Goal: Feedback & Contribution: Submit feedback/report problem

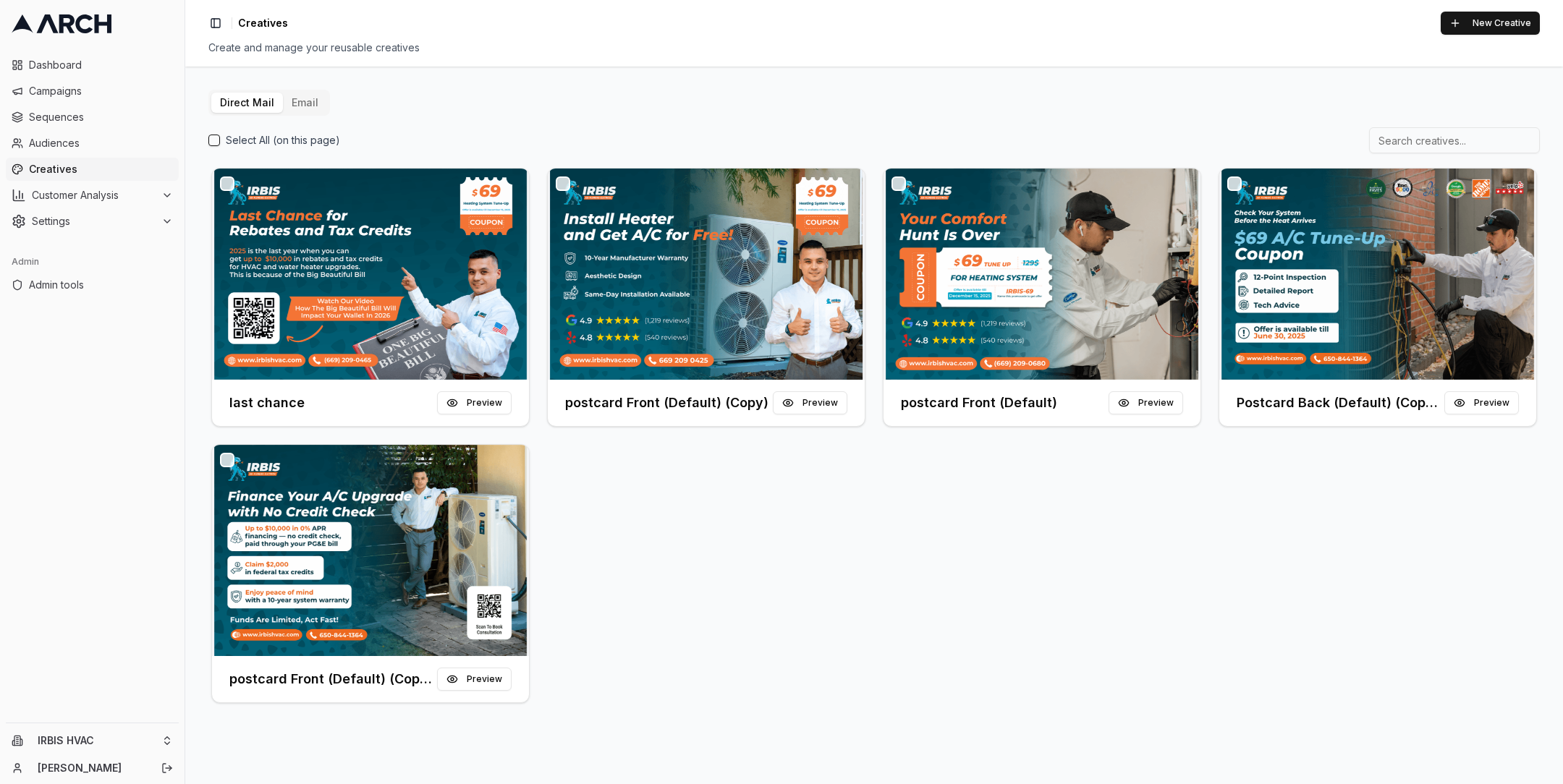
click at [300, 110] on button "Email" at bounding box center [305, 102] width 44 height 20
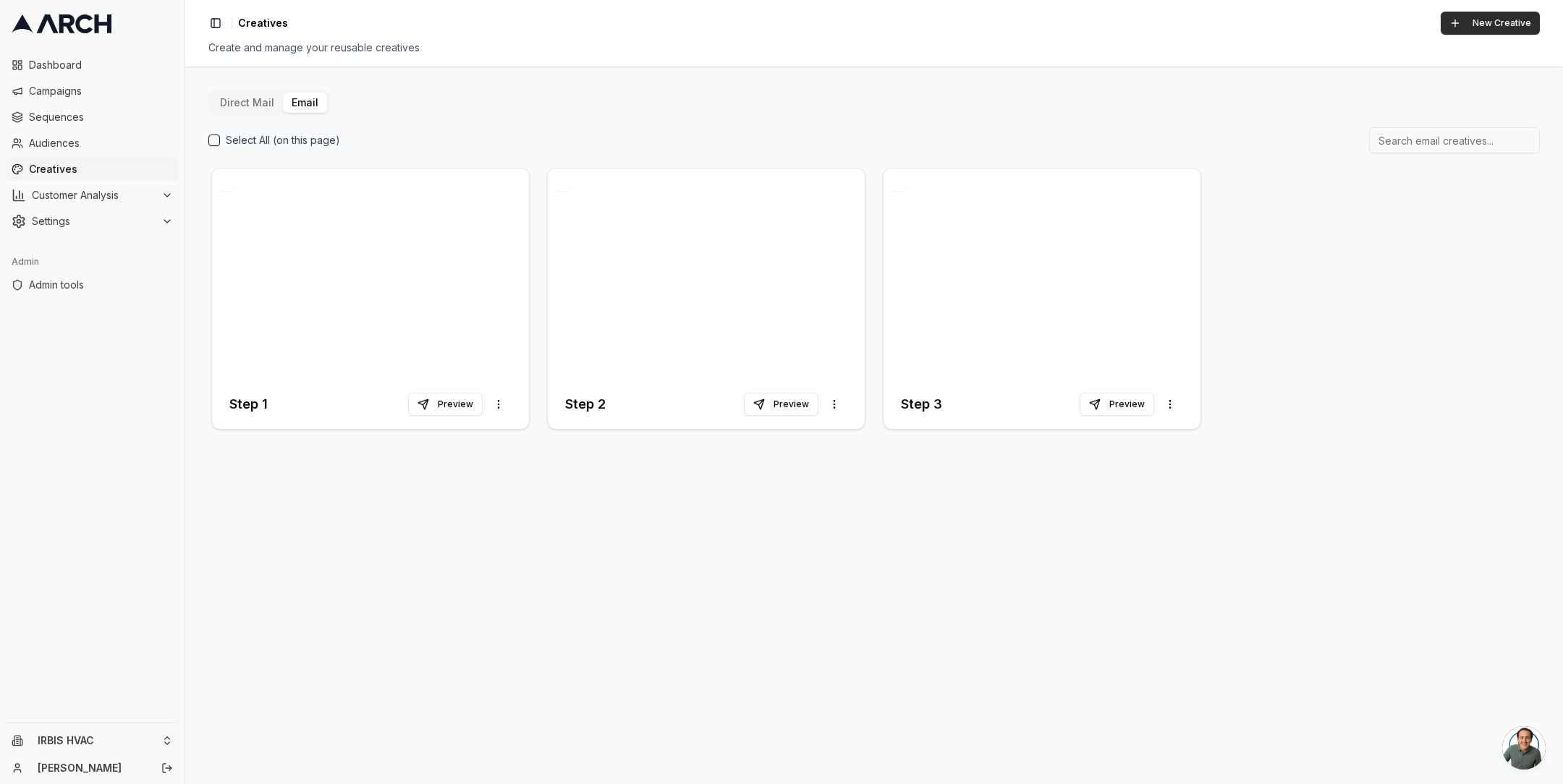
click at [1472, 24] on button "New Creative" at bounding box center [1491, 23] width 99 height 23
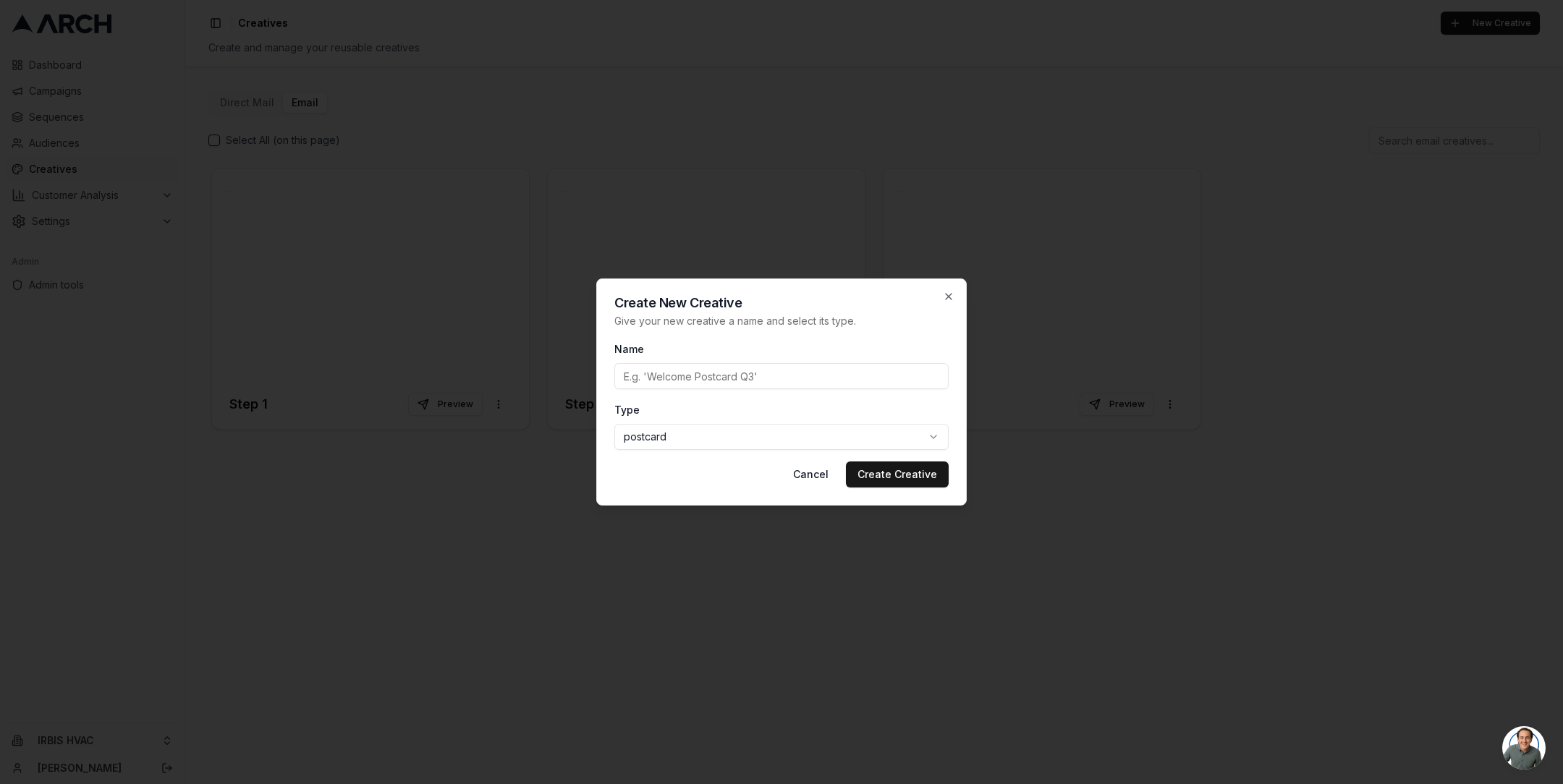
click at [834, 429] on body "Dashboard Campaigns Sequences Audiences Creatives Customer Analysis Settings Ad…" at bounding box center [782, 392] width 1563 height 784
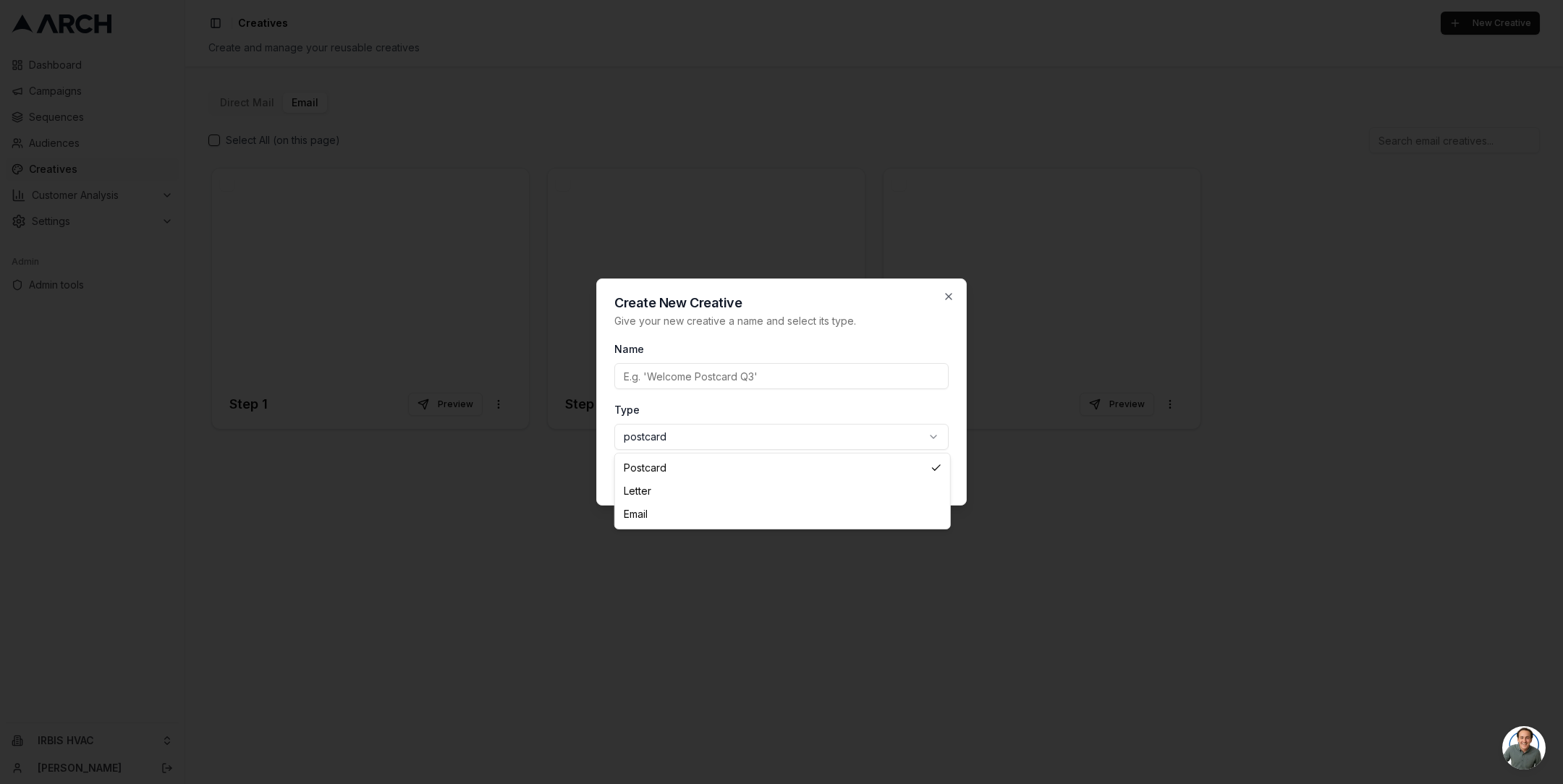
select select "email"
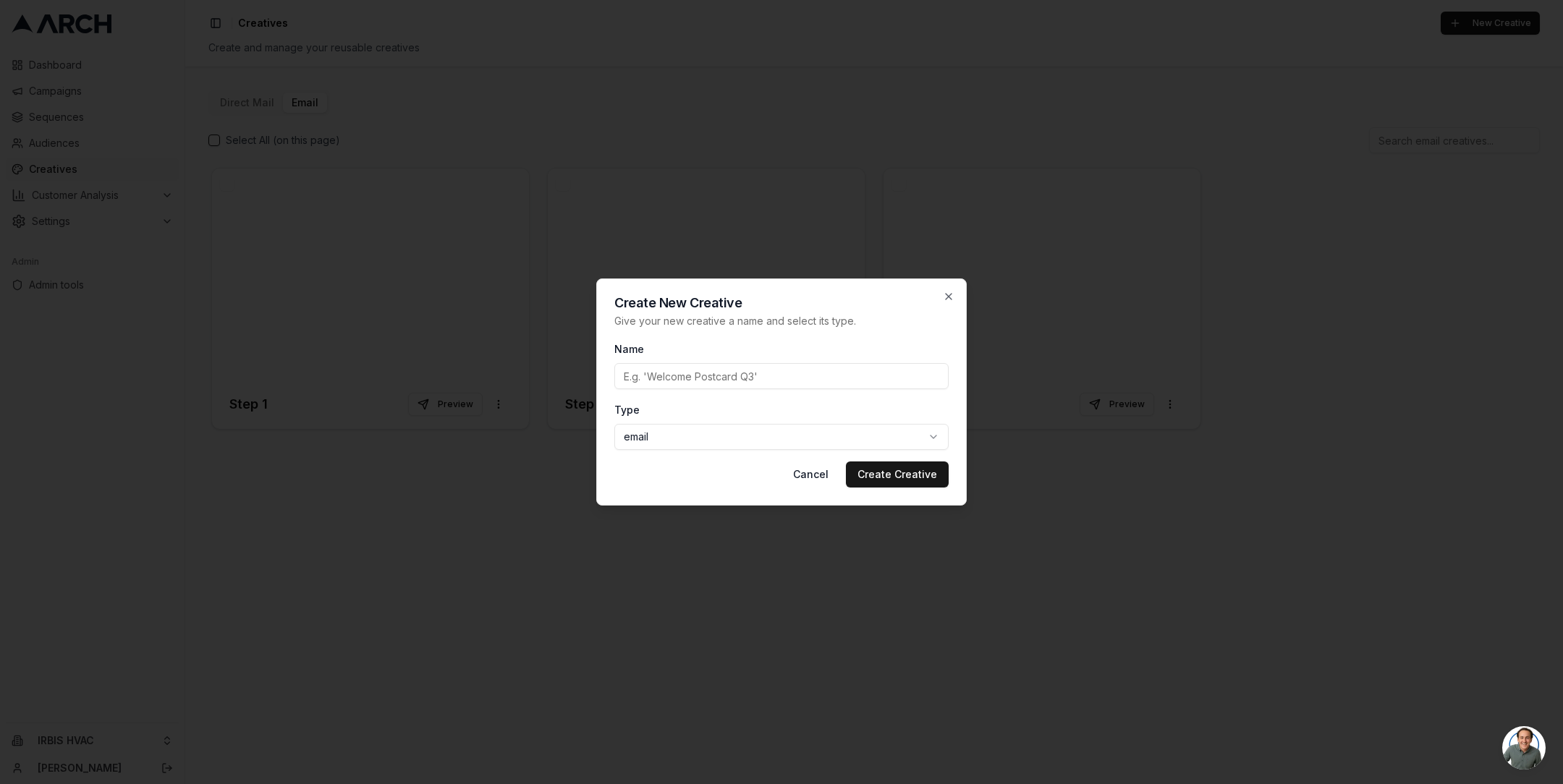
click at [284, 65] on div at bounding box center [782, 392] width 1563 height 784
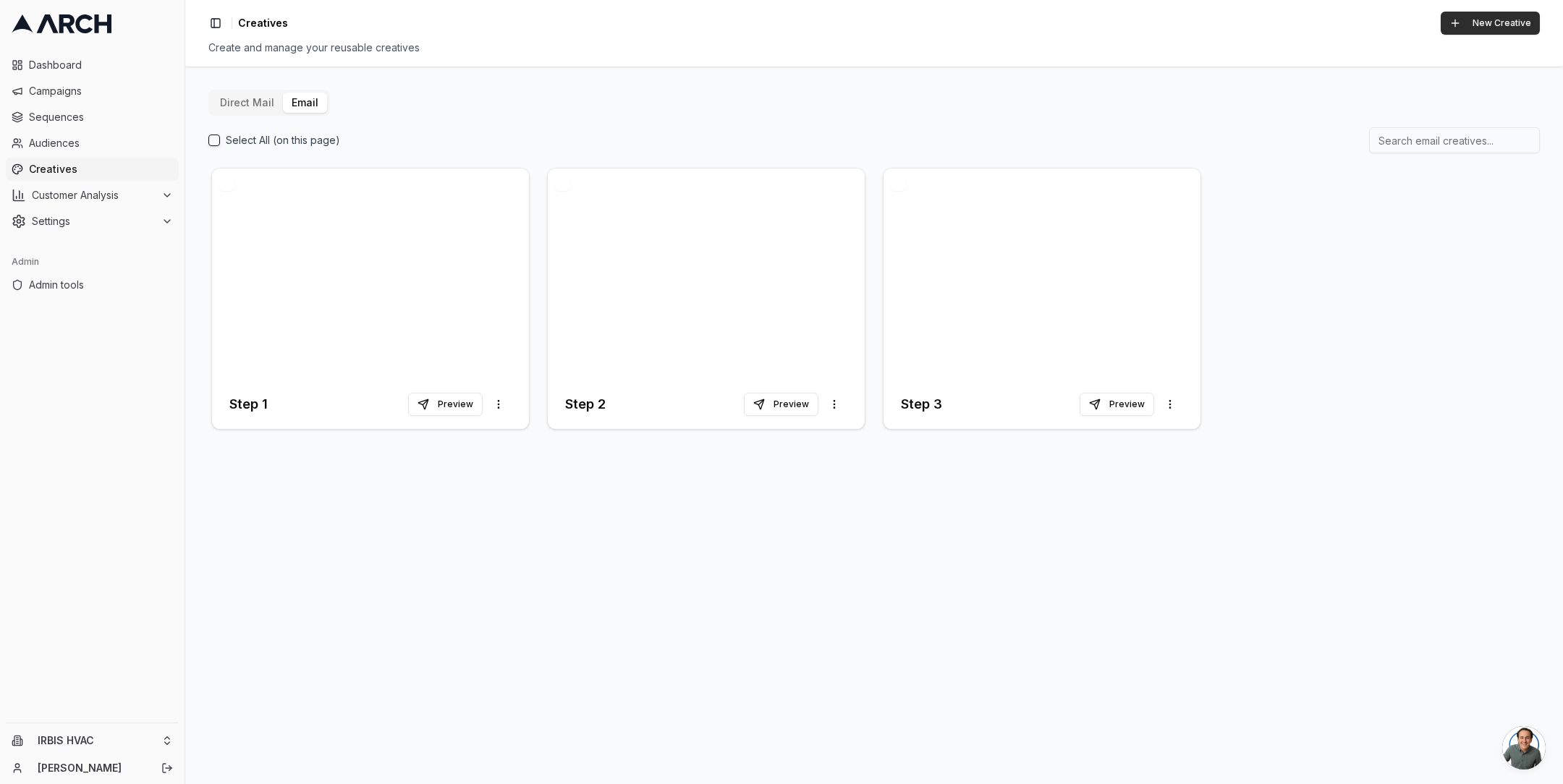
click at [1489, 29] on button "New Creative" at bounding box center [1491, 23] width 99 height 23
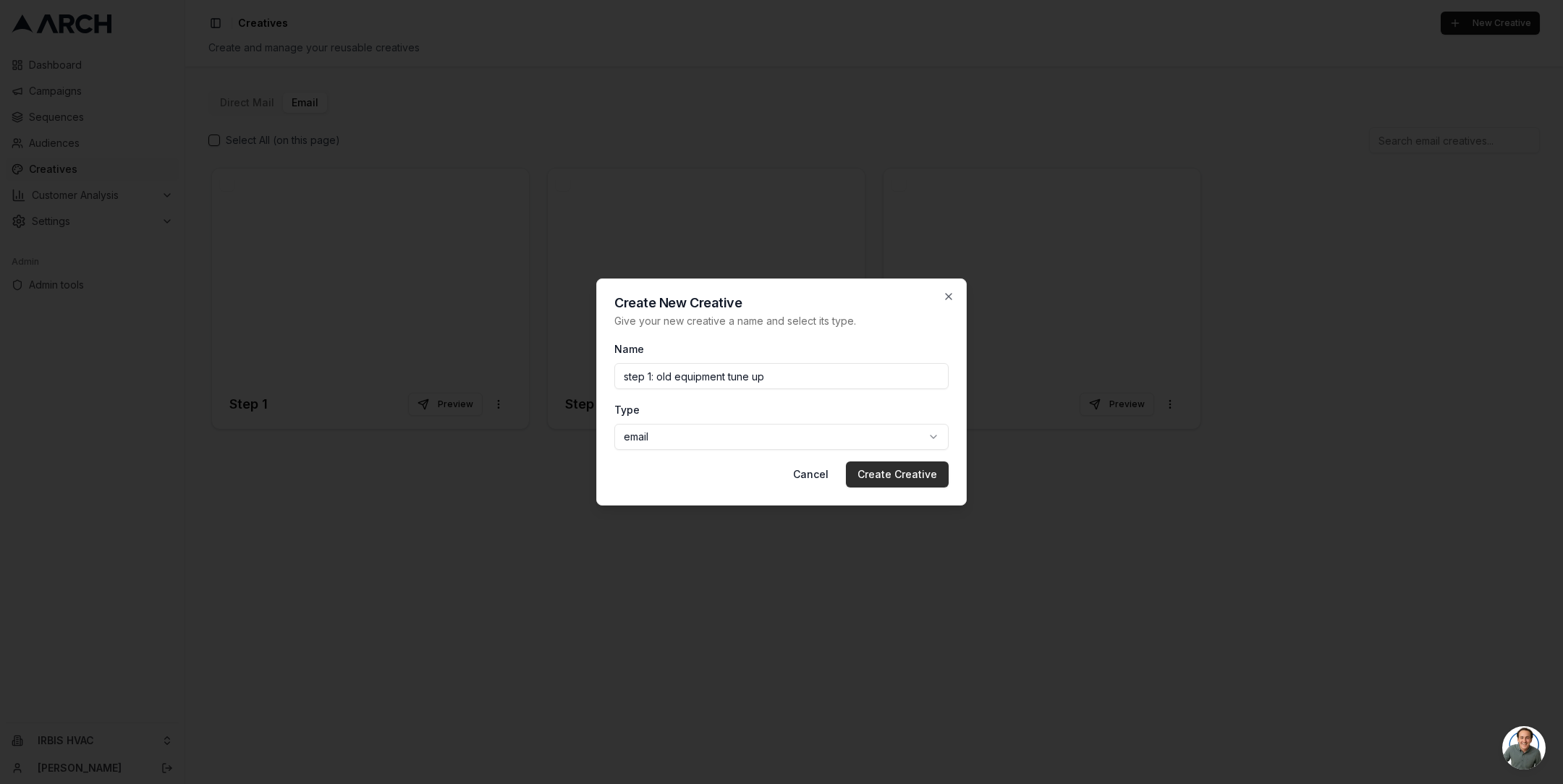
type input "step 1: old equipment tune up"
click at [913, 473] on button "Create Creative" at bounding box center [897, 474] width 102 height 26
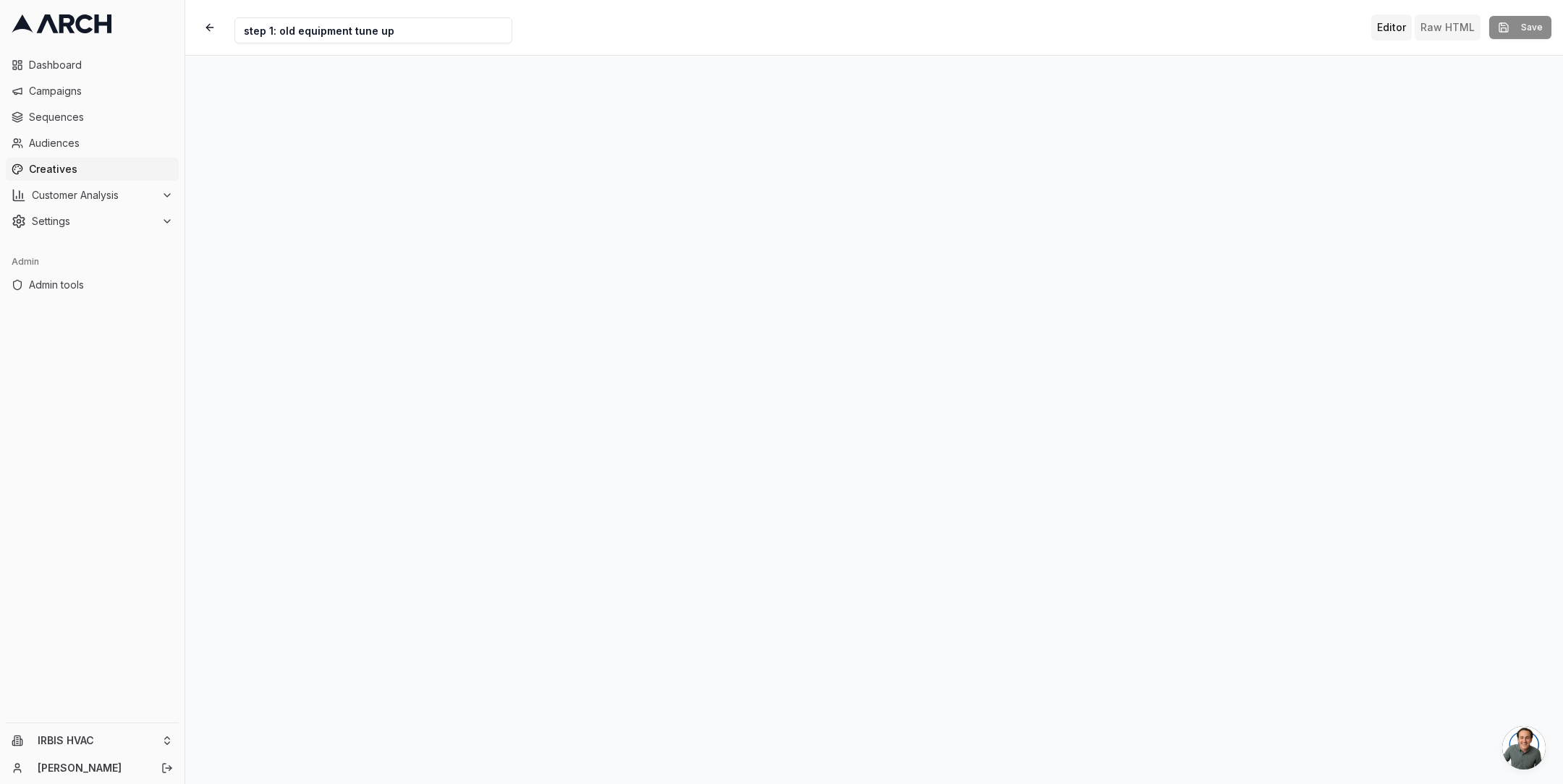
click at [1430, 27] on button "Raw HTML" at bounding box center [1448, 28] width 66 height 26
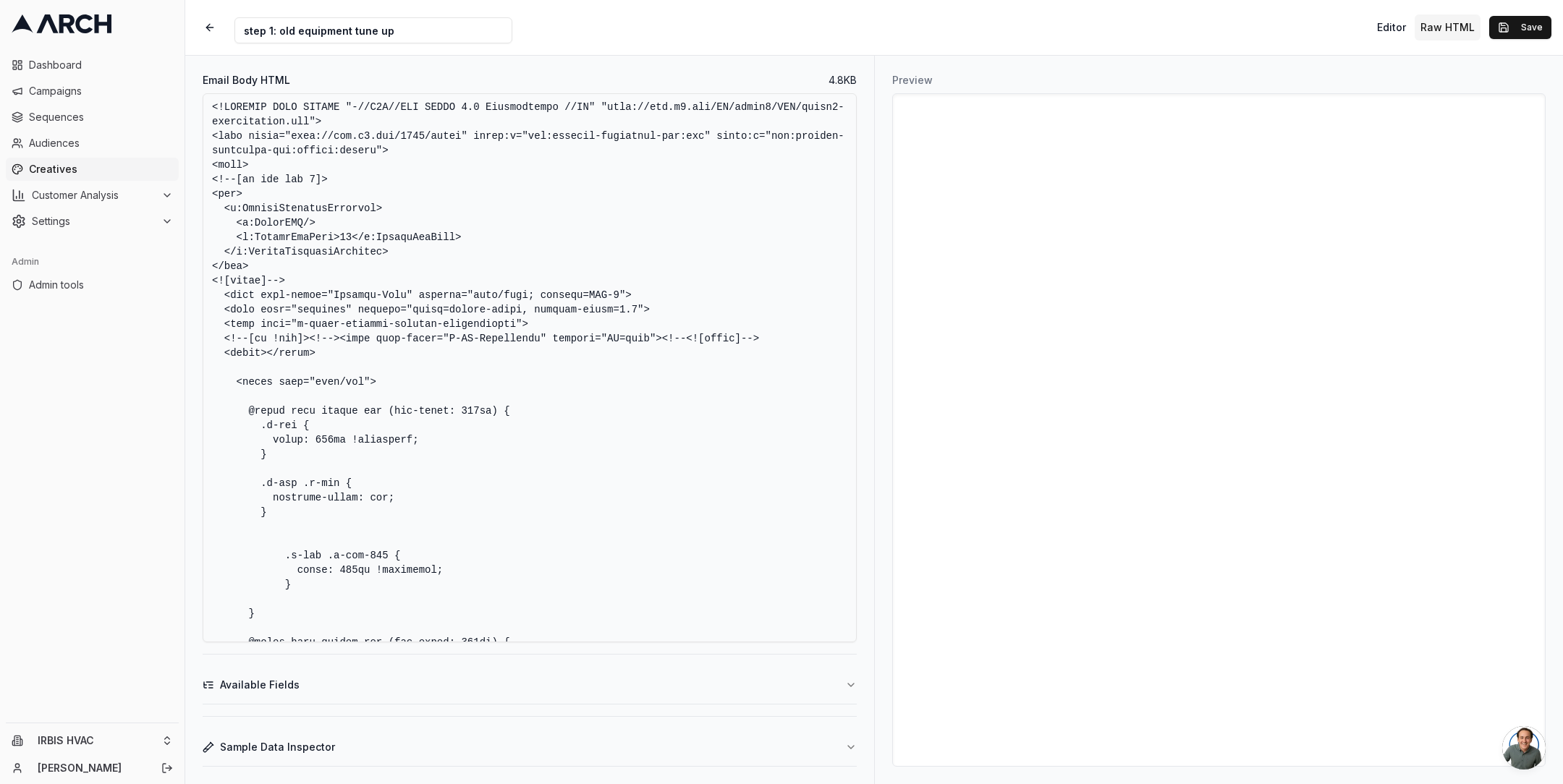
click at [578, 218] on textarea "Email Body HTML" at bounding box center [529, 367] width 654 height 549
paste textarea "html> <html lang="en"> <head> <meta charset="UTF-8" /> <meta name="viewport" co…"
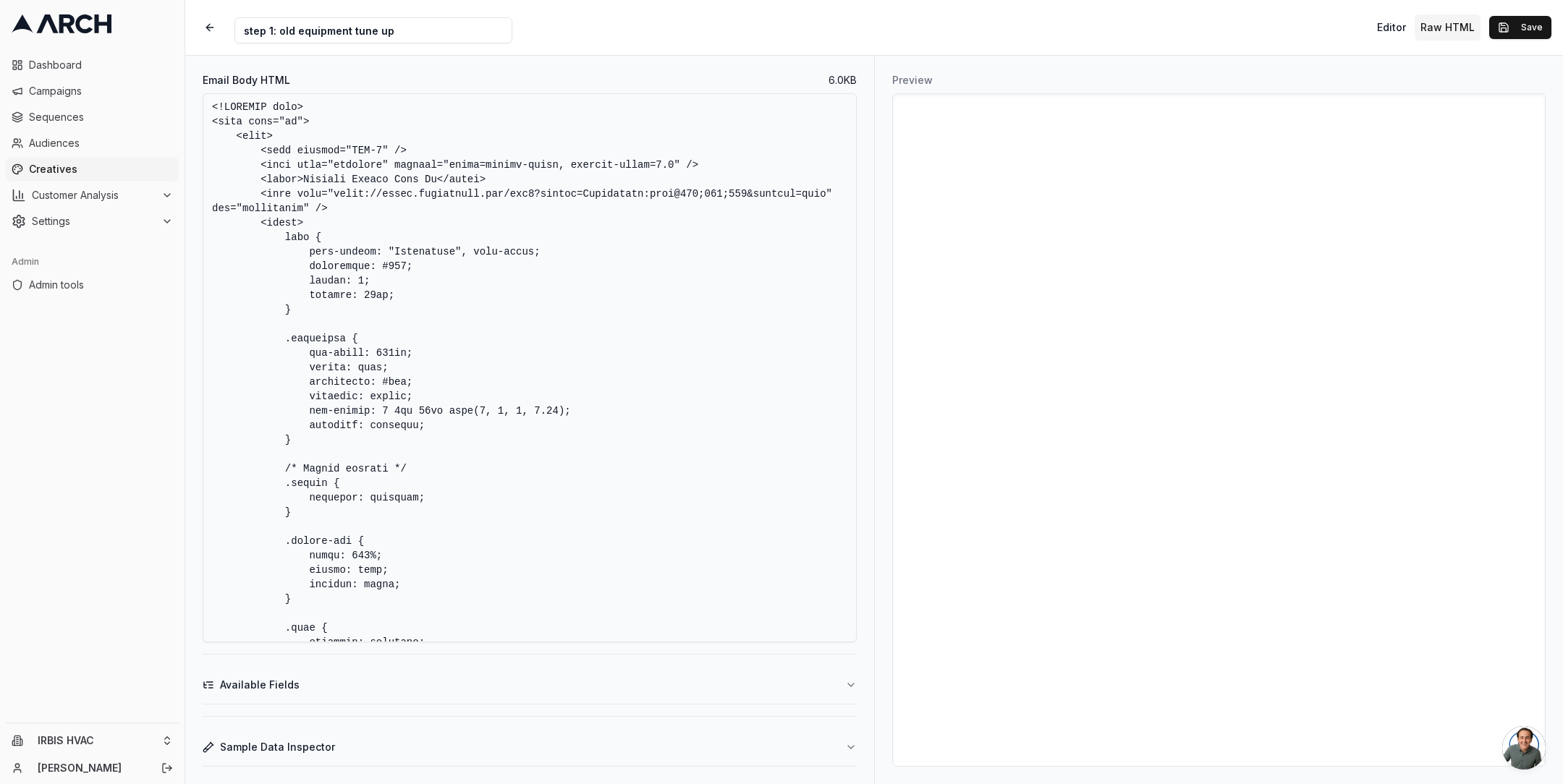
click at [548, 269] on textarea "Email Body HTML" at bounding box center [529, 367] width 654 height 549
drag, startPoint x: 260, startPoint y: 196, endPoint x: 340, endPoint y: 201, distance: 80.2
click at [340, 201] on textarea "Email Body HTML" at bounding box center [529, 367] width 654 height 549
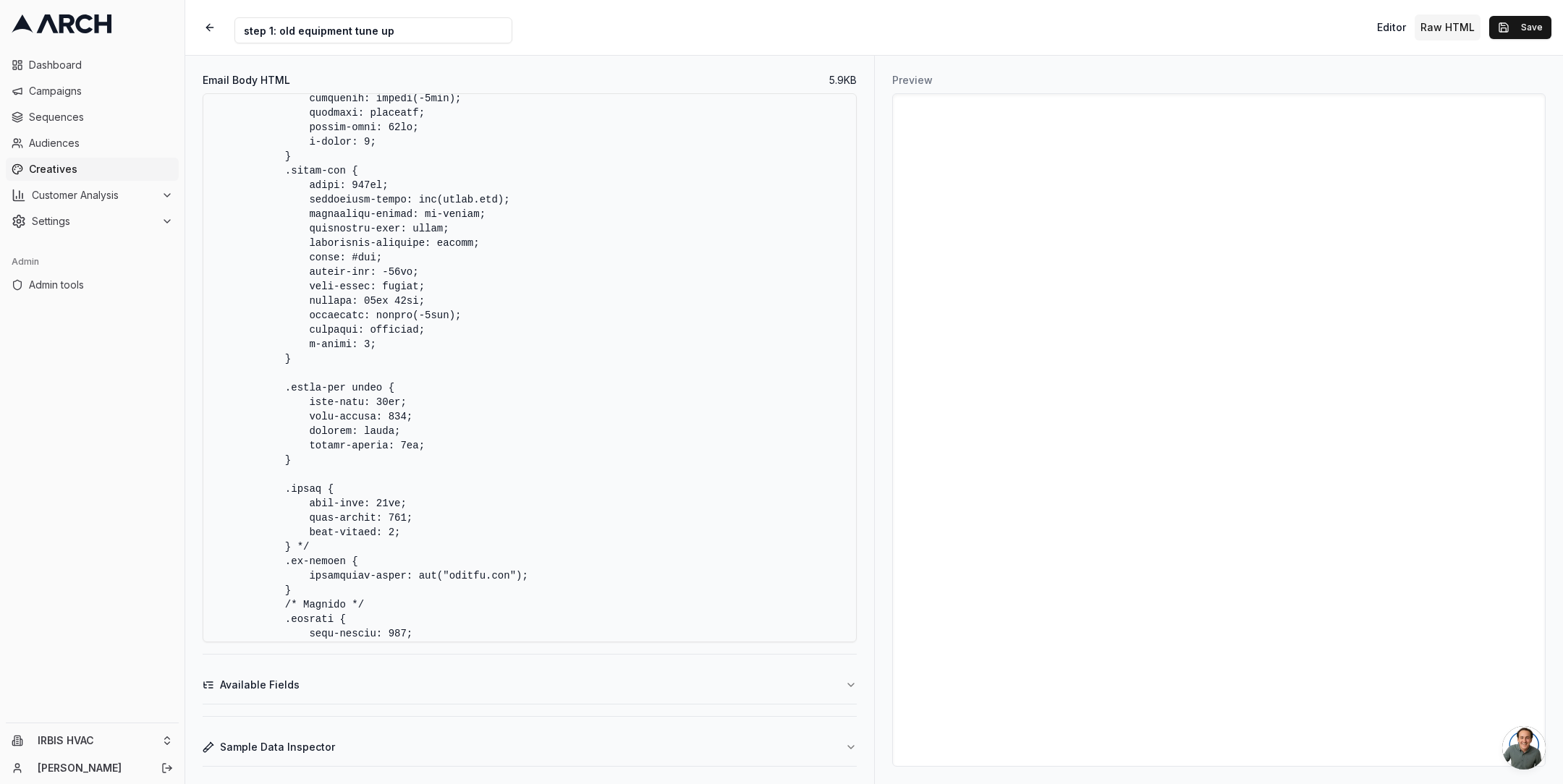
scroll to position [1251, 0]
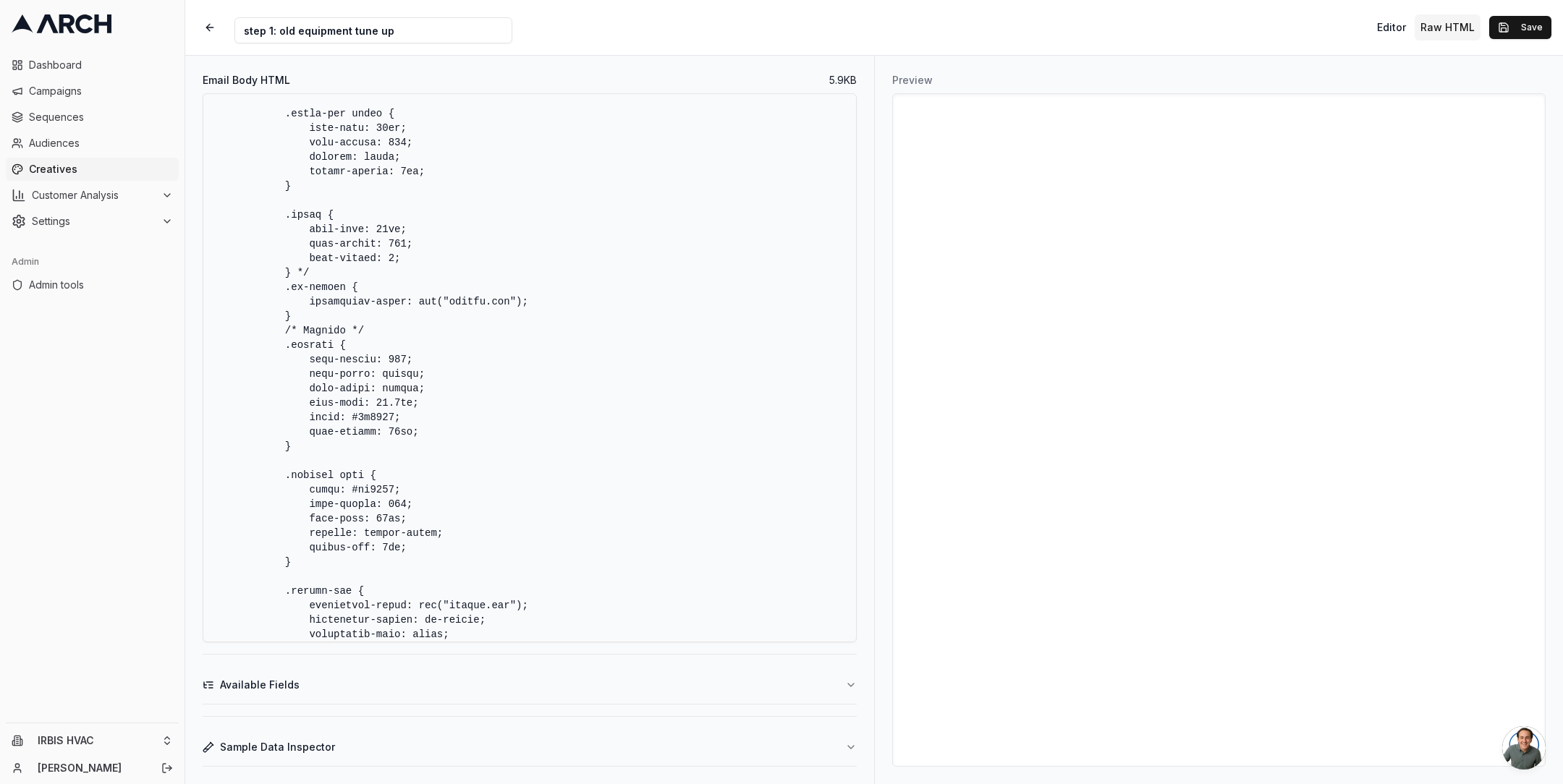
click at [382, 311] on textarea "Email Body HTML" at bounding box center [529, 367] width 654 height 549
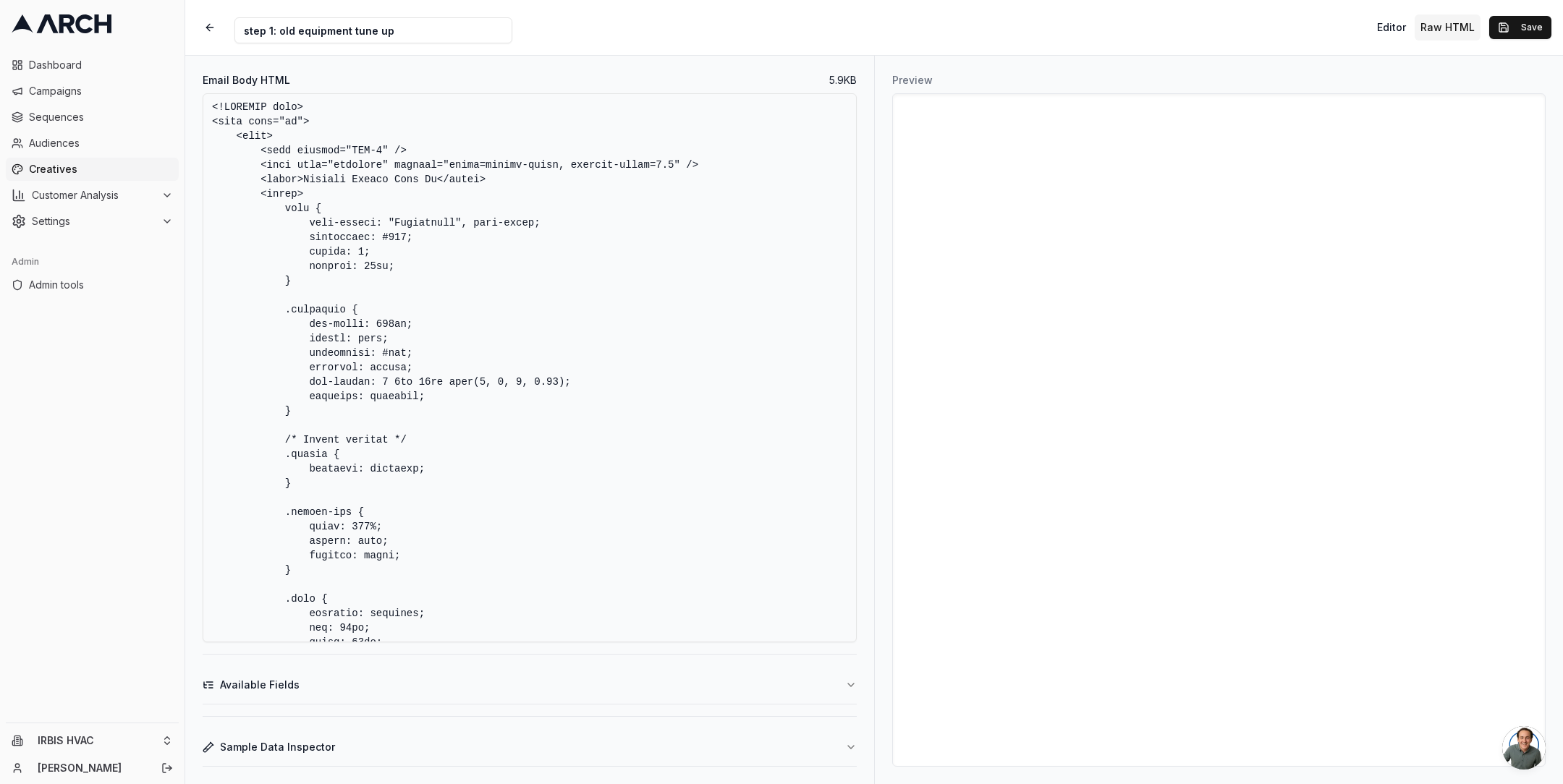
scroll to position [461, 0]
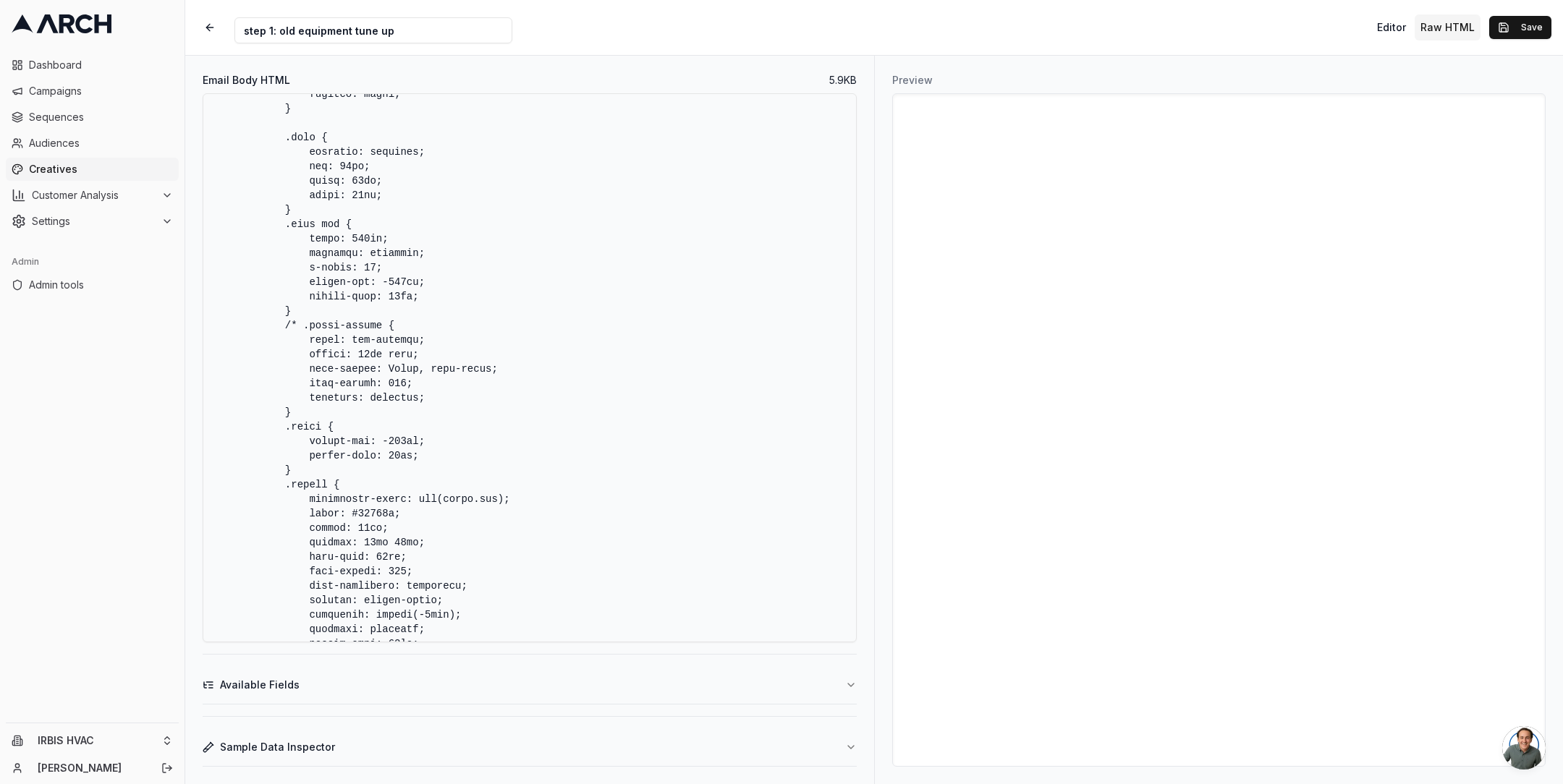
click at [404, 372] on textarea "Email Body HTML" at bounding box center [529, 367] width 654 height 549
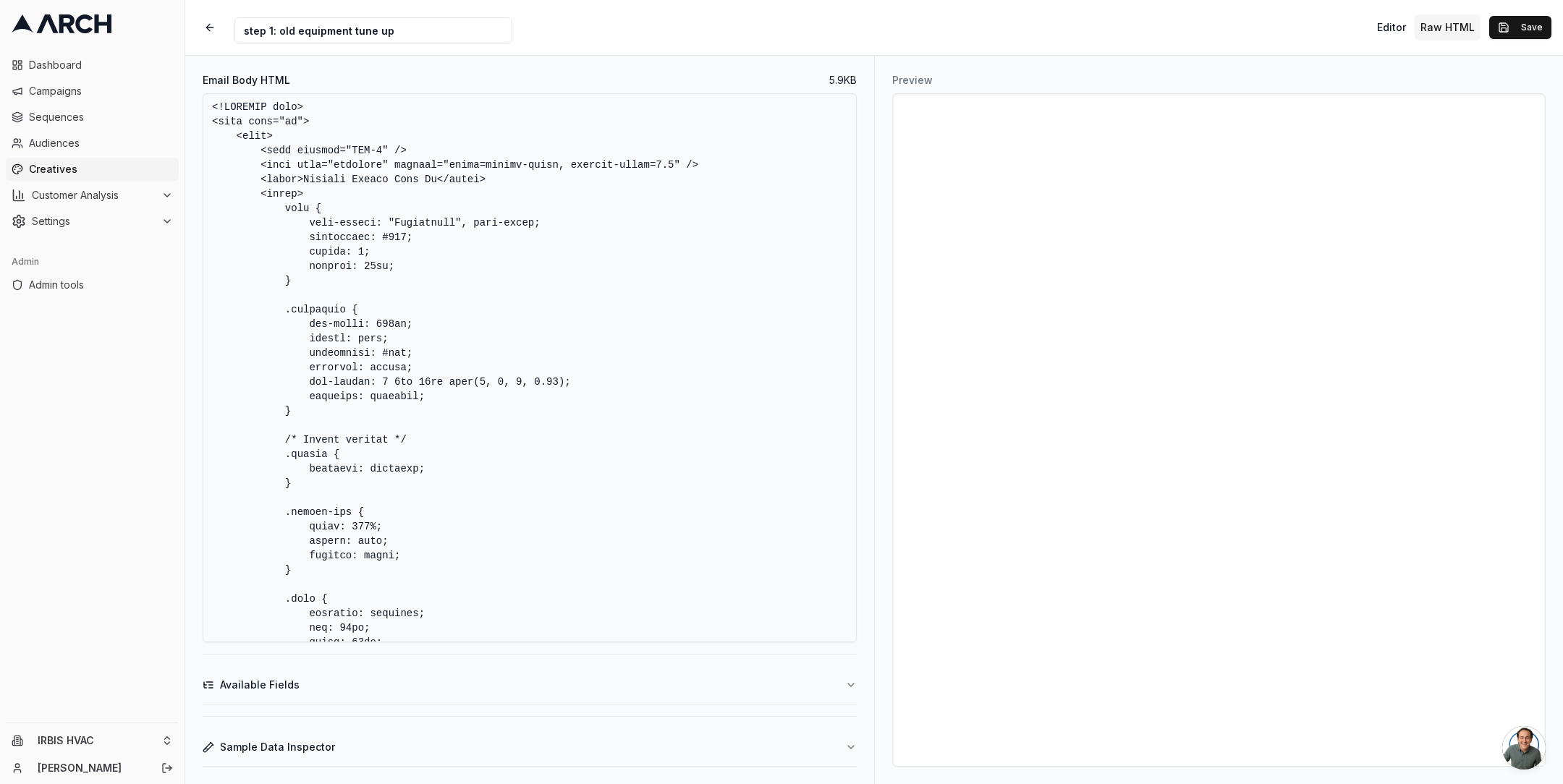
click at [422, 222] on textarea "Email Body HTML" at bounding box center [529, 367] width 654 height 549
paste textarea "Arial"
click at [502, 268] on textarea "Email Body HTML" at bounding box center [529, 367] width 654 height 549
paste textarea "Arial"
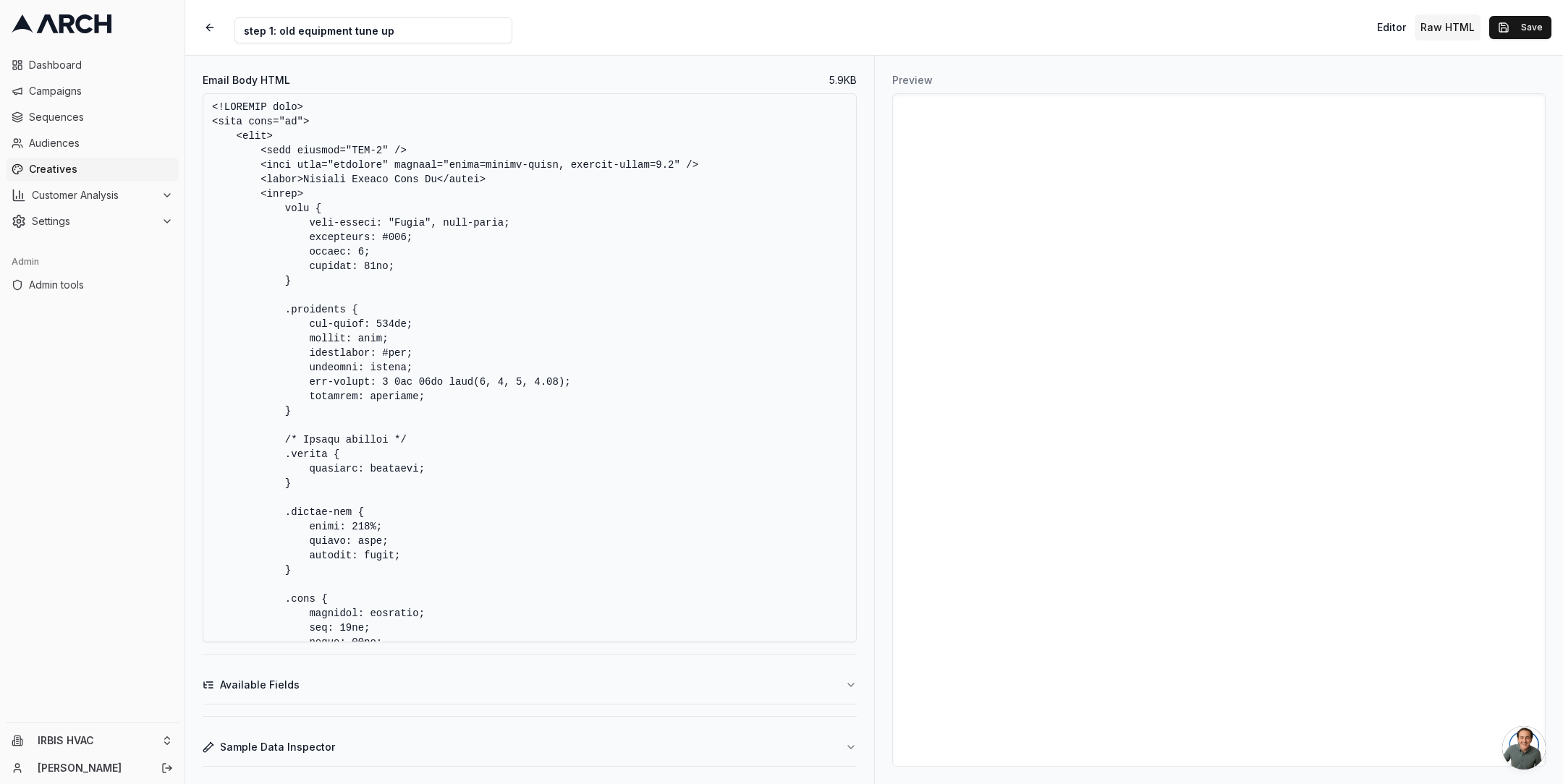
click at [517, 265] on textarea "Email Body HTML" at bounding box center [529, 367] width 654 height 549
type textarea "<!DOCTYPE html> <html lang="en"> <head> <meta charset="UTF-8" /> <meta name="vi…"
click at [1385, 36] on button "Editor" at bounding box center [1391, 28] width 41 height 26
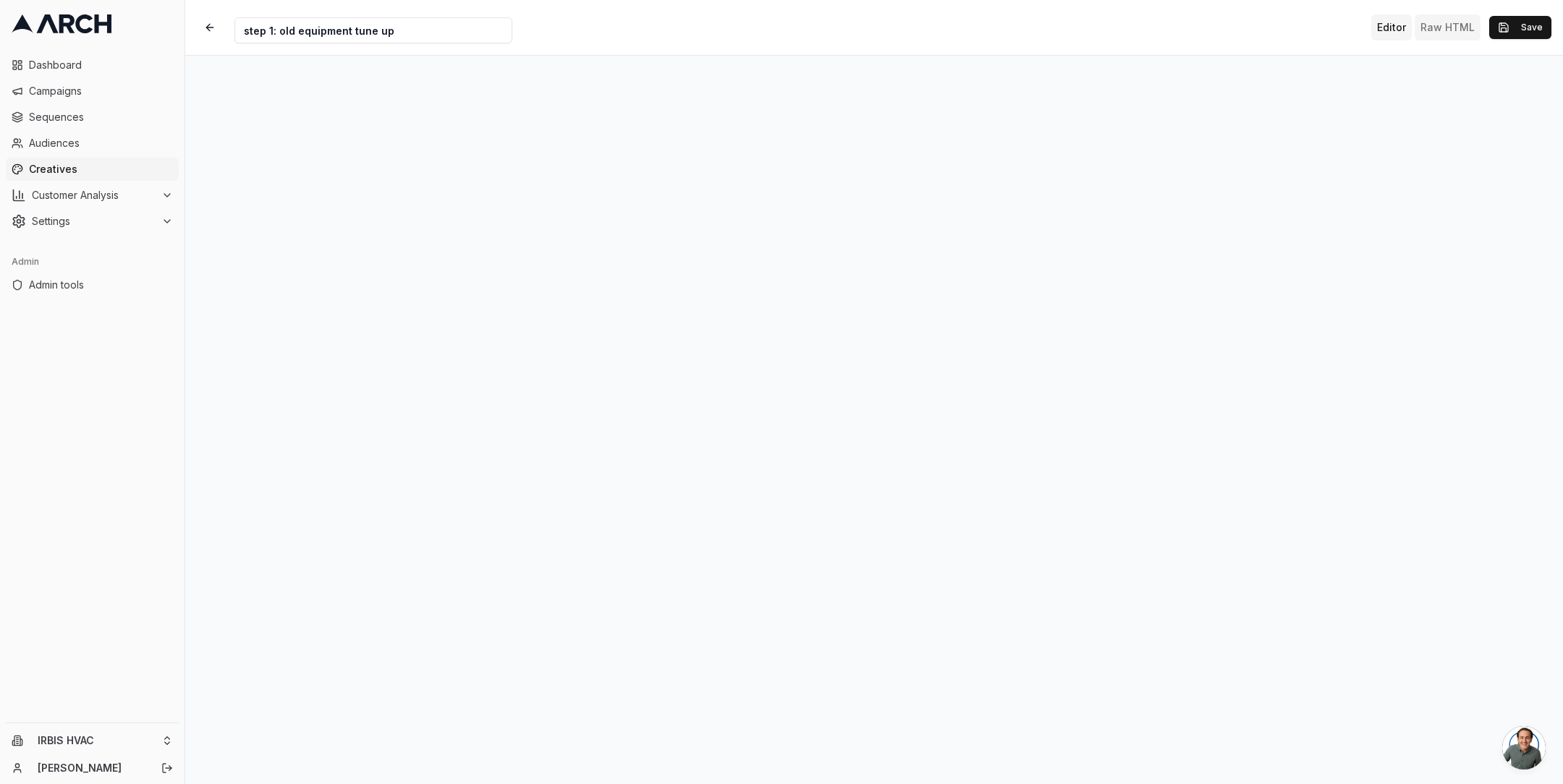
click at [1437, 27] on button "Raw HTML" at bounding box center [1448, 28] width 66 height 26
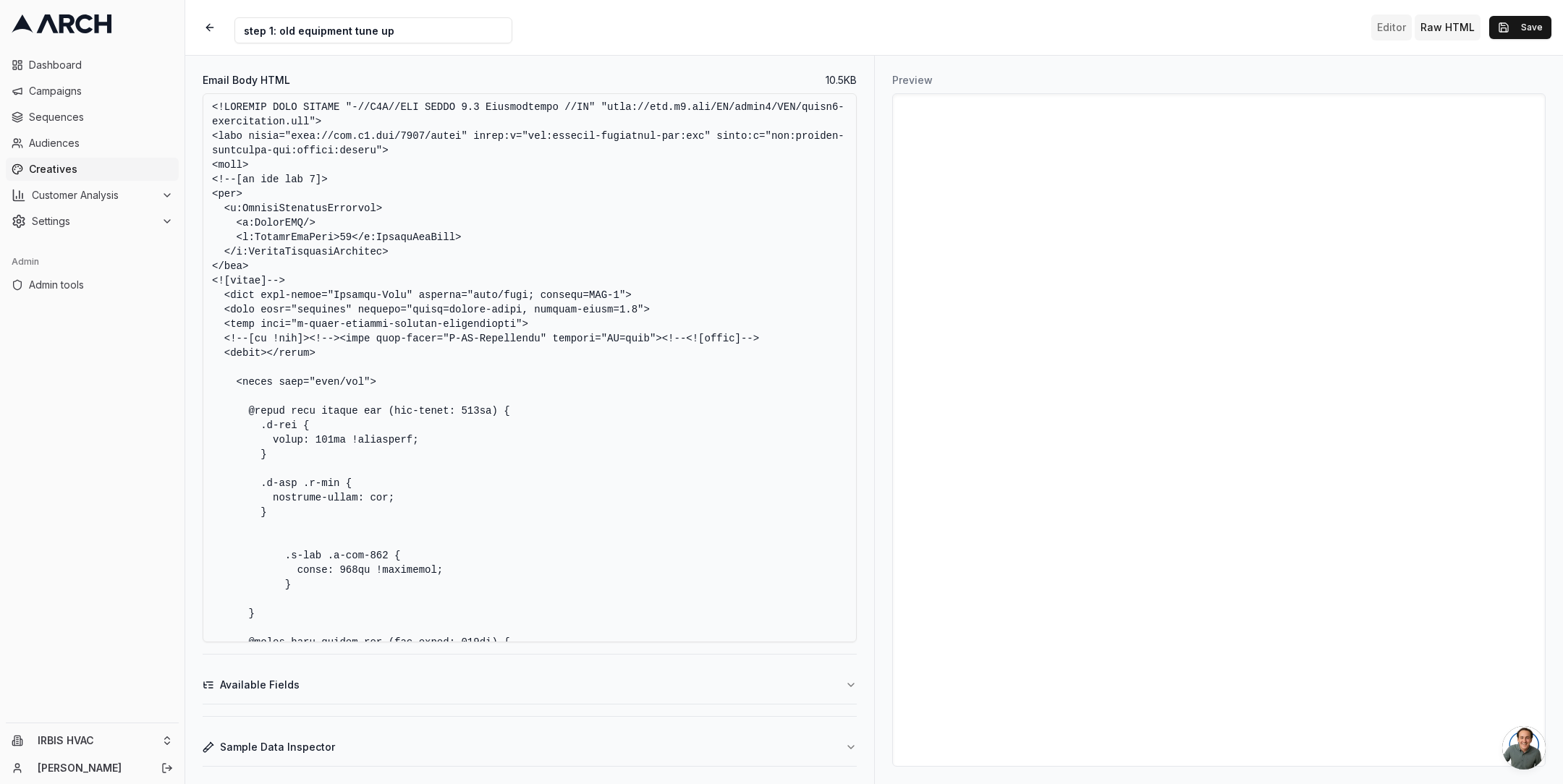
click at [1390, 32] on button "Editor" at bounding box center [1391, 28] width 41 height 26
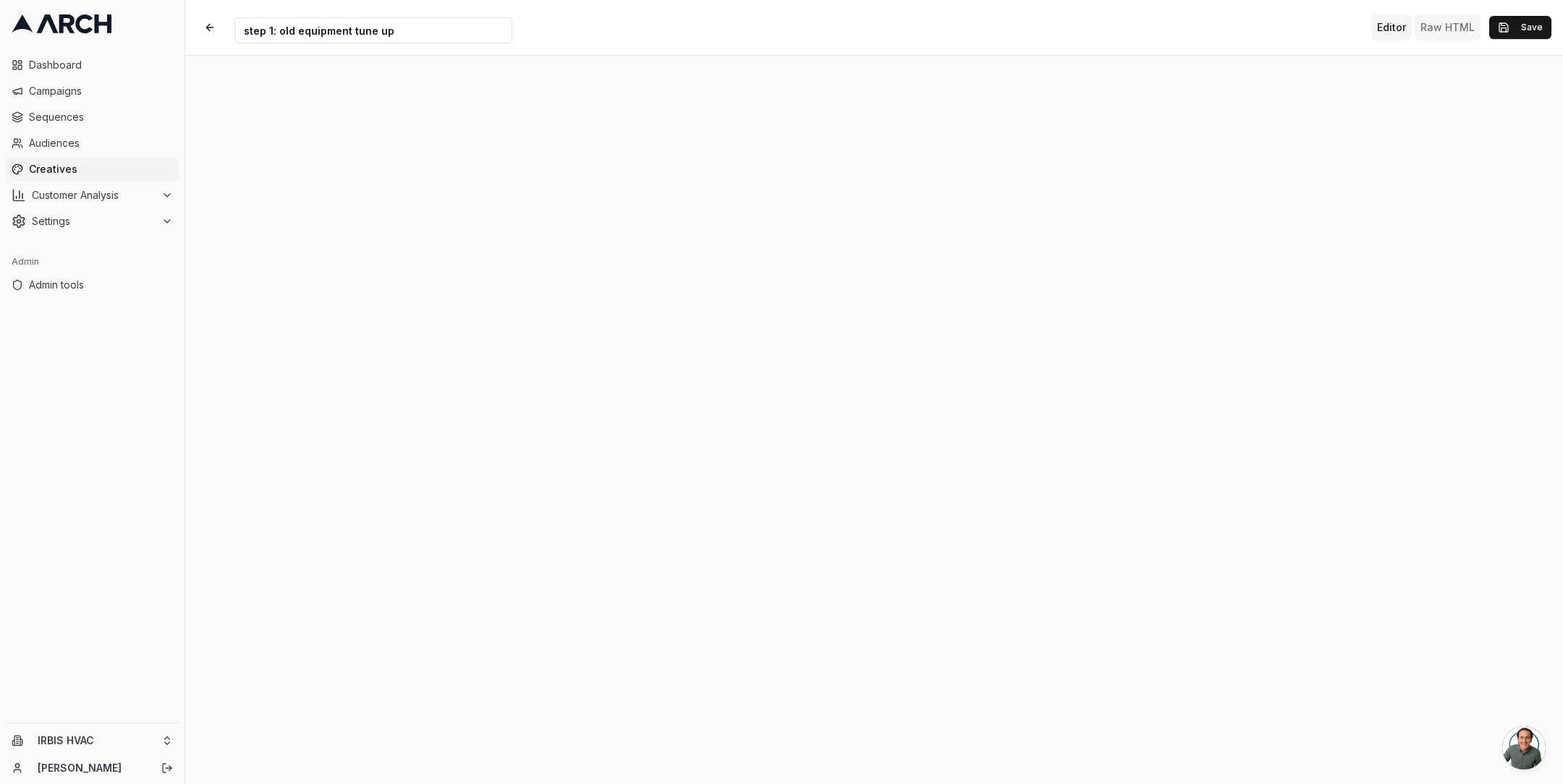
click at [1442, 31] on button "Raw HTML" at bounding box center [1448, 28] width 66 height 26
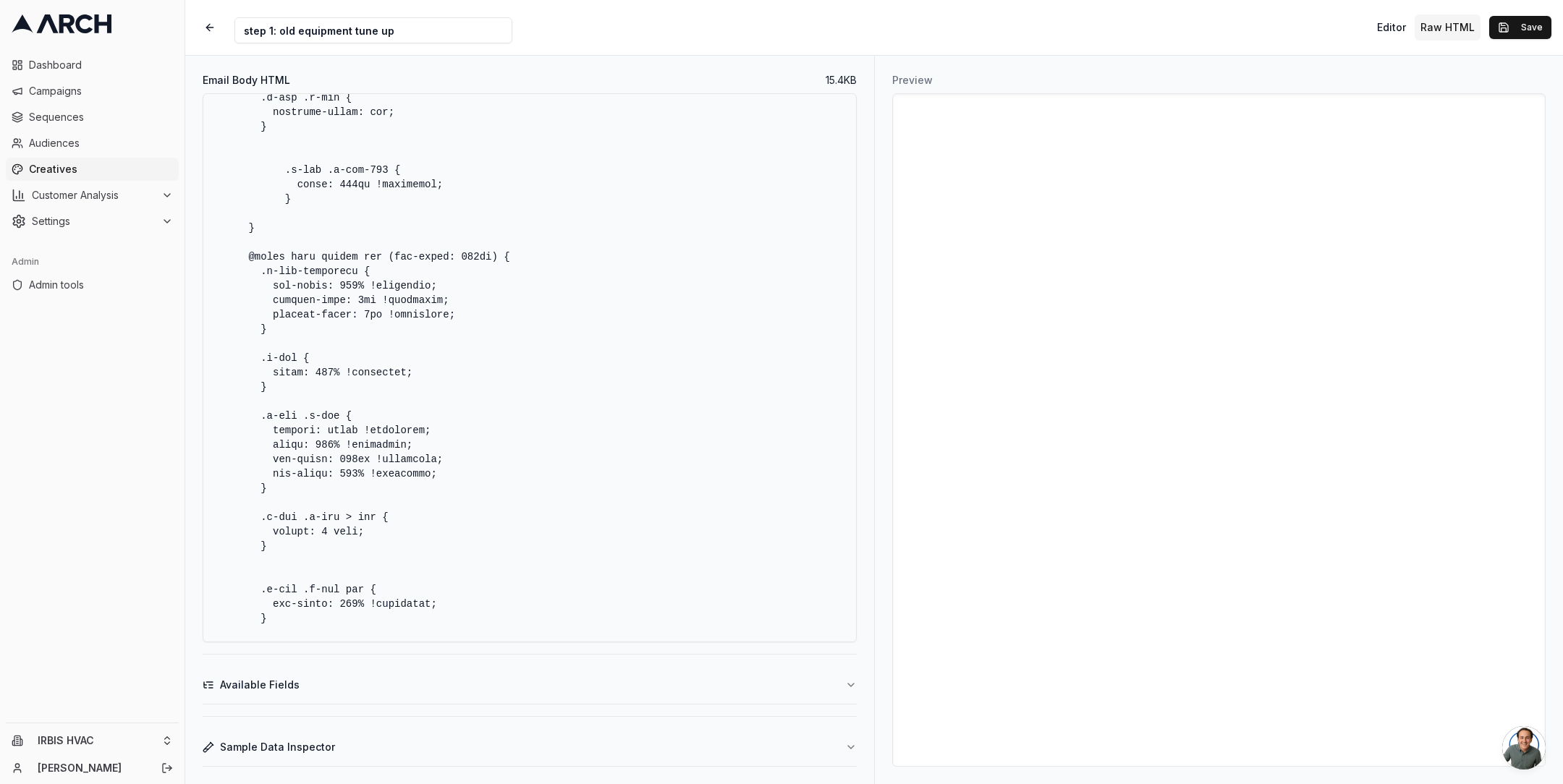
scroll to position [597, 0]
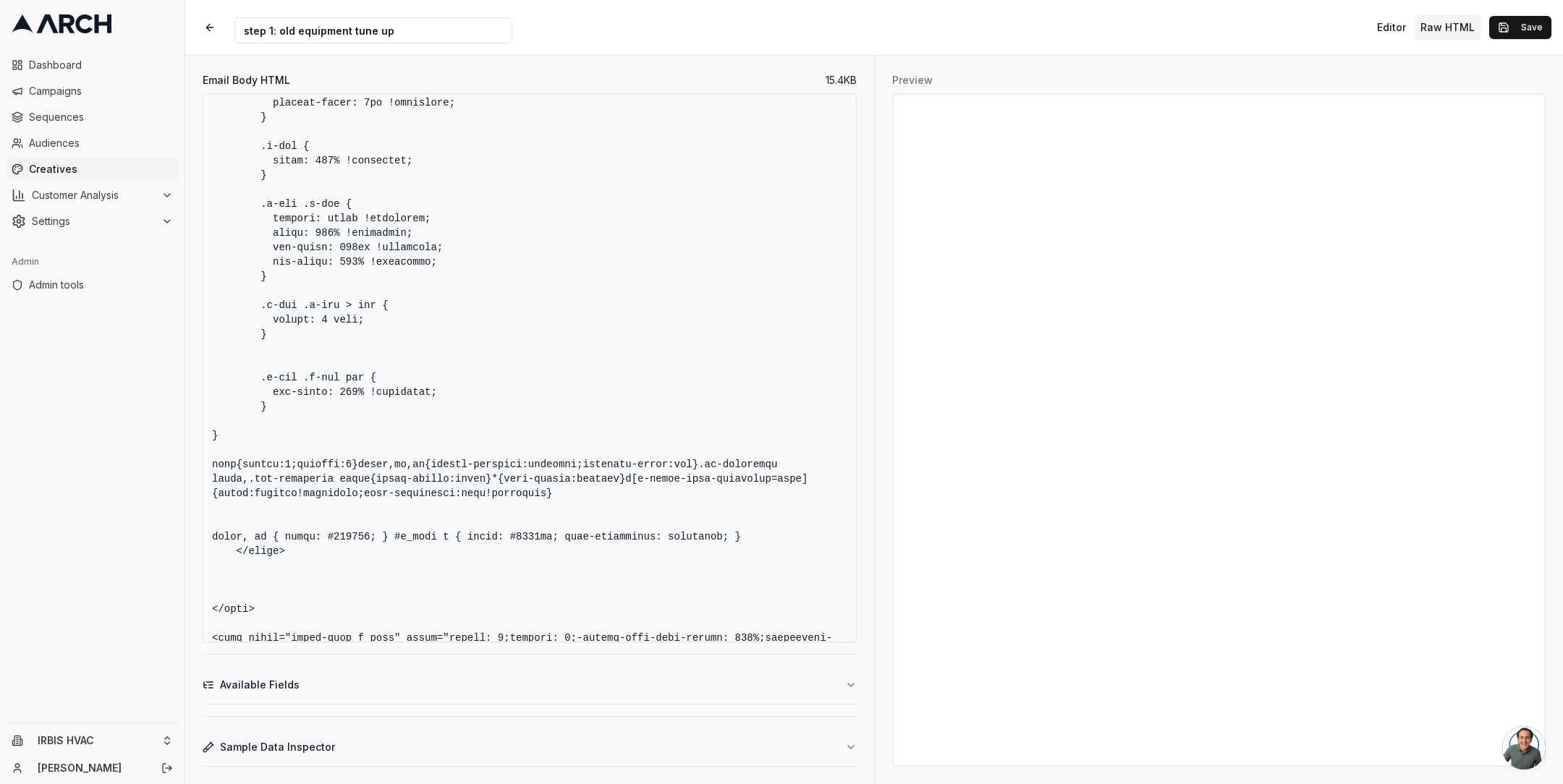
click at [705, 222] on textarea "Email Body HTML" at bounding box center [529, 367] width 654 height 549
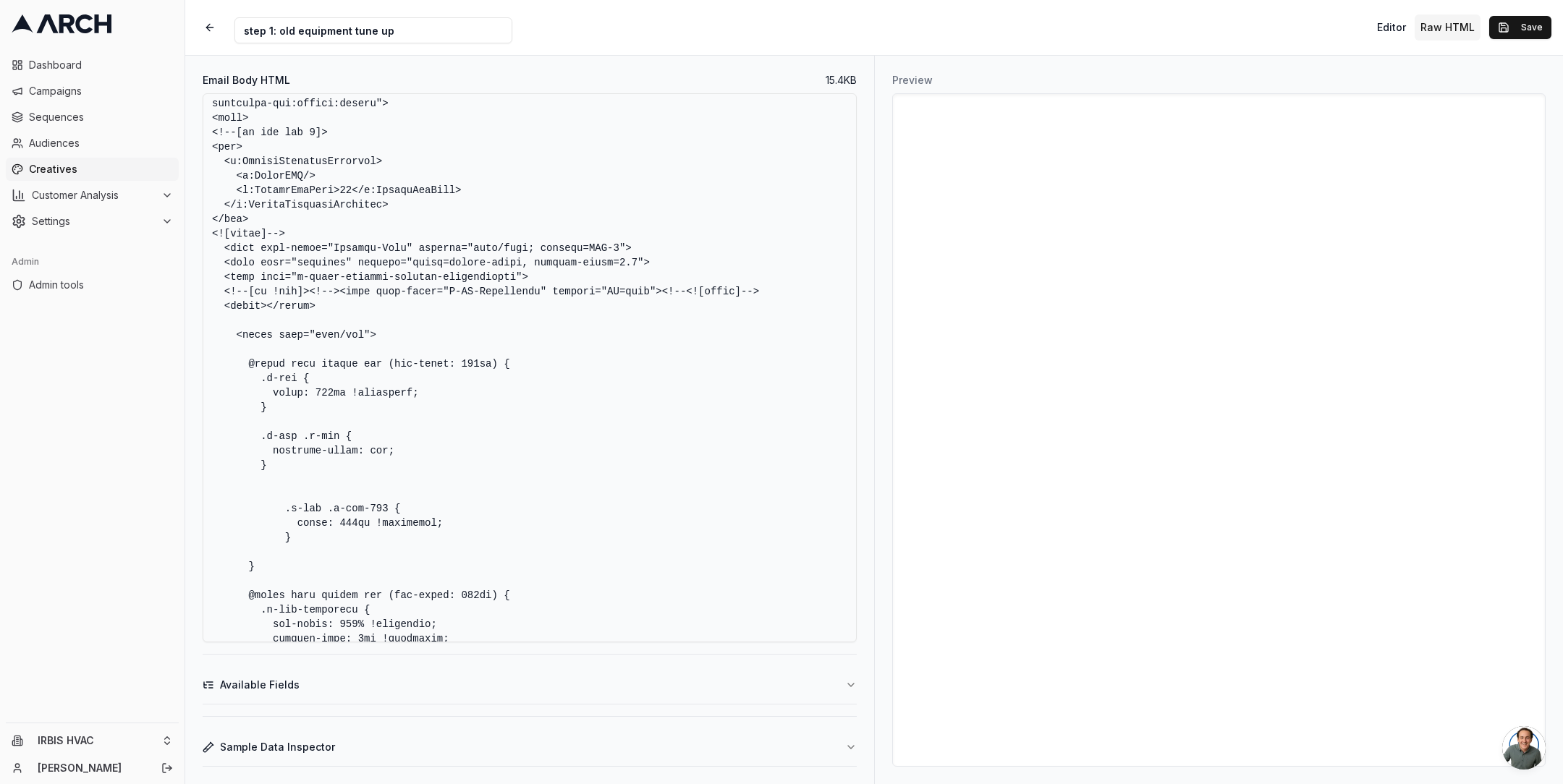
scroll to position [0, 0]
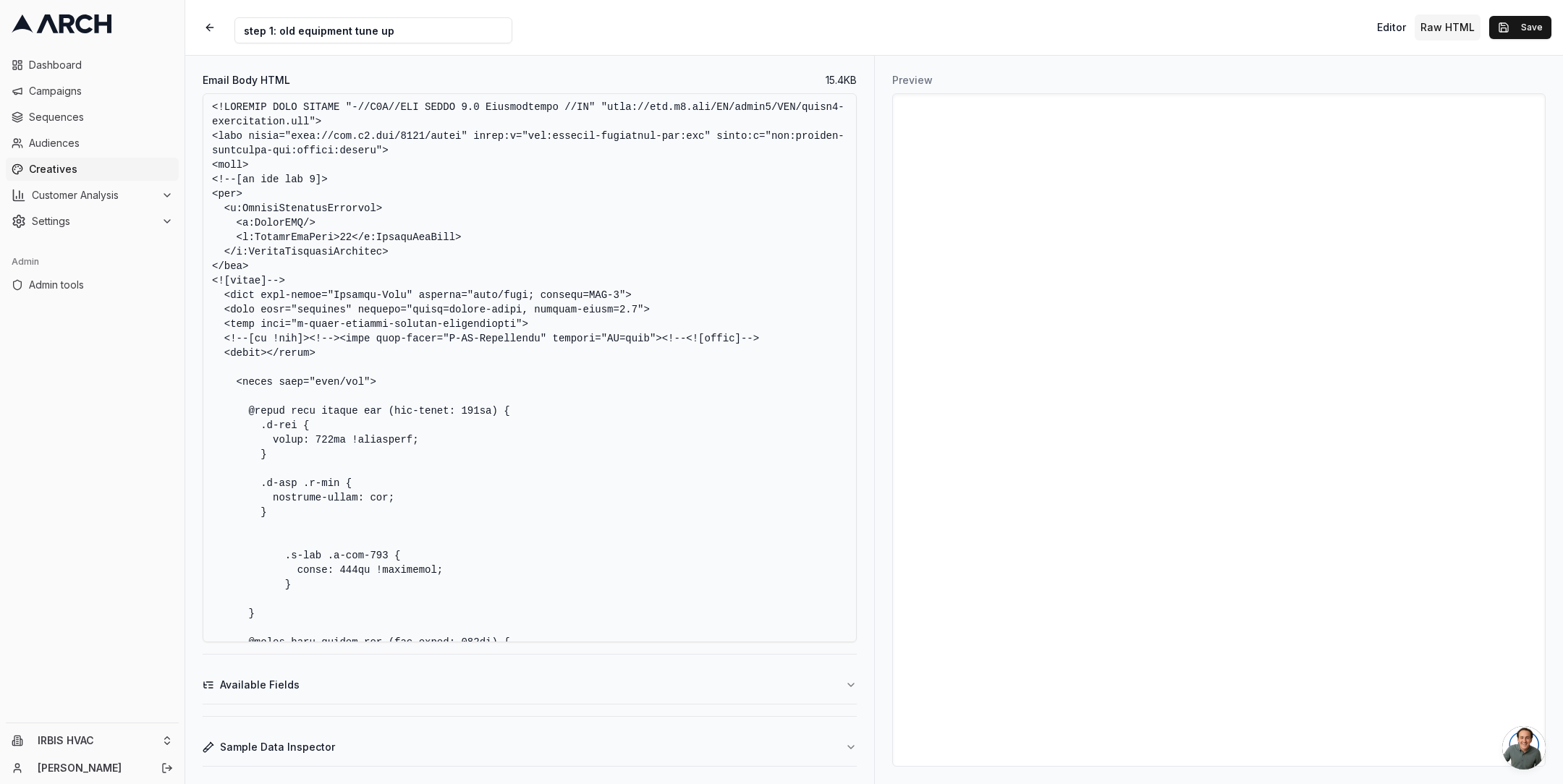
click at [984, 22] on div "Creative Name step 1: old equipment tune up Editor Raw HTML Save" at bounding box center [874, 27] width 1377 height 55
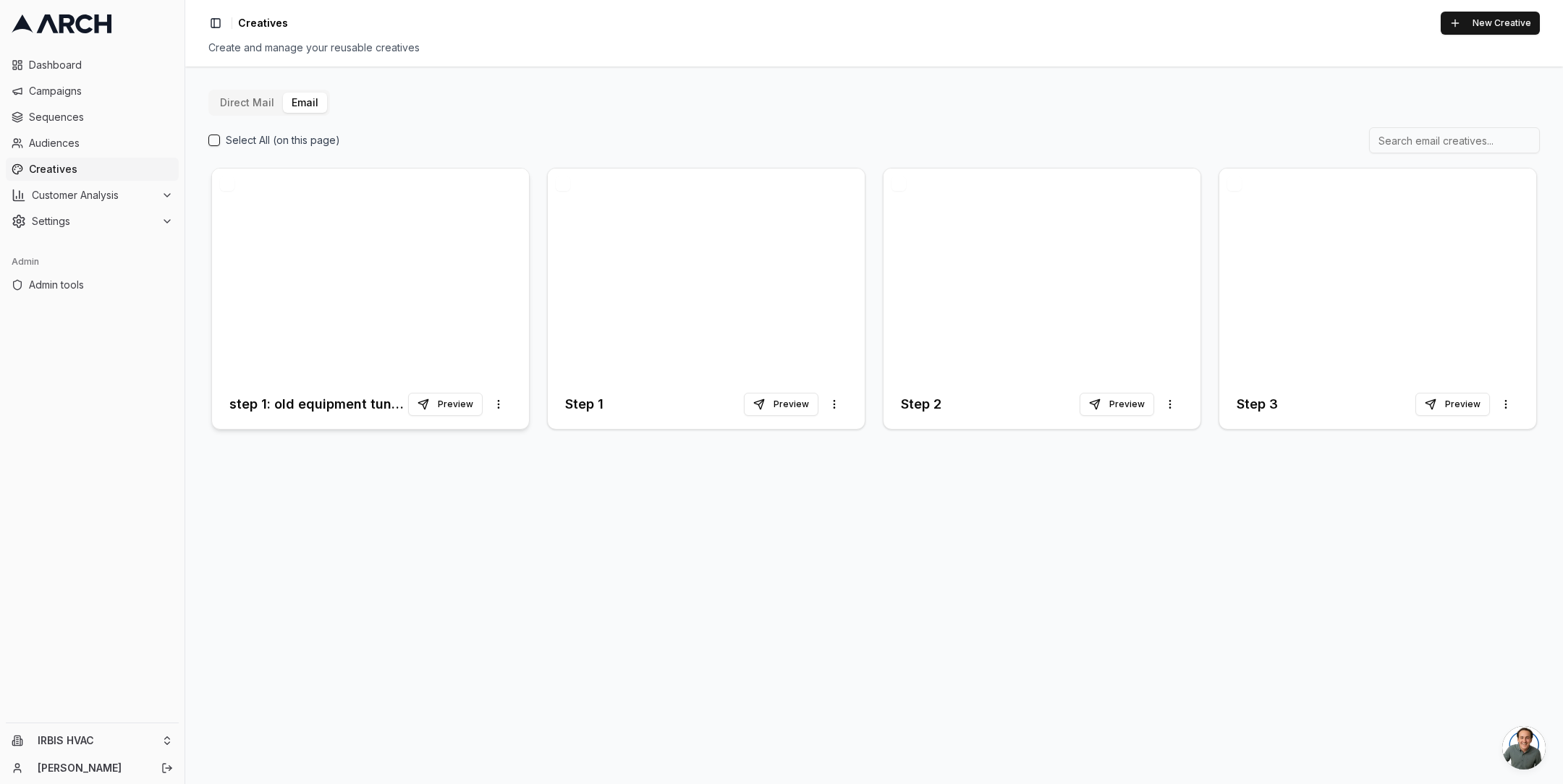
click at [411, 295] on div at bounding box center [370, 274] width 317 height 211
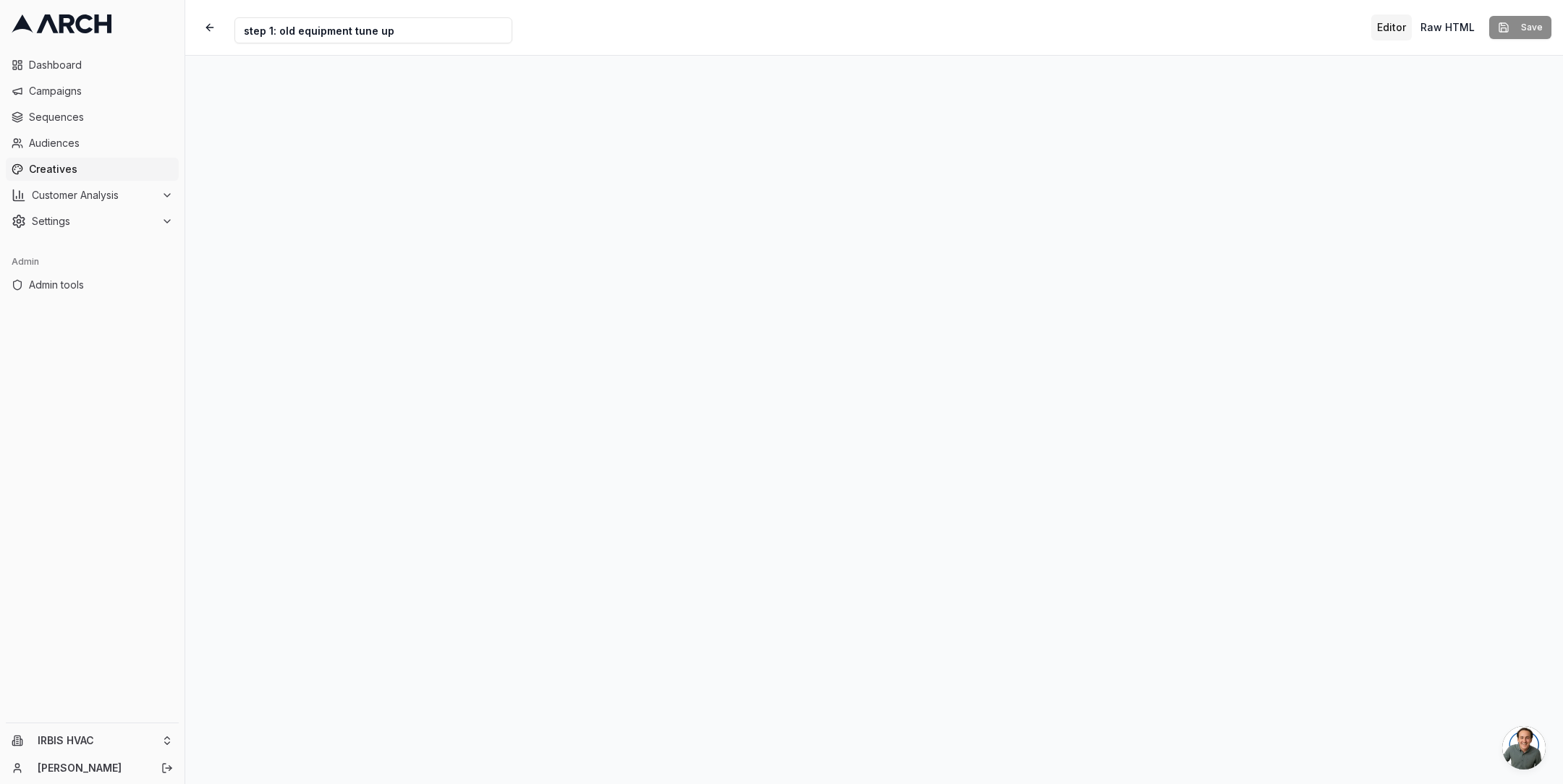
click at [1443, 10] on div "Creative Name step 1: old equipment tune up Editor Raw HTML Save" at bounding box center [874, 27] width 1377 height 55
click at [1438, 28] on button "Raw HTML" at bounding box center [1448, 28] width 66 height 26
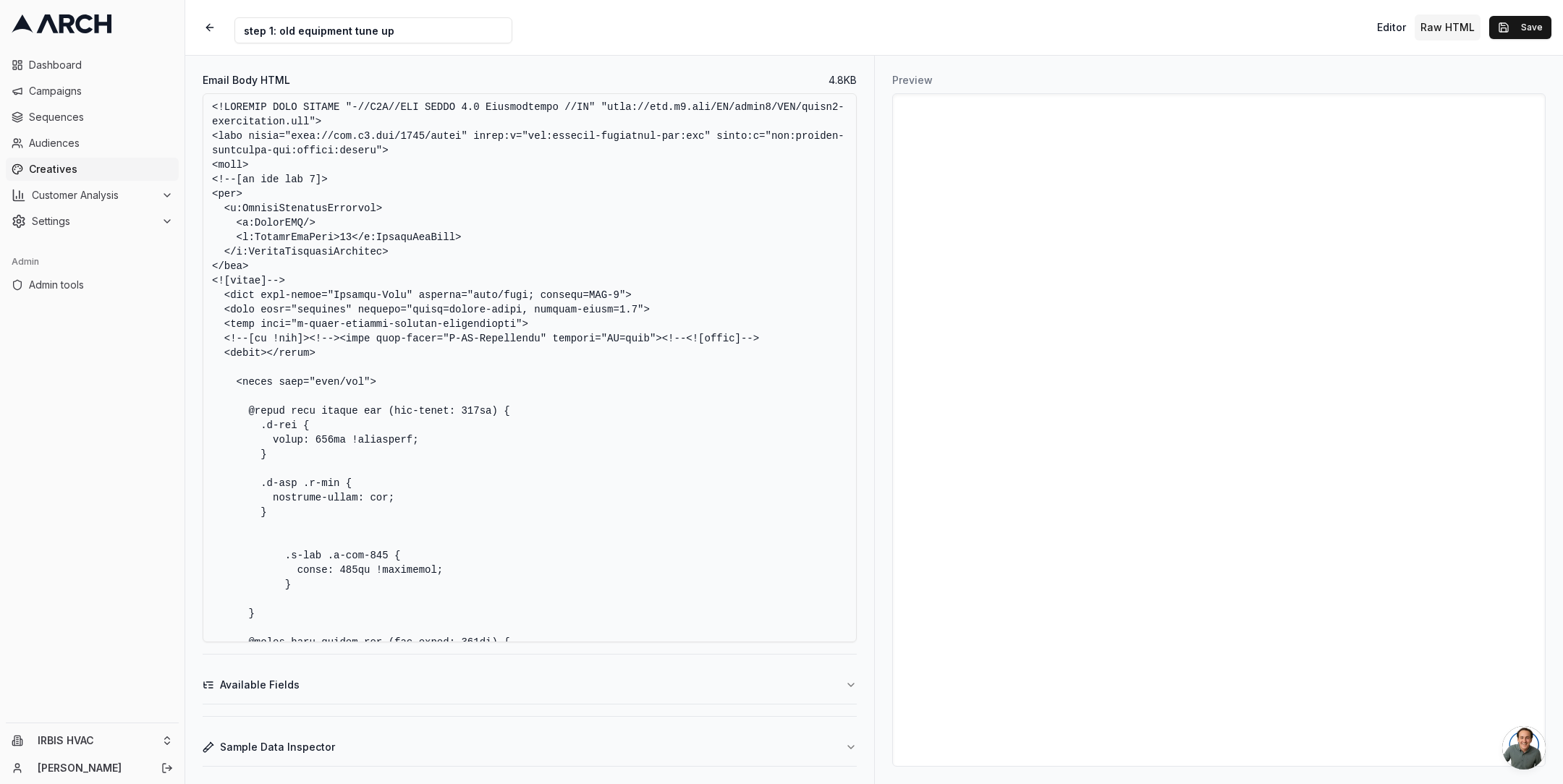
click at [718, 390] on textarea "Email Body HTML" at bounding box center [529, 367] width 654 height 549
paste textarea "Arial"
click at [621, 259] on textarea "Email Body HTML" at bounding box center [529, 367] width 654 height 549
paste textarea "html> <html lang="en"> <head> <meta charset="UTF-8" /> <meta name="viewport" co…"
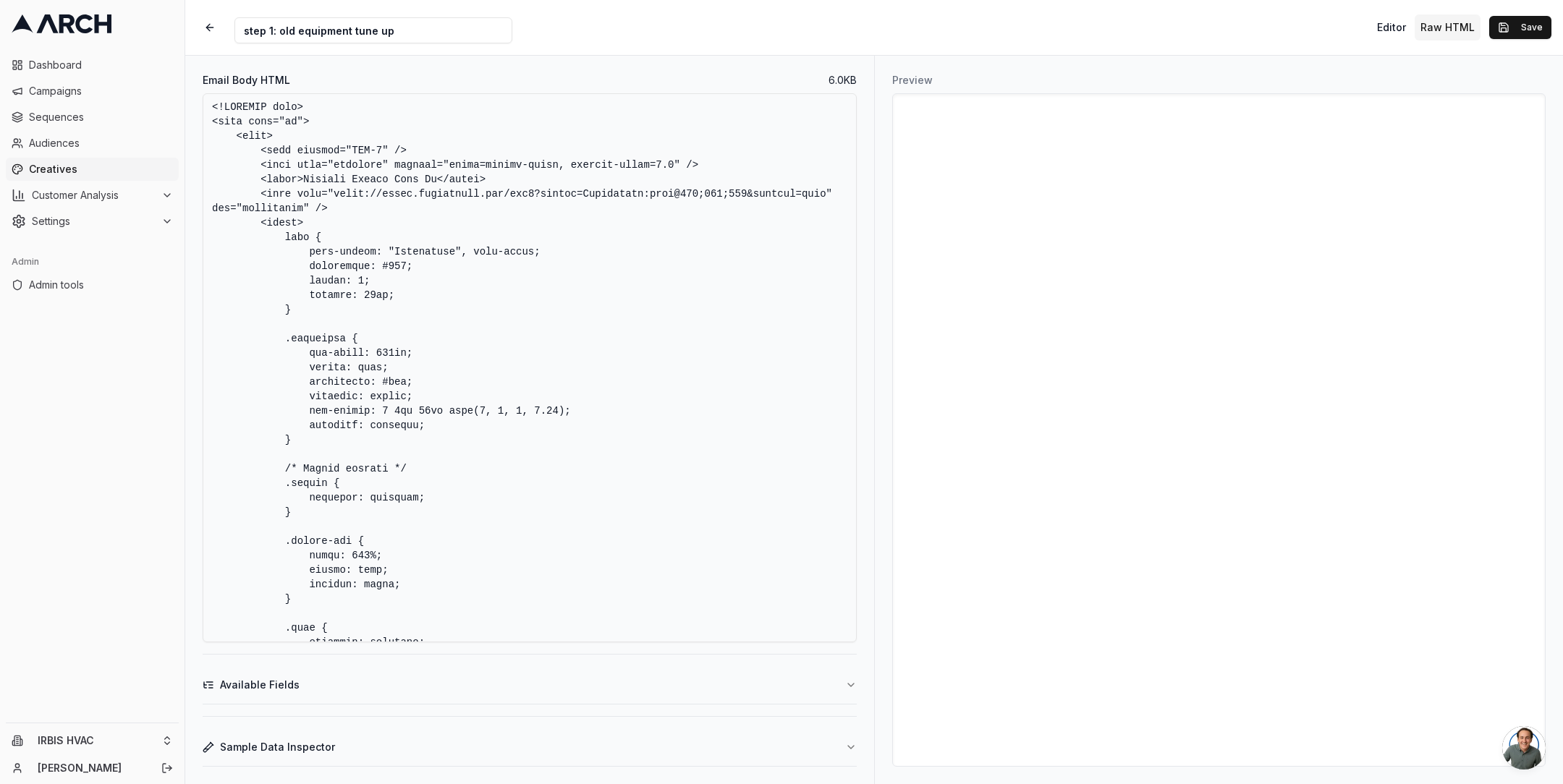
click at [727, 347] on textarea "Email Body HTML" at bounding box center [529, 367] width 654 height 549
drag, startPoint x: 349, startPoint y: 205, endPoint x: 164, endPoint y: 193, distance: 185.4
click at [164, 193] on div "Dashboard Campaigns Sequences Audiences Creatives Customer Analysis Settings Ad…" at bounding box center [782, 392] width 1563 height 784
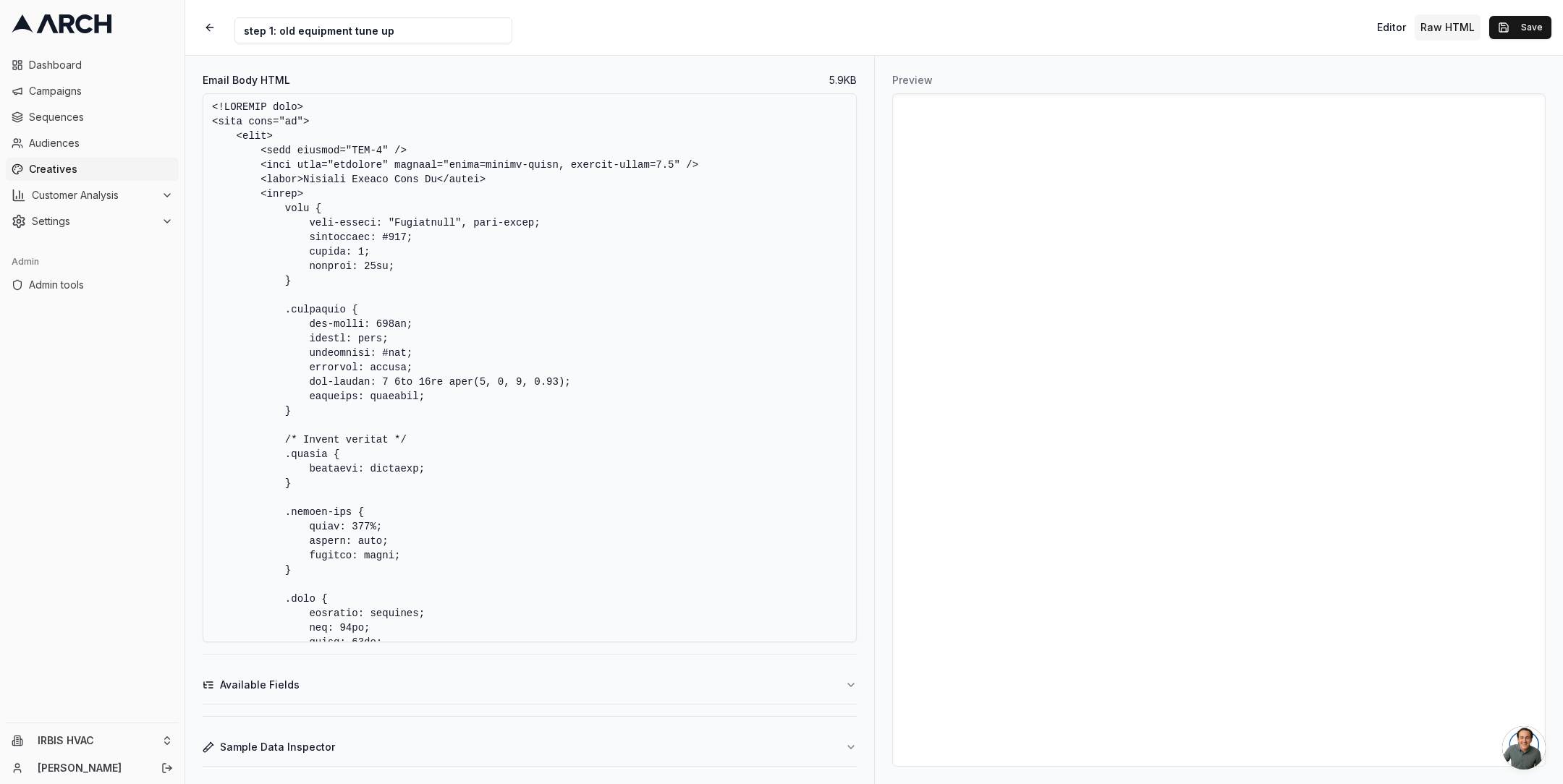
click at [430, 225] on textarea "Email Body HTML" at bounding box center [529, 367] width 654 height 549
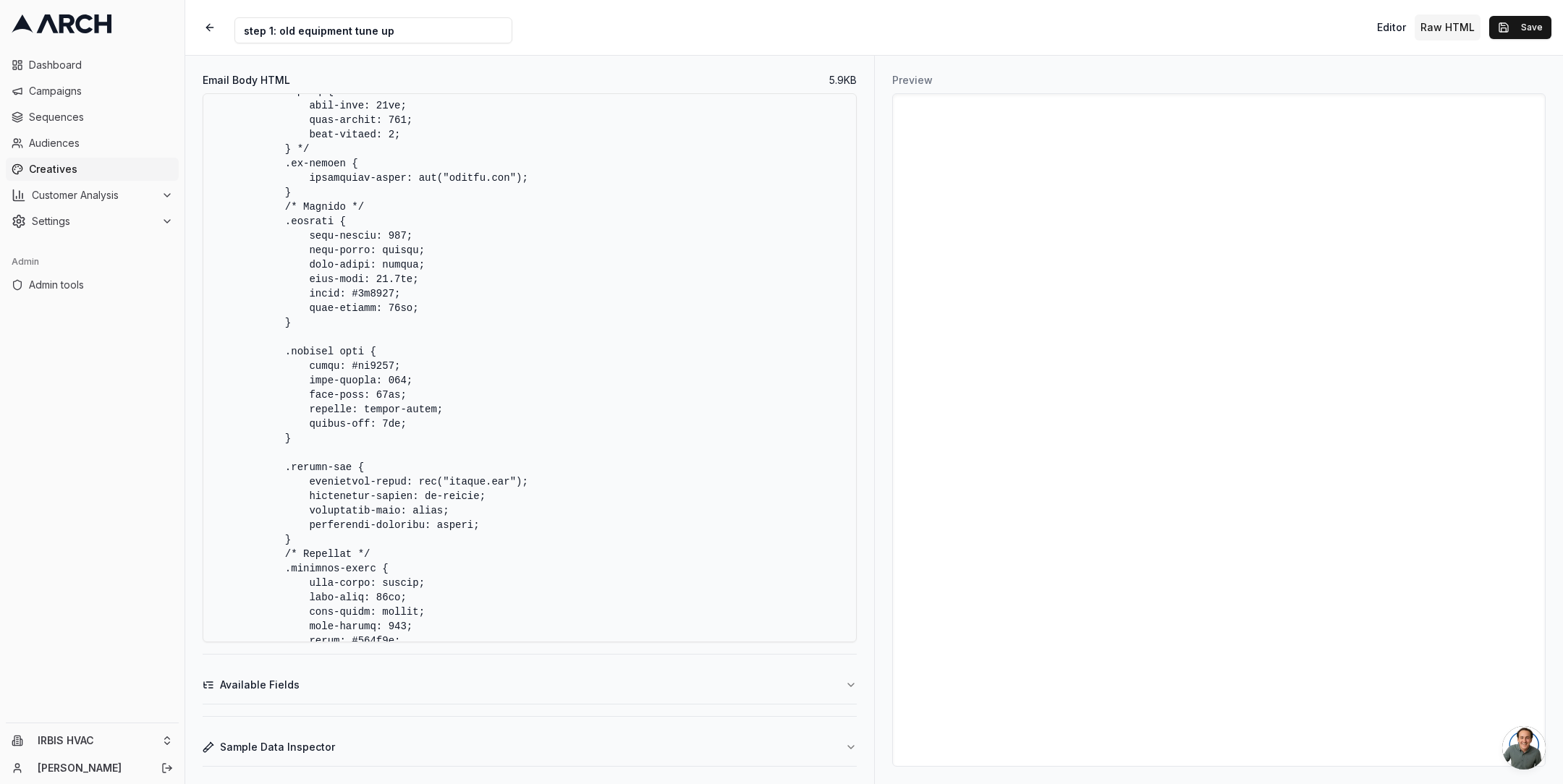
scroll to position [1338, 0]
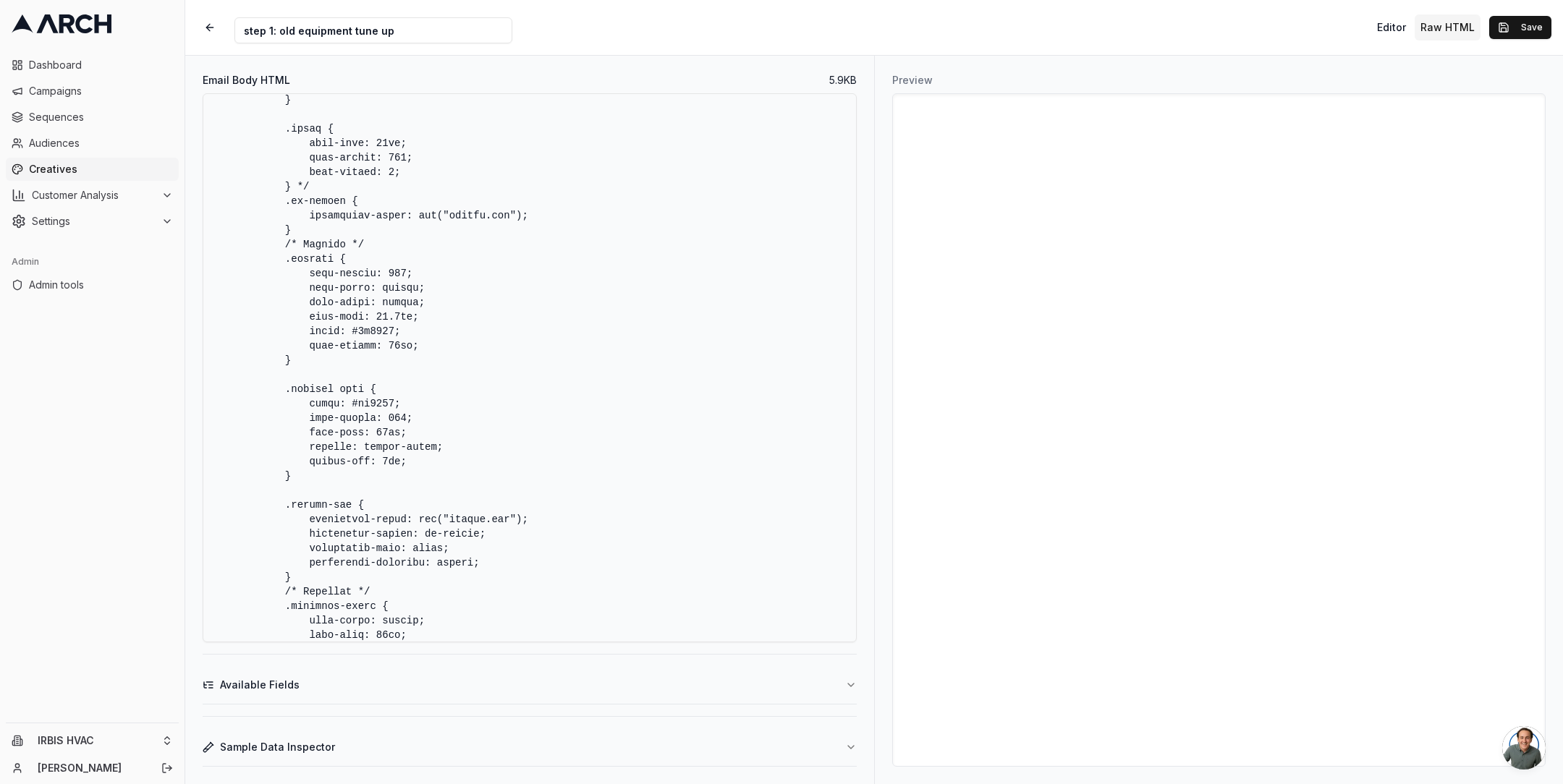
click at [469, 225] on textarea "Email Body HTML" at bounding box center [529, 367] width 654 height 549
click at [469, 219] on textarea "Email Body HTML" at bounding box center [529, 367] width 654 height 549
click at [570, 225] on textarea "Email Body HTML" at bounding box center [529, 367] width 654 height 549
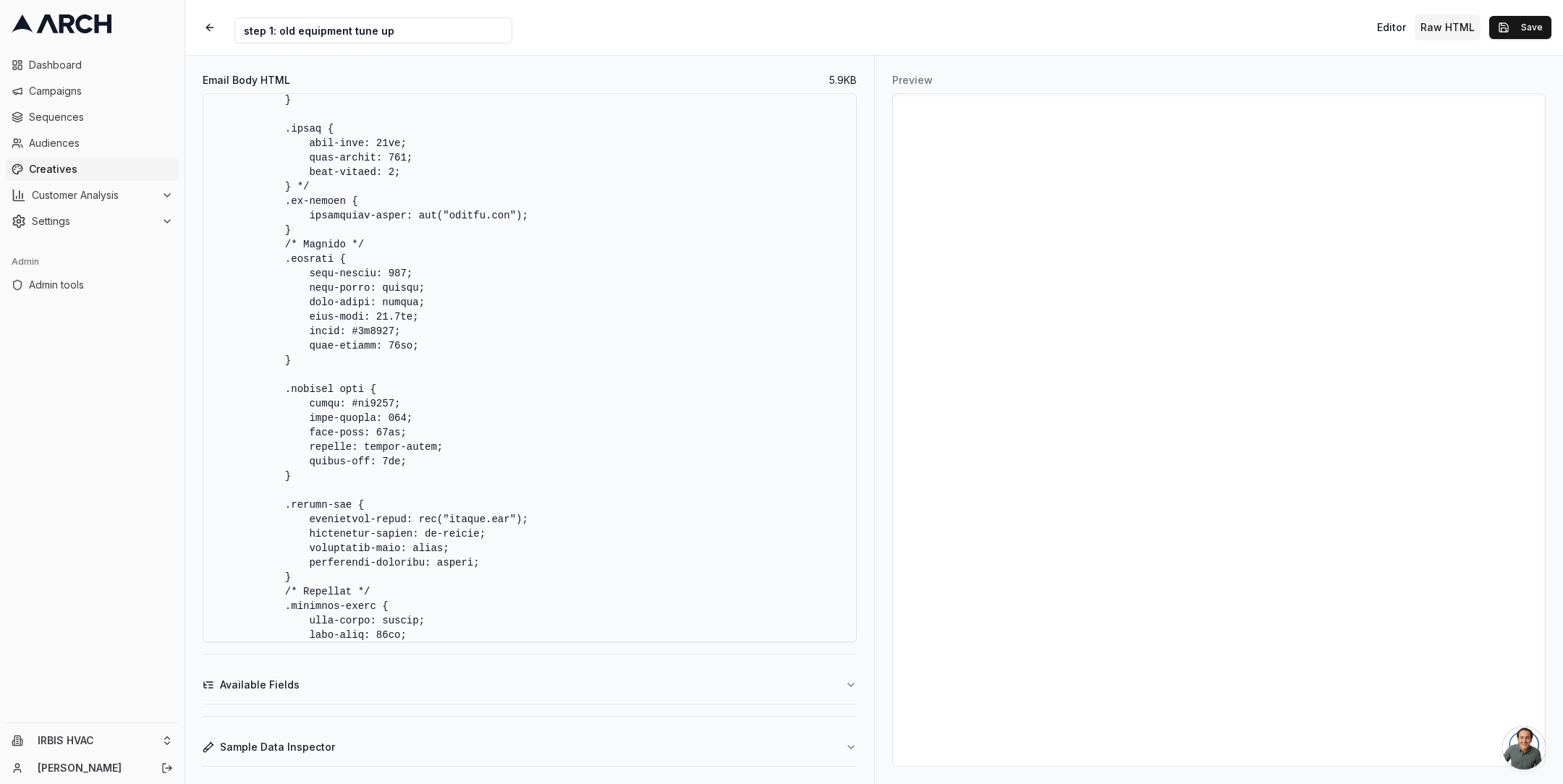
click at [452, 217] on textarea "Email Body HTML" at bounding box center [529, 367] width 654 height 549
paste textarea "https://dalcm5xu59zcf.cloudfront.net/superior-logo-no-background-final.png"
click at [612, 238] on textarea "Email Body HTML" at bounding box center [529, 367] width 654 height 549
drag, startPoint x: 450, startPoint y: 217, endPoint x: 711, endPoint y: 219, distance: 261.0
click at [711, 219] on textarea "Email Body HTML" at bounding box center [529, 367] width 654 height 549
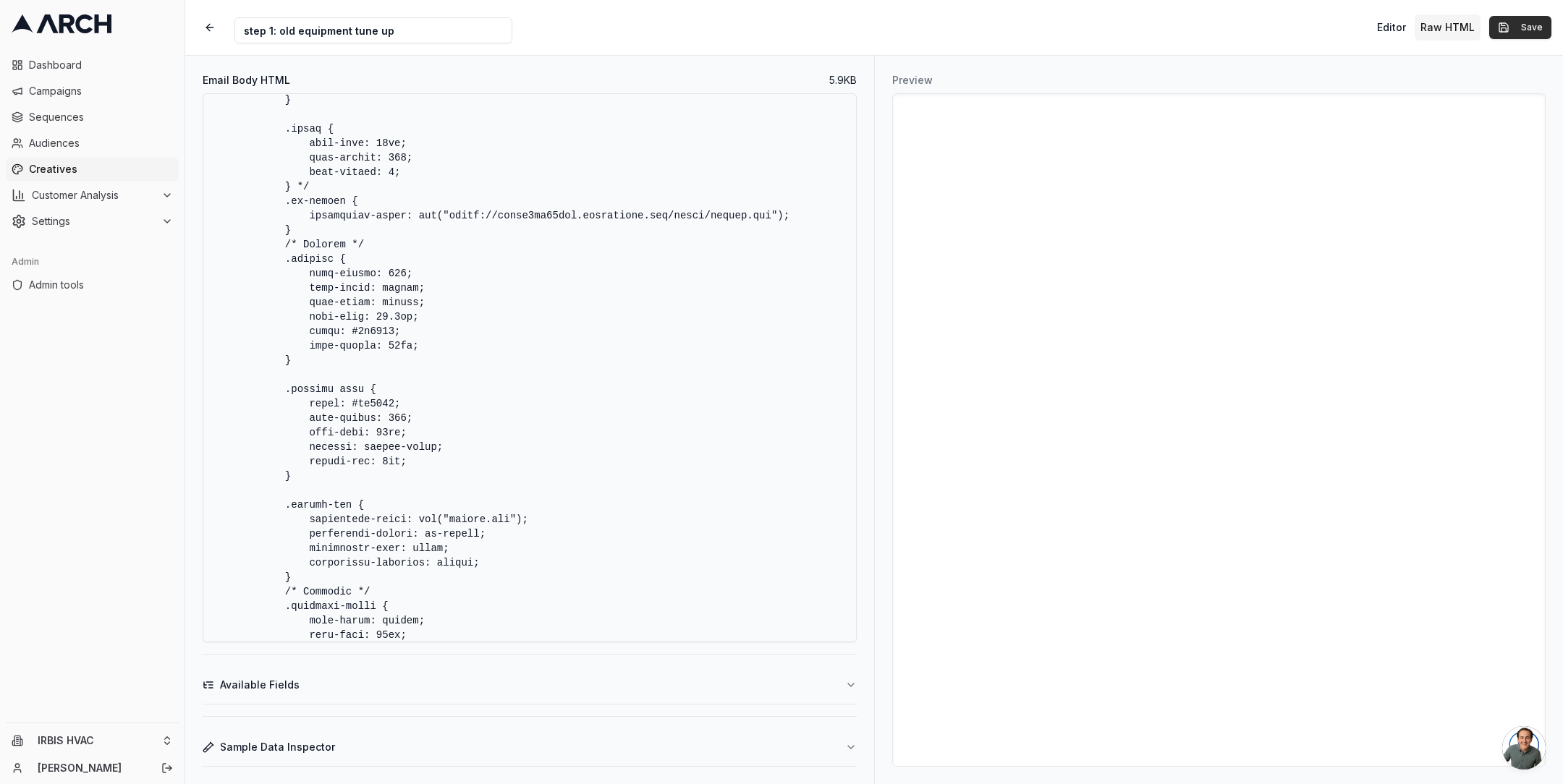
type textarea "<!DOCTYPE html> <html lang="en"> <head> <meta charset="UTF-8" /> <meta name="vi…"
click at [1522, 28] on button "Save" at bounding box center [1520, 27] width 63 height 23
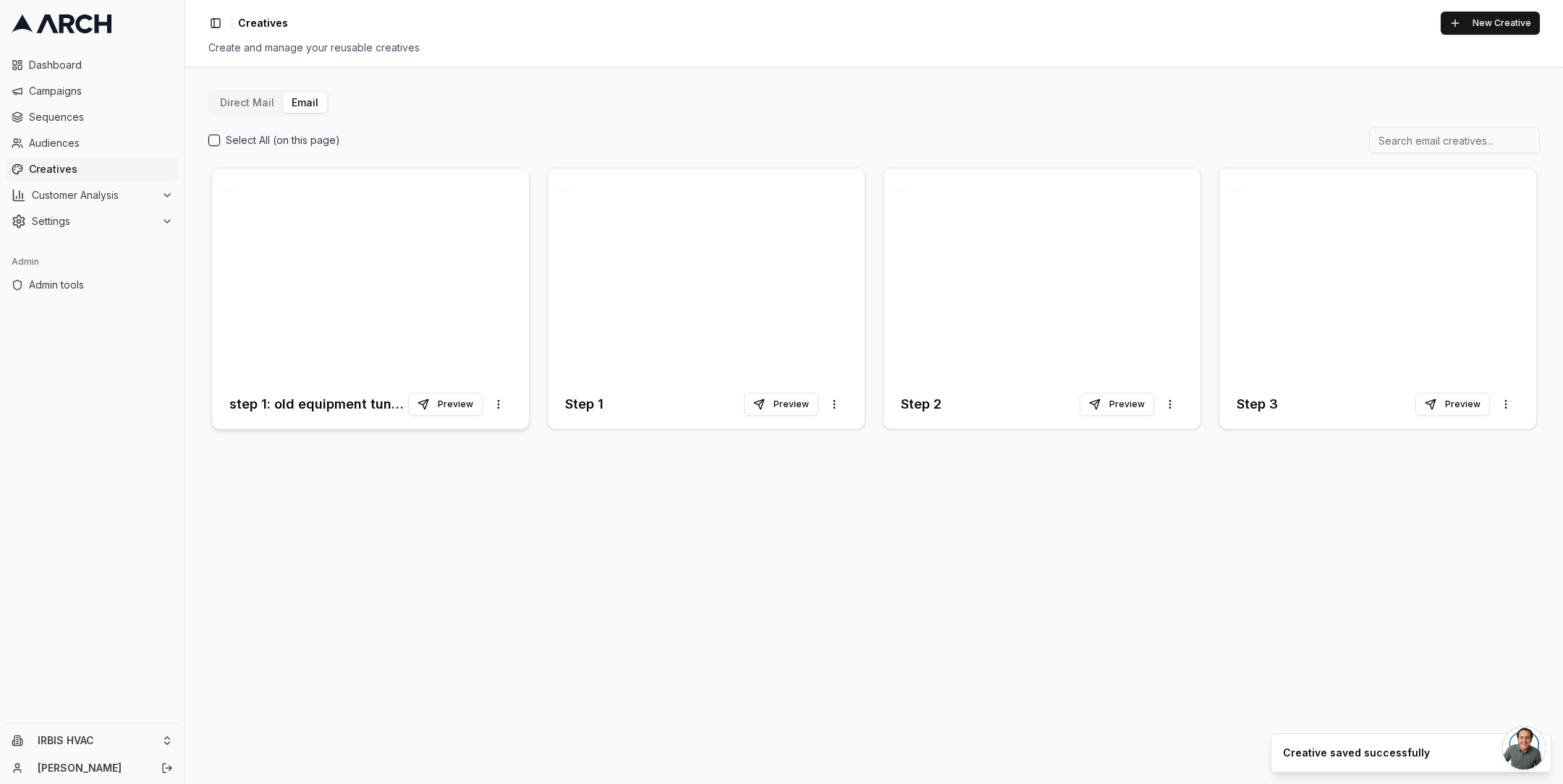
click at [419, 281] on div at bounding box center [370, 274] width 317 height 211
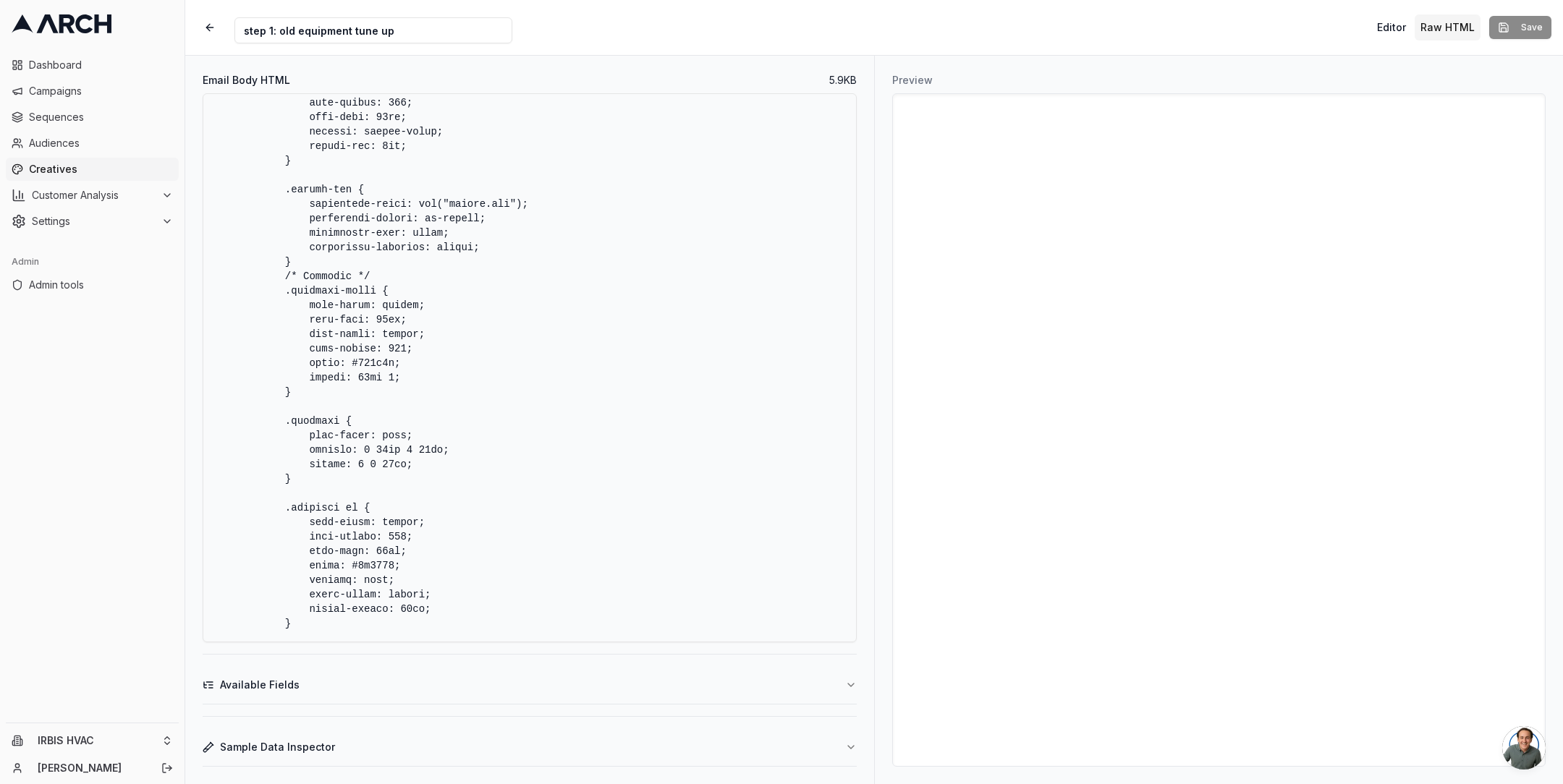
scroll to position [1633, 0]
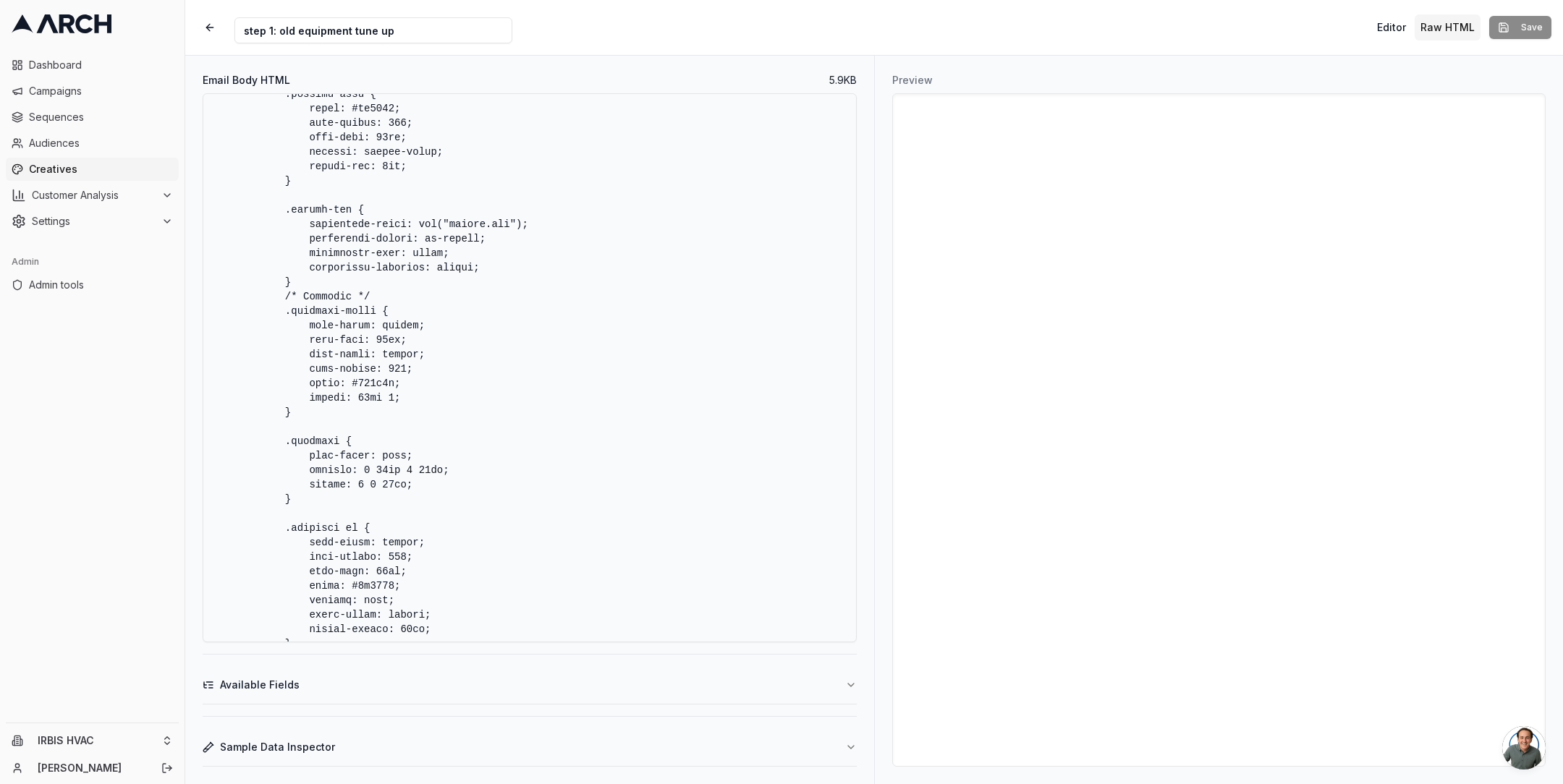
click at [452, 222] on textarea "Email Body HTML" at bounding box center [529, 367] width 654 height 549
paste textarea "https://dalcm5xu59zcf.cloudfront.net/irbis/"
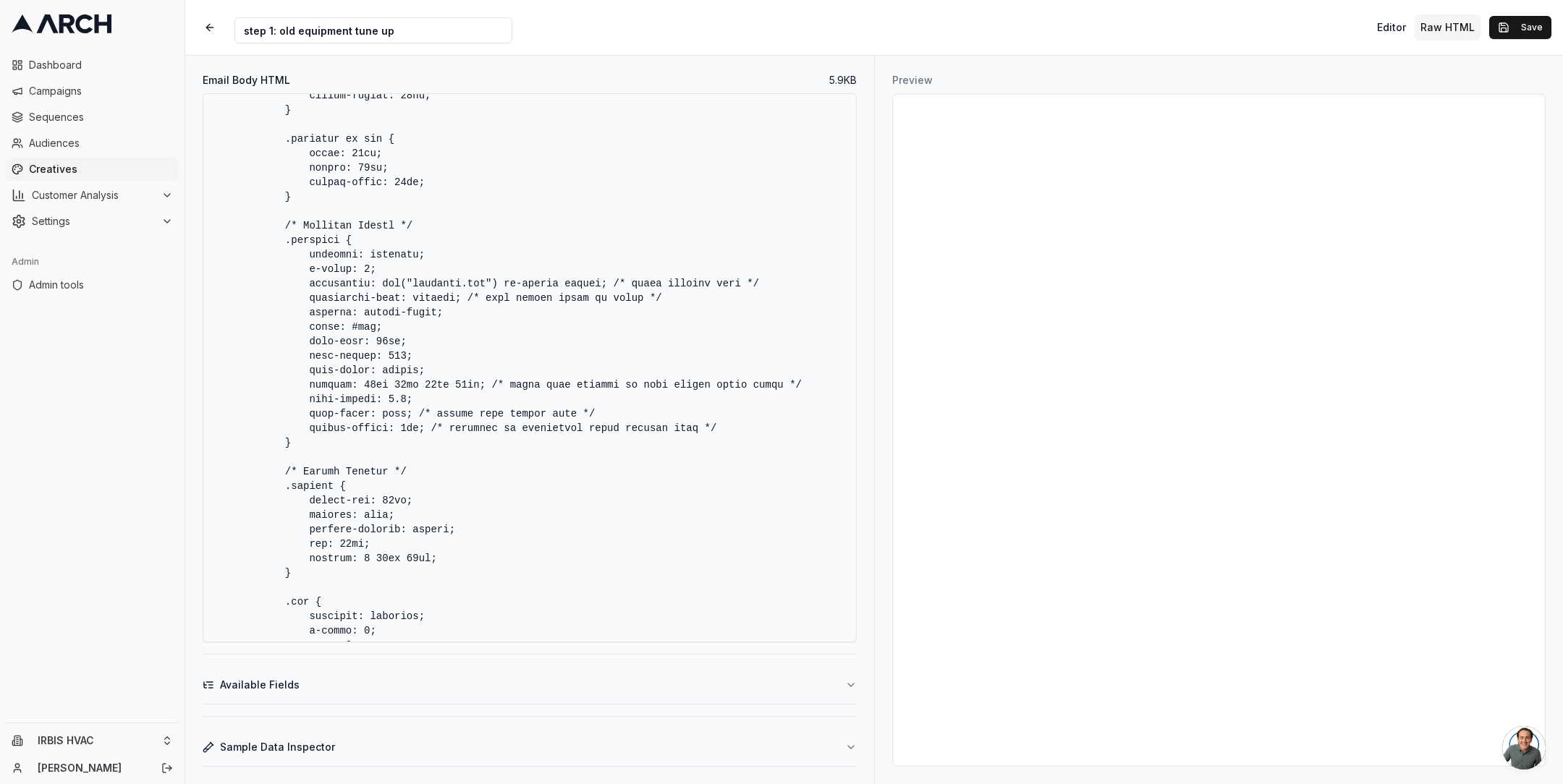
scroll to position [2167, 0]
click at [415, 287] on textarea "Email Body HTML" at bounding box center [529, 367] width 654 height 549
paste textarea "https://dalcm5xu59zcf.cloudfront.net/irbis/"
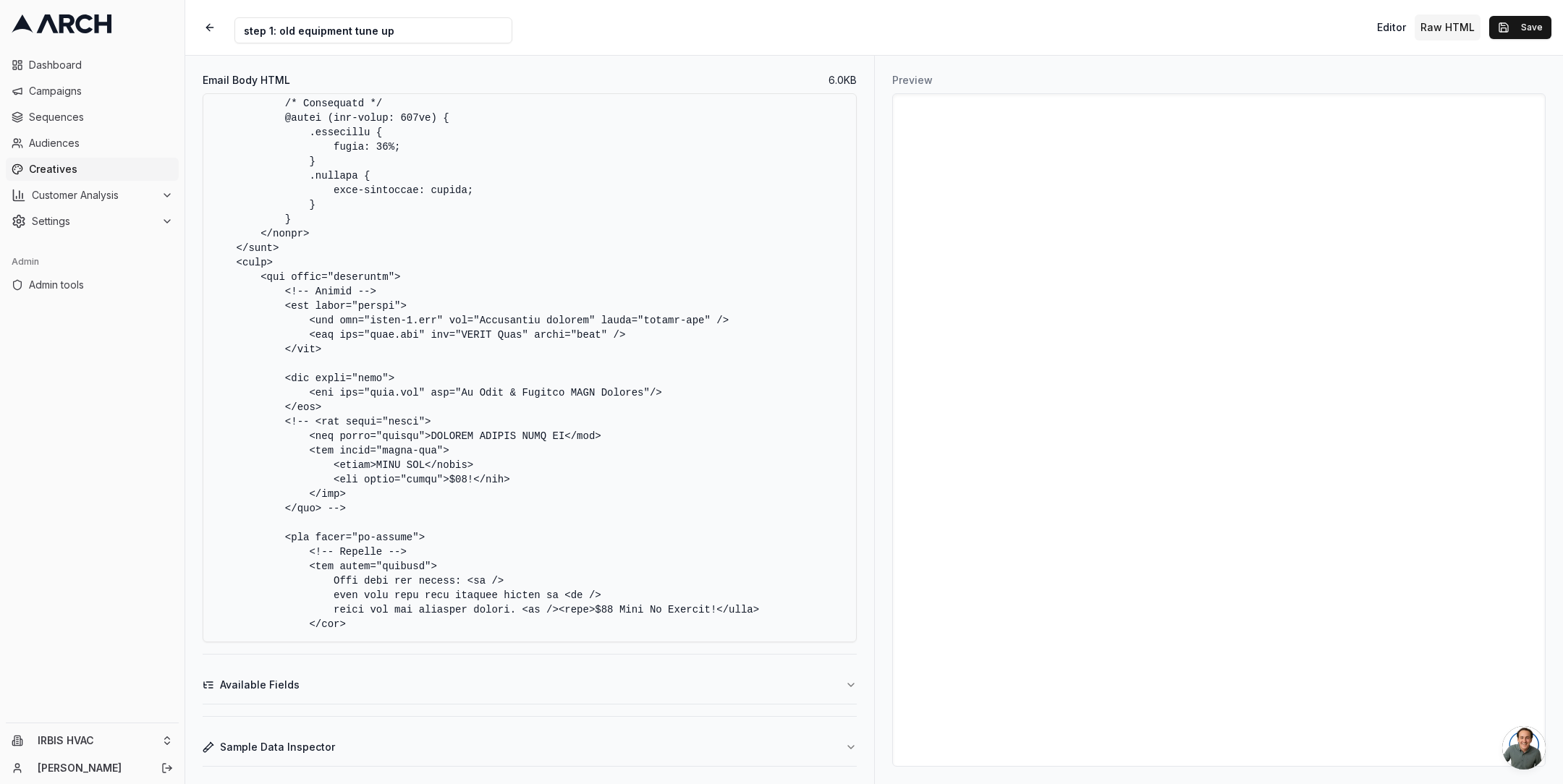
scroll to position [2987, 0]
click at [372, 320] on textarea "Email Body HTML" at bounding box center [529, 367] width 654 height 549
paste textarea "https://dalcm5xu59zcf.cloudfront.net/irbis/"
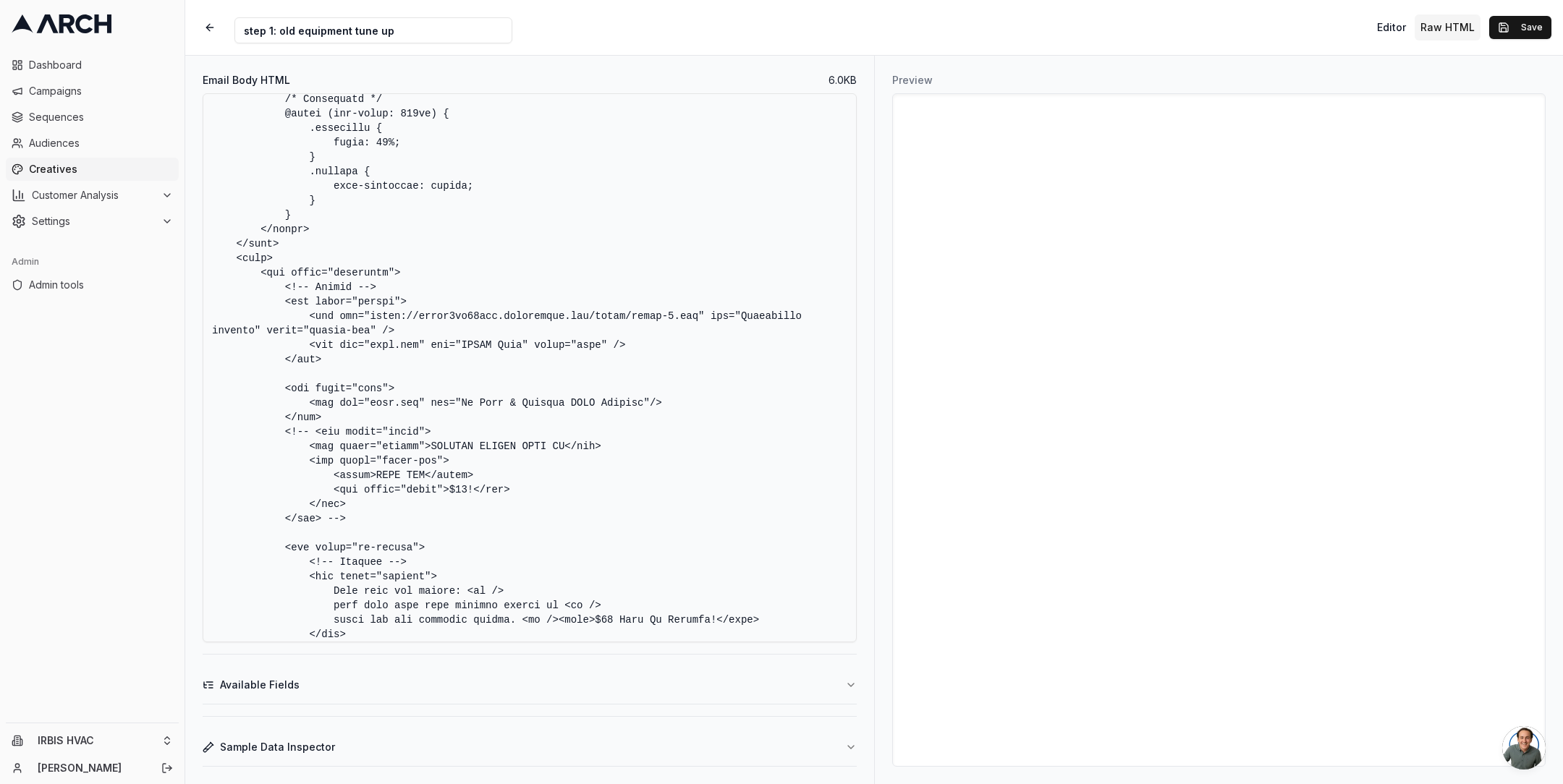
click at [372, 347] on textarea "Email Body HTML" at bounding box center [529, 367] width 654 height 549
paste textarea "https://dalcm5xu59zcf.cloudfront.net/irbis/"
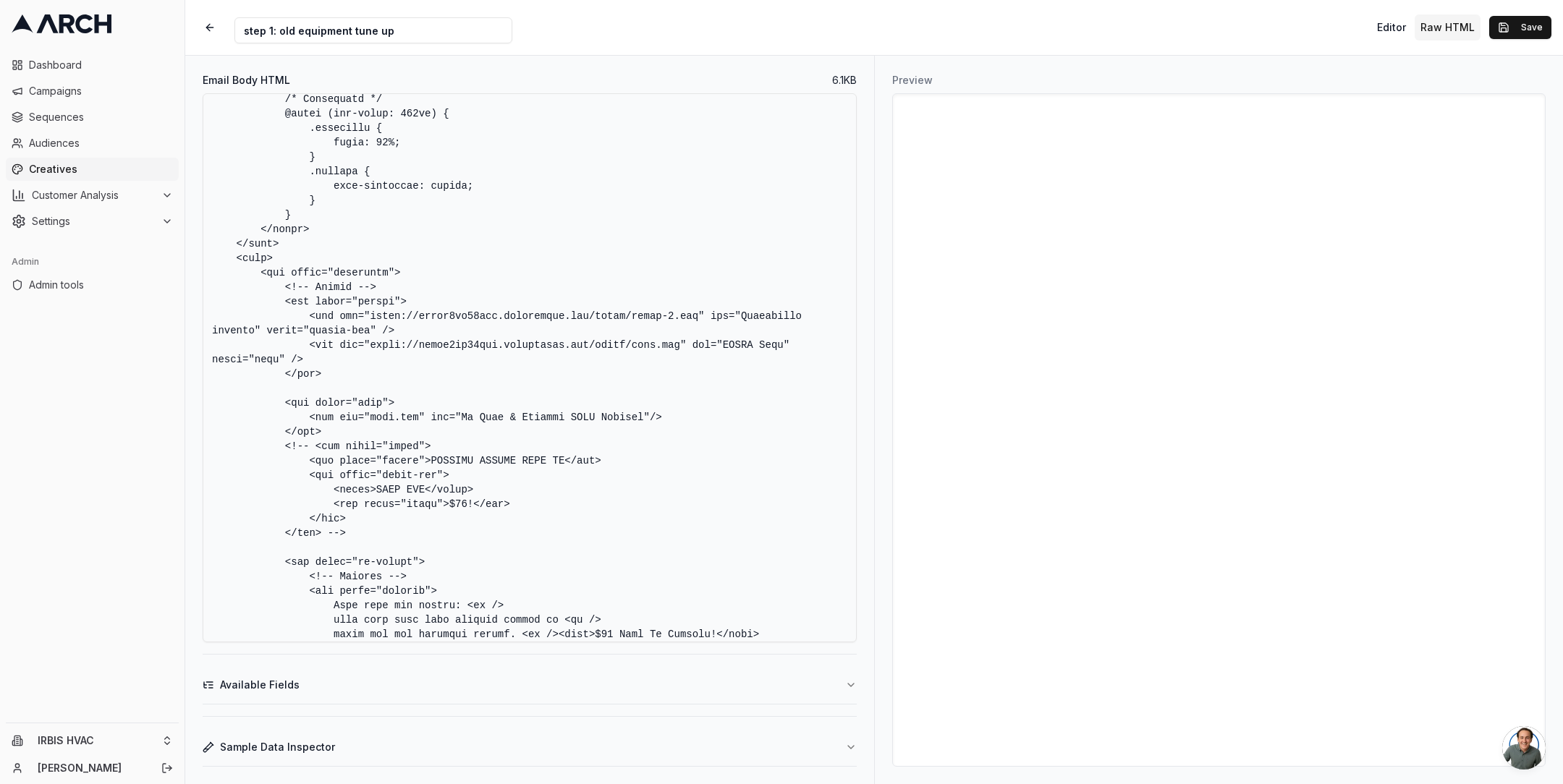
click at [502, 366] on textarea "Email Body HTML" at bounding box center [529, 367] width 654 height 549
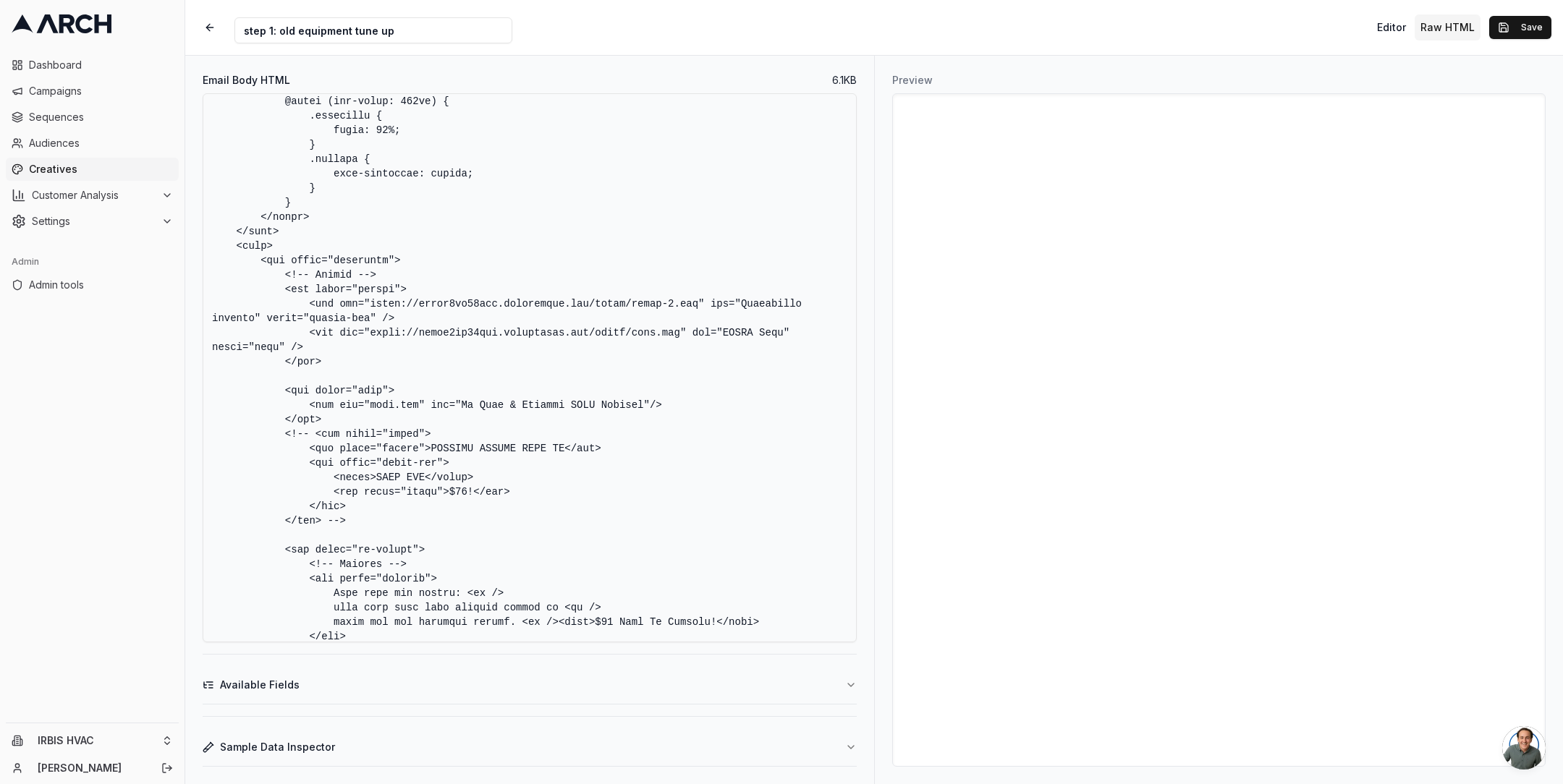
scroll to position [3005, 0]
click at [369, 402] on textarea "Email Body HTML" at bounding box center [529, 367] width 654 height 549
paste textarea "https://dalcm5xu59zcf.cloudfront.net/irbis/"
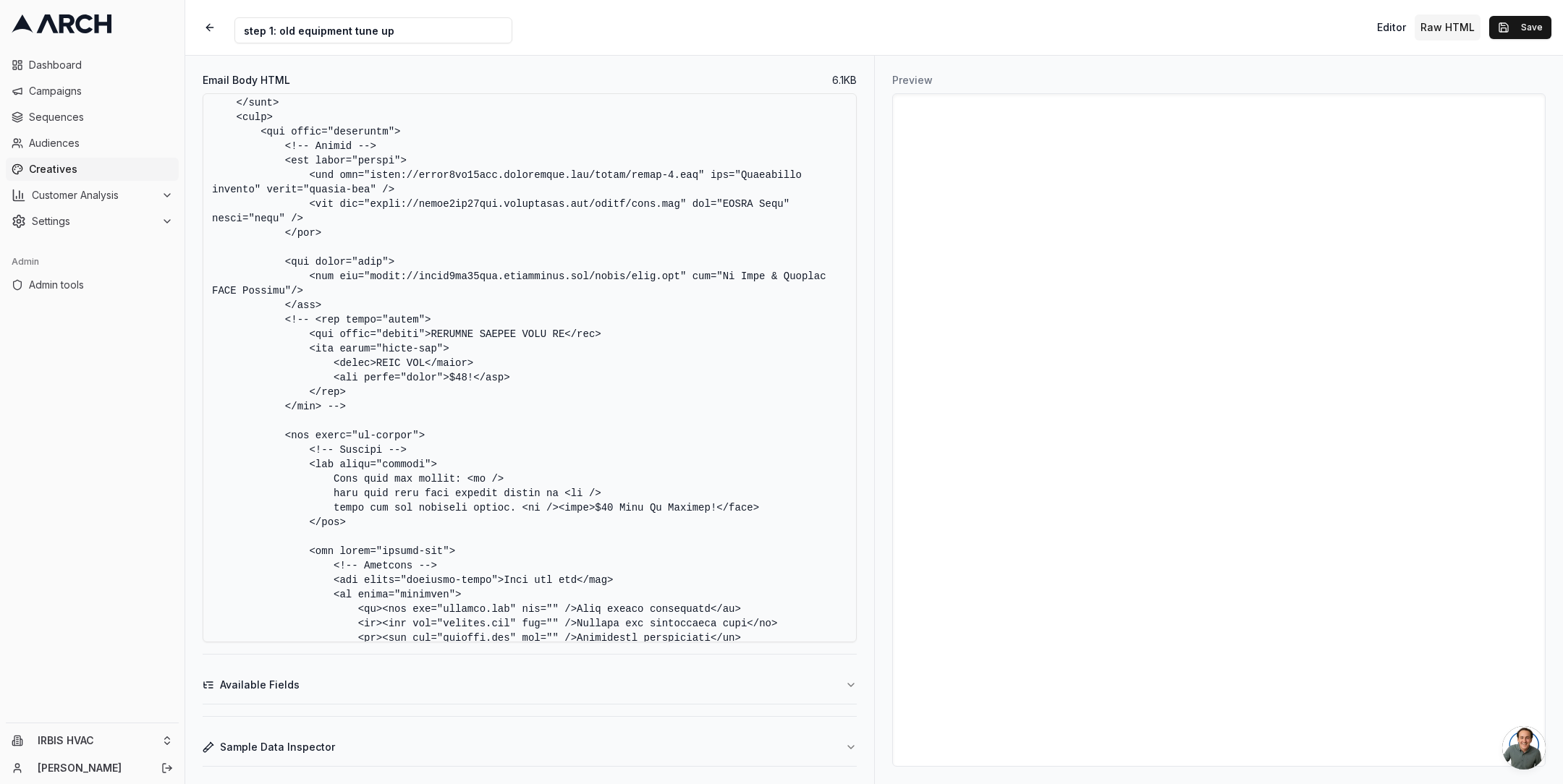
scroll to position [3143, 0]
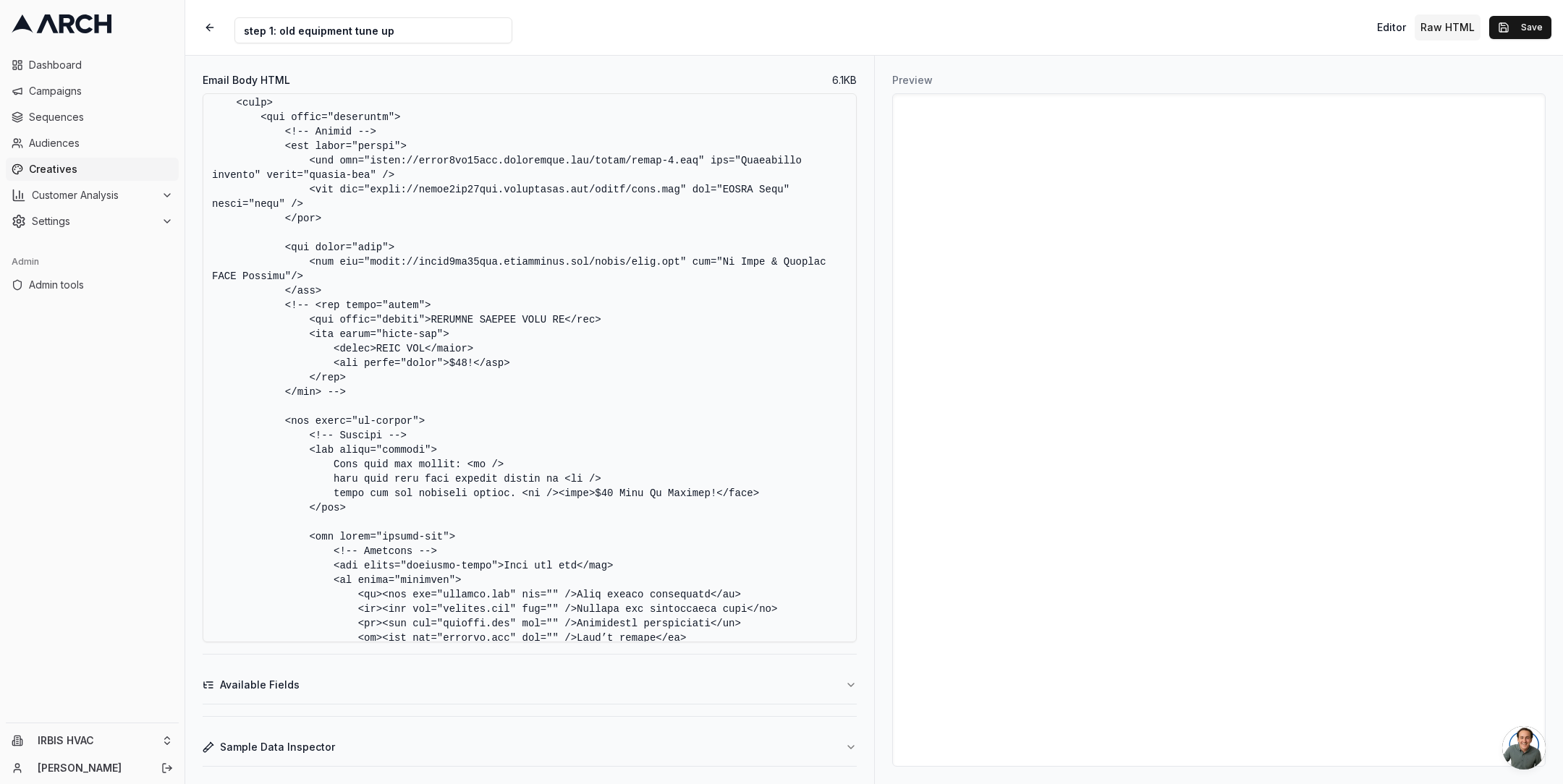
click at [444, 417] on textarea "Email Body HTML" at bounding box center [529, 367] width 654 height 549
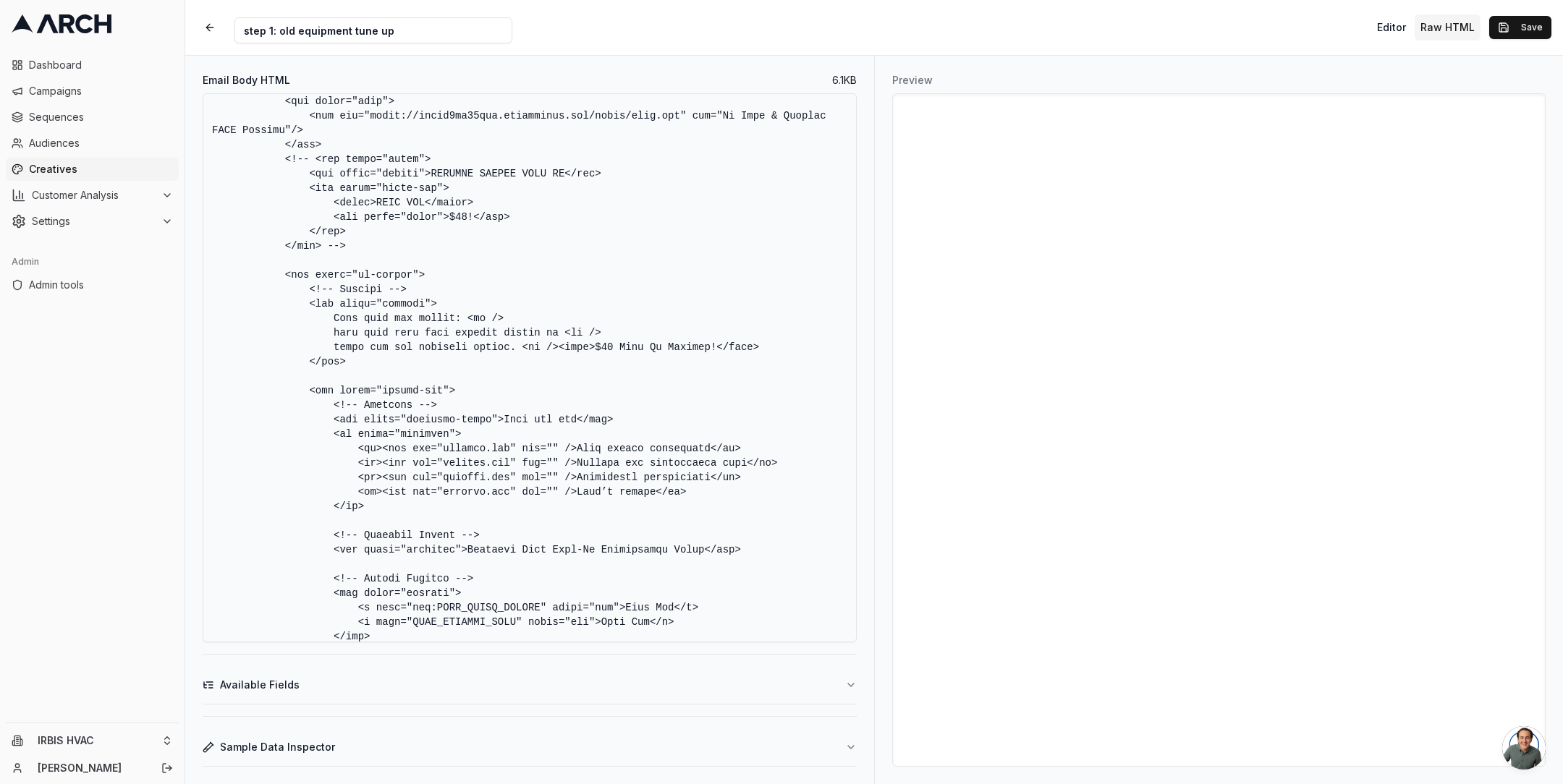
scroll to position [3294, 0]
click at [447, 446] on textarea "Email Body HTML" at bounding box center [529, 367] width 654 height 549
paste textarea "https://dalcm5xu59zcf.cloudfront.net/irbis/"
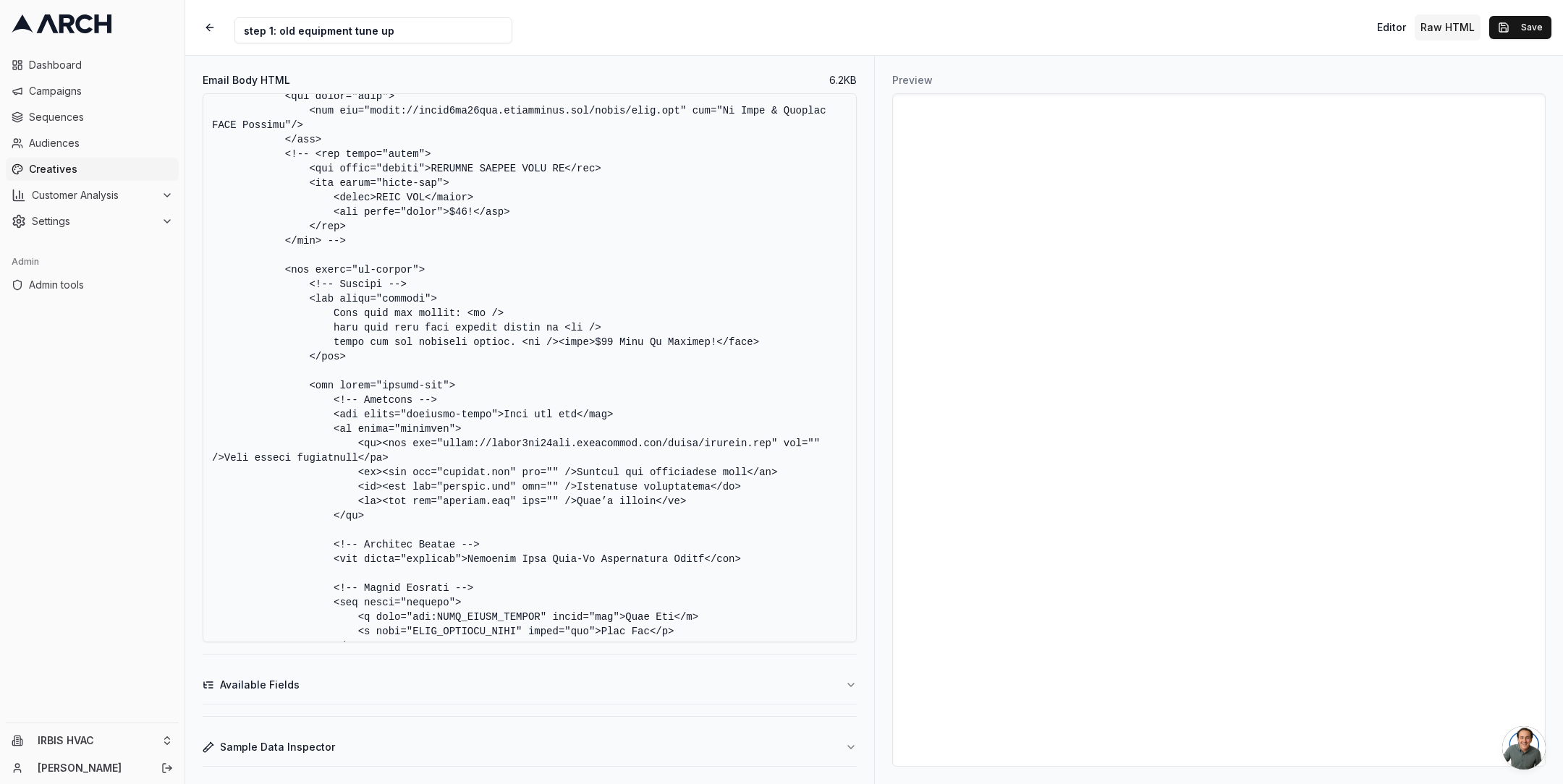
click at [445, 475] on textarea "Email Body HTML" at bounding box center [529, 367] width 654 height 549
paste textarea "https://dalcm5xu59zcf.cloudfront.net/irbis/"
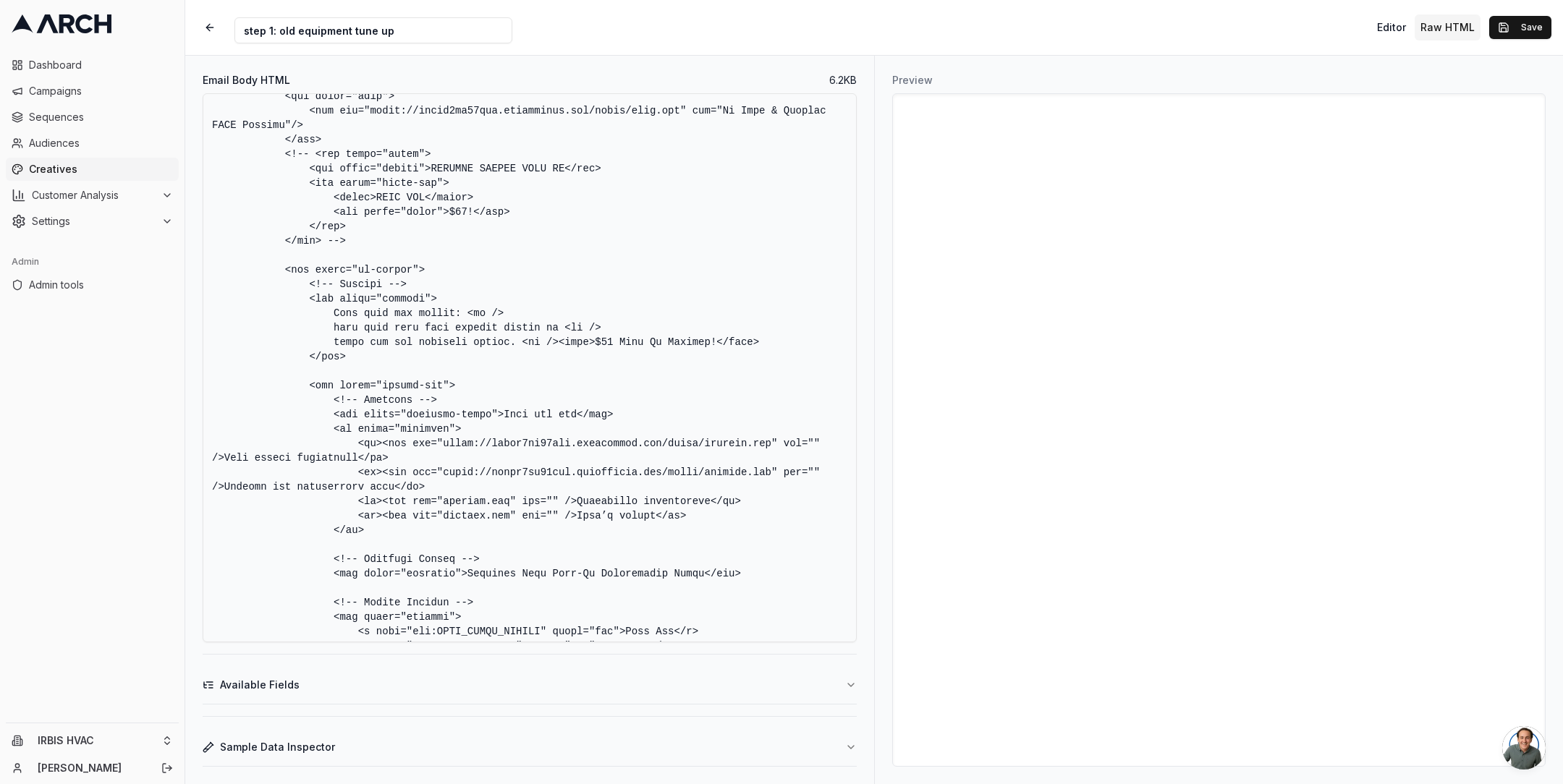
click at [444, 502] on textarea "Email Body HTML" at bounding box center [529, 367] width 654 height 549
paste textarea "https://dalcm5xu59zcf.cloudfront.net/irbis/"
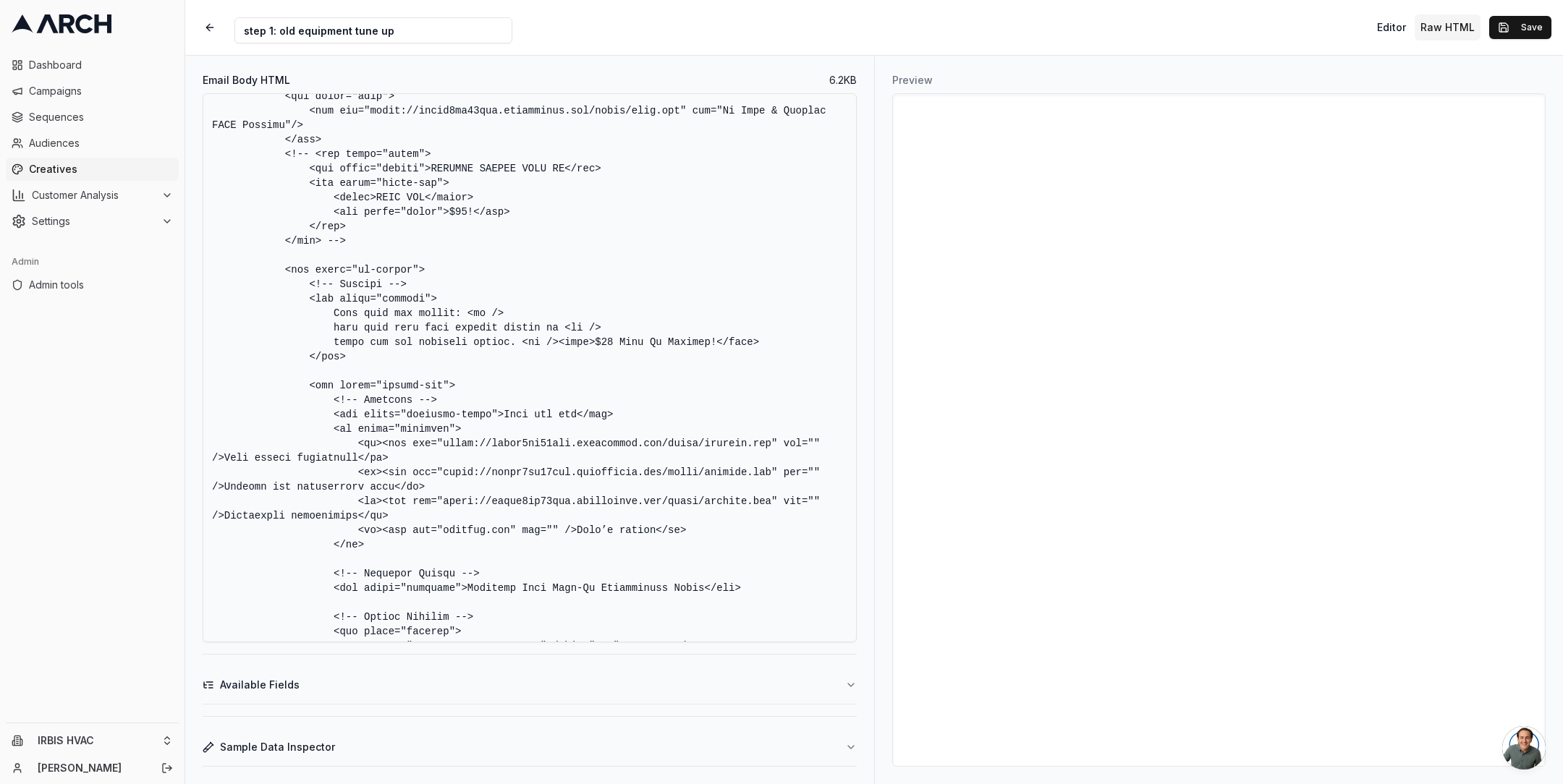
click at [445, 531] on textarea "Email Body HTML" at bounding box center [529, 367] width 654 height 549
paste textarea "https://dalcm5xu59zcf.cloudfront.net/irbis/"
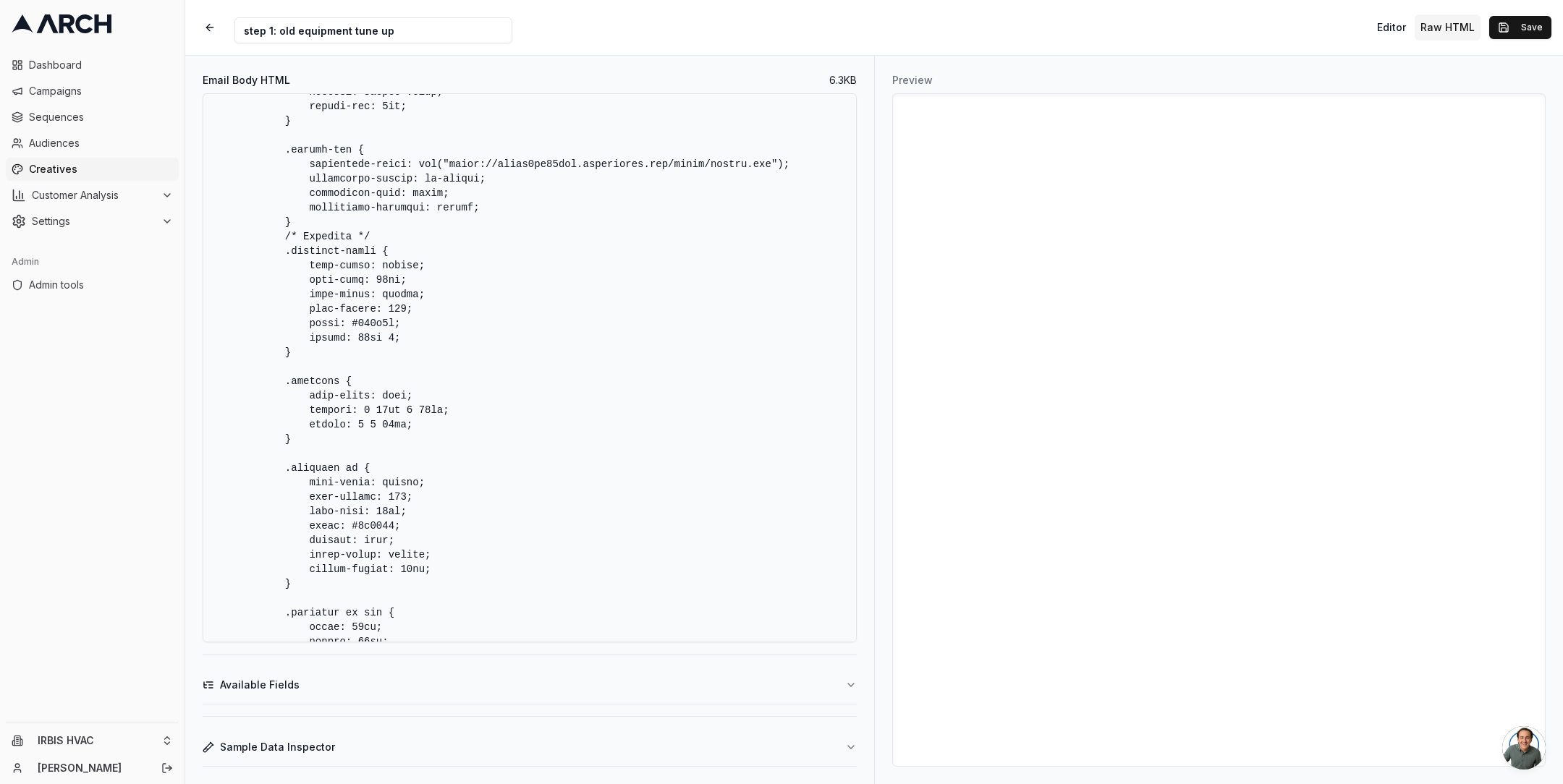
scroll to position [1552, 0]
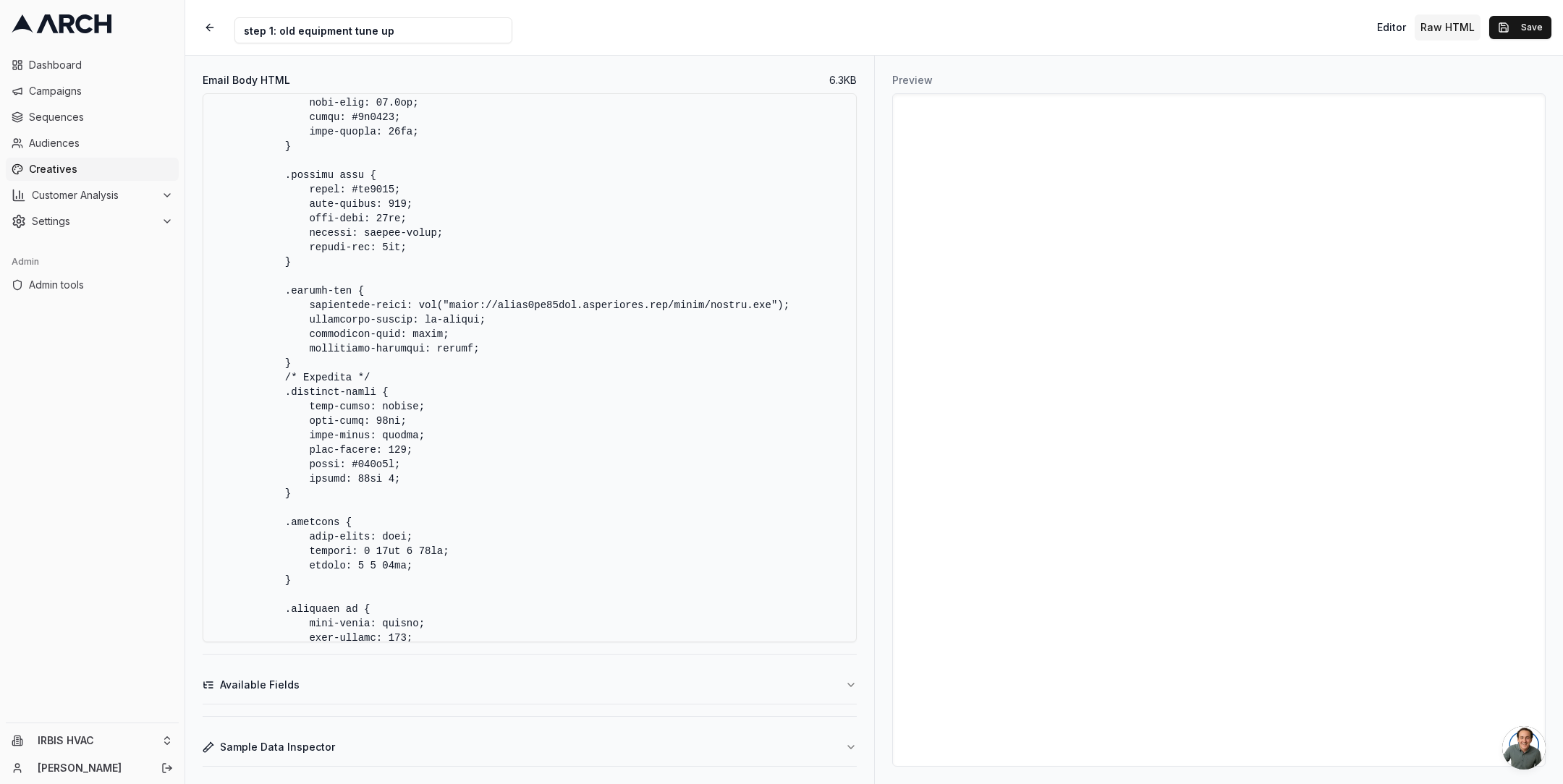
click at [466, 410] on textarea "Email Body HTML" at bounding box center [529, 367] width 654 height 549
type textarea "<!DOCTYPE html> <html lang="en"> <head> <meta charset="UTF-8" /> <meta name="vi…"
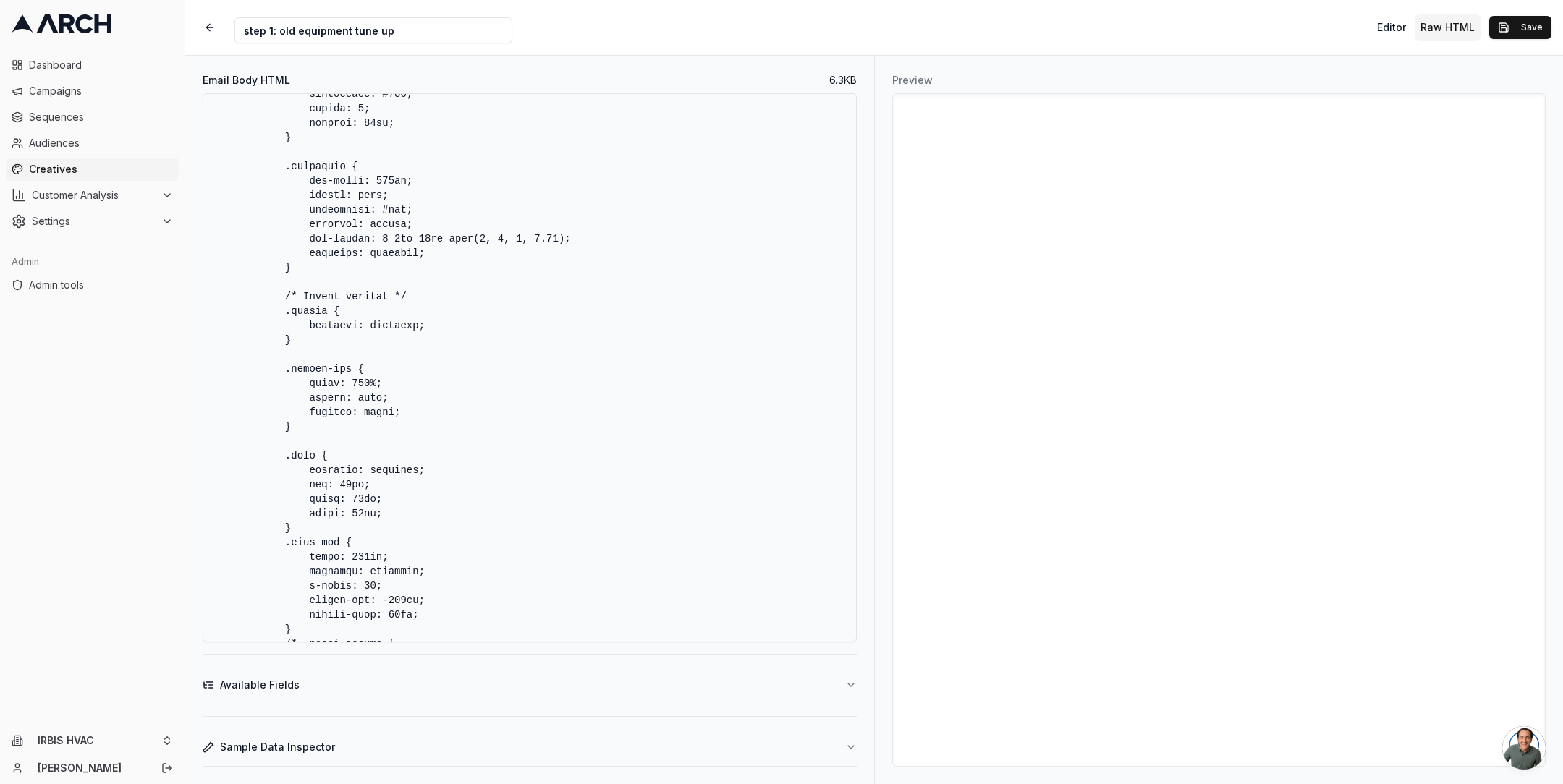
scroll to position [1474, 0]
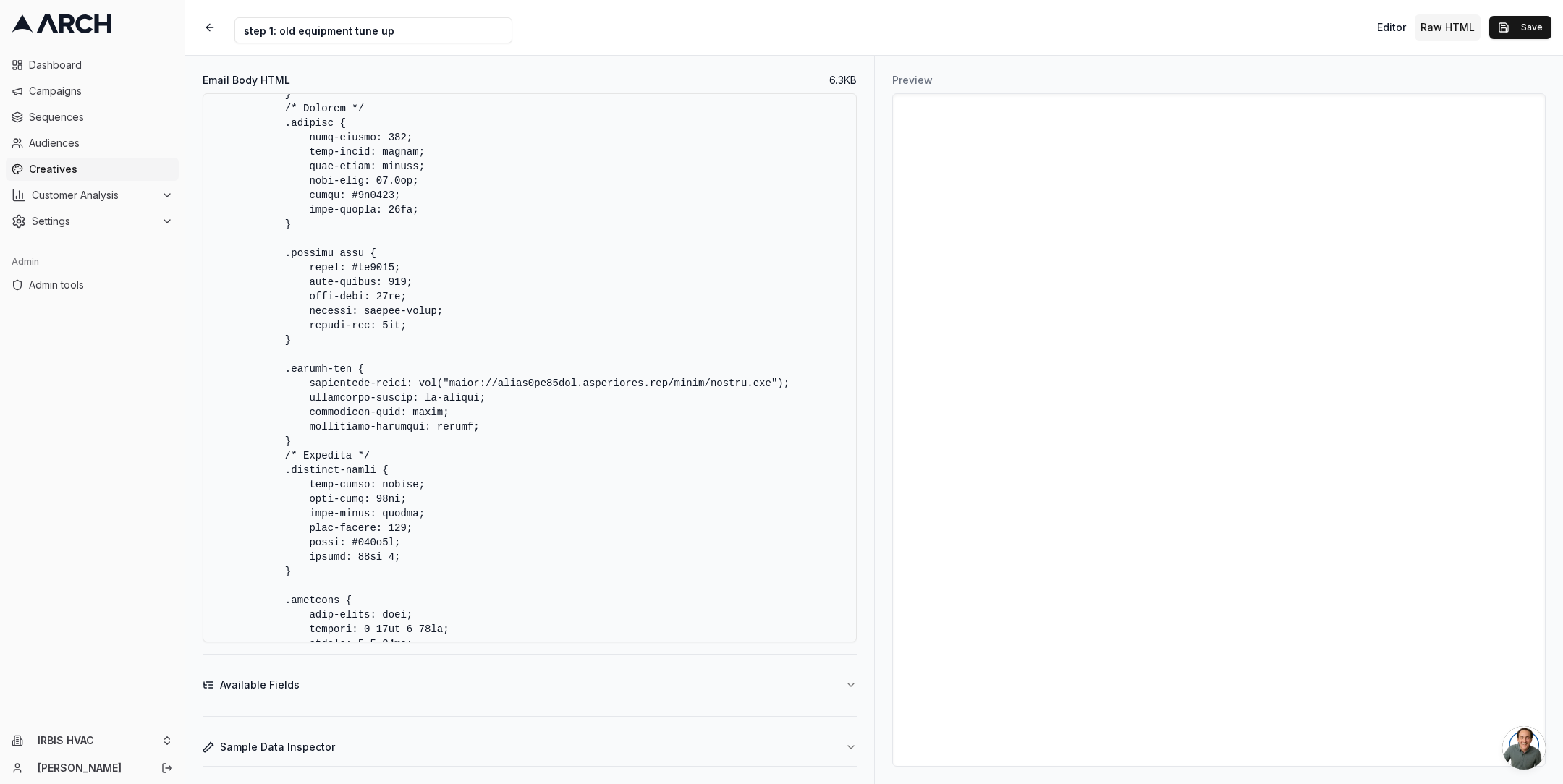
click at [412, 35] on input "step 1: old equipment tune up" at bounding box center [373, 30] width 278 height 26
click at [975, 31] on div "Creative Name step 1: old equipment tune up Editor Raw HTML Save" at bounding box center [874, 27] width 1377 height 55
click at [1508, 31] on button "Save" at bounding box center [1520, 27] width 63 height 23
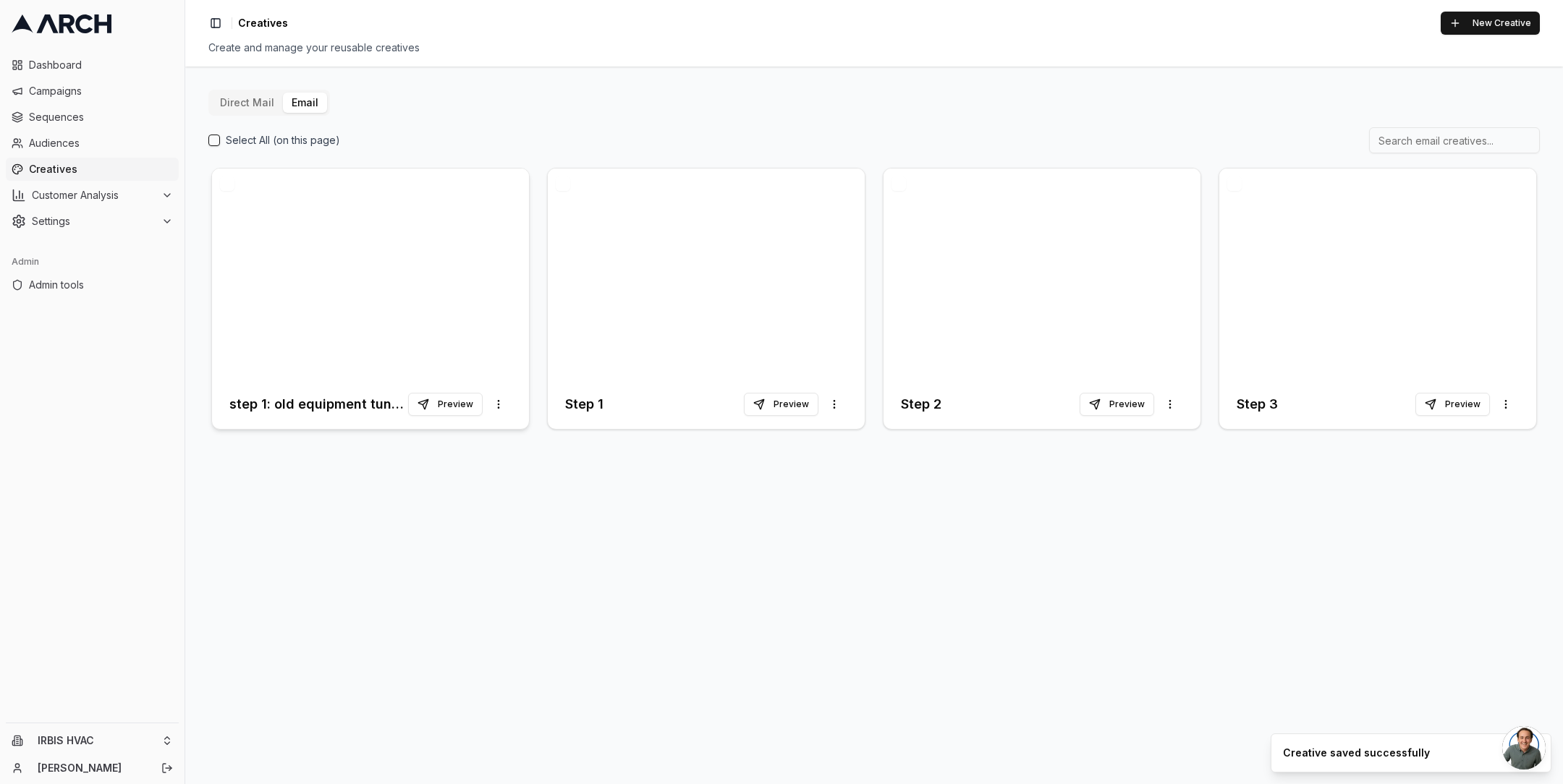
click at [453, 235] on div at bounding box center [370, 274] width 317 height 211
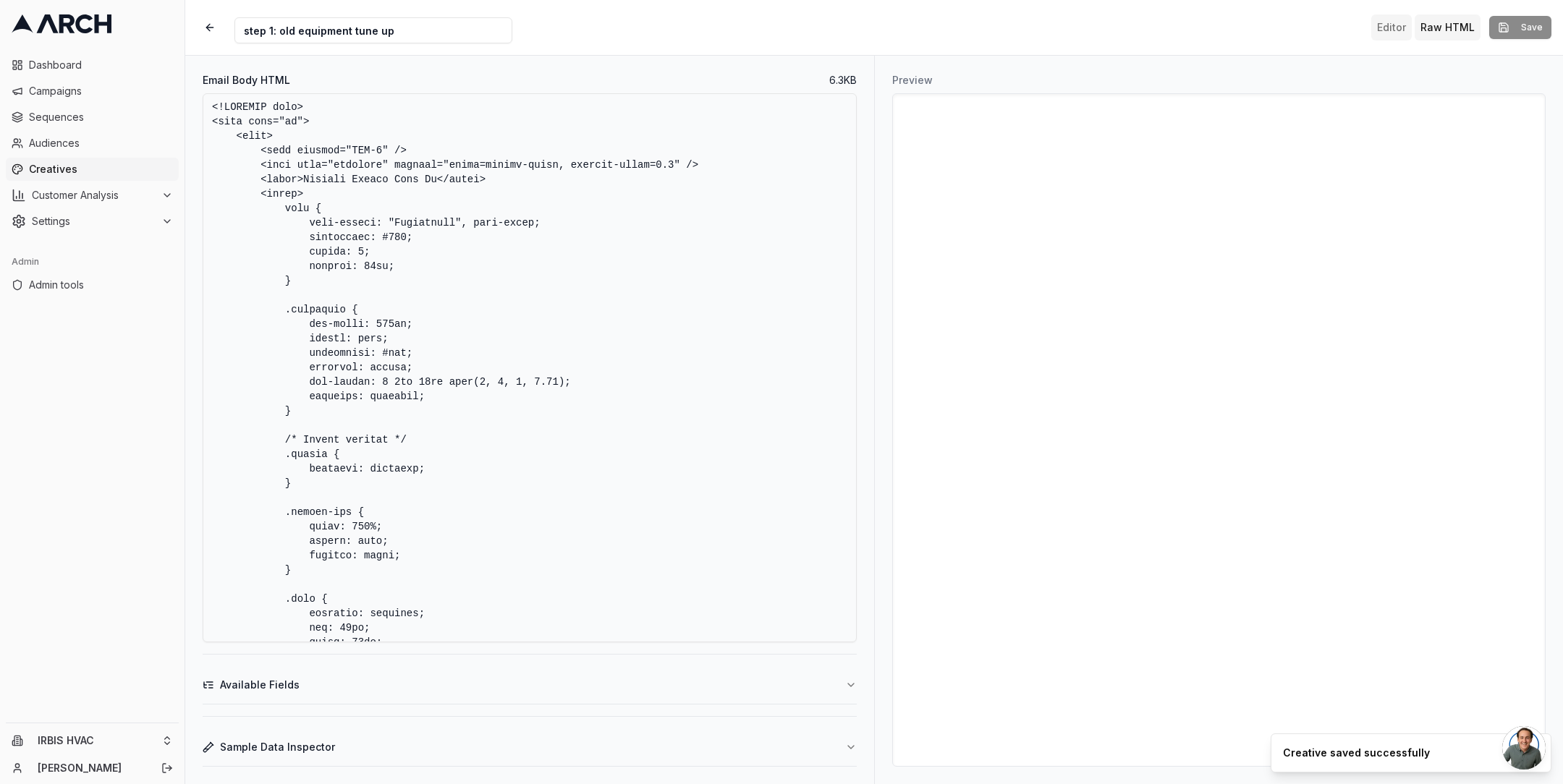
click at [1400, 29] on button "Editor" at bounding box center [1391, 28] width 41 height 26
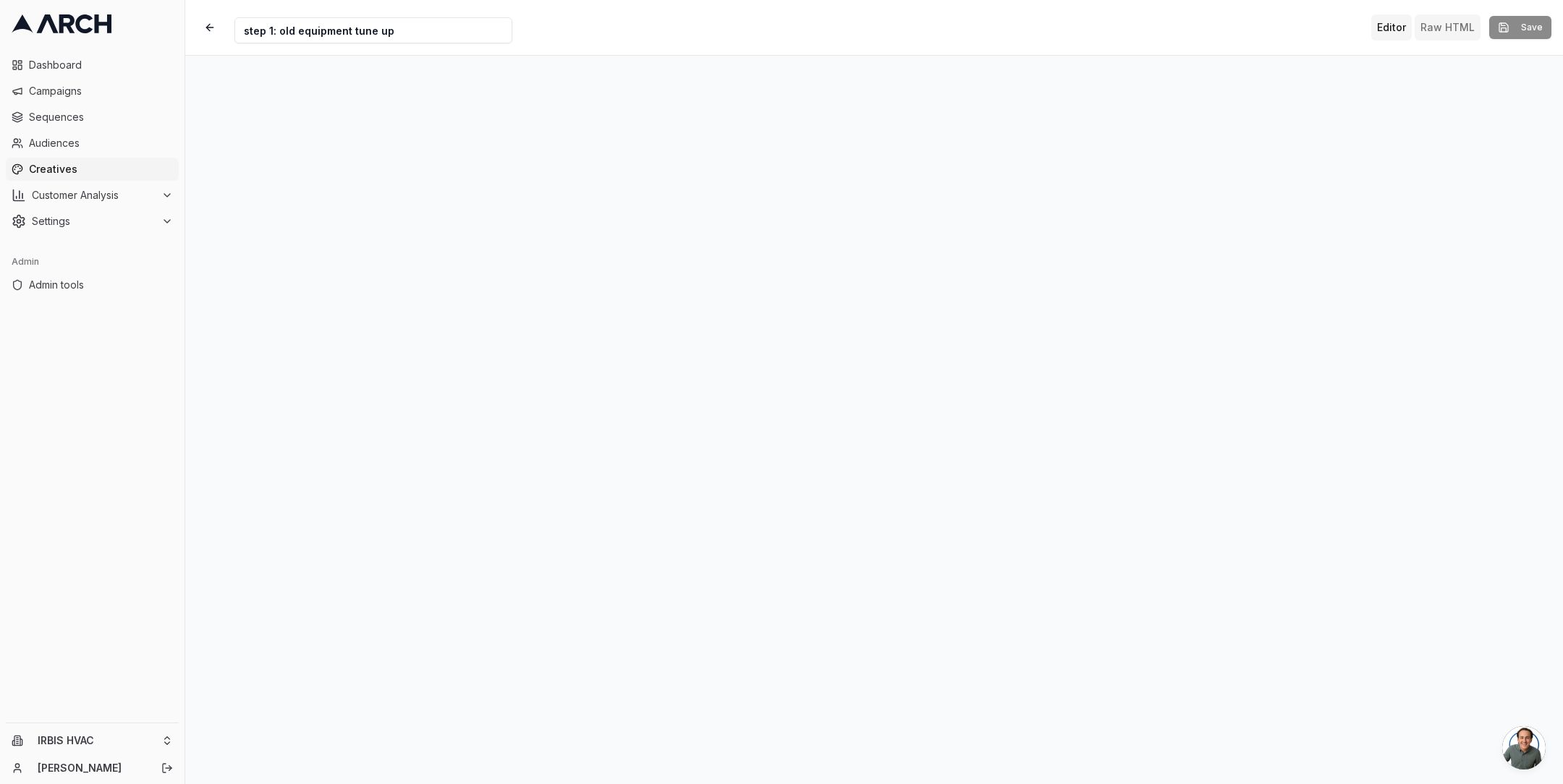
click at [1462, 31] on button "Raw HTML" at bounding box center [1448, 28] width 66 height 26
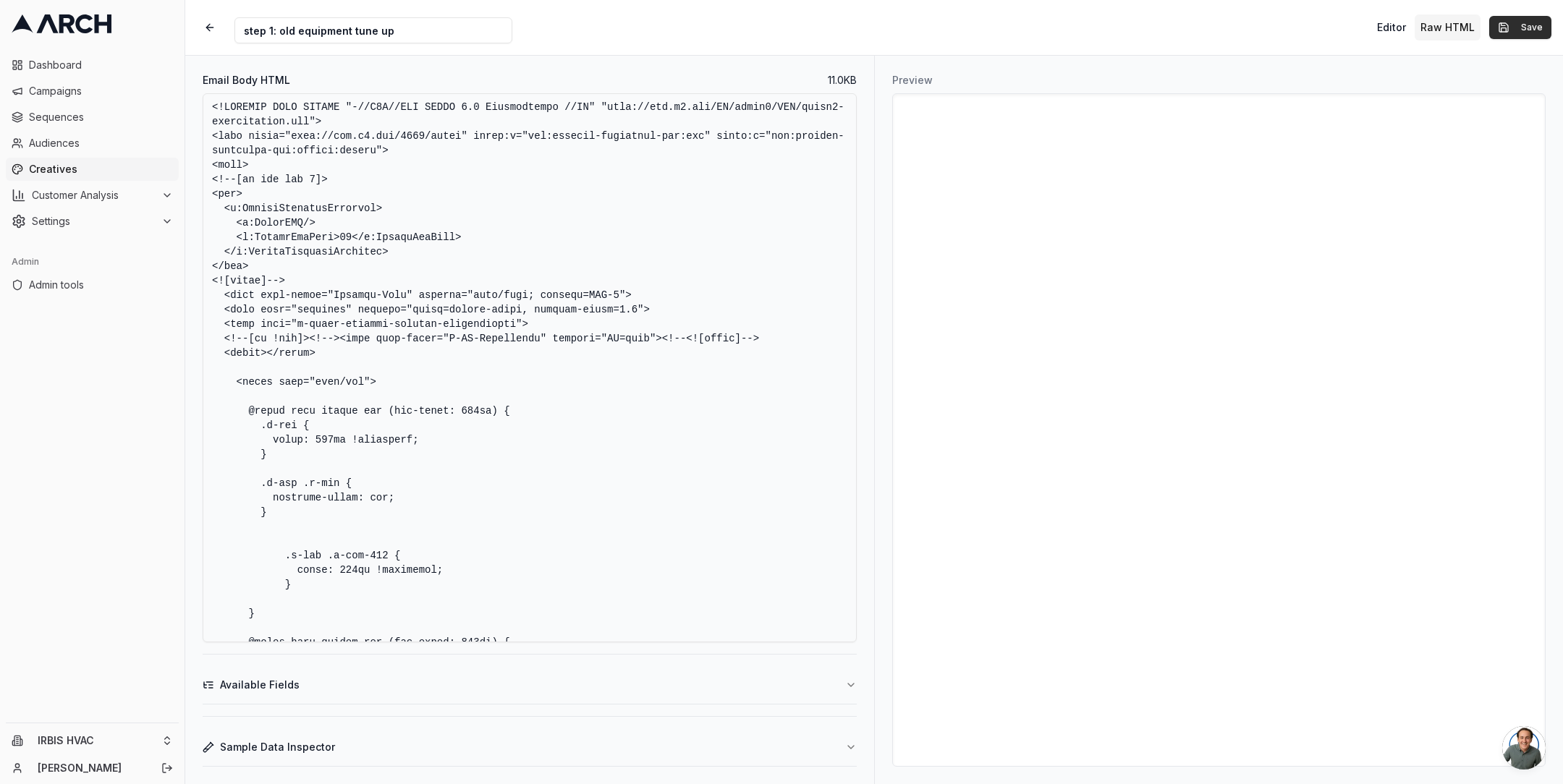
click at [1520, 30] on button "Save" at bounding box center [1520, 27] width 63 height 23
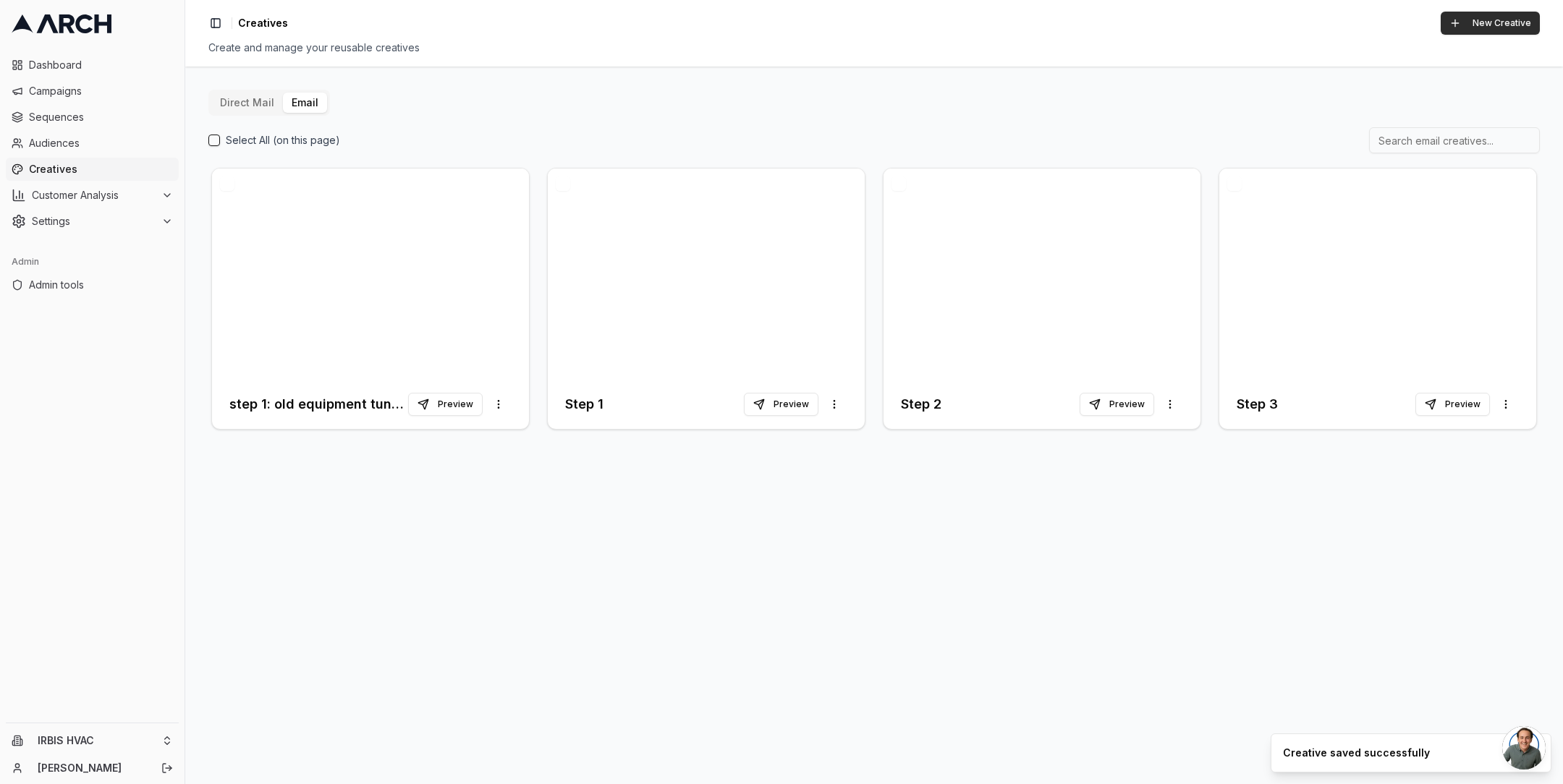
click at [1518, 26] on button "New Creative" at bounding box center [1491, 23] width 99 height 23
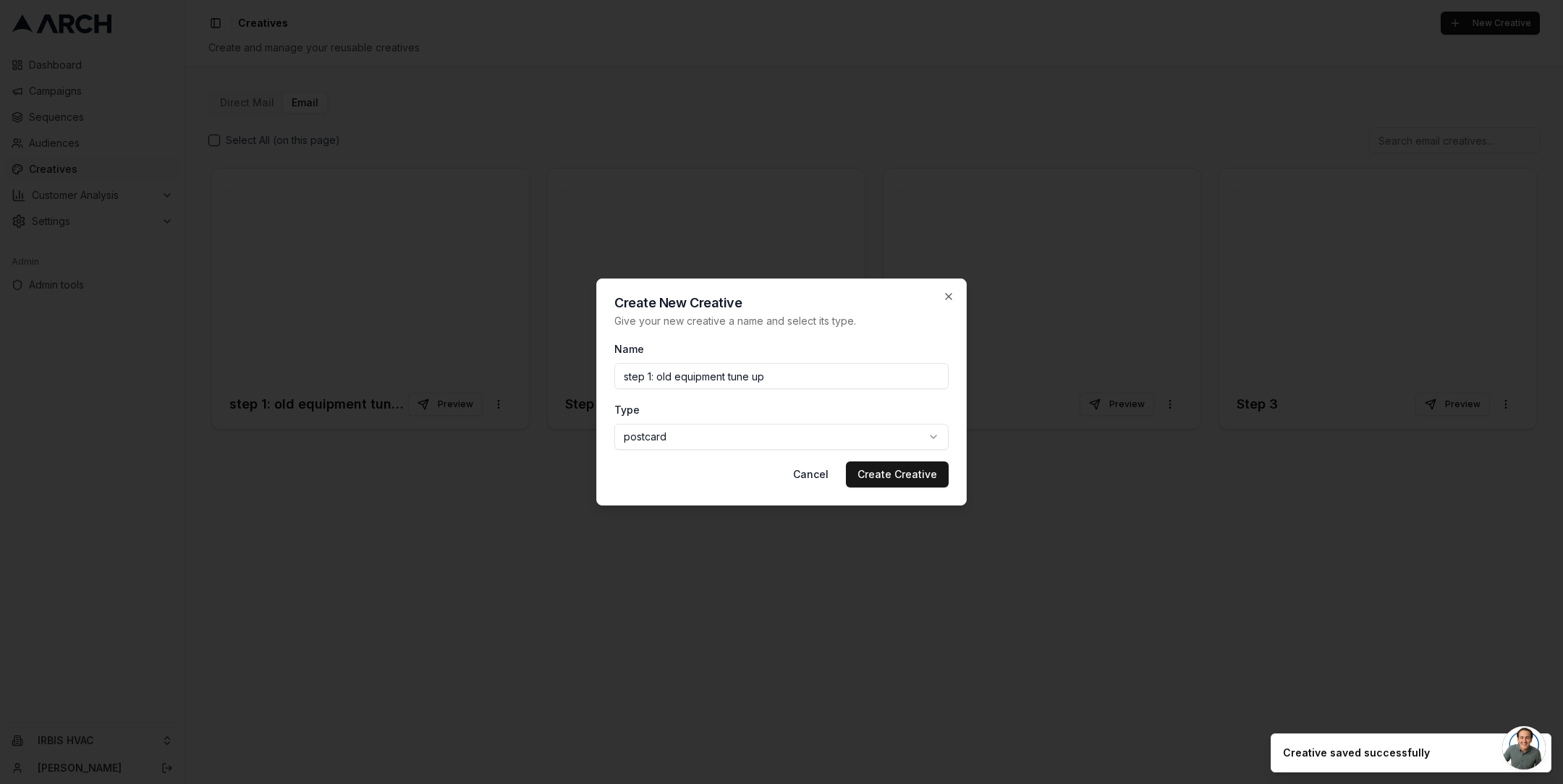
click at [652, 381] on input "step 1: old equipment tune up" at bounding box center [782, 376] width 335 height 26
type input "step 2: old equipment tune up"
click at [711, 441] on body "Dashboard Campaigns Sequences Audiences Creatives Customer Analysis Settings Ad…" at bounding box center [782, 392] width 1563 height 784
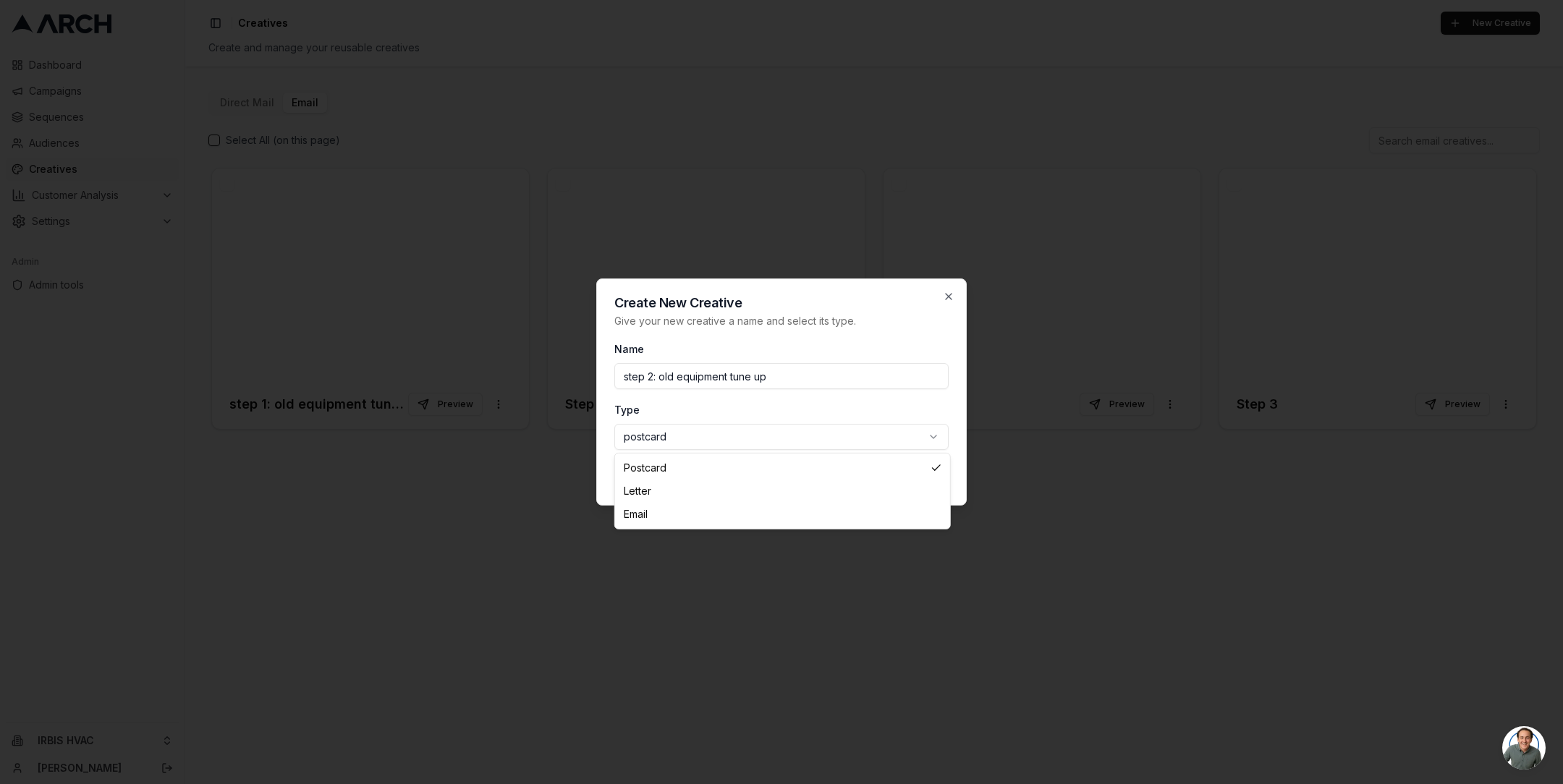
select select "email"
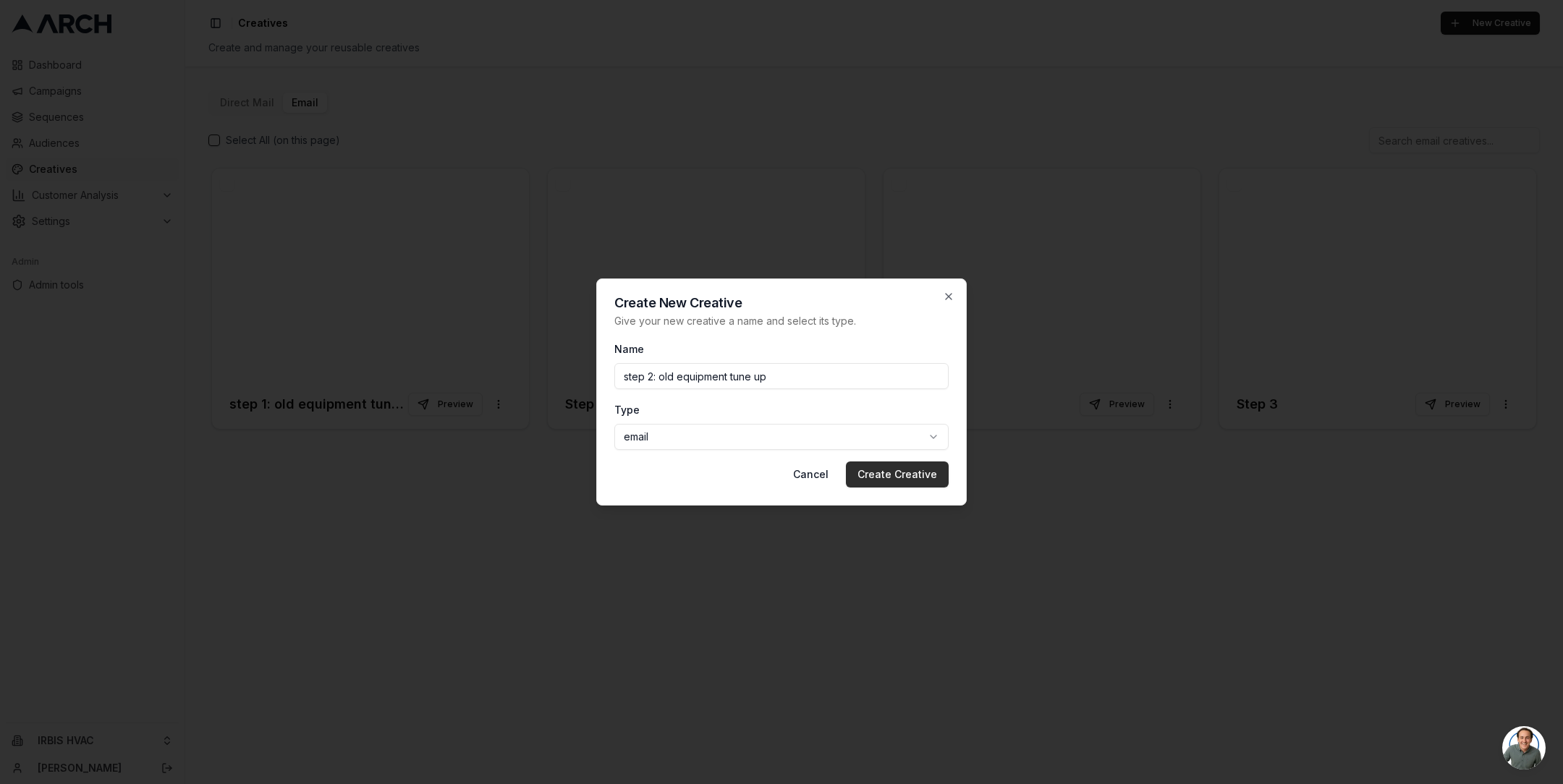
click at [915, 472] on button "Create Creative" at bounding box center [897, 474] width 102 height 26
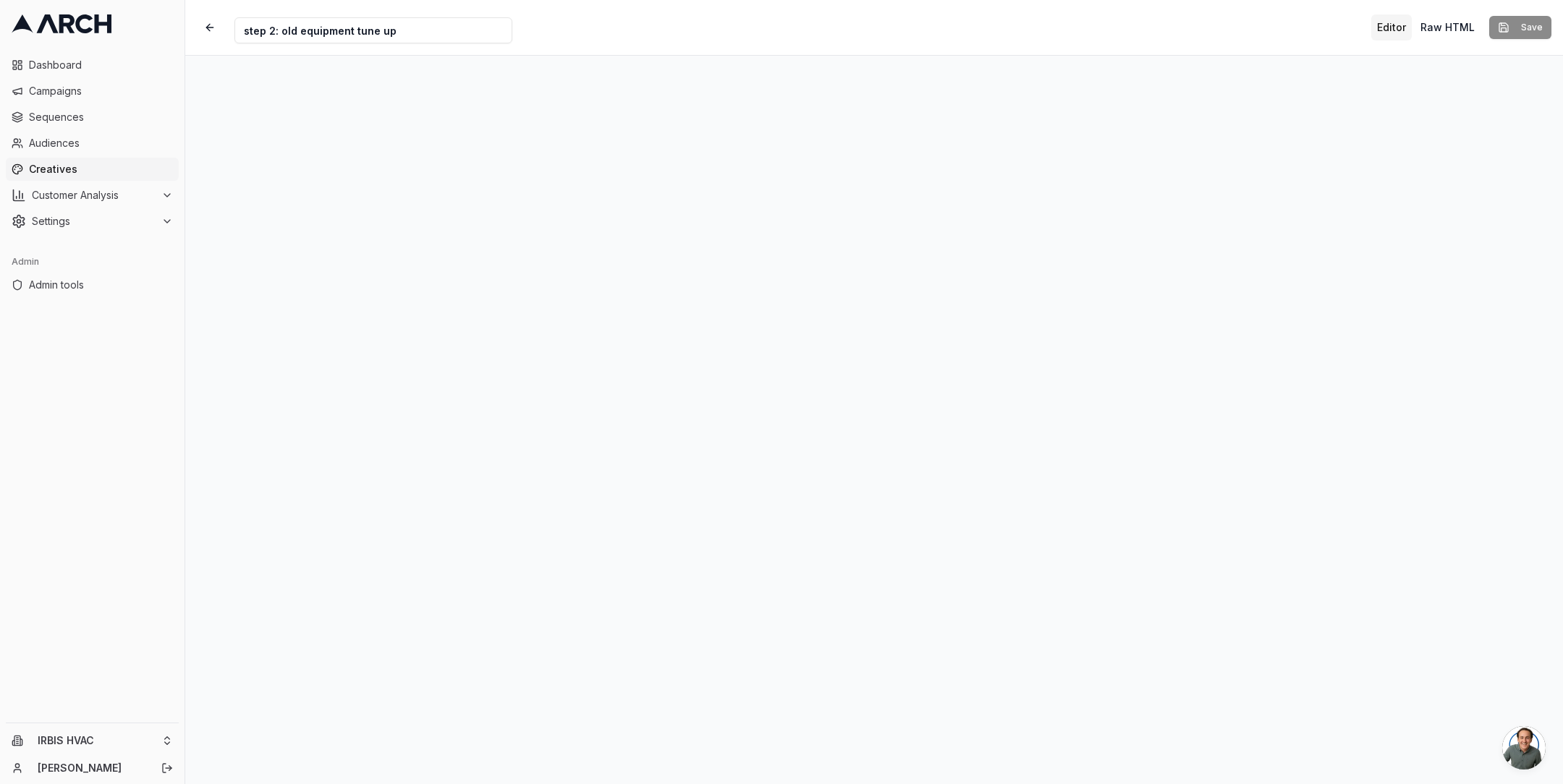
click at [69, 161] on link "Creatives" at bounding box center [92, 169] width 173 height 23
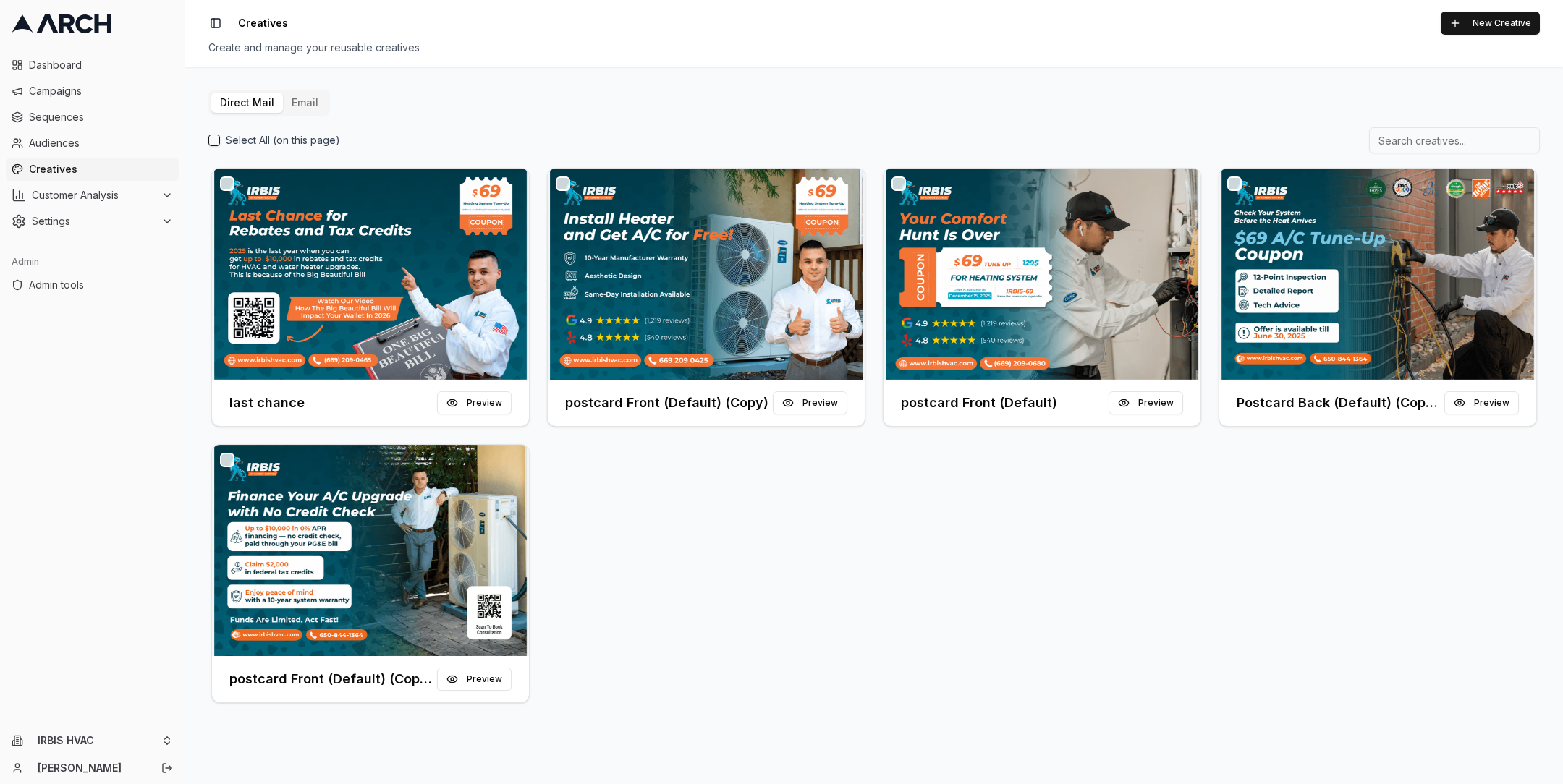
click at [297, 105] on button "Email" at bounding box center [305, 102] width 44 height 20
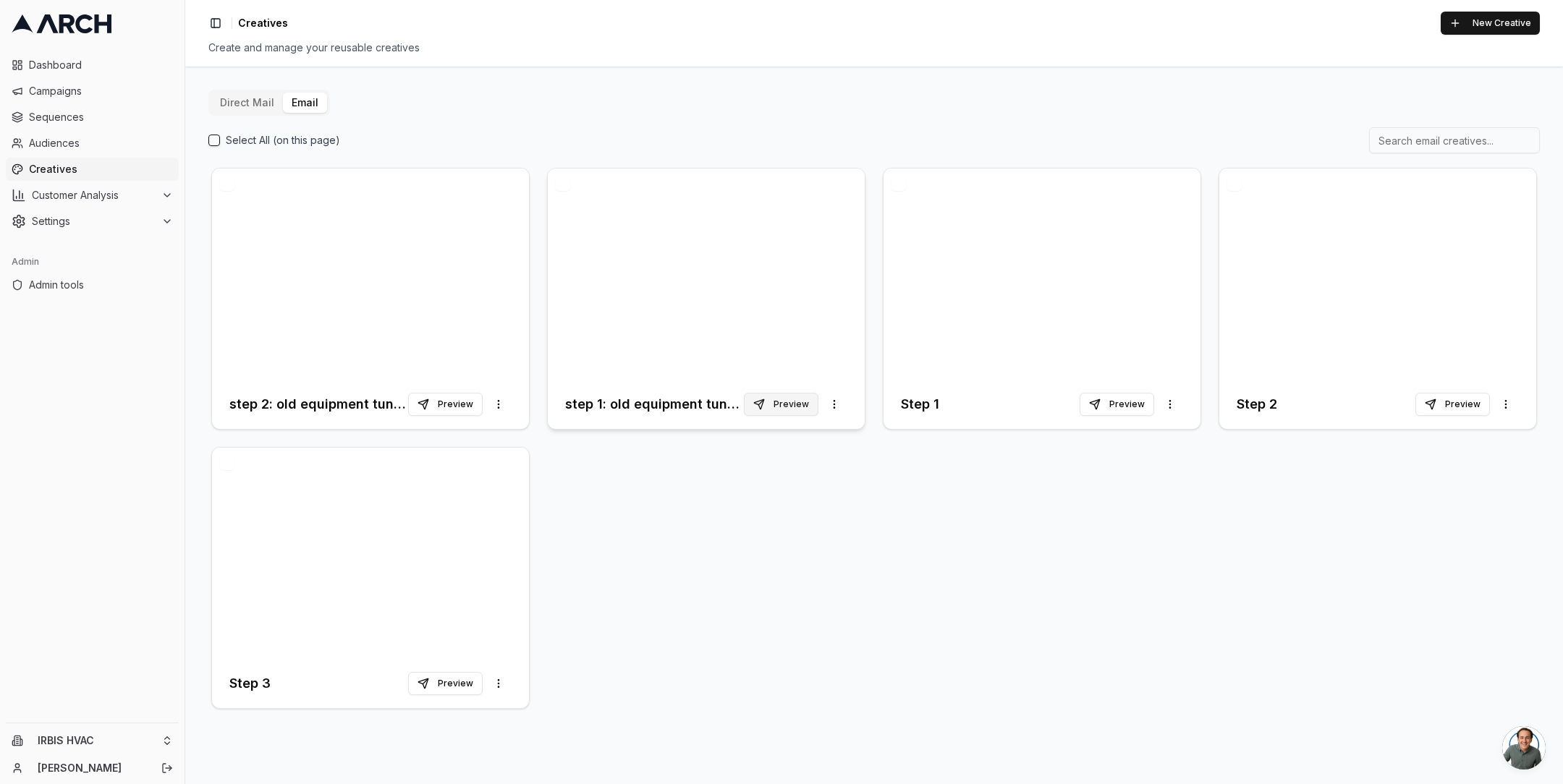
click at [779, 410] on button "Preview" at bounding box center [781, 404] width 74 height 23
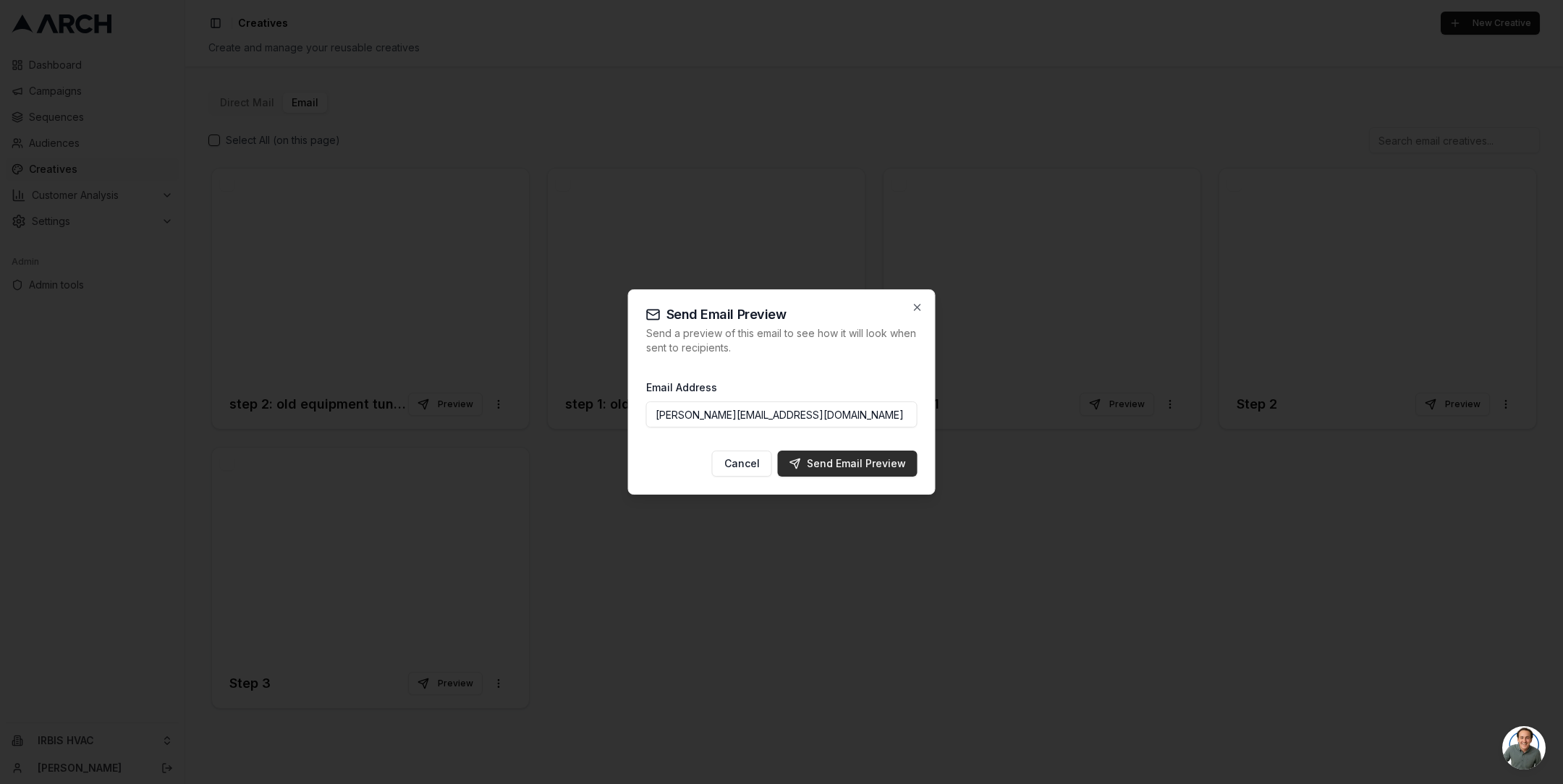
click at [858, 464] on div "Send Email Preview" at bounding box center [847, 463] width 116 height 15
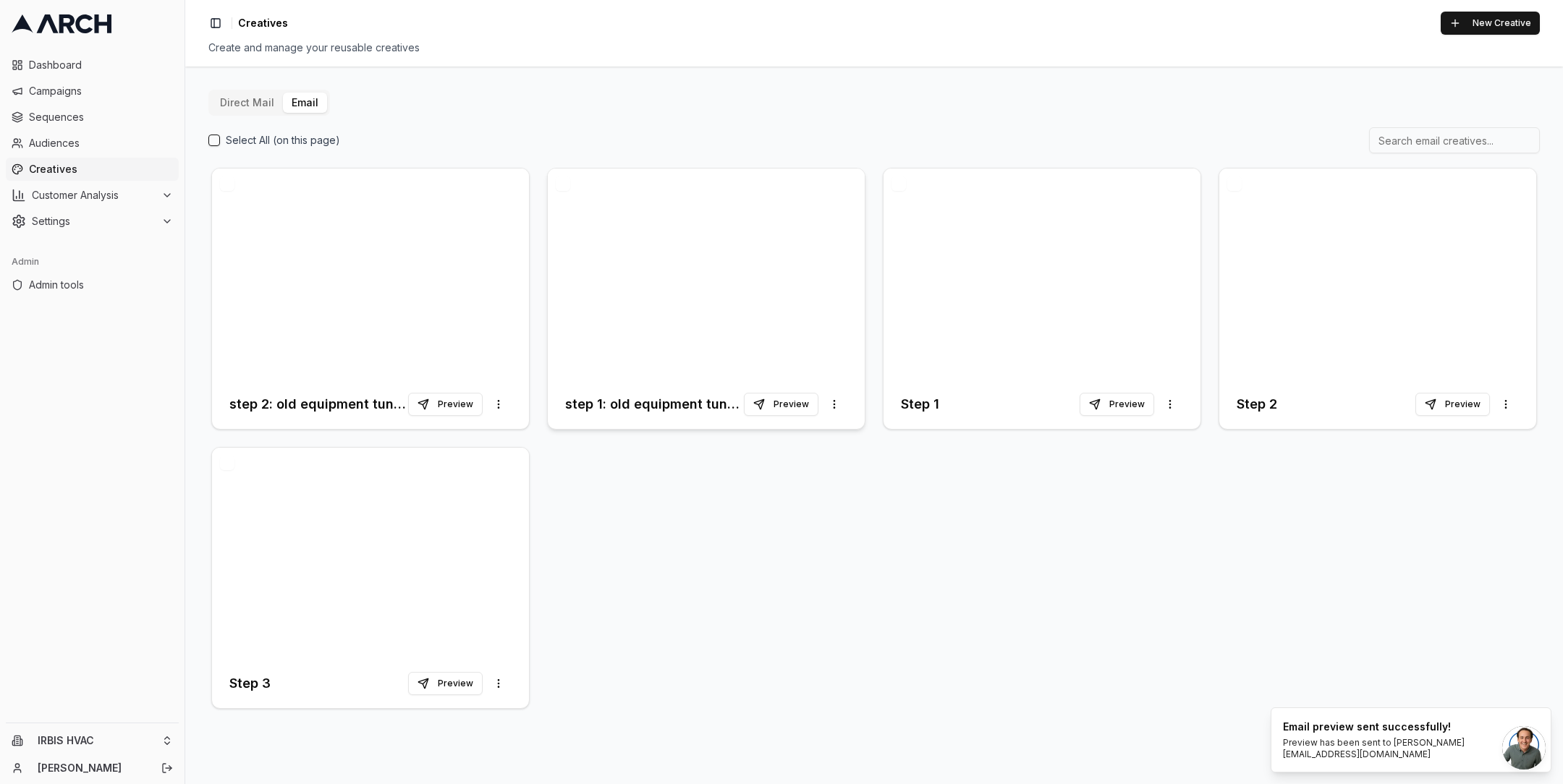
click at [712, 231] on div at bounding box center [706, 274] width 317 height 211
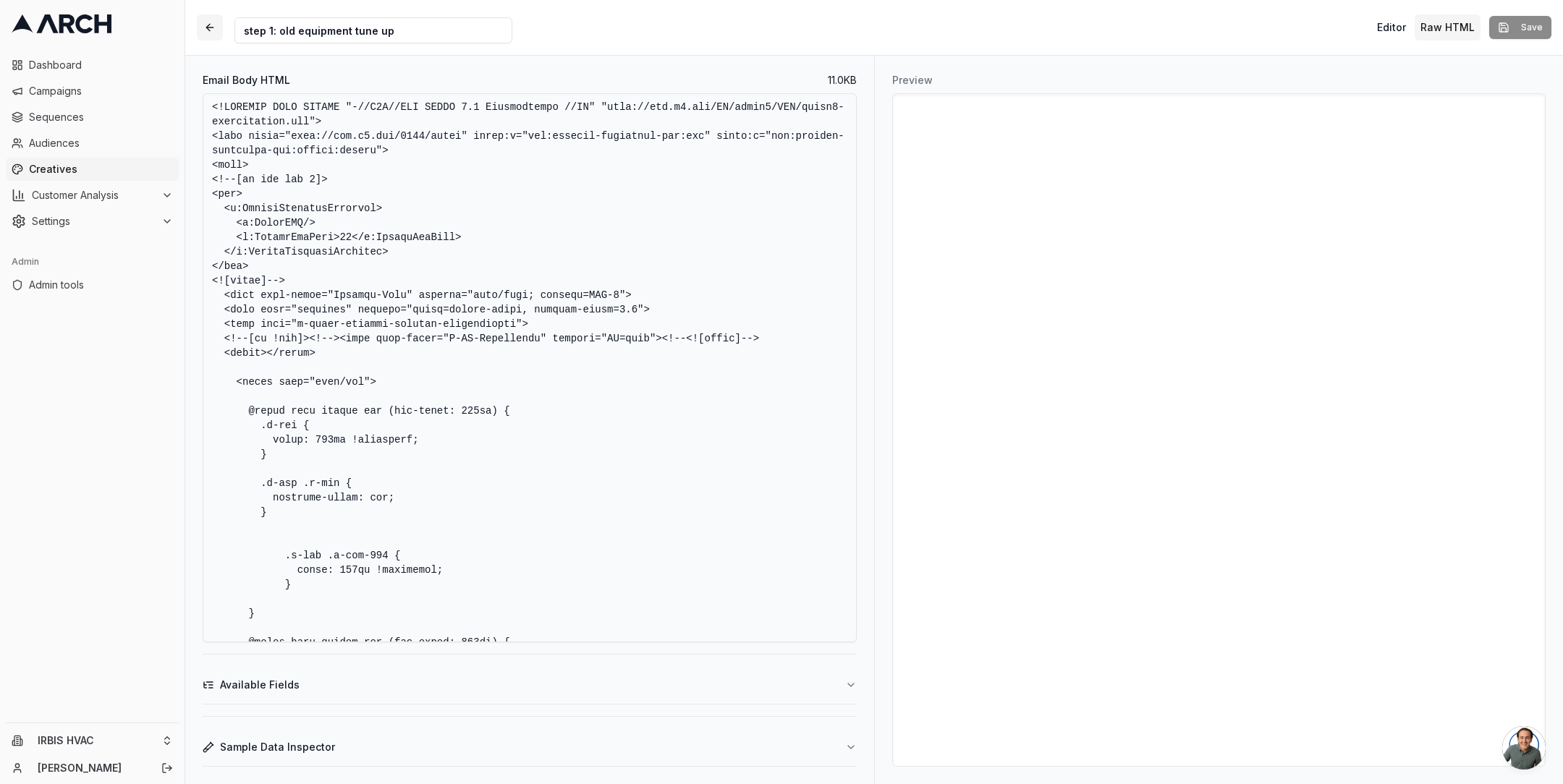
click at [210, 24] on button "button" at bounding box center [210, 28] width 26 height 26
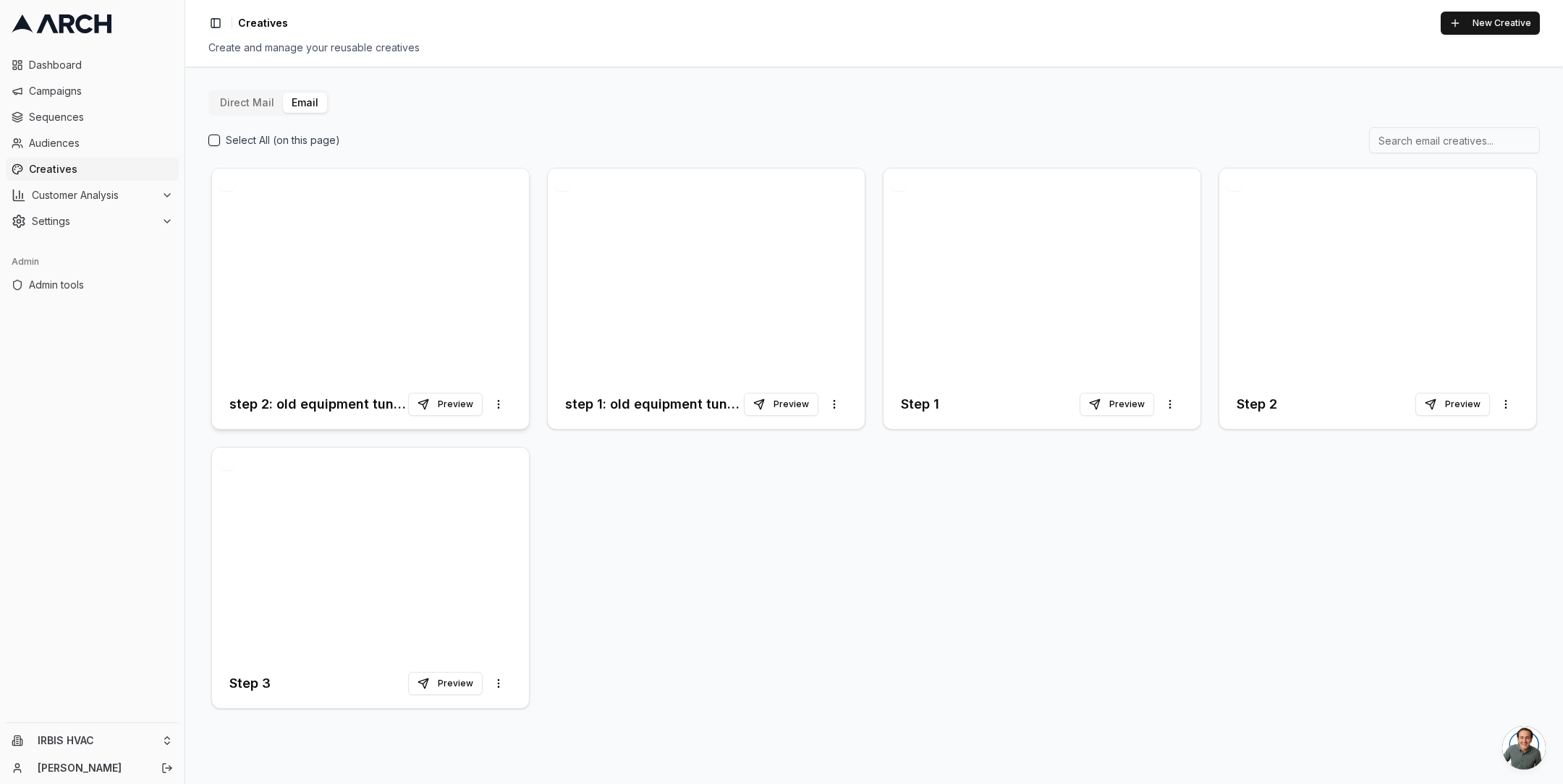
click at [366, 263] on div at bounding box center [370, 274] width 317 height 211
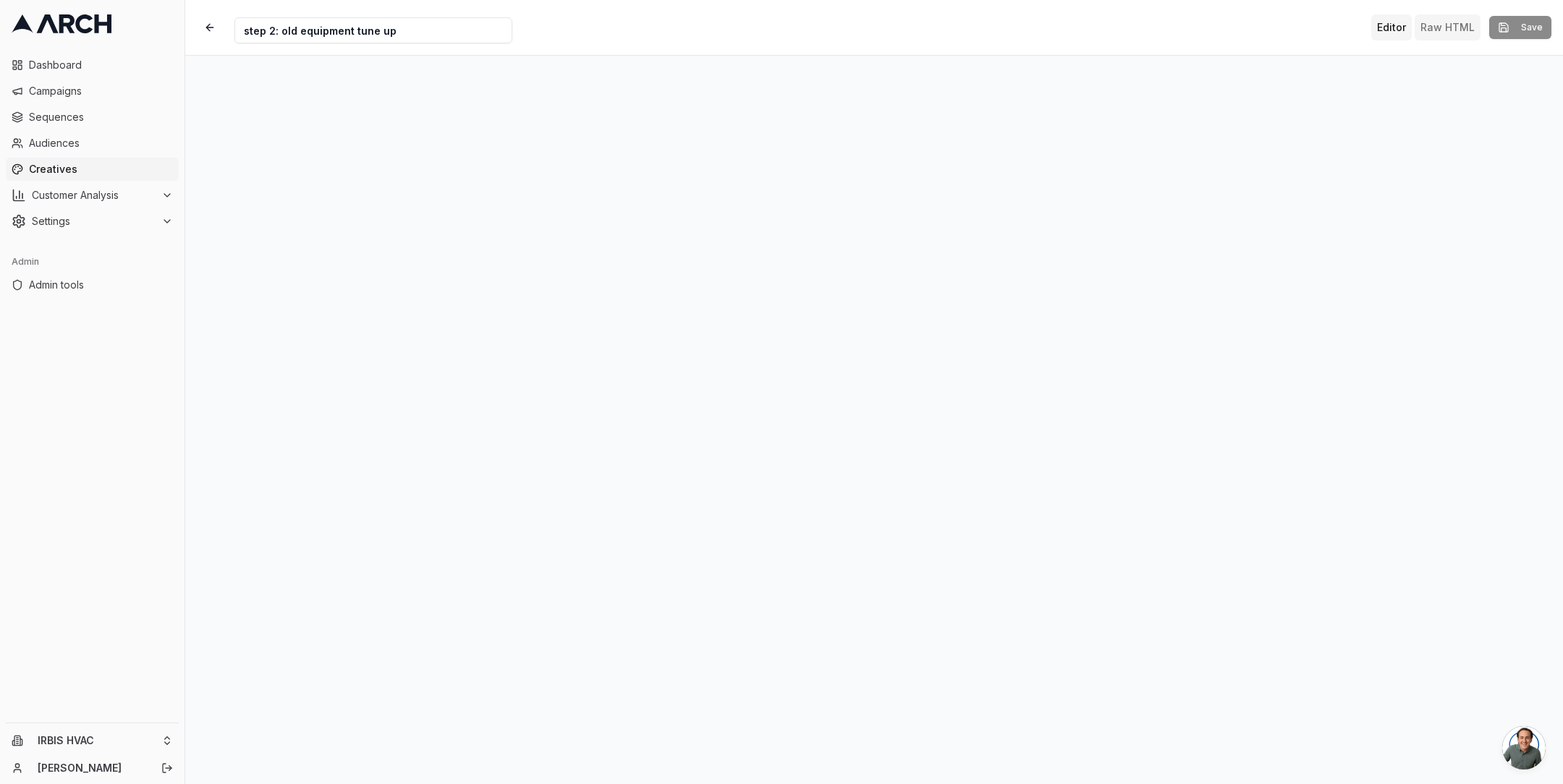
click at [1427, 33] on button "Raw HTML" at bounding box center [1448, 28] width 66 height 26
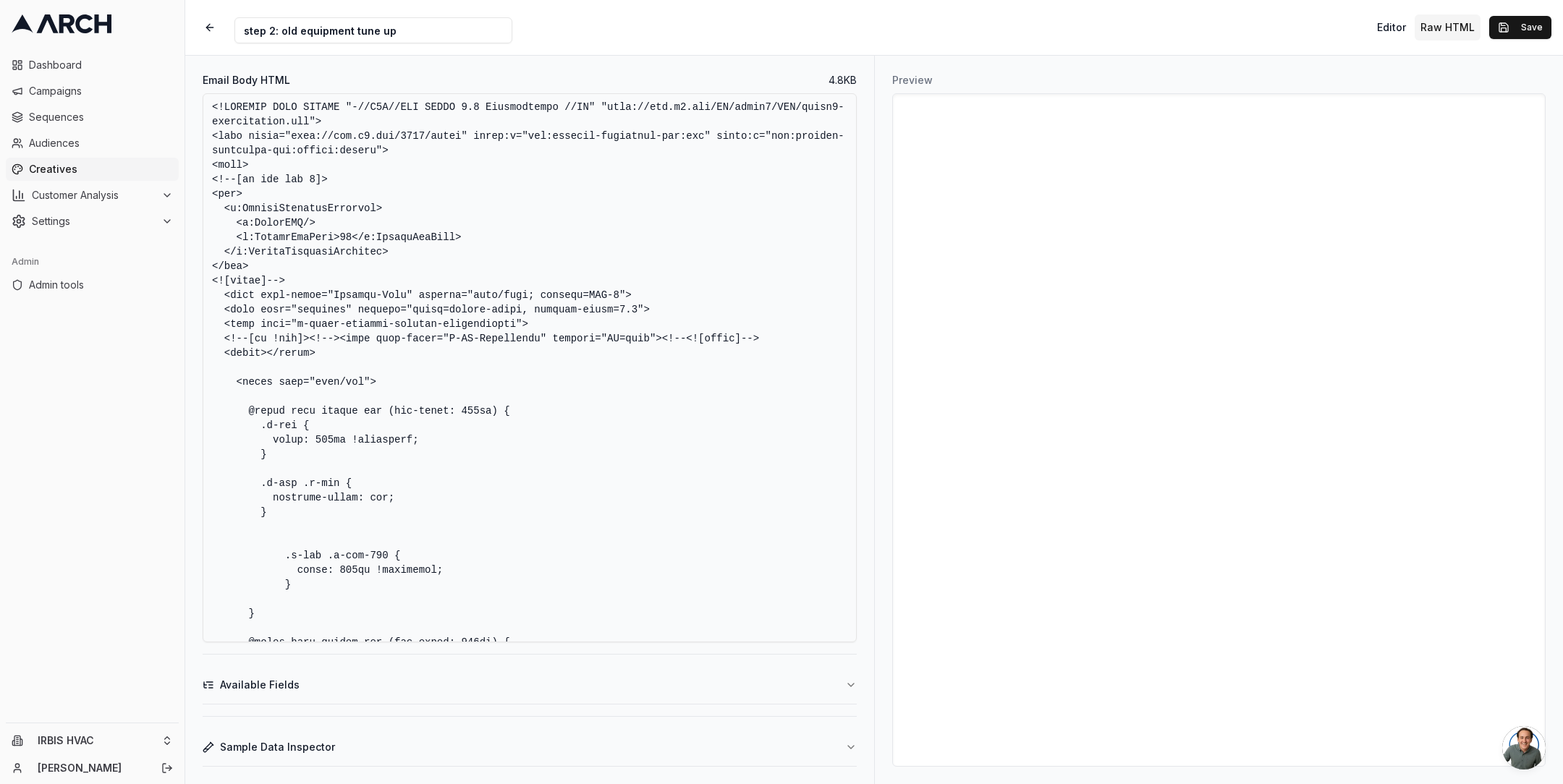
click at [670, 279] on textarea "Email Body HTML" at bounding box center [529, 367] width 654 height 549
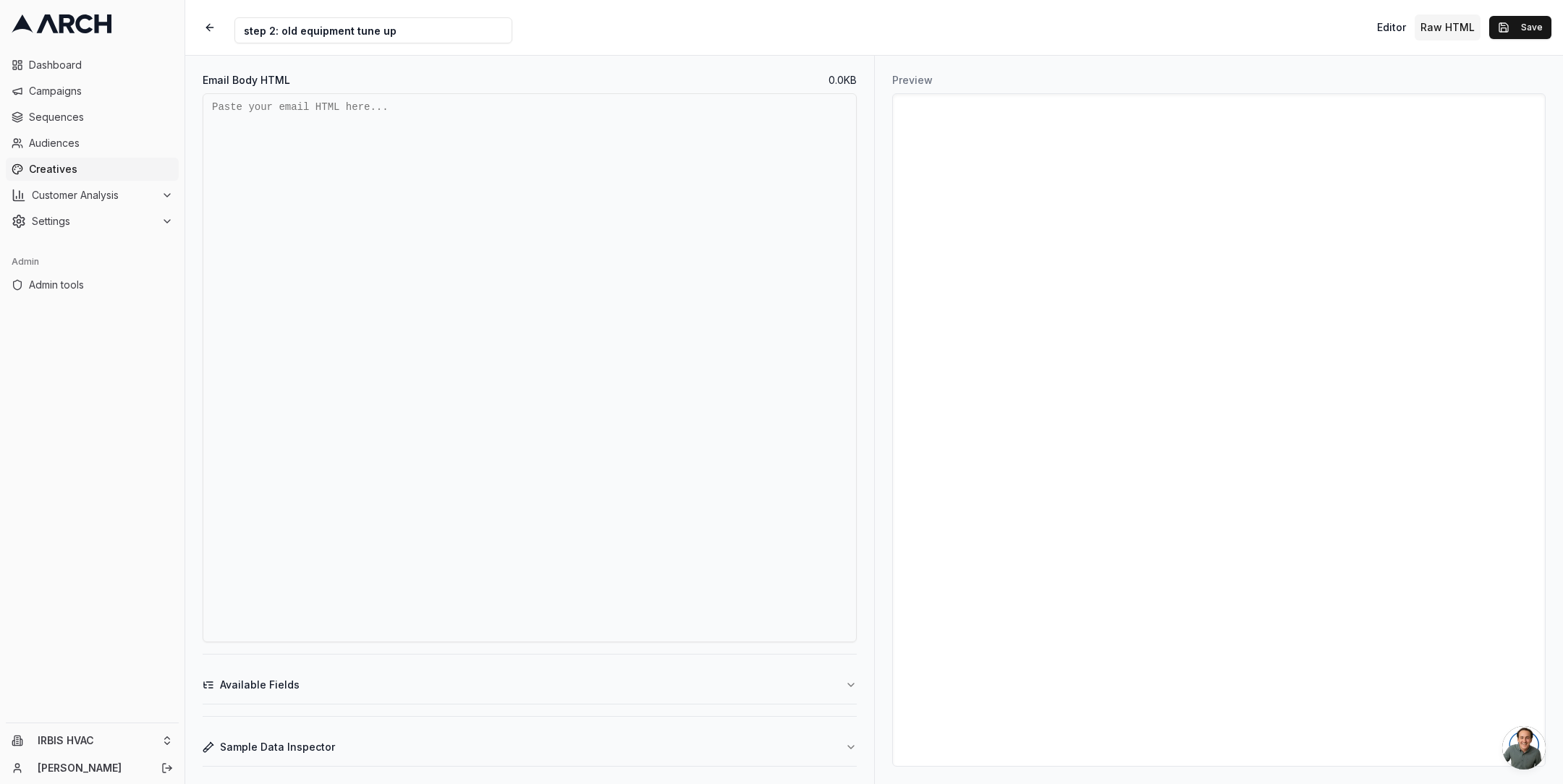
paste textarea "<!DOCTYPE html> <html lang="en"> <head> <meta charset="UTF-8" /> <meta name="vi…"
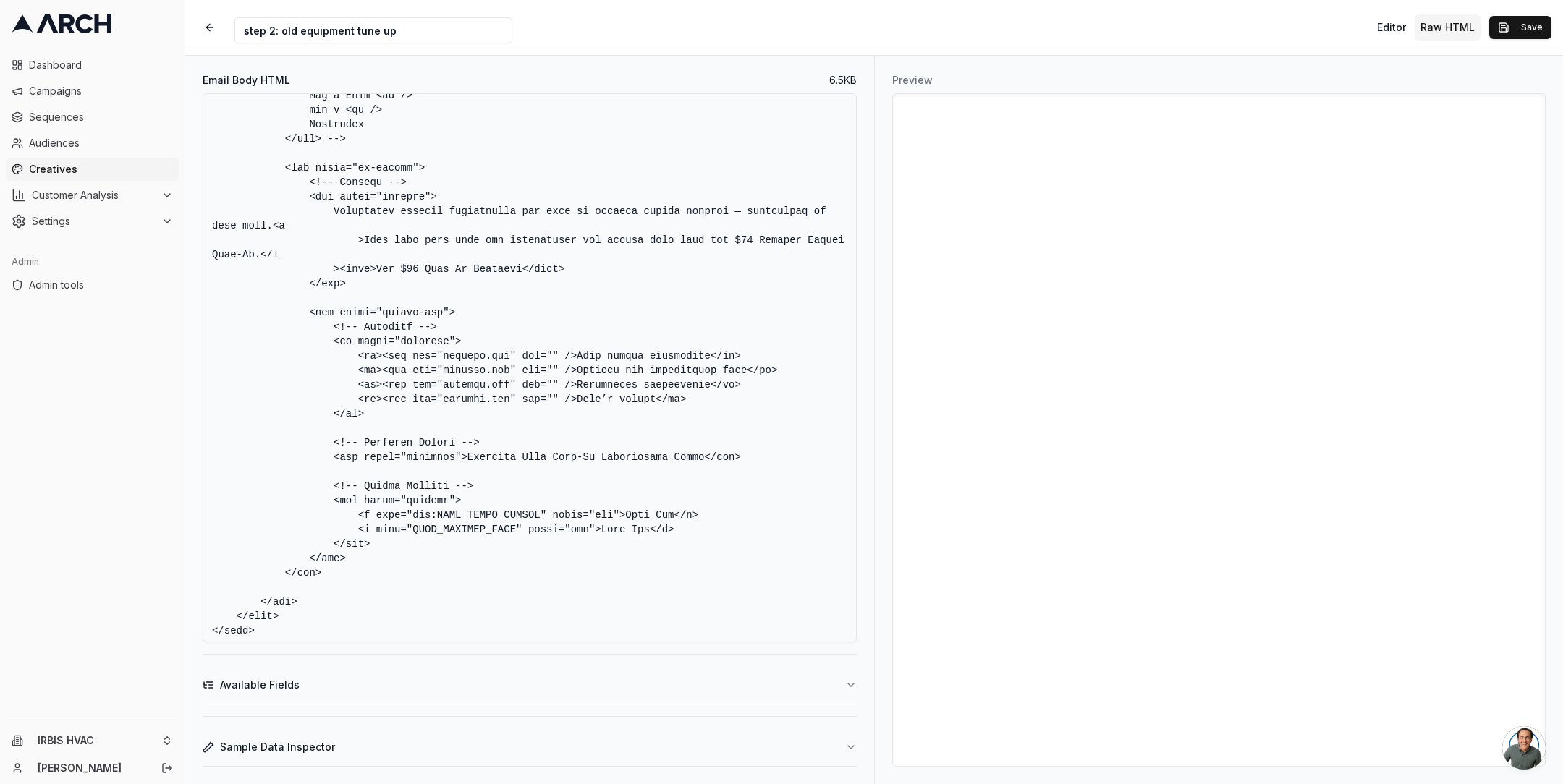
scroll to position [2969, 0]
click at [673, 609] on textarea "Email Body HTML" at bounding box center [529, 367] width 654 height 549
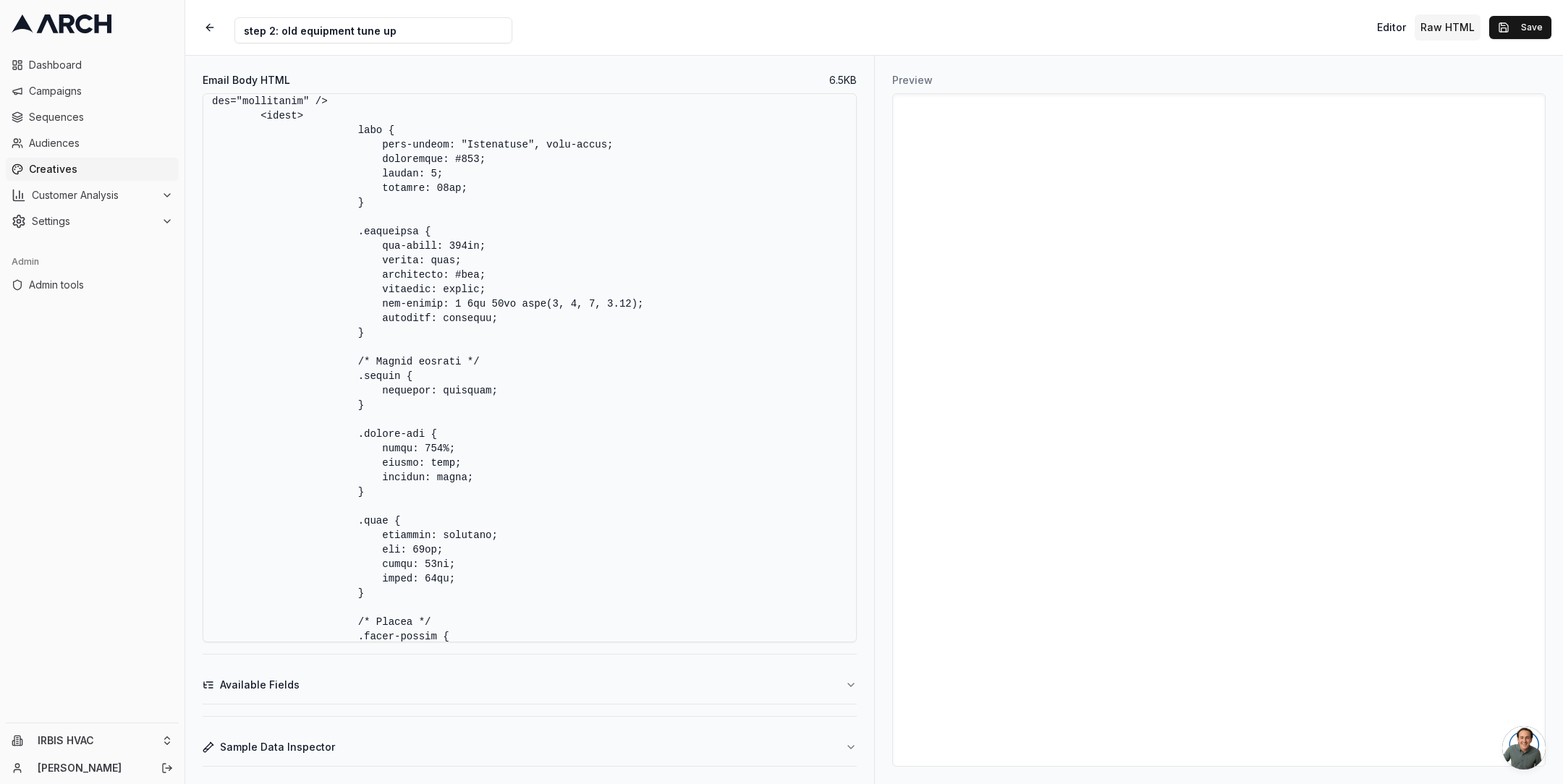
scroll to position [0, 0]
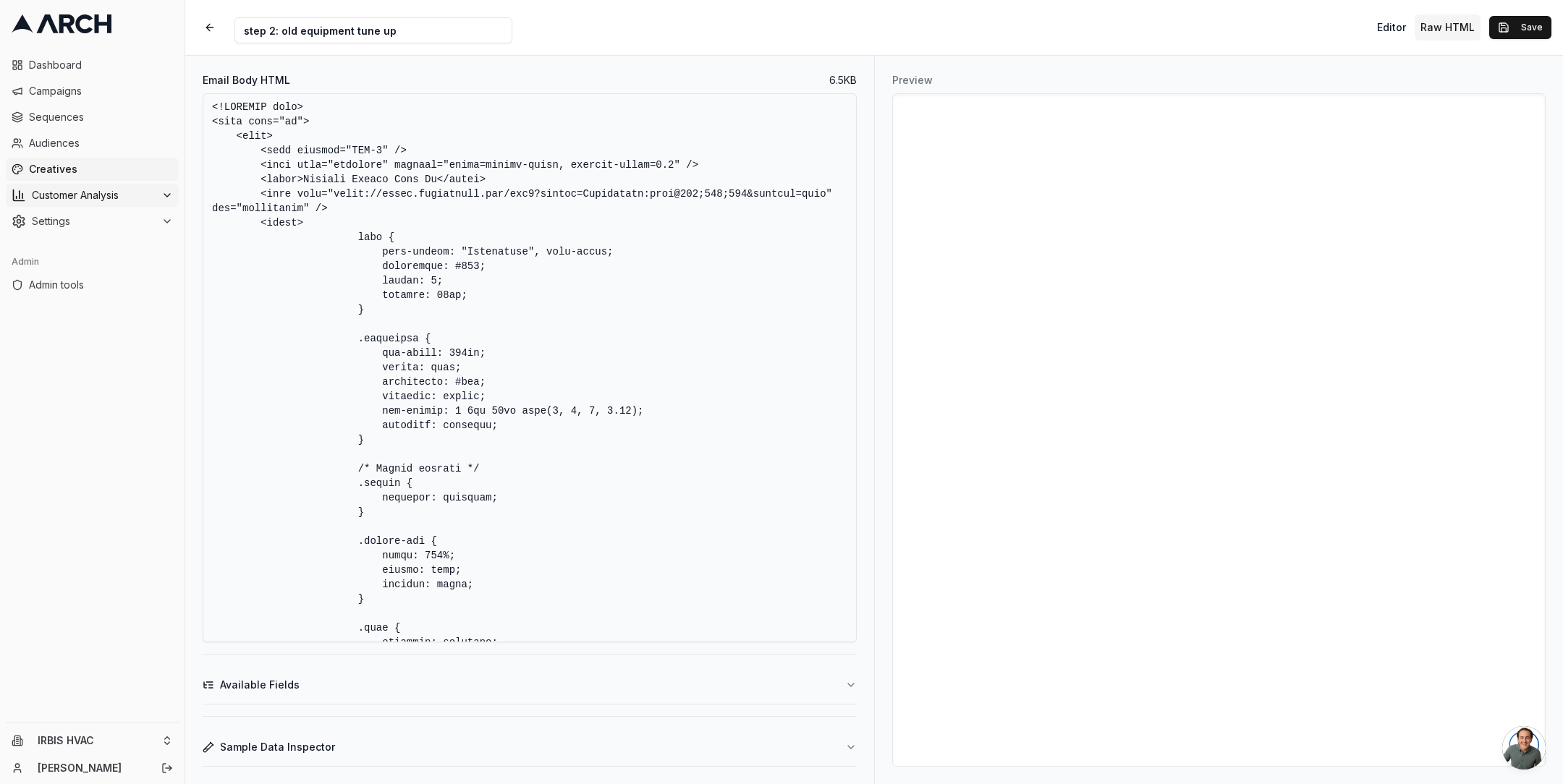
drag, startPoint x: 338, startPoint y: 211, endPoint x: 145, endPoint y: 197, distance: 193.5
click at [145, 197] on div "Dashboard Campaigns Sequences Audiences Creatives Customer Analysis Settings Ad…" at bounding box center [782, 392] width 1563 height 784
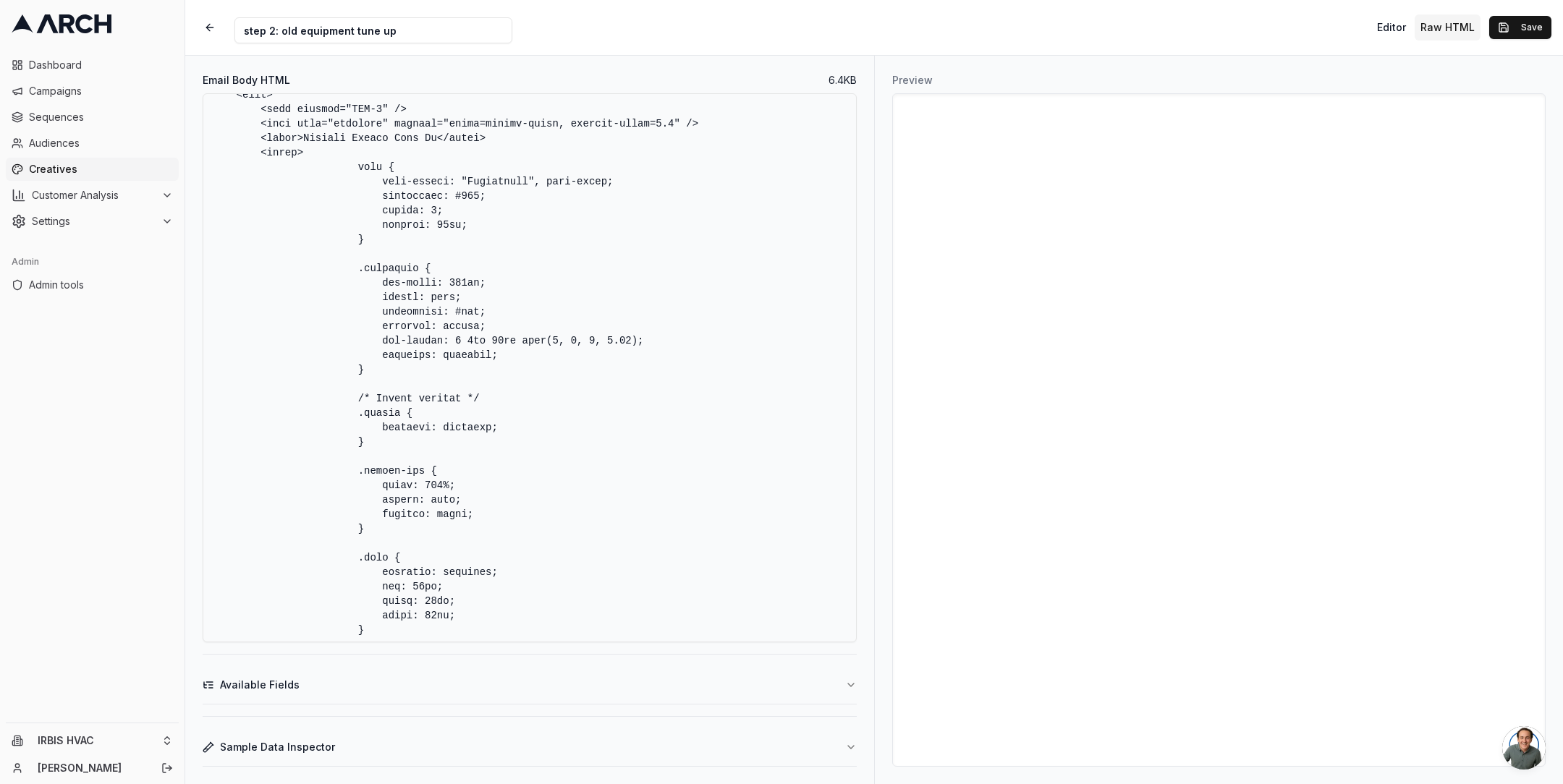
scroll to position [44, 0]
click at [502, 307] on textarea "Email Body HTML" at bounding box center [529, 367] width 654 height 549
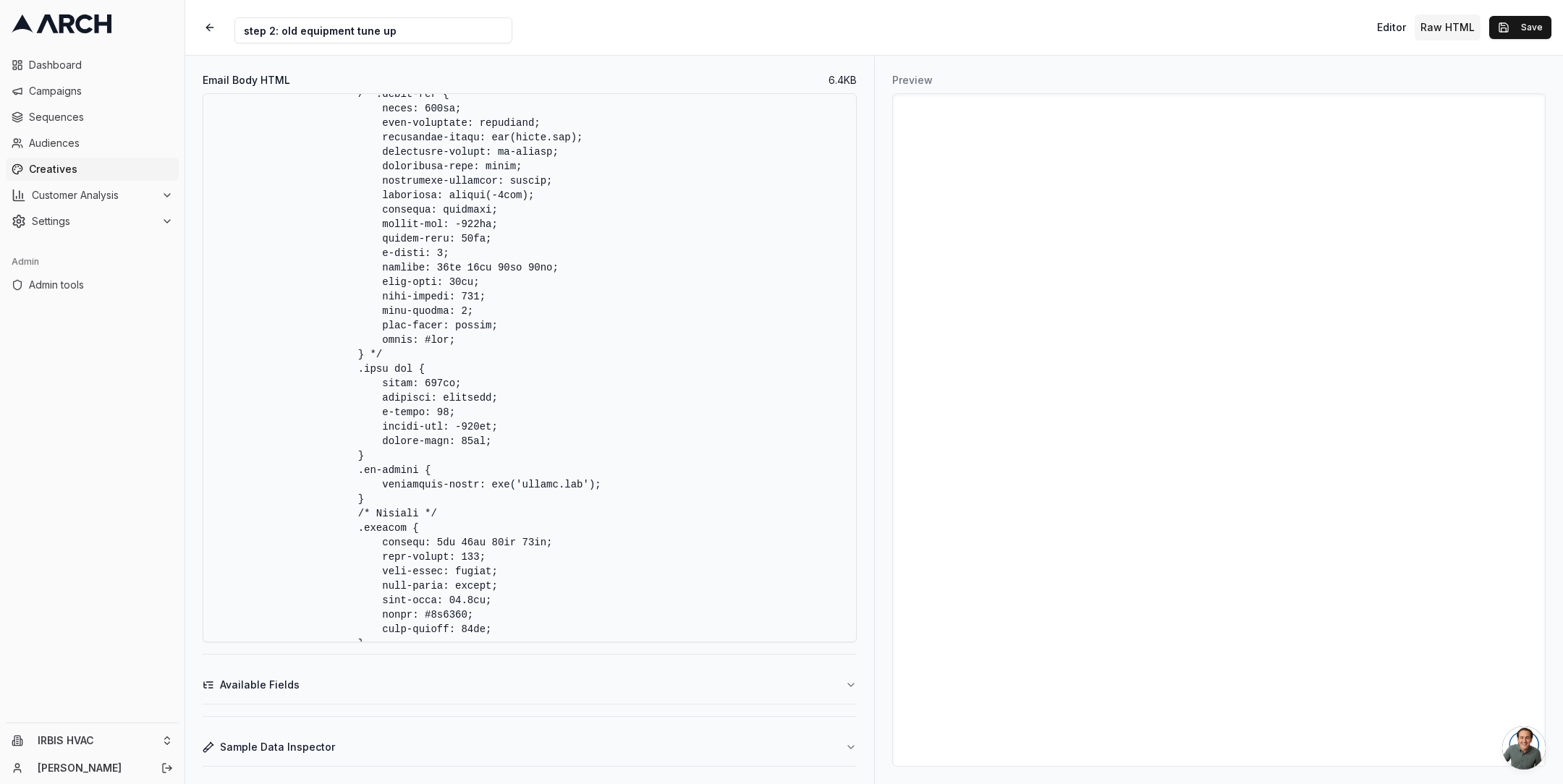
scroll to position [1199, 0]
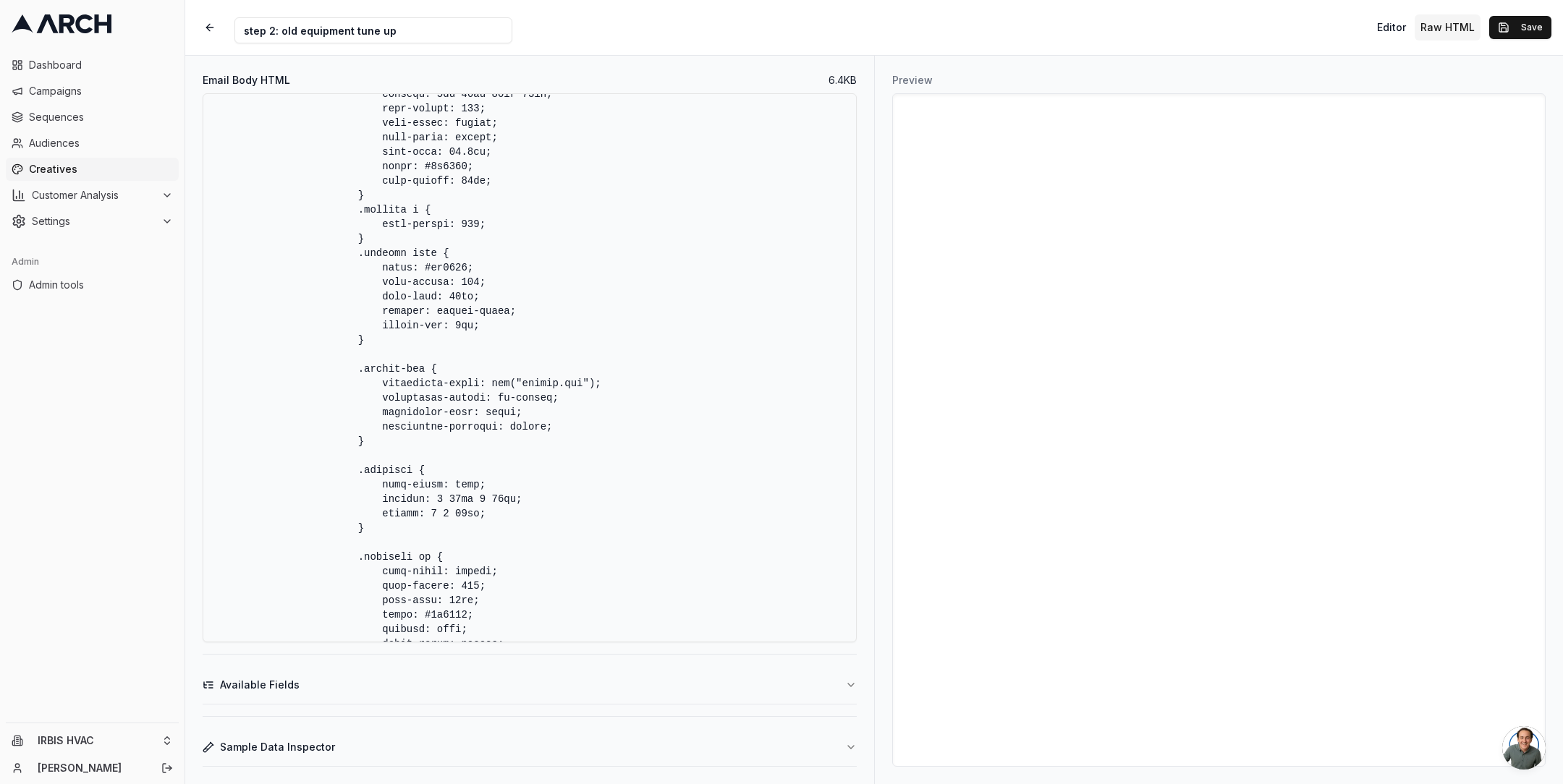
click at [524, 387] on textarea "Email Body HTML" at bounding box center [529, 367] width 654 height 549
paste textarea "https://dalcm5xu59zcf.cloudfront.net/irbis/"
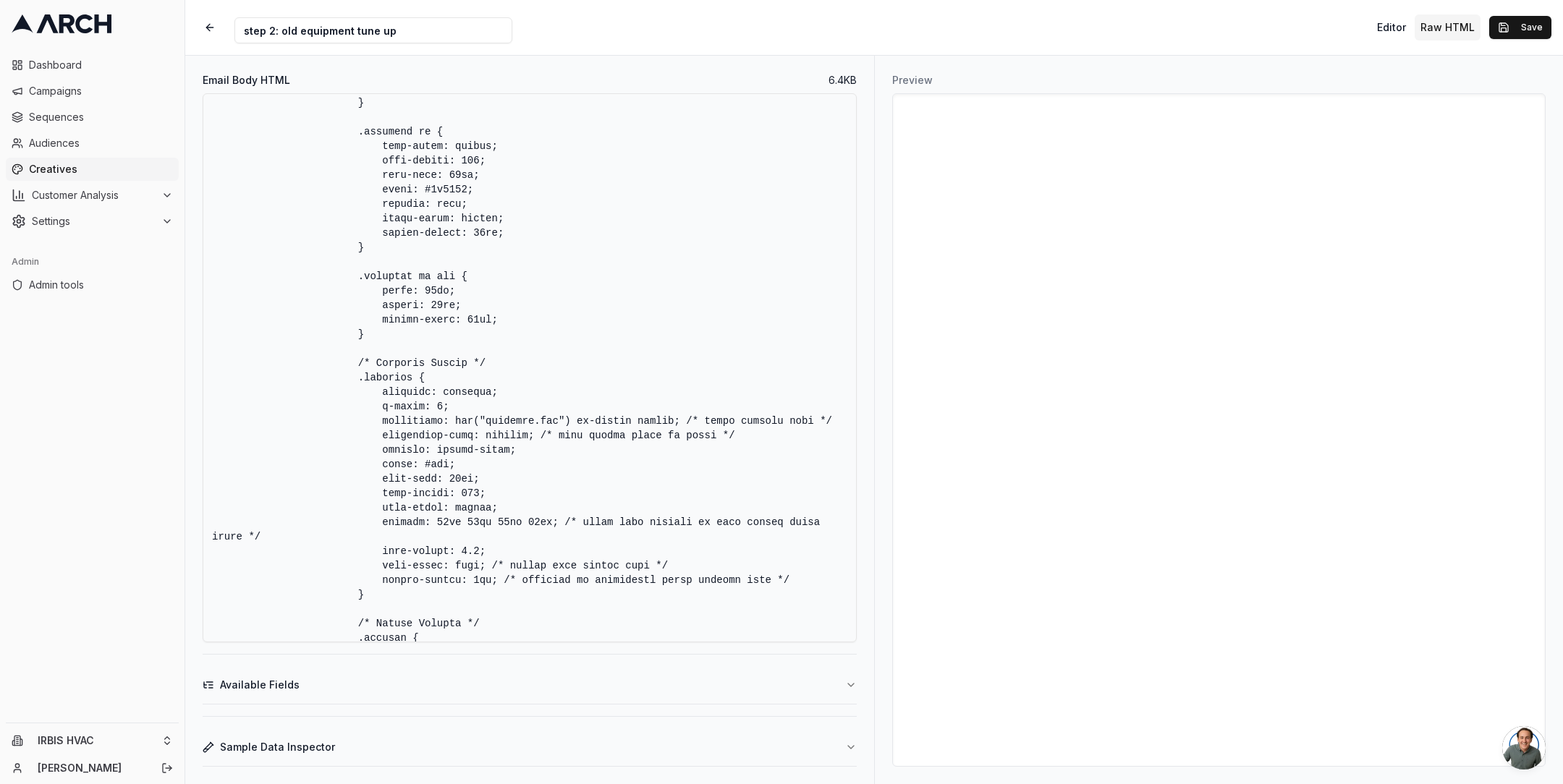
scroll to position [1656, 0]
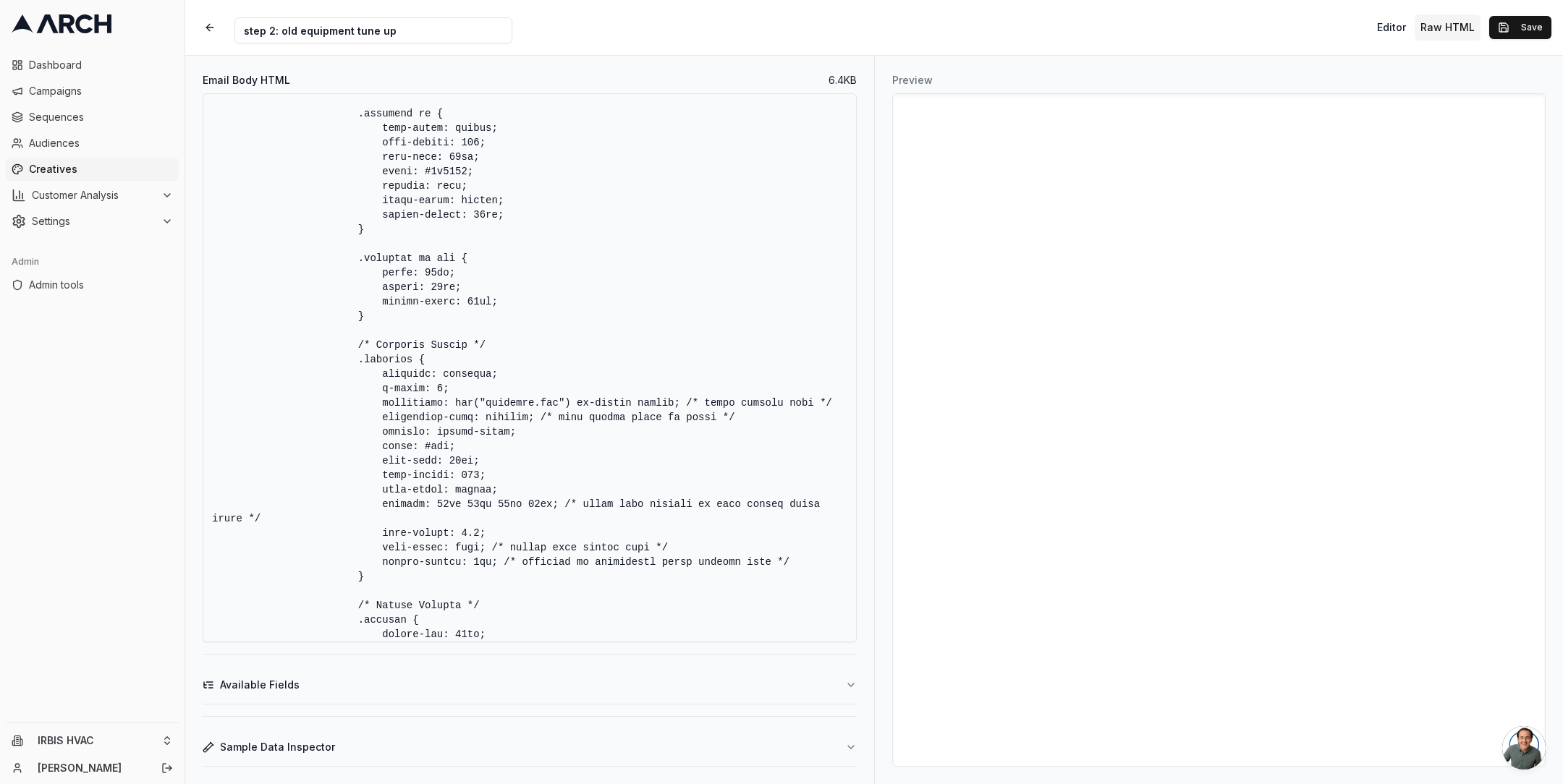
click at [487, 406] on textarea "Email Body HTML" at bounding box center [529, 367] width 654 height 549
paste textarea "https://dalcm5xu59zcf.cloudfront.net/irbis/"
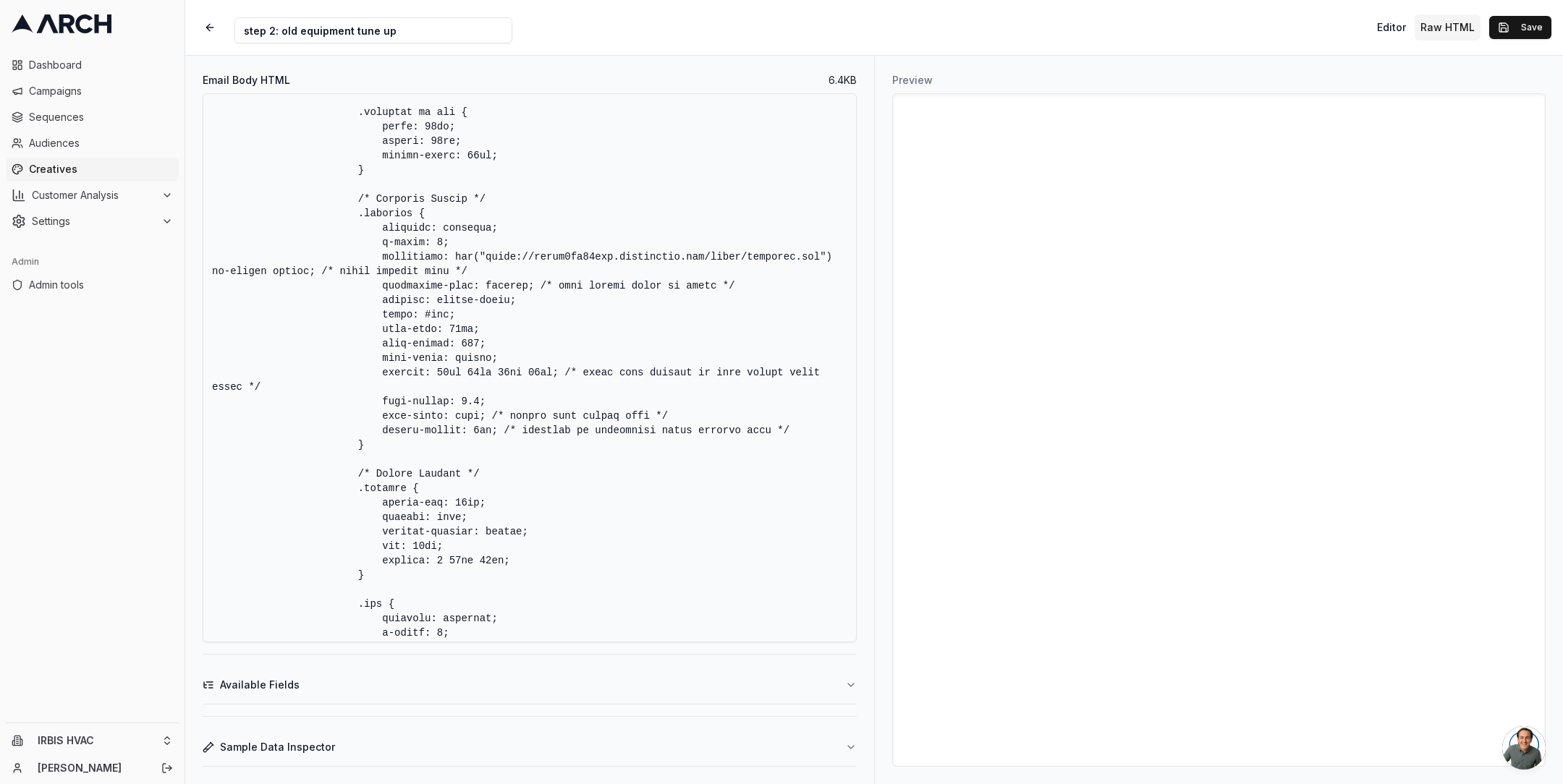
scroll to position [2558, 0]
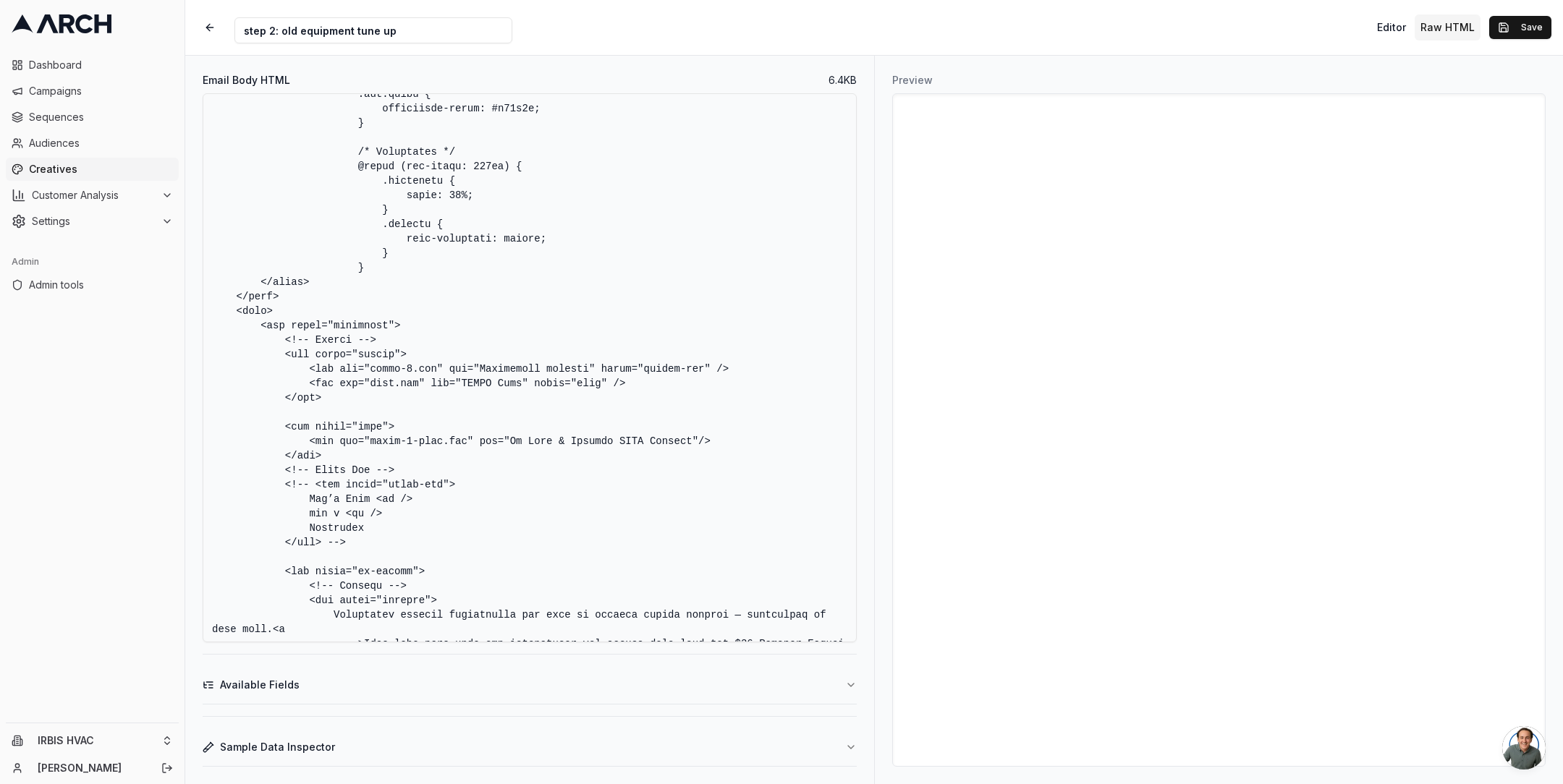
click at [373, 370] on textarea "Email Body HTML" at bounding box center [529, 367] width 654 height 549
paste textarea "https://dalcm5xu59zcf.cloudfront.net/irbis/"
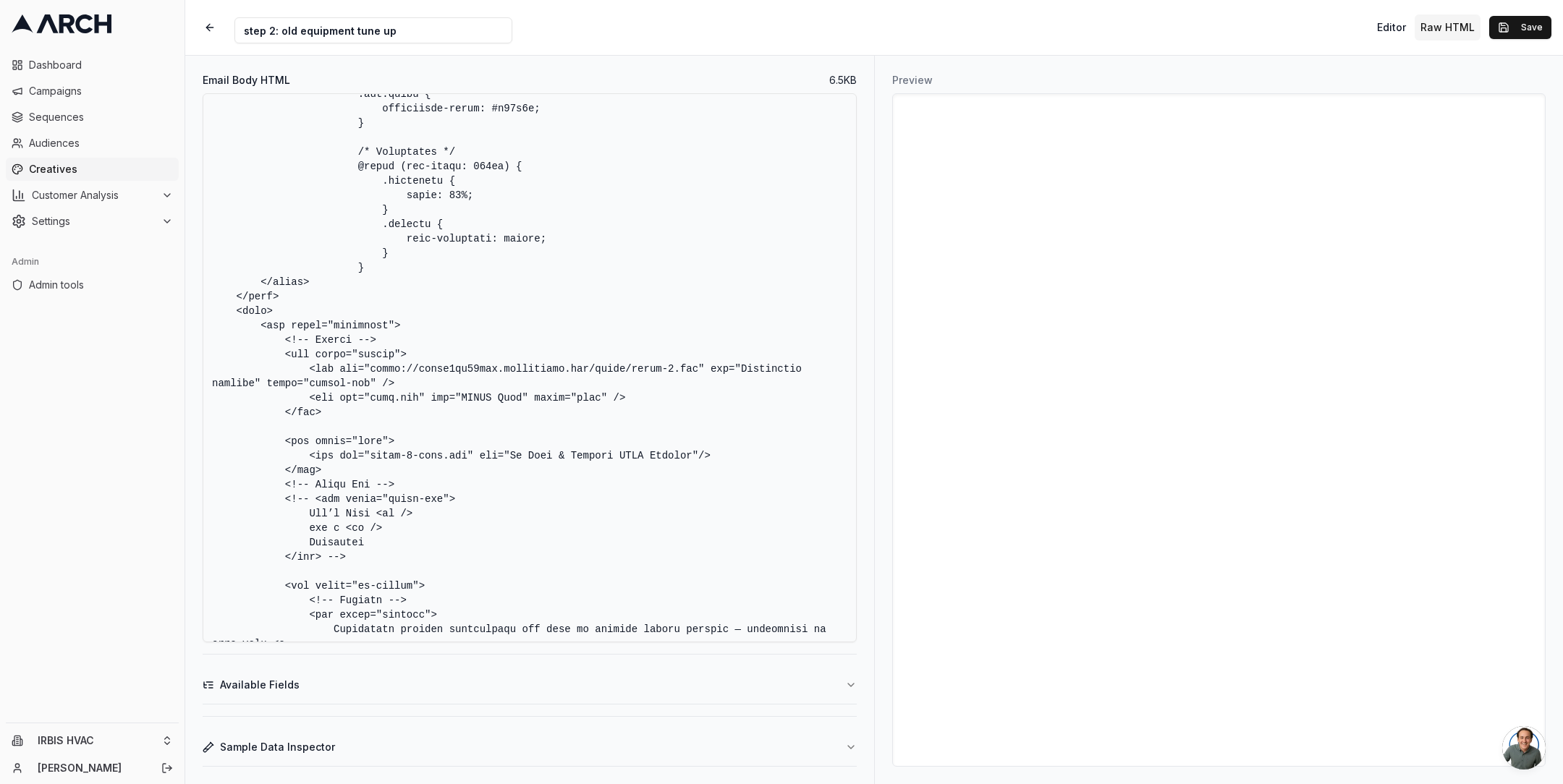
paste textarea "https://dalcm5xu59zcf.cloudfront.net/irbis/"
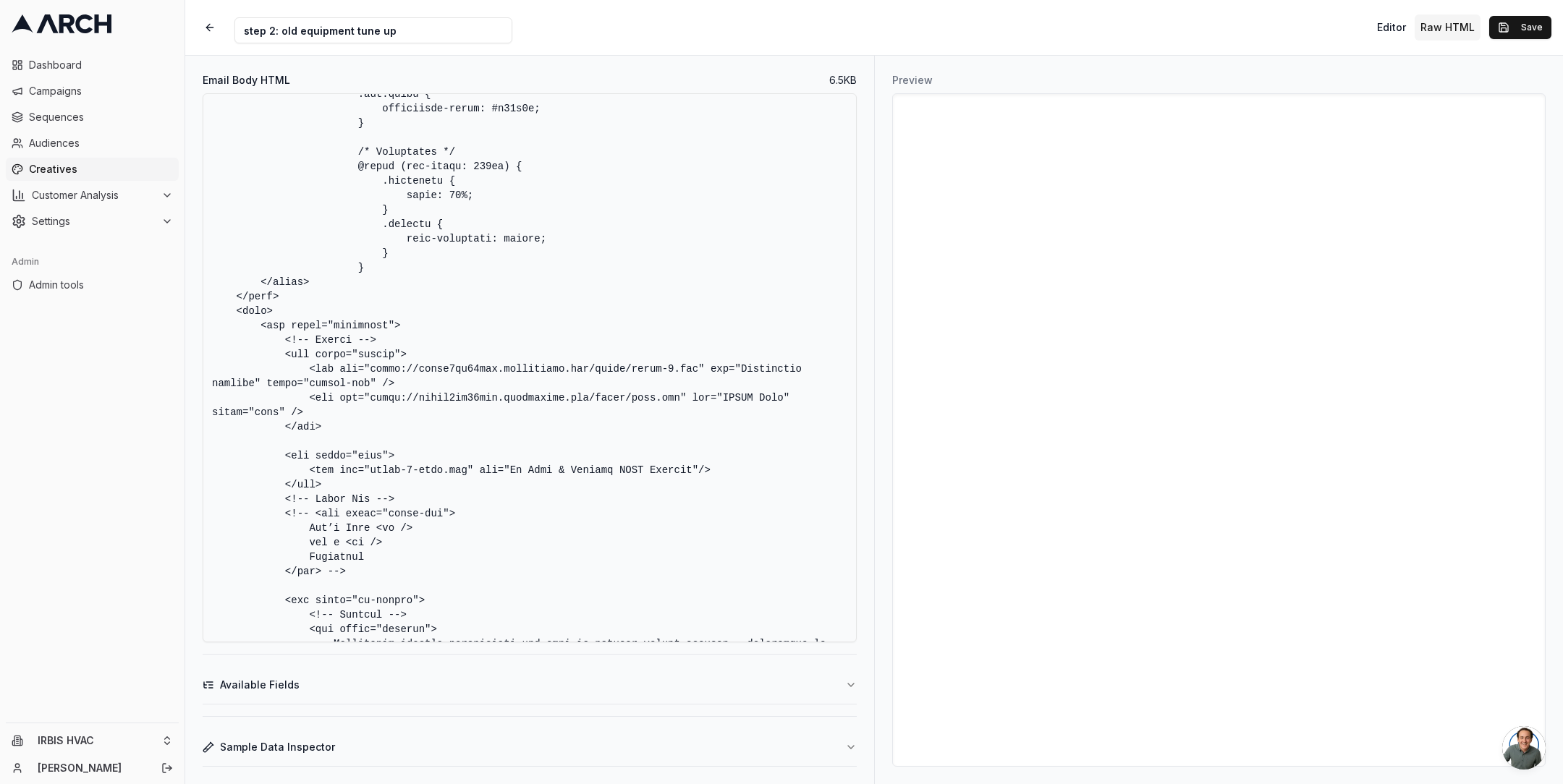
paste textarea "https://dalcm5xu59zcf.cloudfront.net/irbis/"
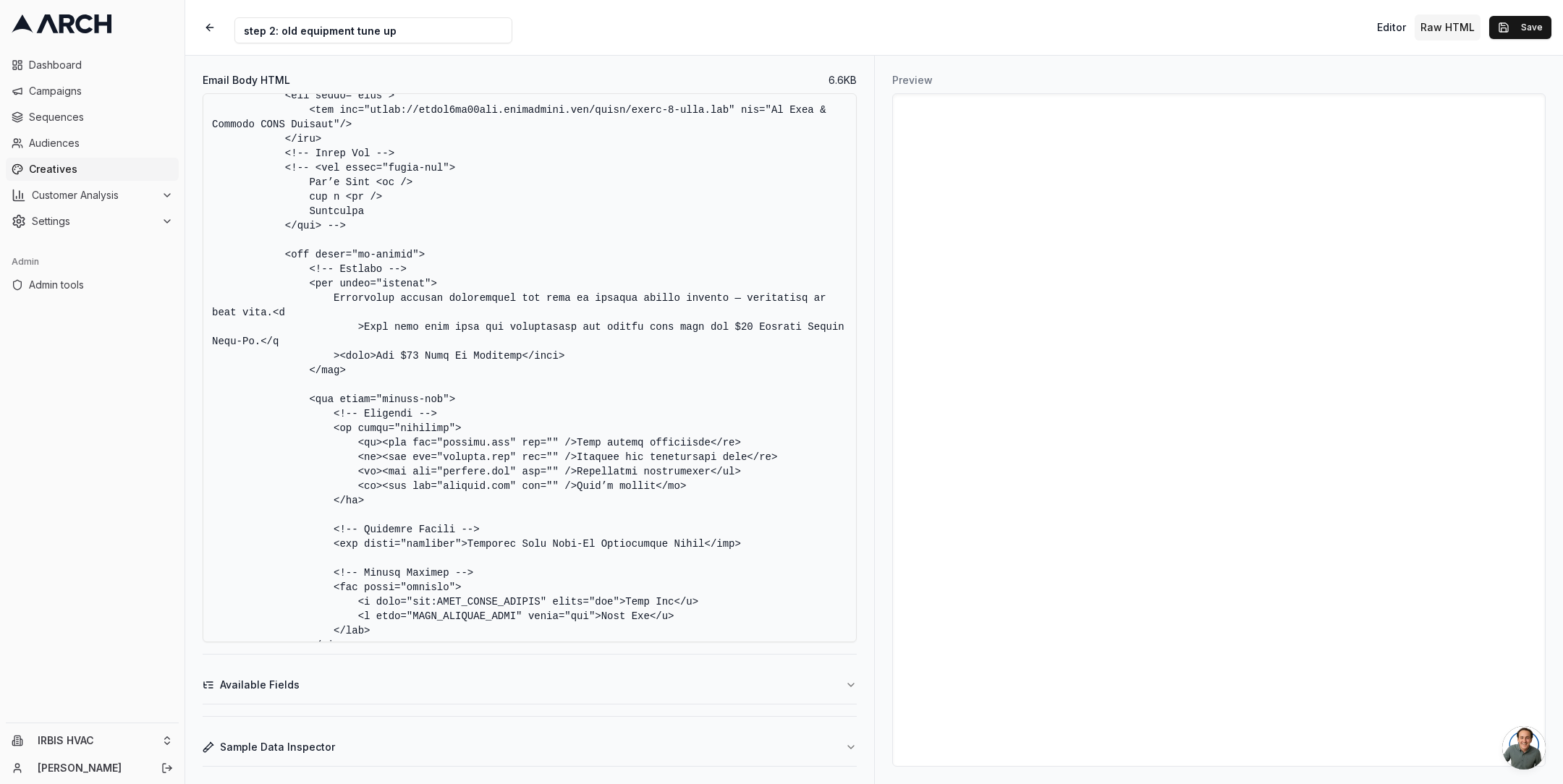
scroll to position [2954, 0]
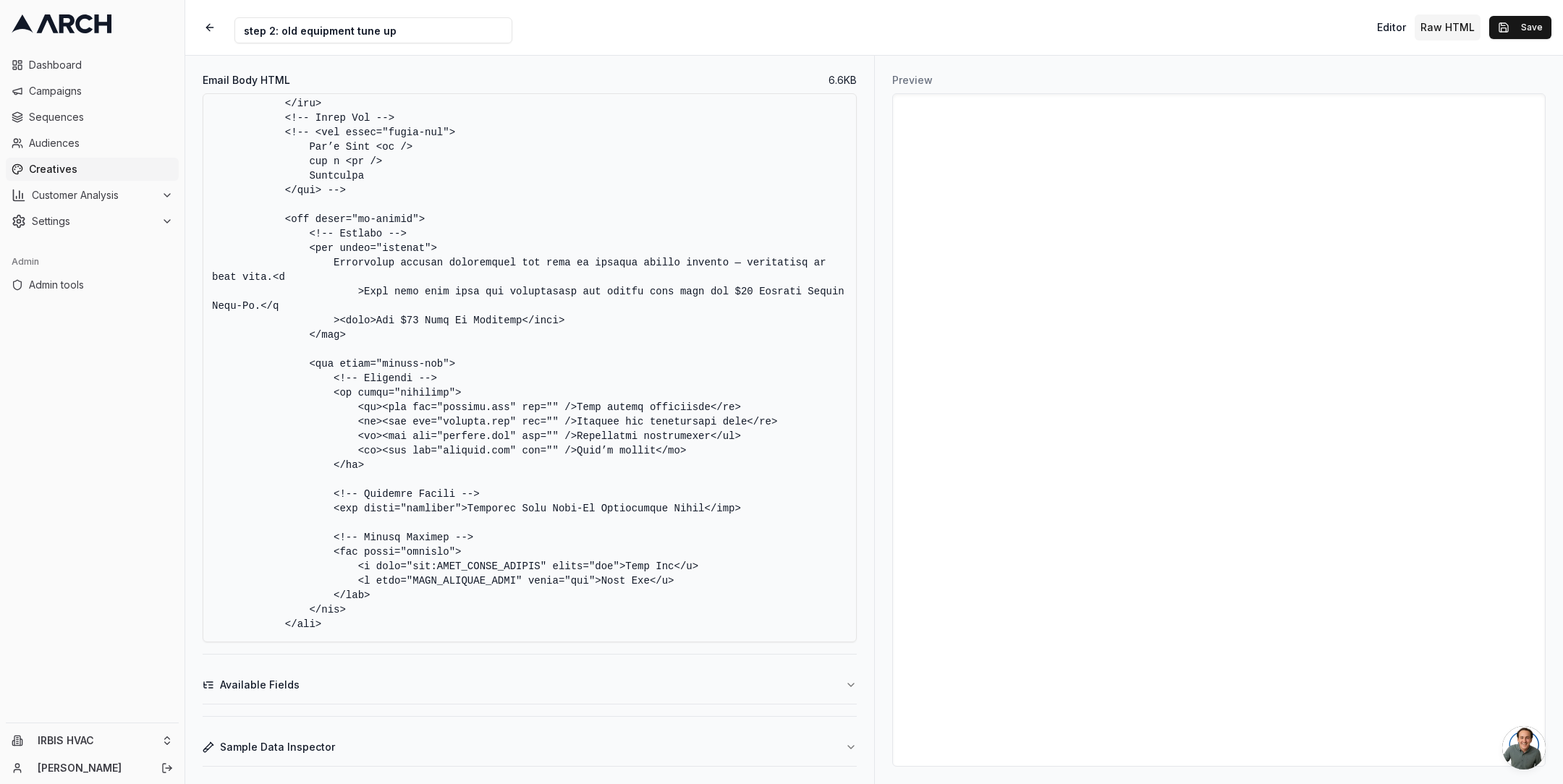
click at [442, 409] on textarea "Email Body HTML" at bounding box center [529, 367] width 654 height 549
paste textarea "https://dalcm5xu59zcf.cloudfront.net/irbis/"
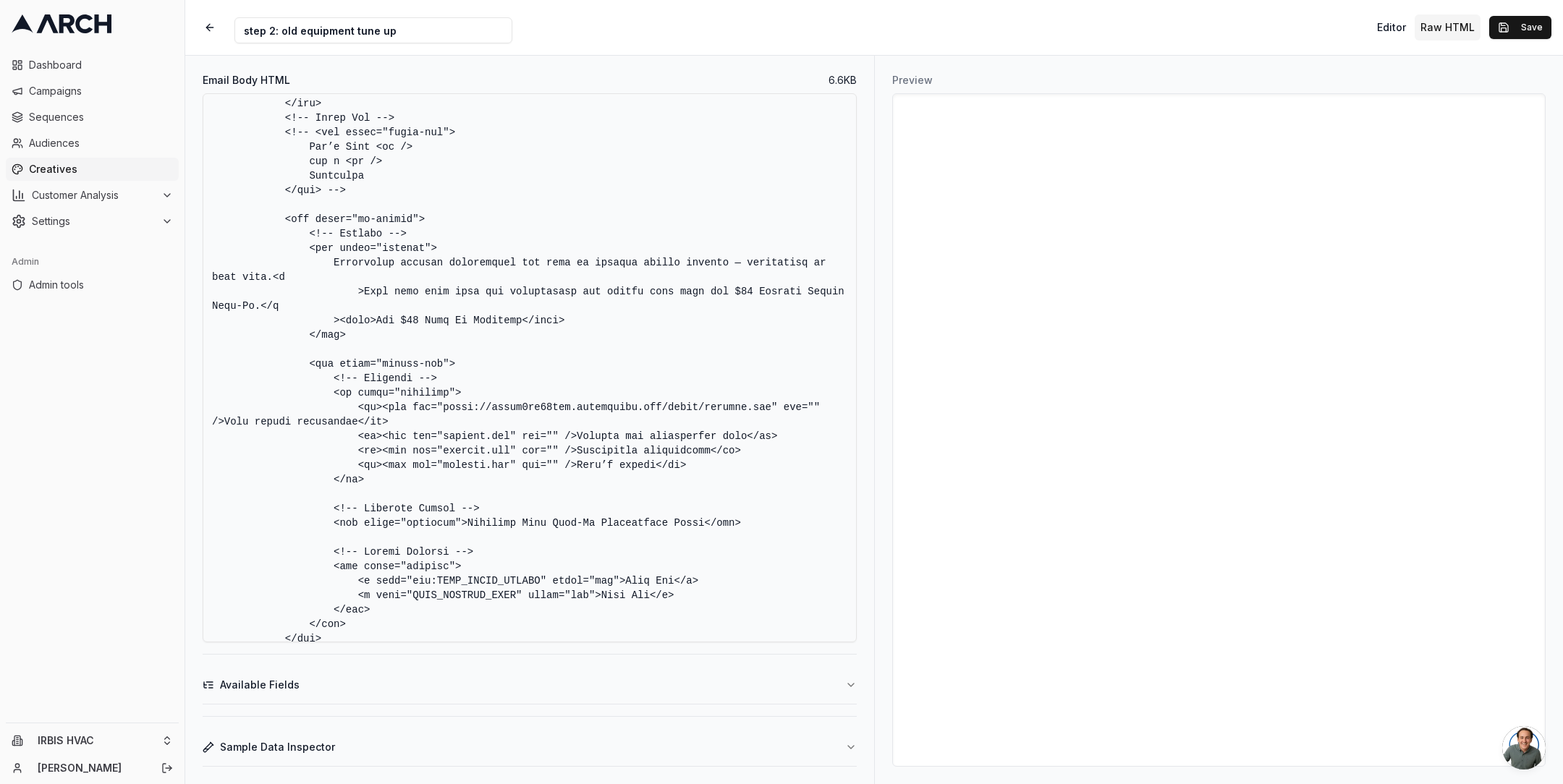
paste textarea "https://dalcm5xu59zcf.cloudfront.net/irbis/"
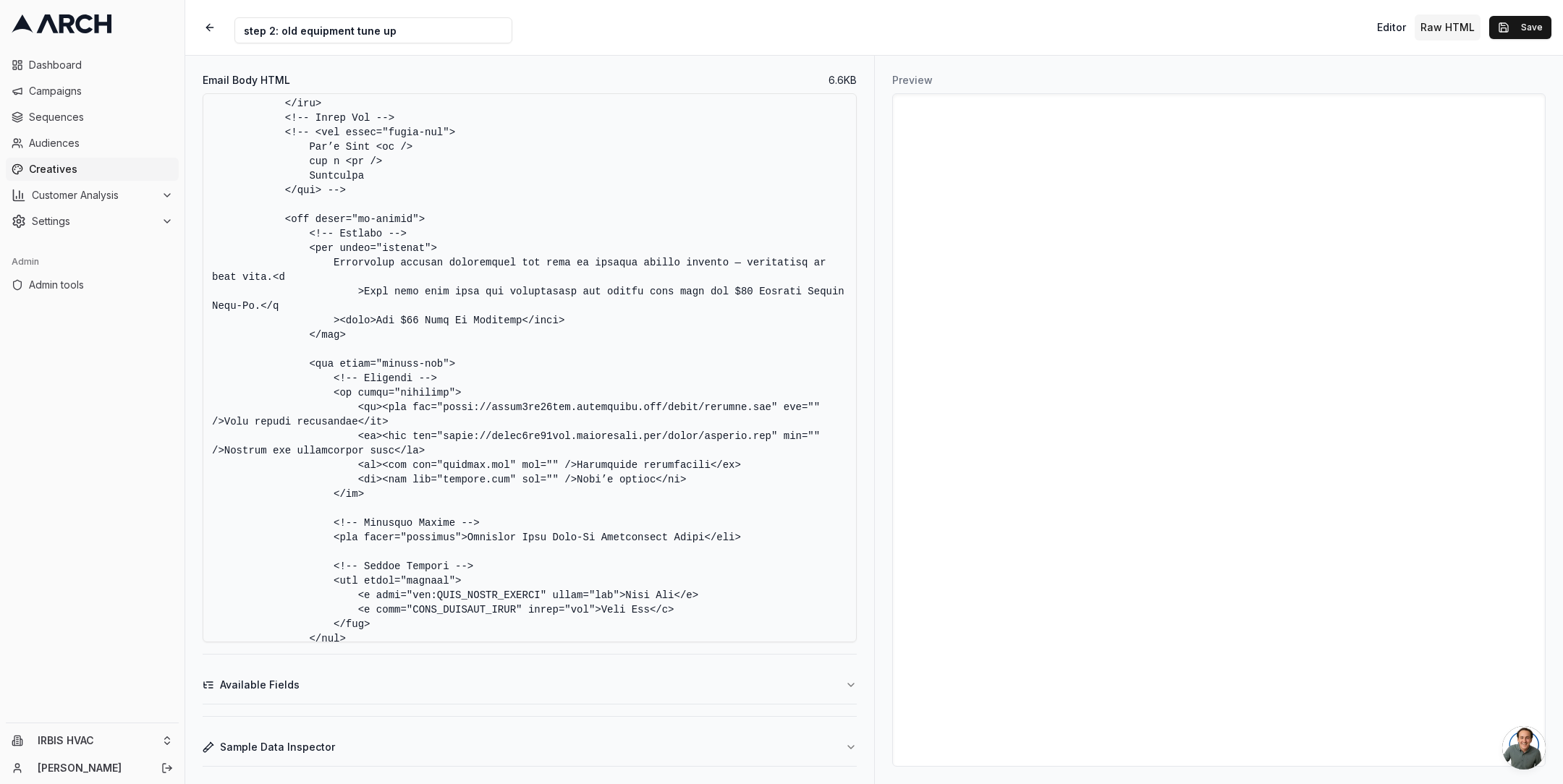
paste textarea "https://dalcm5xu59zcf.cloudfront.net/irbis/"
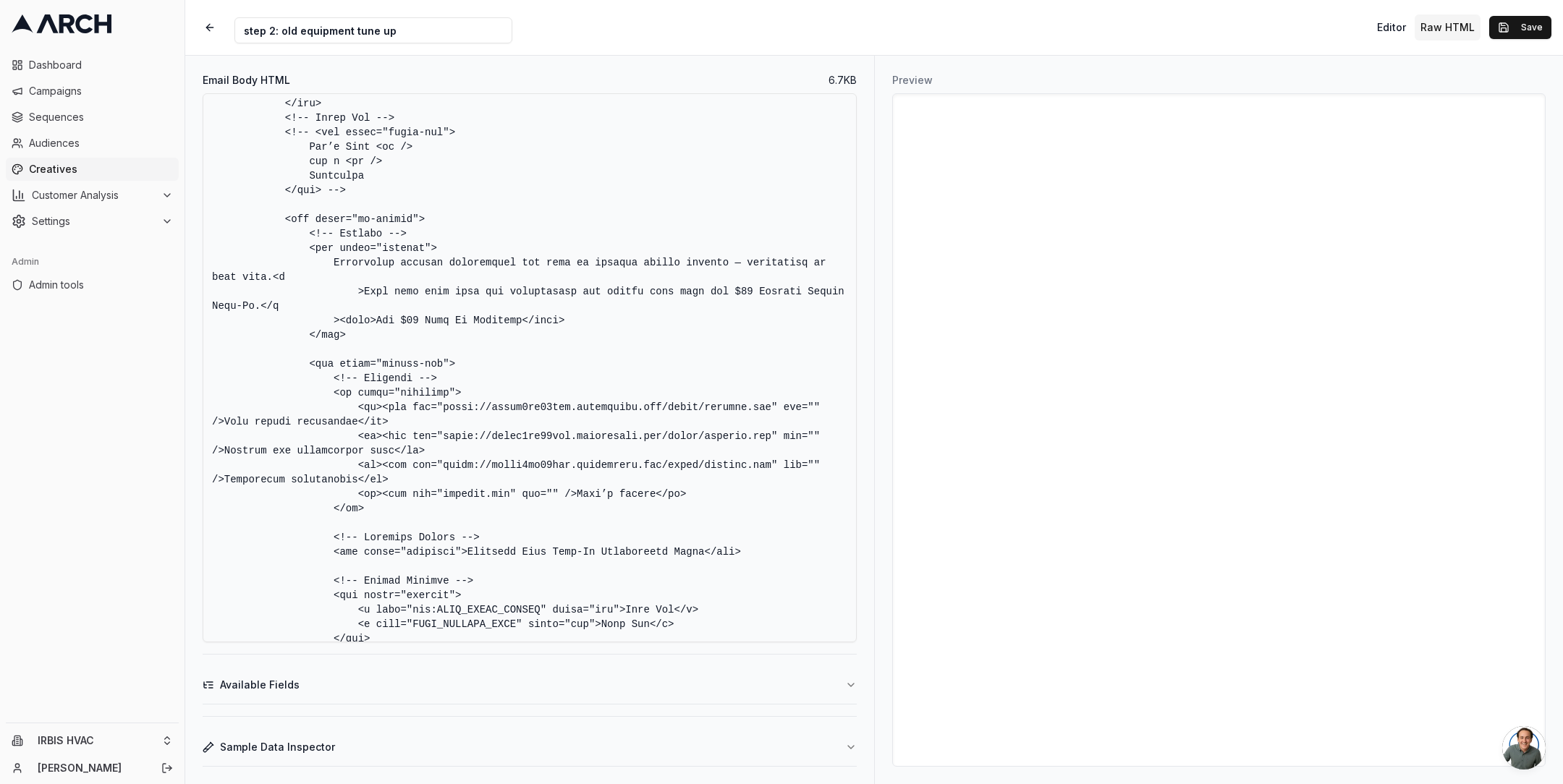
paste textarea "https://dalcm5xu59zcf.cloudfront.net/irbis/"
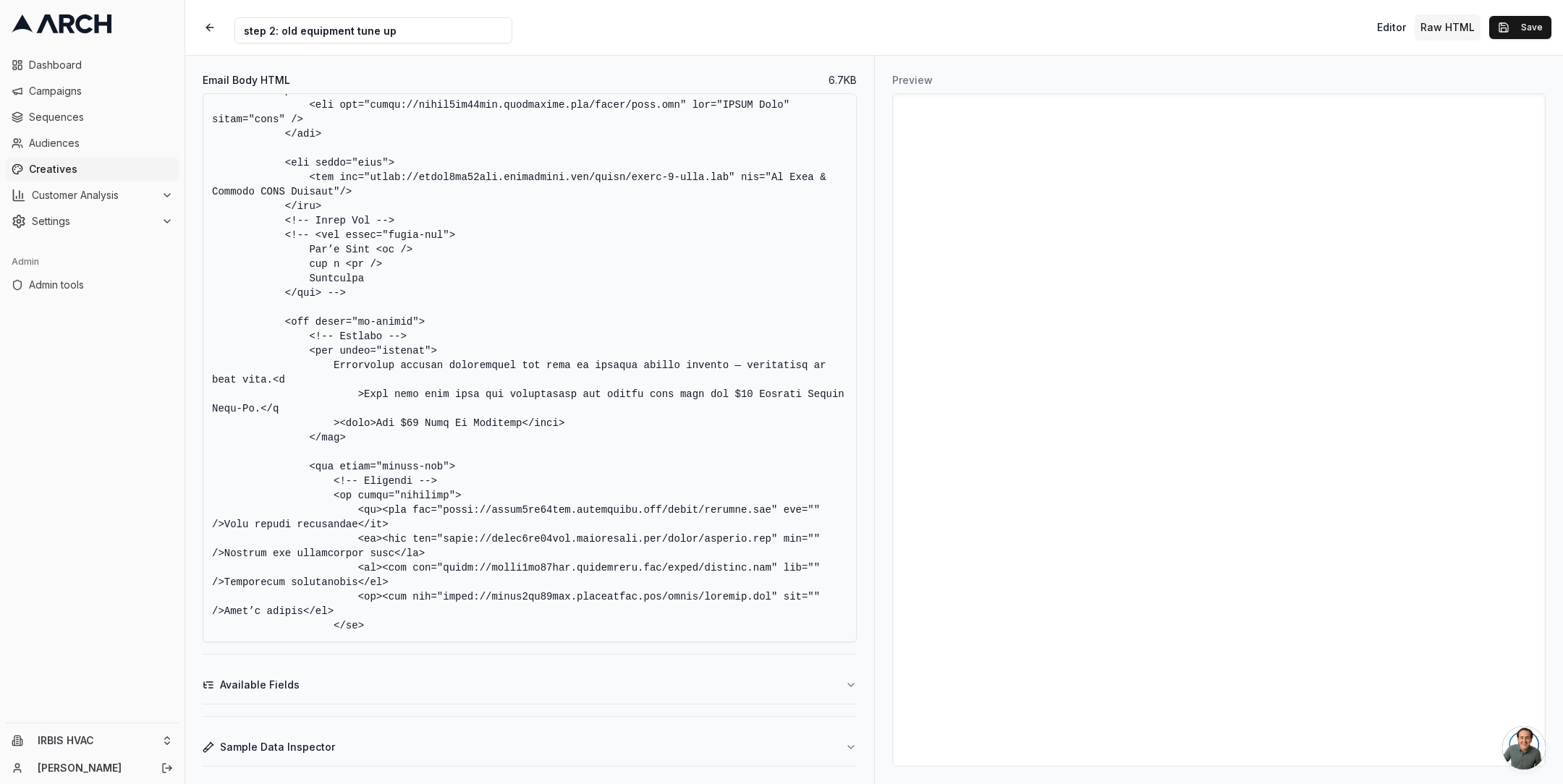
scroll to position [3077, 0]
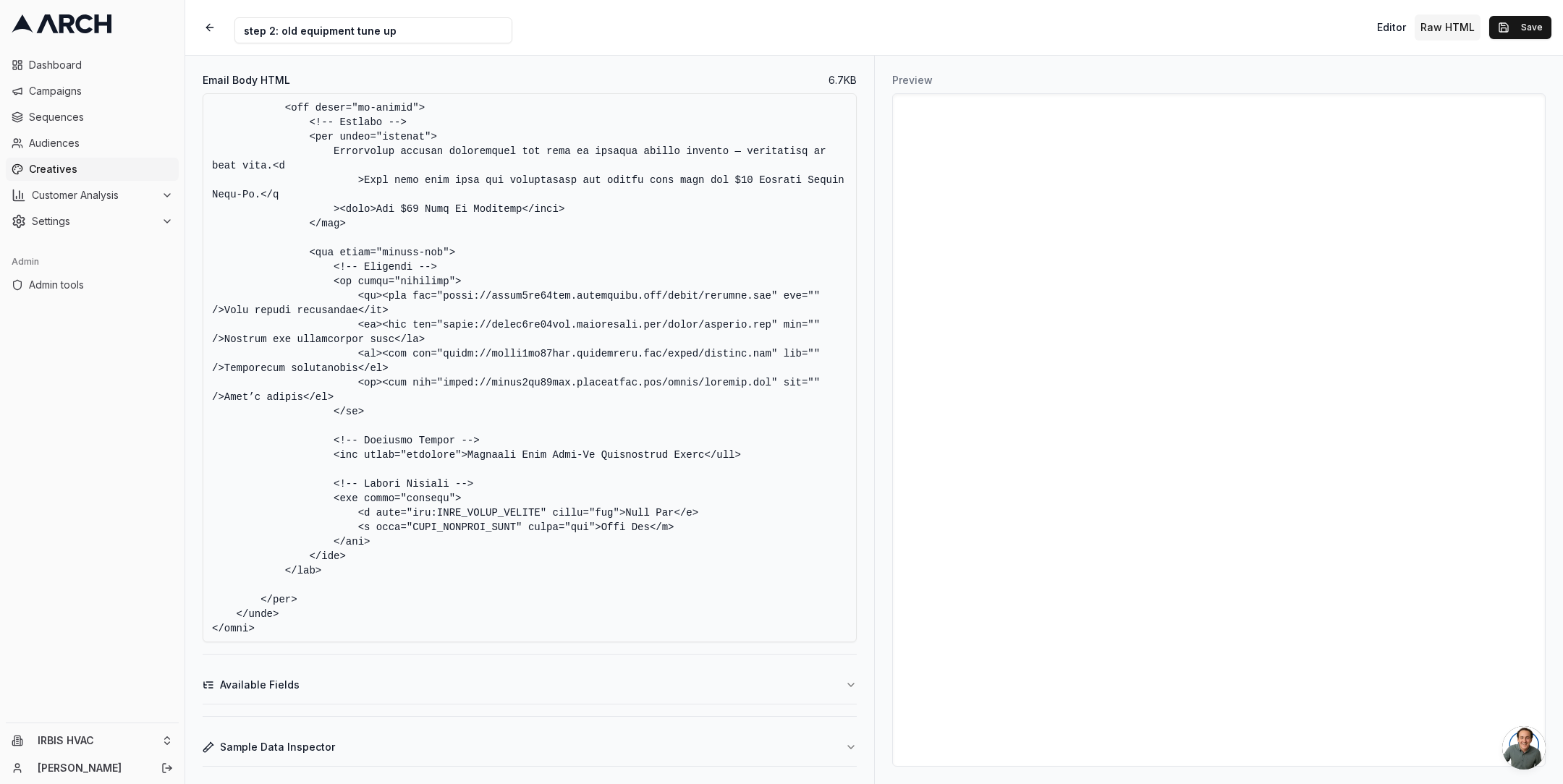
type textarea "<!DOCTYPE html> <html lang="en"> <head> <meta charset="UTF-8" /> <meta name="vi…"
click at [1530, 29] on button "Save" at bounding box center [1520, 27] width 63 height 23
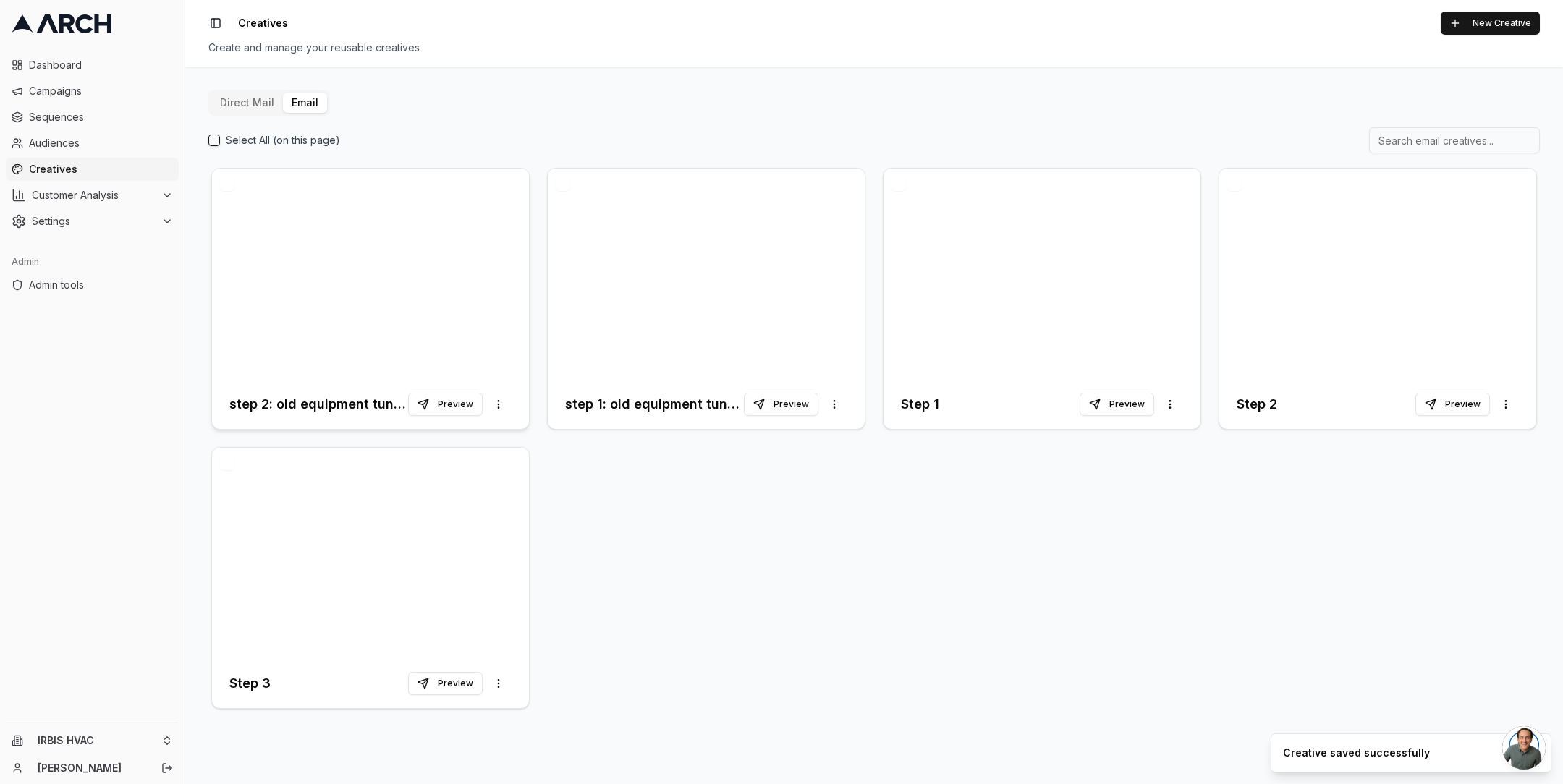
click at [431, 246] on div at bounding box center [370, 274] width 317 height 211
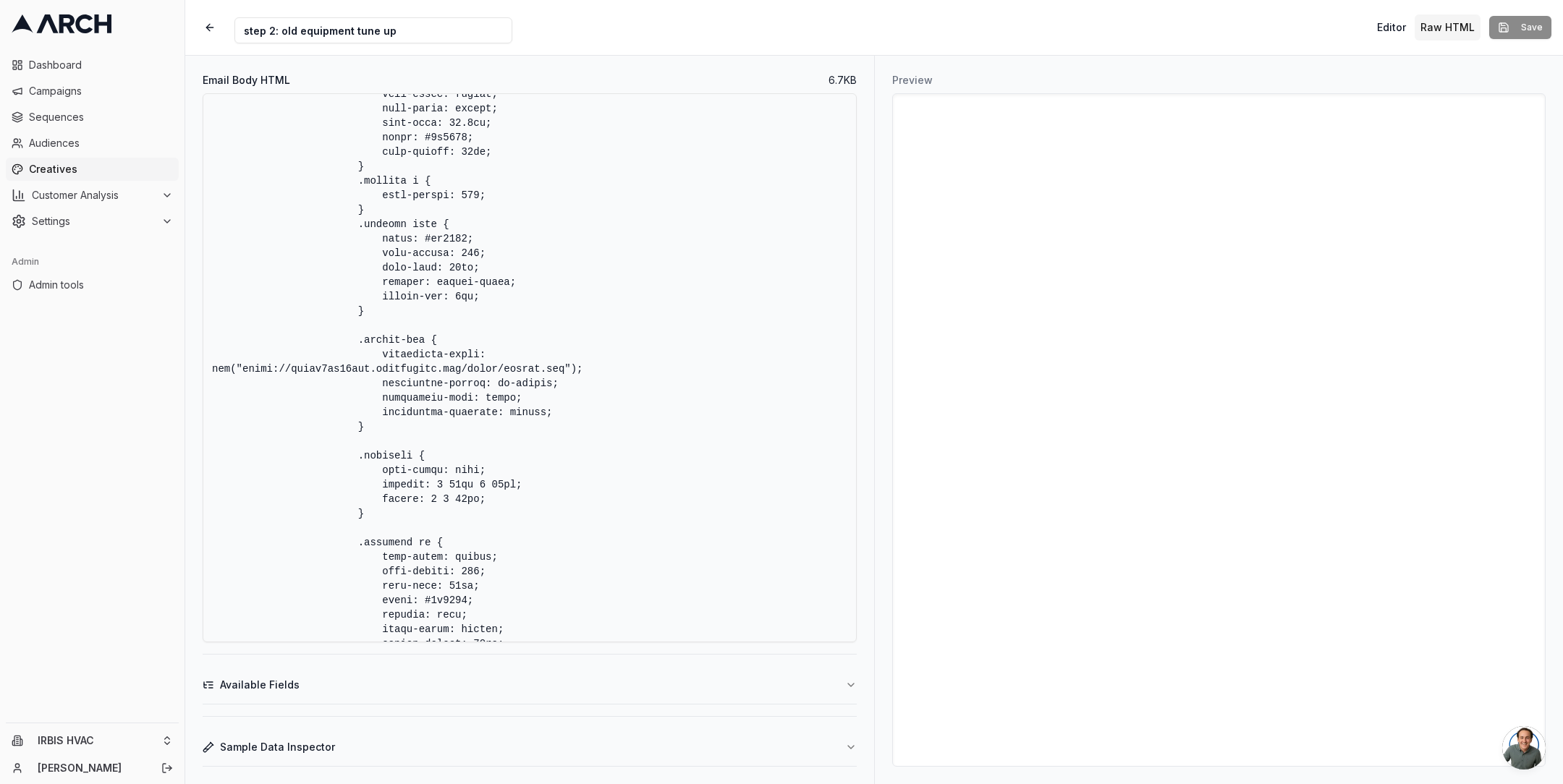
scroll to position [1511, 0]
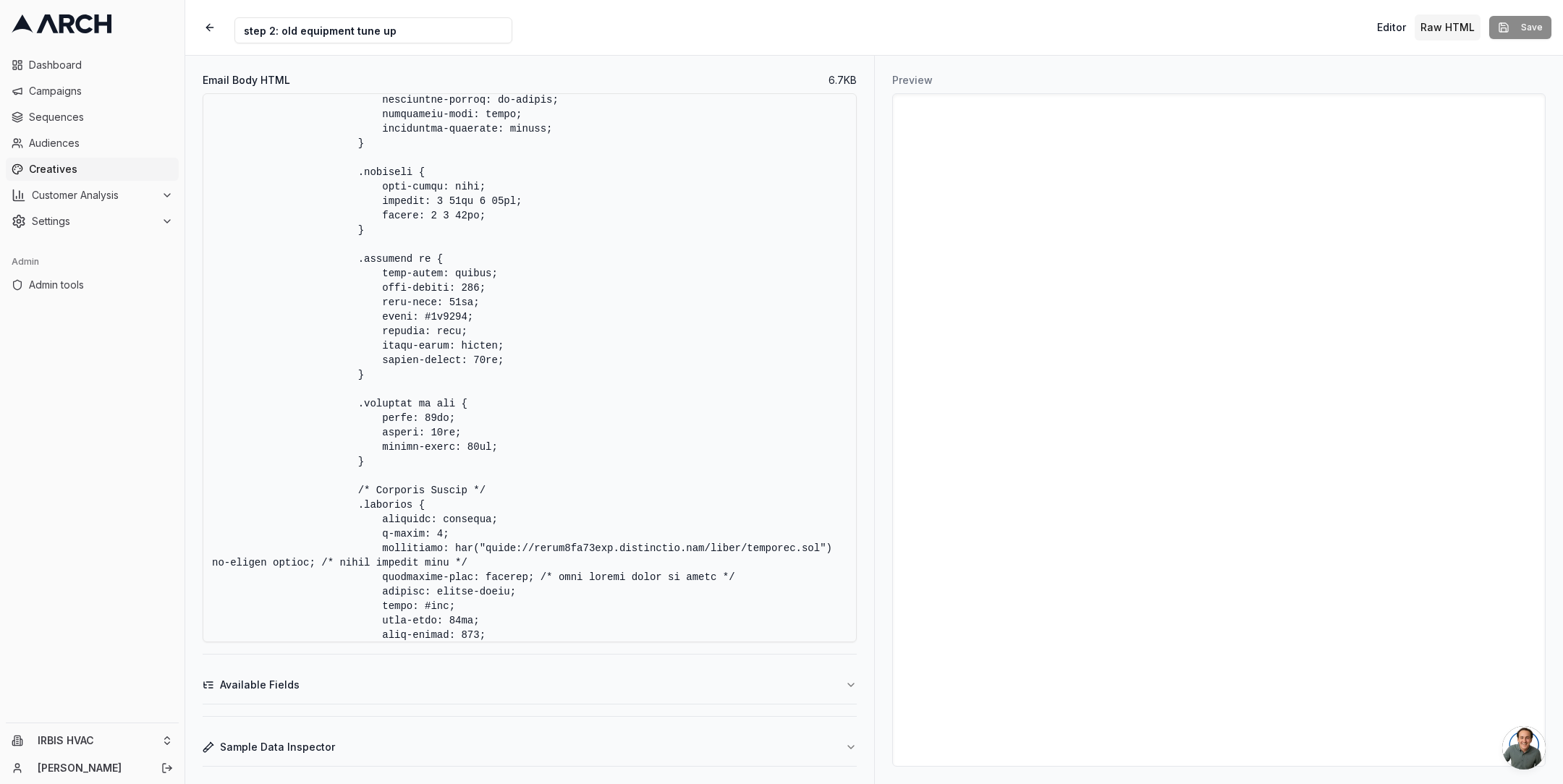
click at [444, 415] on textarea "Email Body HTML" at bounding box center [529, 367] width 654 height 549
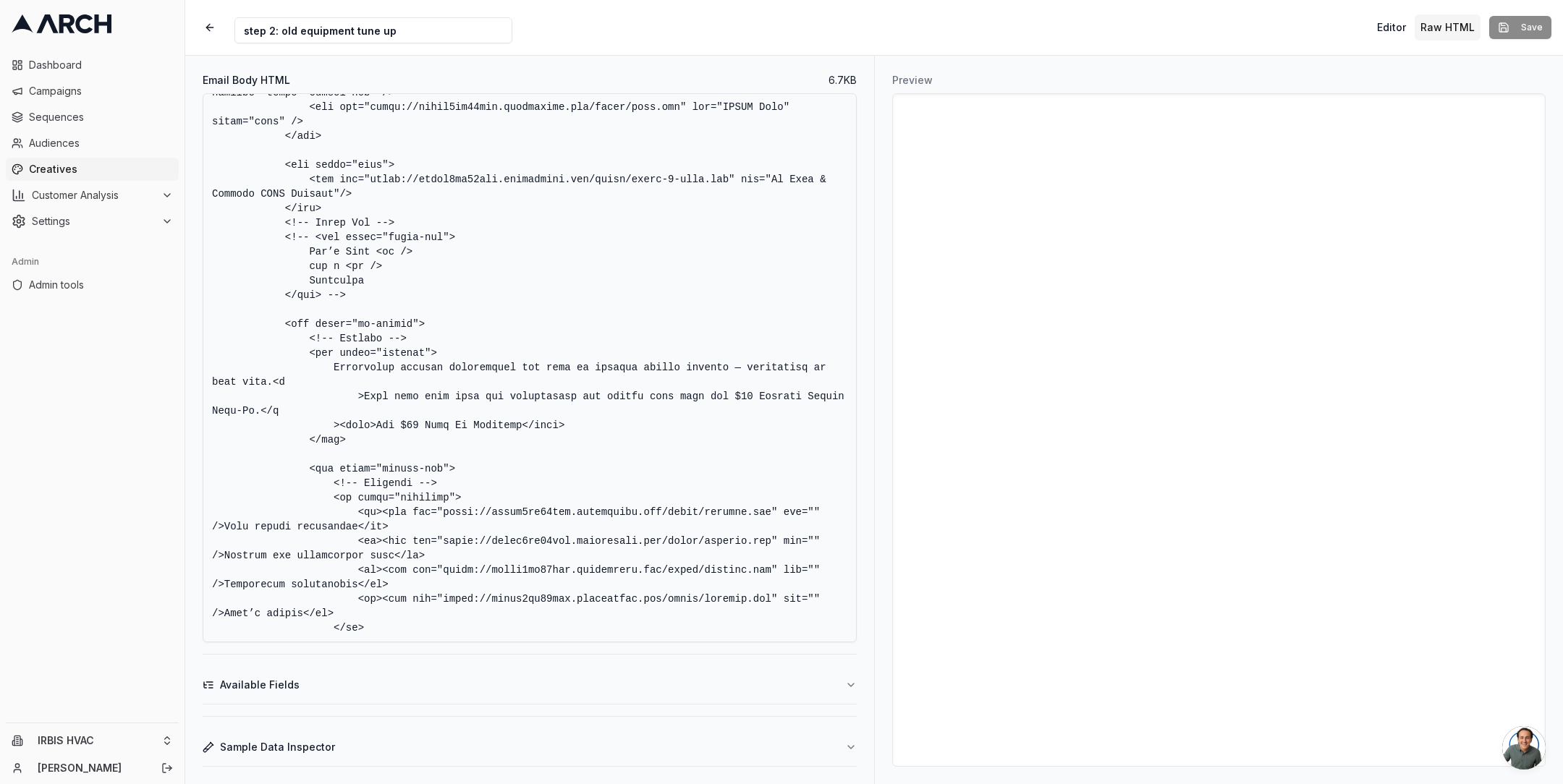
scroll to position [2838, 0]
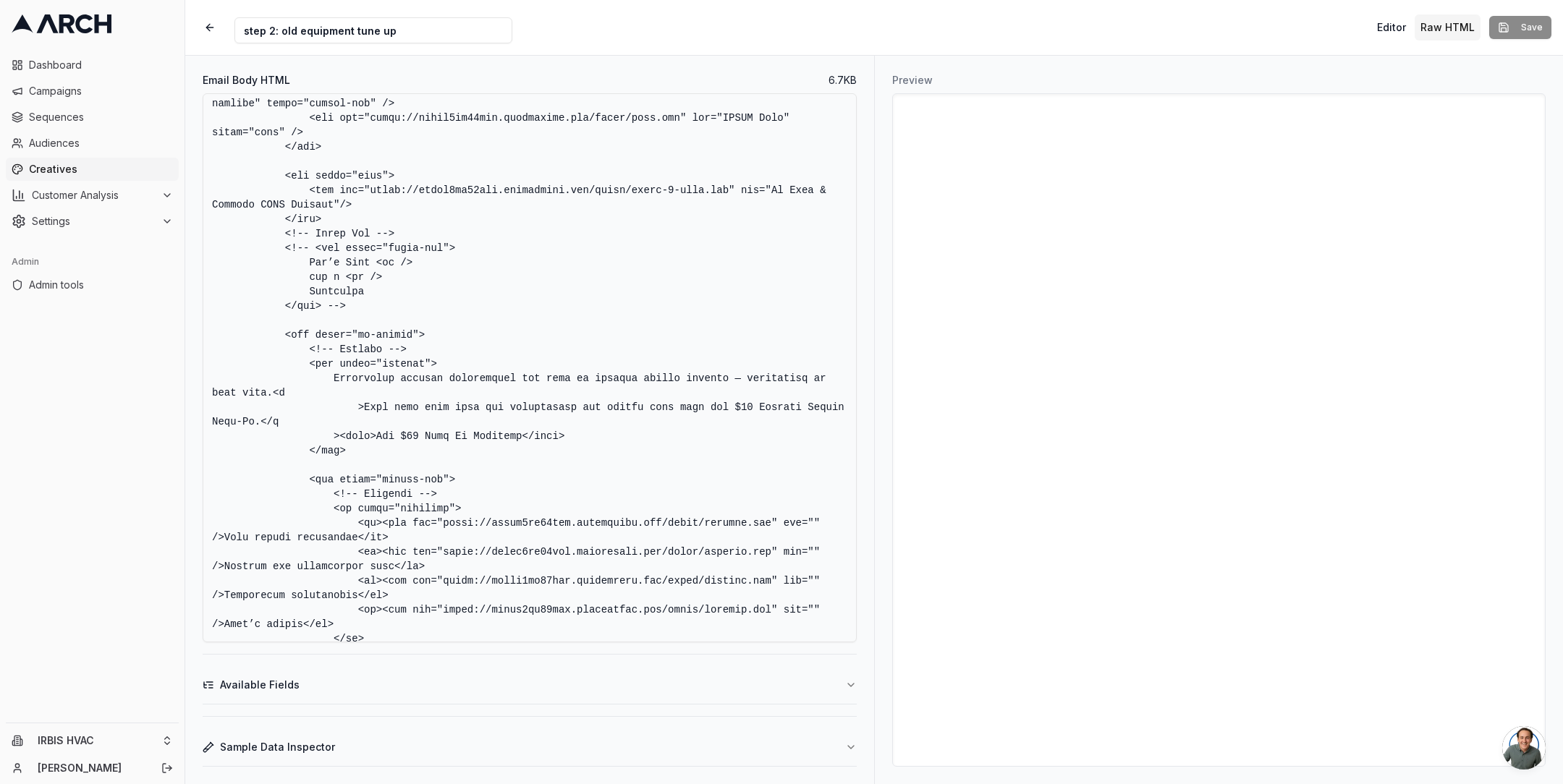
click at [359, 350] on textarea "Email Body HTML" at bounding box center [529, 367] width 654 height 549
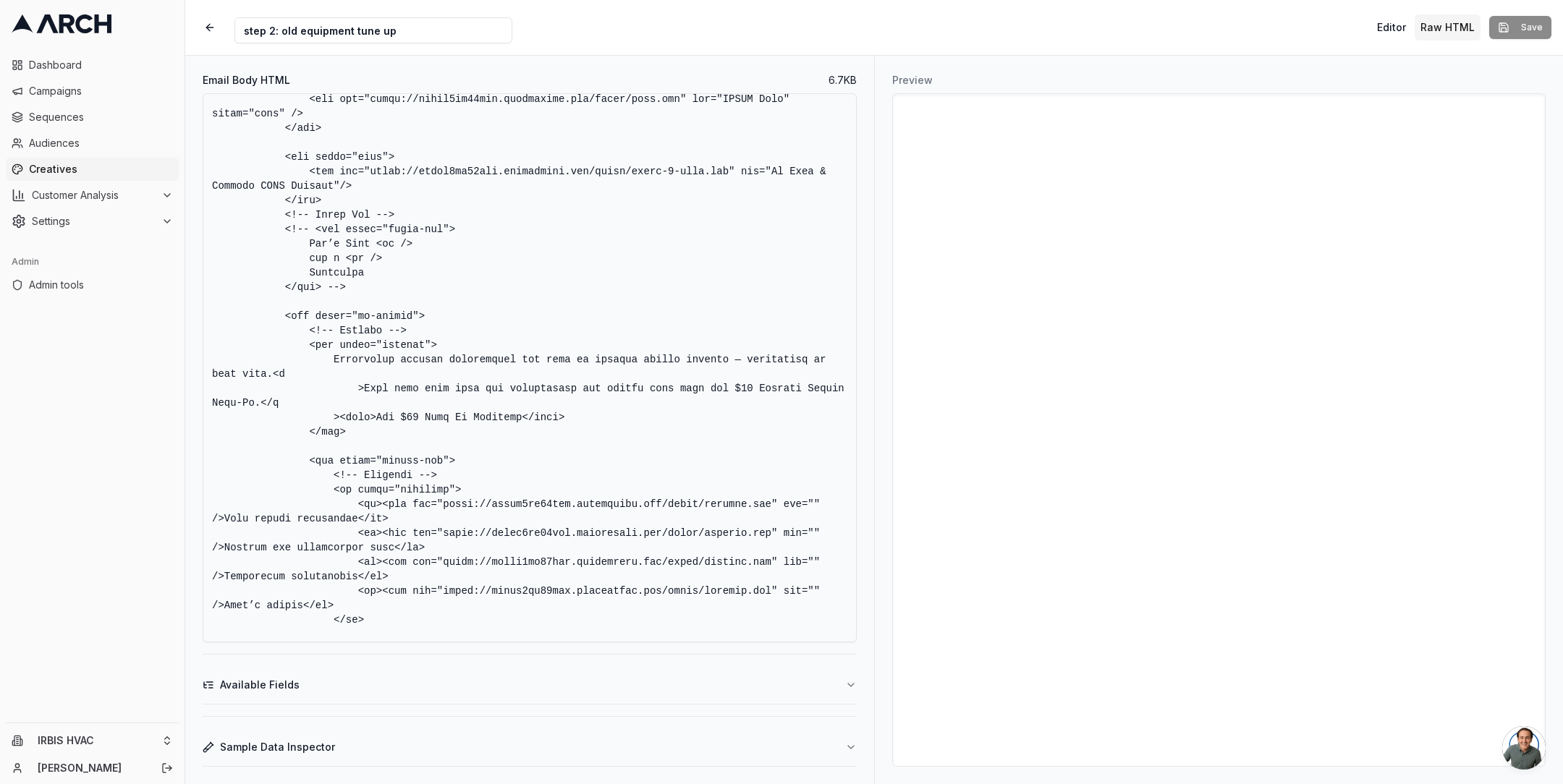
scroll to position [2856, 0]
click at [390, 420] on textarea "Email Body HTML" at bounding box center [529, 367] width 654 height 549
click at [490, 416] on textarea "Email Body HTML" at bounding box center [529, 367] width 654 height 549
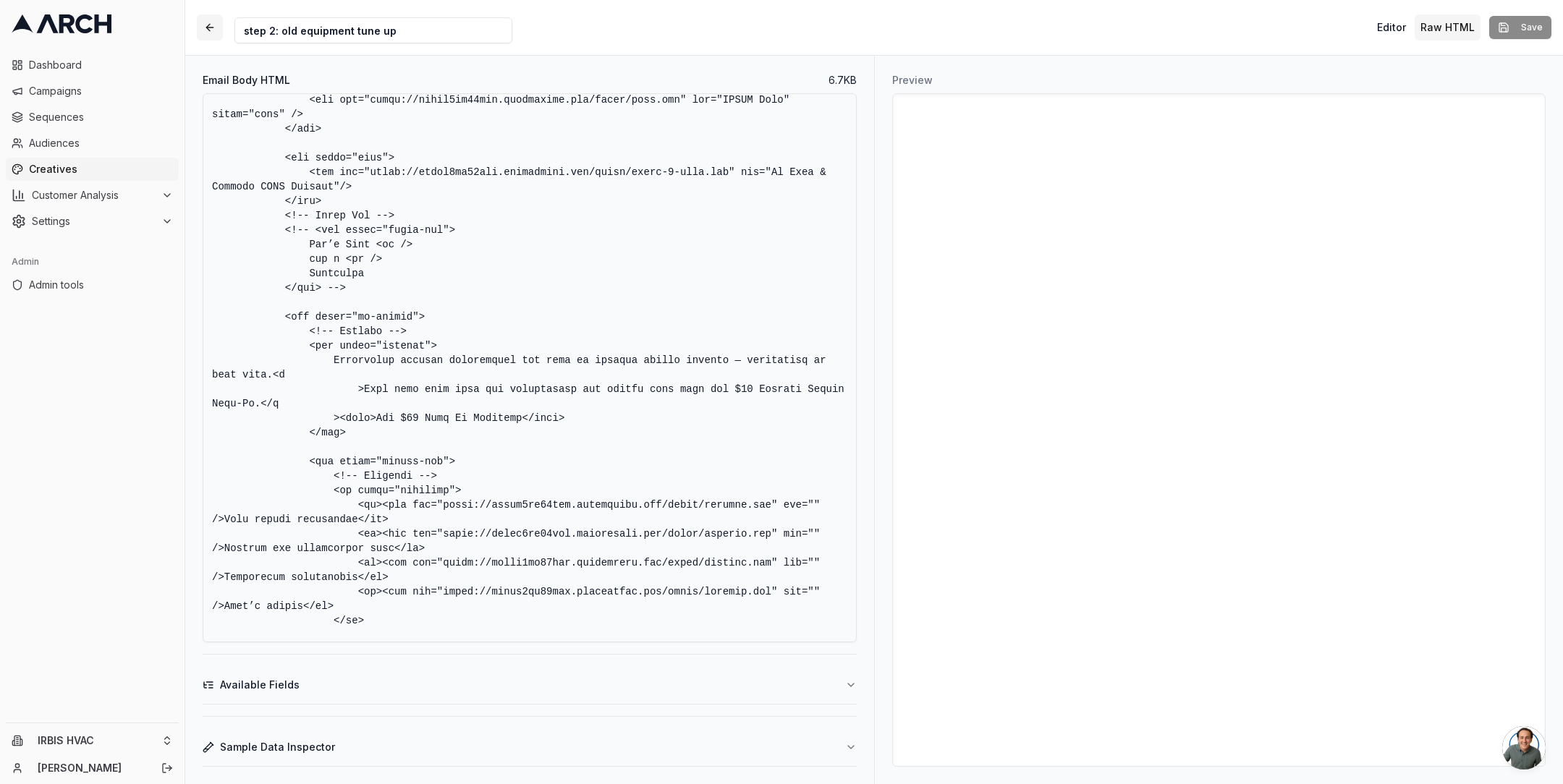
click at [210, 31] on button "button" at bounding box center [210, 28] width 26 height 26
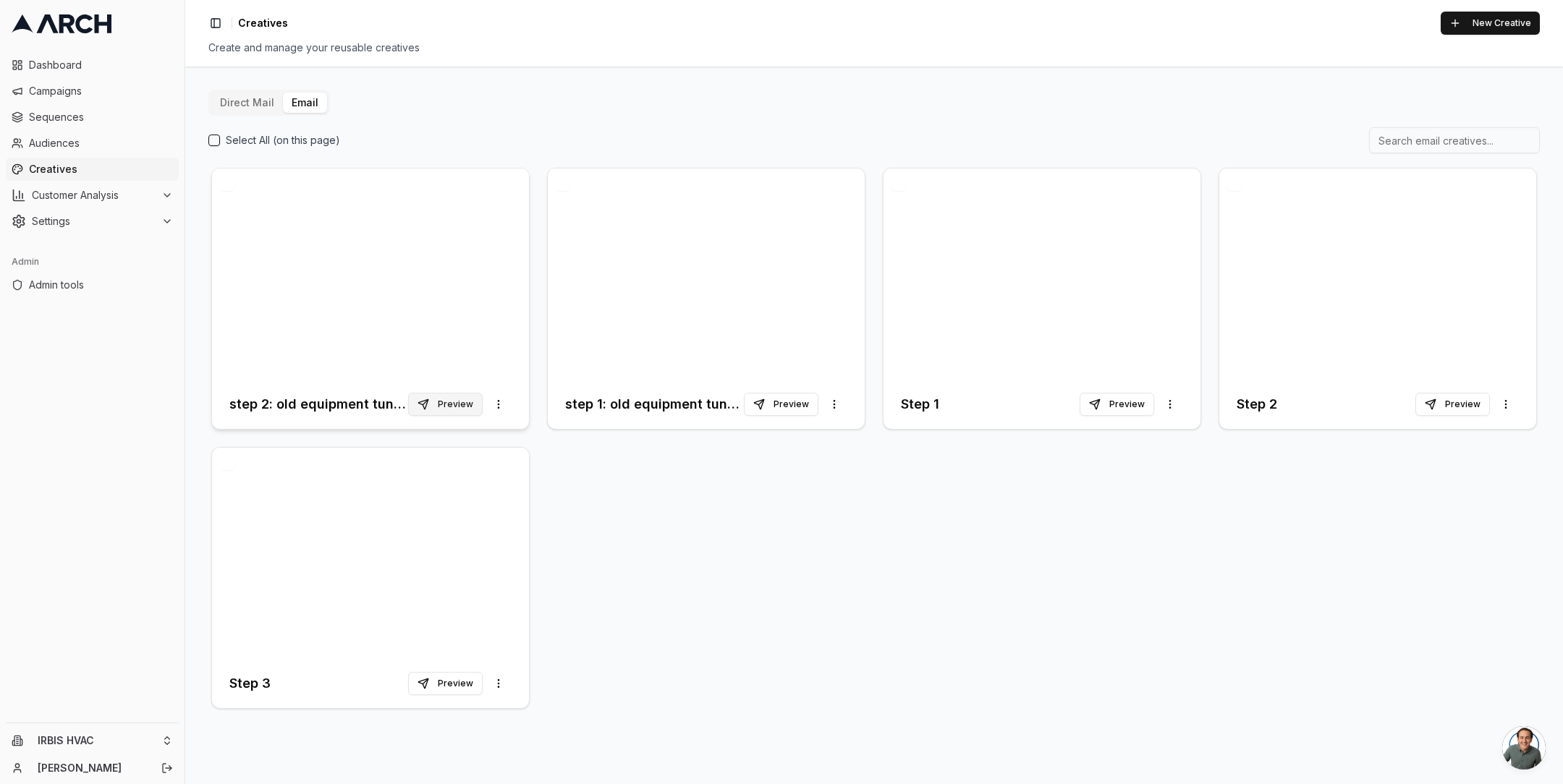
click at [455, 403] on button "Preview" at bounding box center [445, 404] width 74 height 23
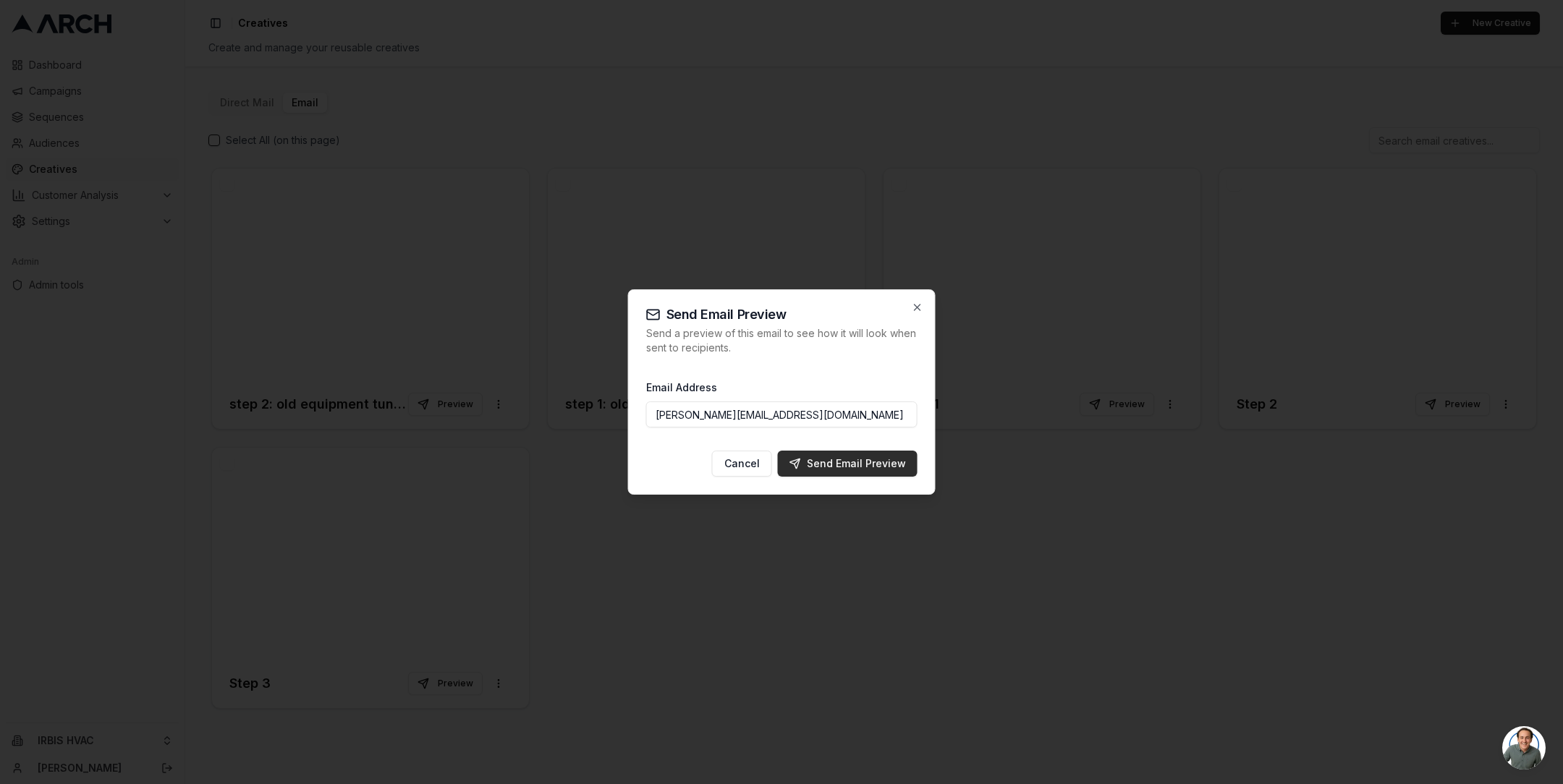
click at [854, 465] on div "Send Email Preview" at bounding box center [847, 463] width 116 height 15
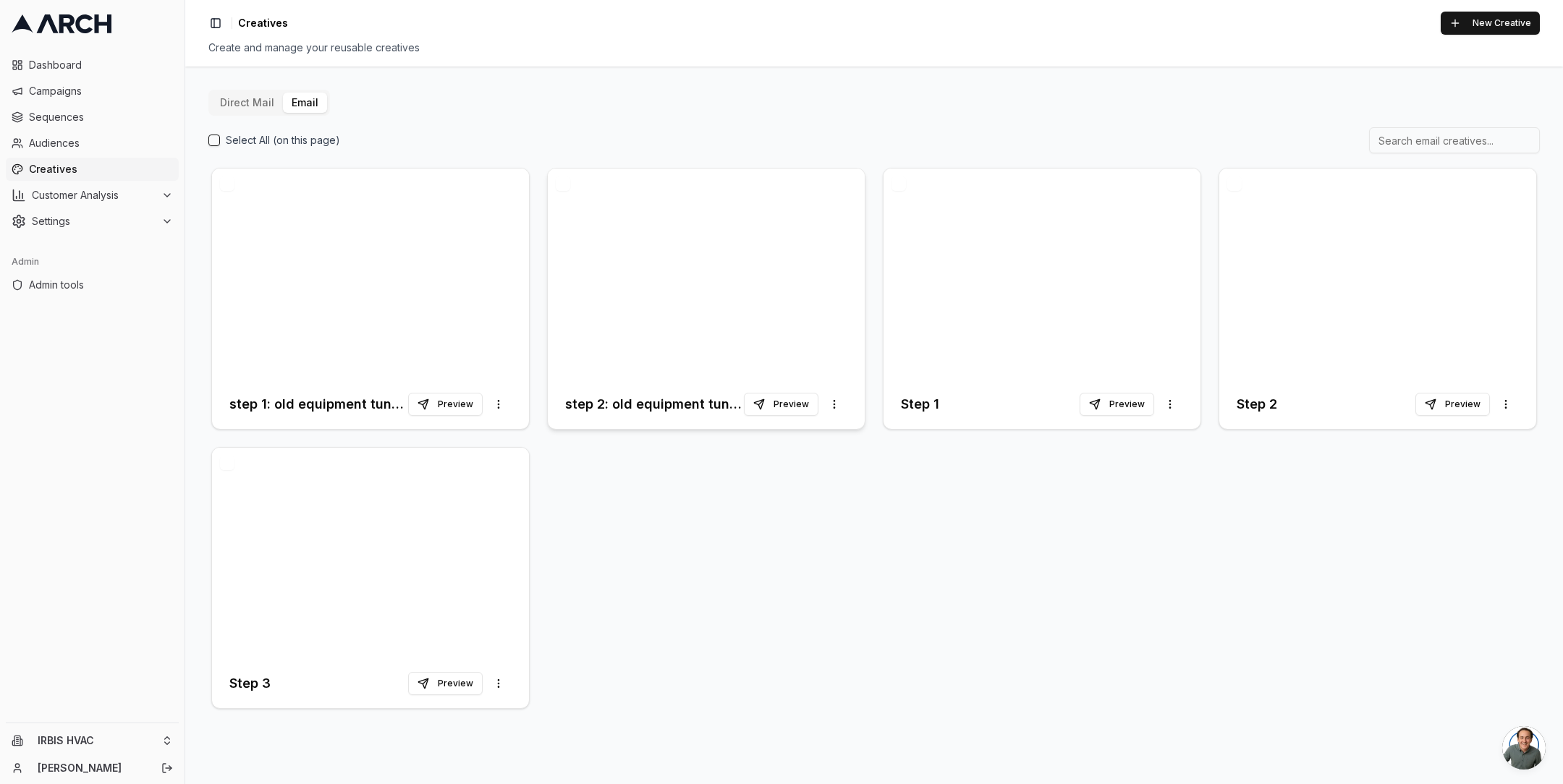
click at [740, 273] on div at bounding box center [706, 274] width 317 height 211
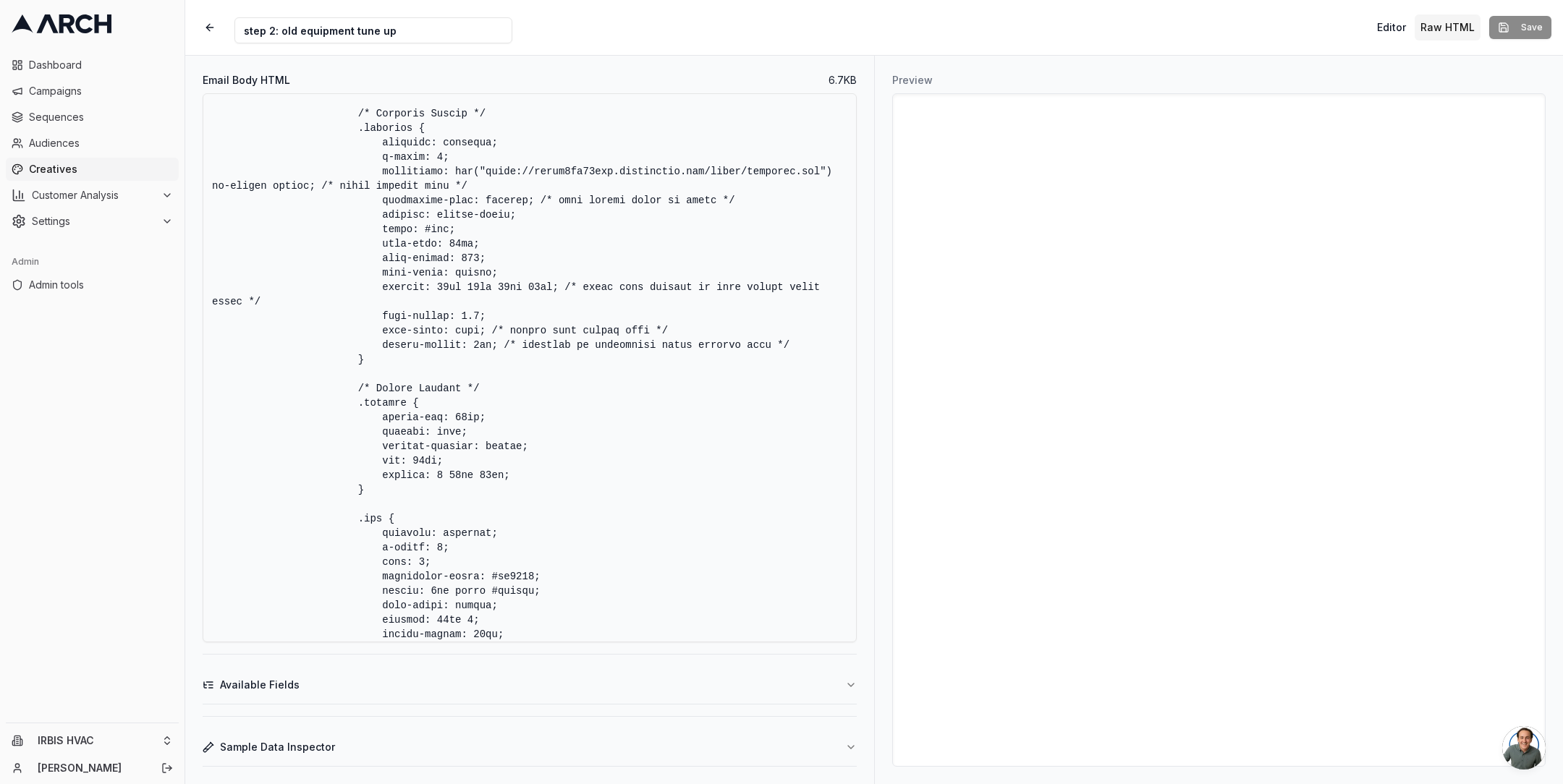
scroll to position [1895, 0]
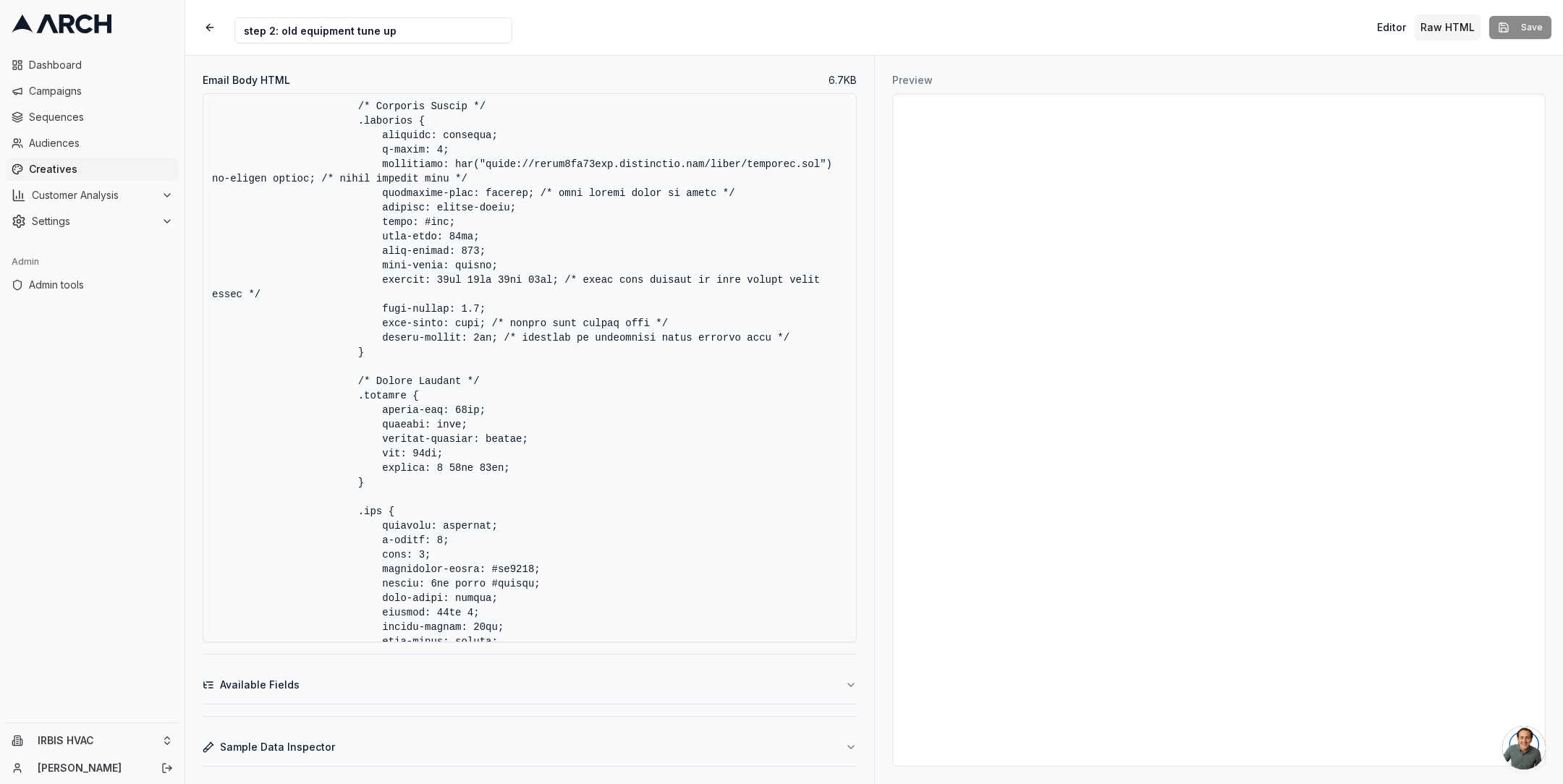
click at [563, 276] on textarea "Email Body HTML" at bounding box center [529, 367] width 654 height 549
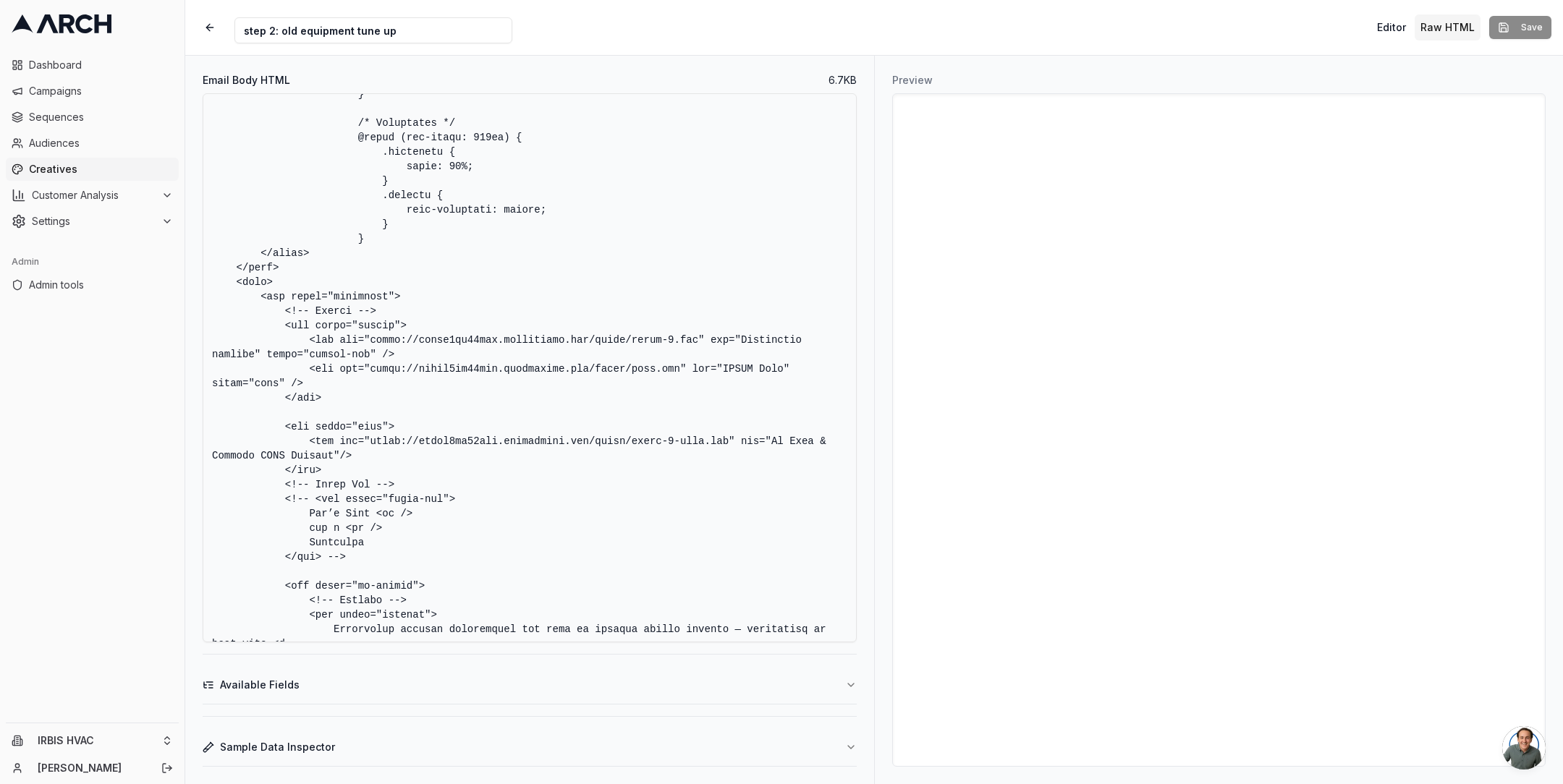
click at [340, 398] on textarea "Email Body HTML" at bounding box center [529, 367] width 654 height 549
click at [417, 311] on textarea "Email Body HTML" at bounding box center [529, 367] width 654 height 549
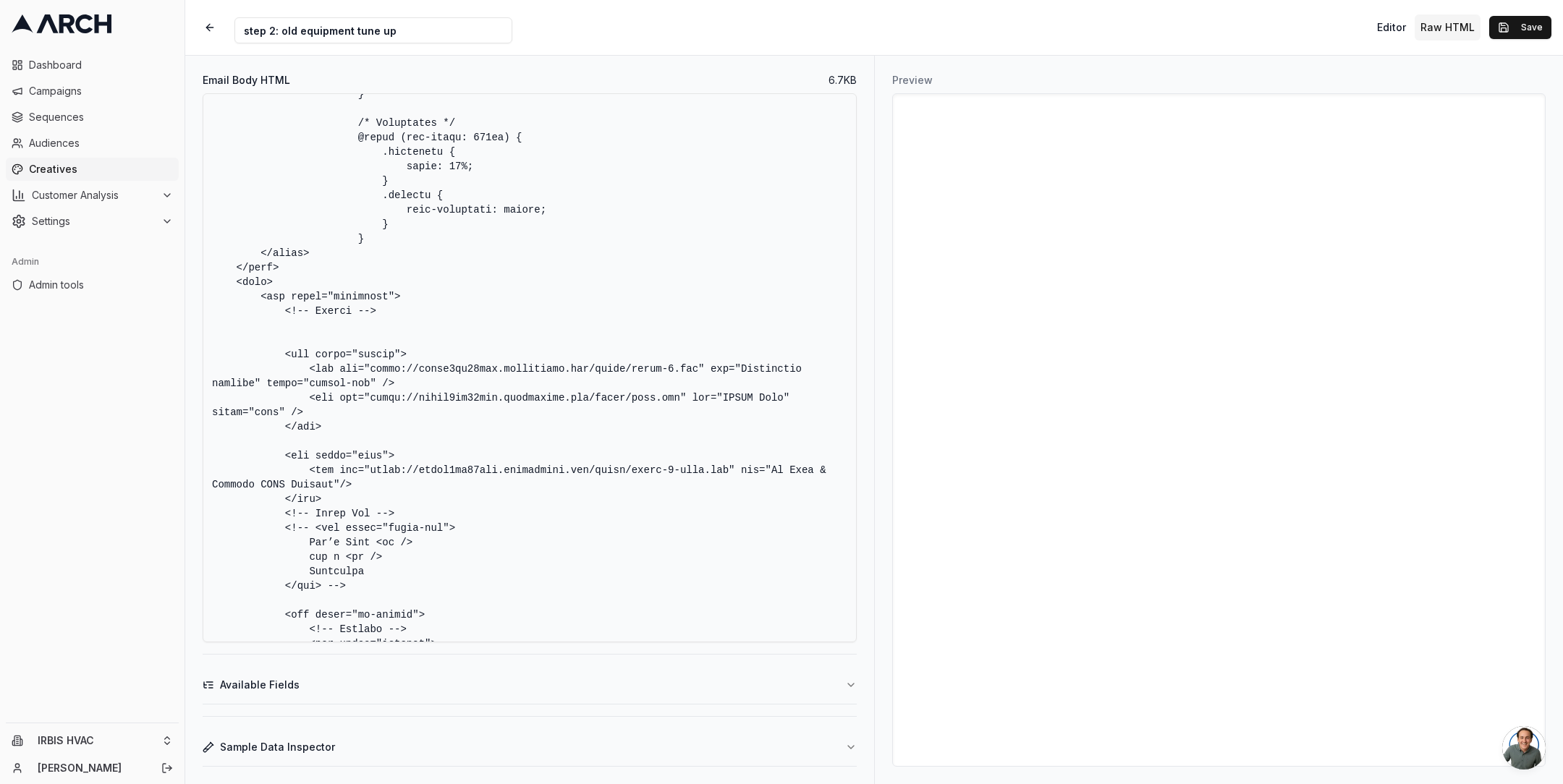
paste textarea "<table width="100%" cellpadding="0" cellspacing="0" border="0"> <tr> <td backgr…"
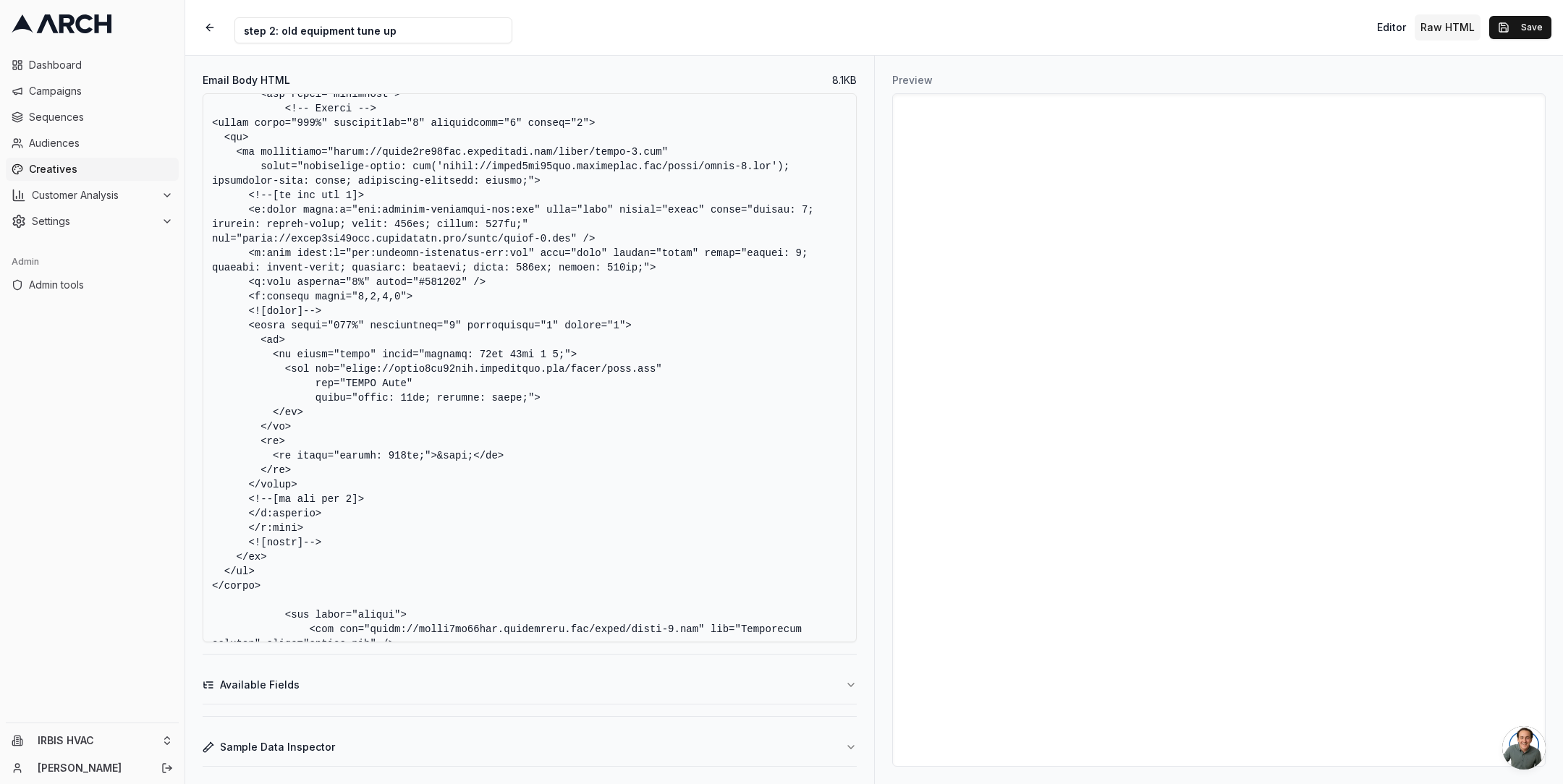
scroll to position [2746, 0]
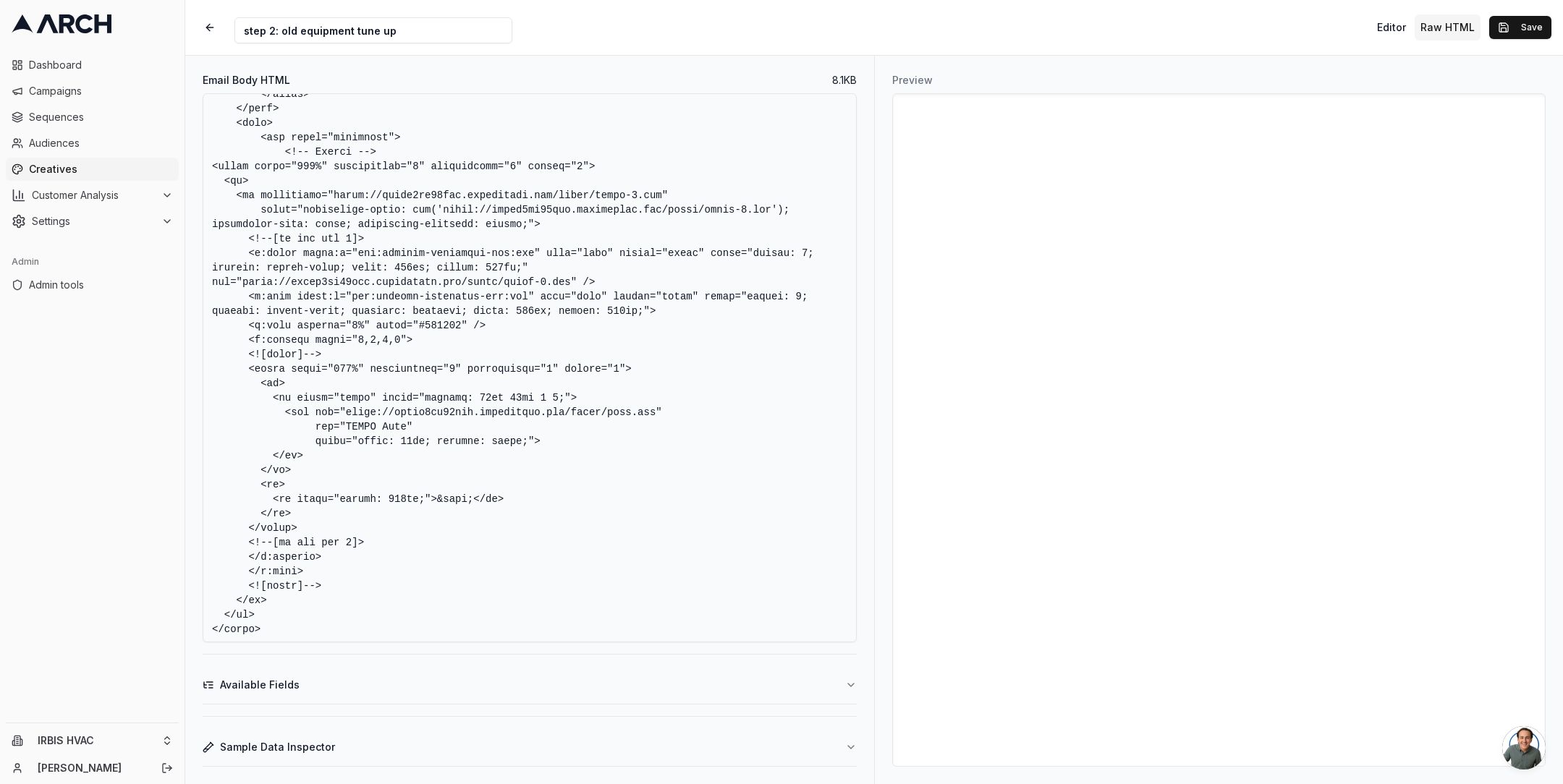
click at [546, 281] on textarea "Email Body HTML" at bounding box center [529, 367] width 654 height 549
click at [749, 211] on textarea "Email Body HTML" at bounding box center [529, 367] width 654 height 549
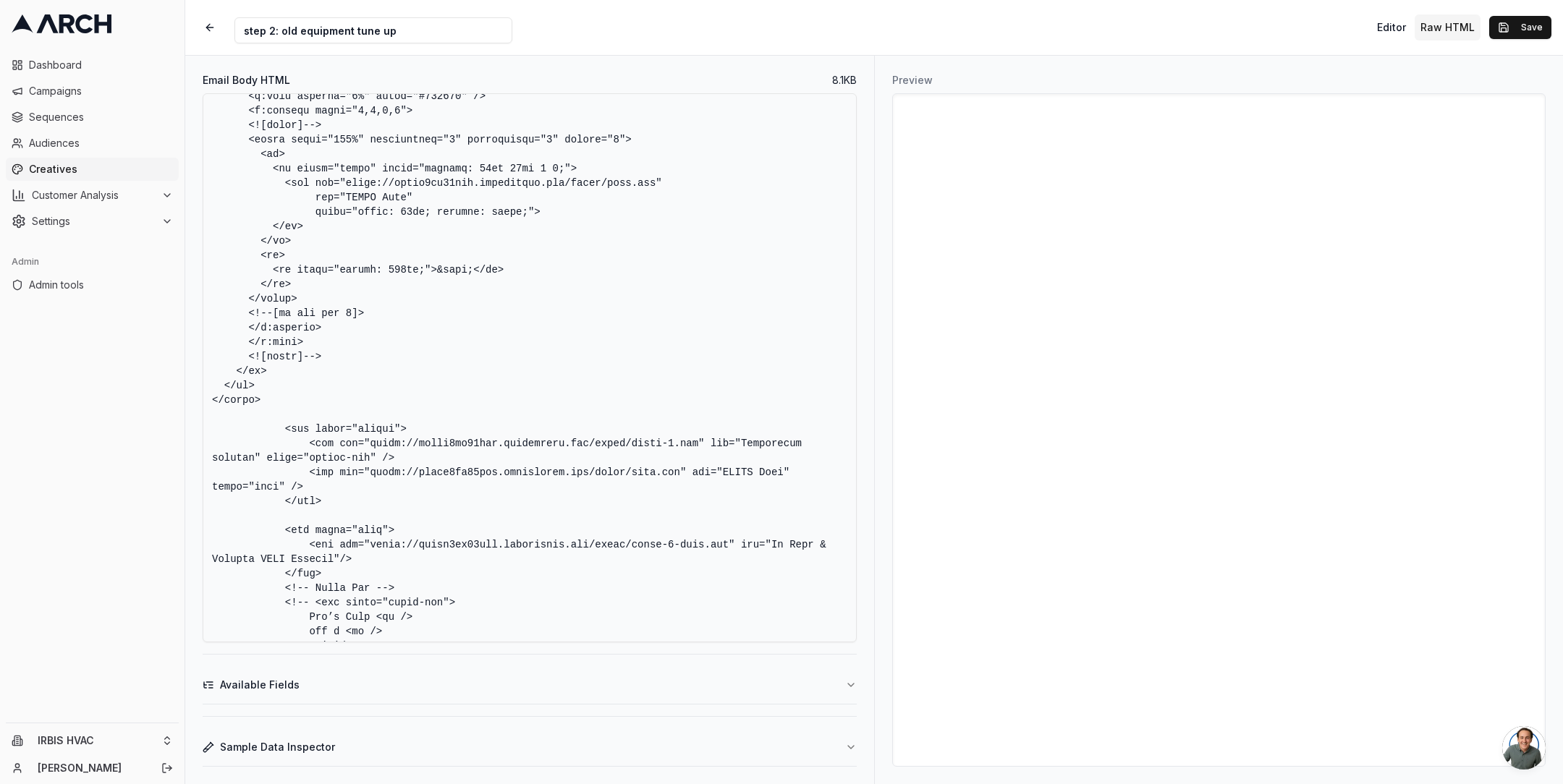
scroll to position [2980, 0]
drag, startPoint x: 356, startPoint y: 498, endPoint x: 169, endPoint y: 425, distance: 200.7
click at [169, 425] on div "Dashboard Campaigns Sequences Audiences Creatives Customer Analysis Settings Ad…" at bounding box center [782, 392] width 1563 height 784
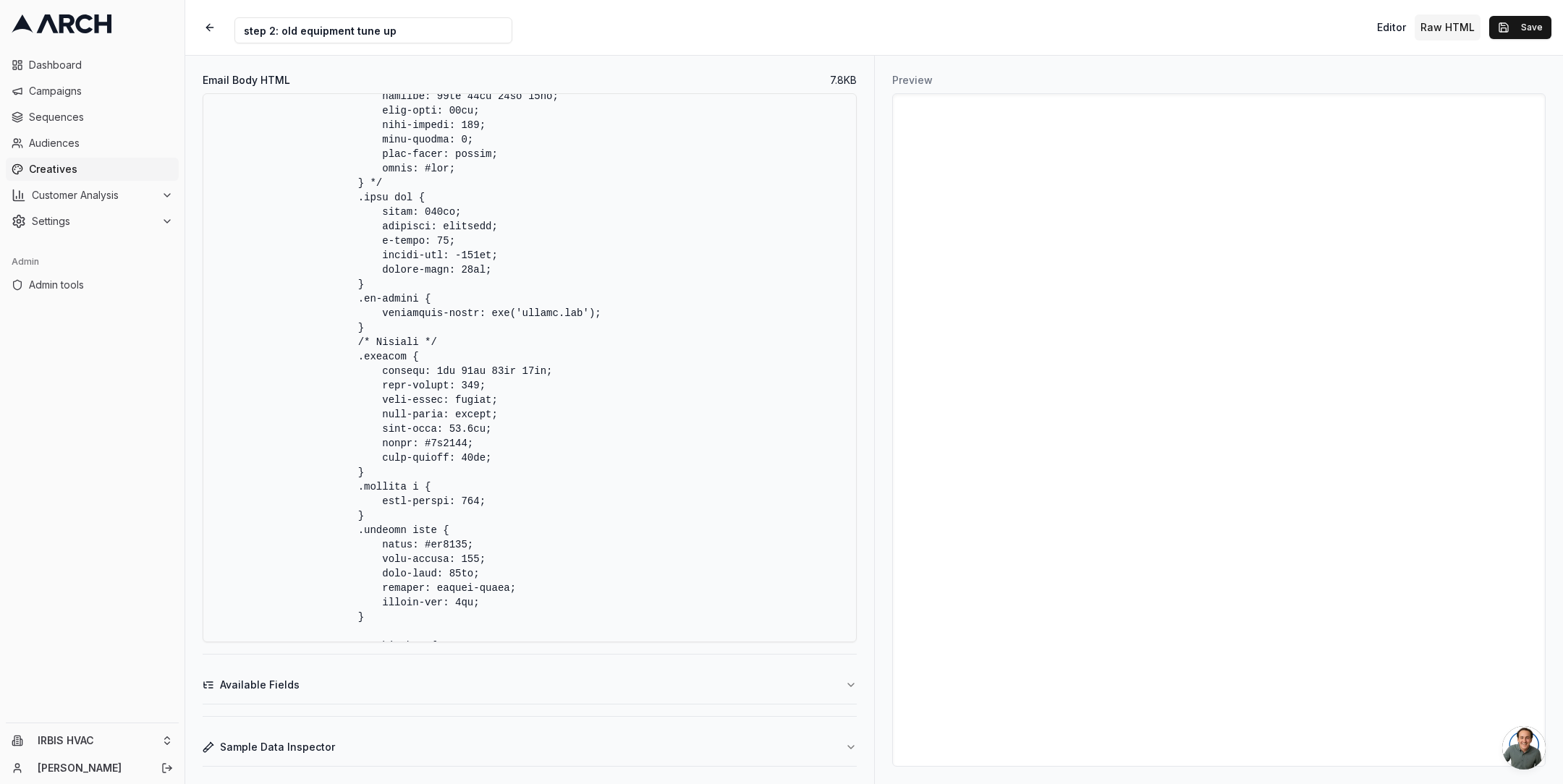
scroll to position [452, 0]
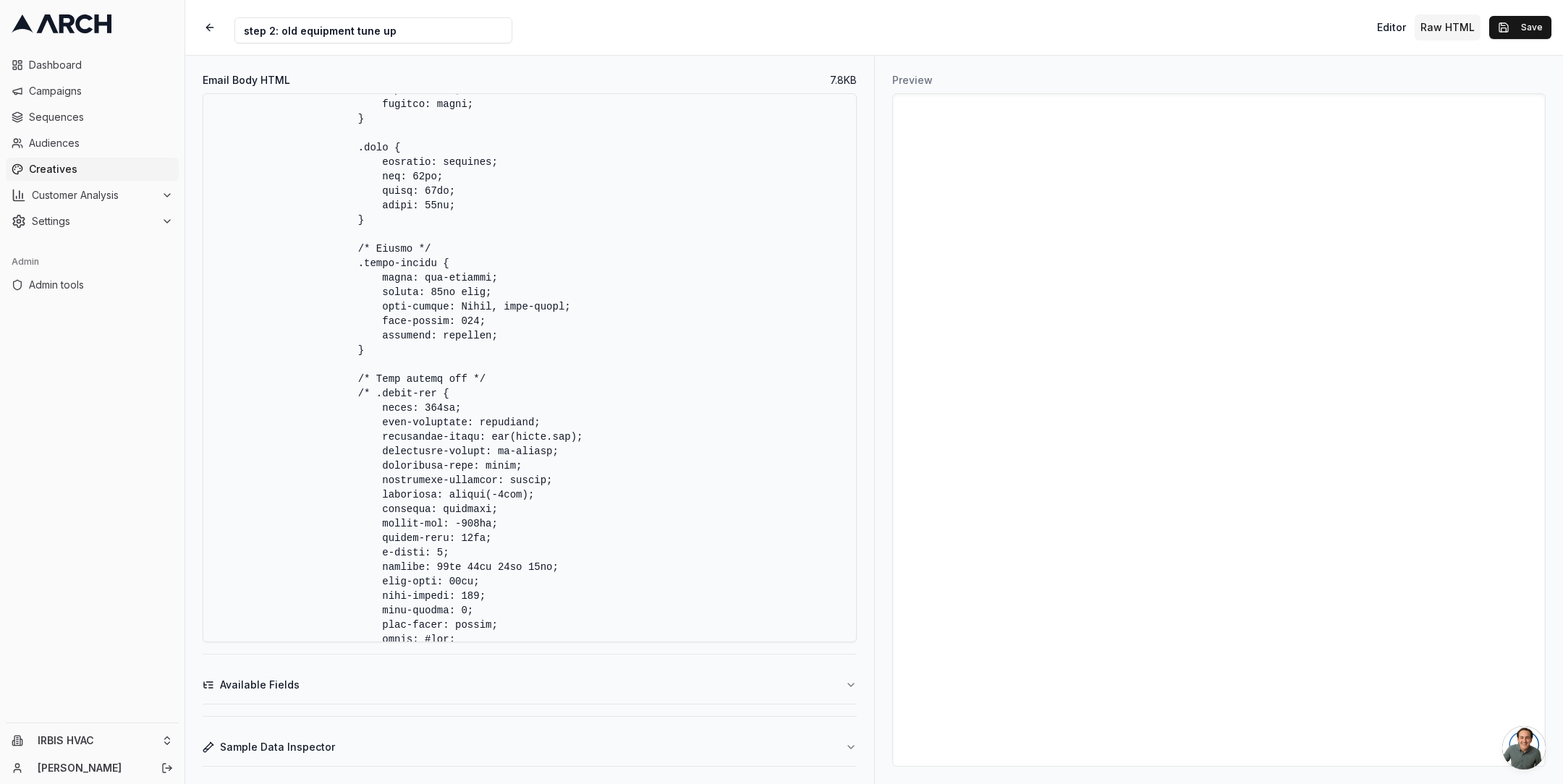
type textarea "<!DOCTYPE html> <html lang="en"> <head> <meta charset="UTF-8" /> <meta name="vi…"
click at [1515, 24] on button "Save" at bounding box center [1520, 27] width 63 height 23
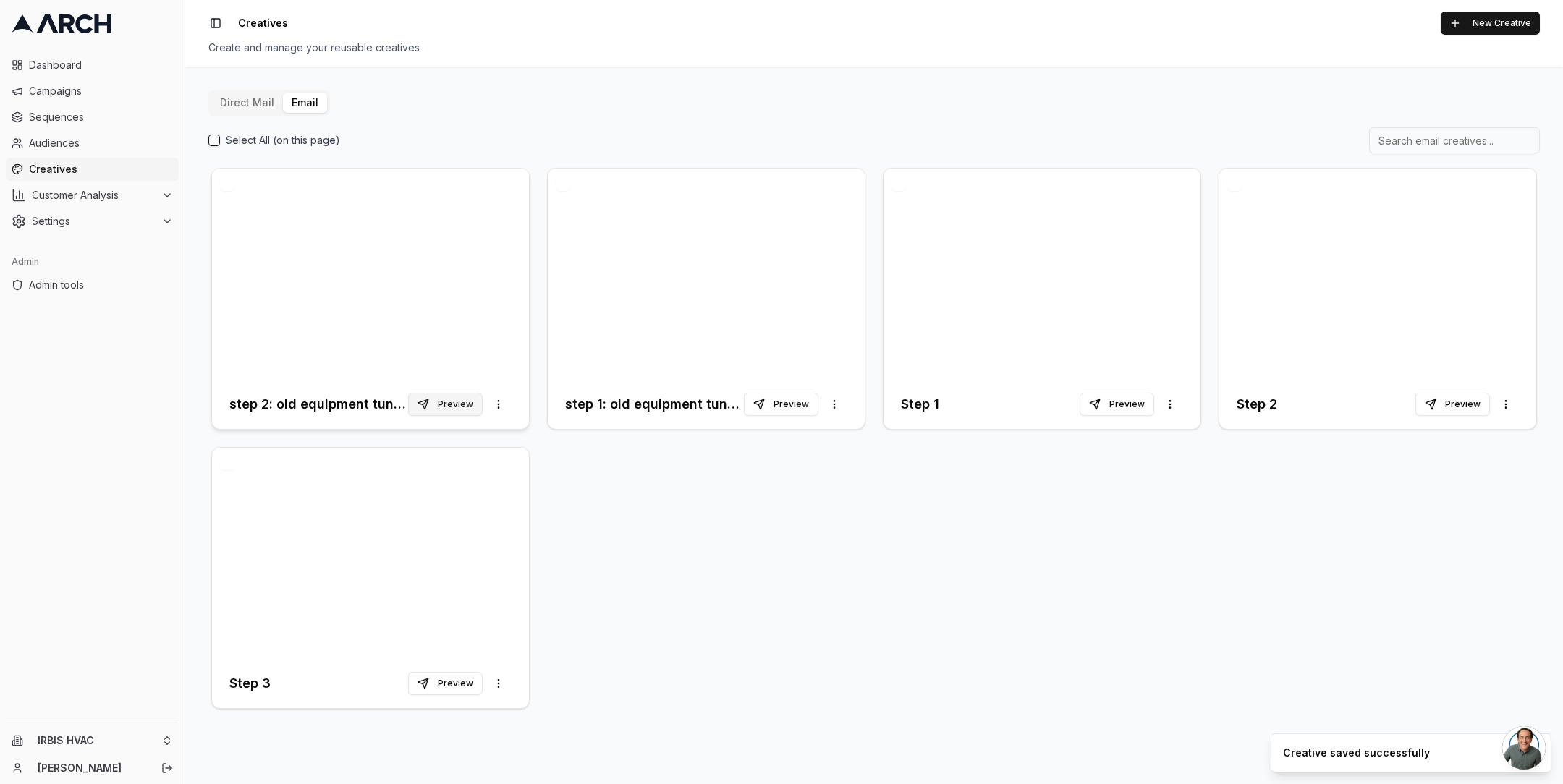
click at [455, 403] on button "Preview" at bounding box center [445, 404] width 74 height 23
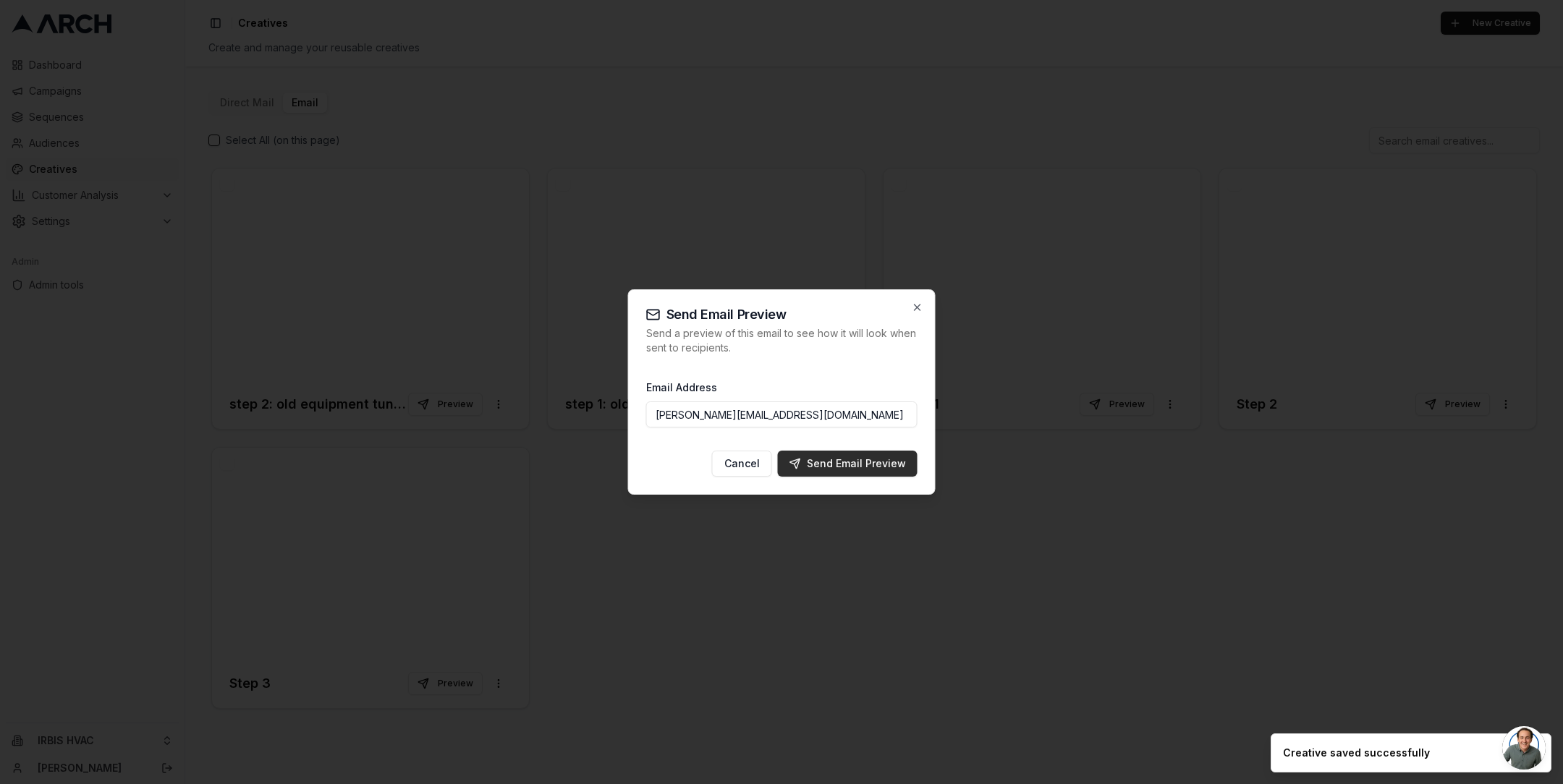
click at [820, 463] on div "Send Email Preview" at bounding box center [847, 463] width 116 height 15
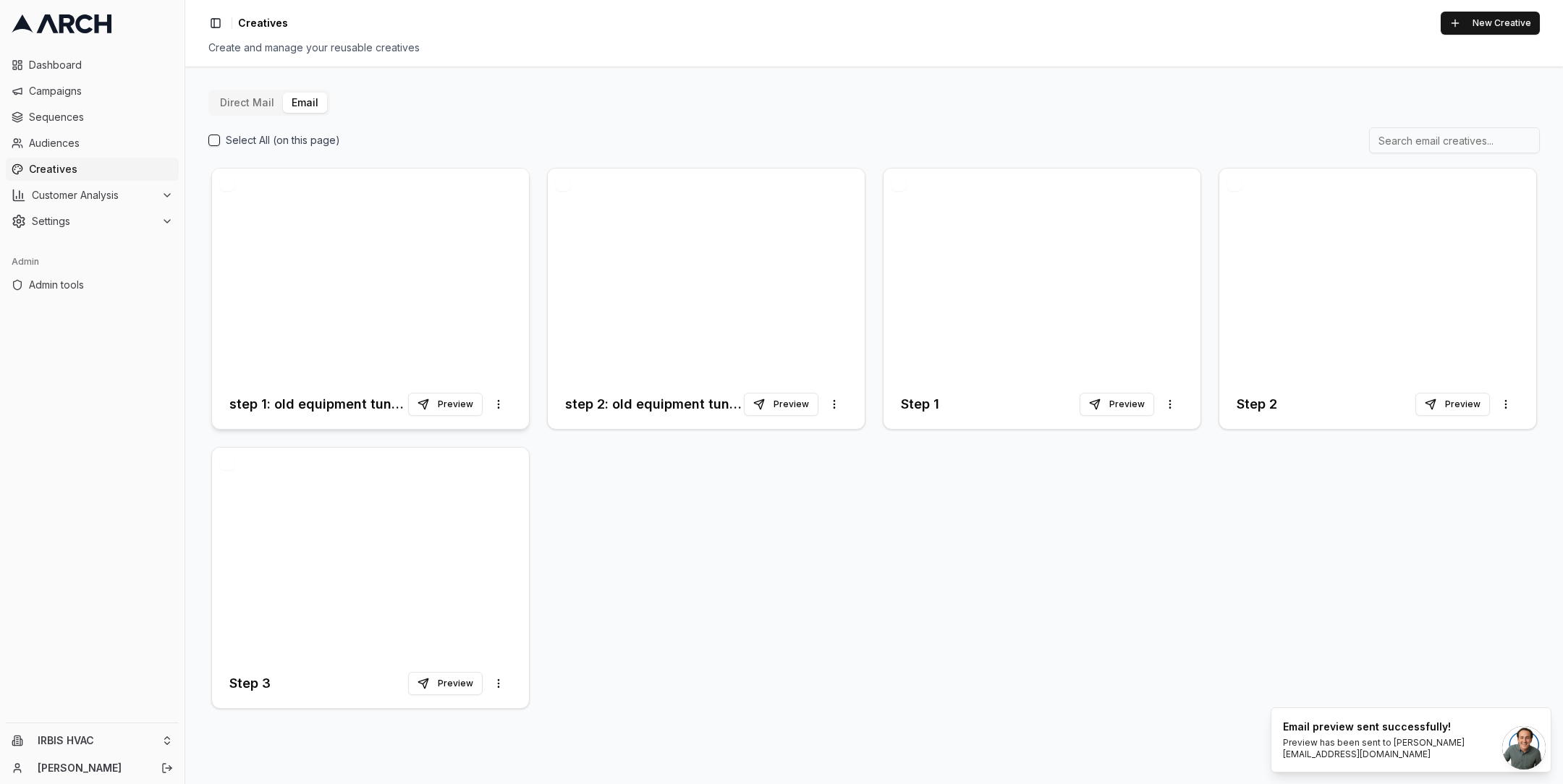
click at [381, 325] on div at bounding box center [370, 274] width 317 height 211
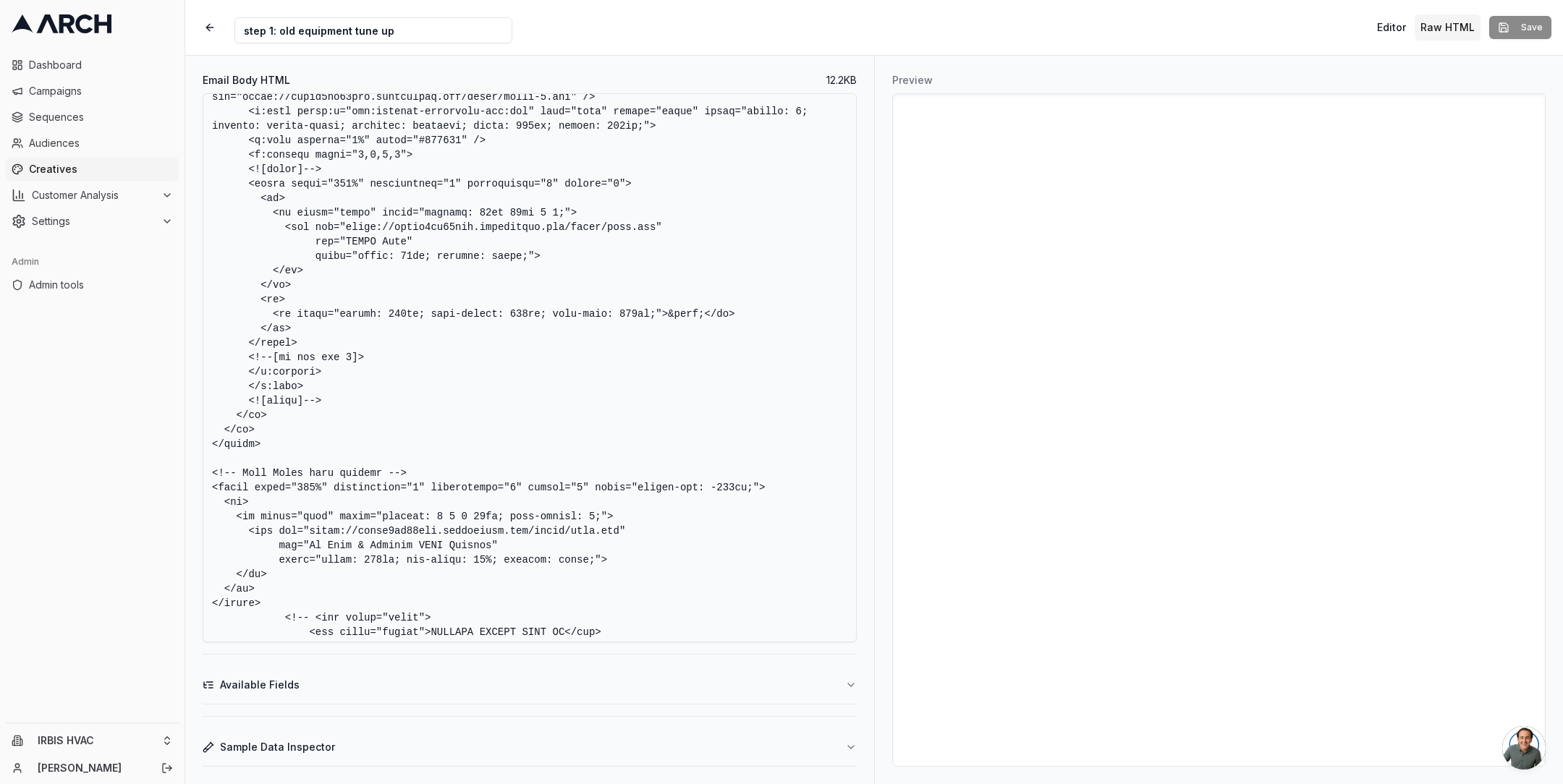
scroll to position [5025, 0]
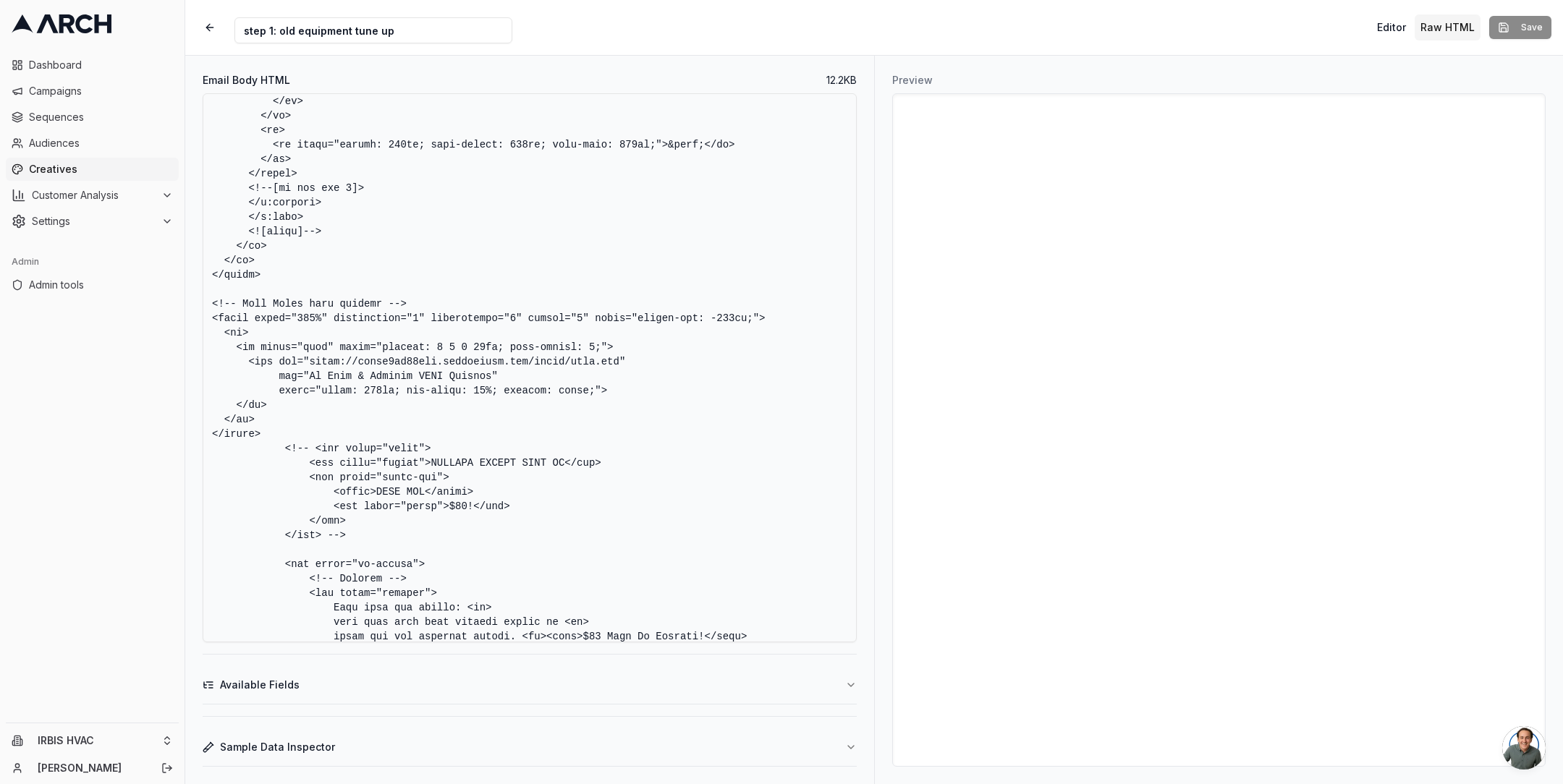
drag, startPoint x: 210, startPoint y: 129, endPoint x: 301, endPoint y: 431, distance: 315.4
click at [301, 431] on textarea "Email Body HTML" at bounding box center [529, 367] width 654 height 549
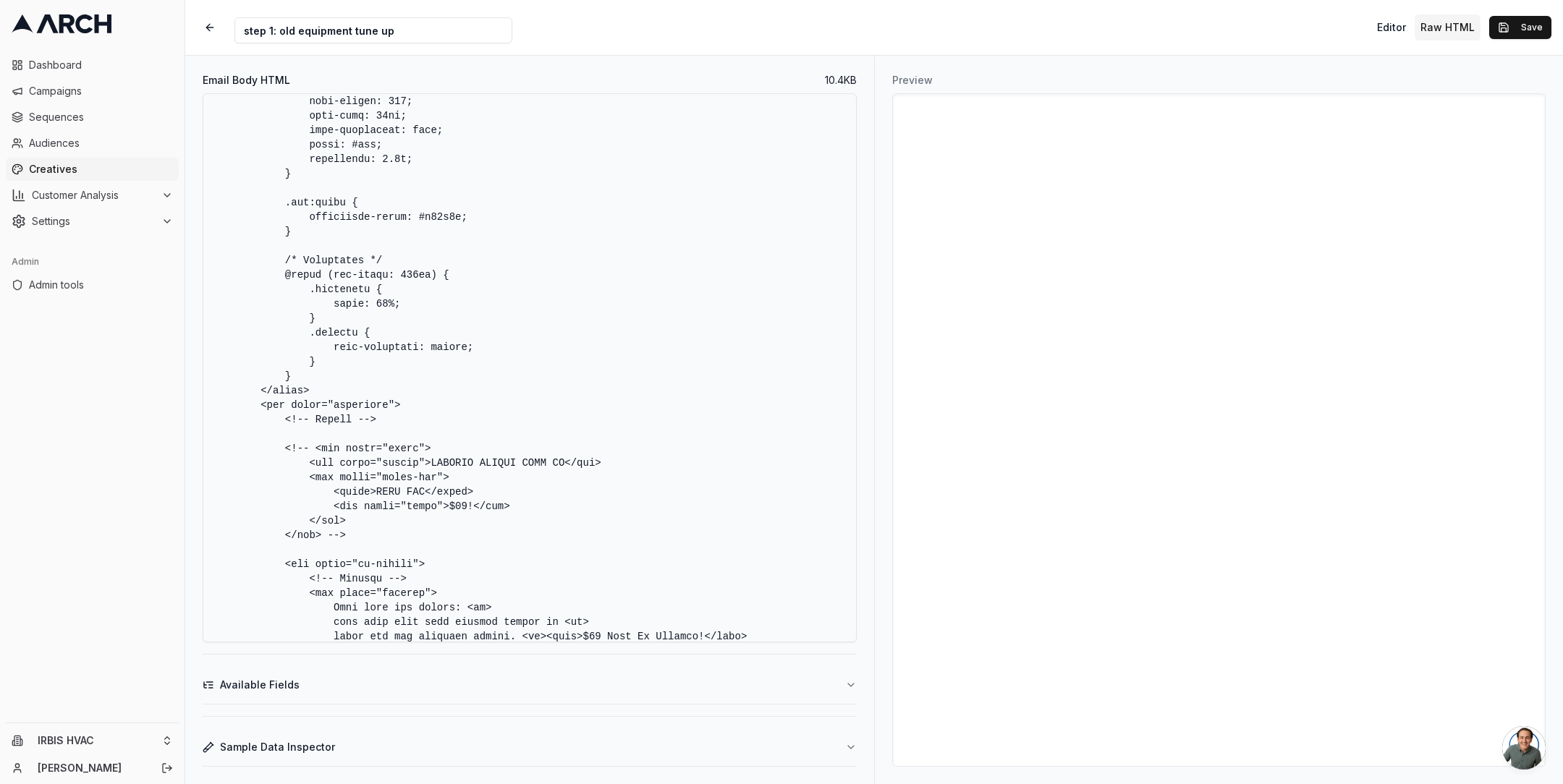
paste textarea "<!-- Header with overlapping sell image using MSO styles --> <table width="100%…"
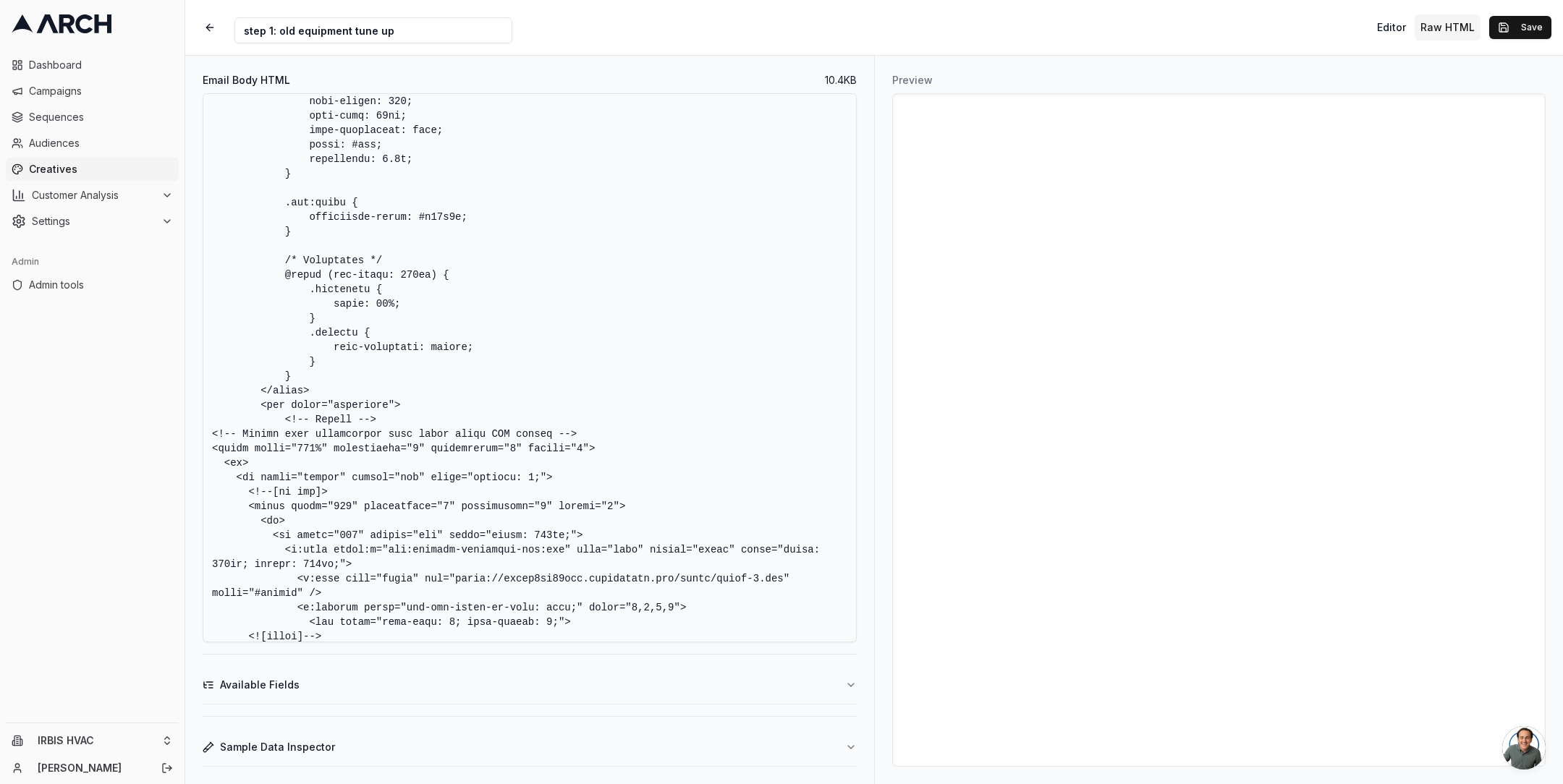
scroll to position [5082, 0]
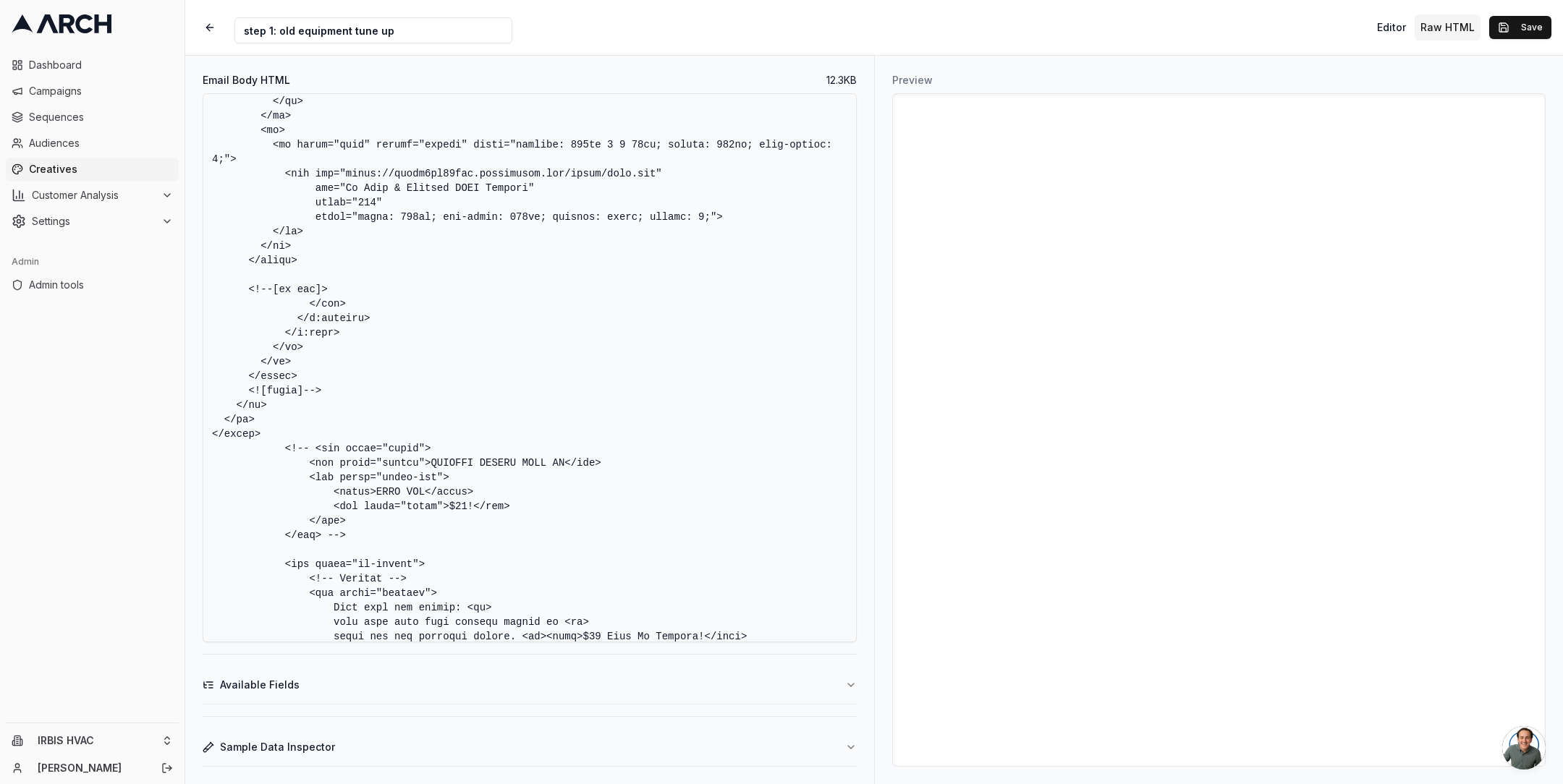
click at [356, 410] on textarea "Email Body HTML" at bounding box center [529, 367] width 654 height 549
type textarea "<!DOCTYPE HTML PUBLIC "-//W3C//DTD XHTML 1.0 Transitional //EN" "[URL][DOMAIN_N…"
click at [1522, 27] on button "Save" at bounding box center [1520, 27] width 63 height 23
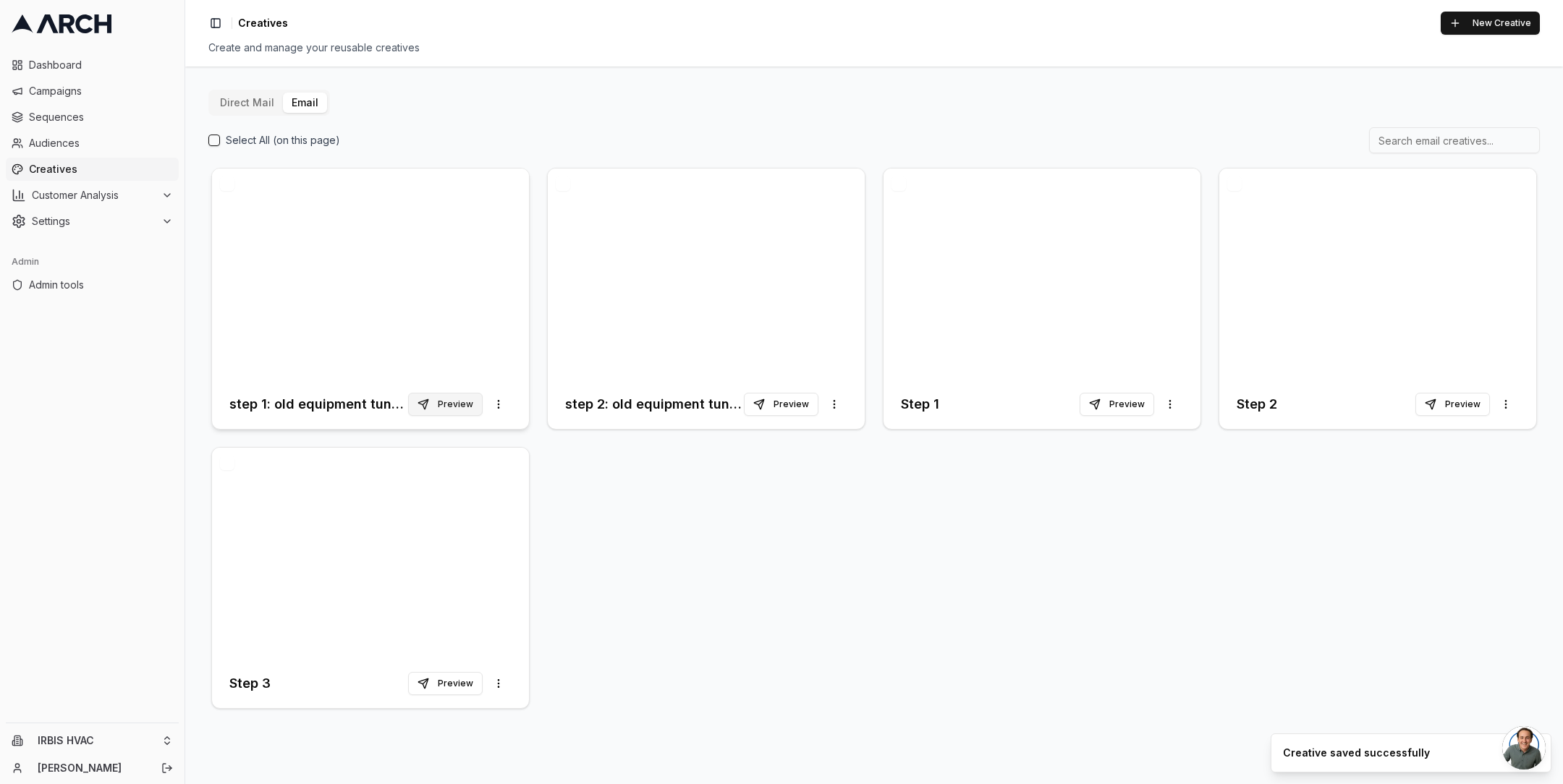
click at [455, 404] on button "Preview" at bounding box center [445, 404] width 74 height 23
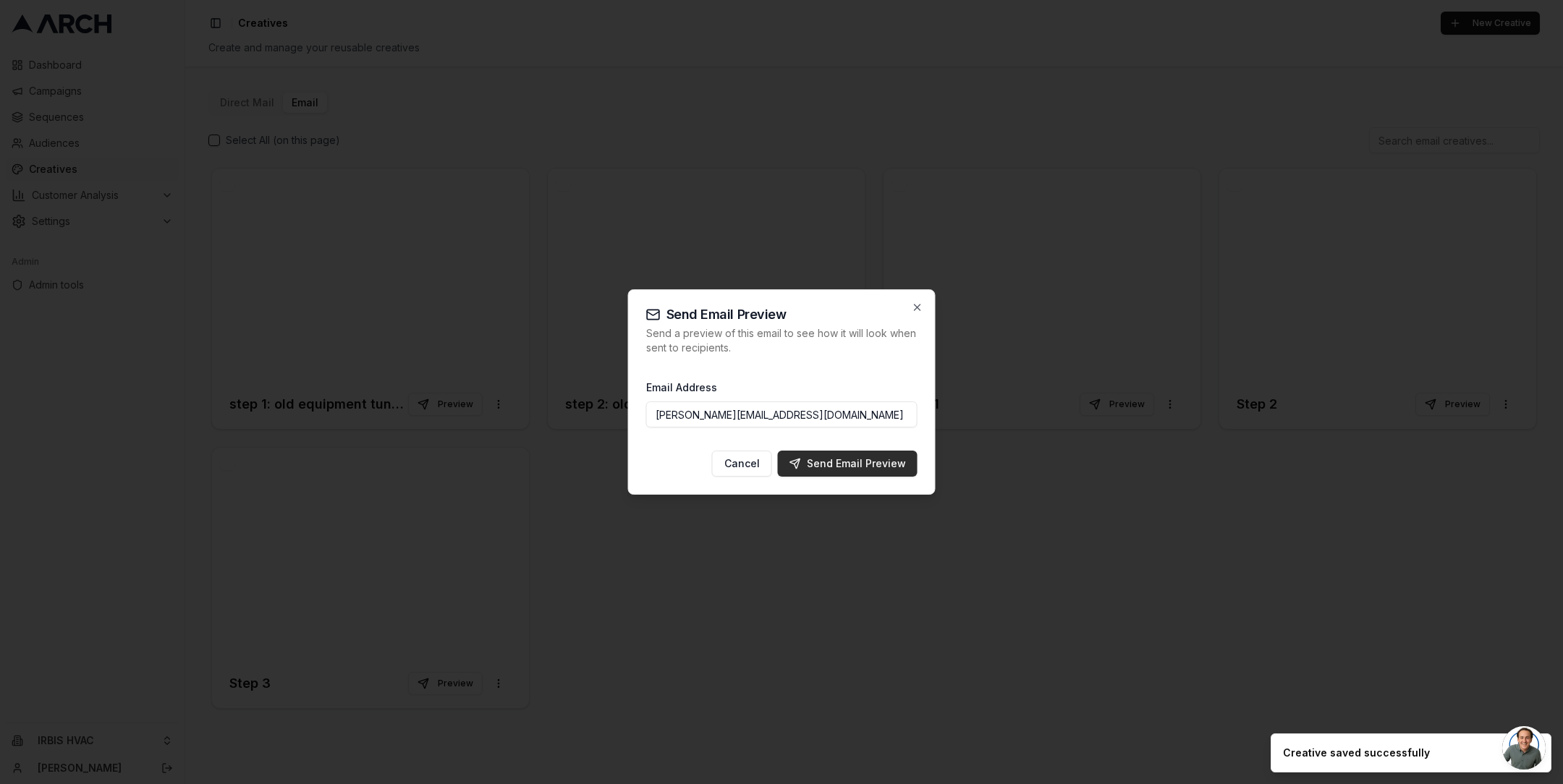
click at [827, 463] on div "Send Email Preview" at bounding box center [847, 463] width 116 height 15
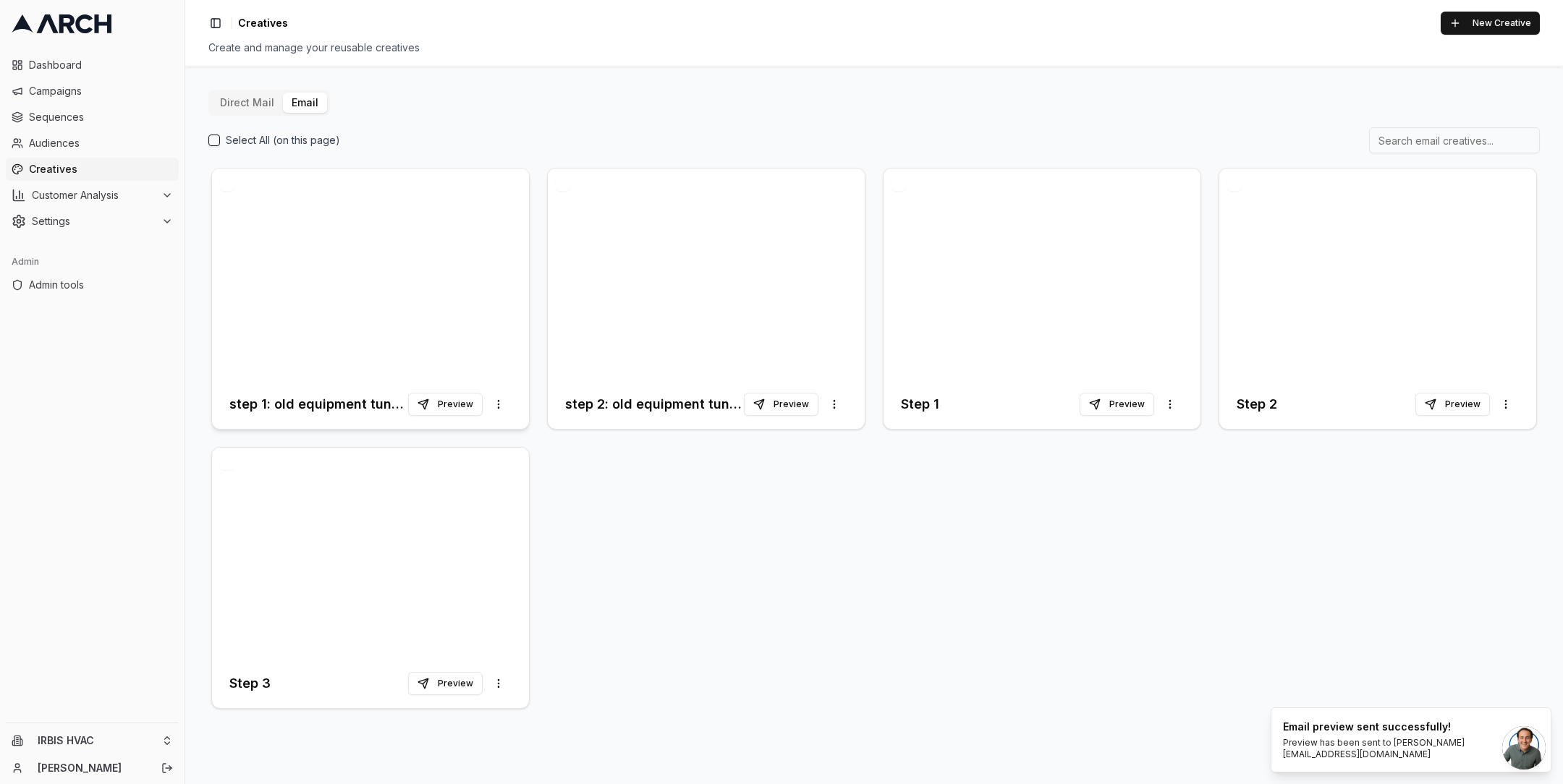
click at [400, 289] on div at bounding box center [370, 274] width 317 height 211
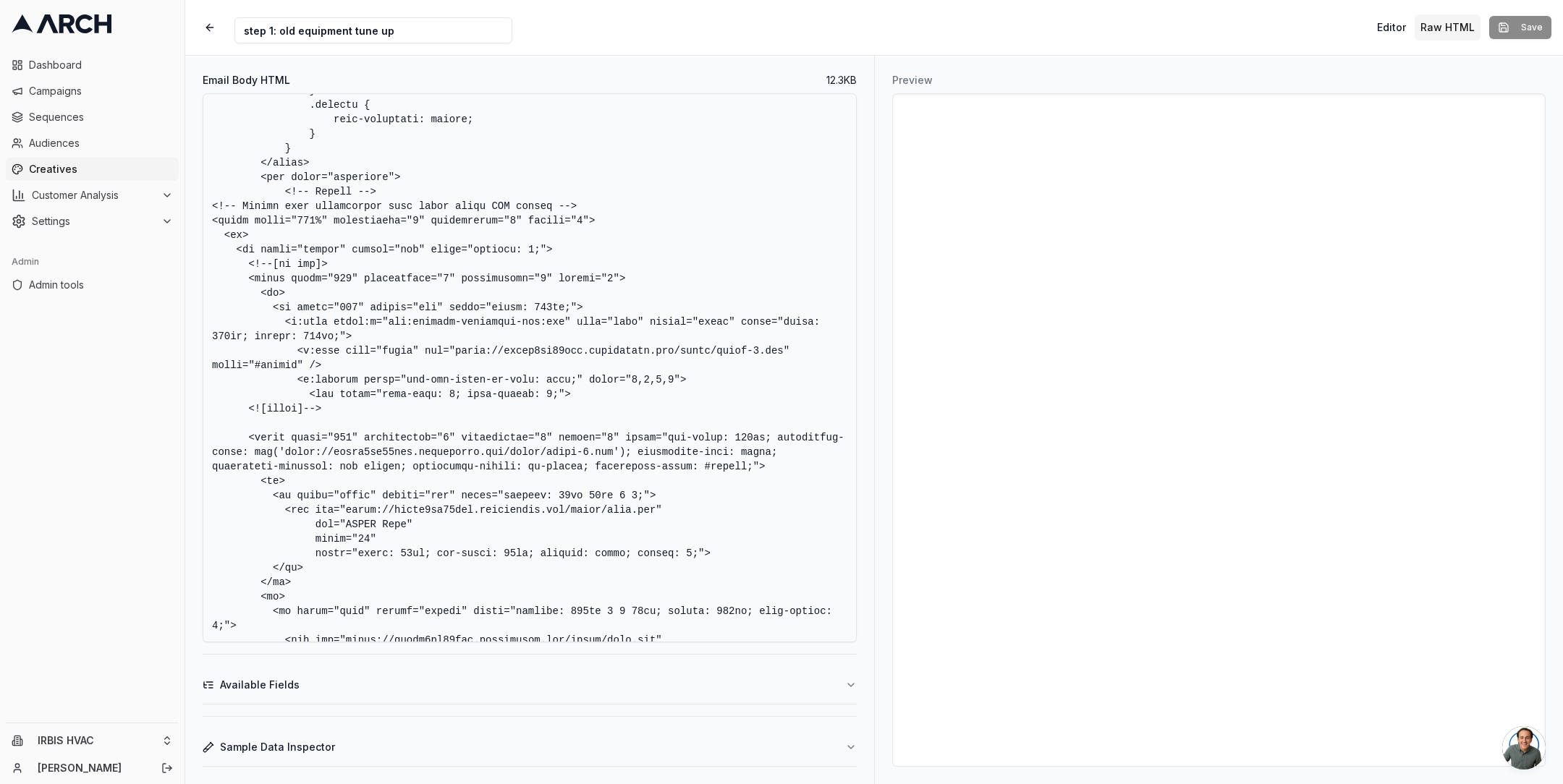
scroll to position [4621, 0]
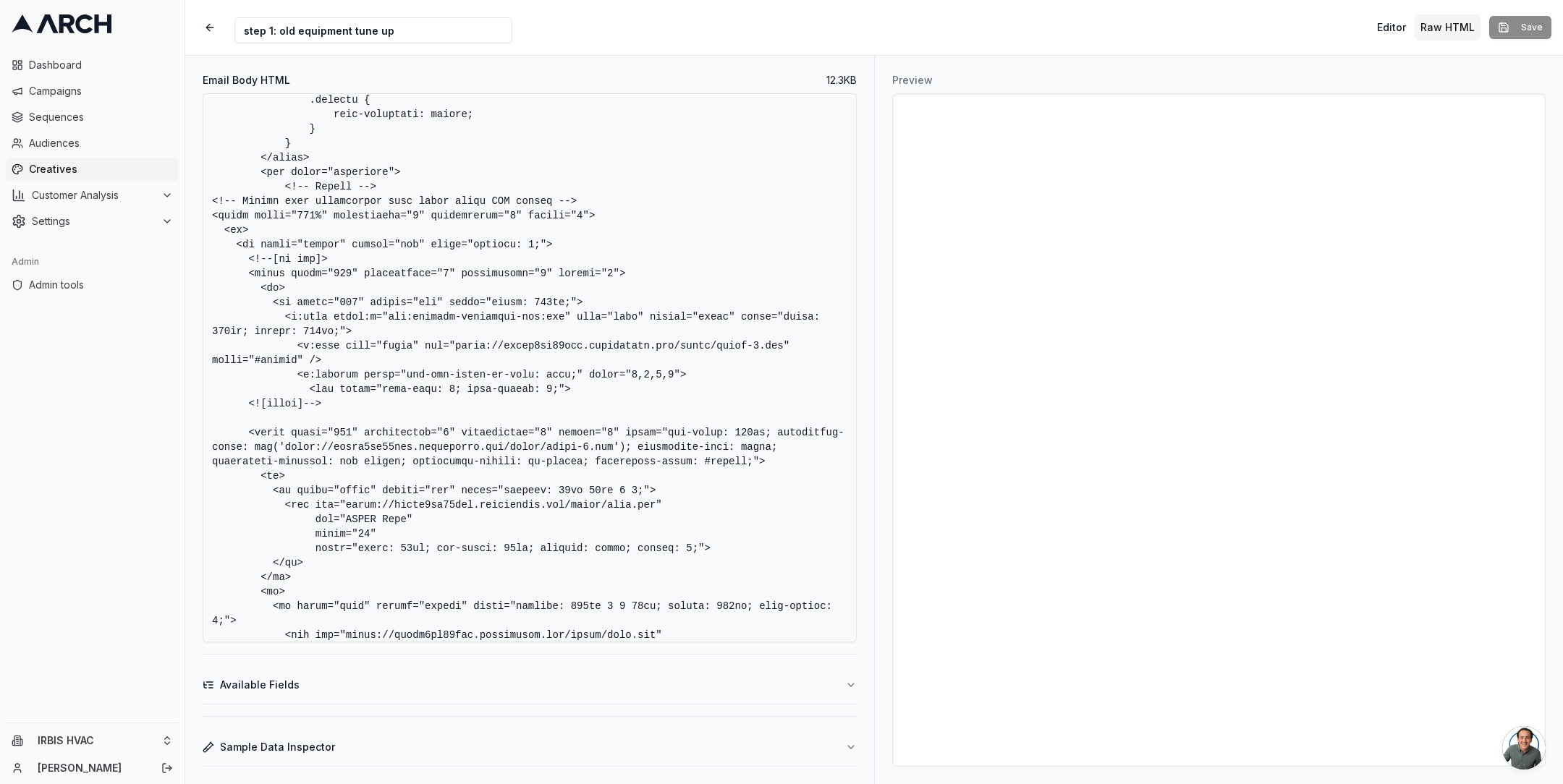
click at [602, 388] on textarea "Email Body HTML" at bounding box center [529, 367] width 654 height 549
click at [532, 497] on textarea "Email Body HTML" at bounding box center [529, 367] width 654 height 549
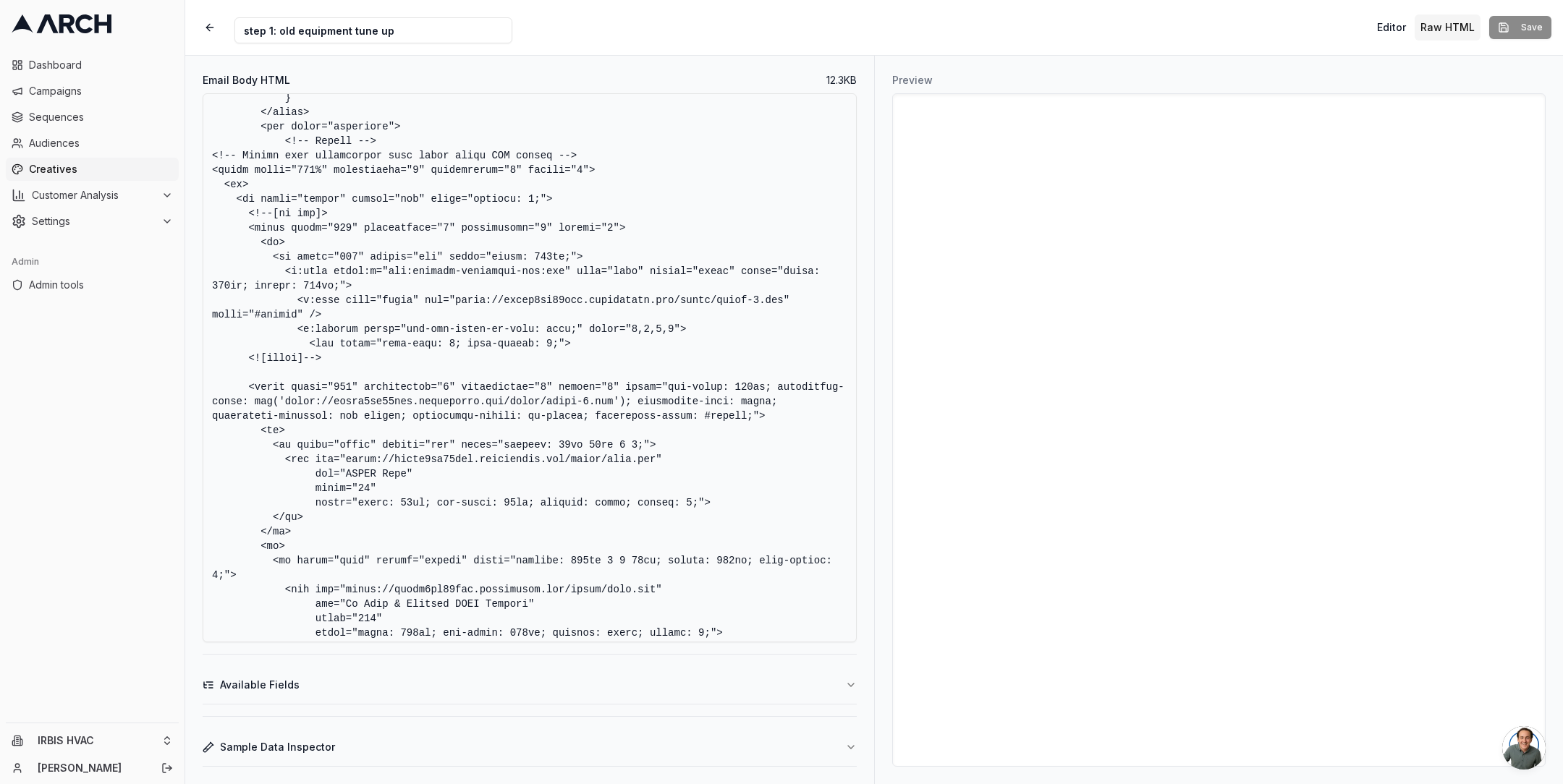
scroll to position [4668, 0]
click at [558, 292] on textarea "Email Body HTML" at bounding box center [529, 367] width 654 height 549
click at [598, 327] on textarea "Email Body HTML" at bounding box center [529, 367] width 654 height 549
paste textarea "00px 0 0 30px; height: 270px; line-height: 0;"> <img src="https://dalcm5xu59zcf…"
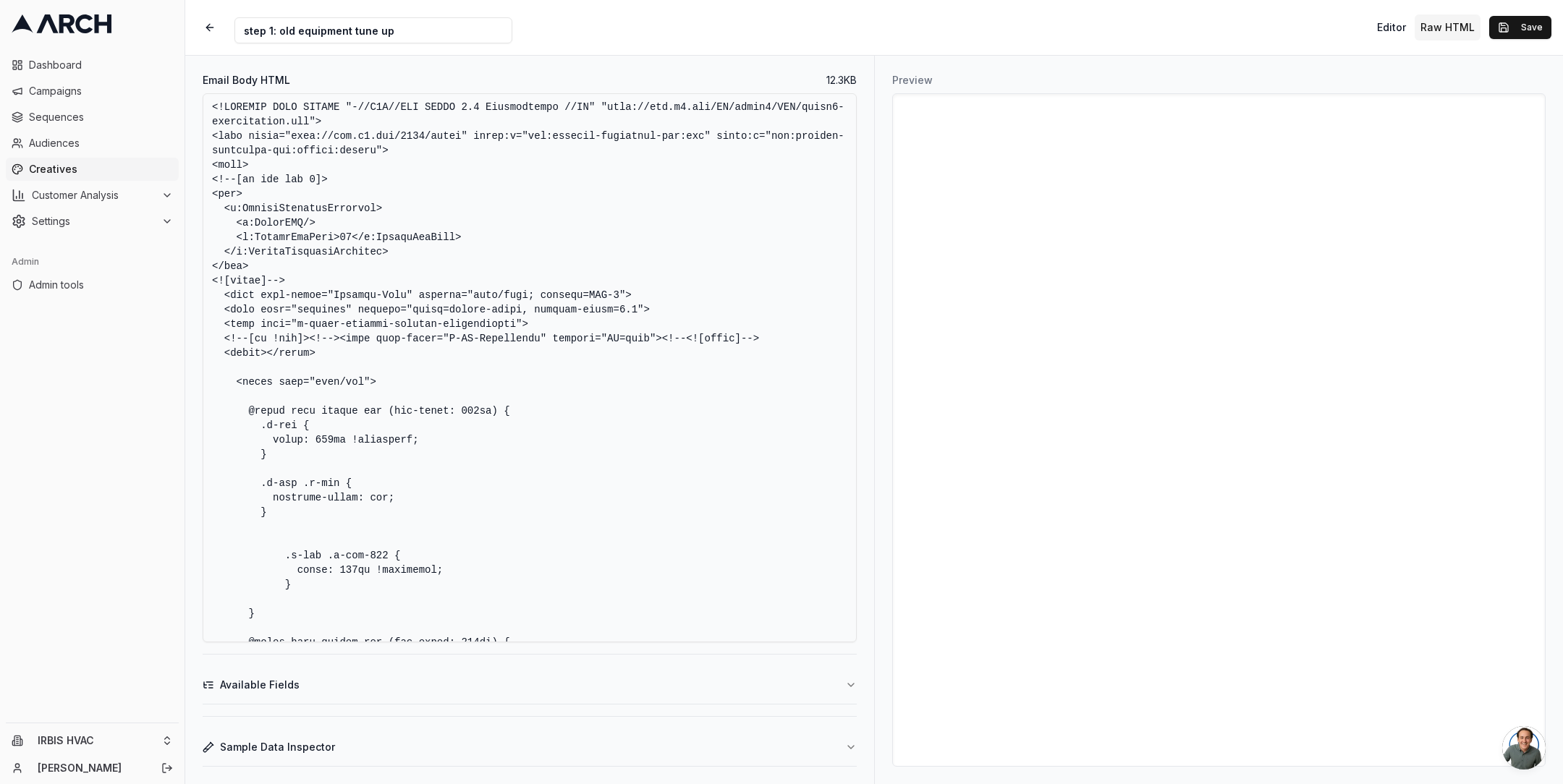
click at [631, 415] on textarea "Email Body HTML" at bounding box center [529, 367] width 654 height 549
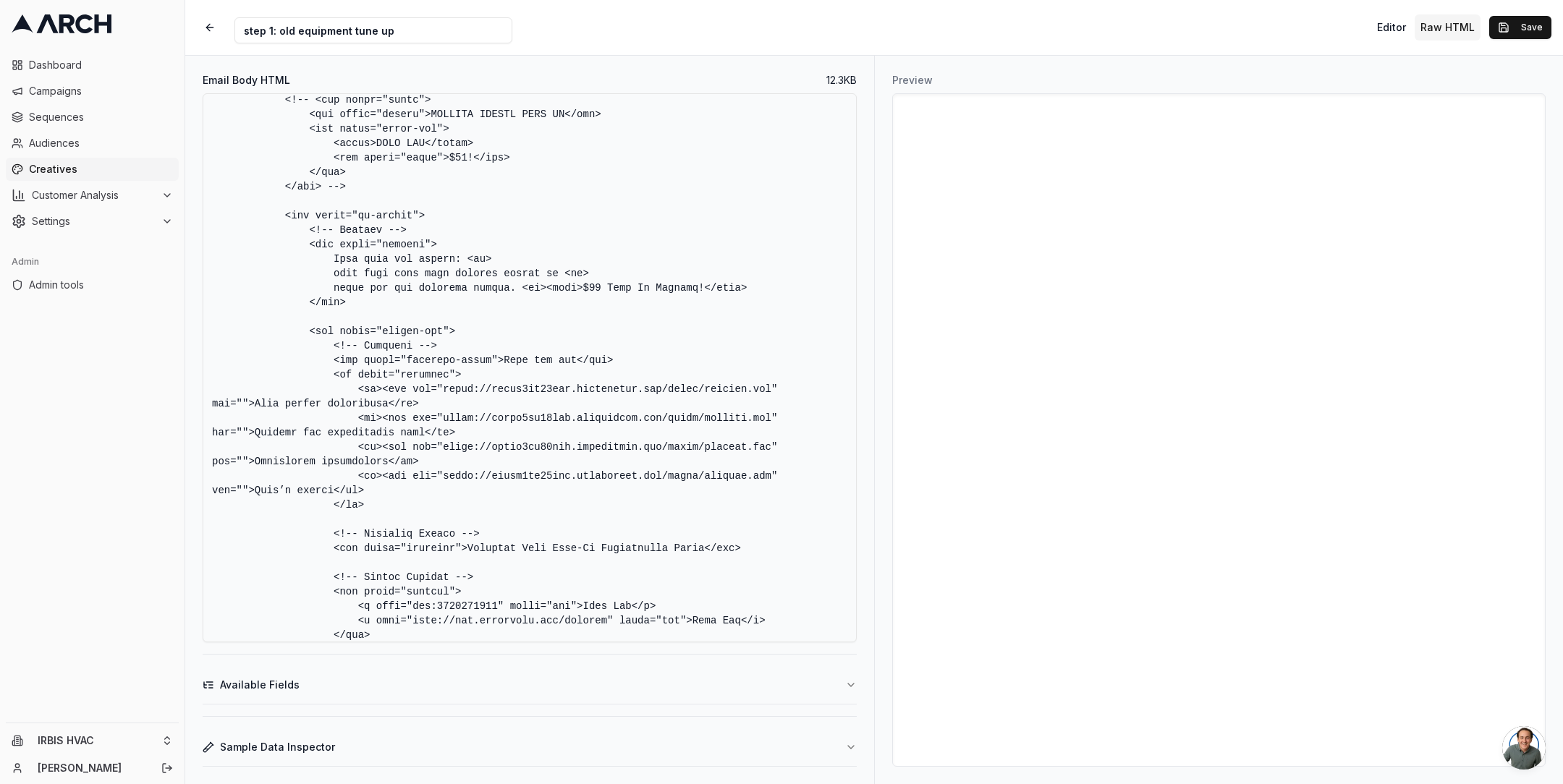
scroll to position [5955, 0]
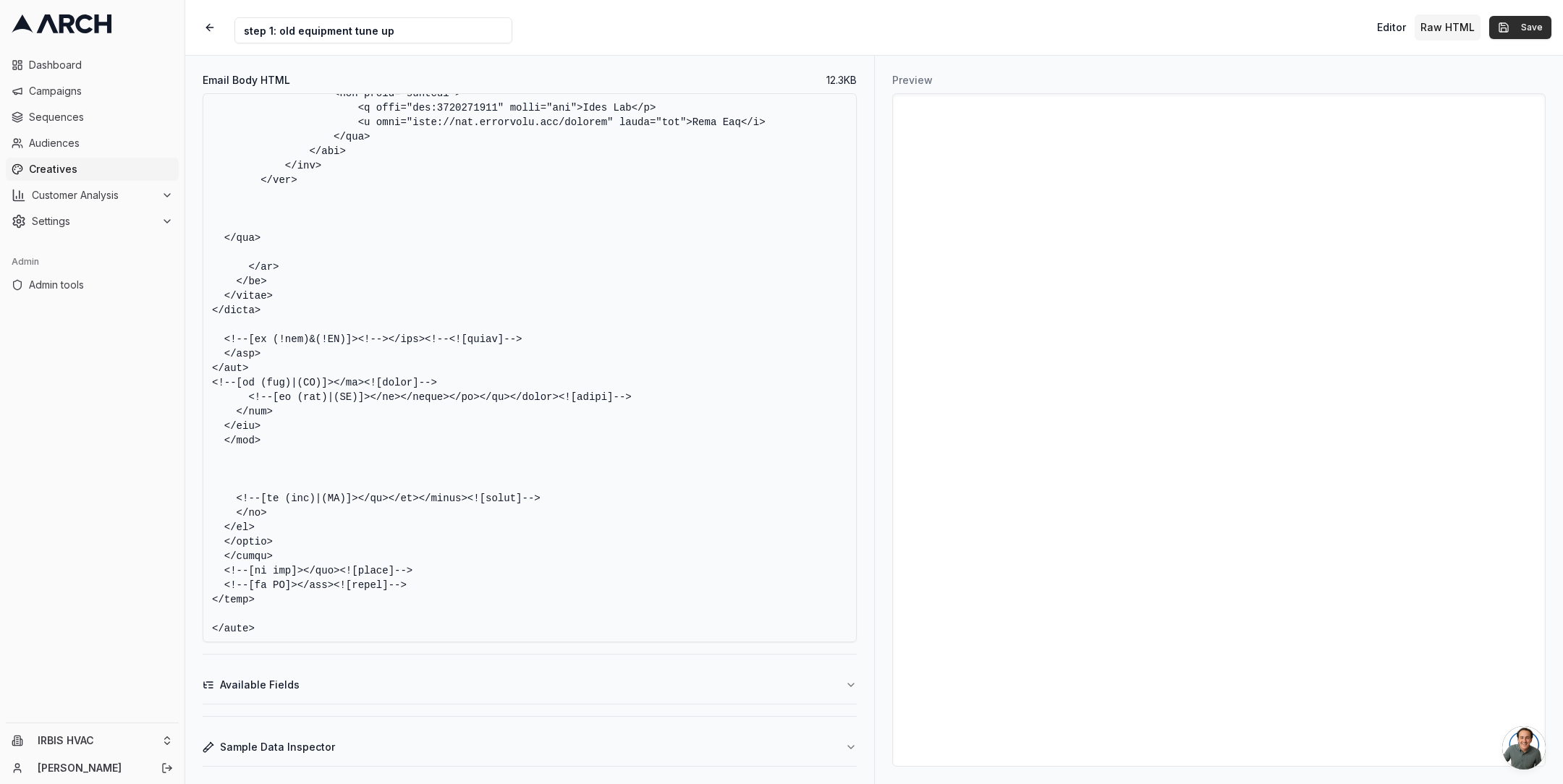
type textarea "<!DOCTYPE HTML PUBLIC "-//W3C//DTD XHTML 1.0 Transitional //EN" "[URL][DOMAIN_N…"
click at [1511, 23] on button "Save" at bounding box center [1520, 27] width 63 height 23
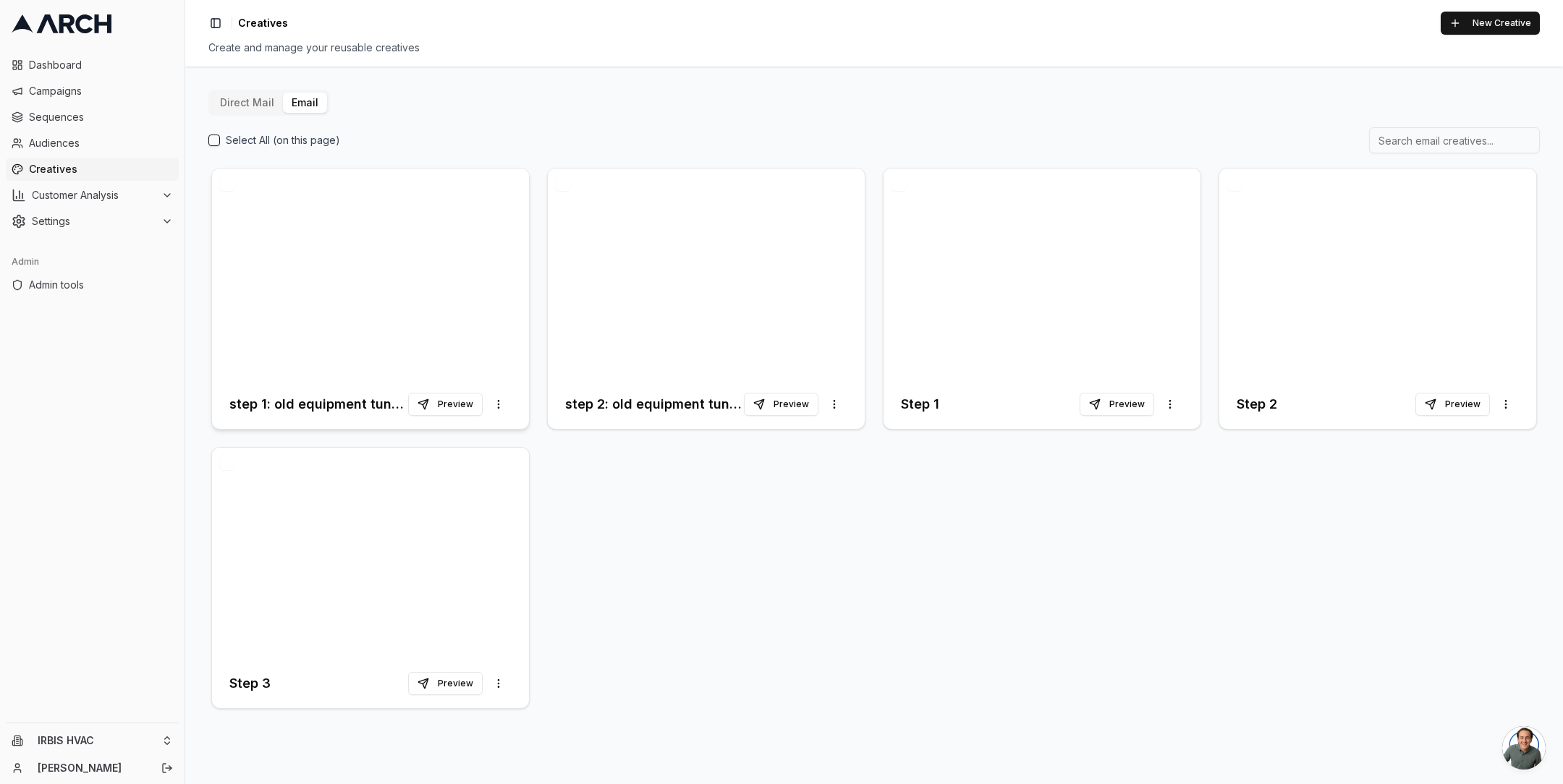
click at [398, 316] on div at bounding box center [370, 274] width 317 height 211
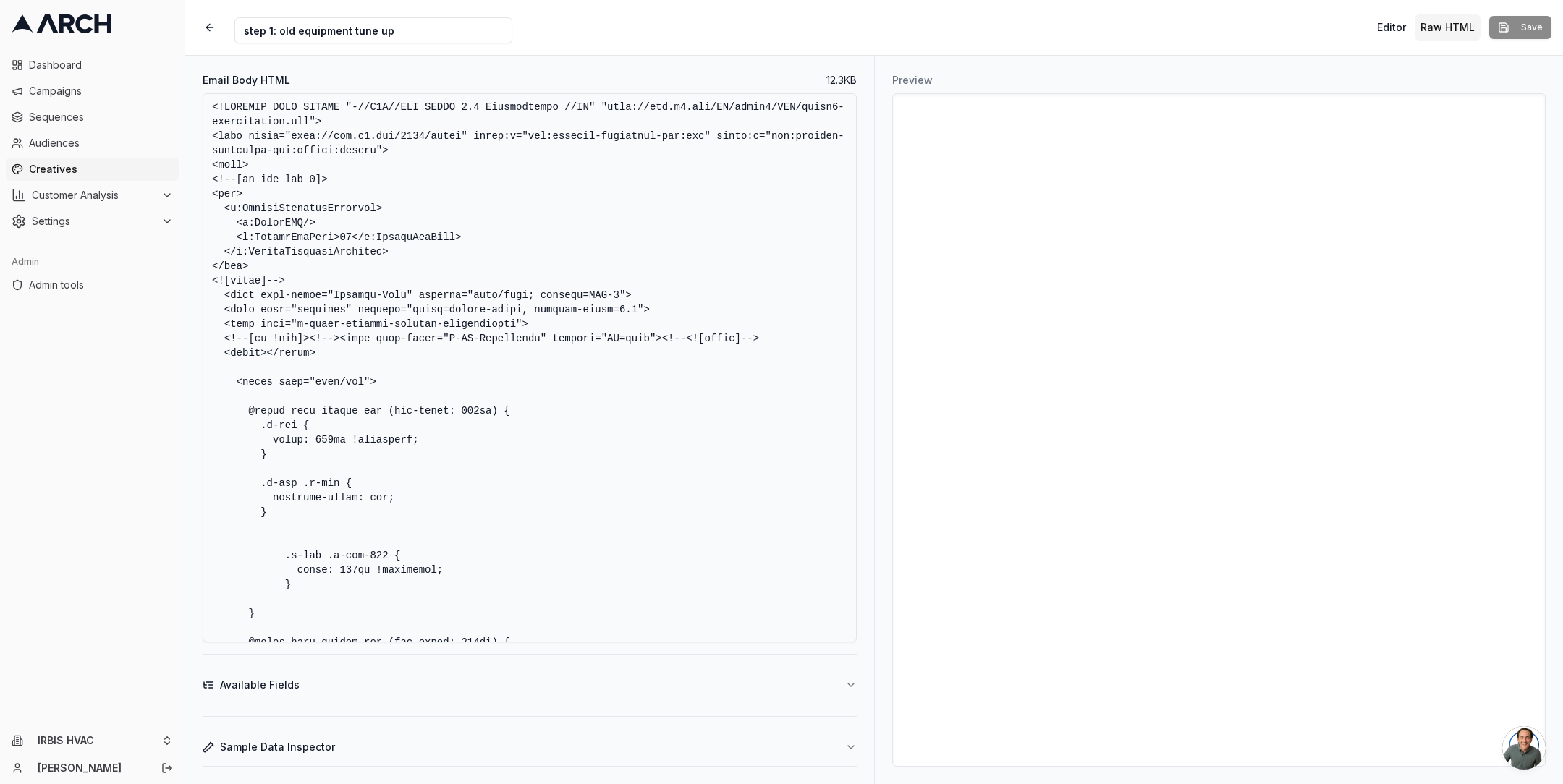
click at [646, 436] on textarea "Email Body HTML" at bounding box center [529, 367] width 654 height 549
click at [732, 285] on textarea "Email Body HTML" at bounding box center [529, 367] width 654 height 549
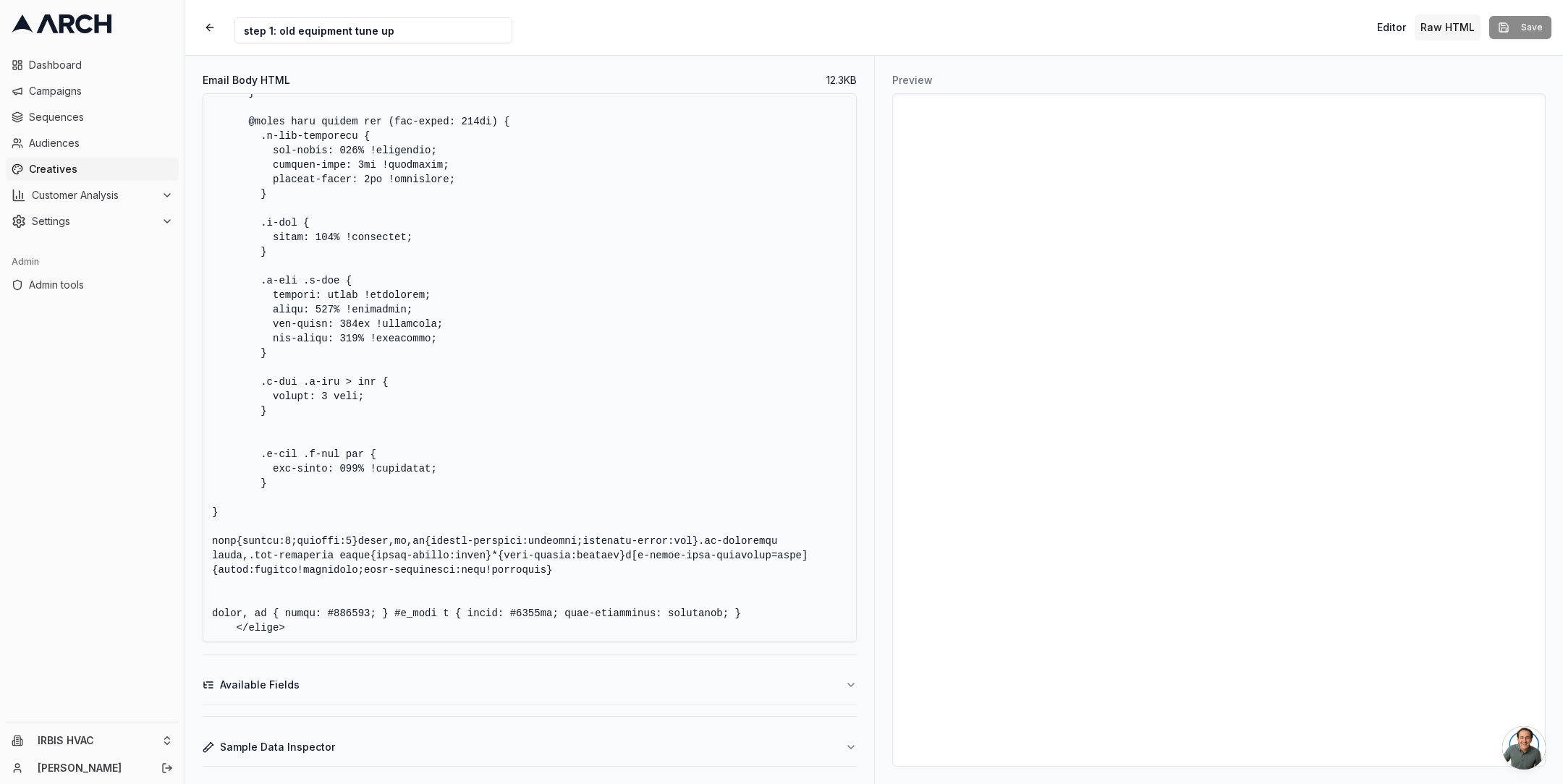
scroll to position [510, 0]
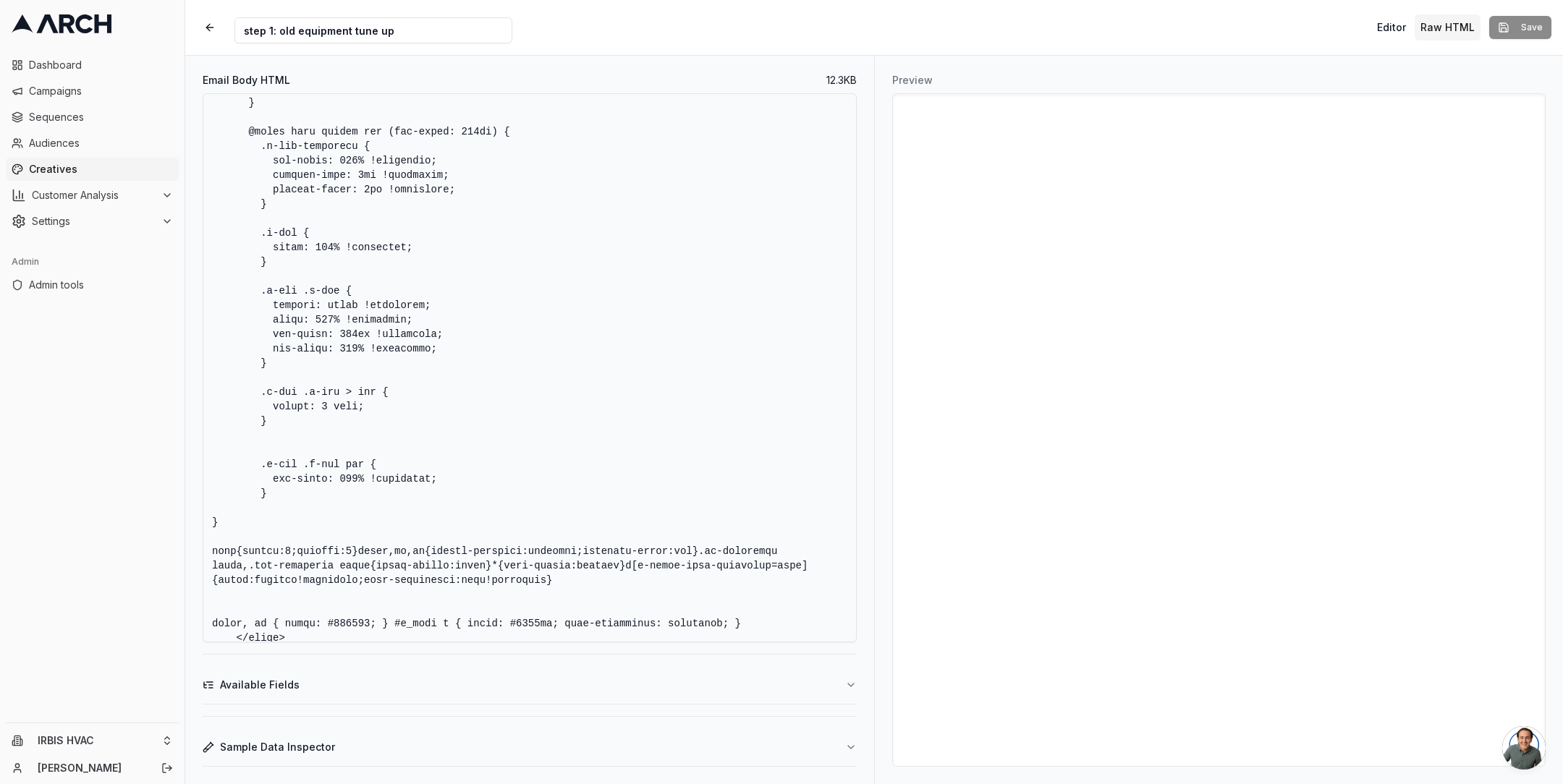
click at [335, 491] on textarea "Email Body HTML" at bounding box center [529, 367] width 654 height 549
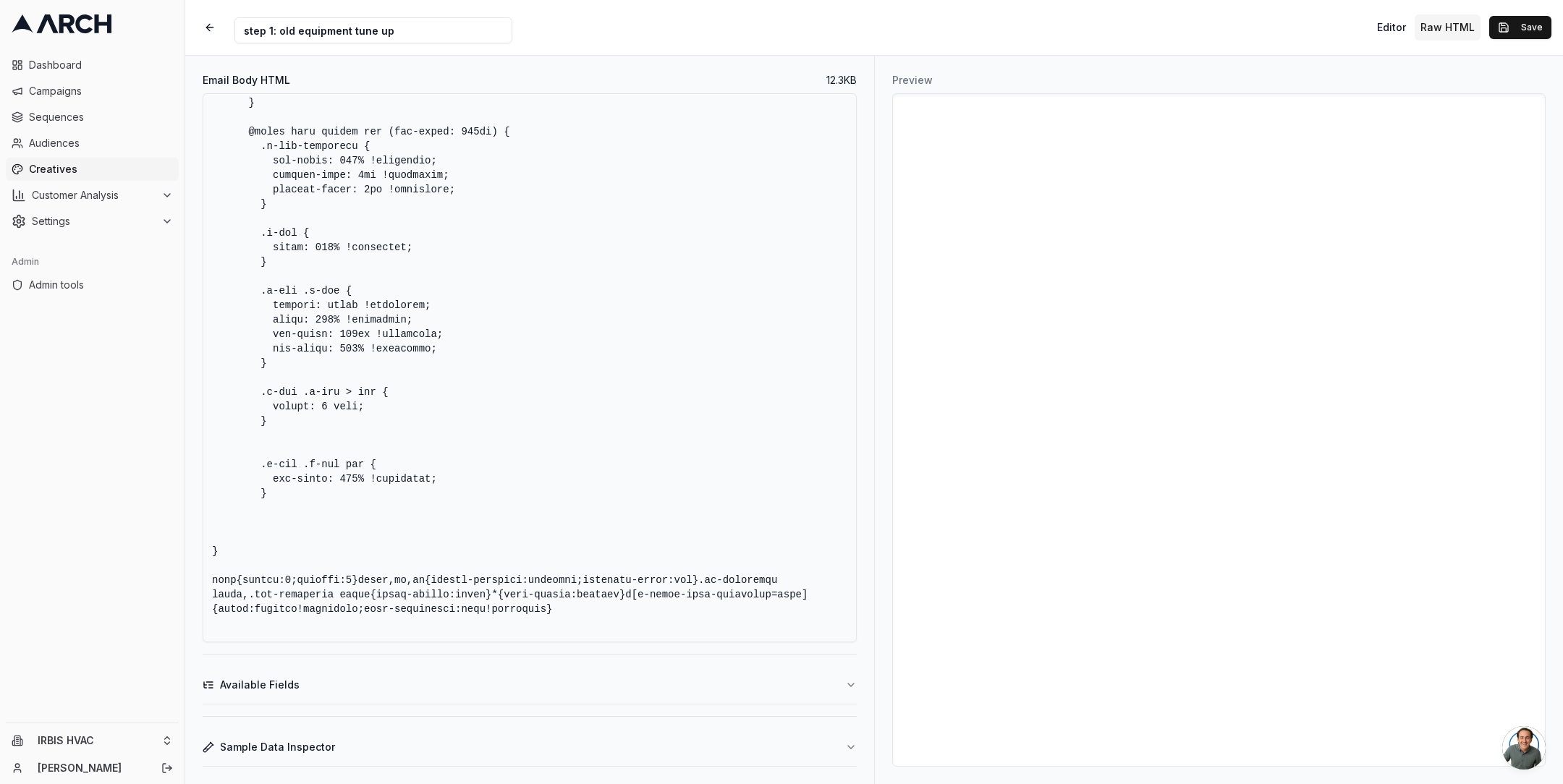
paste textarea "#u_body .button-link { color: #ffffff !important; text-decoration: none !import…"
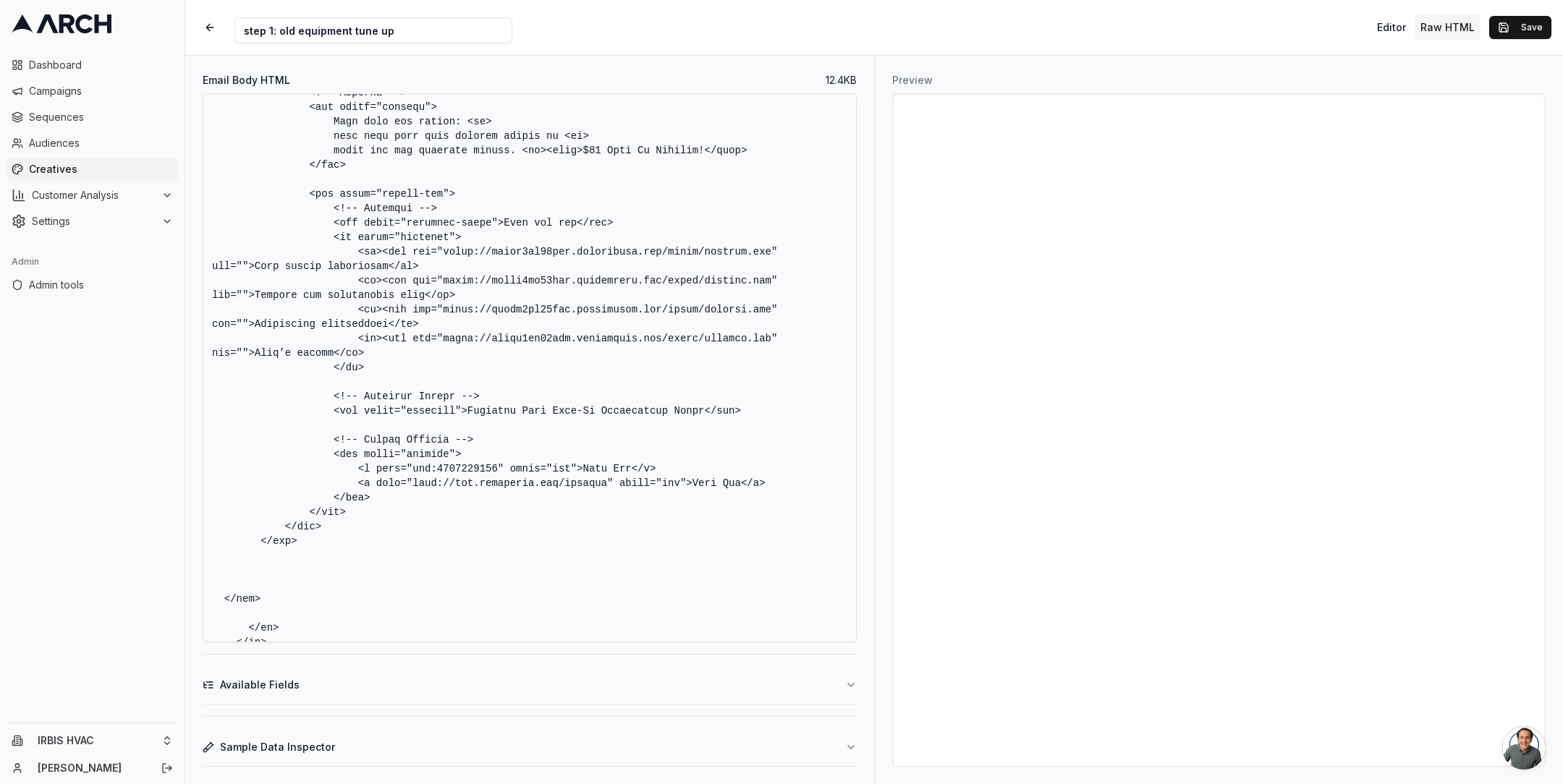
scroll to position [5625, 0]
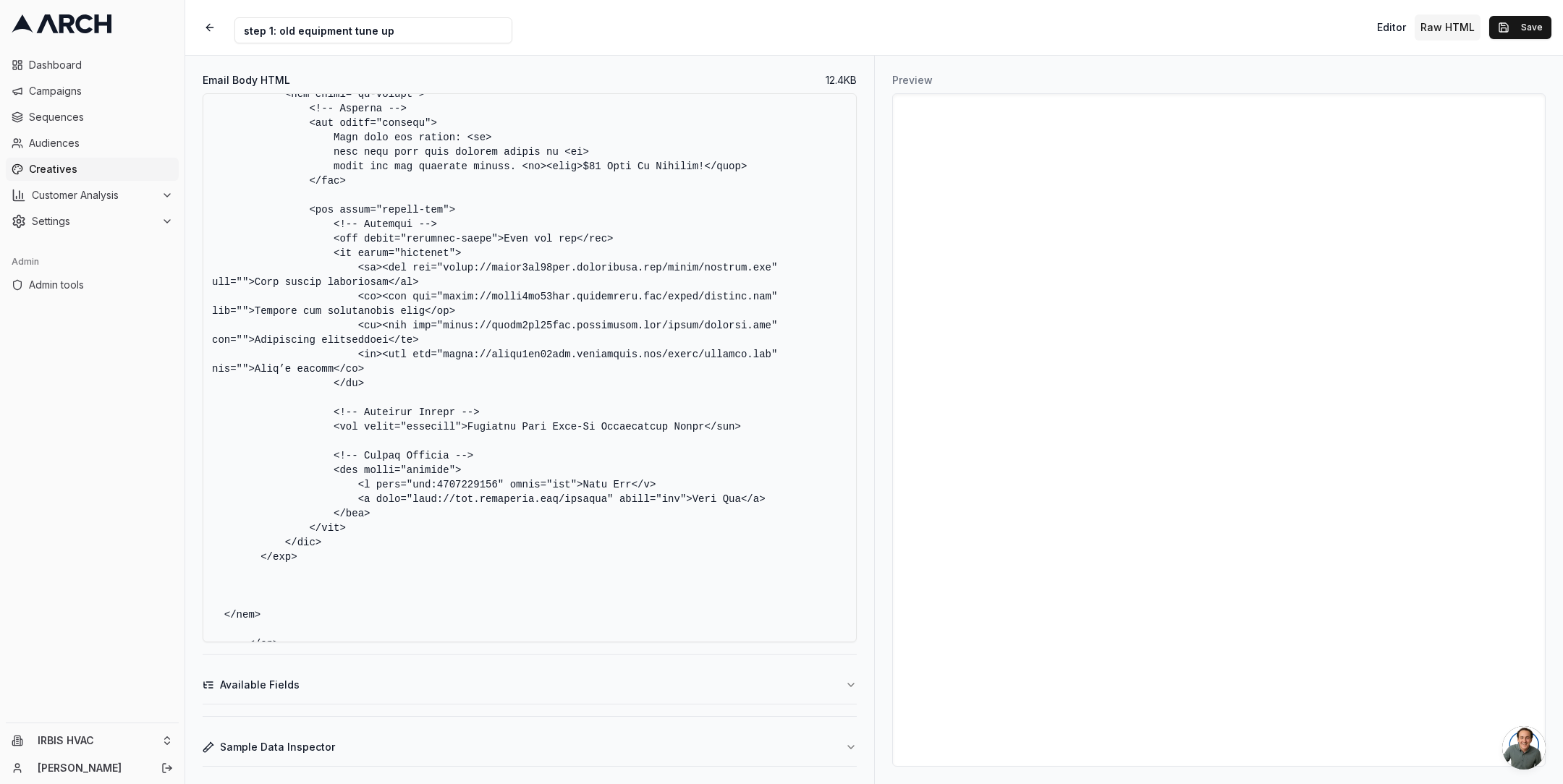
click at [393, 529] on textarea "Email Body HTML" at bounding box center [529, 367] width 654 height 549
drag, startPoint x: 393, startPoint y: 529, endPoint x: 332, endPoint y: 425, distance: 120.6
click at [332, 425] on textarea "Email Body HTML" at bounding box center [529, 367] width 654 height 549
paste textarea "buttons --> <tr> <td style="padding:32px 20px;"> <table align="center" style="m…"
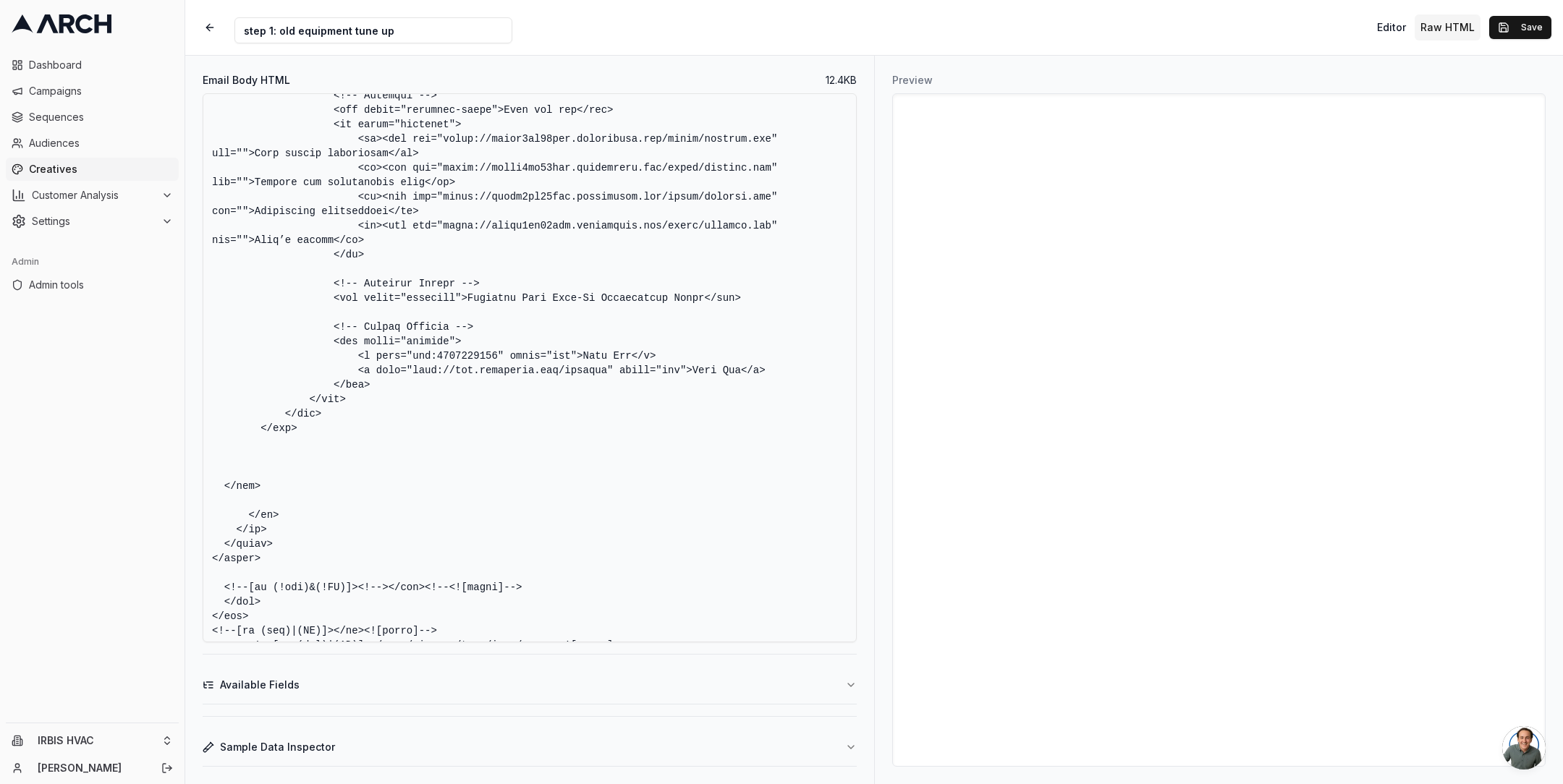
scroll to position [5756, 0]
click at [396, 396] on textarea "Email Body HTML" at bounding box center [529, 367] width 654 height 549
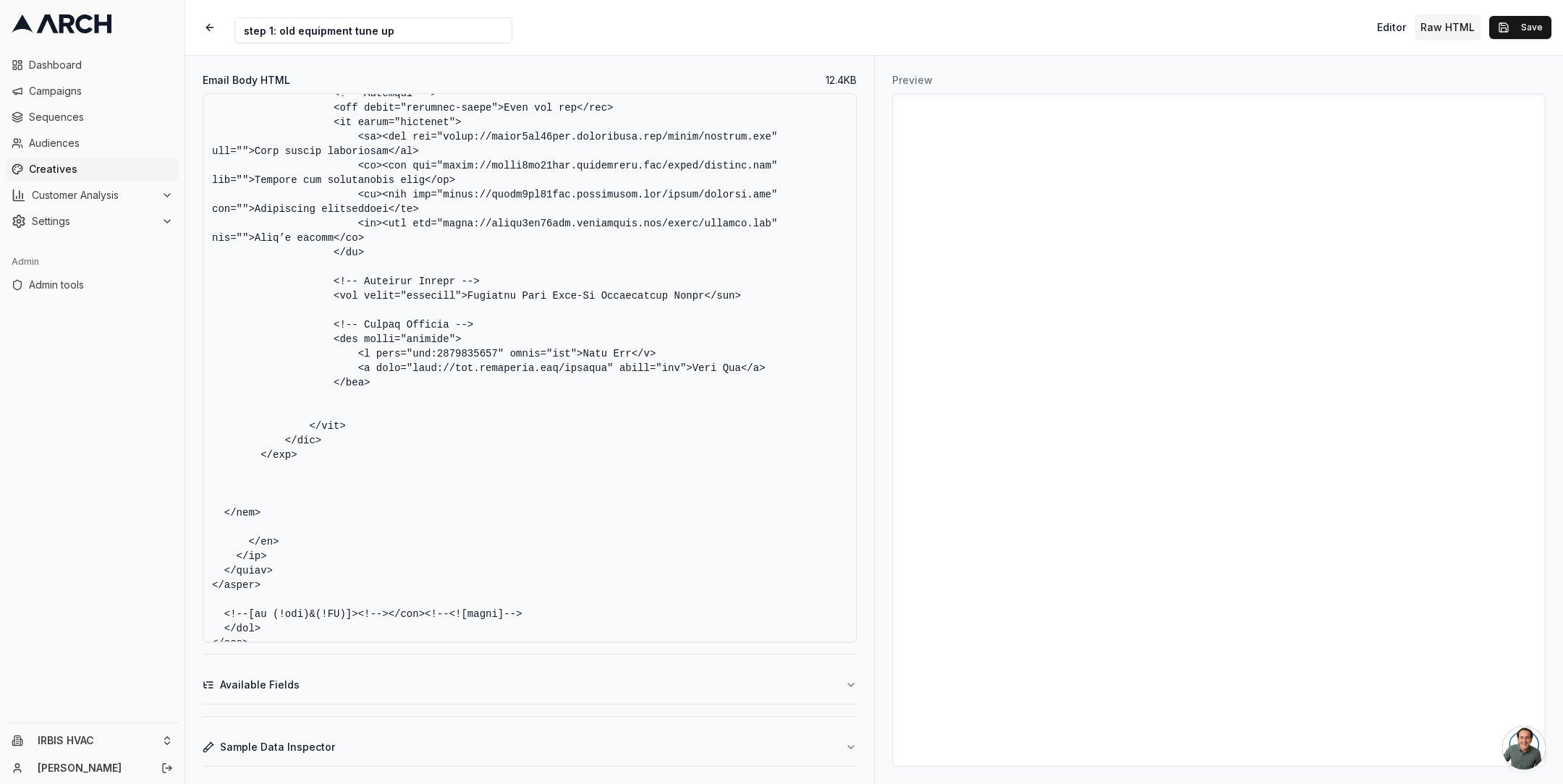
paste textarea "<!-- buttons --> <tr> <td style="padding:32px 20px;"> <table align="center" sty…"
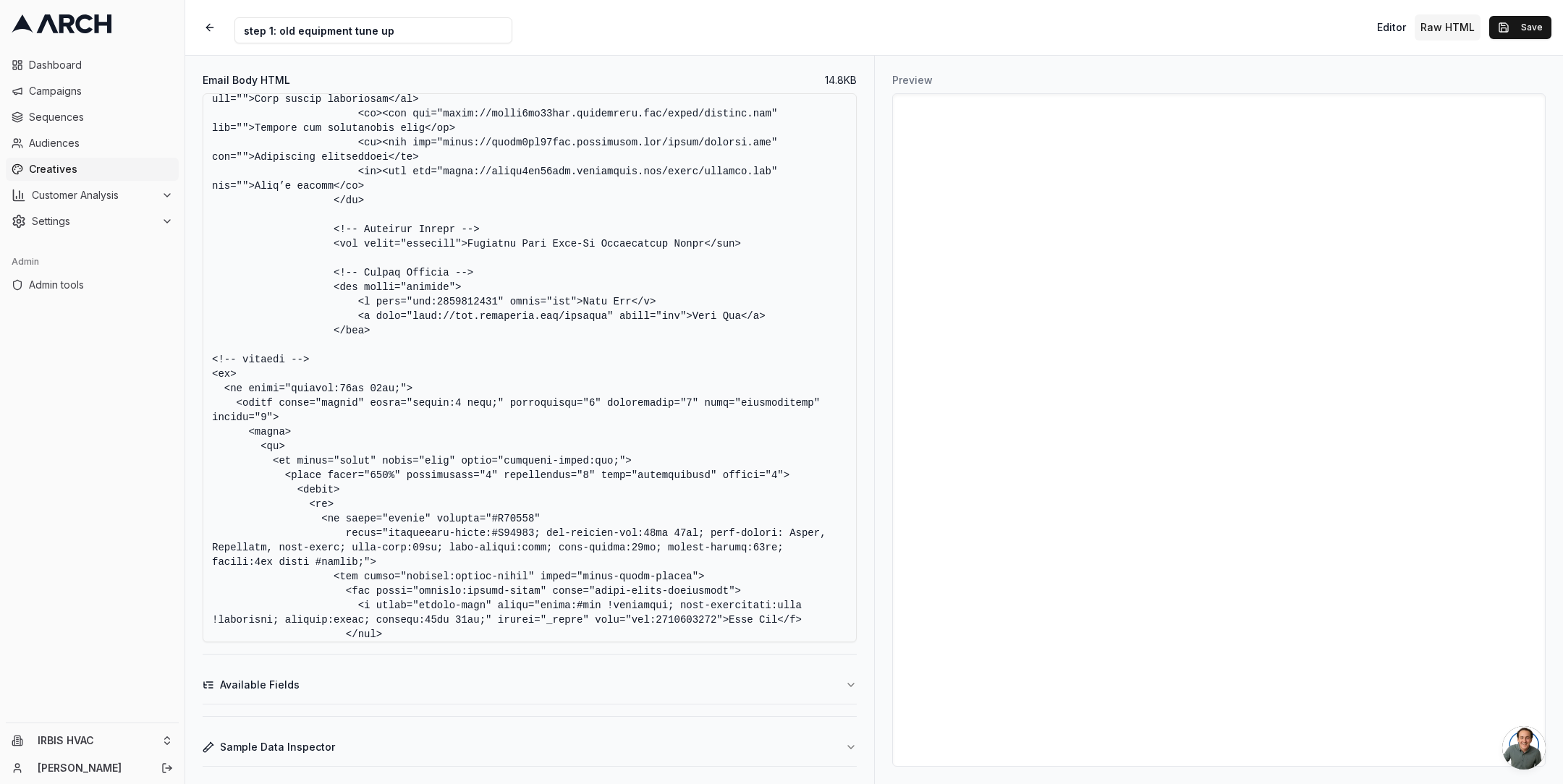
scroll to position [5804, 0]
drag, startPoint x: 385, startPoint y: 350, endPoint x: 184, endPoint y: 246, distance: 226.3
click at [184, 246] on div "Dashboard Campaigns Sequences Audiences Creatives Customer Analysis Settings Ad…" at bounding box center [782, 392] width 1563 height 784
click at [403, 347] on textarea "Email Body HTML" at bounding box center [529, 367] width 654 height 549
drag, startPoint x: 403, startPoint y: 347, endPoint x: 180, endPoint y: 243, distance: 246.1
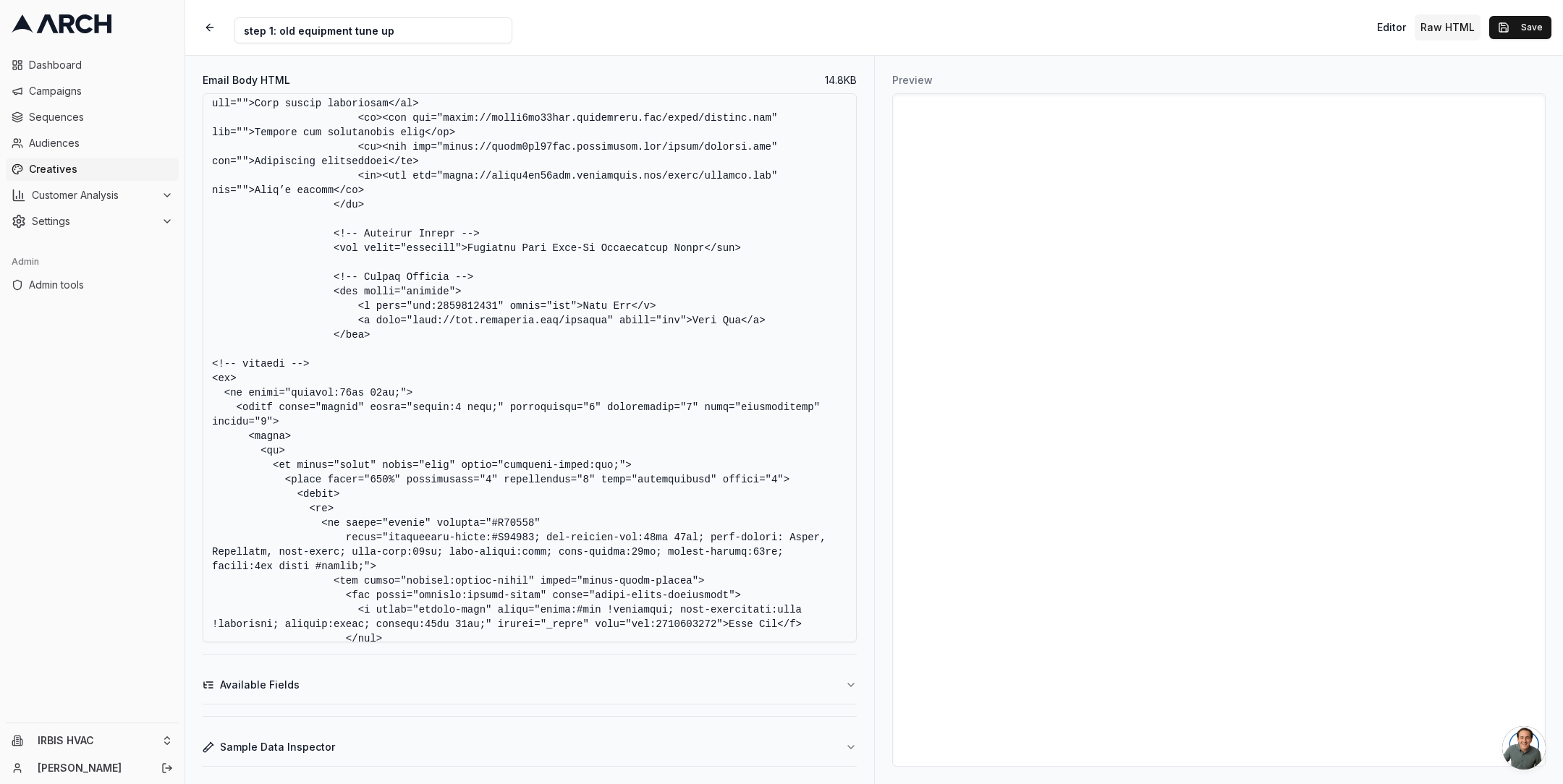
click at [180, 243] on div "Dashboard Campaigns Sequences Audiences Creatives Customer Analysis Settings Ad…" at bounding box center [782, 392] width 1563 height 784
click at [364, 349] on textarea "Email Body HTML" at bounding box center [529, 367] width 654 height 549
click at [399, 344] on textarea "Email Body HTML" at bounding box center [529, 367] width 654 height 549
drag, startPoint x: 399, startPoint y: 344, endPoint x: 186, endPoint y: 289, distance: 220.0
click at [186, 289] on div "Email Body HTML 14.8 KB Available Fields Sample Data Inspector" at bounding box center [530, 420] width 689 height 728
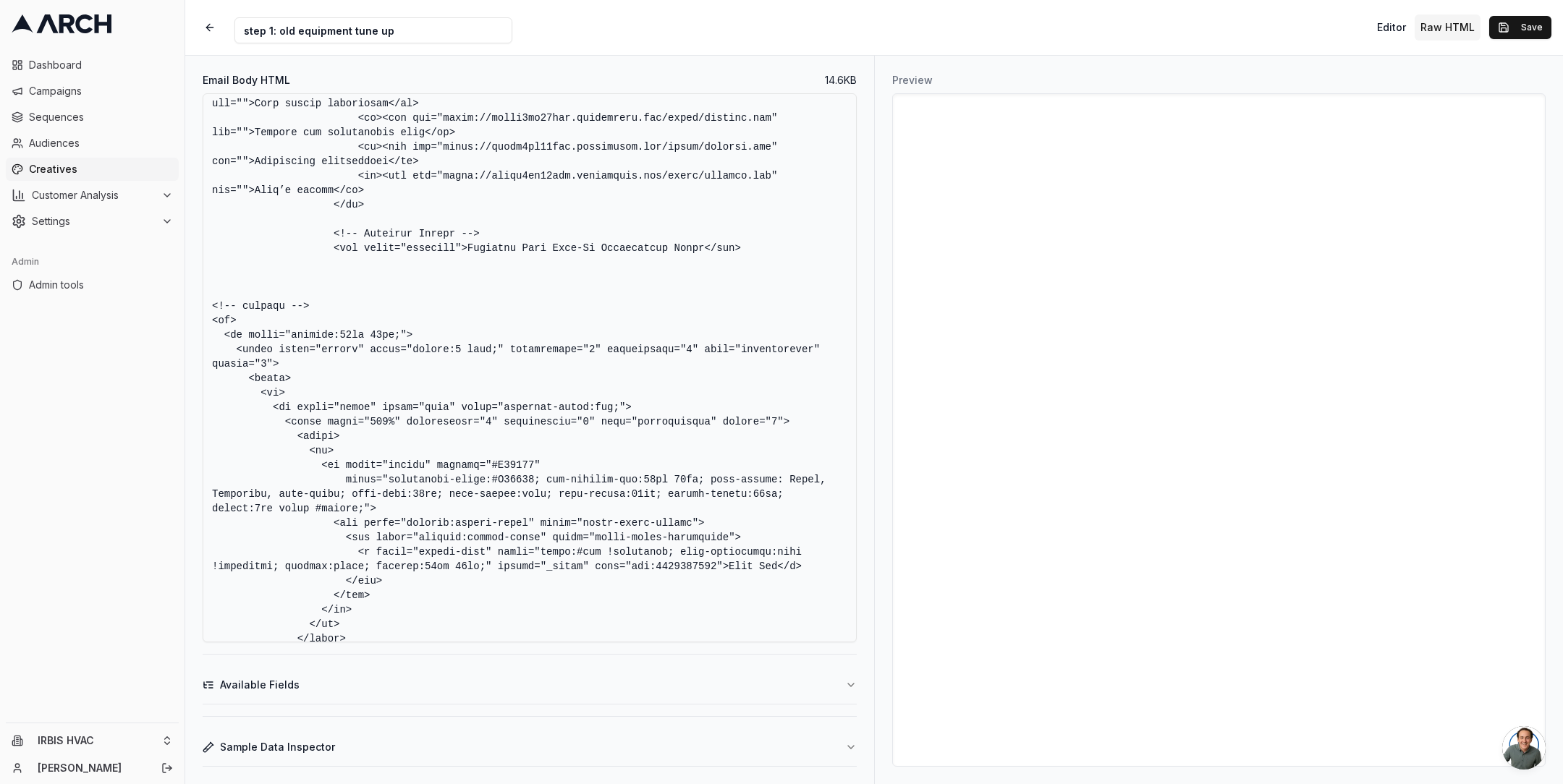
drag, startPoint x: 233, startPoint y: 299, endPoint x: 182, endPoint y: 243, distance: 75.7
click at [182, 243] on div "Dashboard Campaigns Sequences Audiences Creatives Customer Analysis Settings Ad…" at bounding box center [782, 392] width 1563 height 784
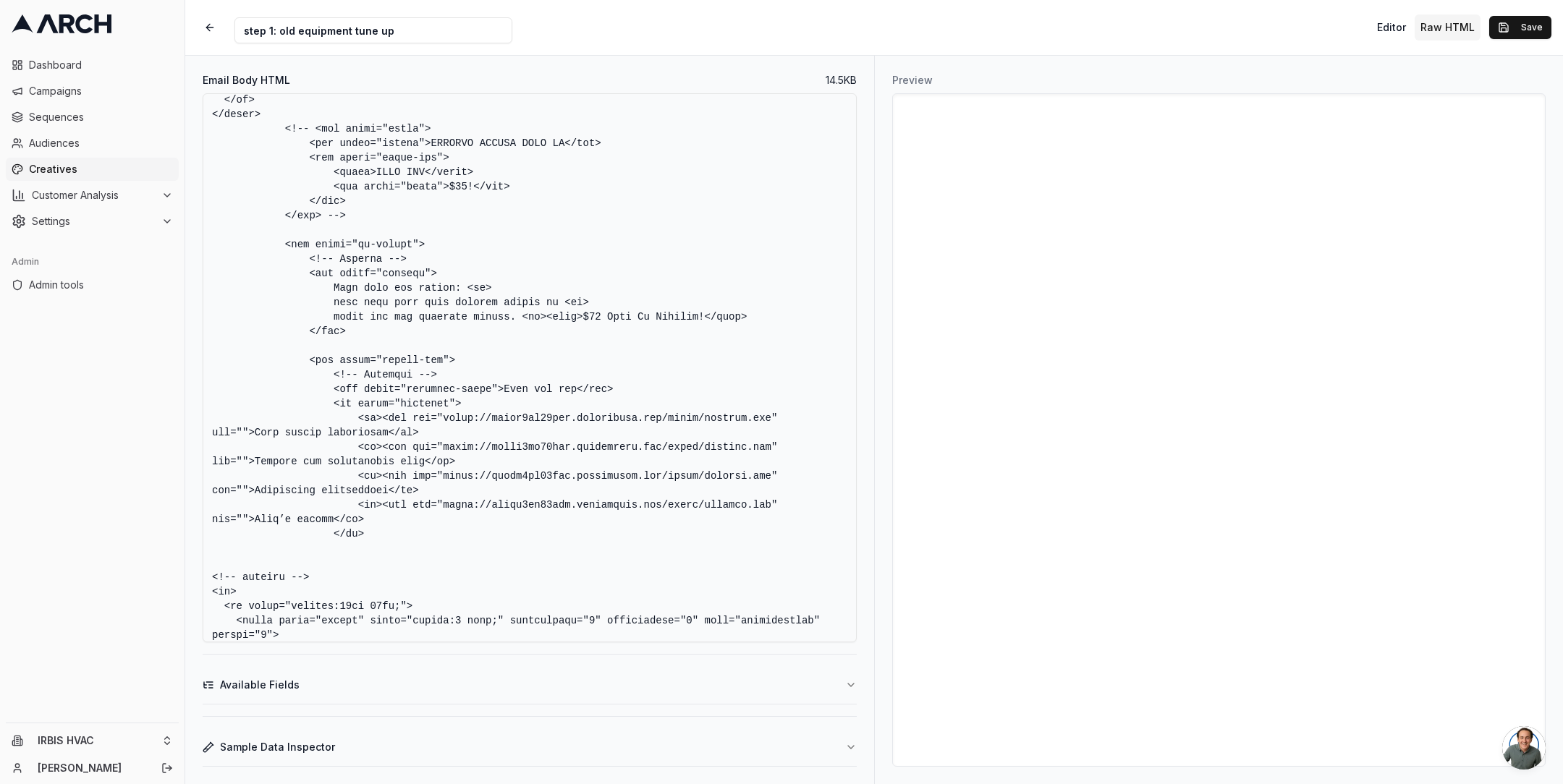
scroll to position [5473, 0]
click at [437, 525] on textarea "Email Body HTML" at bounding box center [529, 367] width 654 height 549
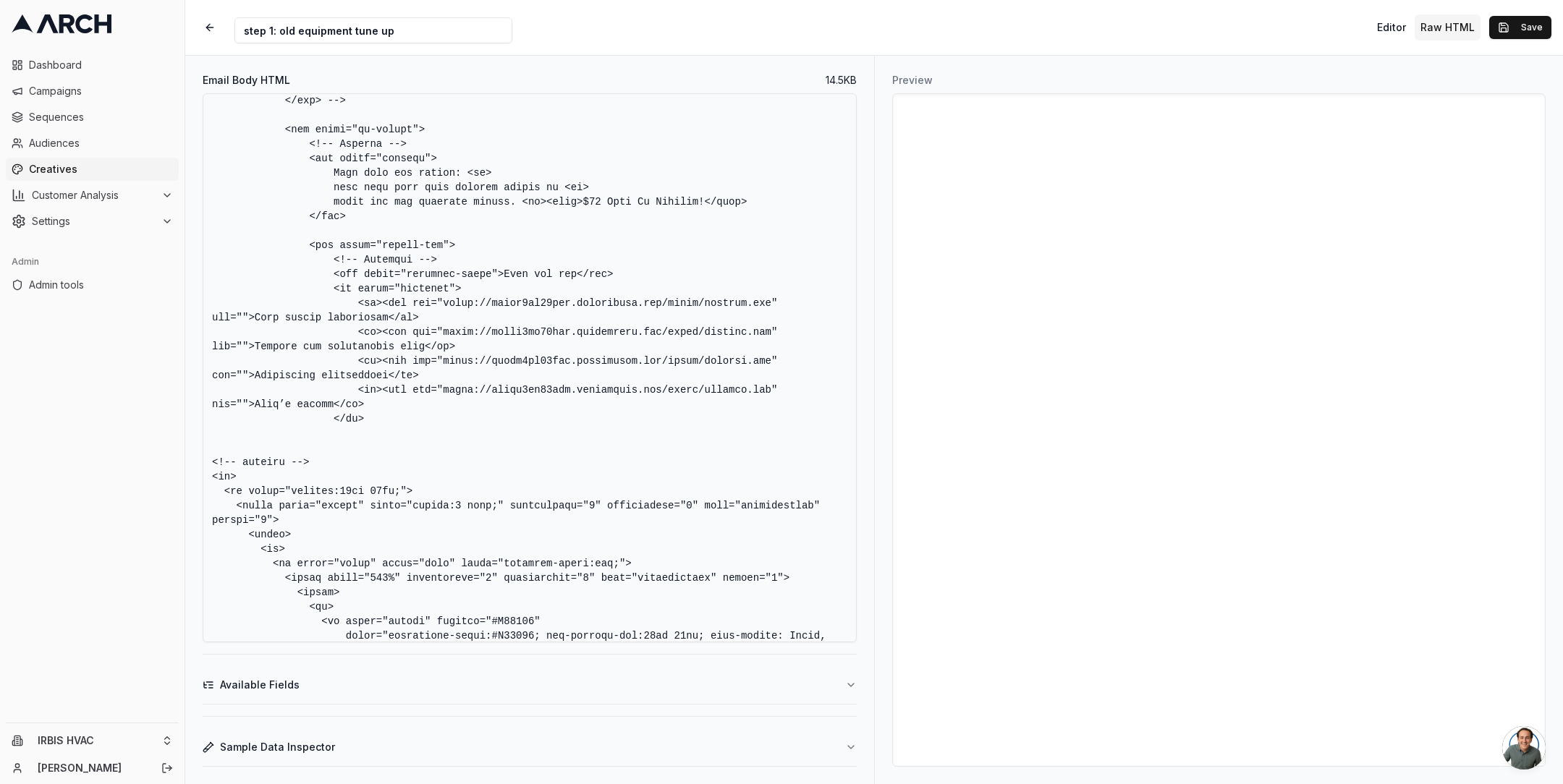
scroll to position [5590, 0]
click at [604, 534] on textarea "Email Body HTML" at bounding box center [529, 367] width 654 height 549
click at [658, 443] on textarea "Email Body HTML" at bounding box center [529, 367] width 654 height 549
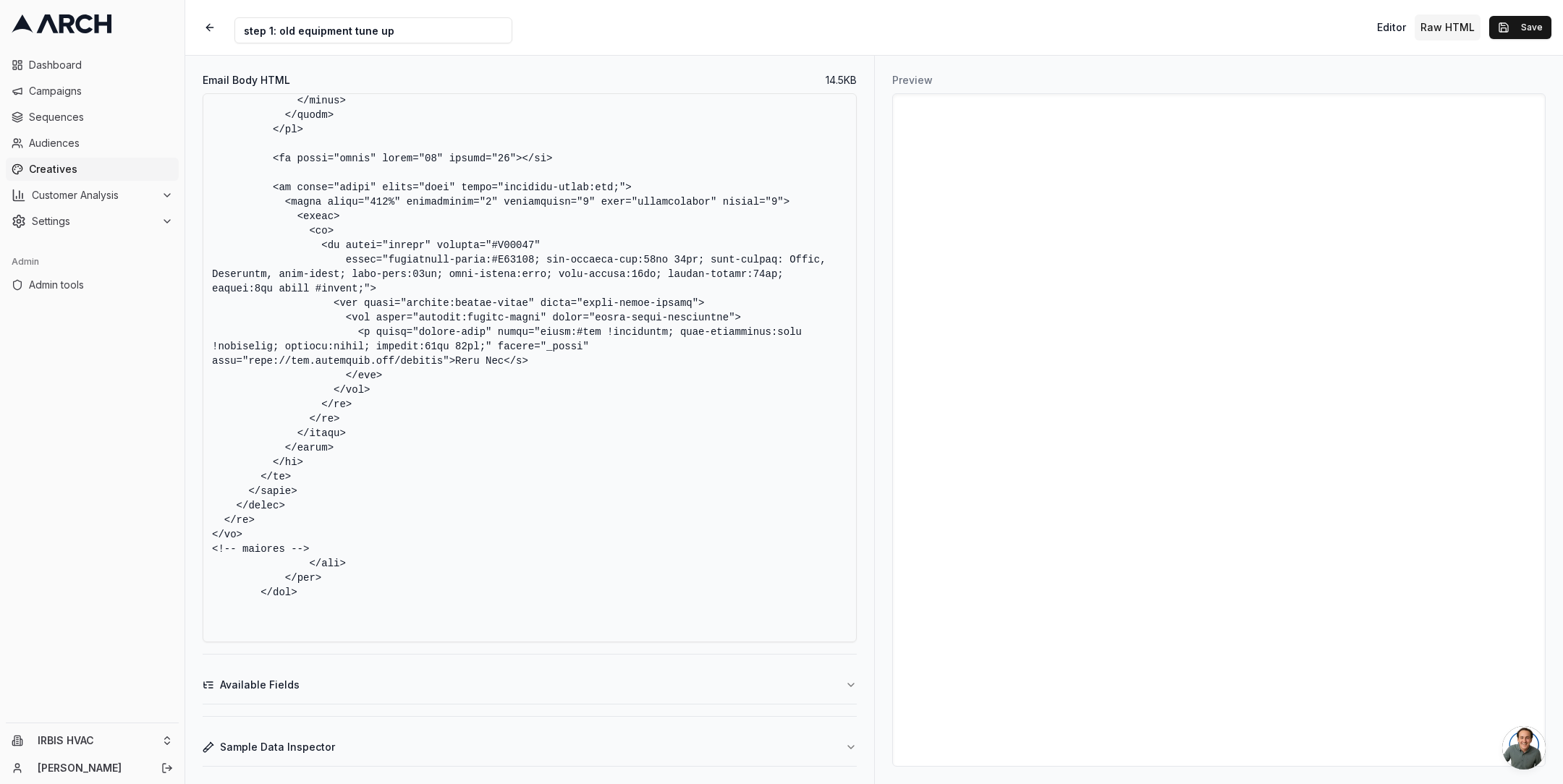
scroll to position [6382, 0]
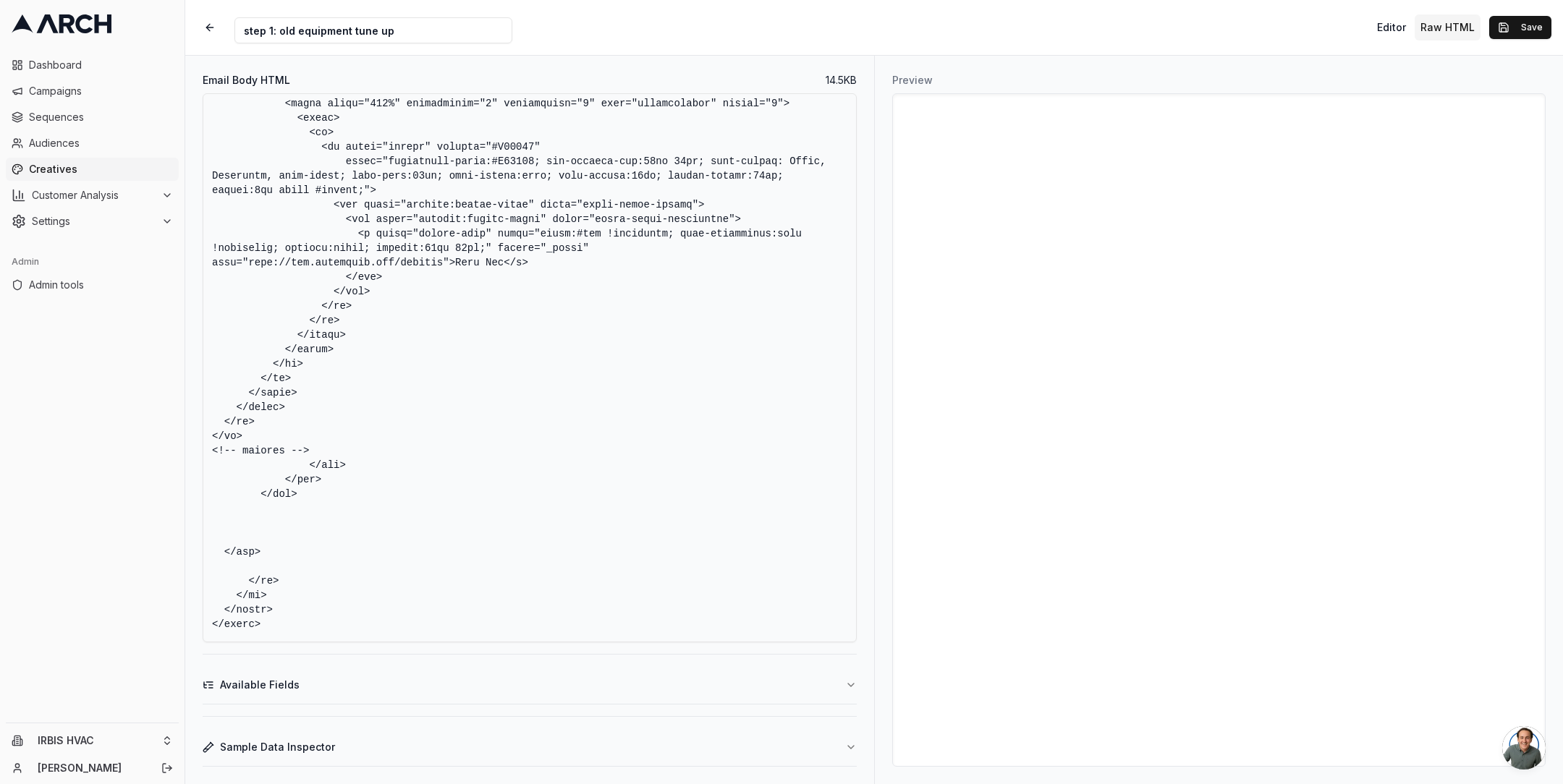
drag, startPoint x: 210, startPoint y: 243, endPoint x: 327, endPoint y: 464, distance: 250.1
click at [327, 465] on textarea "Email Body HTML" at bounding box center [529, 367] width 654 height 549
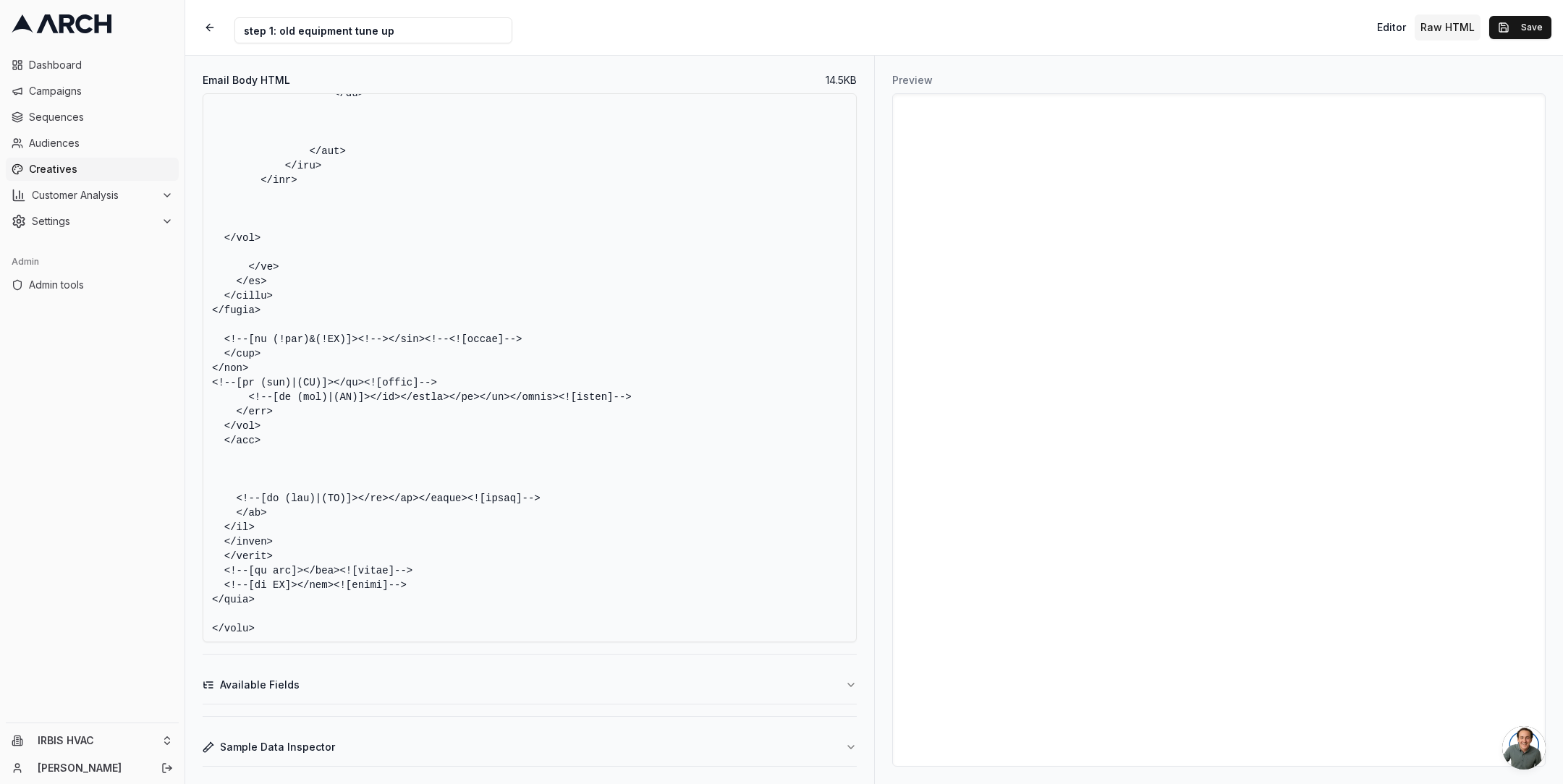
scroll to position [5601, 0]
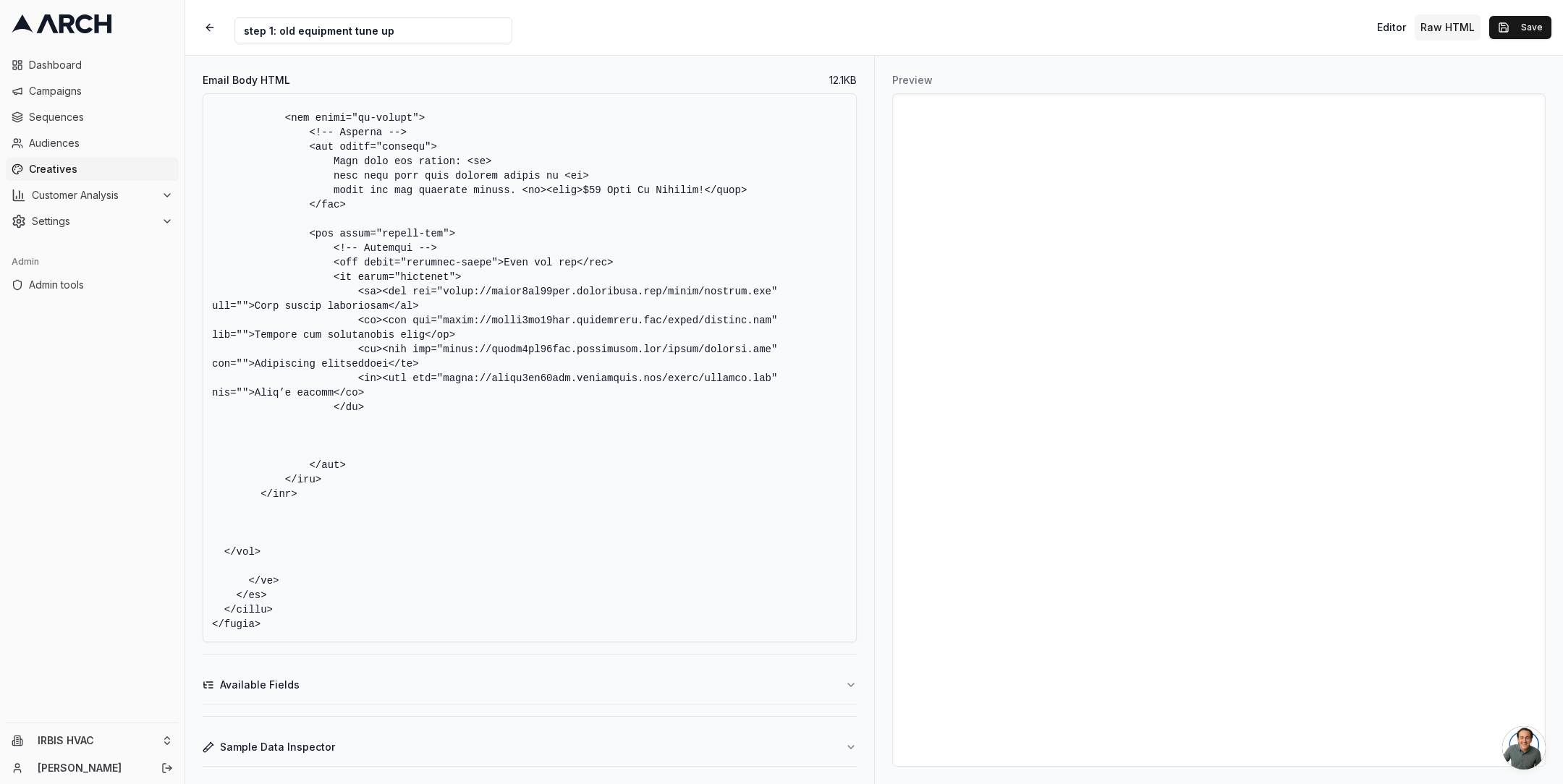
click at [364, 444] on textarea "Email Body HTML" at bounding box center [529, 367] width 654 height 549
paste textarea "<!-- Schedule Button --> <div class="schedule">Schedule Your Tune-Up Appointmen…"
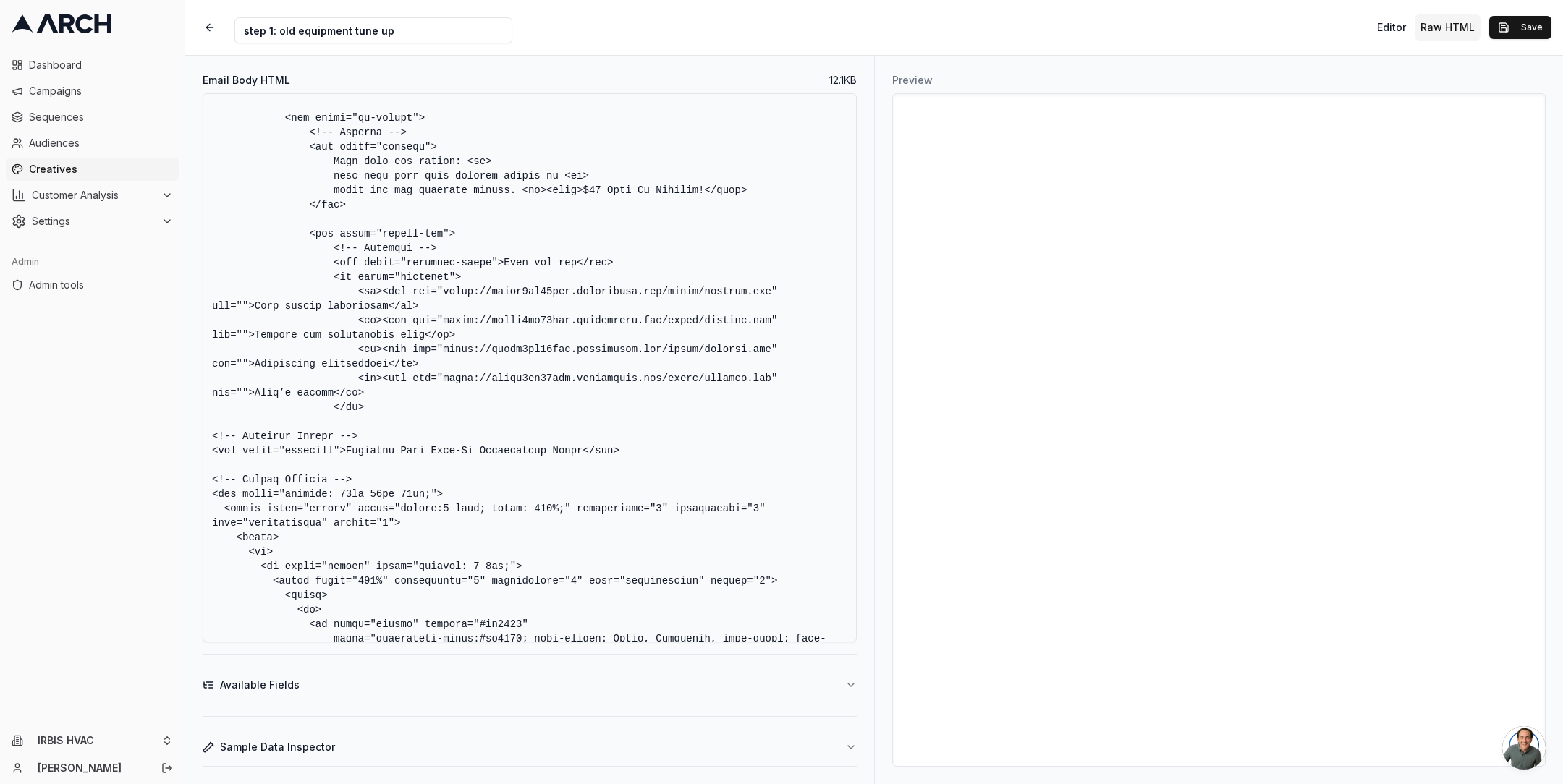
scroll to position [6194, 0]
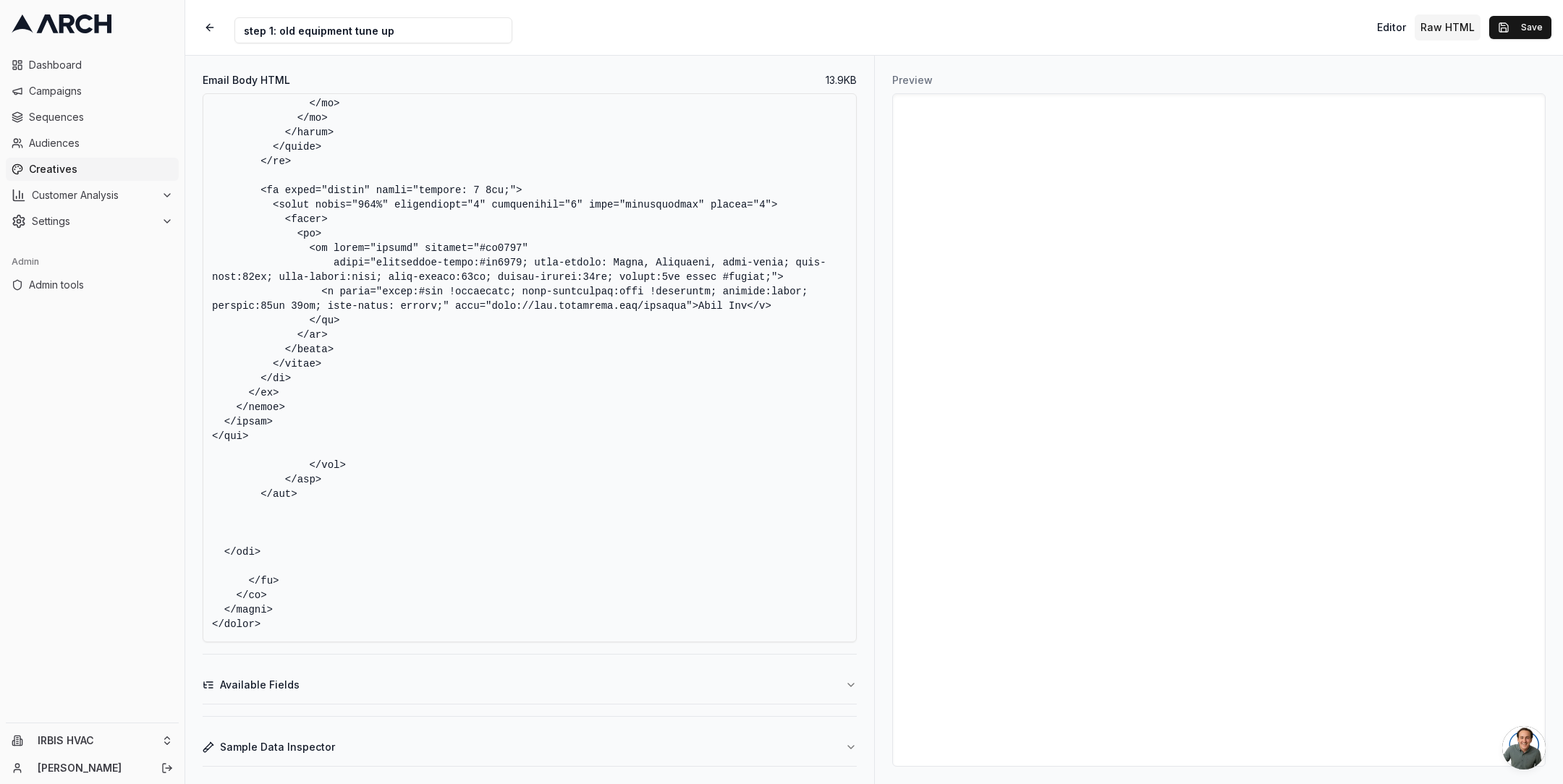
click at [415, 443] on textarea "Email Body HTML" at bounding box center [529, 367] width 654 height 549
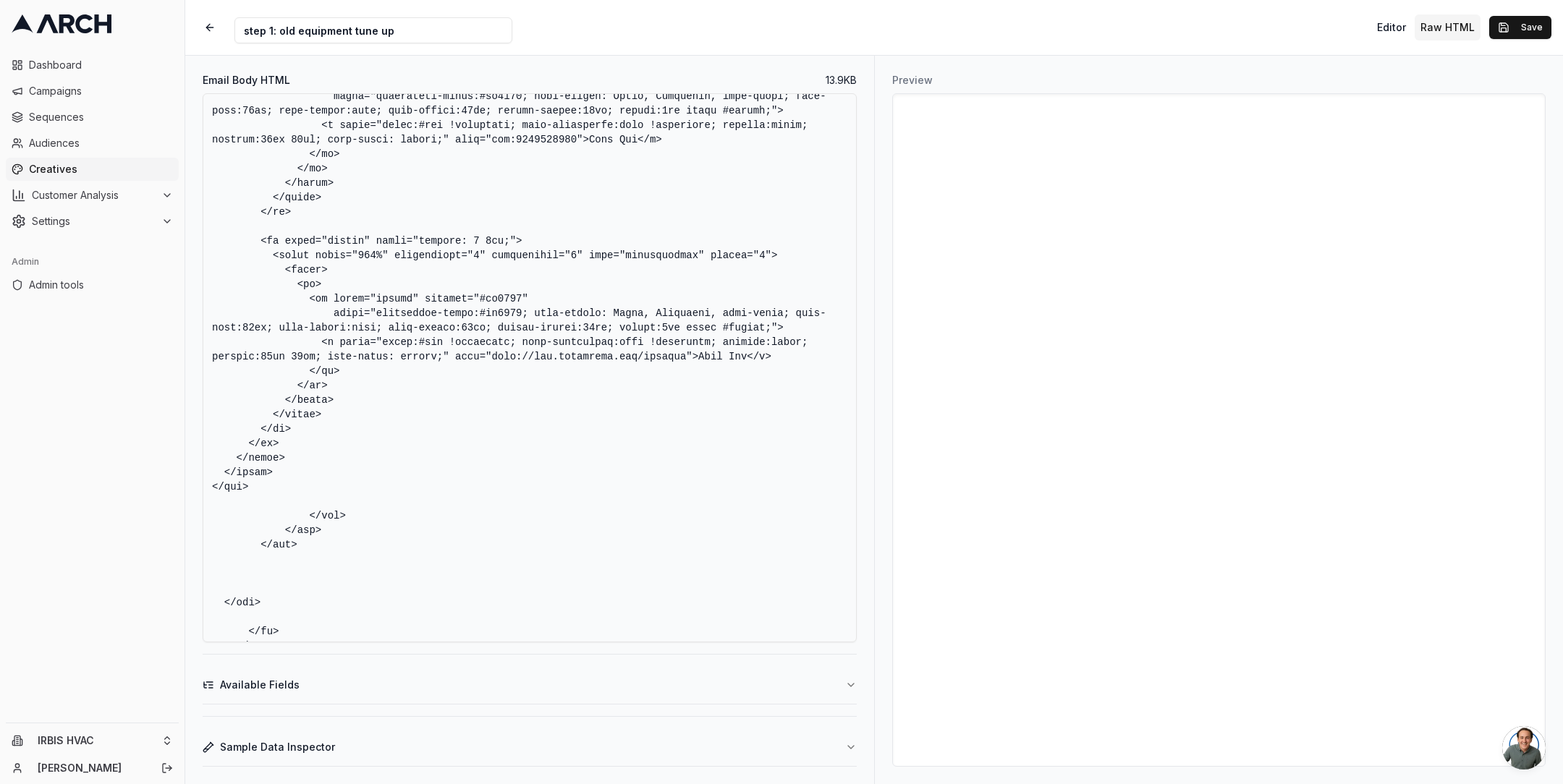
scroll to position [6142, 0]
click at [415, 437] on textarea "Email Body HTML" at bounding box center [529, 367] width 654 height 549
drag, startPoint x: 620, startPoint y: 345, endPoint x: 772, endPoint y: 339, distance: 152.1
click at [772, 339] on textarea "Email Body HTML" at bounding box center [529, 367] width 654 height 549
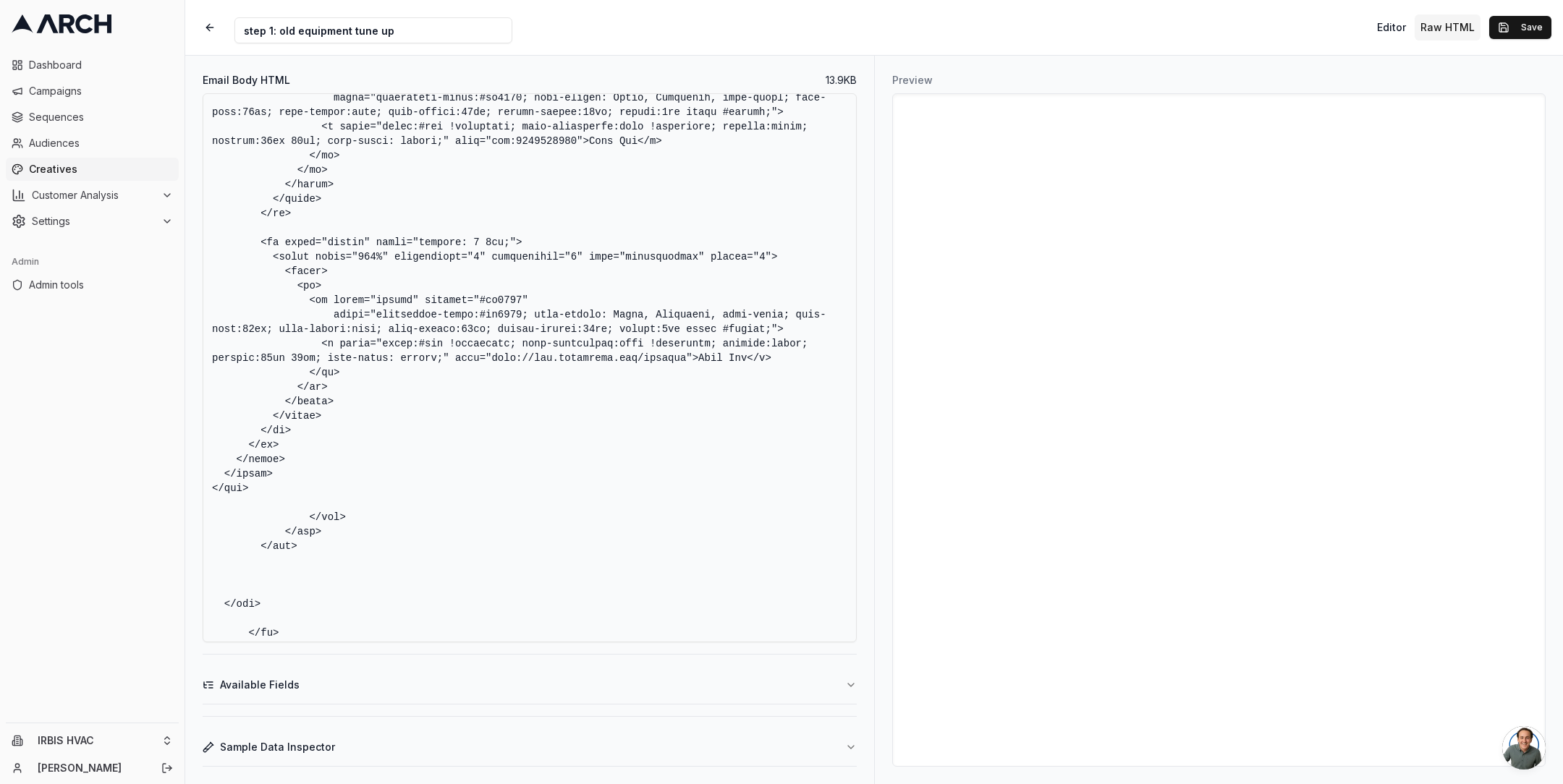
drag, startPoint x: 622, startPoint y: 345, endPoint x: 772, endPoint y: 344, distance: 150.0
click at [772, 344] on textarea "Email Body HTML" at bounding box center [529, 367] width 654 height 549
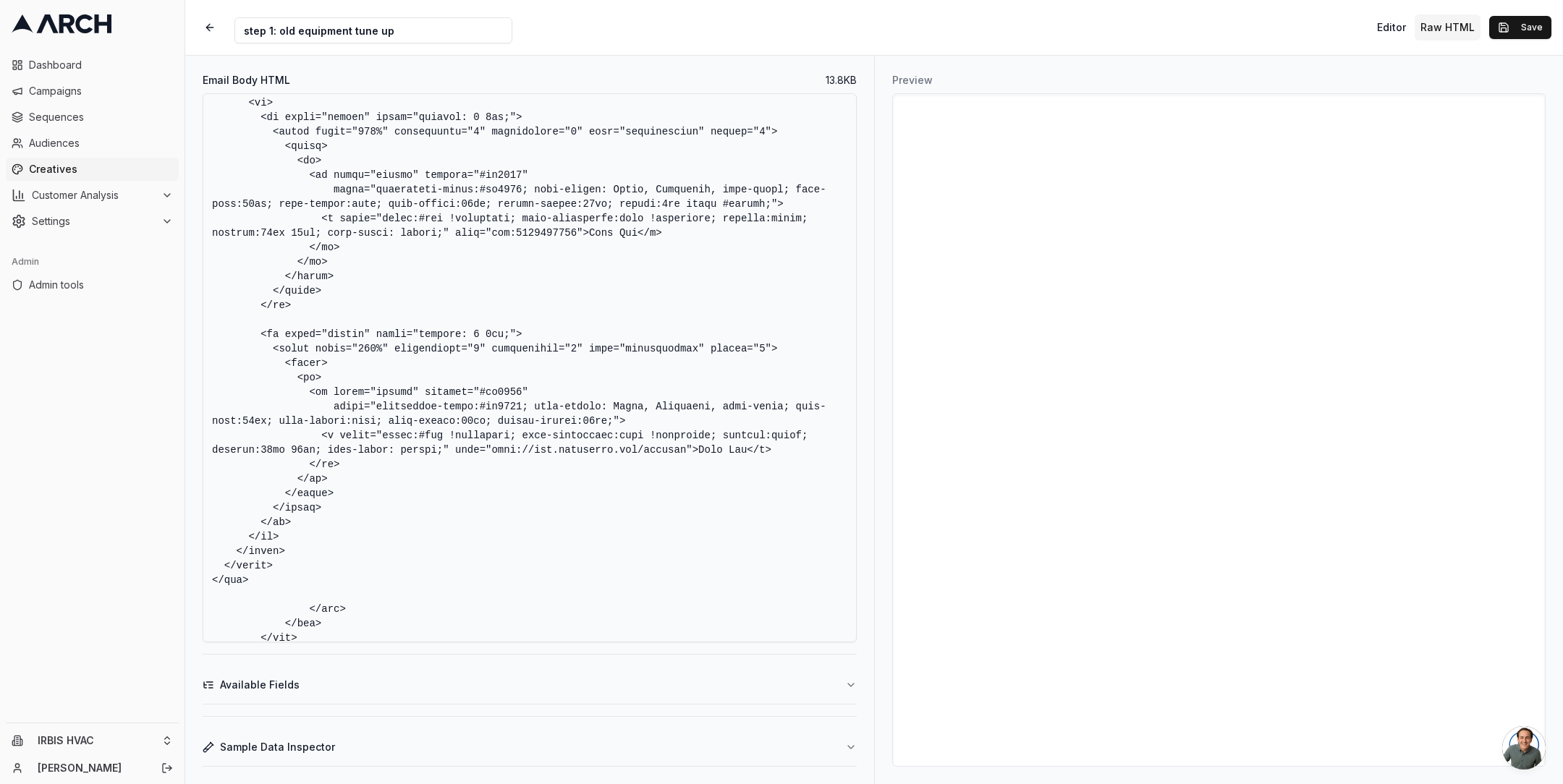
scroll to position [6036, 0]
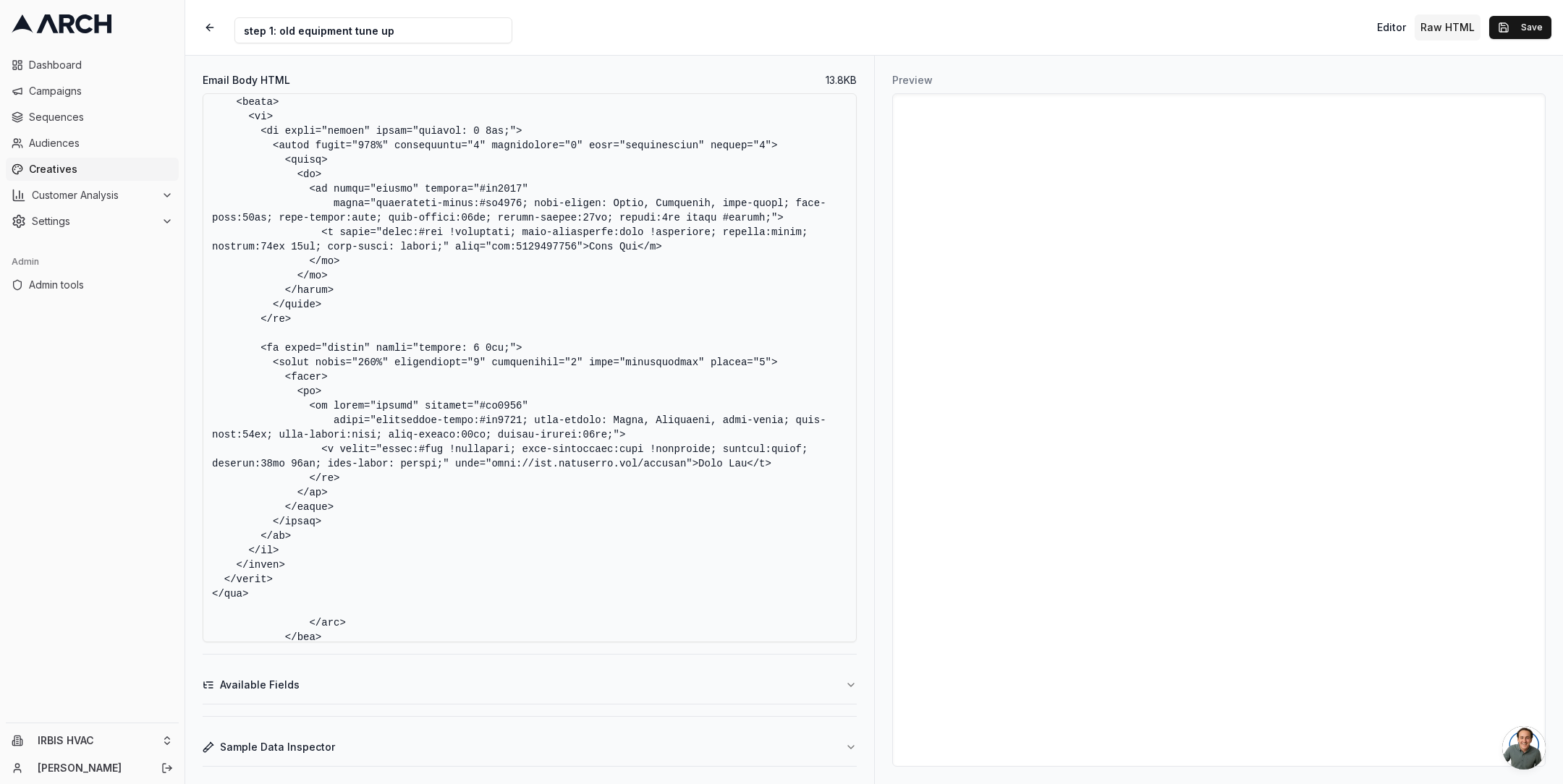
drag, startPoint x: 621, startPoint y: 233, endPoint x: 773, endPoint y: 233, distance: 152.0
click at [773, 233] on textarea "Email Body HTML" at bounding box center [529, 367] width 654 height 549
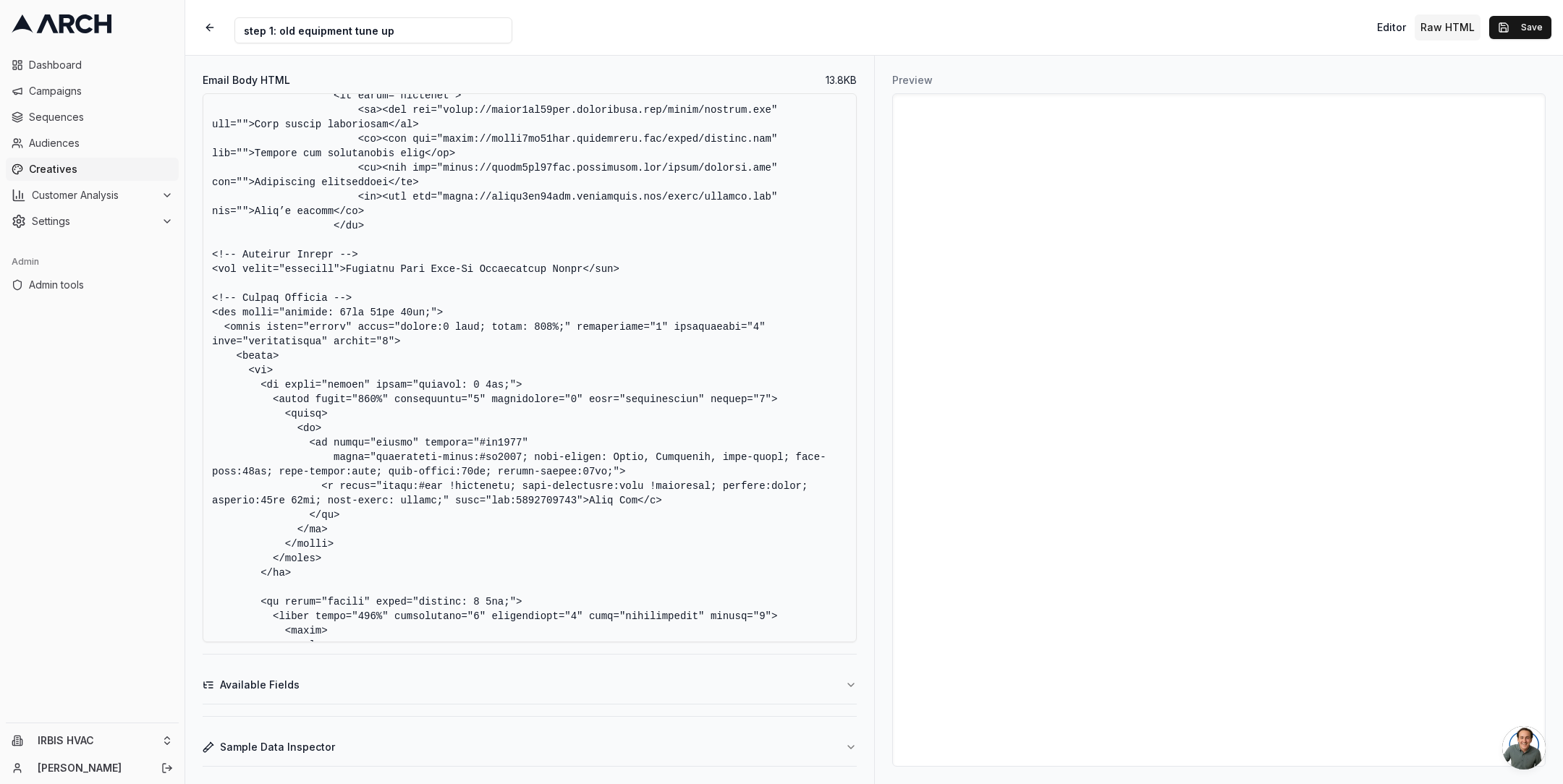
scroll to position [5822, 0]
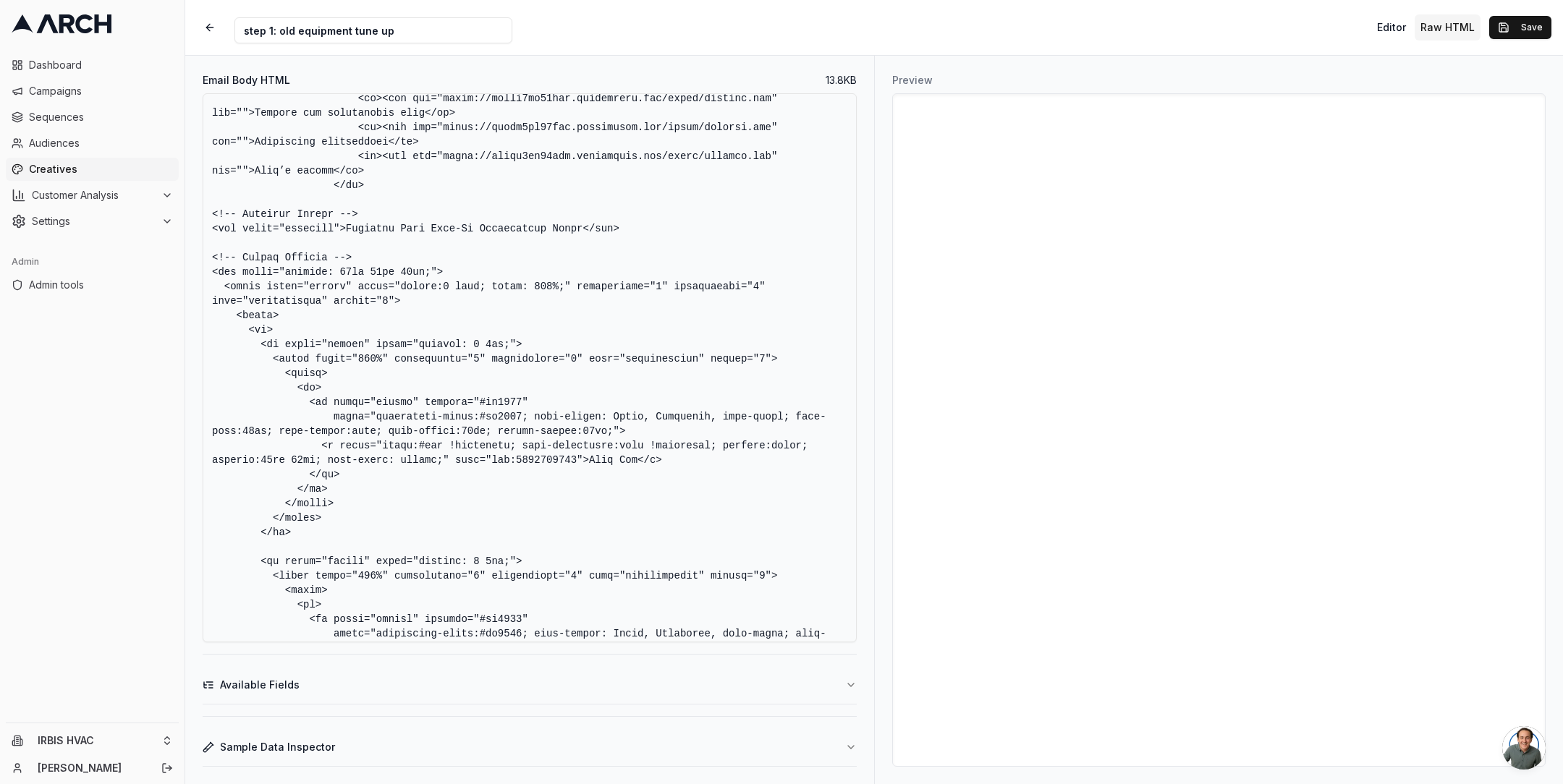
click at [681, 471] on textarea "Email Body HTML" at bounding box center [529, 367] width 654 height 549
click at [620, 493] on textarea "Email Body HTML" at bounding box center [529, 367] width 654 height 549
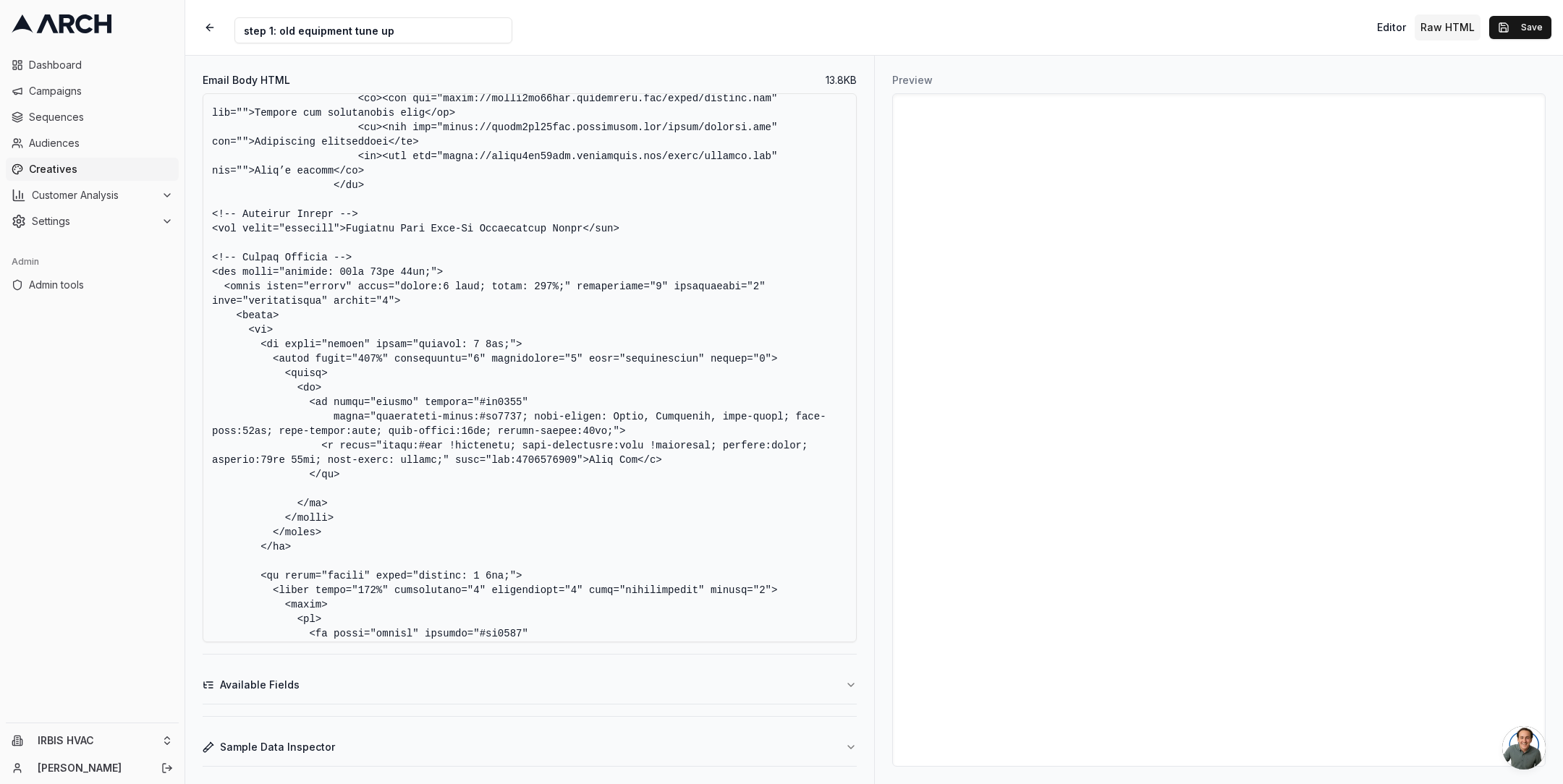
paste textarea "<tr> <td align="center"><span style="color:#1A6887">(669) 200-4298</span></td> …"
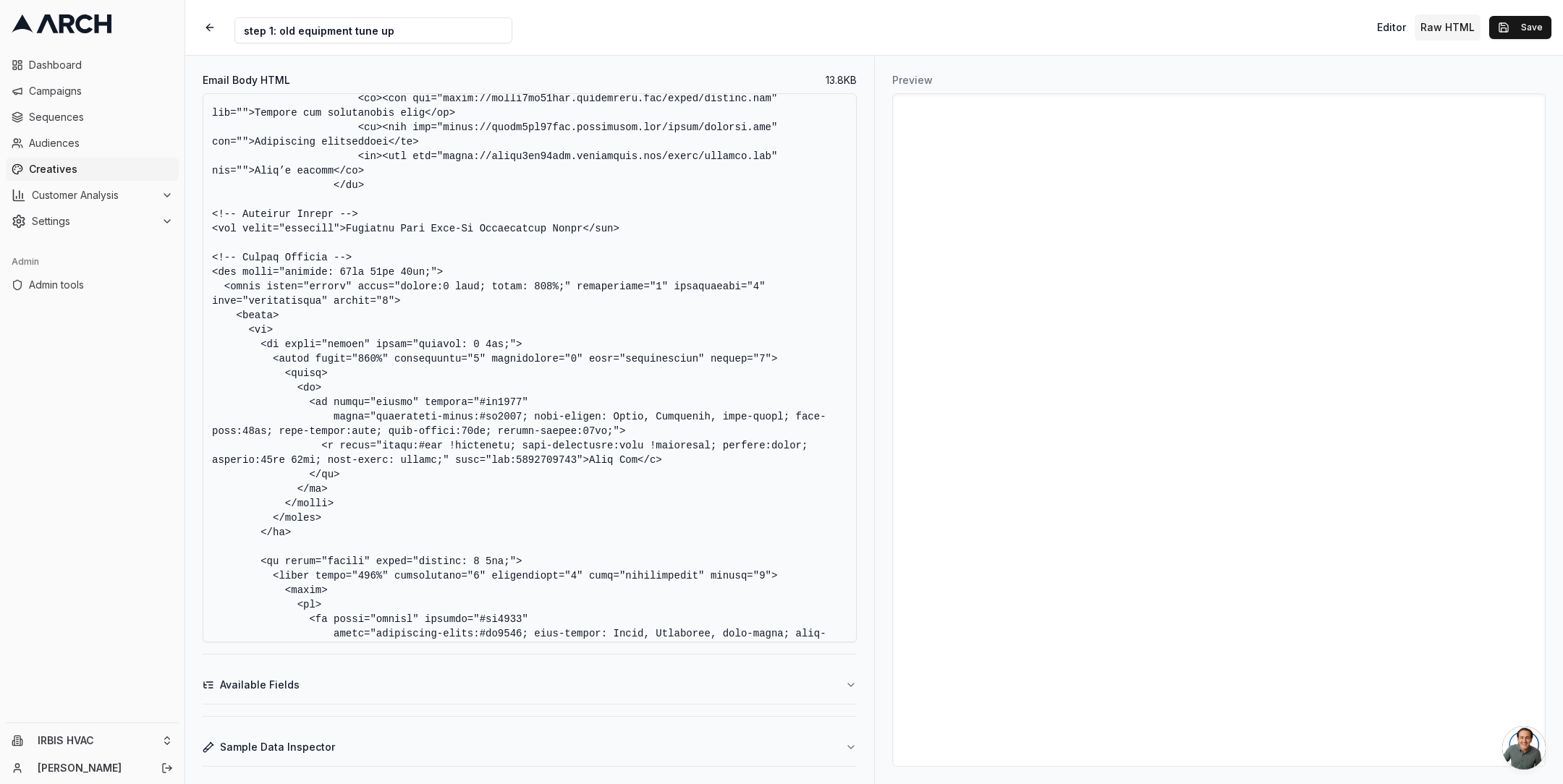
click at [688, 473] on textarea "Email Body HTML" at bounding box center [529, 367] width 654 height 549
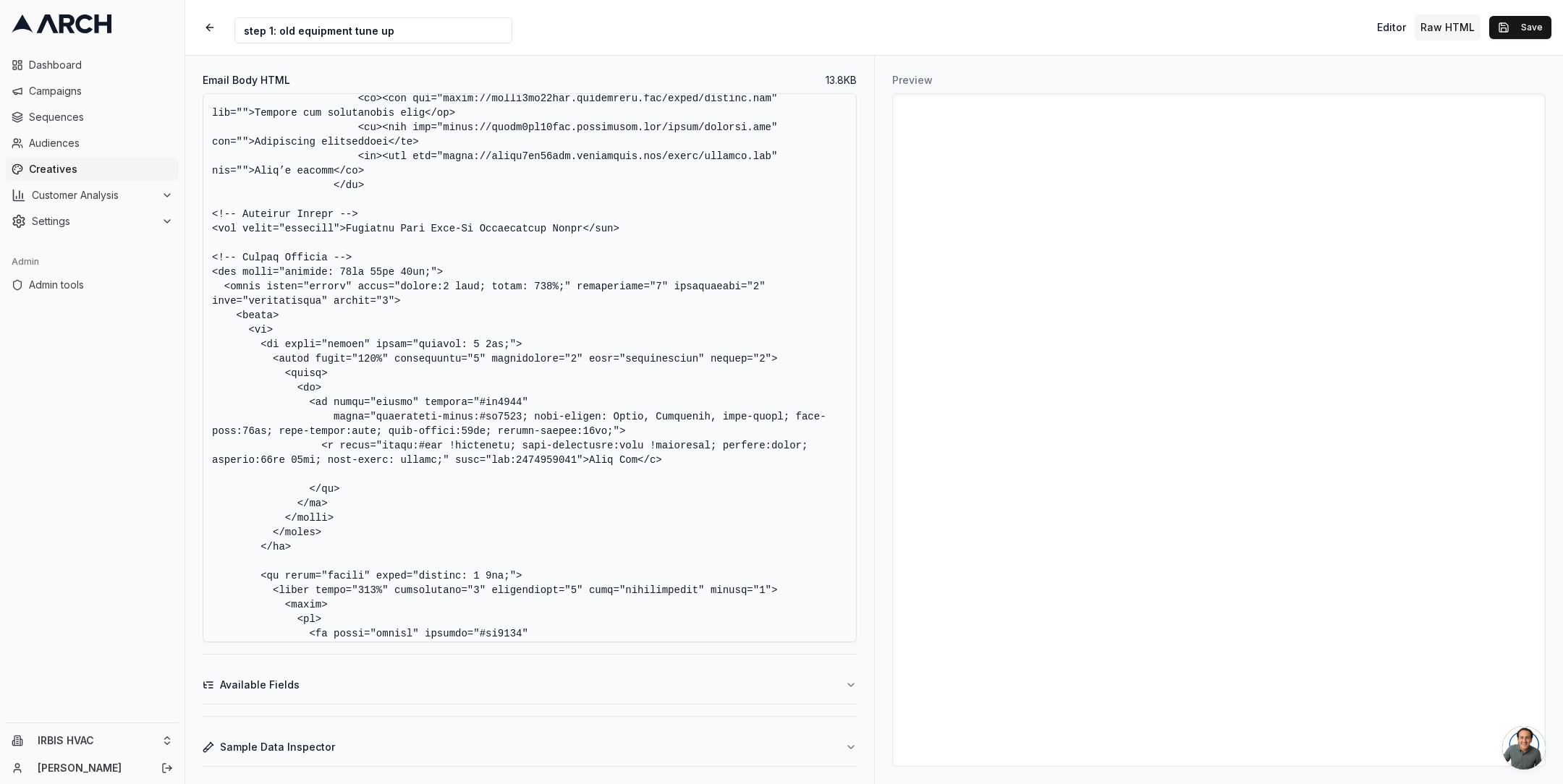
paste textarea "<tr> <td align="center"><span style="color:#1A6887">(669) 200-4298</span></td> …"
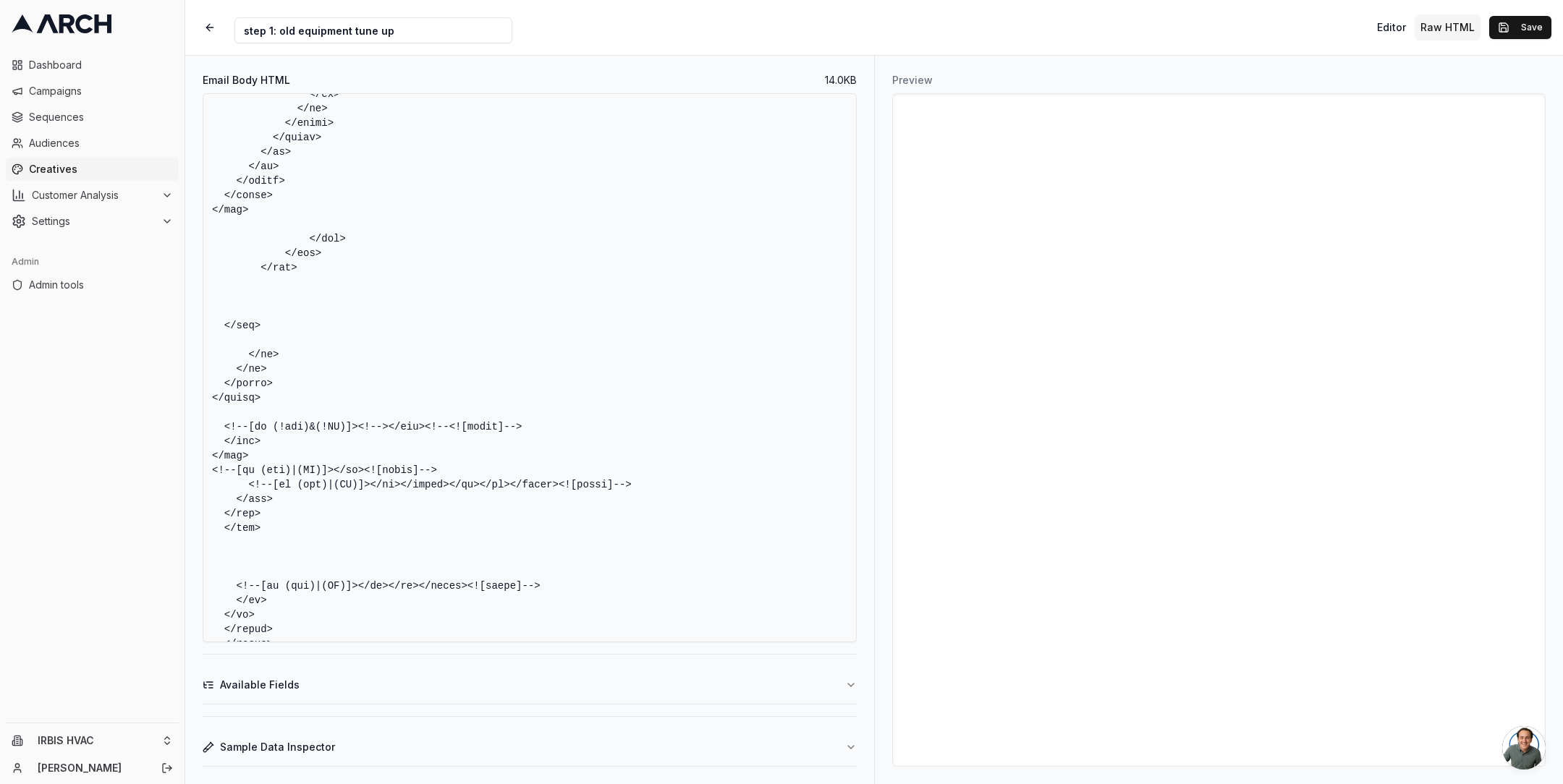
scroll to position [6593, 0]
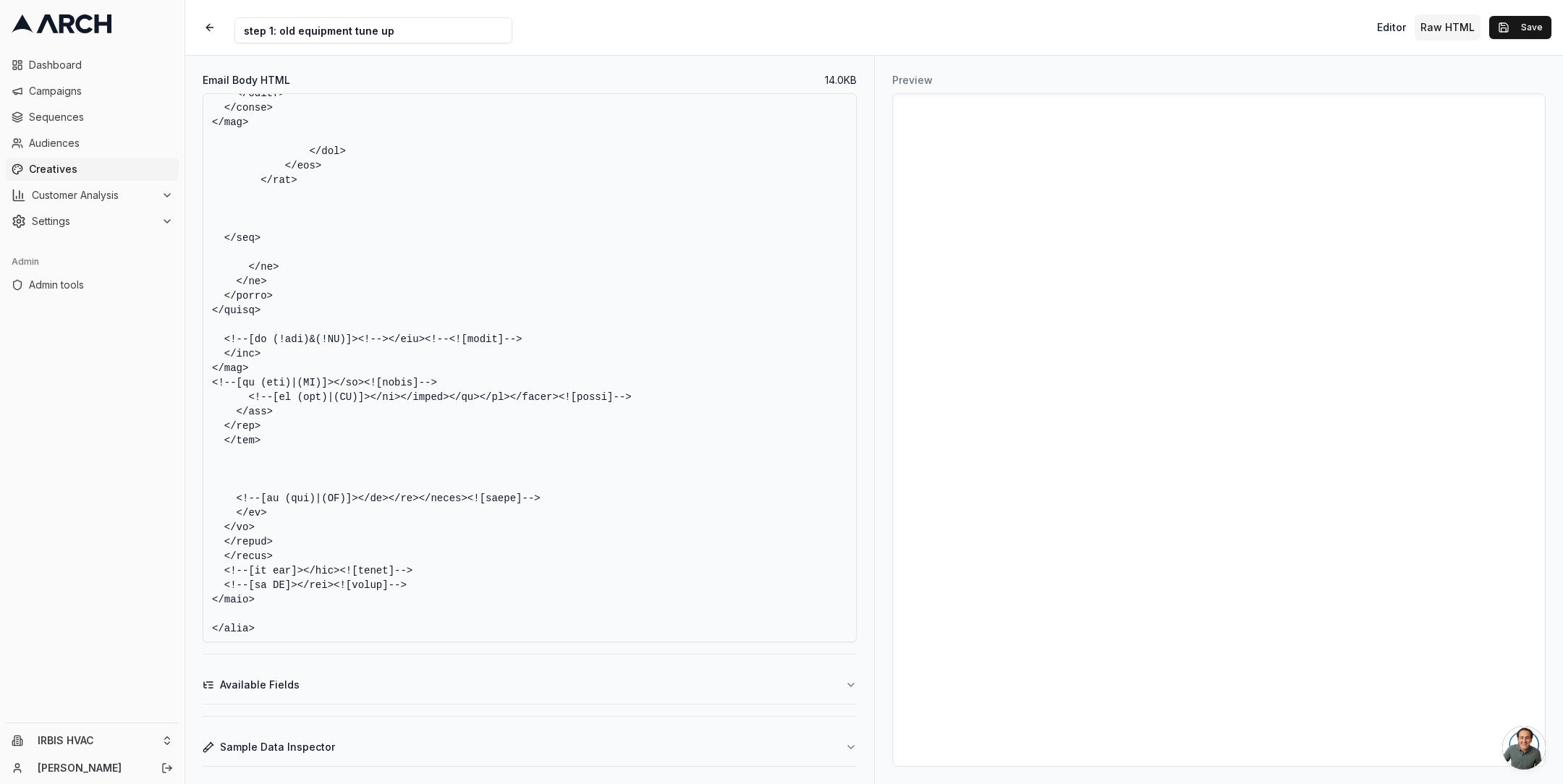
type textarea "<!DOCTYPE HTML PUBLIC "-//W3C//DTD XHTML 1.0 Transitional //EN" "[URL][DOMAIN_N…"
click at [701, 457] on textarea "Email Body HTML" at bounding box center [529, 367] width 654 height 549
click at [1518, 26] on button "Save" at bounding box center [1520, 27] width 63 height 23
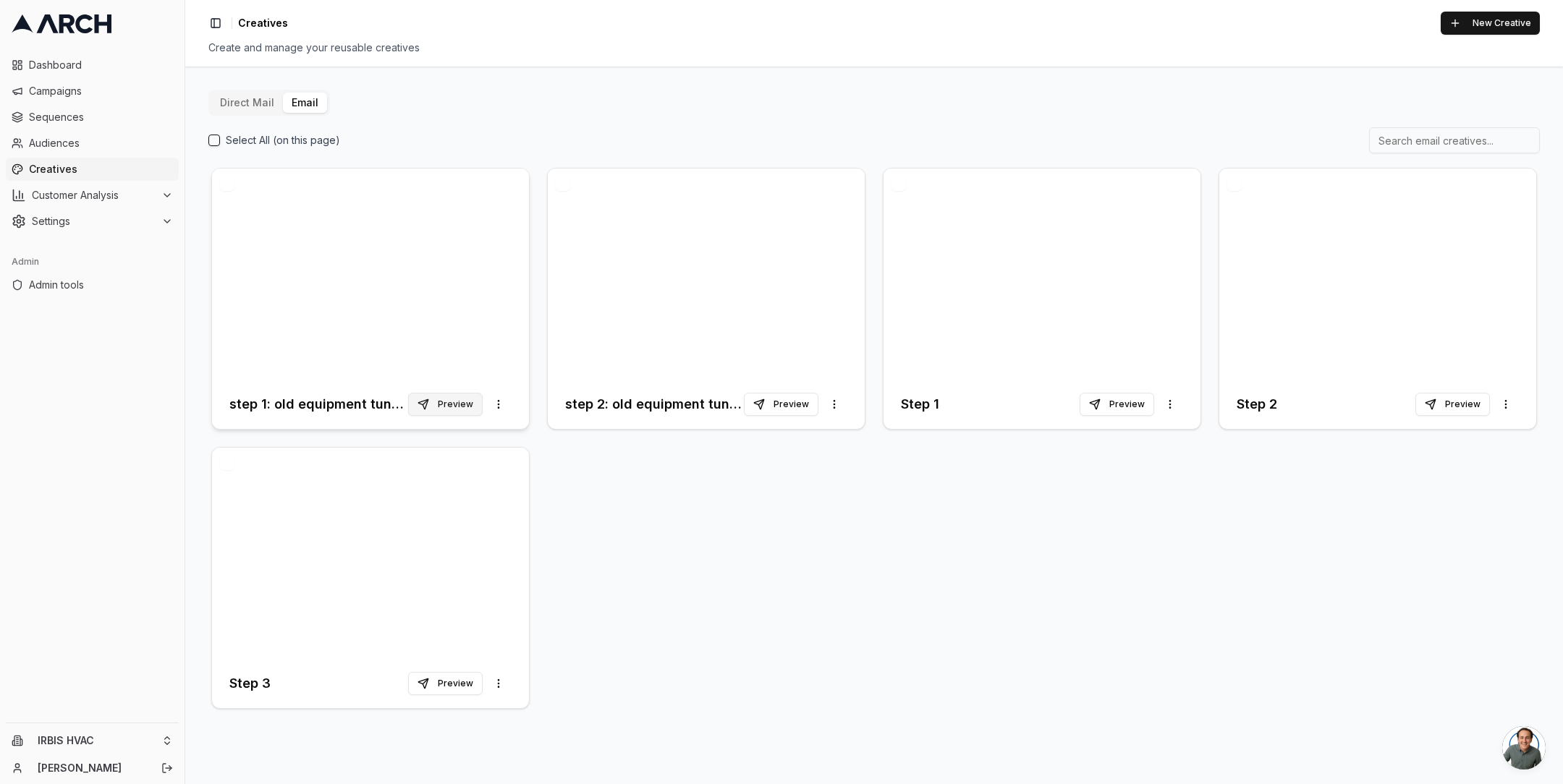
click at [450, 393] on button "Preview" at bounding box center [445, 404] width 74 height 23
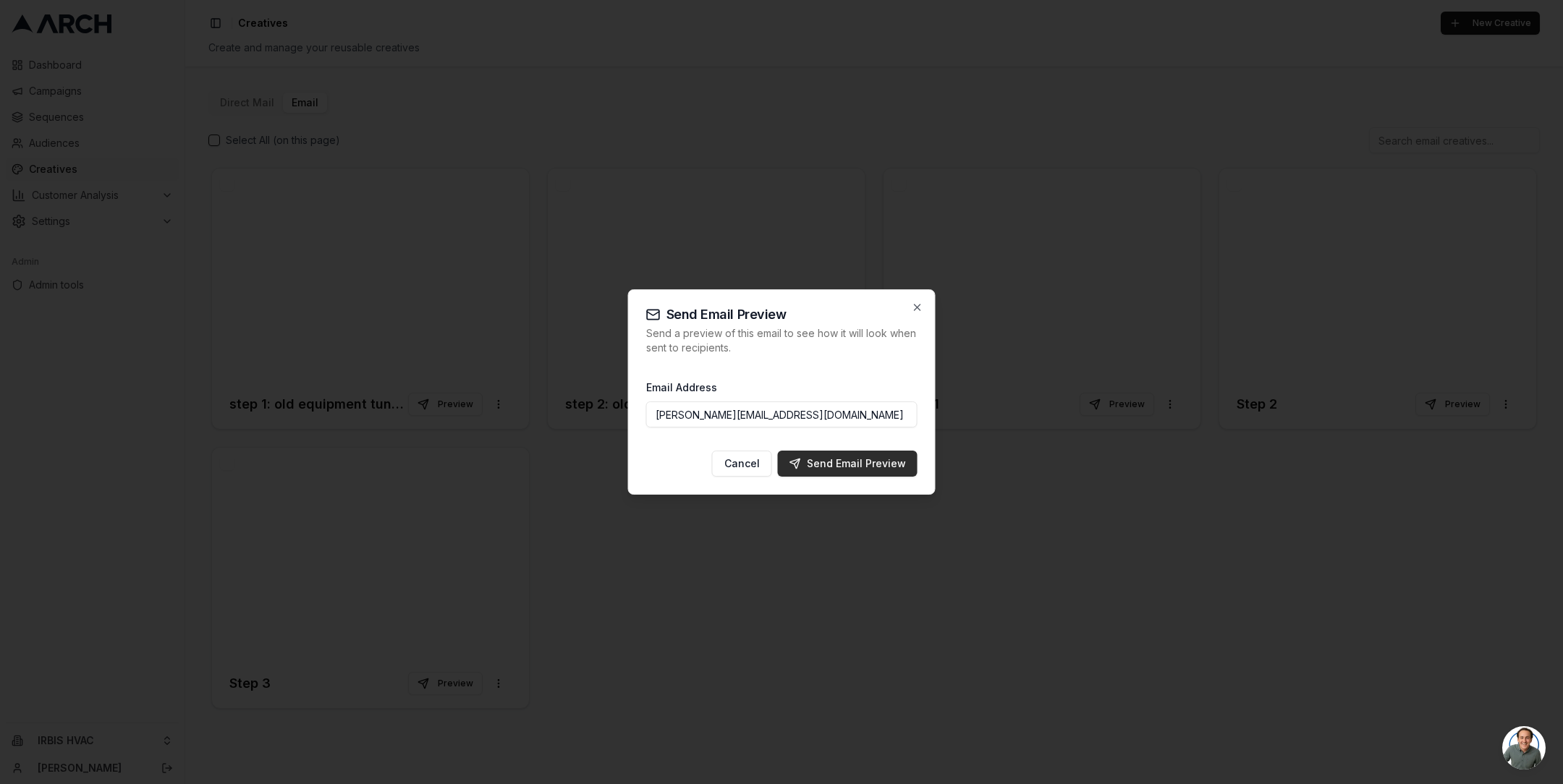
click at [840, 459] on div "Send Email Preview" at bounding box center [847, 463] width 116 height 15
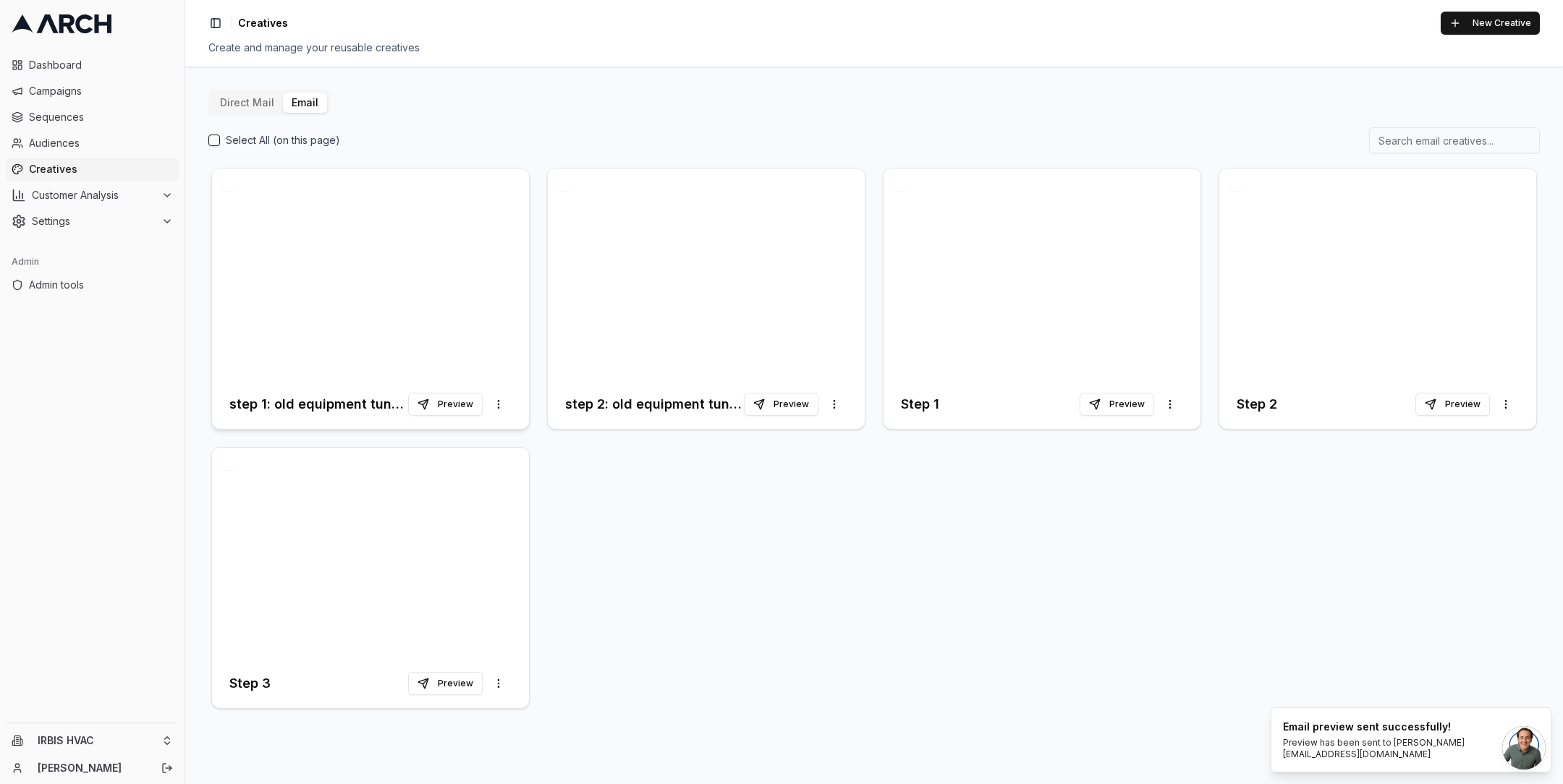
click at [428, 272] on div at bounding box center [370, 274] width 317 height 211
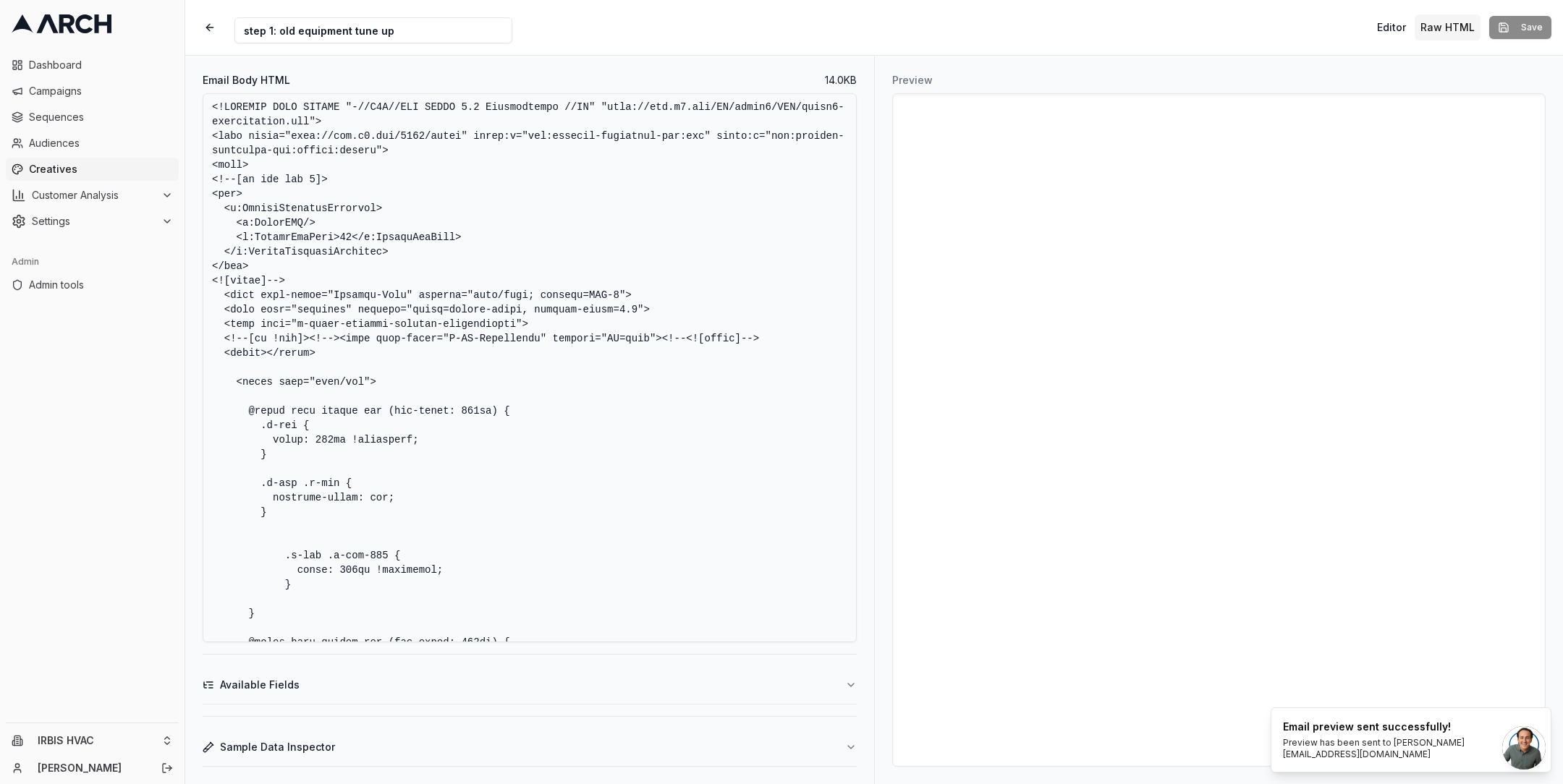
click at [672, 363] on textarea "Email Body HTML" at bounding box center [529, 367] width 654 height 549
click at [785, 538] on textarea "Email Body HTML" at bounding box center [529, 367] width 654 height 549
click at [730, 350] on textarea "Email Body HTML" at bounding box center [529, 367] width 654 height 549
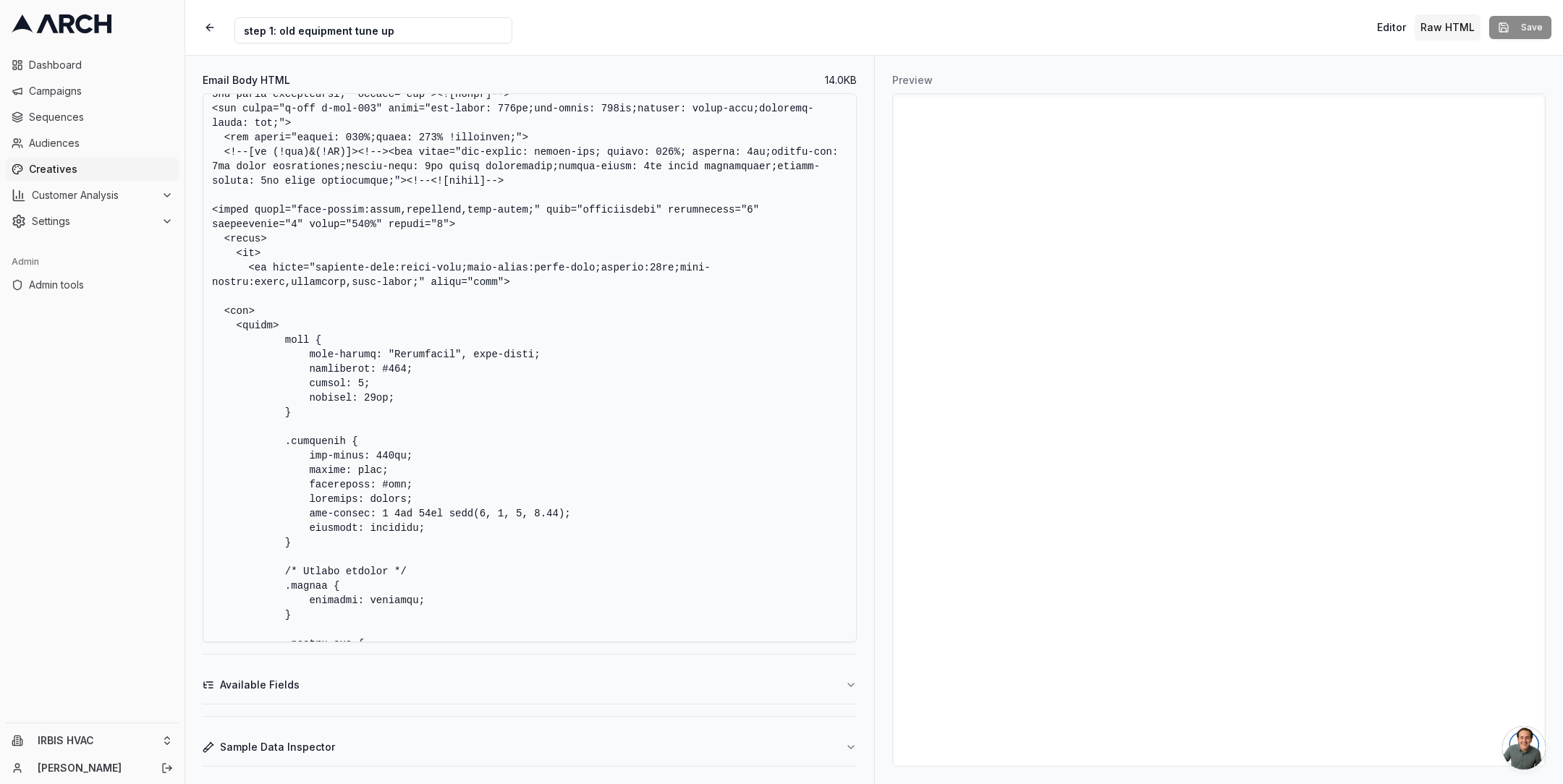
click at [421, 369] on textarea "Email Body HTML" at bounding box center [529, 367] width 654 height 549
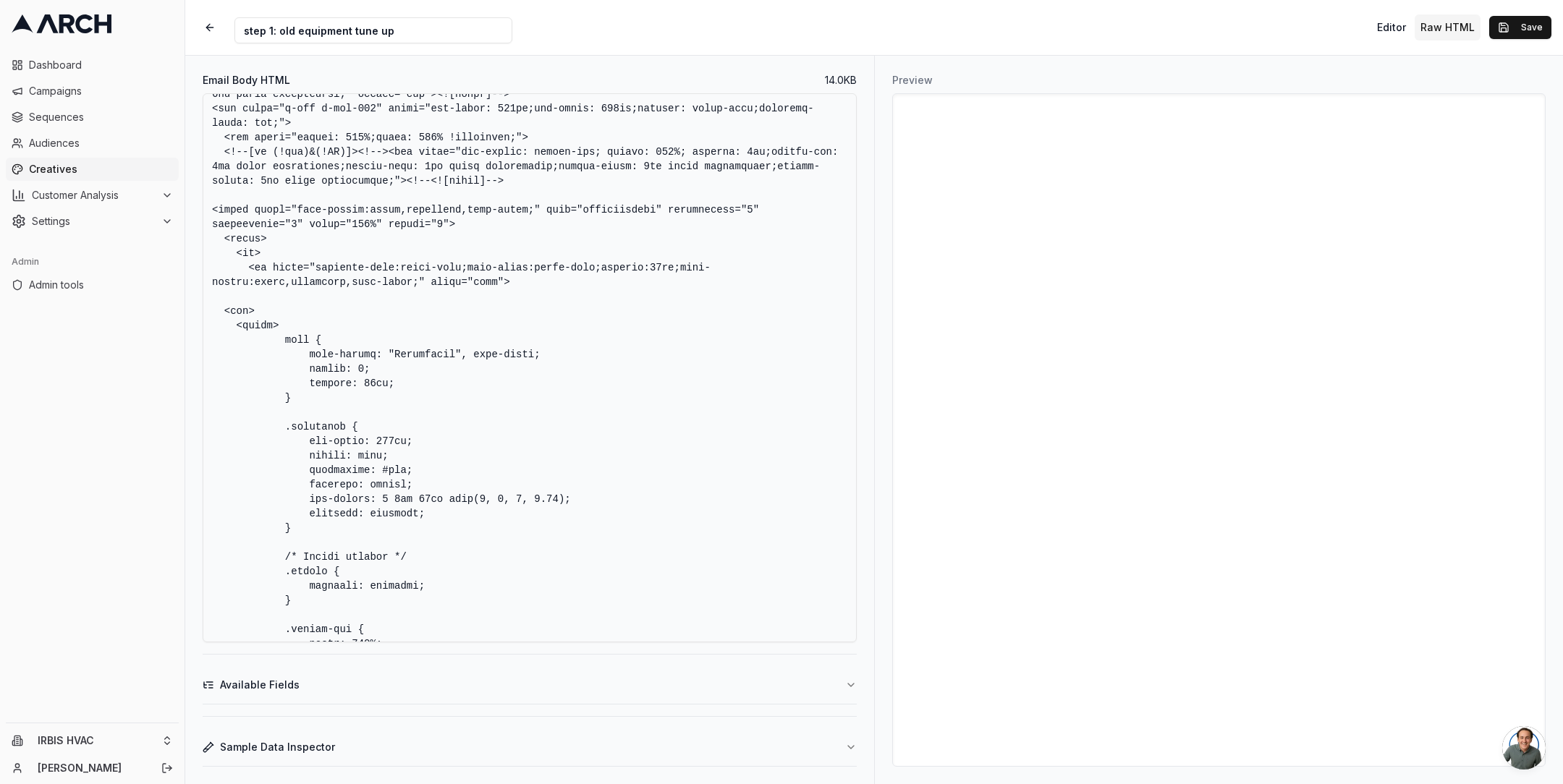
click at [552, 371] on textarea "Email Body HTML" at bounding box center [529, 367] width 654 height 549
click at [430, 355] on textarea "Email Body HTML" at bounding box center [529, 367] width 654 height 549
click at [468, 379] on textarea "Email Body HTML" at bounding box center [529, 367] width 654 height 549
type textarea "<!DOCTYPE HTML PUBLIC "-//W3C//DTD XHTML 1.0 Transitional //EN" "[URL][DOMAIN_N…"
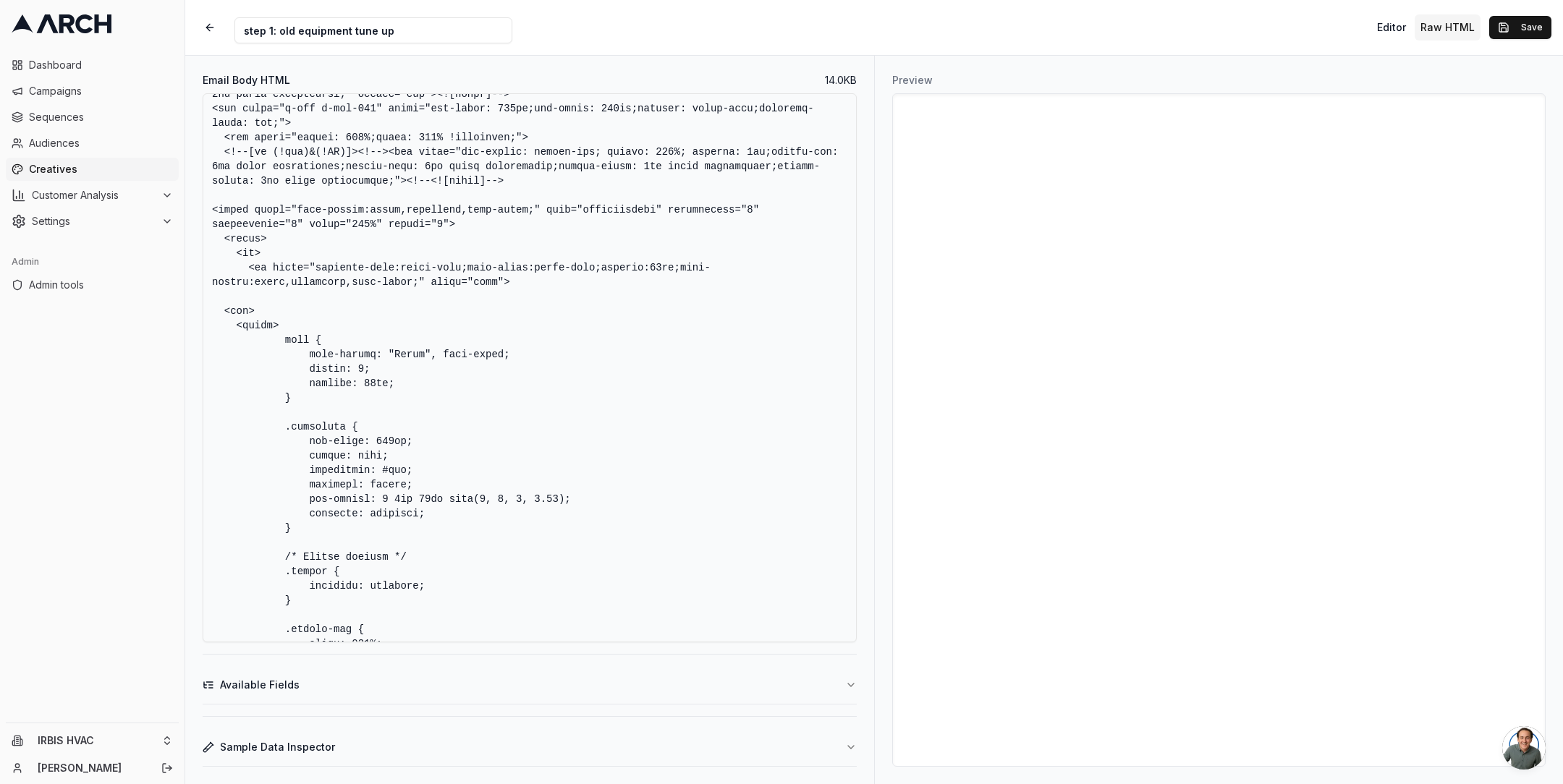
click at [725, 445] on textarea "Email Body HTML" at bounding box center [529, 367] width 654 height 549
click at [1535, 26] on button "Save" at bounding box center [1520, 27] width 63 height 23
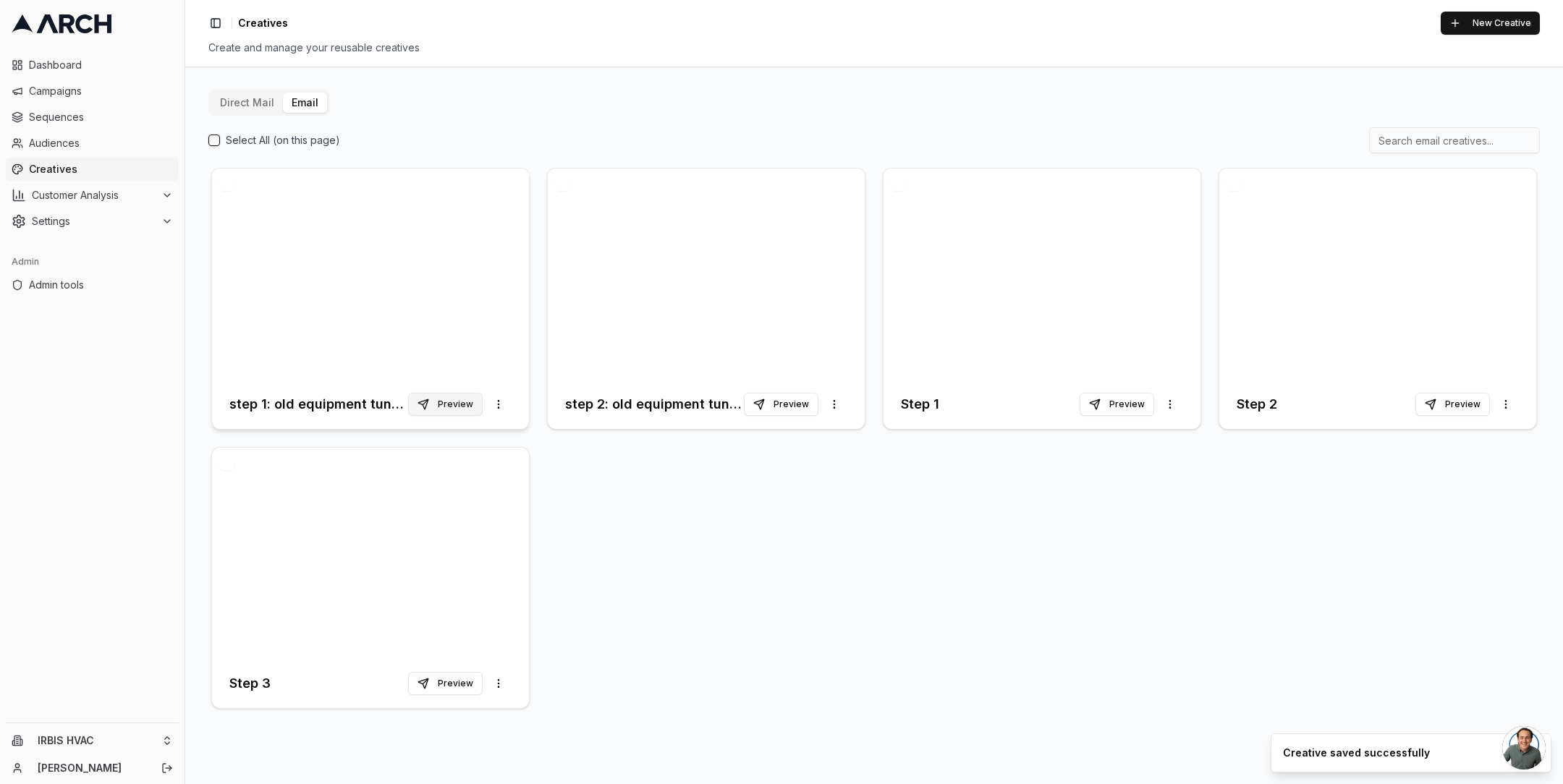
click at [450, 400] on button "Preview" at bounding box center [445, 404] width 74 height 23
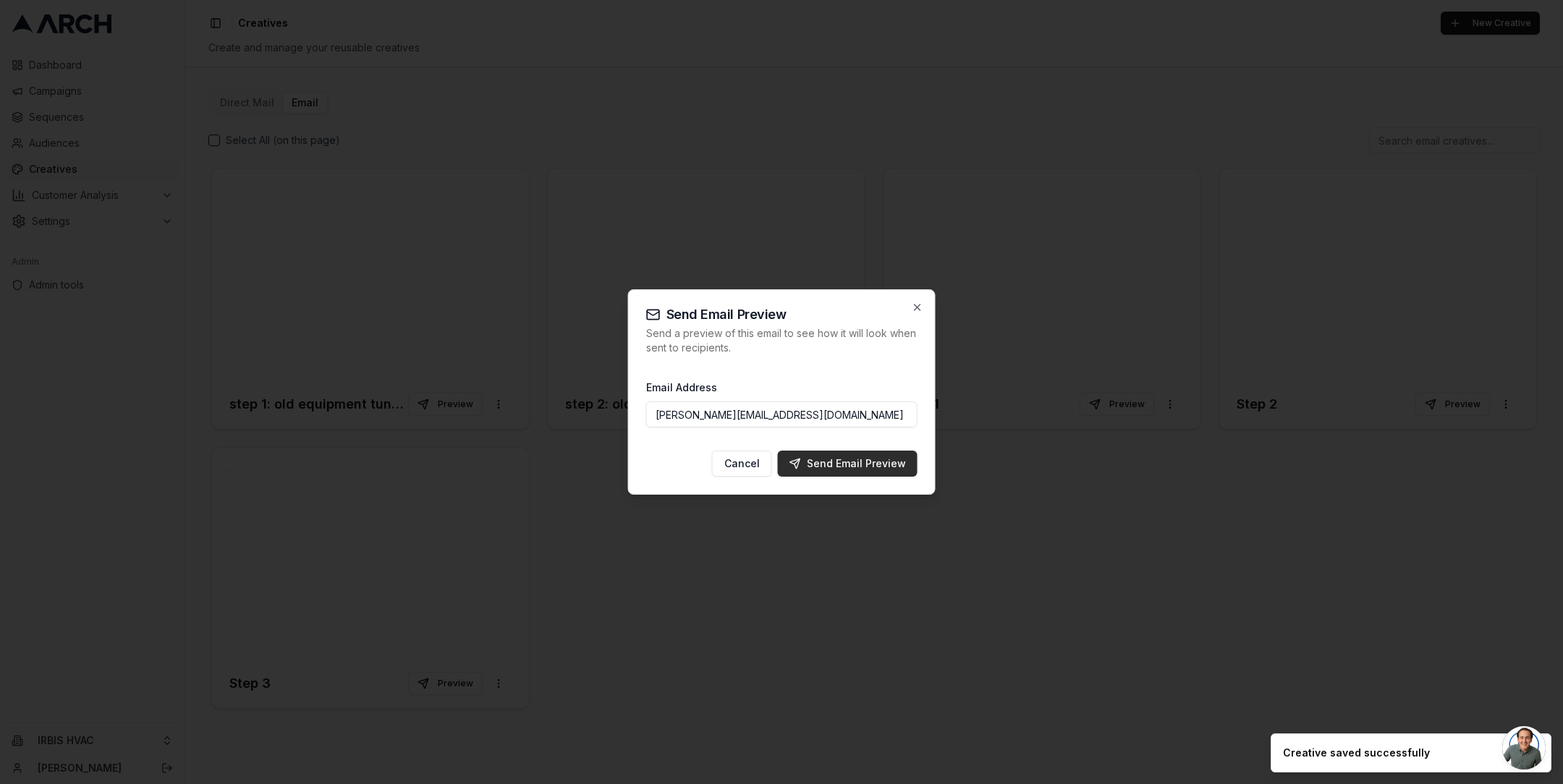
click at [809, 457] on div "Send Email Preview" at bounding box center [847, 463] width 116 height 15
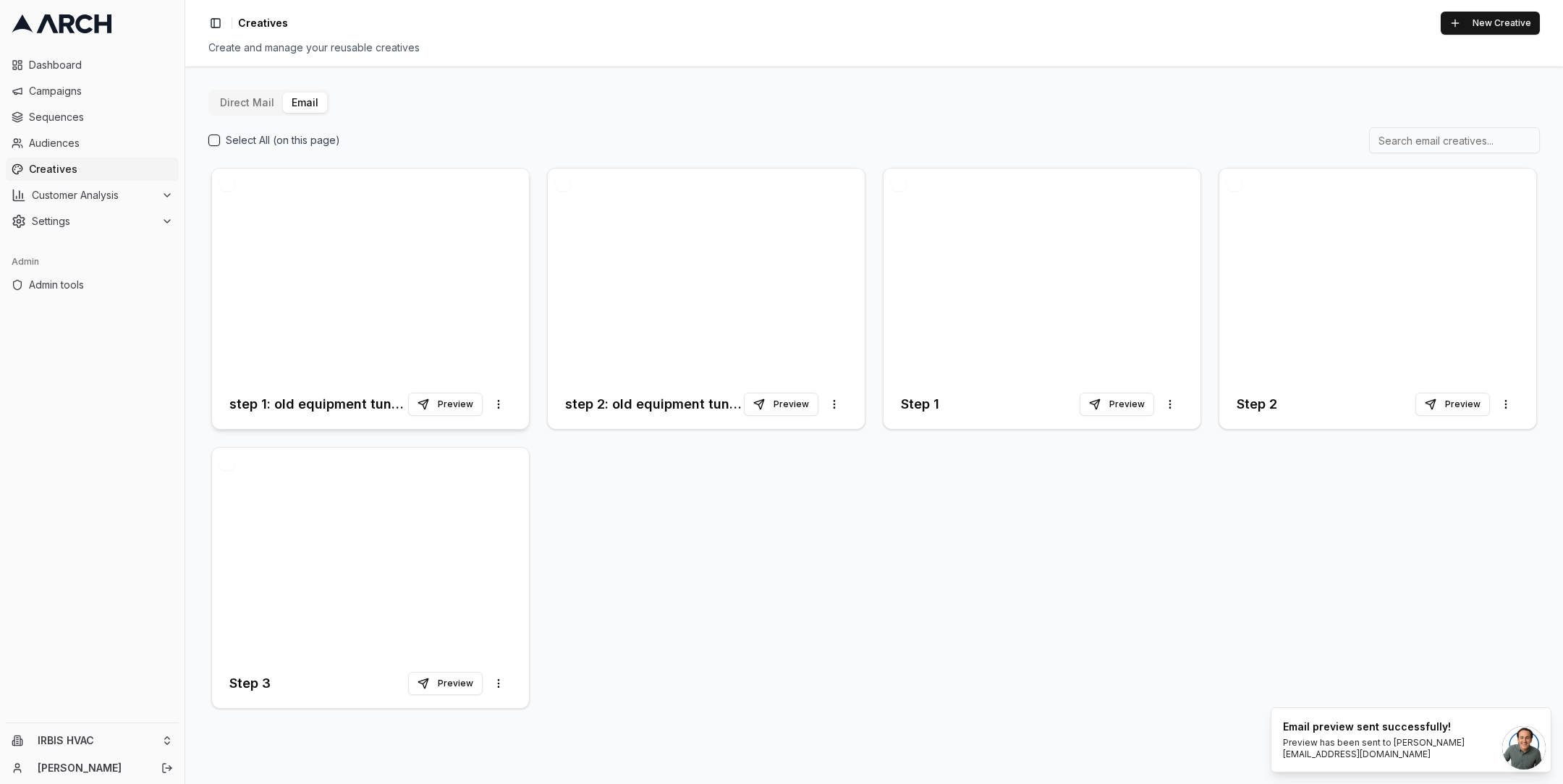
click at [342, 324] on div at bounding box center [370, 274] width 317 height 211
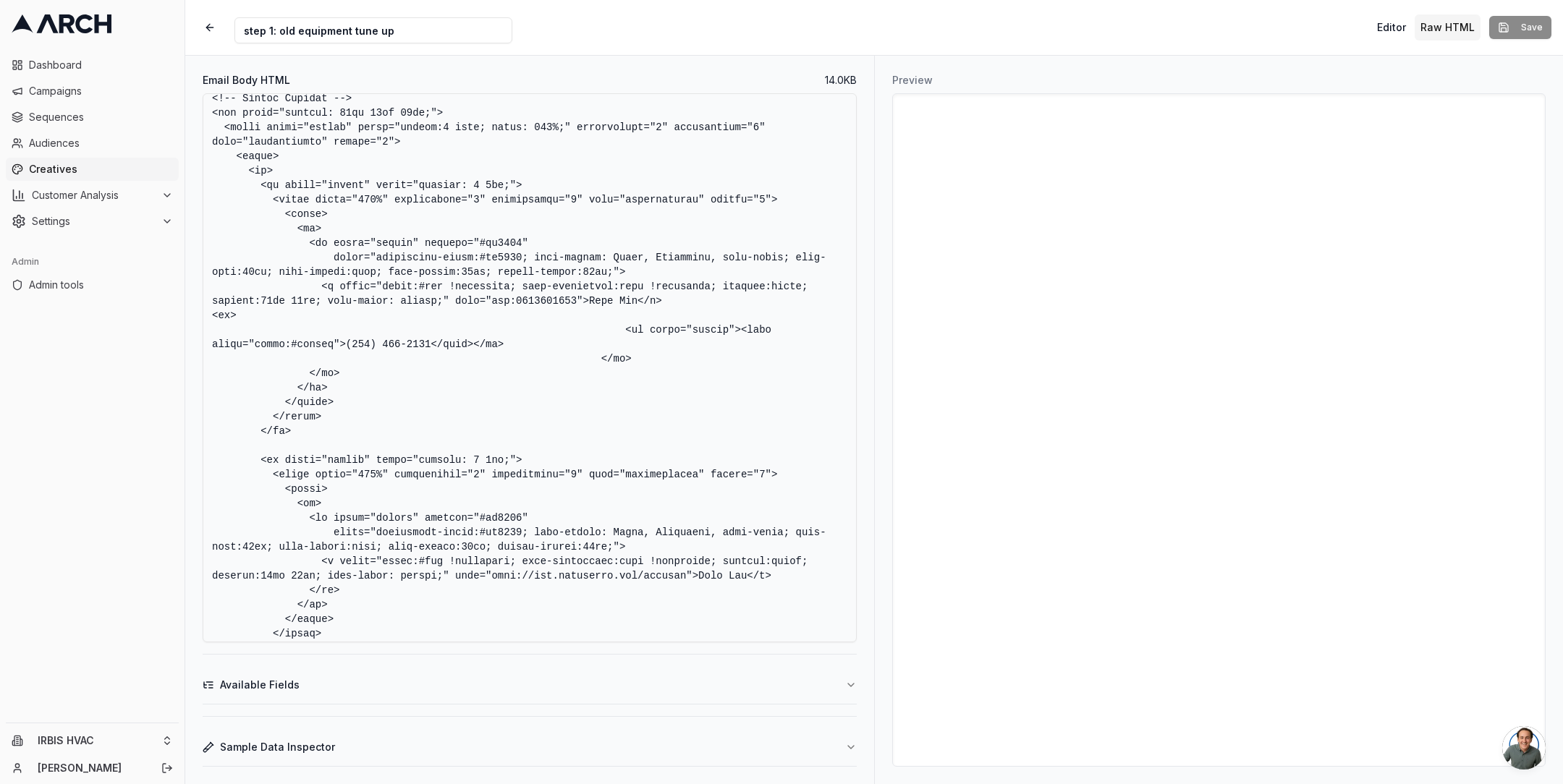
scroll to position [6256, 0]
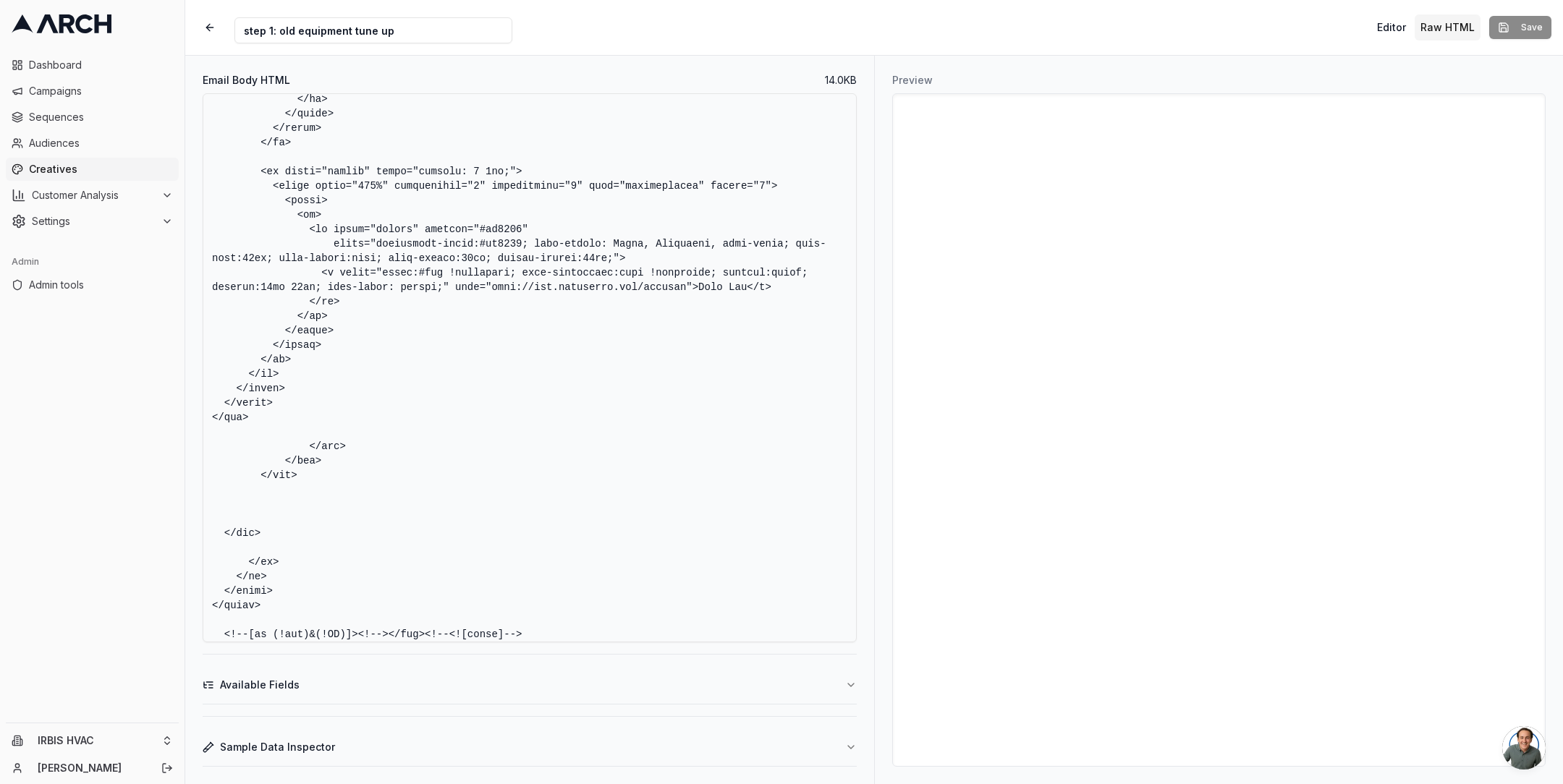
drag, startPoint x: 210, startPoint y: 298, endPoint x: 277, endPoint y: 437, distance: 154.3
click at [277, 437] on textarea "Email Body HTML" at bounding box center [529, 367] width 654 height 549
paste textarea "max-width: 320px;" cellpadding="0" cellspacing="0" role="presentation" border="…"
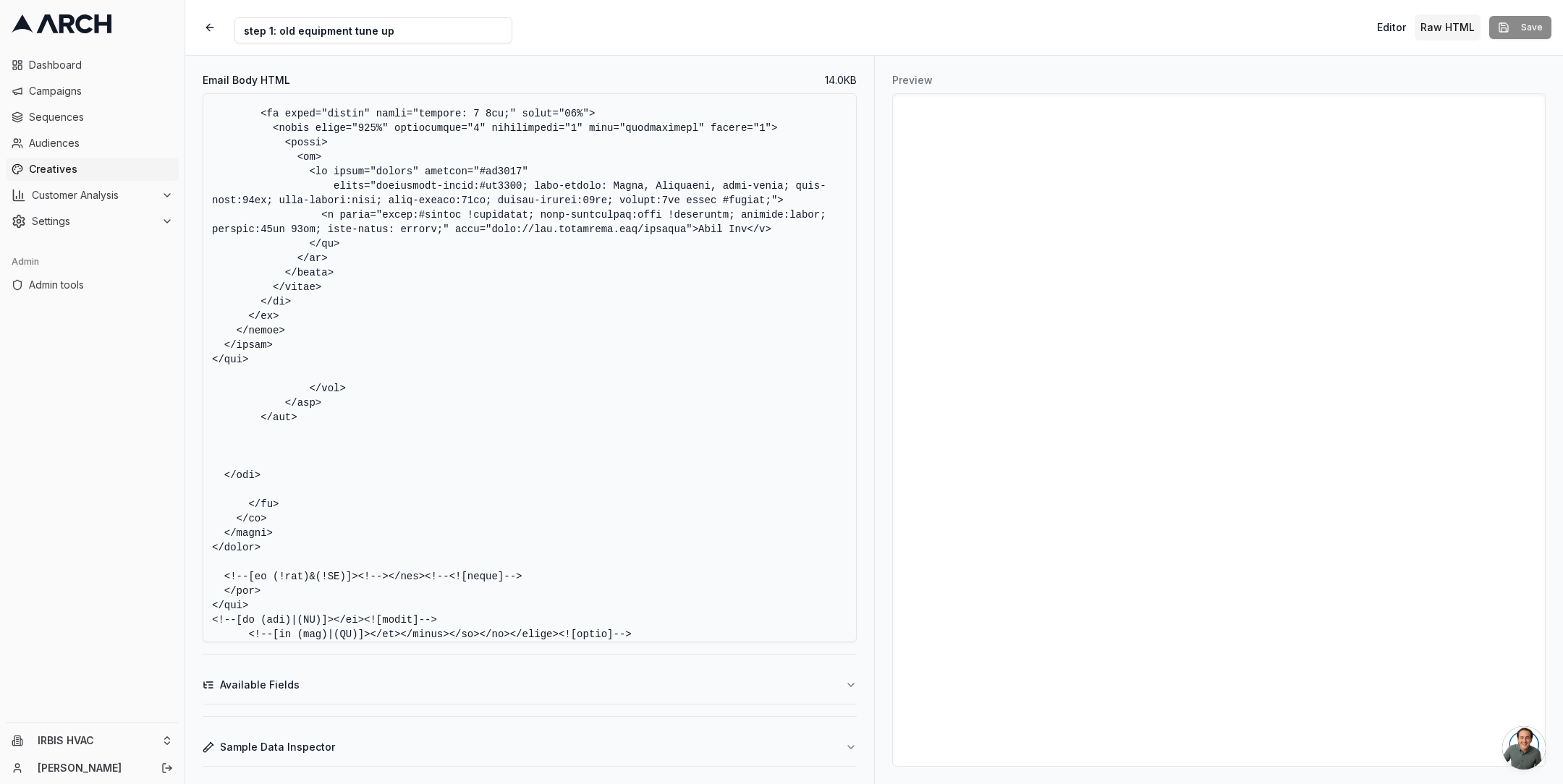
scroll to position [6198, 0]
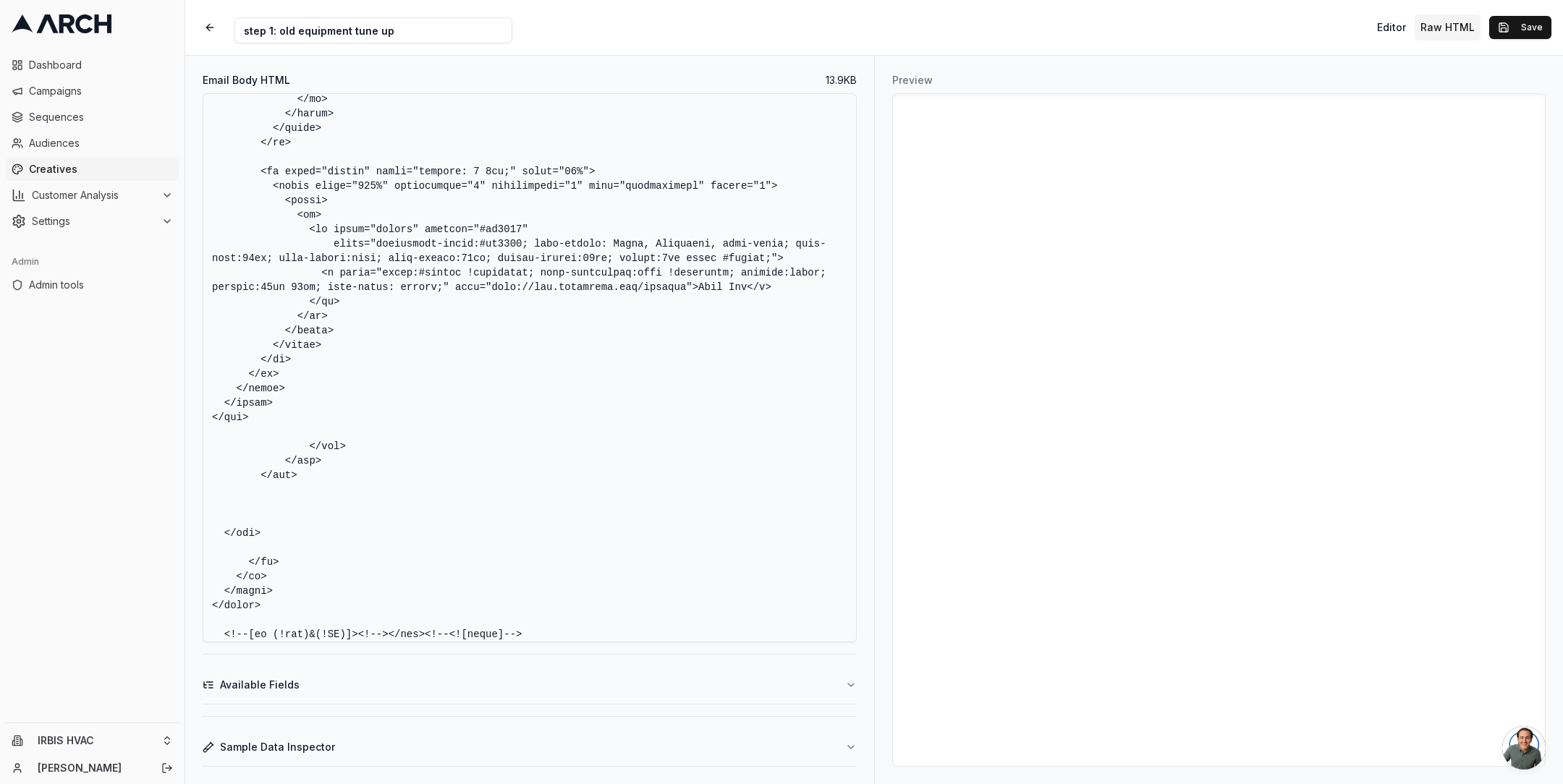
click at [645, 377] on textarea "Email Body HTML" at bounding box center [529, 367] width 654 height 549
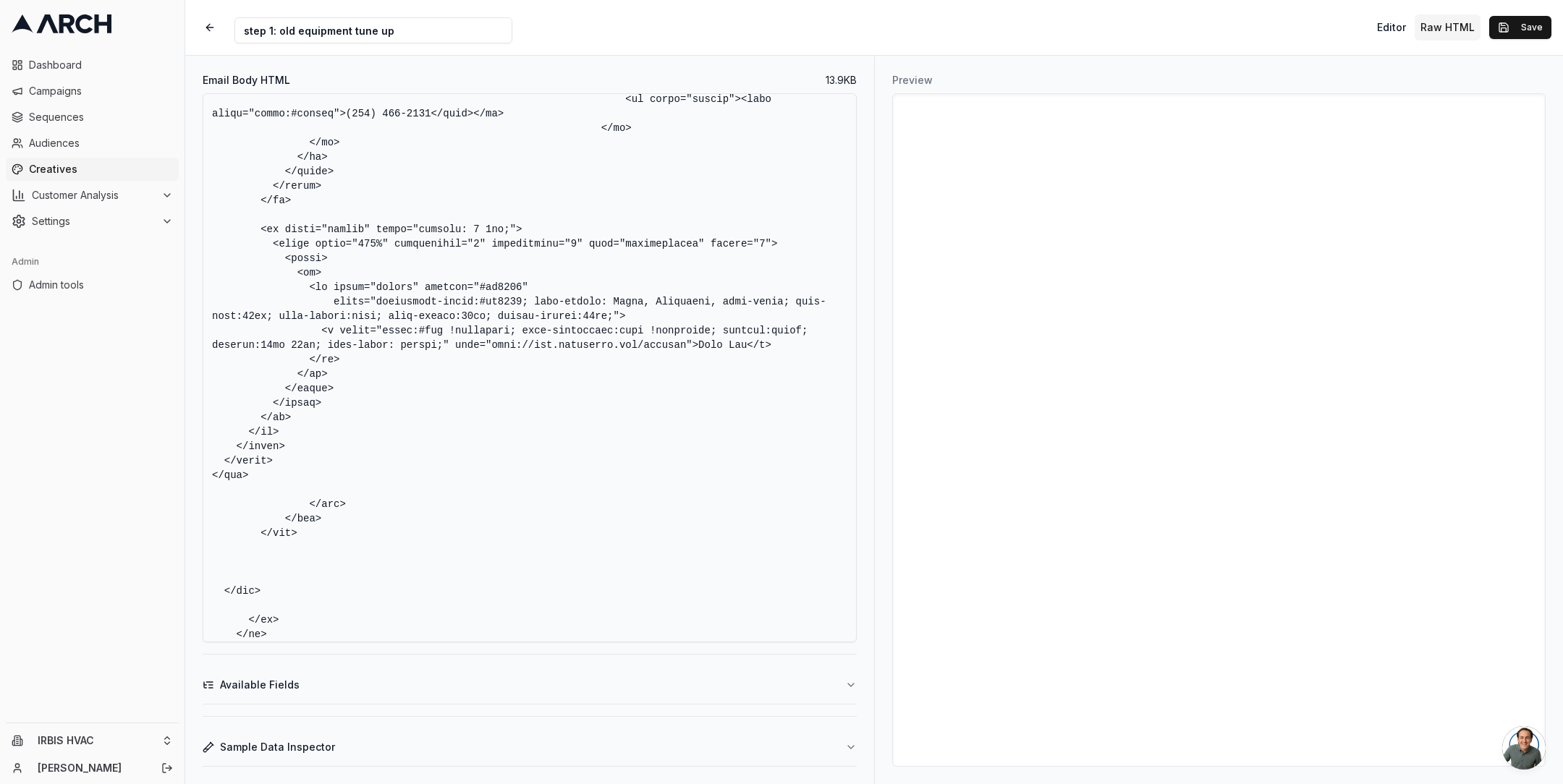
scroll to position [6256, 0]
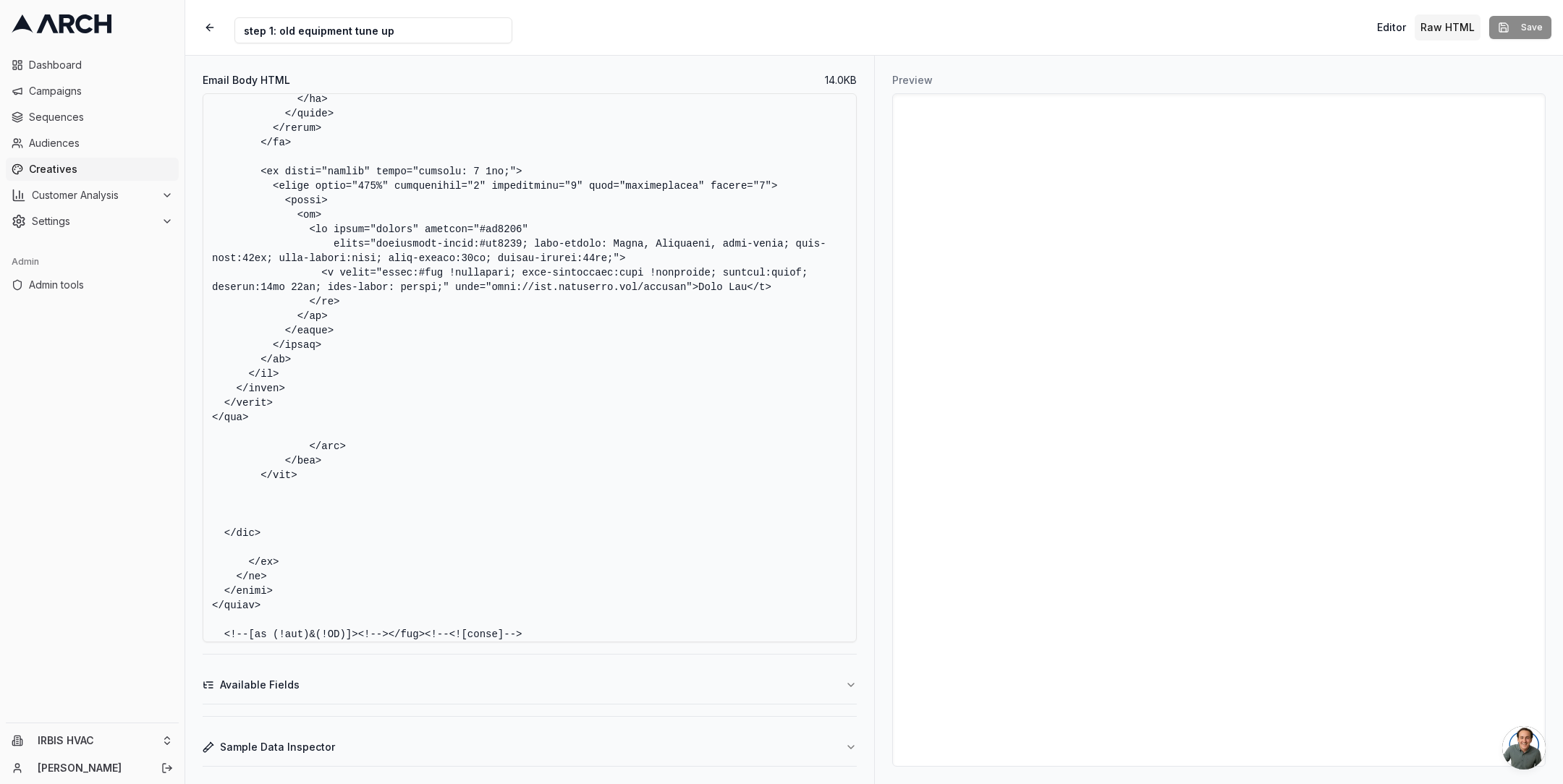
paste textarea "max-width: 320px;" cellpadding="0" cellspacing="0" role="presentation" border="…"
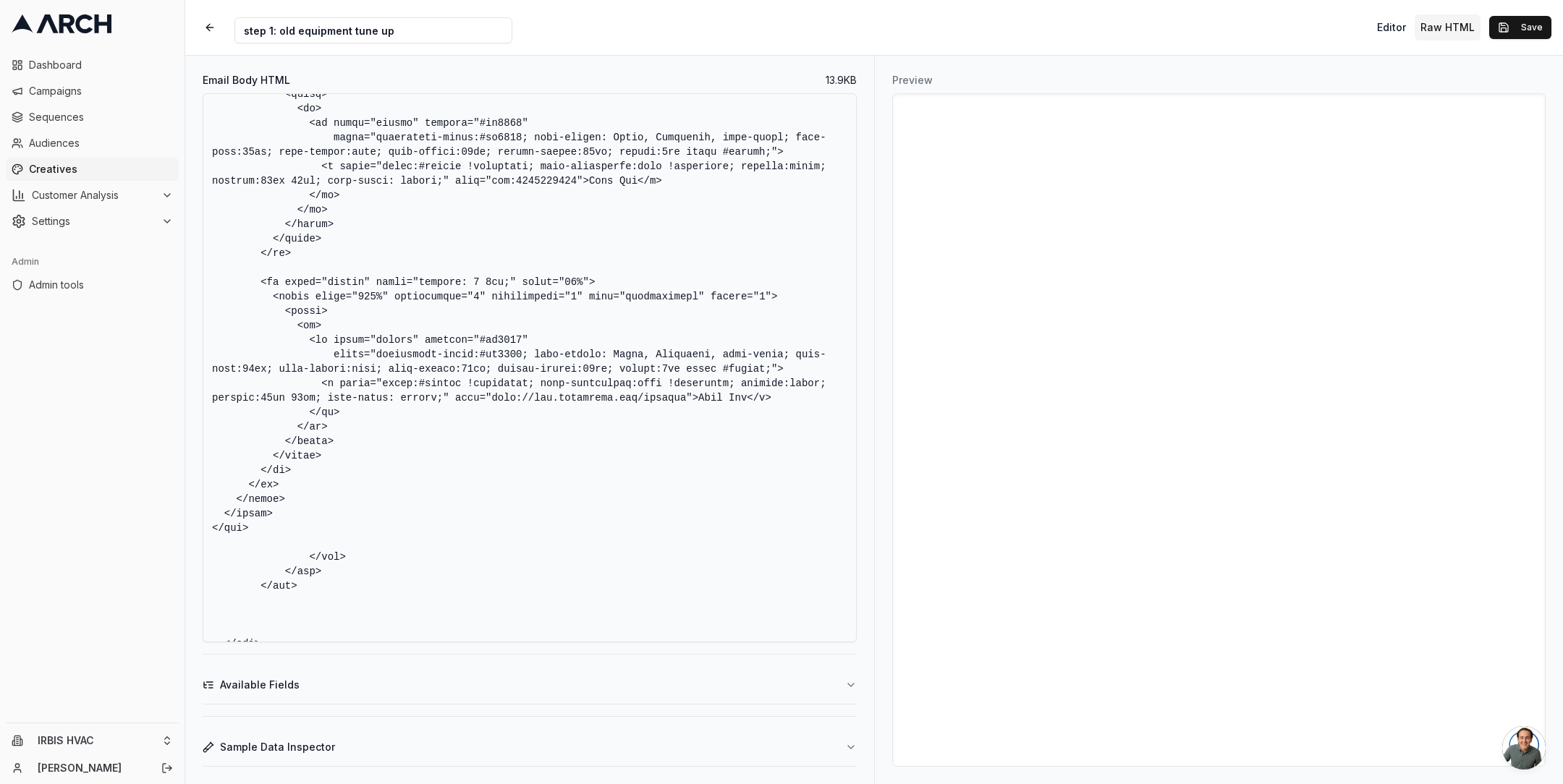
scroll to position [6076, 0]
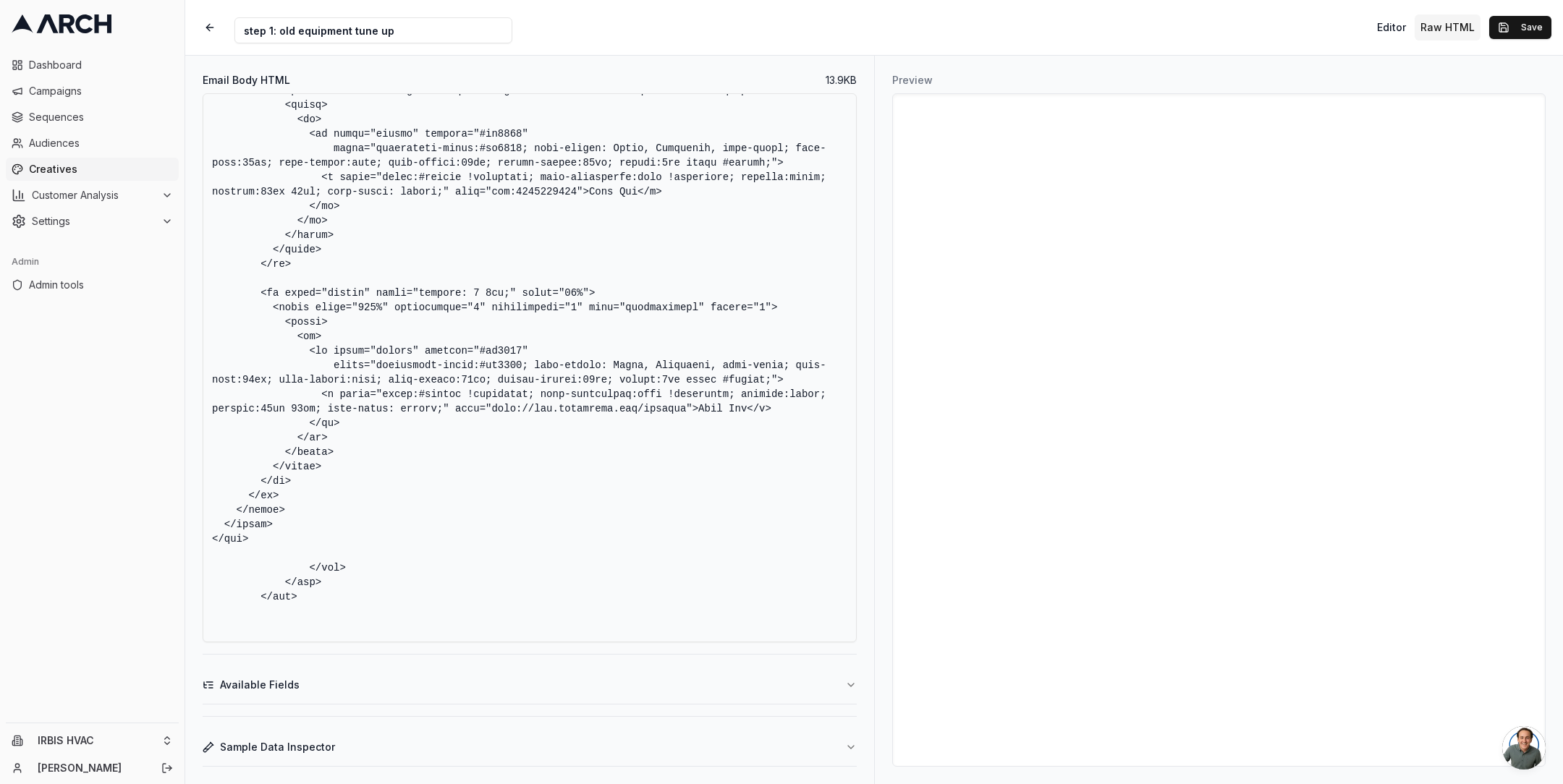
click at [561, 353] on textarea "Email Body HTML" at bounding box center [529, 367] width 654 height 549
type textarea "<!DOCTYPE HTML PUBLIC "-//W3C//DTD XHTML 1.0 Transitional //EN" "[URL][DOMAIN_N…"
click at [1526, 20] on button "Save" at bounding box center [1520, 27] width 63 height 23
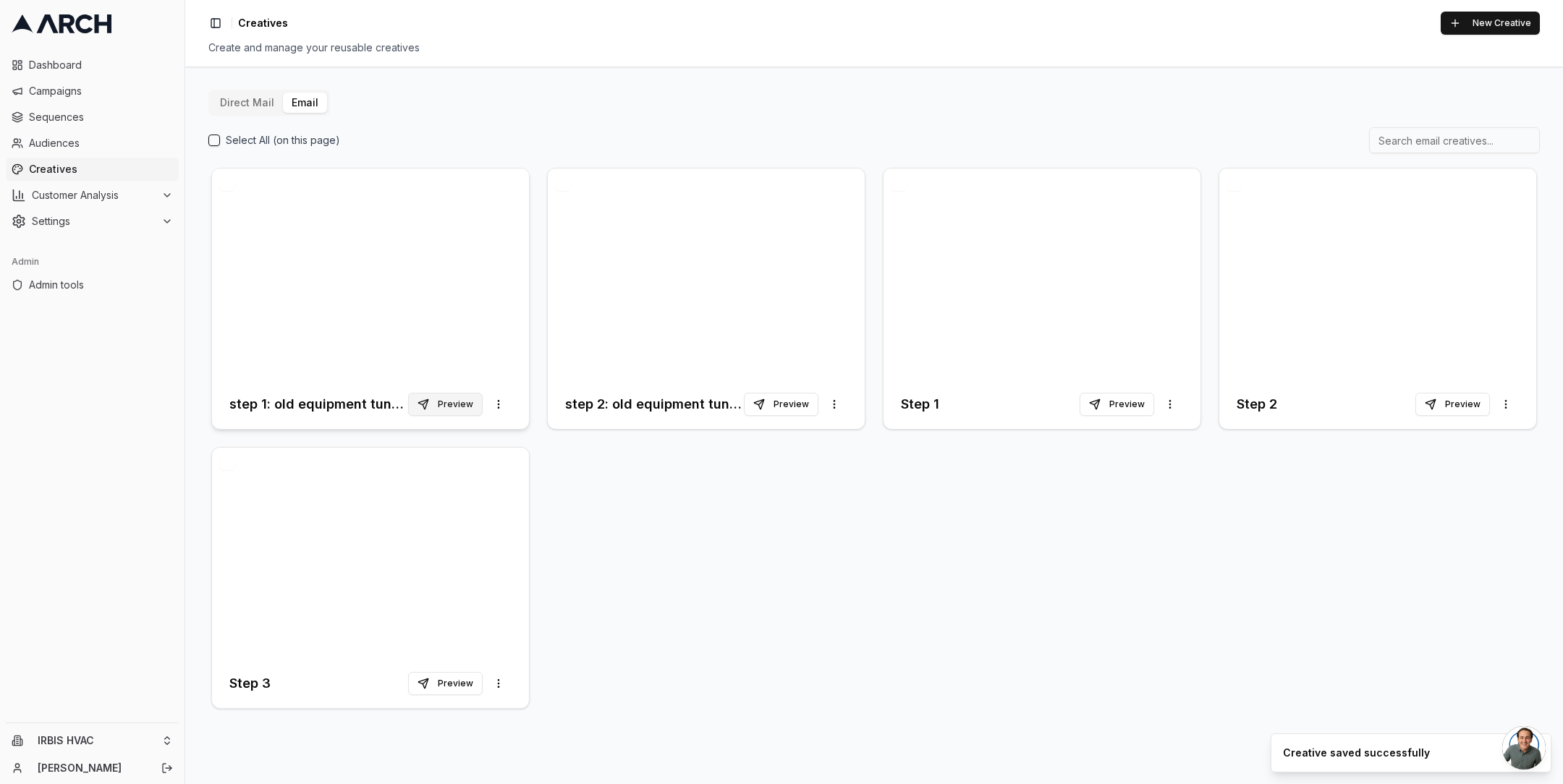
click at [441, 410] on button "Preview" at bounding box center [445, 404] width 74 height 23
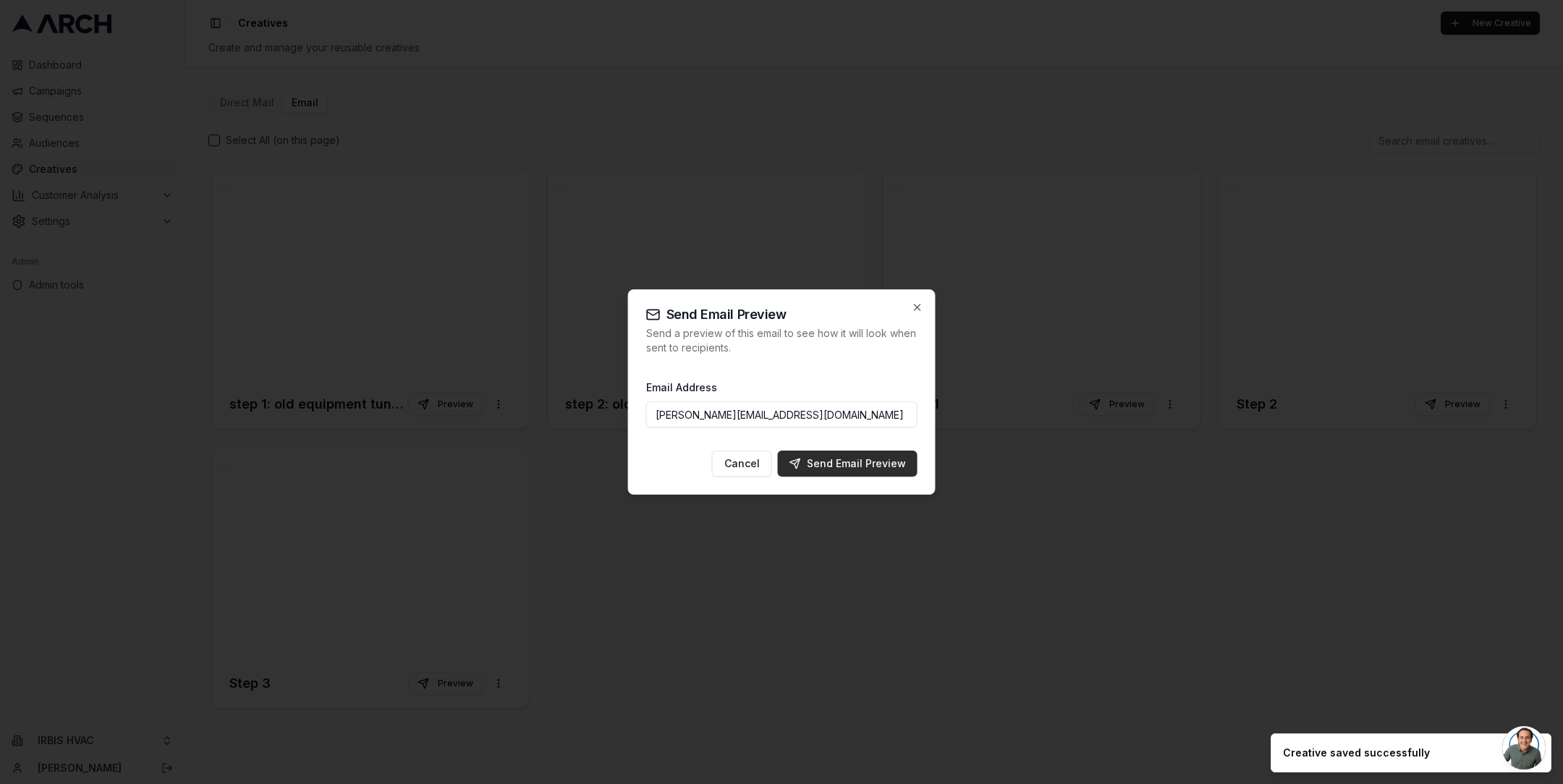
click at [833, 465] on div "Send Email Preview" at bounding box center [847, 463] width 116 height 15
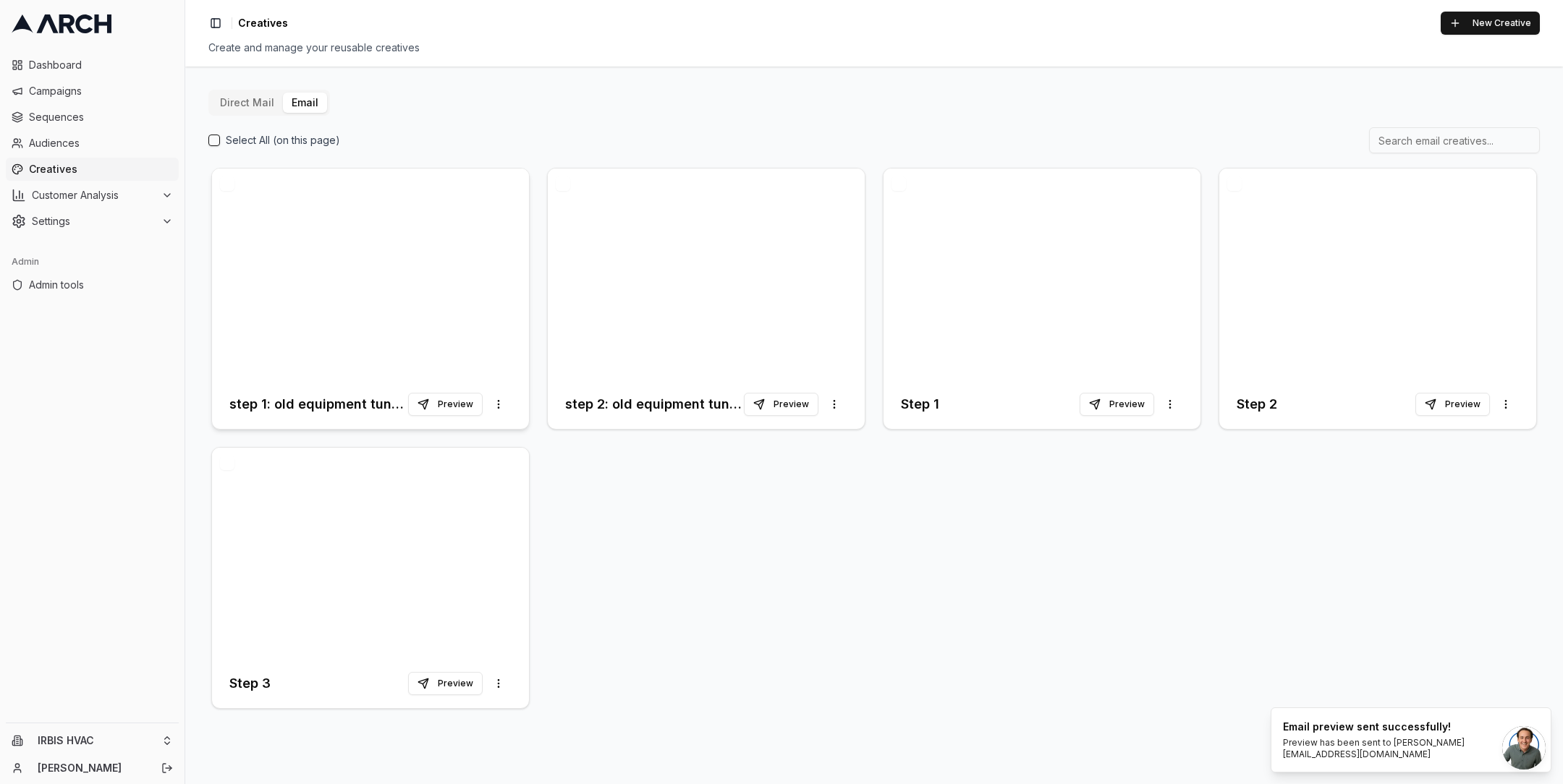
click at [376, 310] on div at bounding box center [370, 274] width 317 height 211
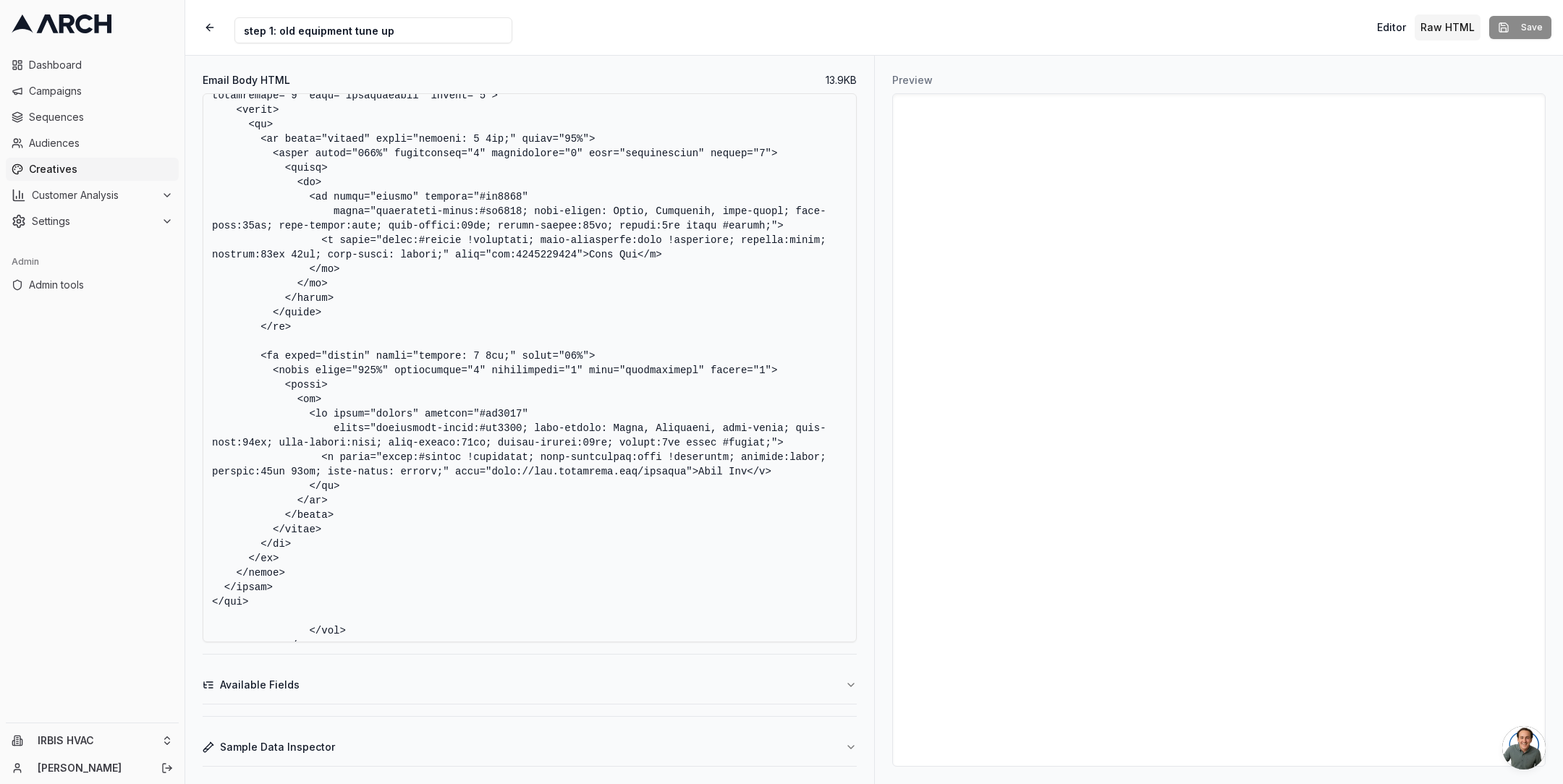
scroll to position [6128, 0]
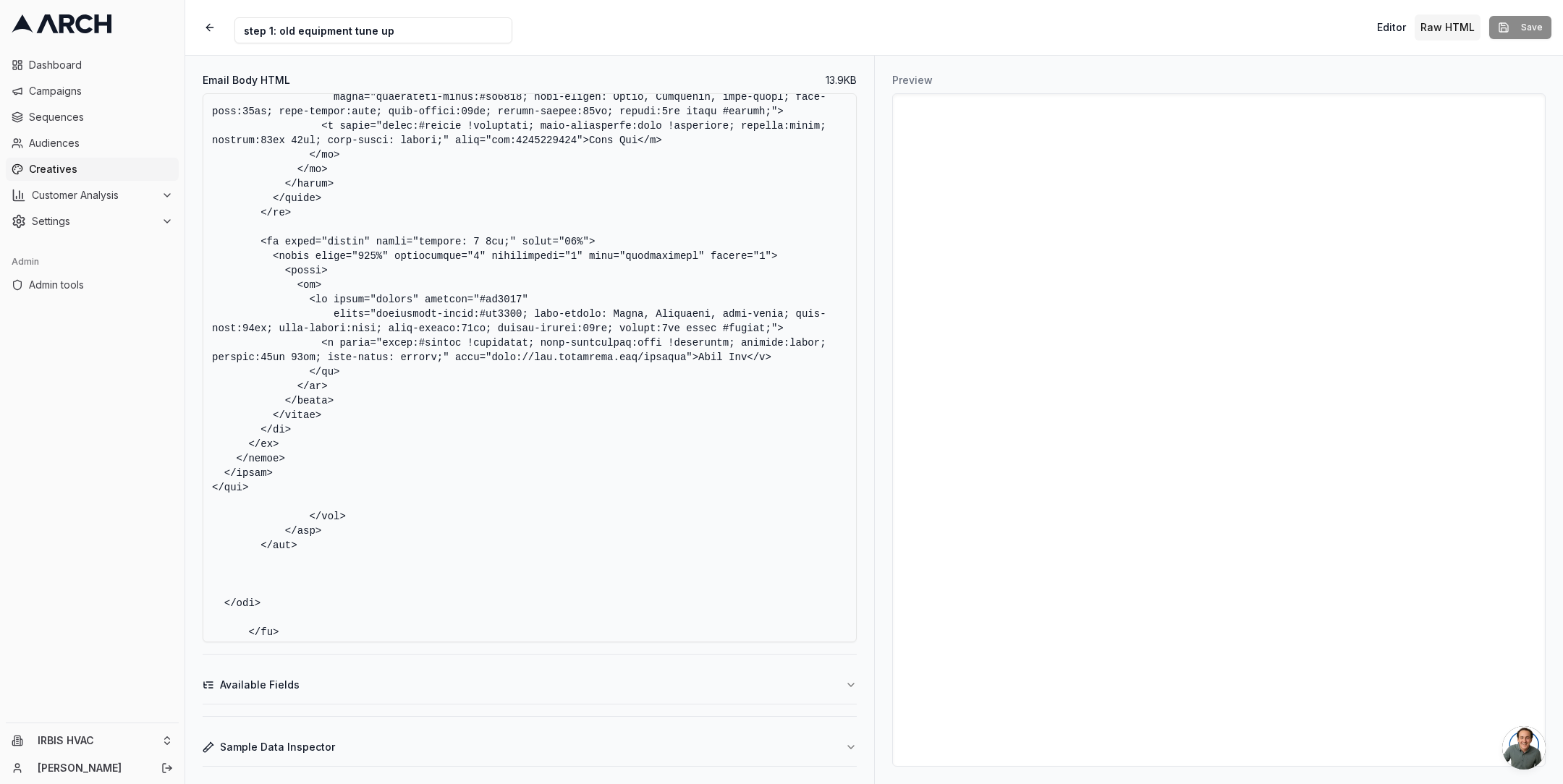
drag, startPoint x: 209, startPoint y: 284, endPoint x: 281, endPoint y: 502, distance: 229.6
click at [281, 502] on textarea "Email Body HTML" at bounding box center [529, 367] width 654 height 549
paste textarea "table width="100%" cellpadding="0" cellspacing="0" border="0" style="padding: 1…"
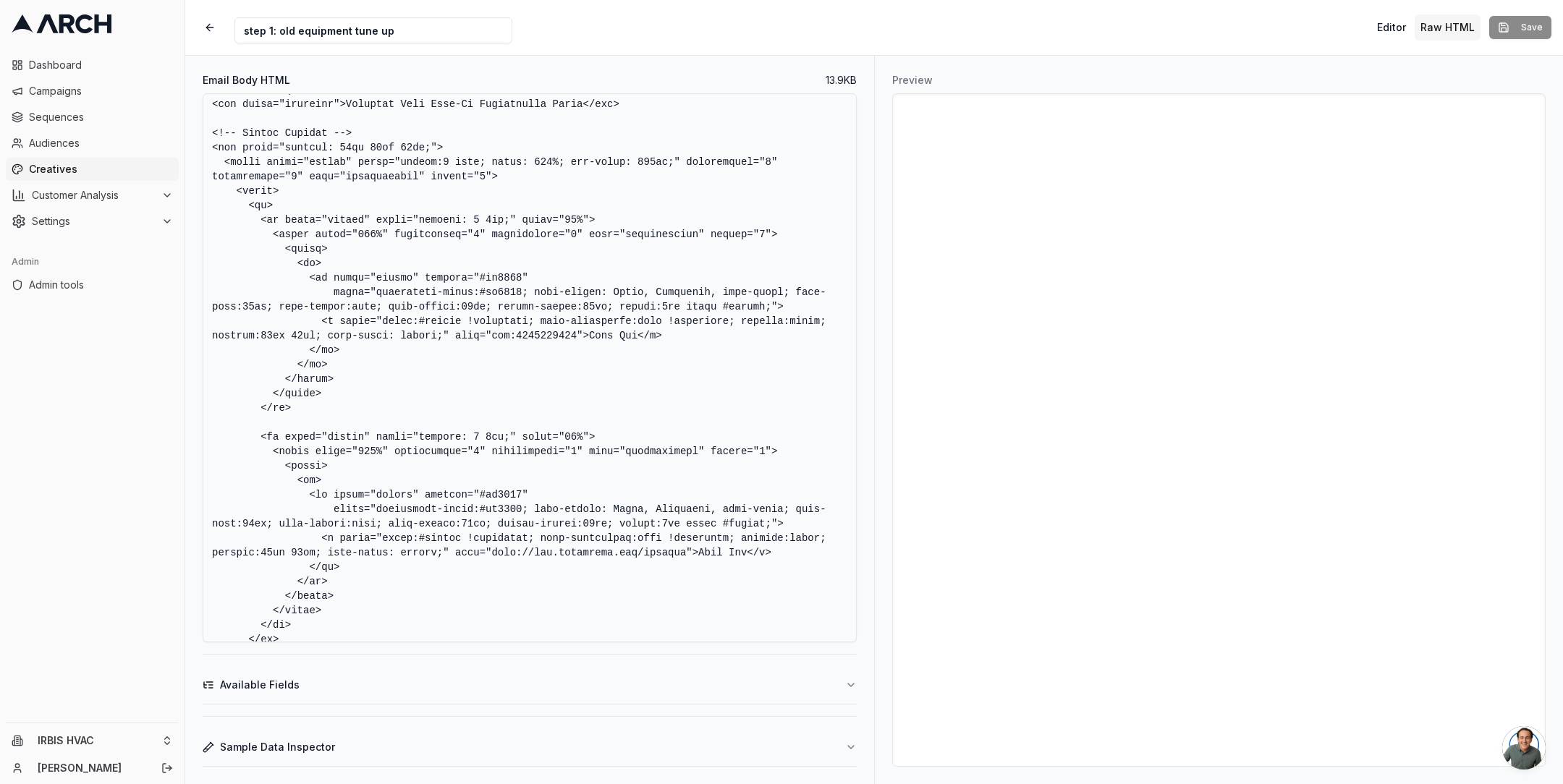
scroll to position [5865, 0]
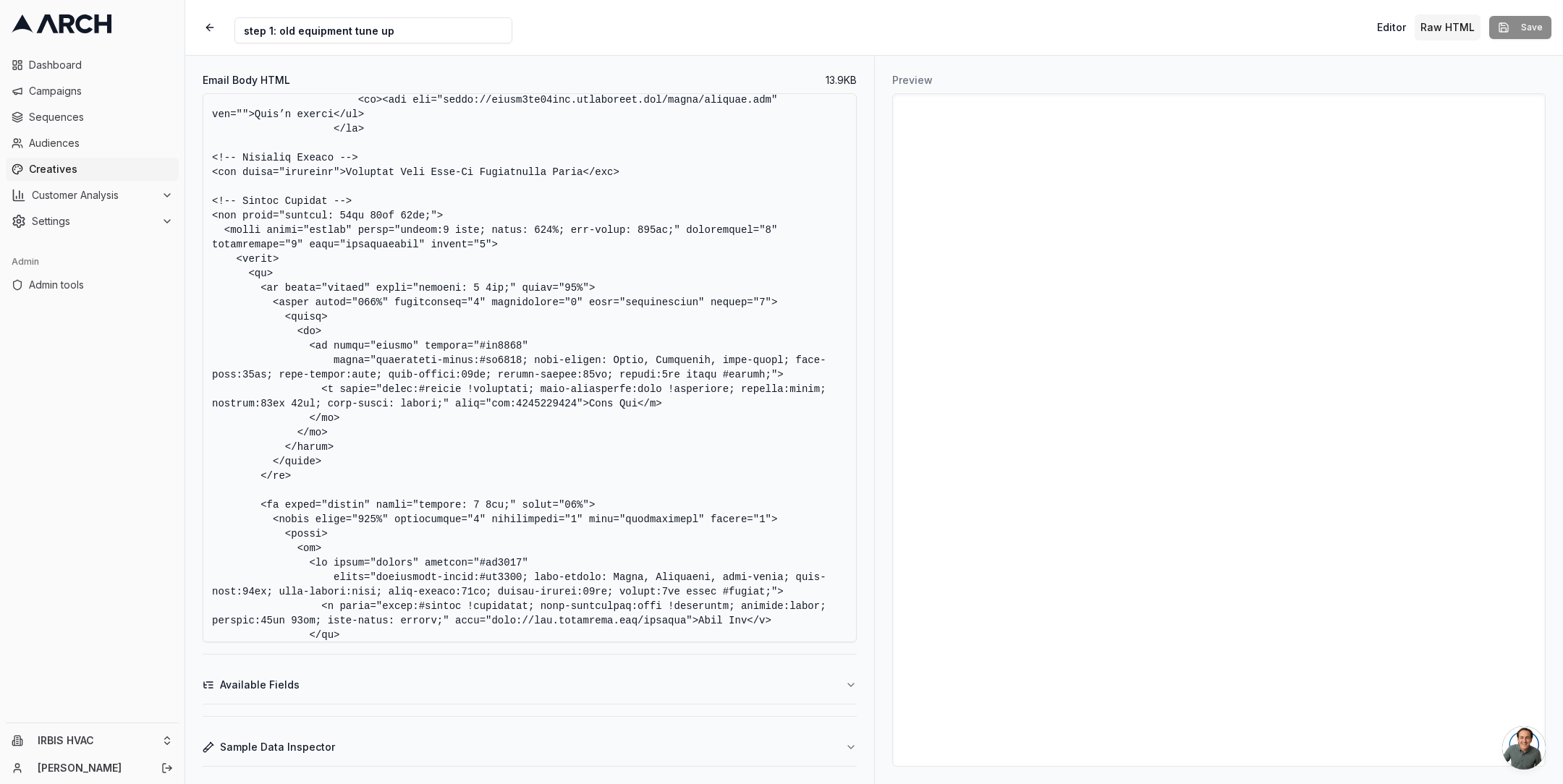
click at [447, 353] on textarea "Email Body HTML" at bounding box center [529, 367] width 654 height 549
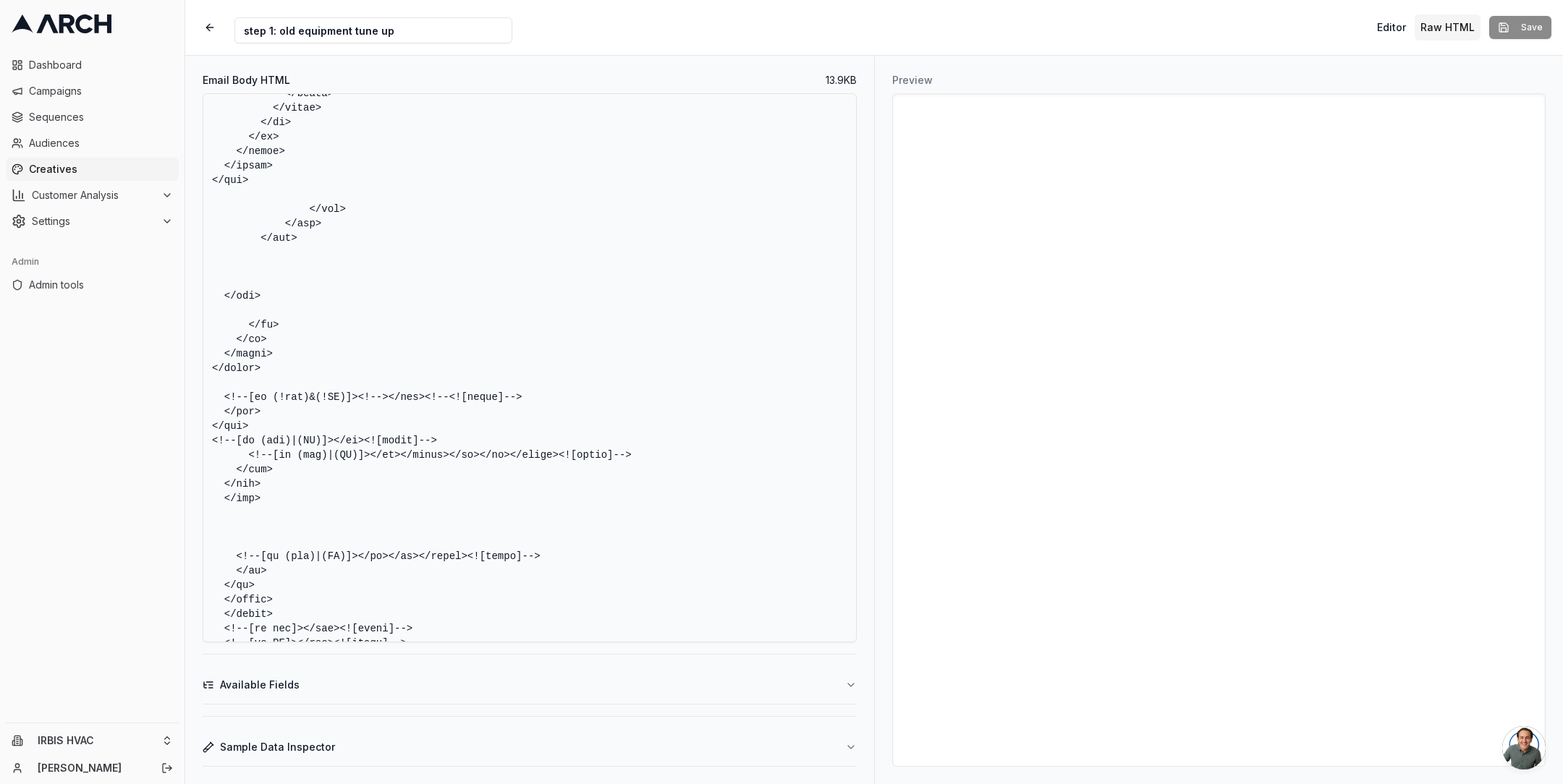
scroll to position [6512, 0]
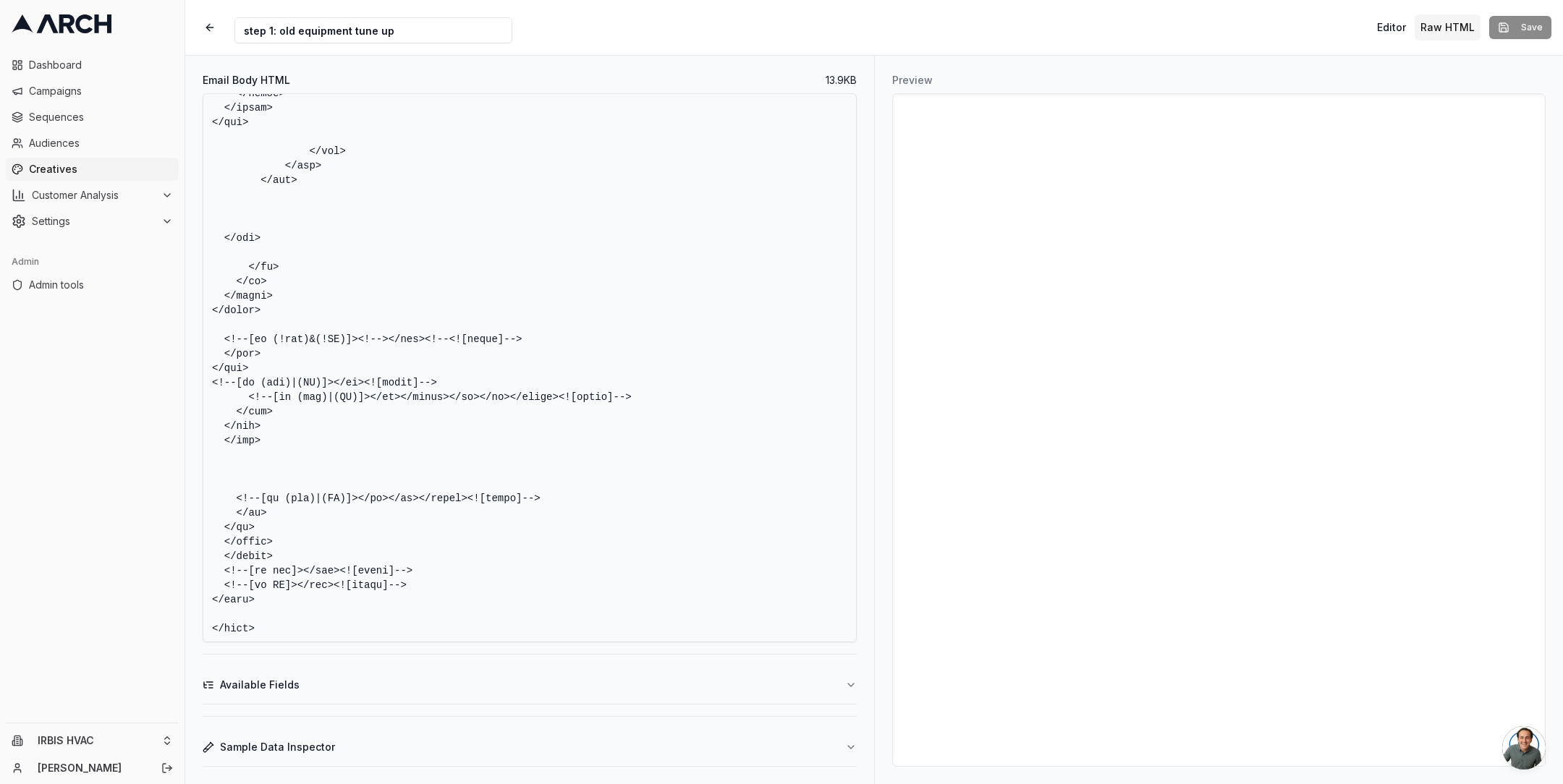
drag, startPoint x: 212, startPoint y: 203, endPoint x: 297, endPoint y: 120, distance: 118.8
click at [297, 120] on textarea "Email Body HTML" at bounding box center [529, 367] width 654 height 549
paste textarea "table width="100%" cellpadding="0" cellspacing="0" border="0" style="padding: 1…"
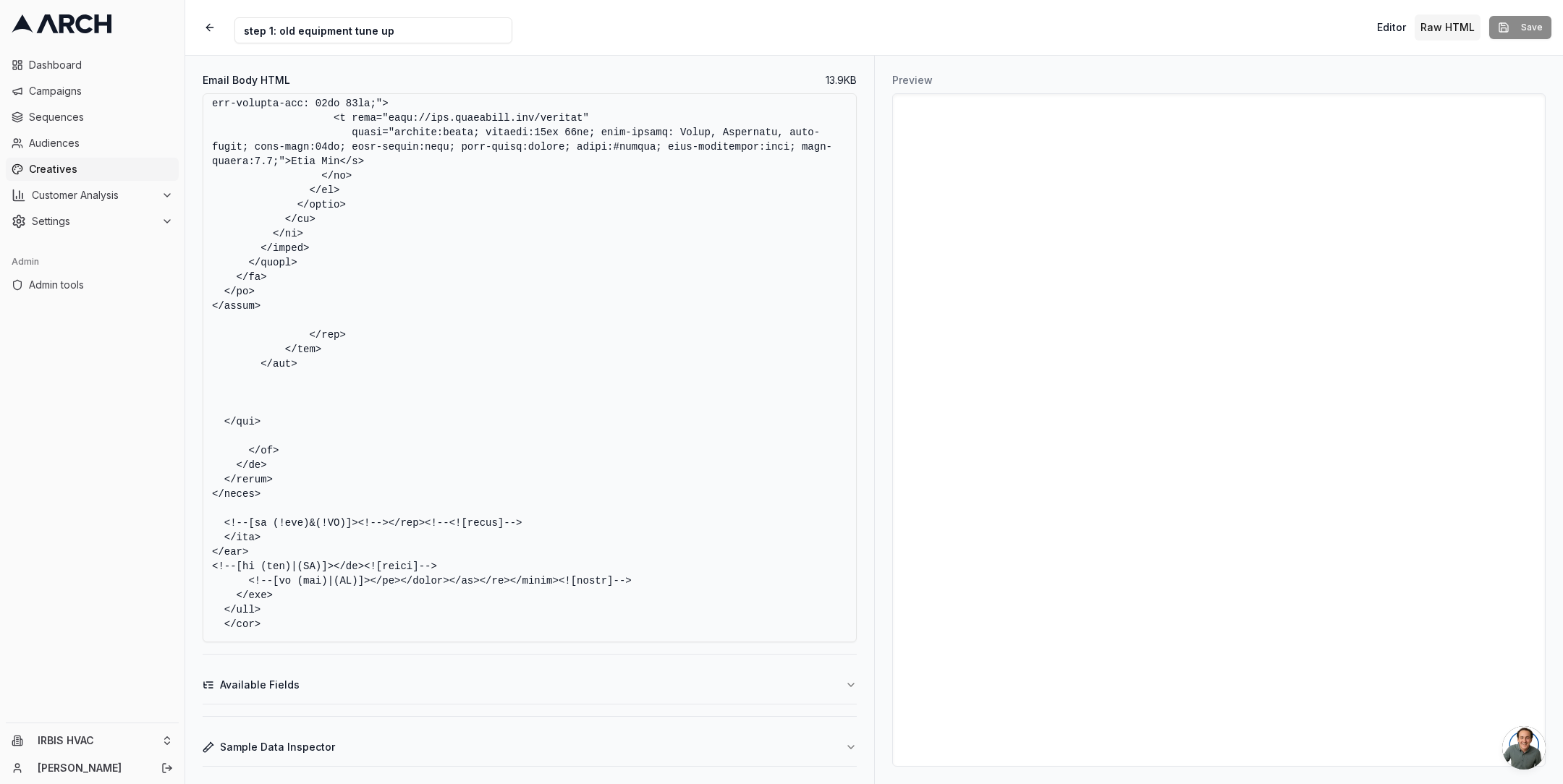
scroll to position [6715, 0]
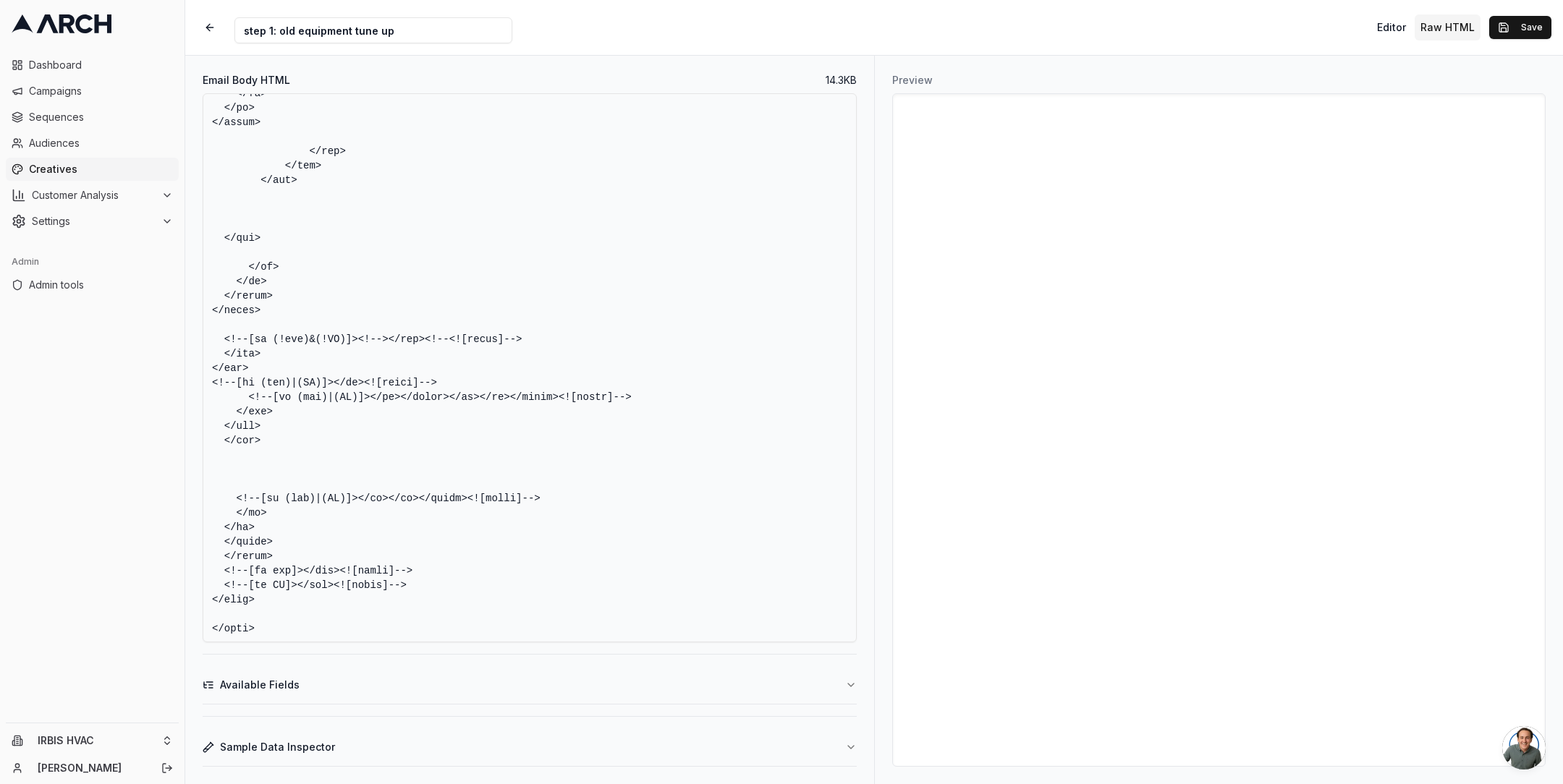
click at [626, 203] on textarea "Email Body HTML" at bounding box center [529, 367] width 654 height 549
type textarea "<!DOCTYPE HTML PUBLIC "-//W3C//DTD XHTML 1.0 Transitional //EN" "[URL][DOMAIN_N…"
click at [1513, 36] on button "Save" at bounding box center [1520, 27] width 63 height 23
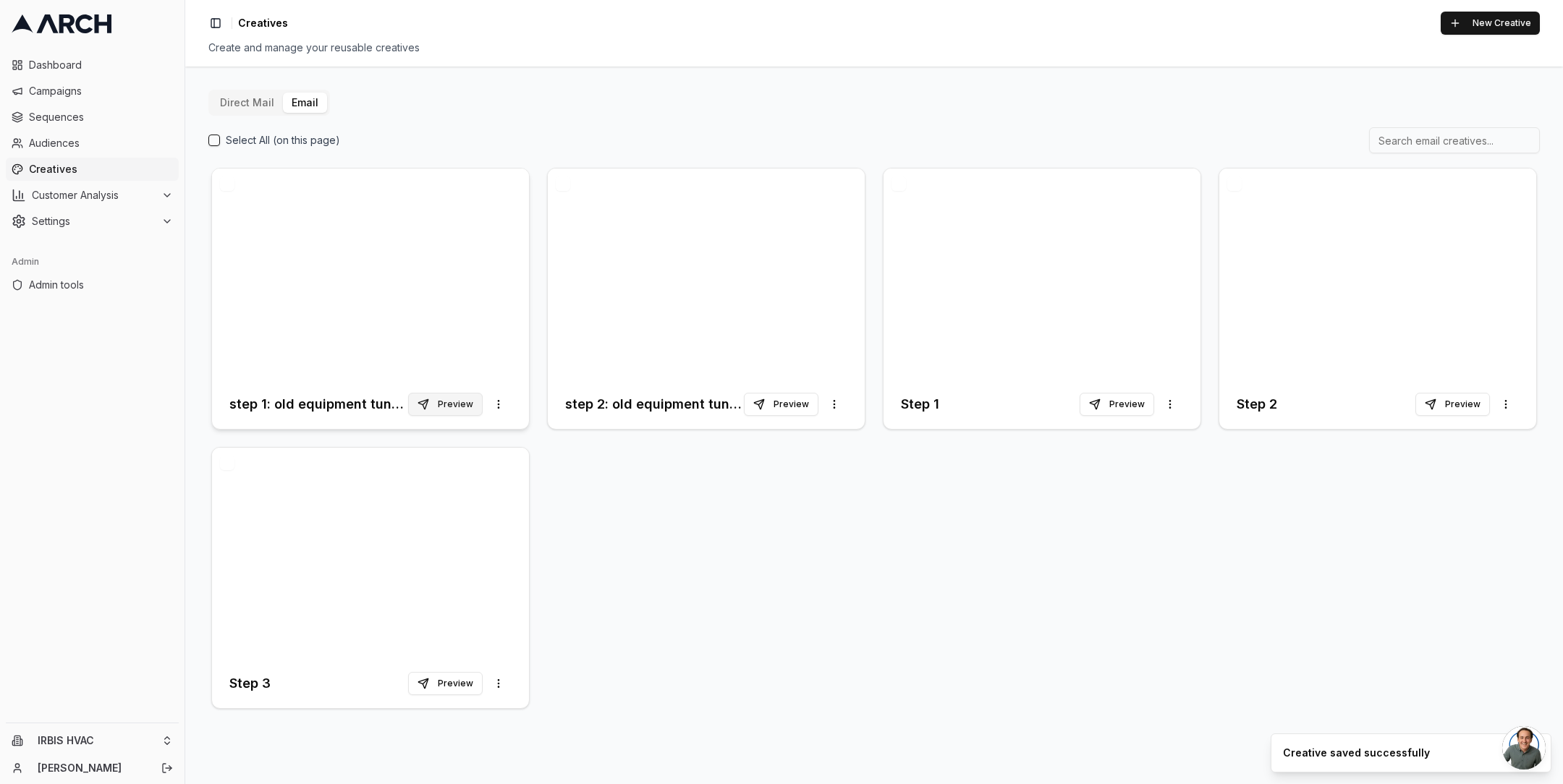
click at [464, 410] on button "Preview" at bounding box center [445, 404] width 74 height 23
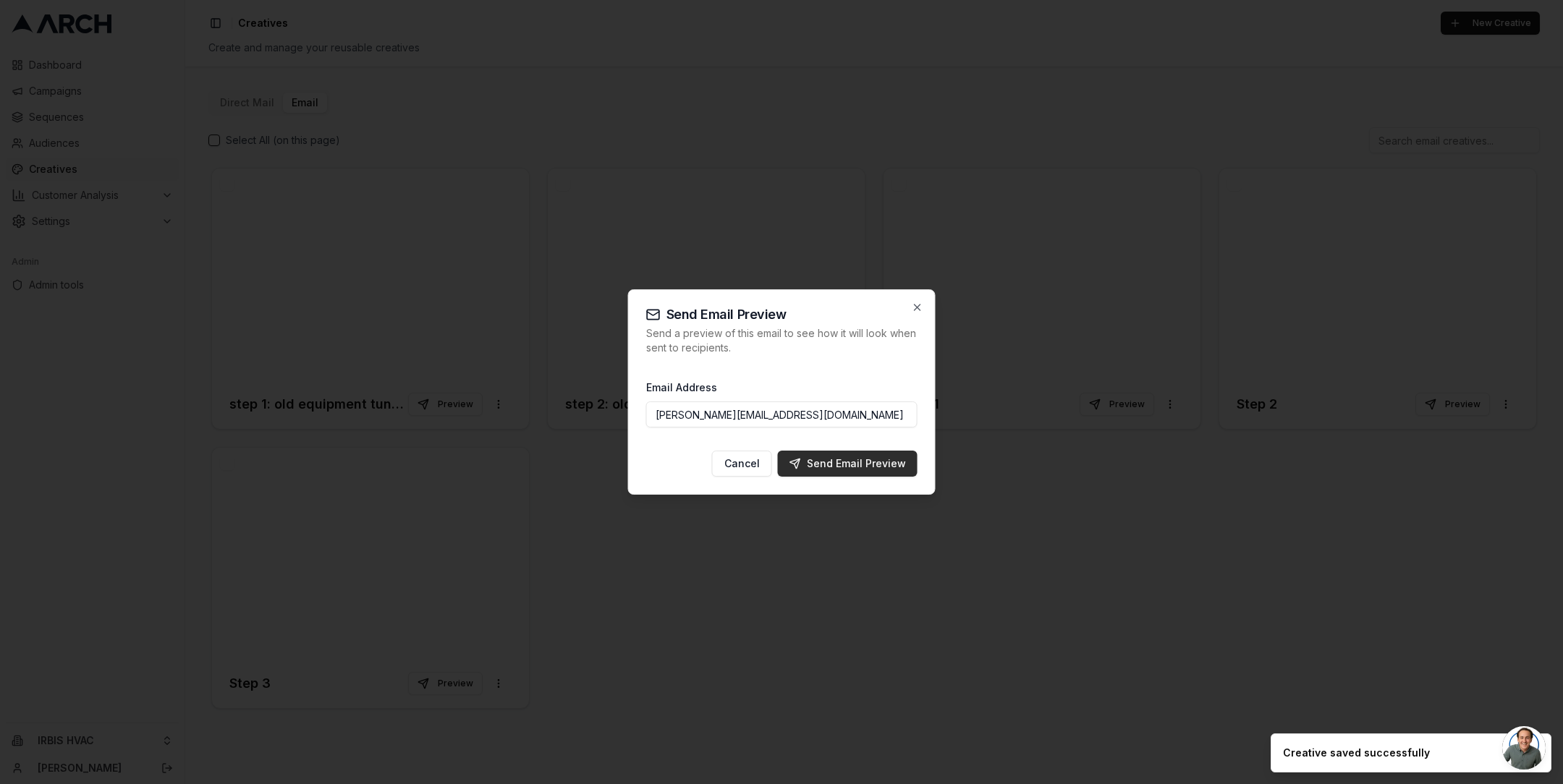
click at [838, 459] on div "Send Email Preview" at bounding box center [847, 463] width 116 height 15
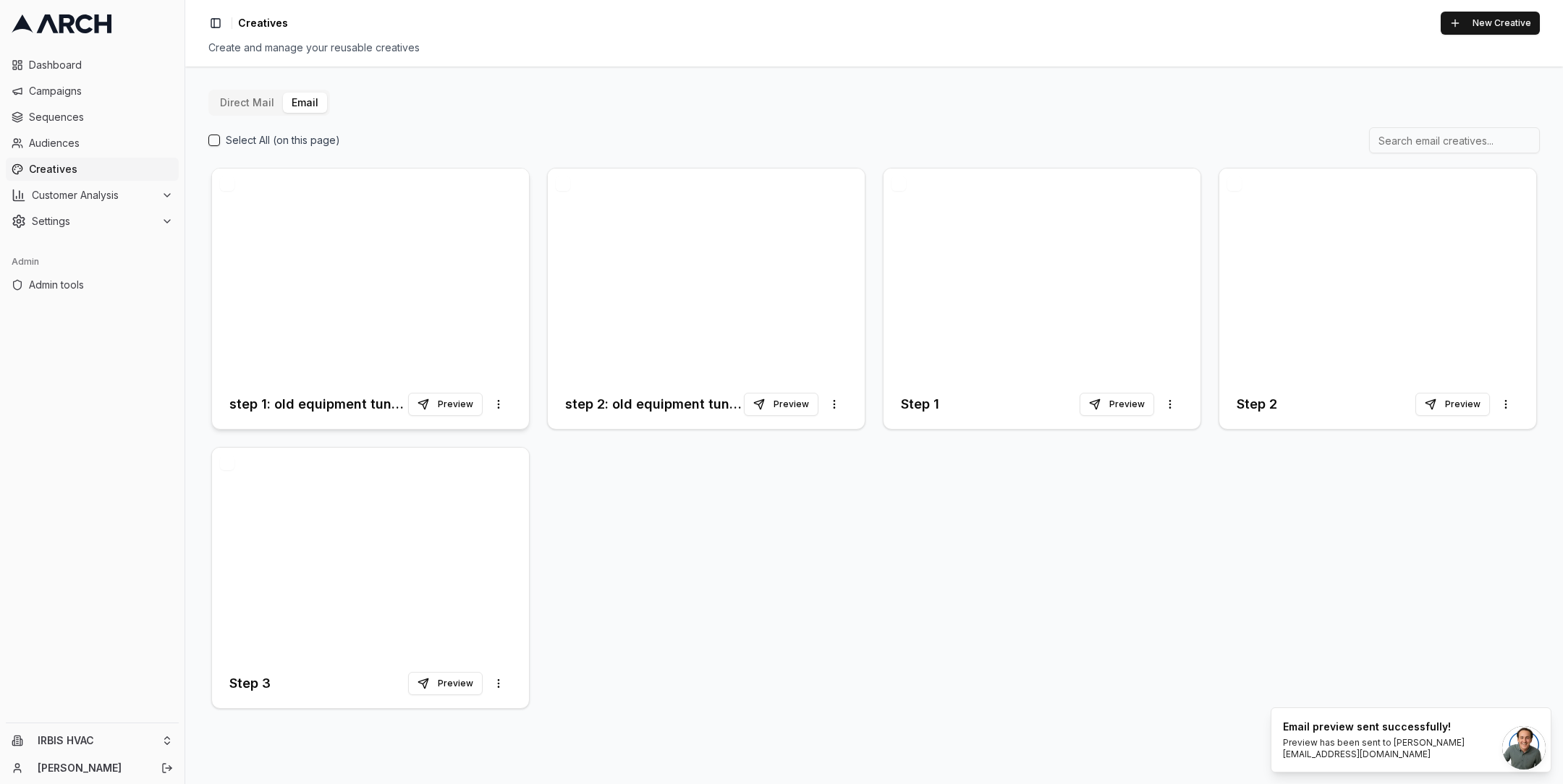
click at [415, 336] on div at bounding box center [370, 274] width 317 height 211
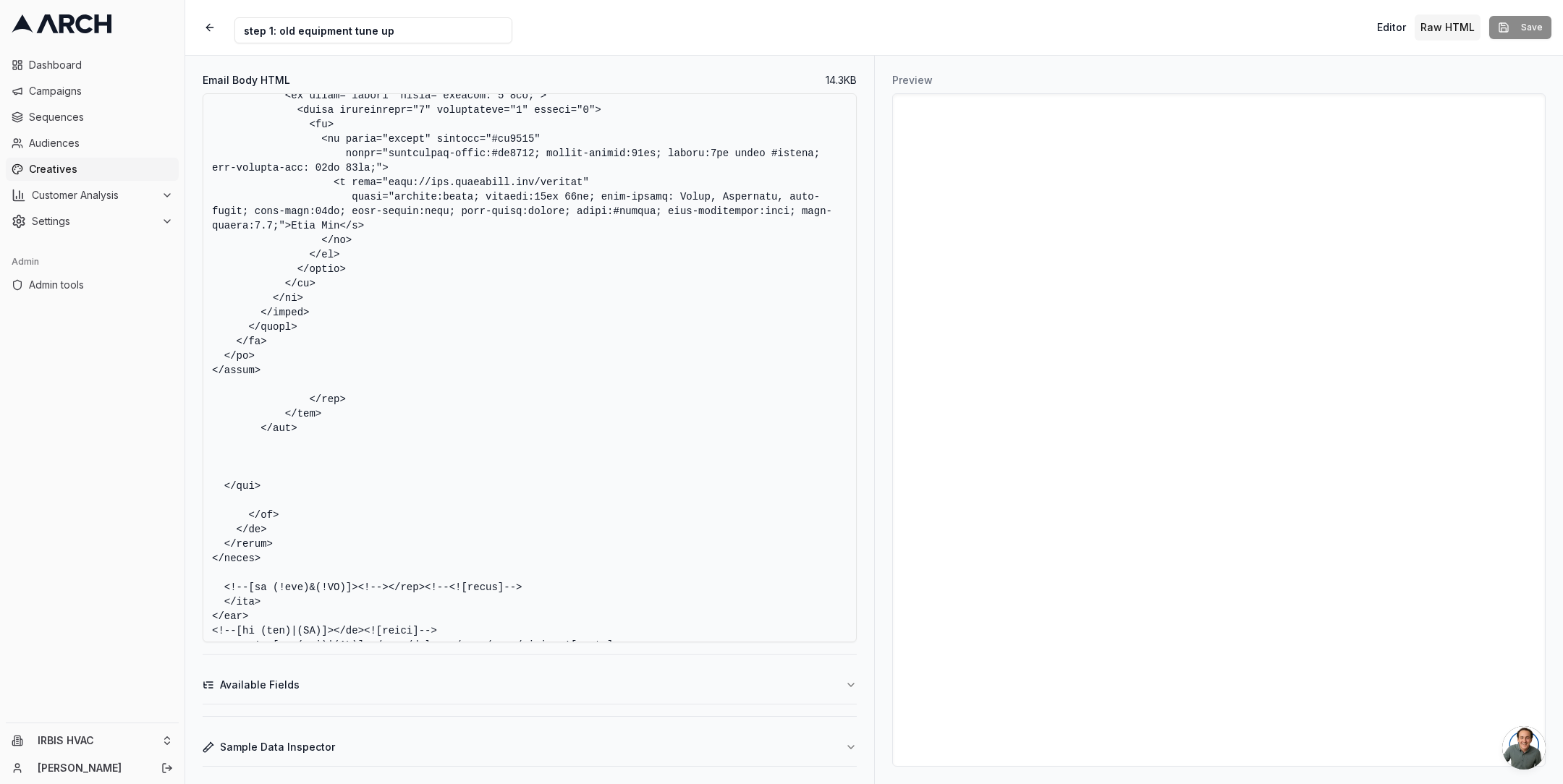
scroll to position [6378, 0]
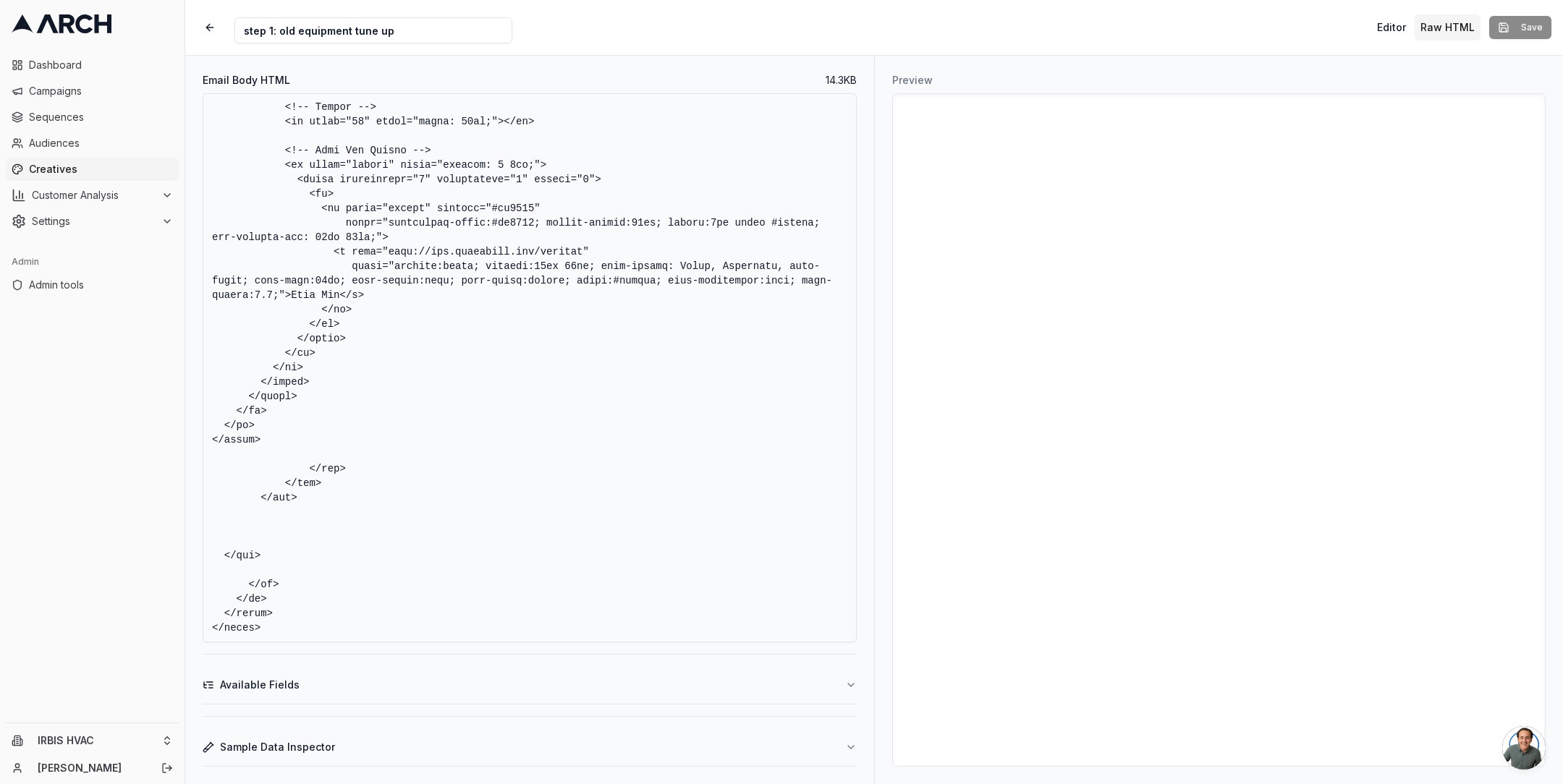
drag, startPoint x: 212, startPoint y: 228, endPoint x: 335, endPoint y: 447, distance: 251.2
click at [335, 447] on textarea "Email Body HTML" at bounding box center [529, 367] width 654 height 549
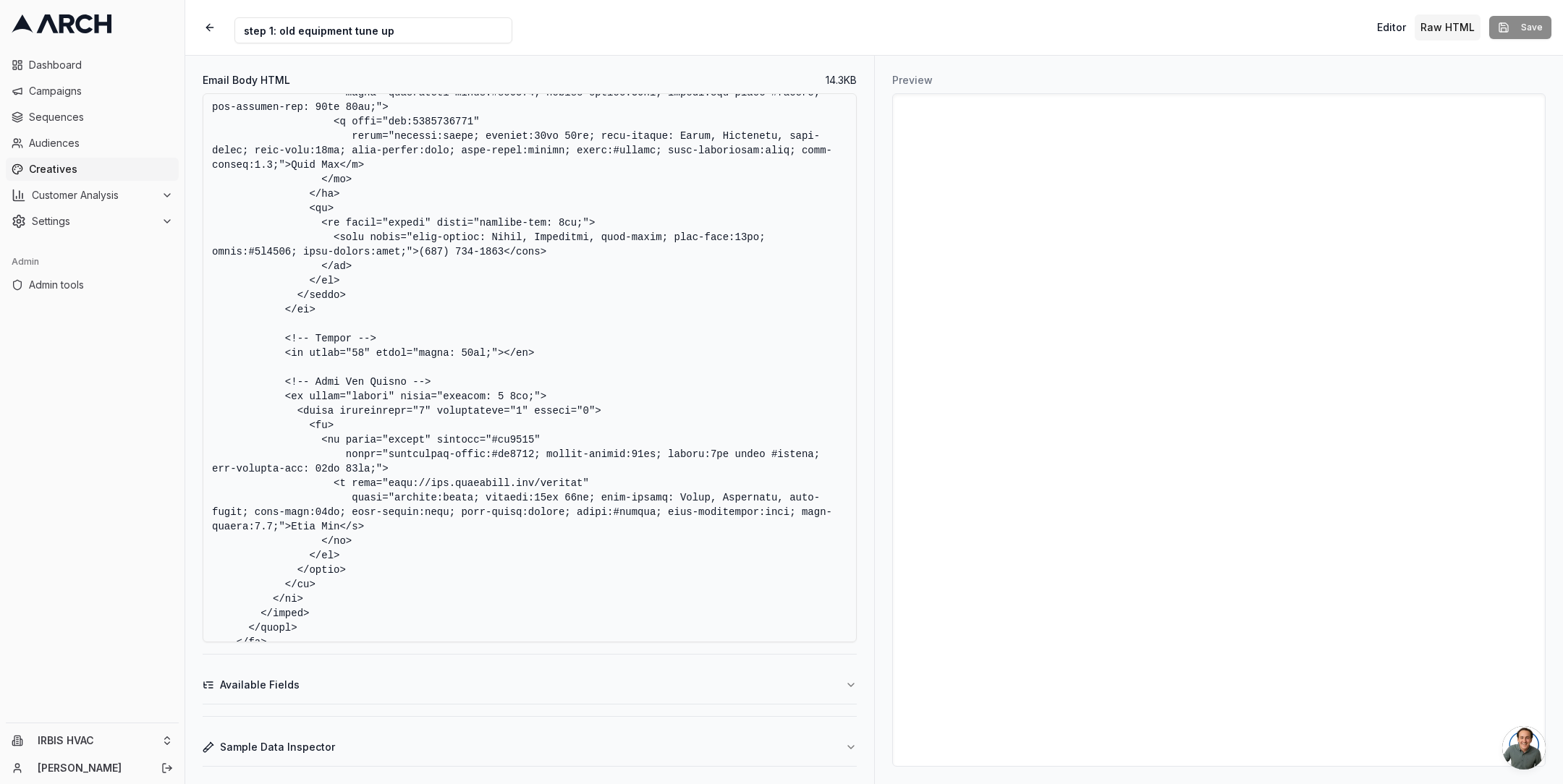
scroll to position [6138, 0]
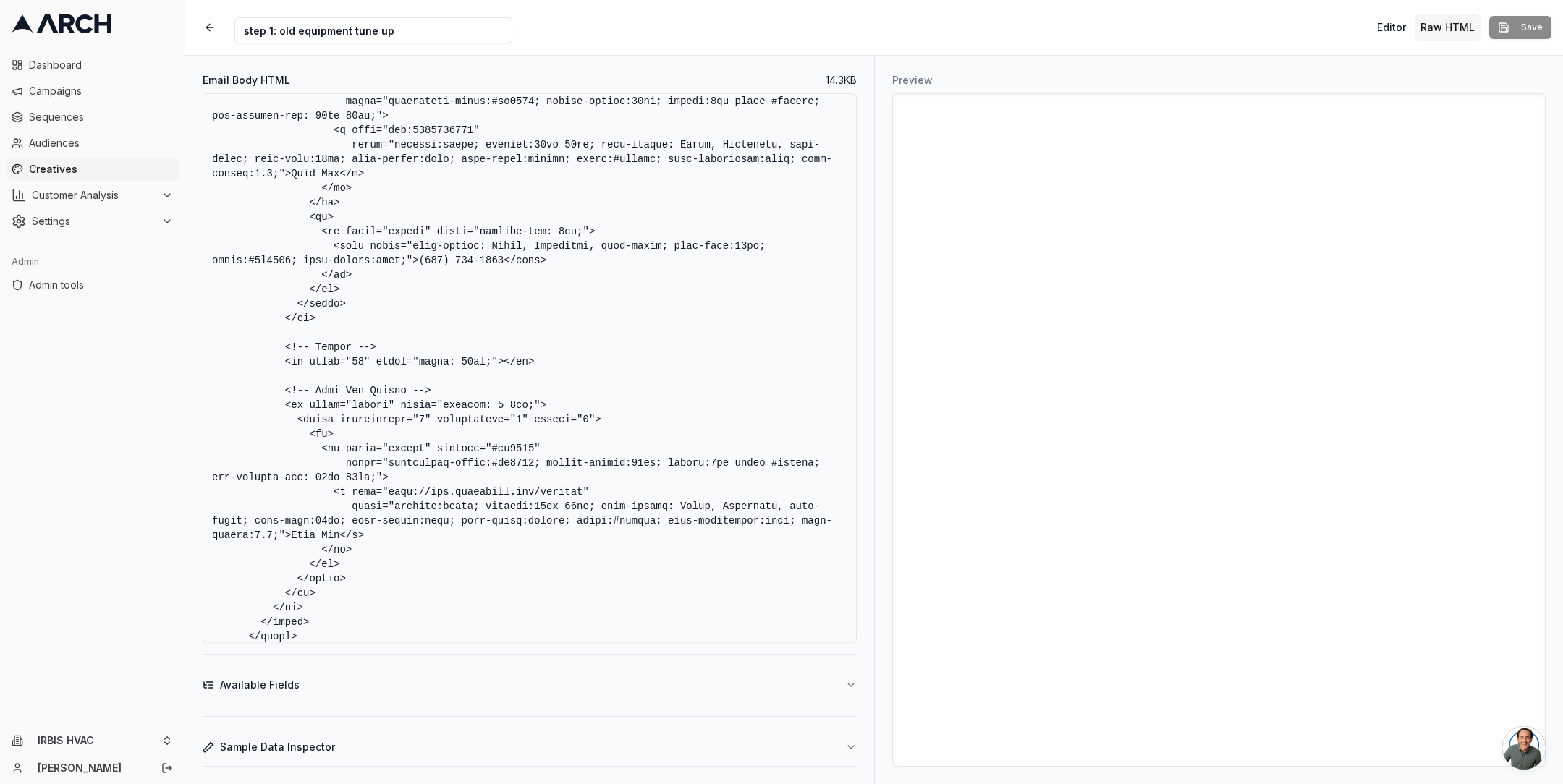
paste textarea "div style="padding: 14px 20px 25px;"> <table align="center" style="margin:0 aut…"
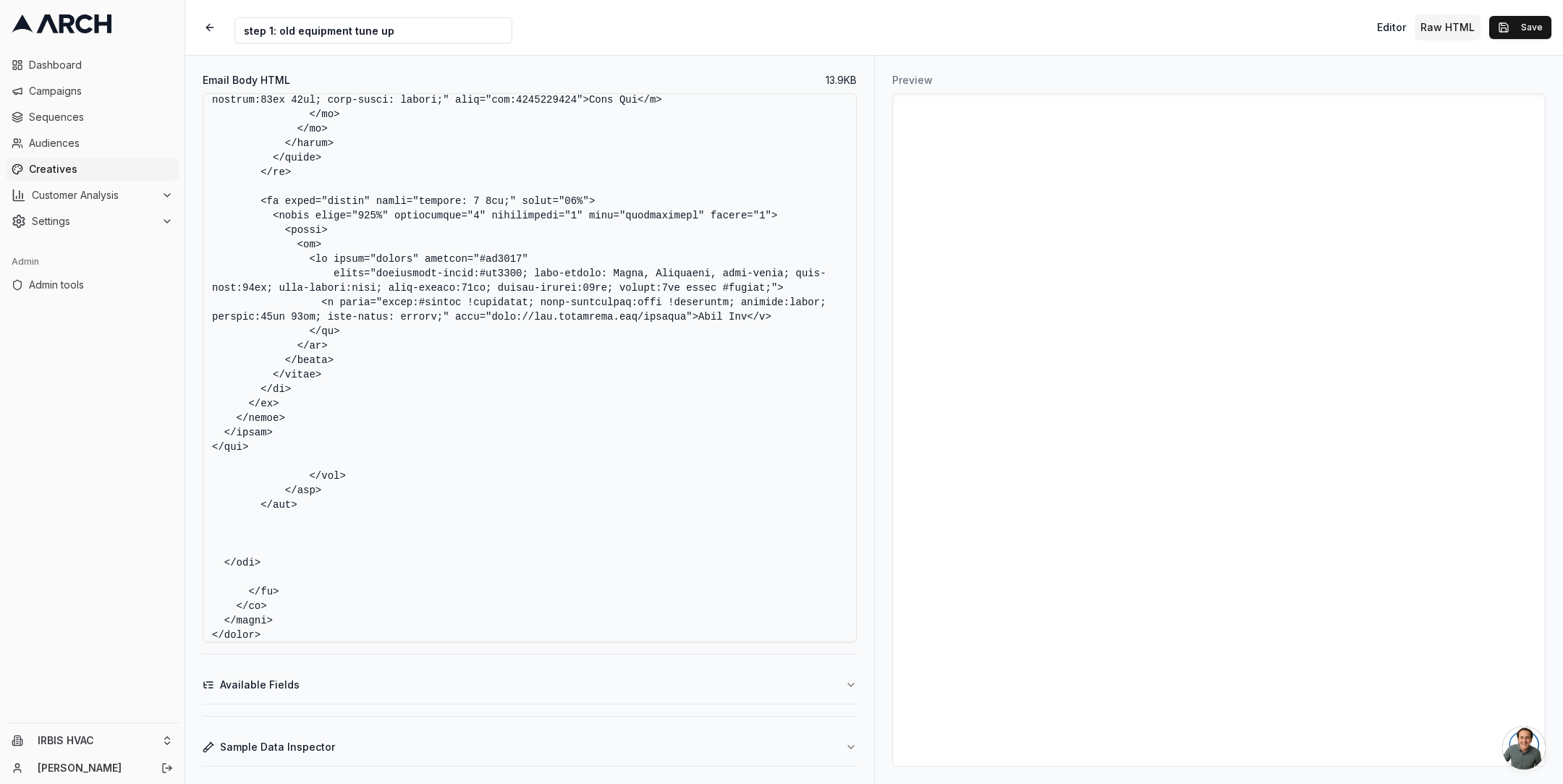
scroll to position [6128, 0]
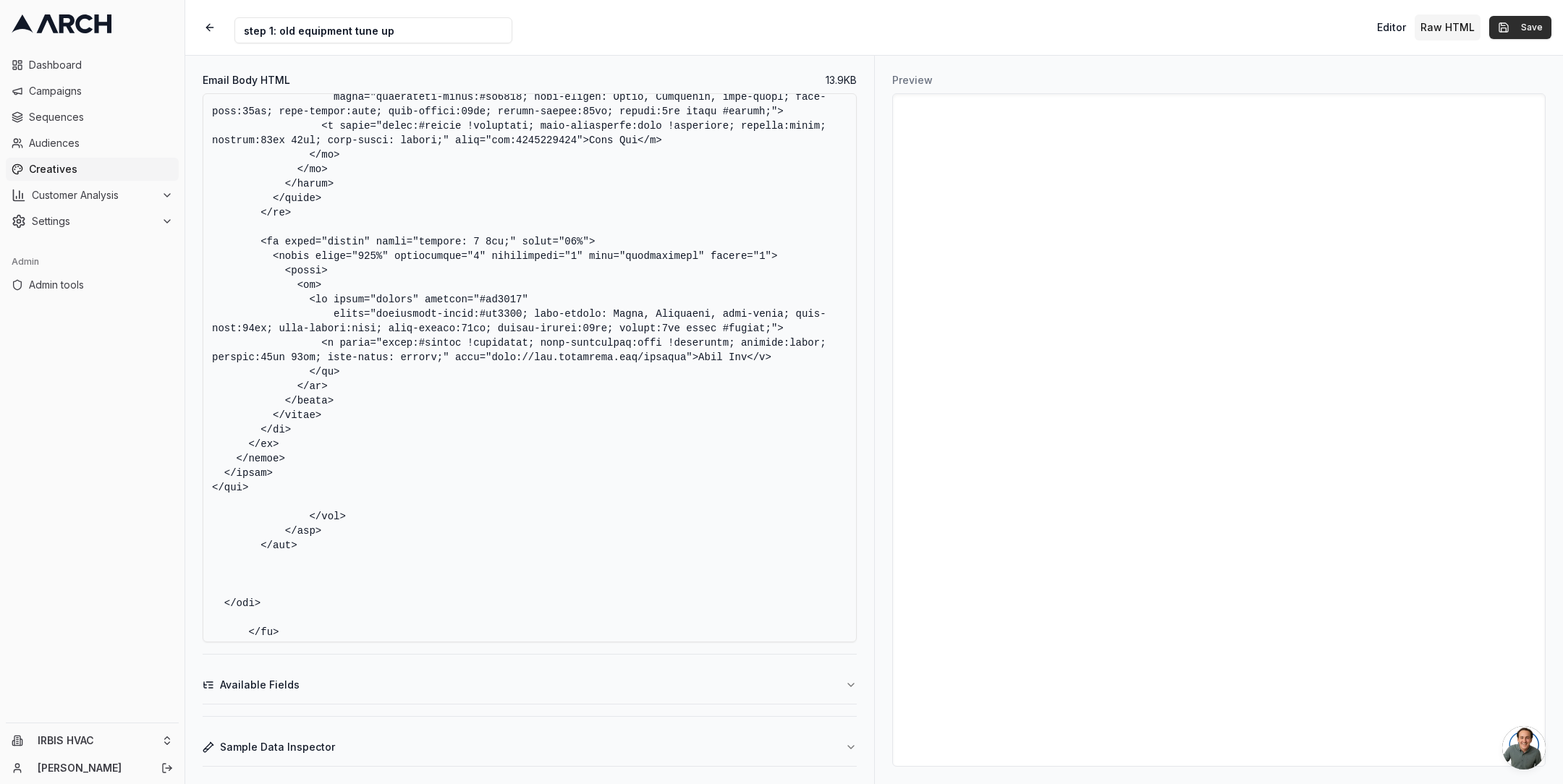
type textarea "<!DOCTYPE HTML PUBLIC "-//W3C//DTD XHTML 1.0 Transitional //EN" "[URL][DOMAIN_N…"
click at [1507, 34] on button "Save" at bounding box center [1520, 27] width 63 height 23
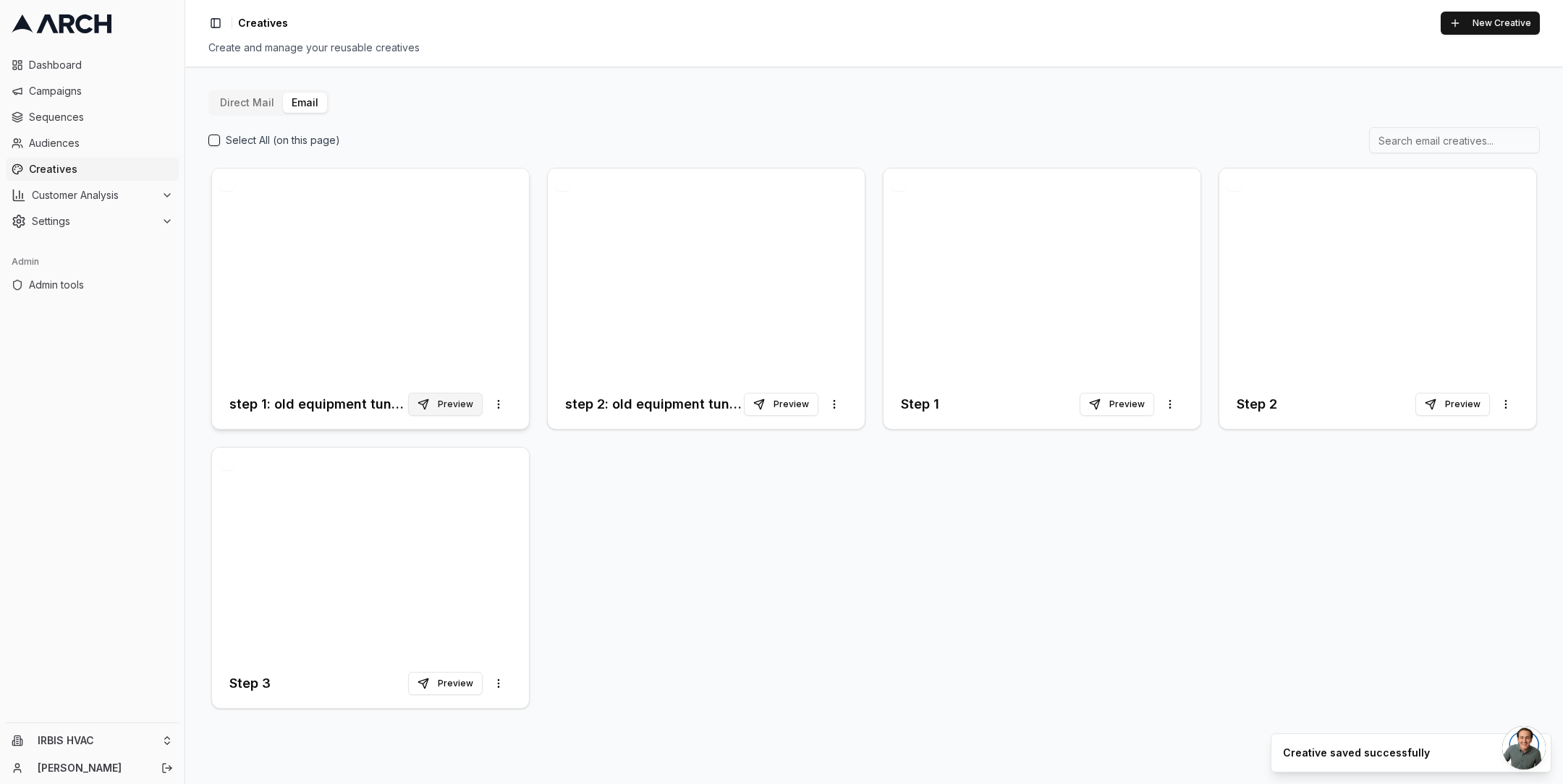
click at [443, 405] on button "Preview" at bounding box center [445, 404] width 74 height 23
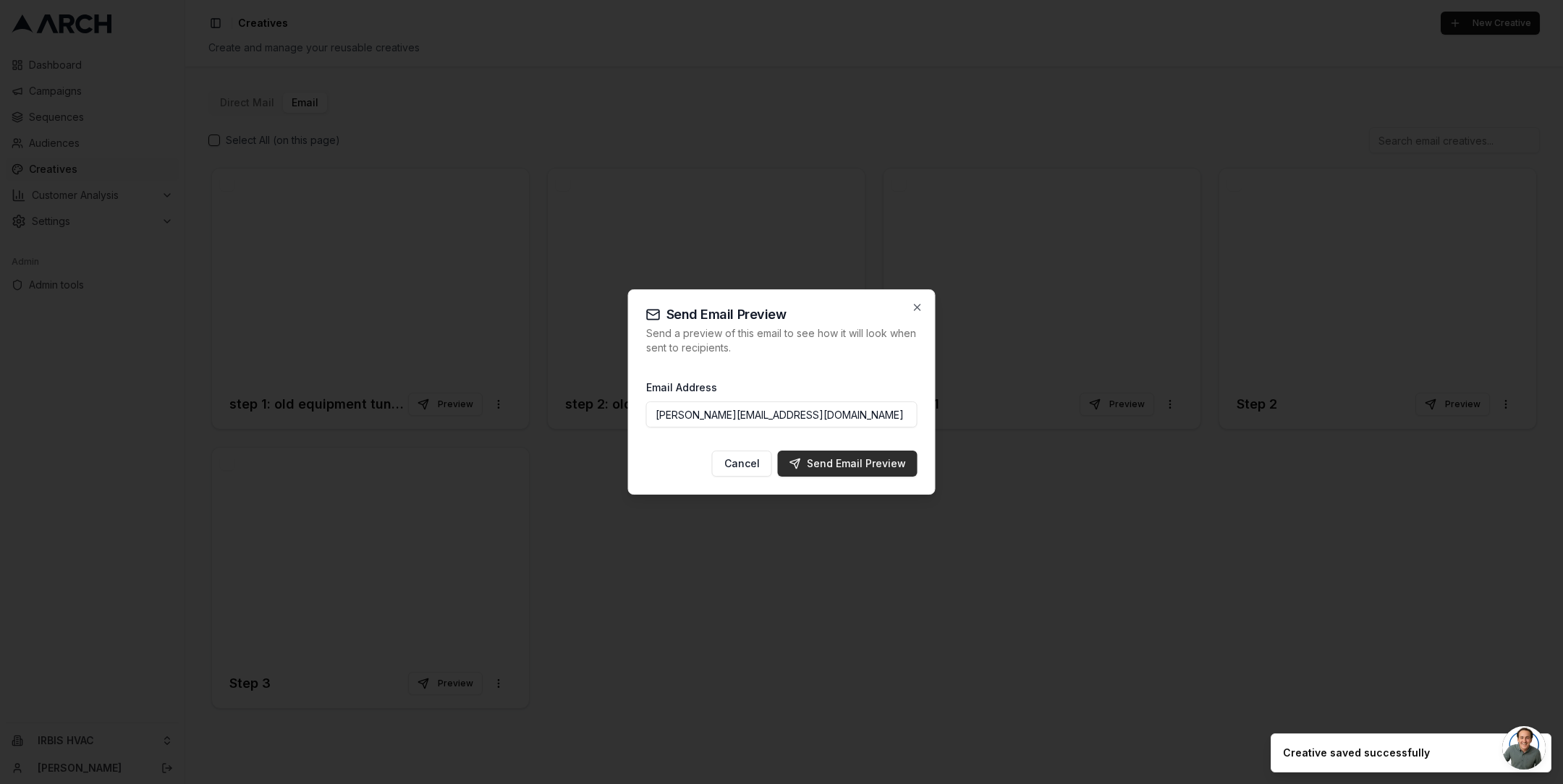
click at [822, 463] on div "Send Email Preview" at bounding box center [847, 463] width 116 height 15
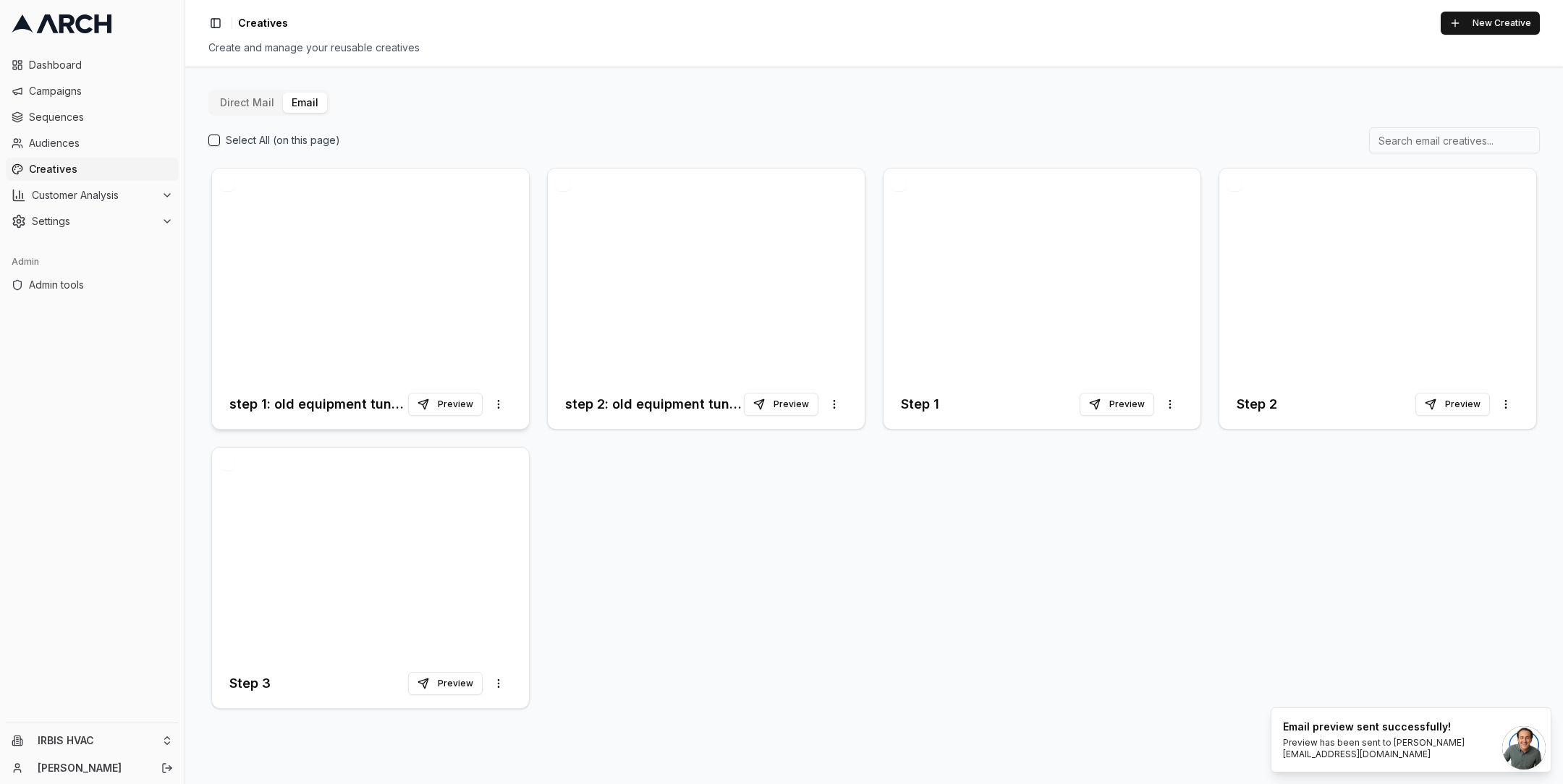
click at [410, 291] on div at bounding box center [370, 274] width 317 height 211
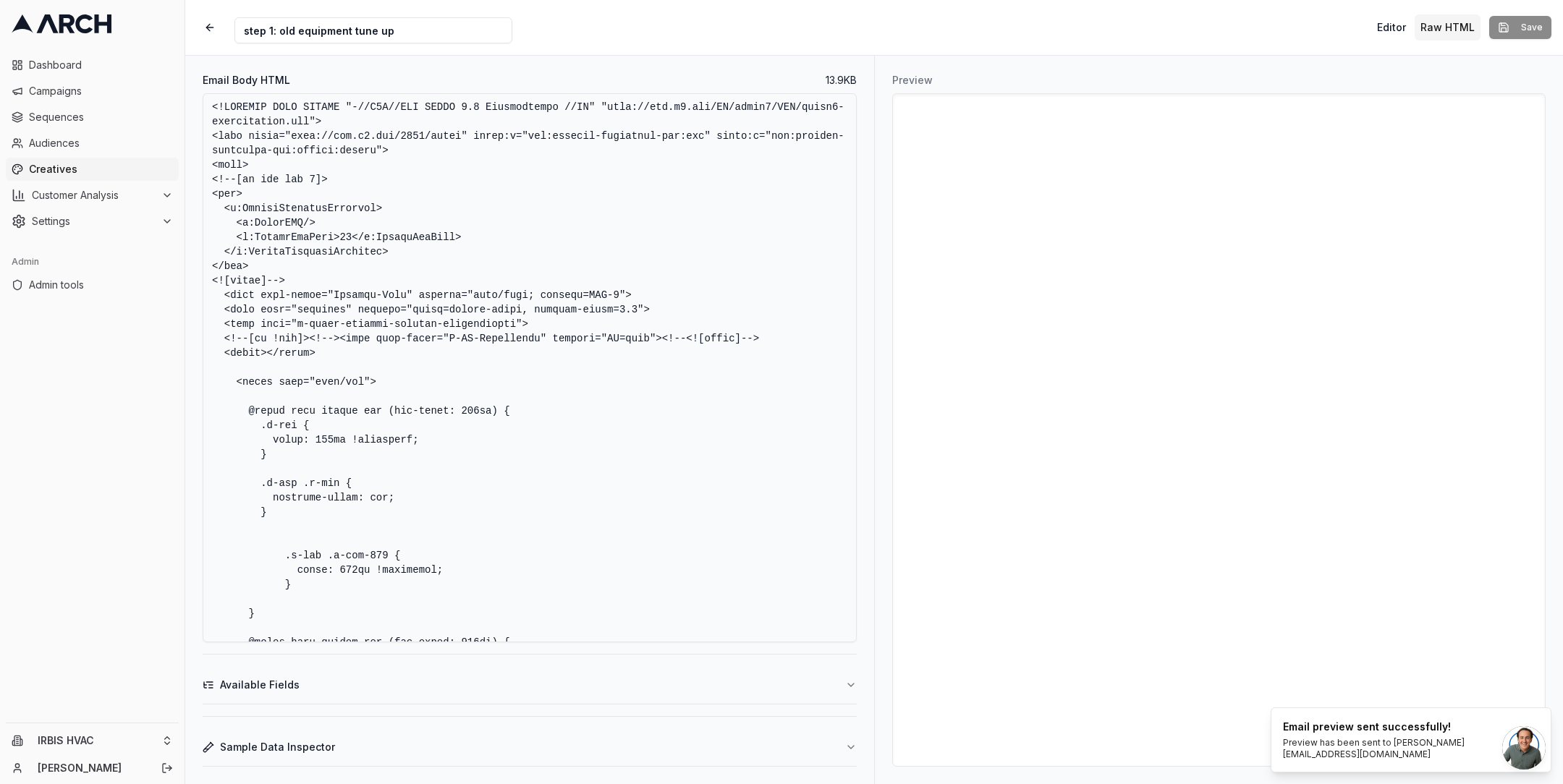
click at [622, 351] on textarea "Email Body HTML" at bounding box center [529, 367] width 654 height 549
click at [457, 529] on textarea "Email Body HTML" at bounding box center [529, 367] width 654 height 549
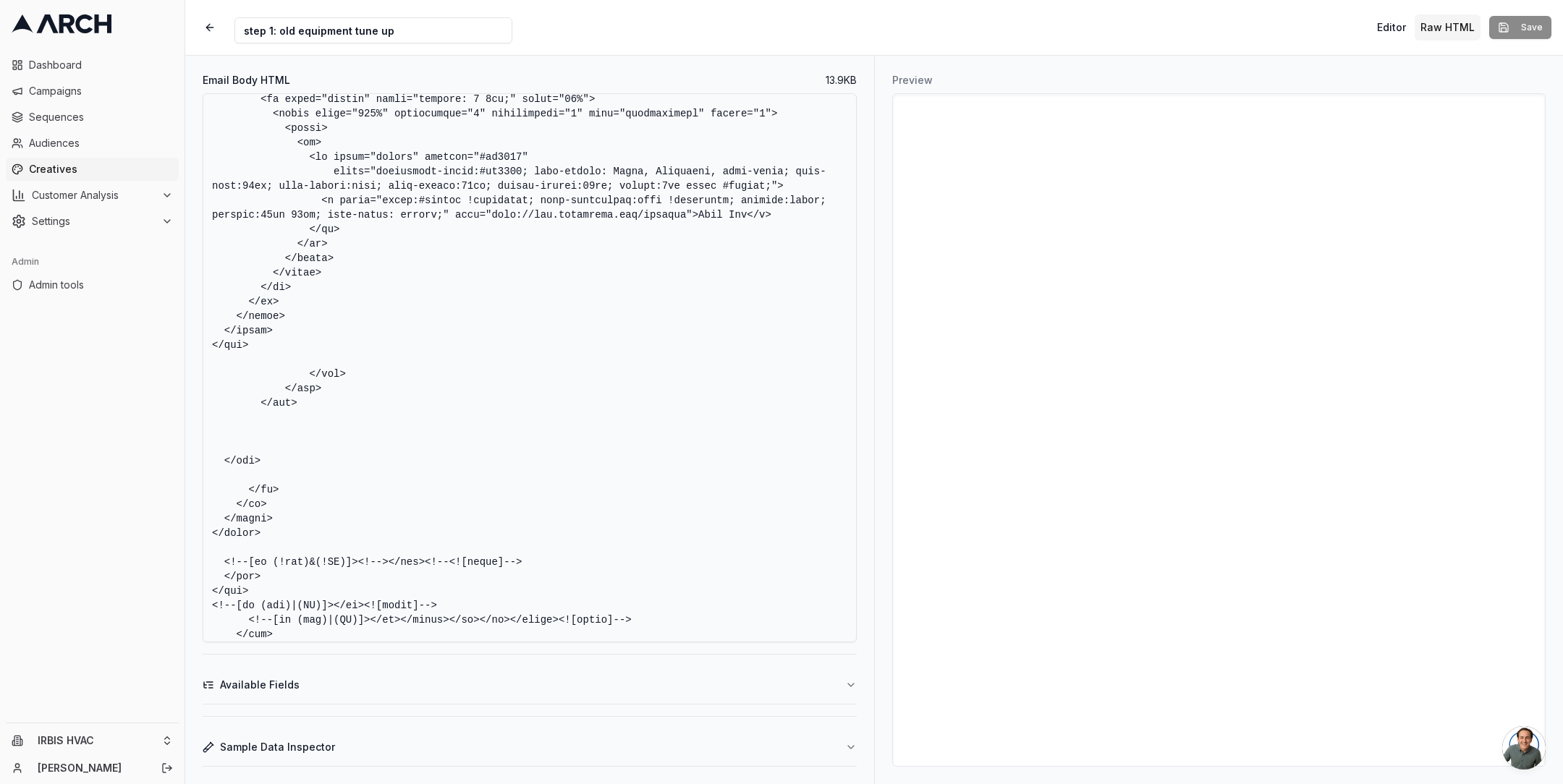
scroll to position [6299, 0]
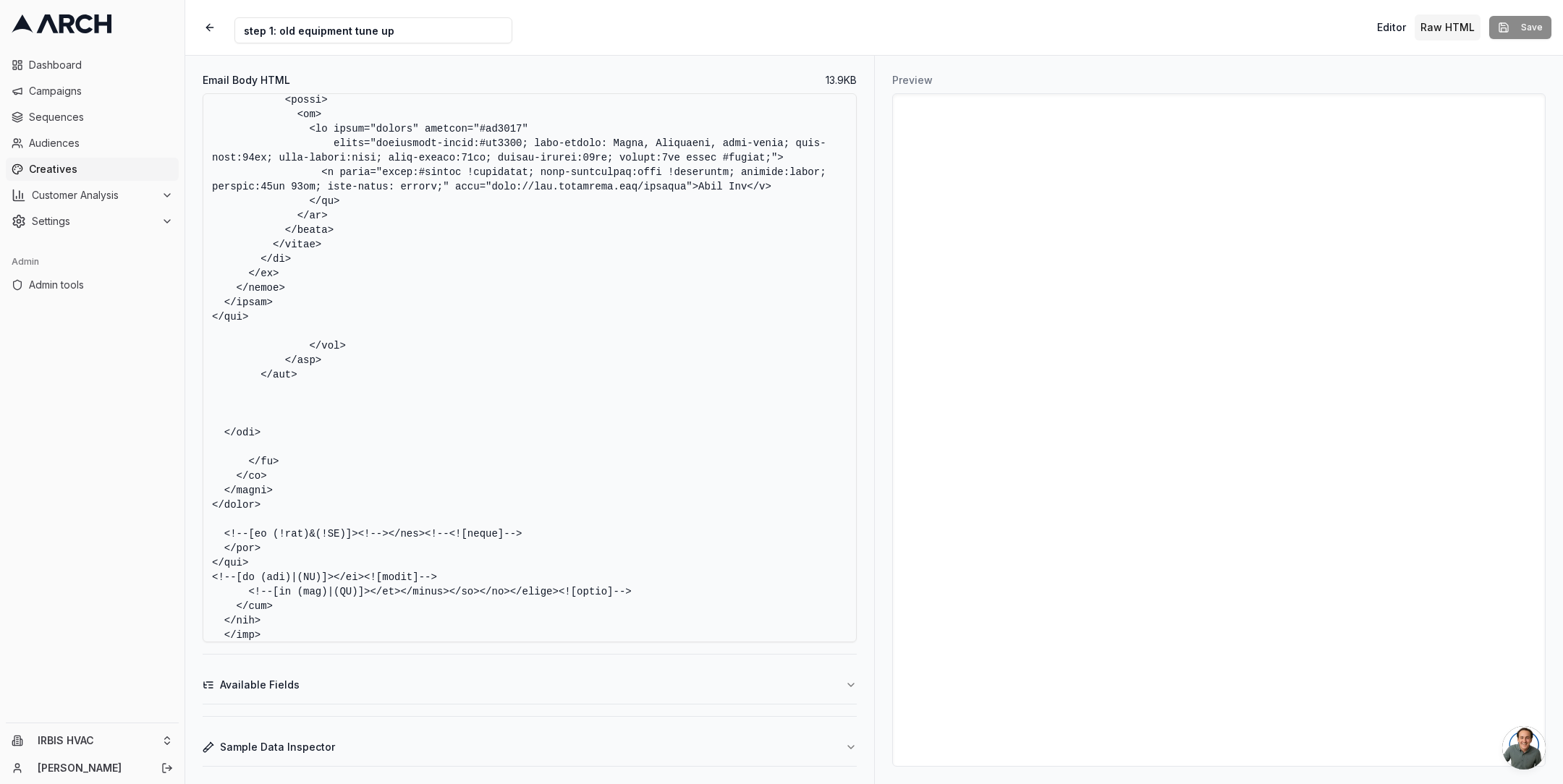
drag, startPoint x: 213, startPoint y: 358, endPoint x: 274, endPoint y: 339, distance: 63.9
click at [274, 339] on textarea "Email Body HTML" at bounding box center [529, 367] width 654 height 549
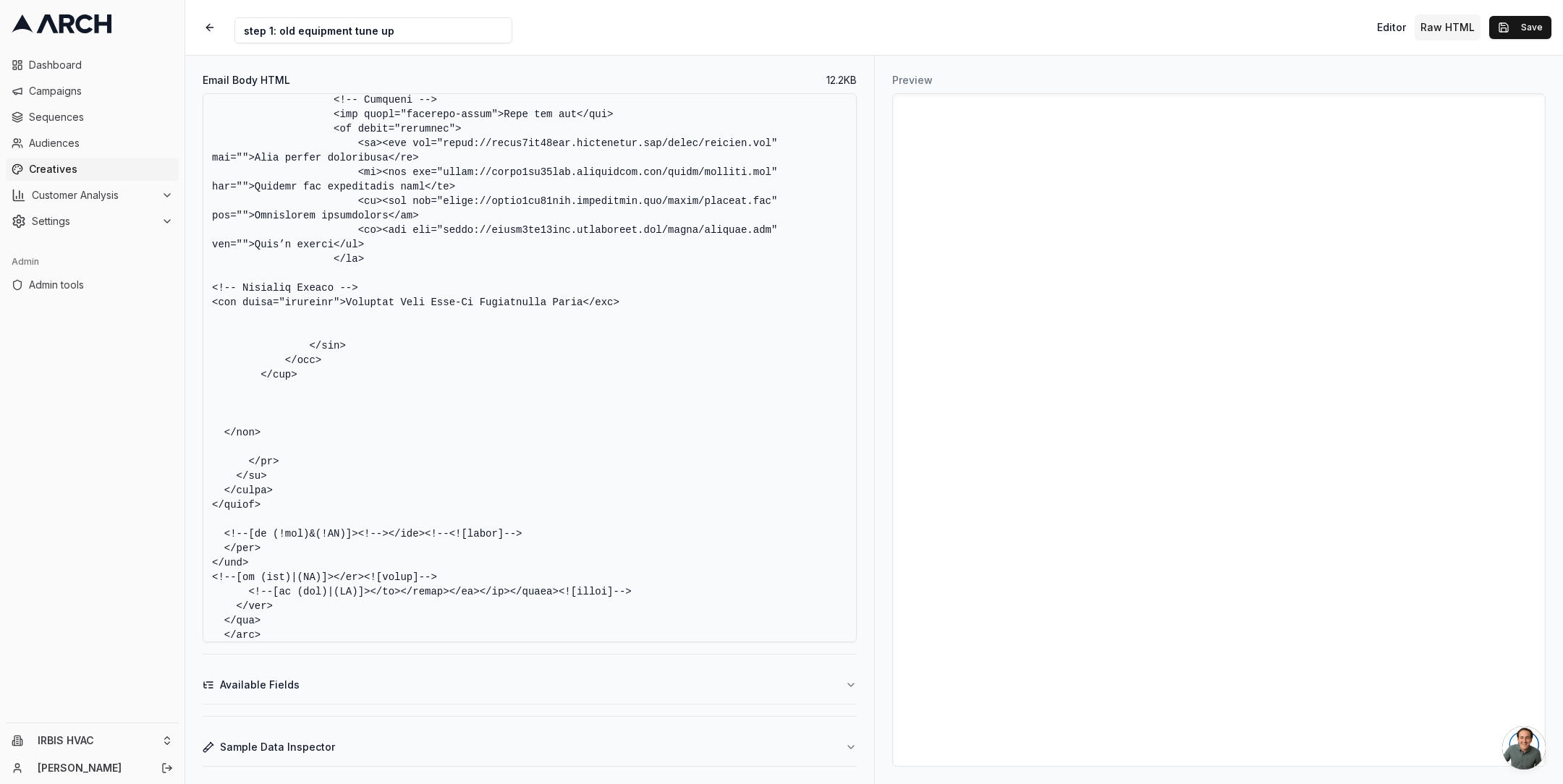
paste textarea "<!-- Bottom Buttons --> <div style="padding: 14px 20px 25px;"> <table align="ce…"
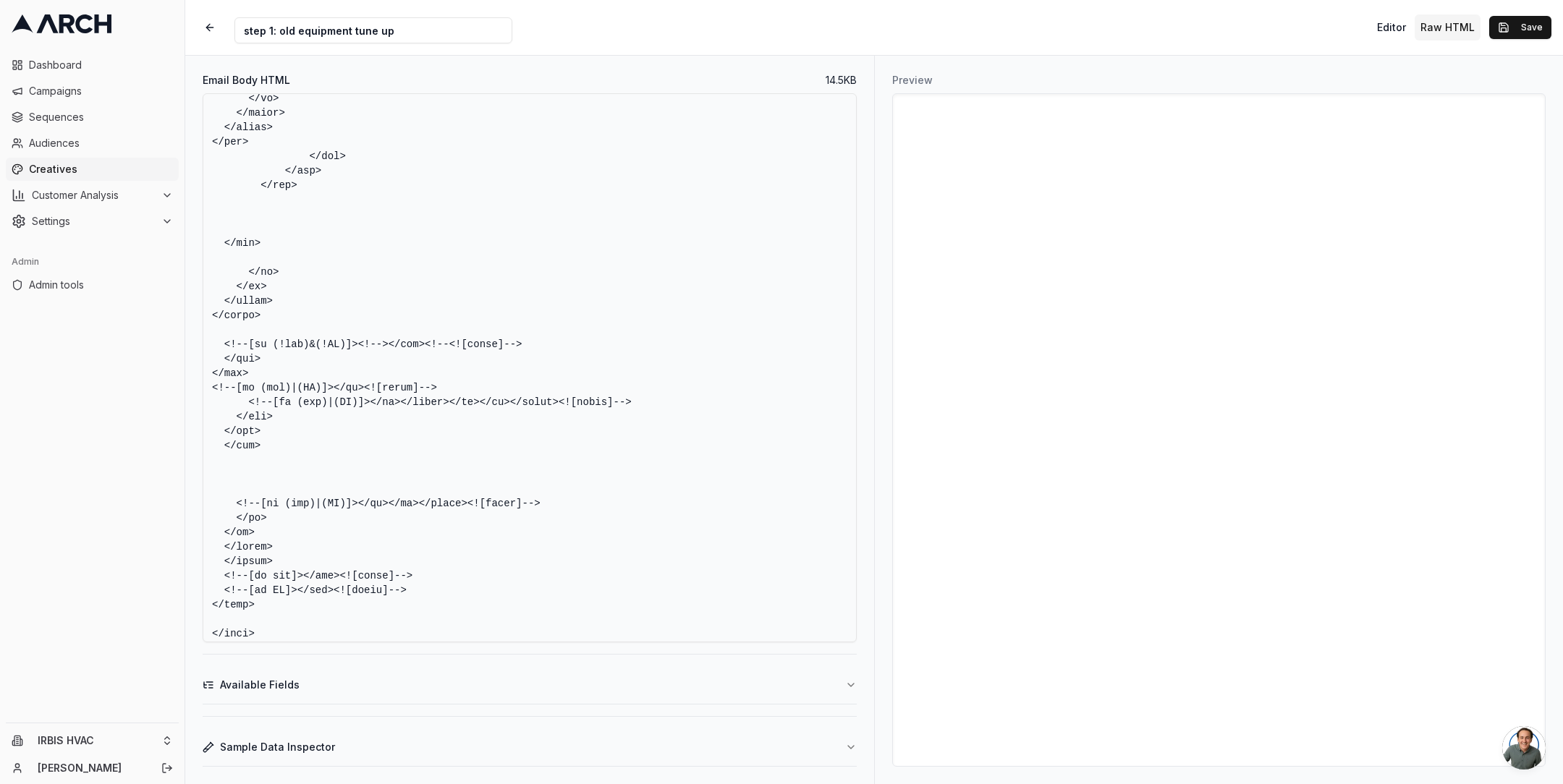
scroll to position [6751, 0]
click at [490, 416] on textarea "Email Body HTML" at bounding box center [529, 367] width 654 height 549
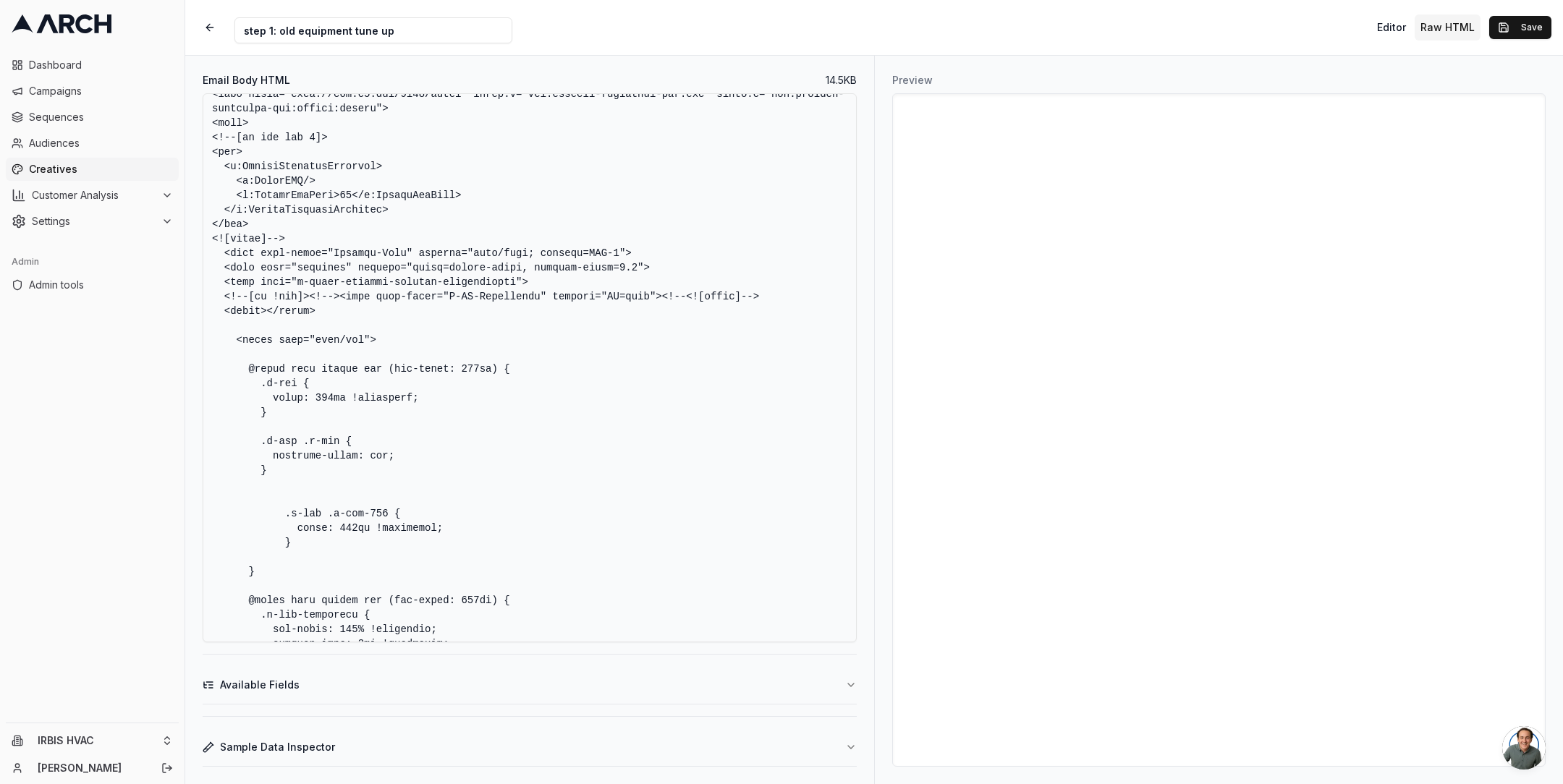
scroll to position [6073, 0]
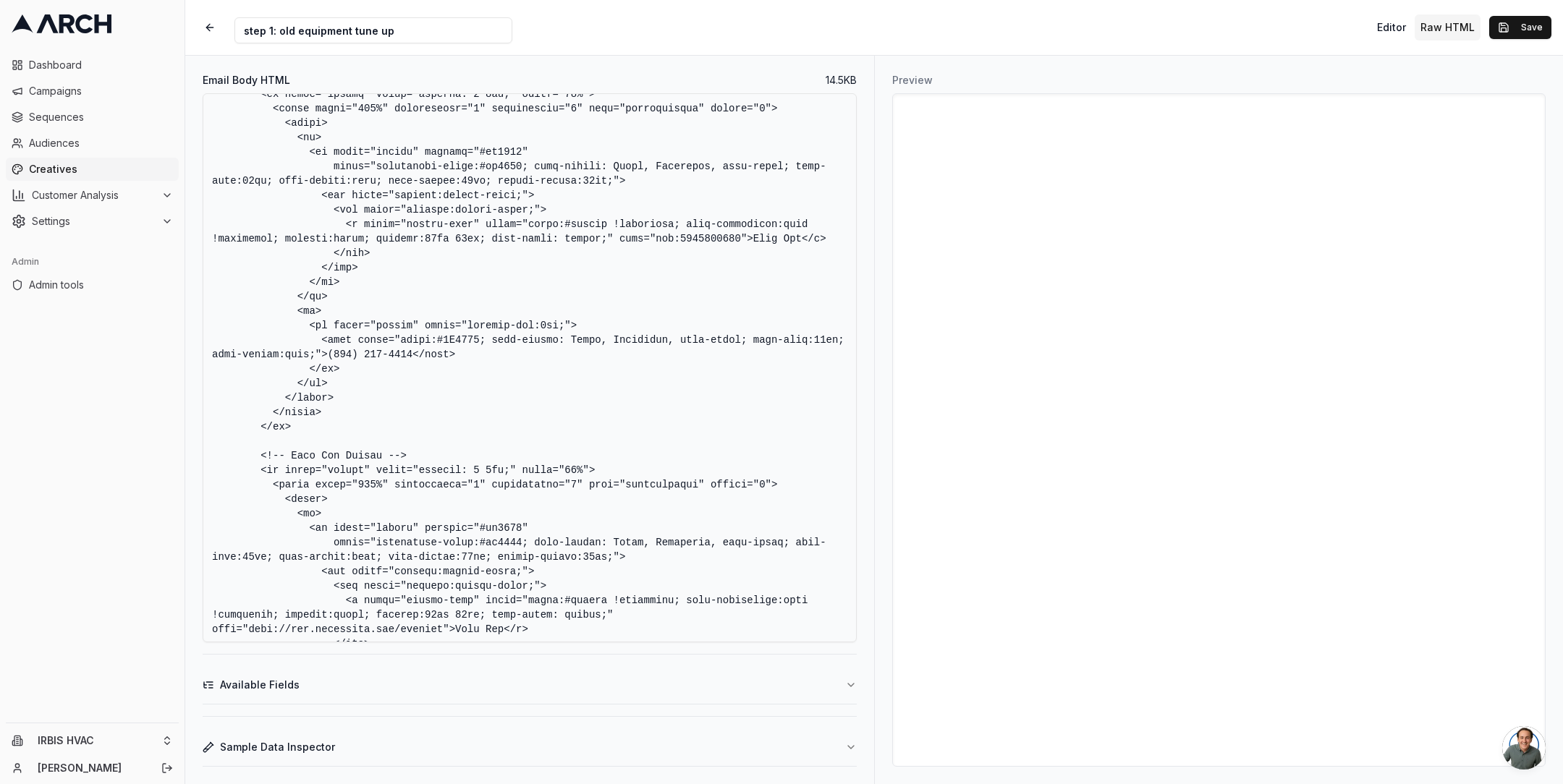
click at [463, 355] on textarea "Email Body HTML" at bounding box center [529, 367] width 654 height 549
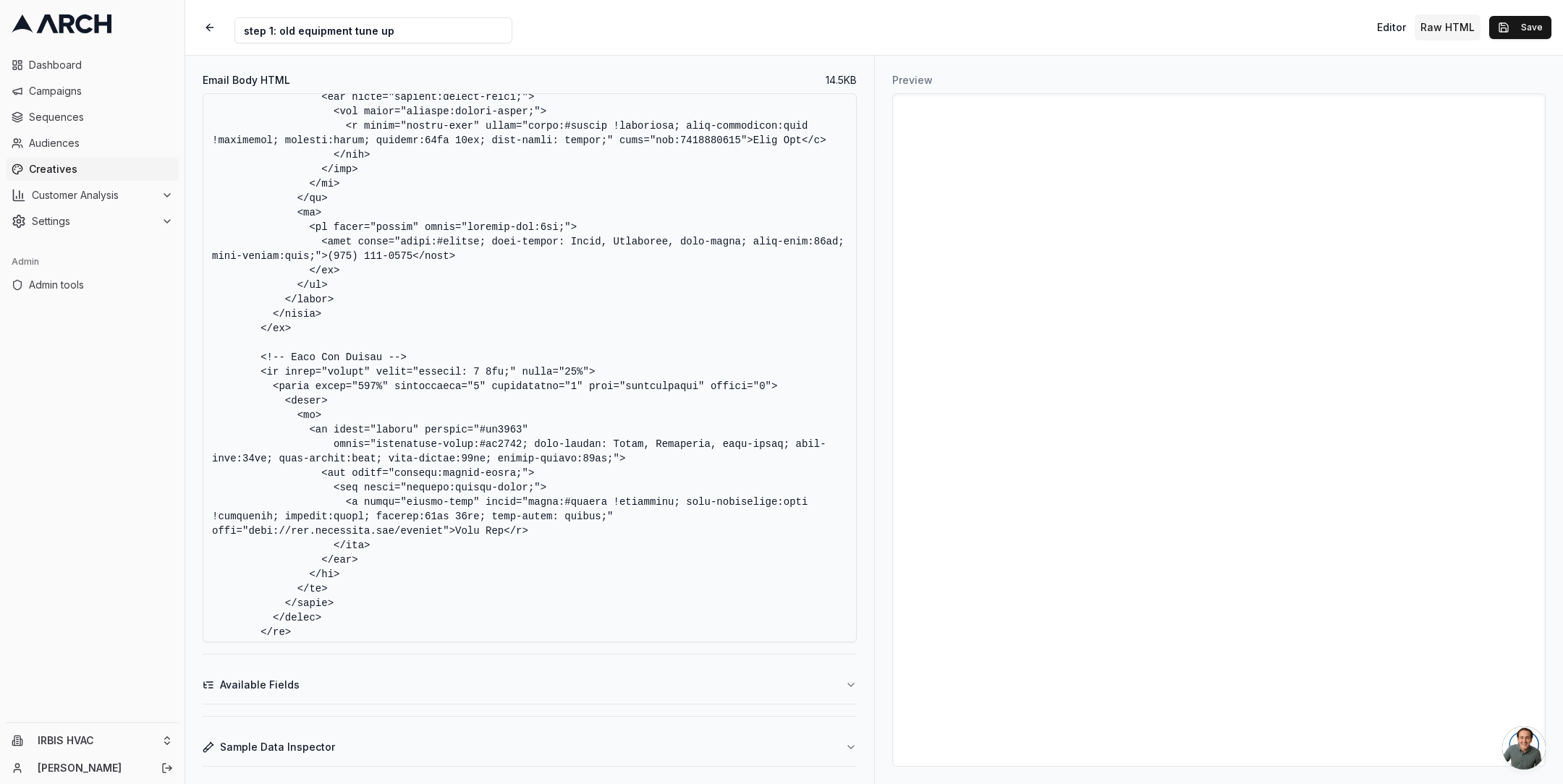
scroll to position [6218, 0]
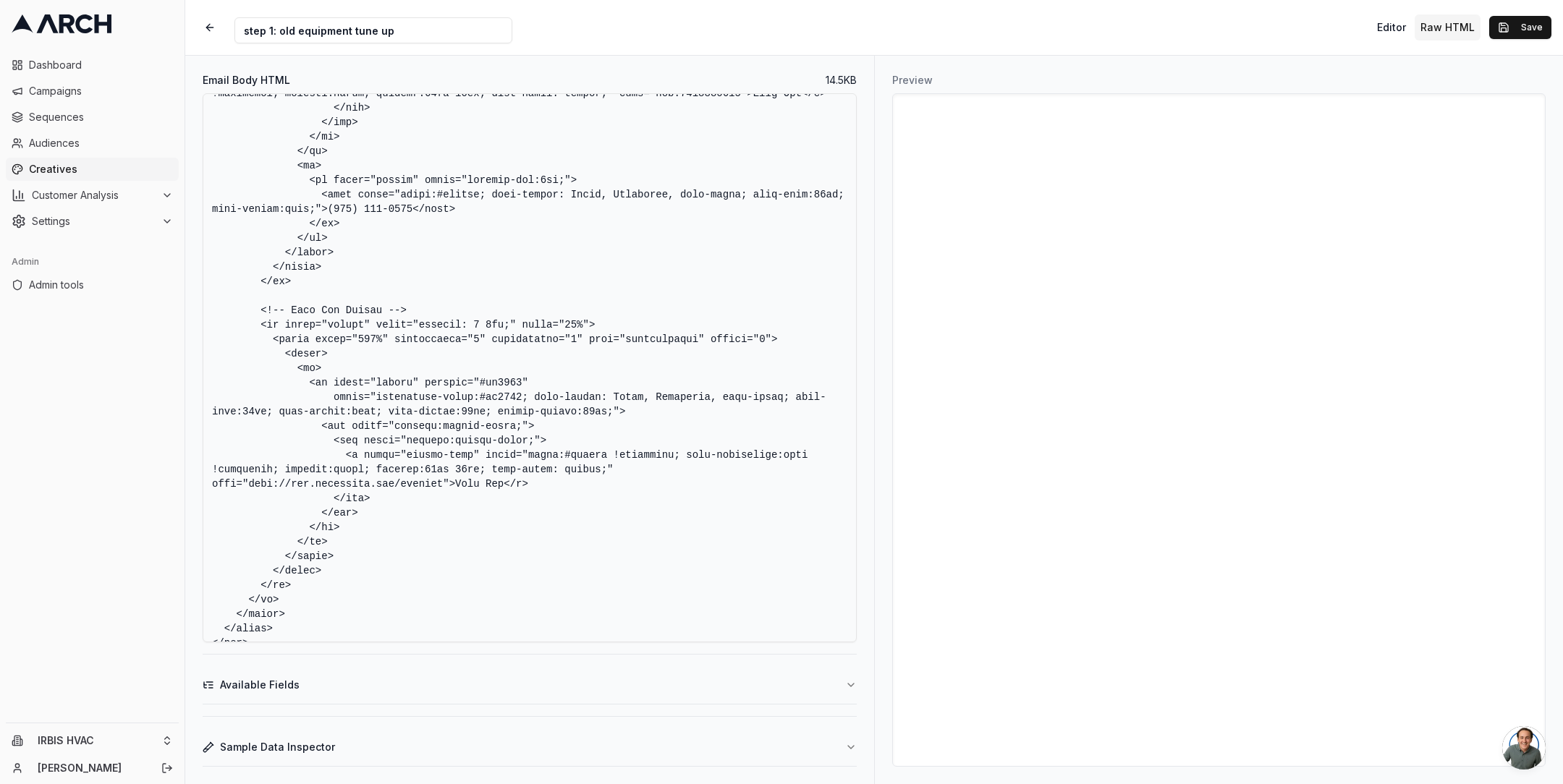
click at [637, 457] on textarea "Email Body HTML" at bounding box center [529, 367] width 654 height 549
type textarea "<!DOCTYPE HTML PUBLIC "-//W3C//DTD XHTML 1.0 Transitional //EN" "[URL][DOMAIN_N…"
click at [1515, 25] on button "Save" at bounding box center [1520, 27] width 63 height 23
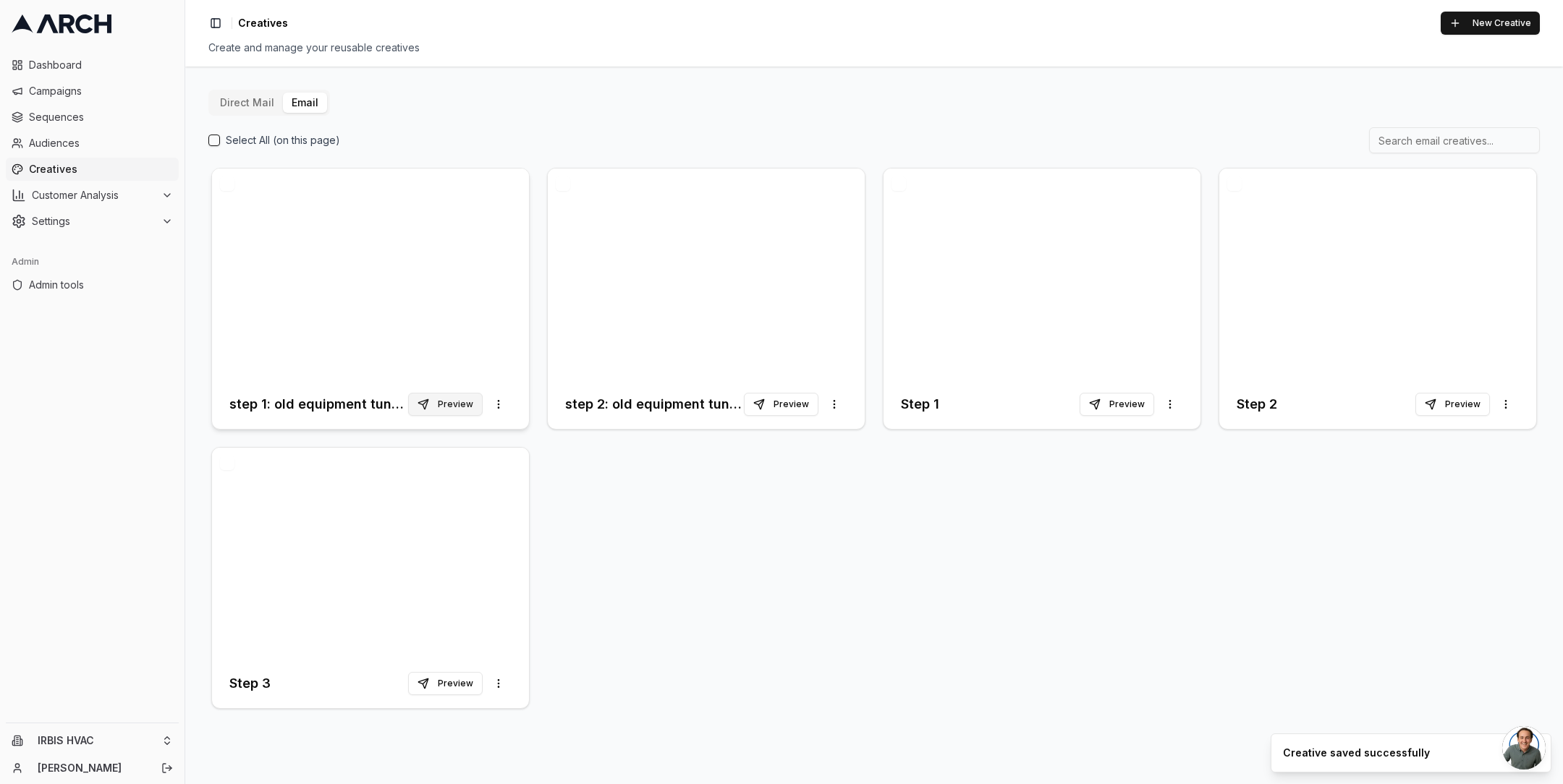
click at [450, 406] on button "Preview" at bounding box center [445, 404] width 74 height 23
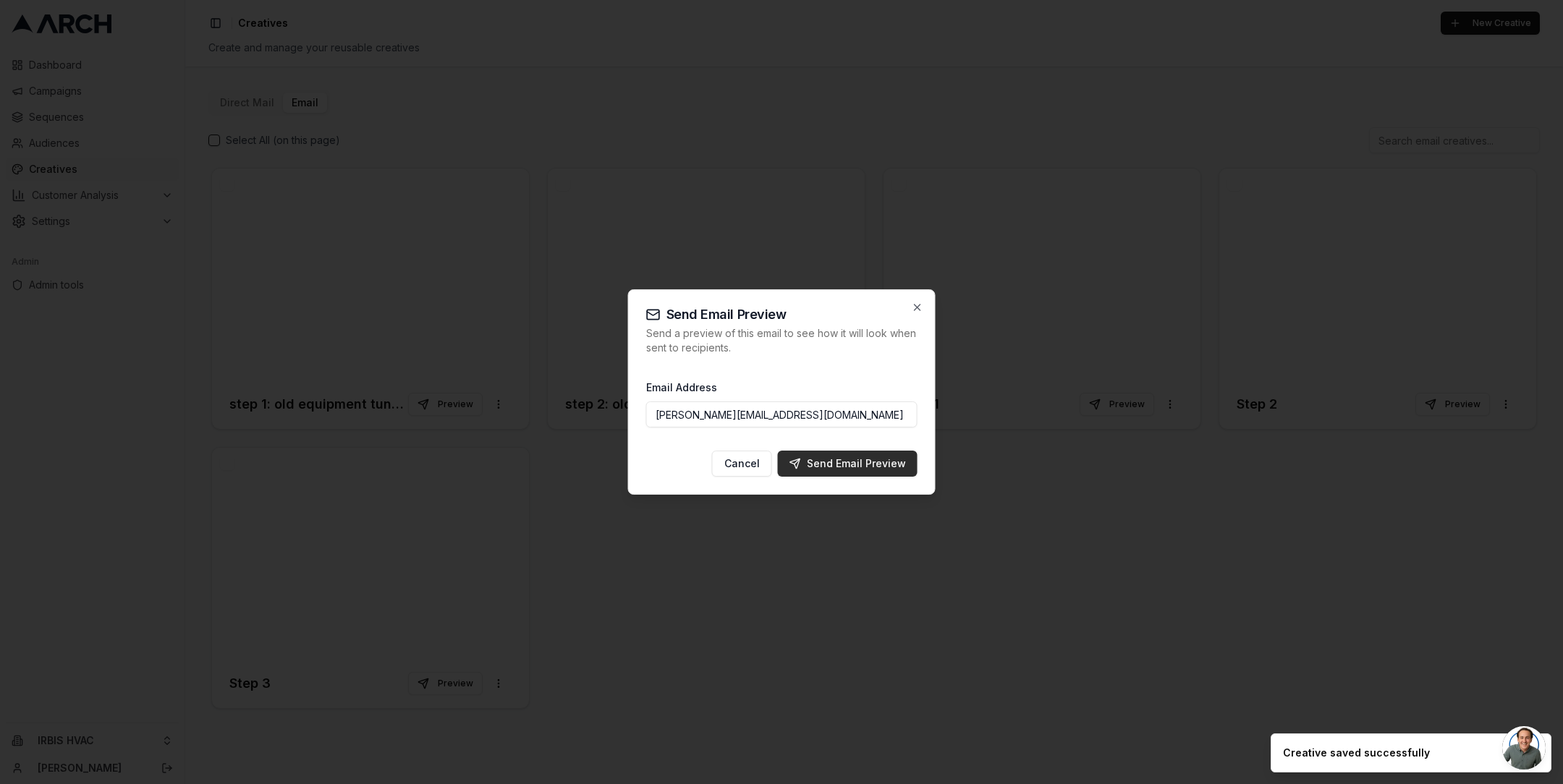
click at [852, 467] on div "Send Email Preview" at bounding box center [847, 463] width 116 height 15
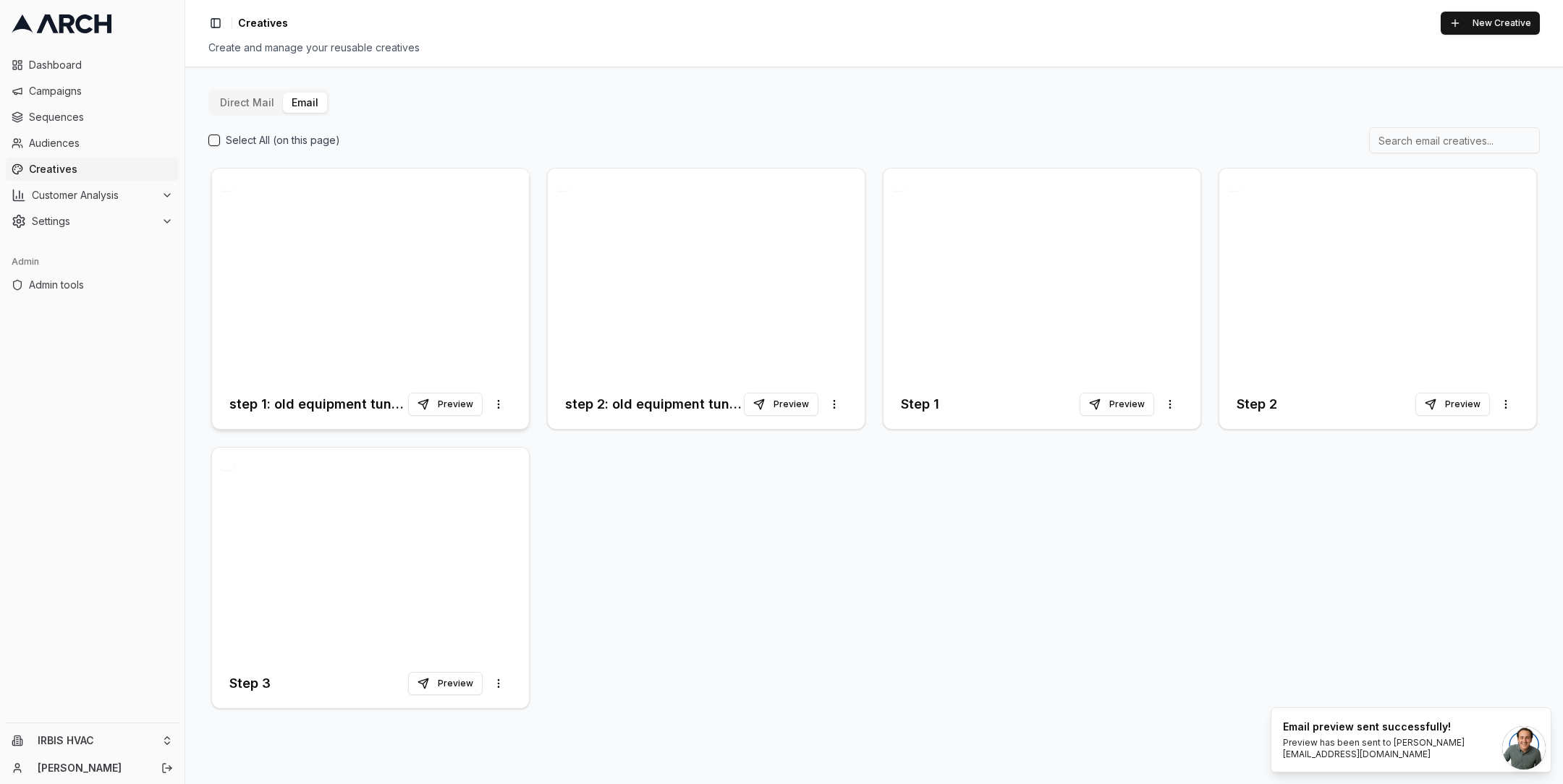
click at [388, 331] on div at bounding box center [370, 274] width 317 height 211
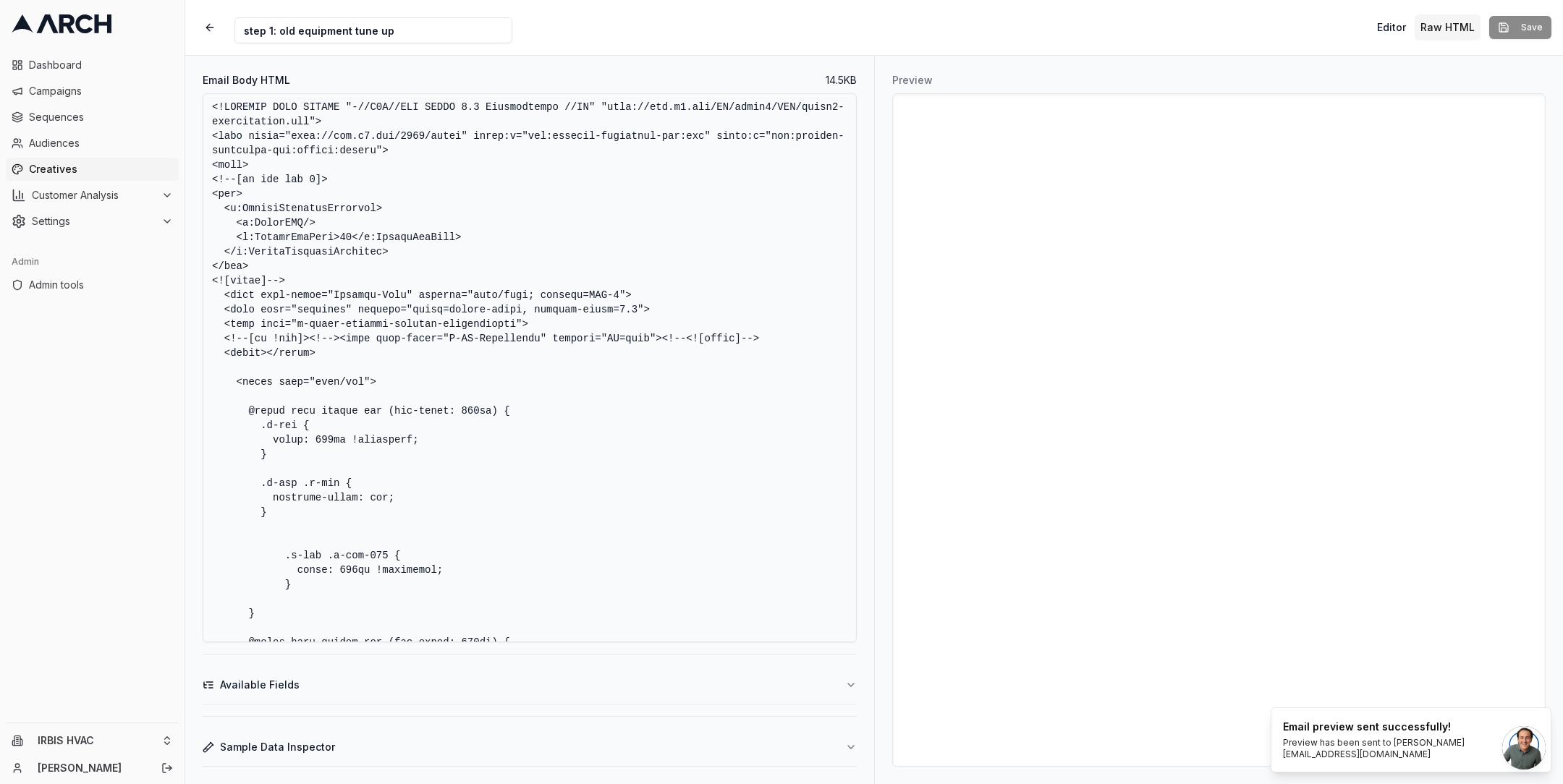
click at [632, 383] on textarea "Email Body HTML" at bounding box center [529, 367] width 654 height 549
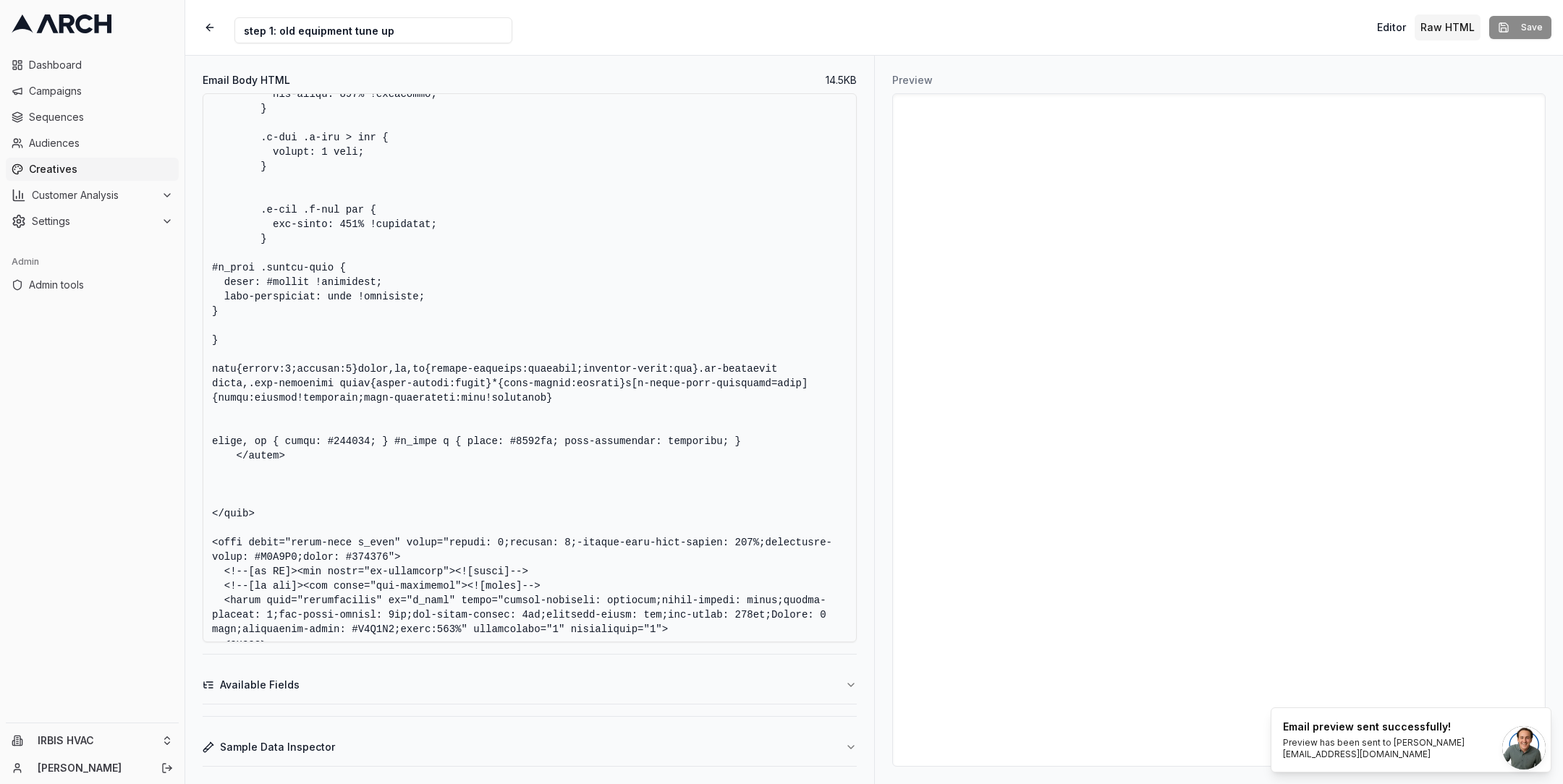
click at [746, 441] on textarea "Email Body HTML" at bounding box center [529, 367] width 654 height 549
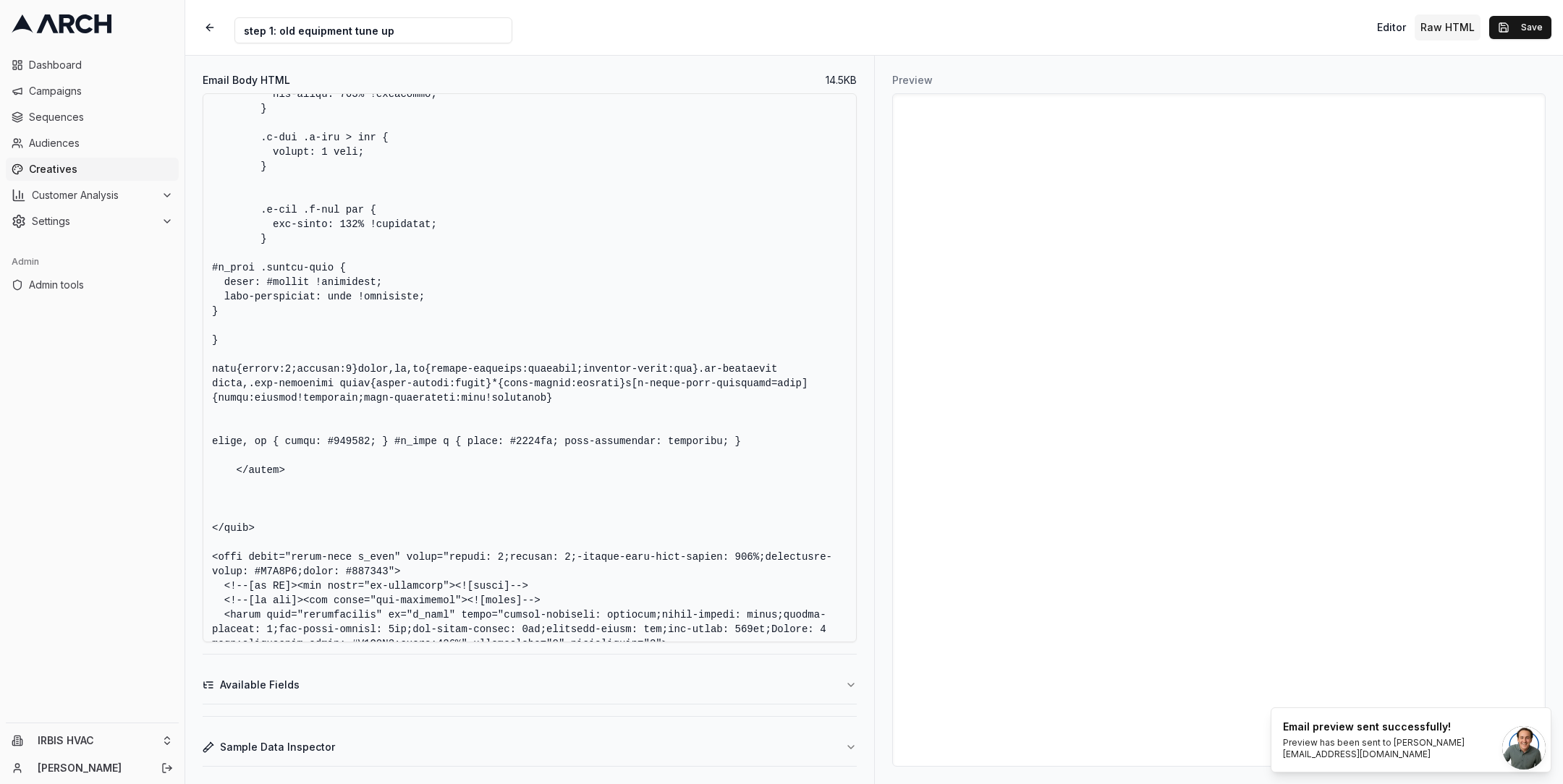
paste textarea "#u_body .button-link { color: #ffffff !important; text-decoration: none !import…"
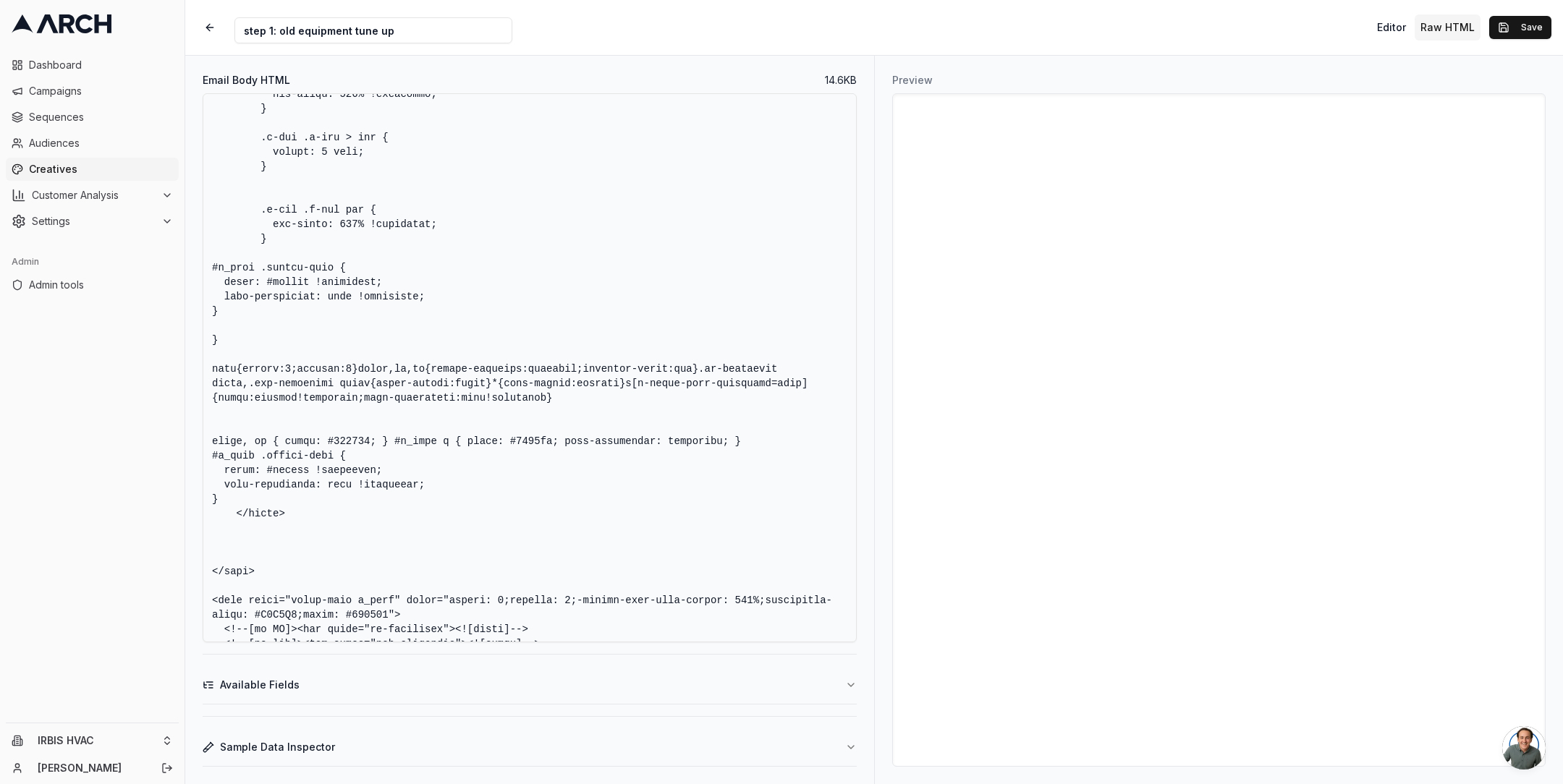
drag, startPoint x: 235, startPoint y: 308, endPoint x: 190, endPoint y: 271, distance: 58.3
click at [190, 271] on div "Email Body HTML 14.6 KB Available Fields Sample Data Inspector" at bounding box center [530, 420] width 689 height 728
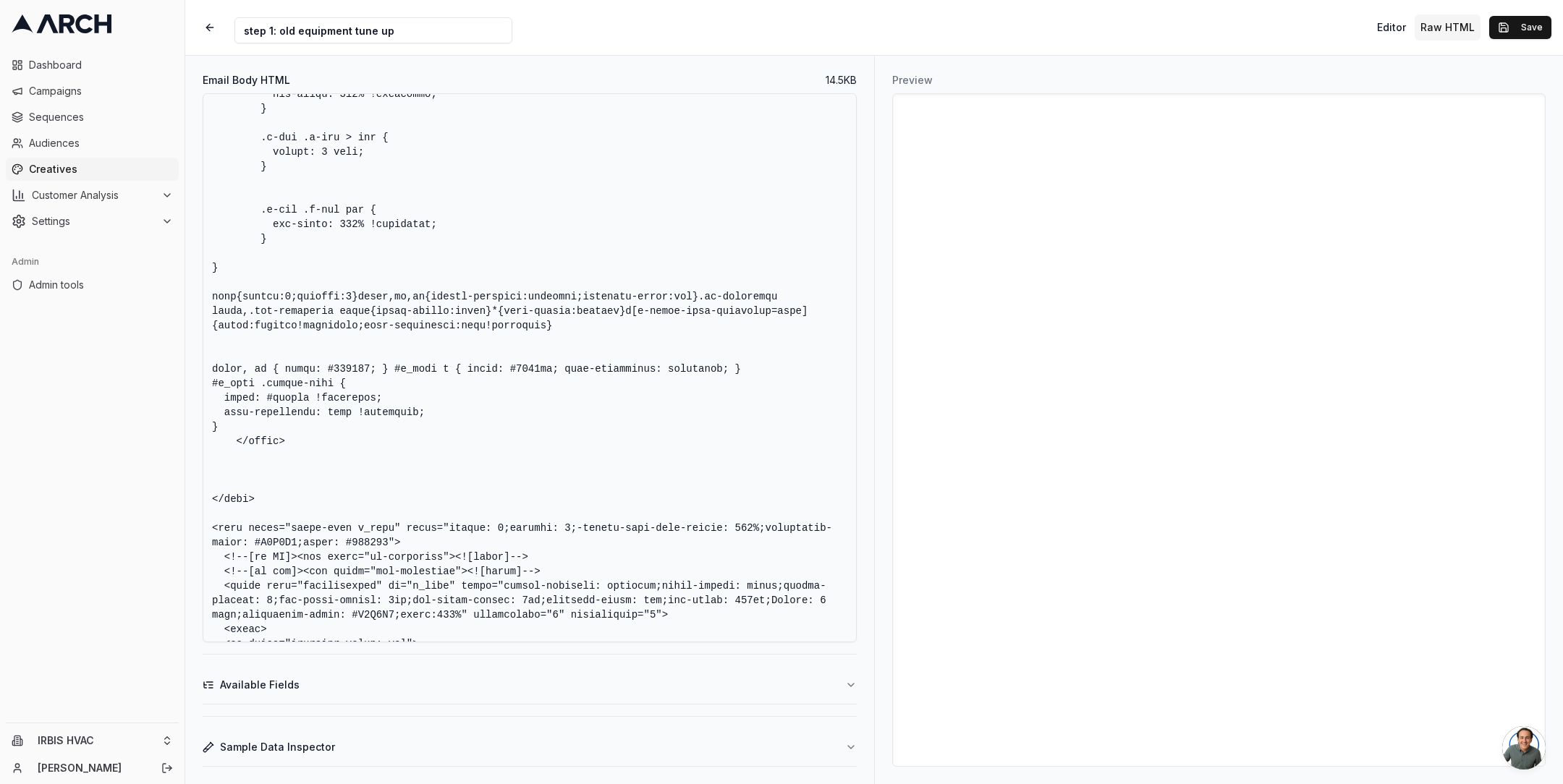
scroll to position [793, 0]
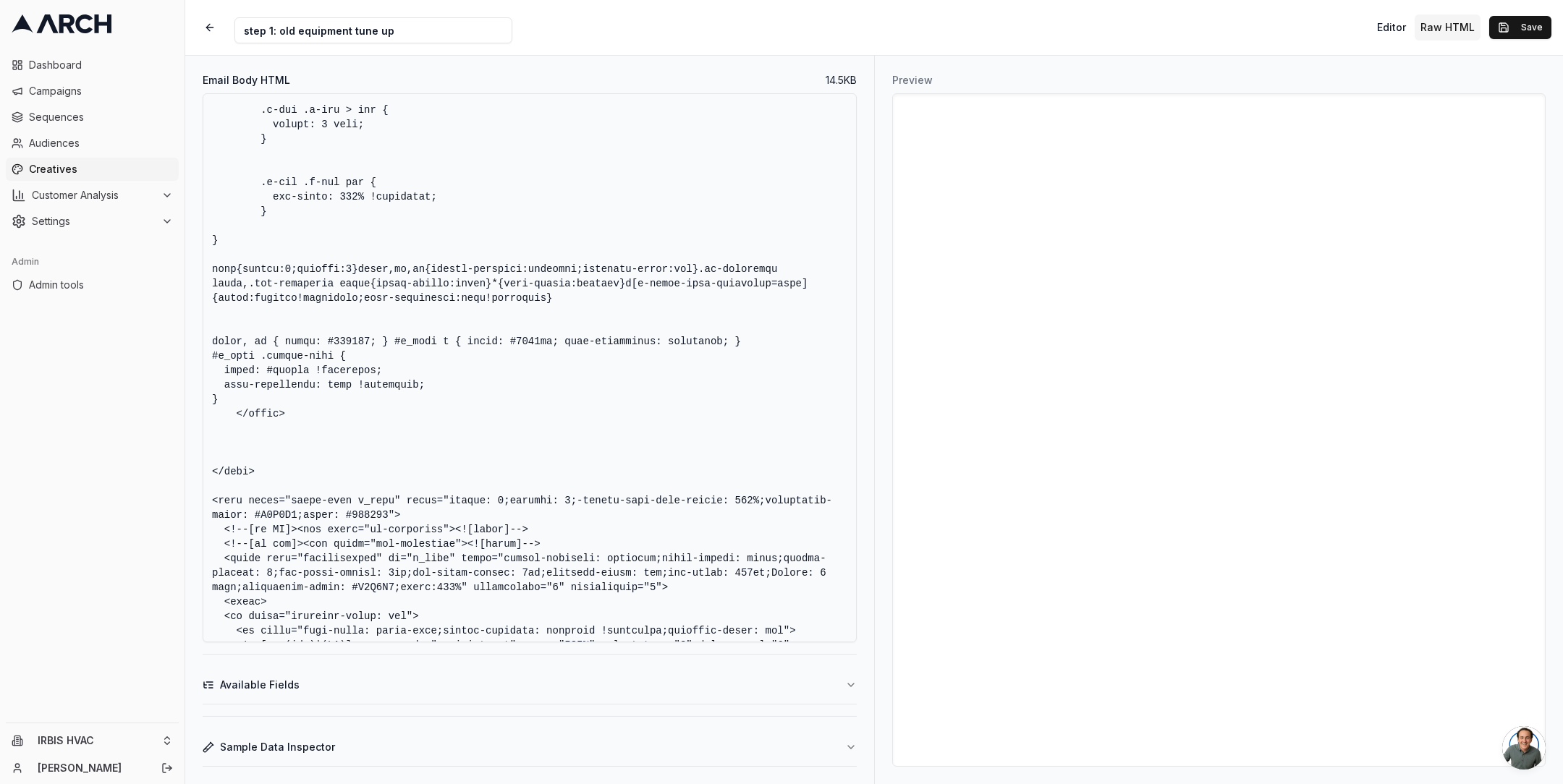
type textarea "<!DOCTYPE HTML PUBLIC "-//W3C//DTD XHTML 1.0 Transitional //EN" "[URL][DOMAIN_N…"
click at [1513, 26] on button "Save" at bounding box center [1520, 27] width 63 height 23
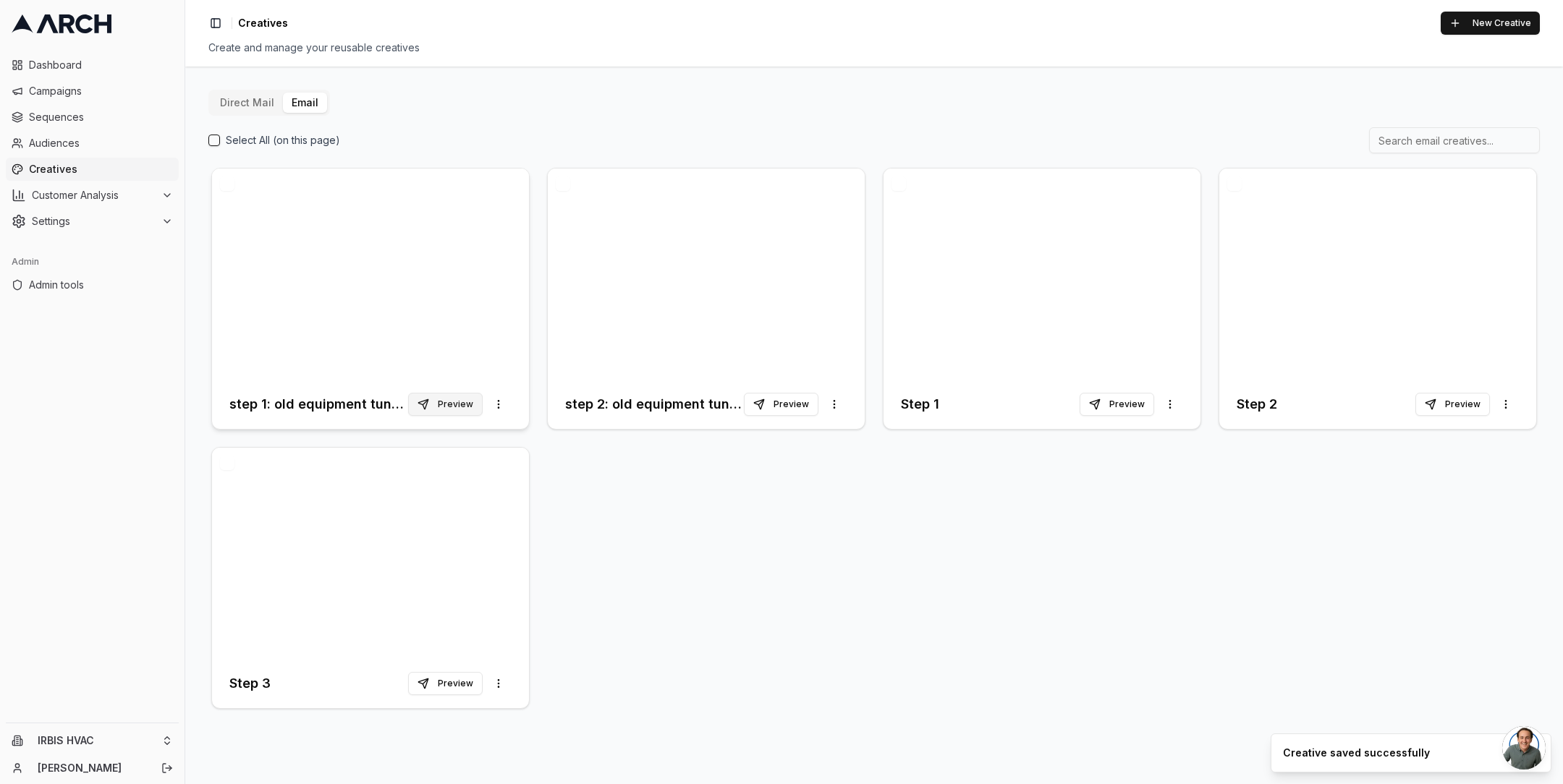
click at [436, 405] on button "Preview" at bounding box center [445, 404] width 74 height 23
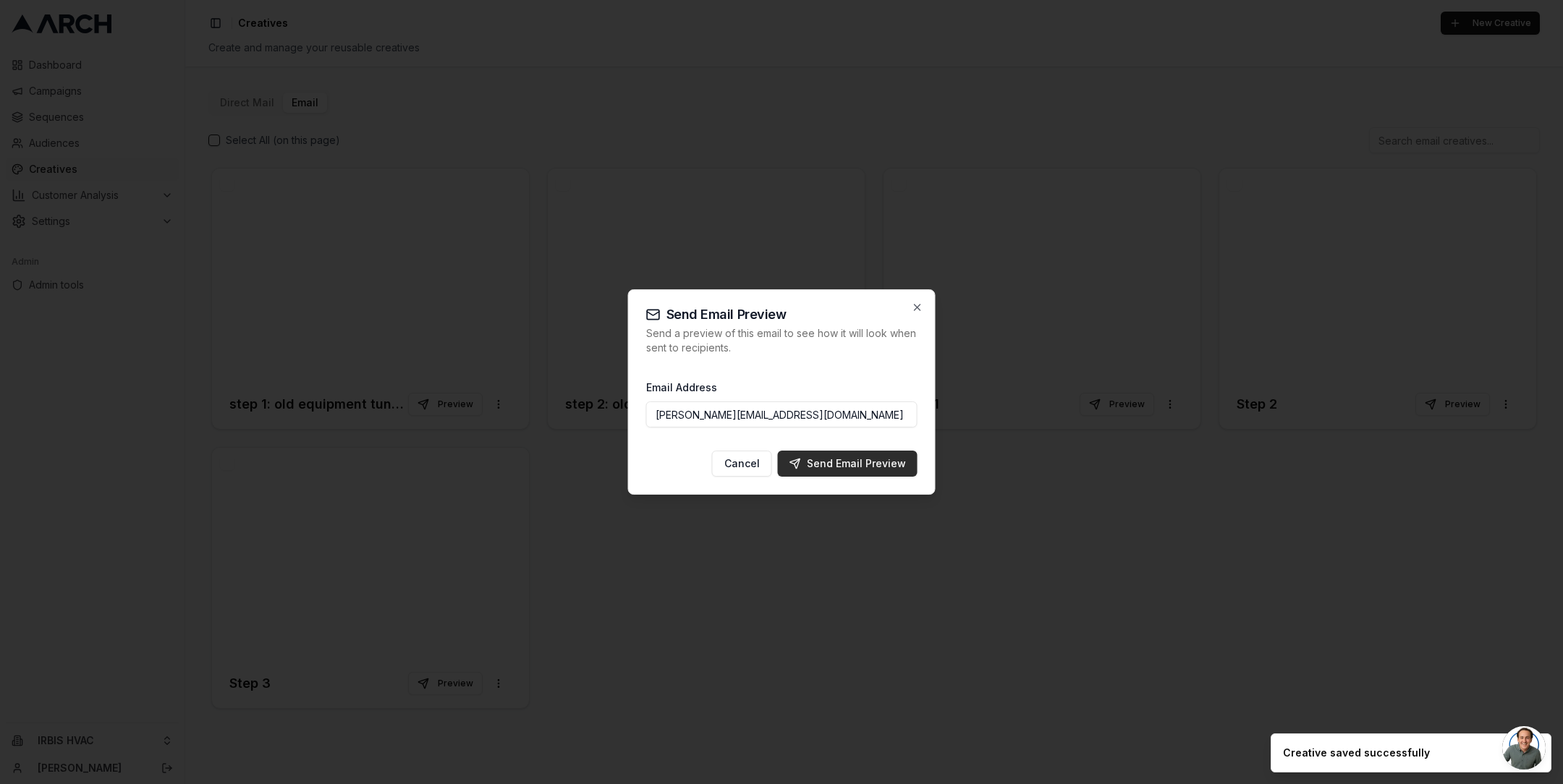
click at [836, 465] on div "Send Email Preview" at bounding box center [847, 463] width 116 height 15
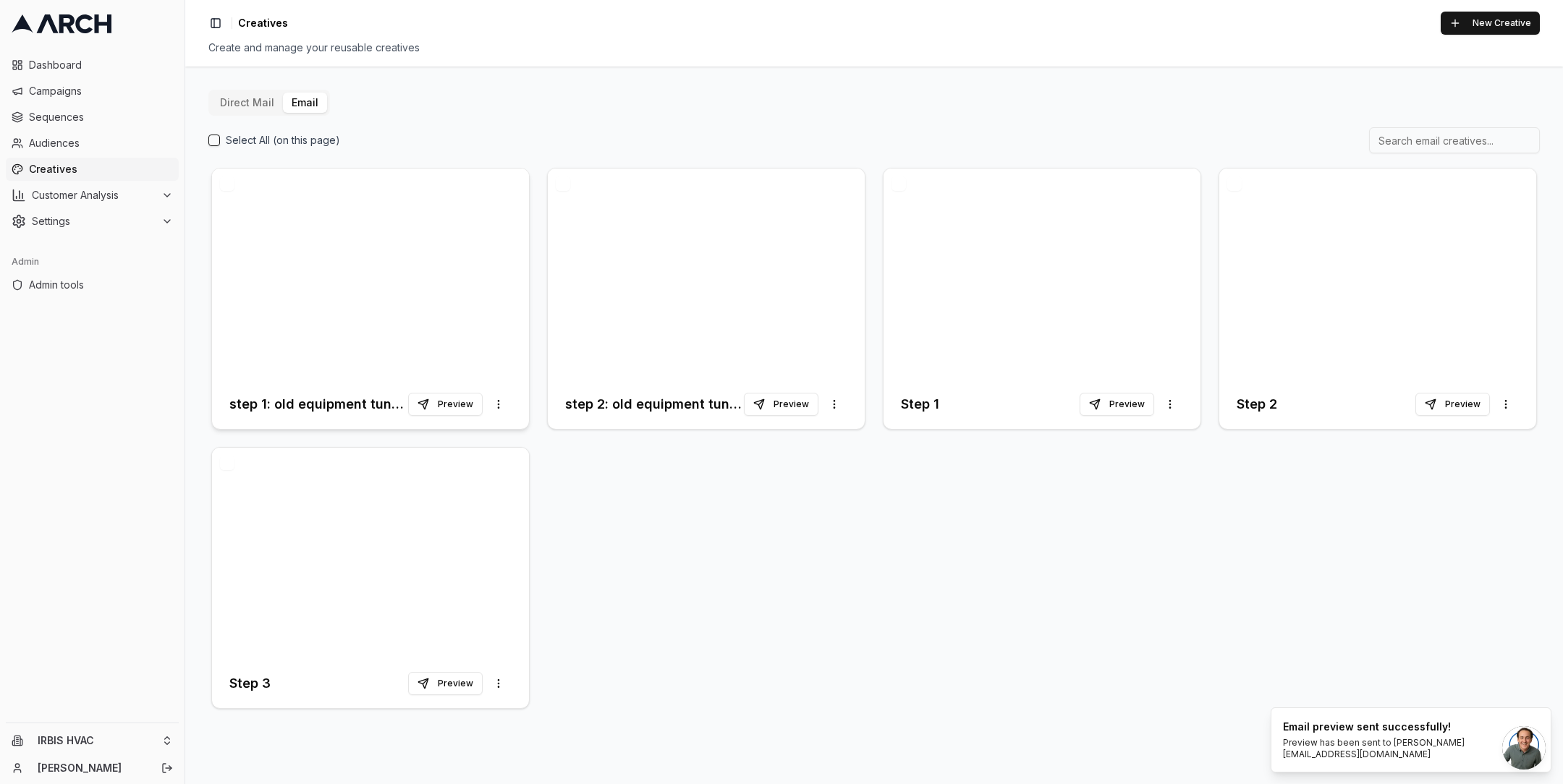
click at [447, 266] on div at bounding box center [370, 274] width 317 height 211
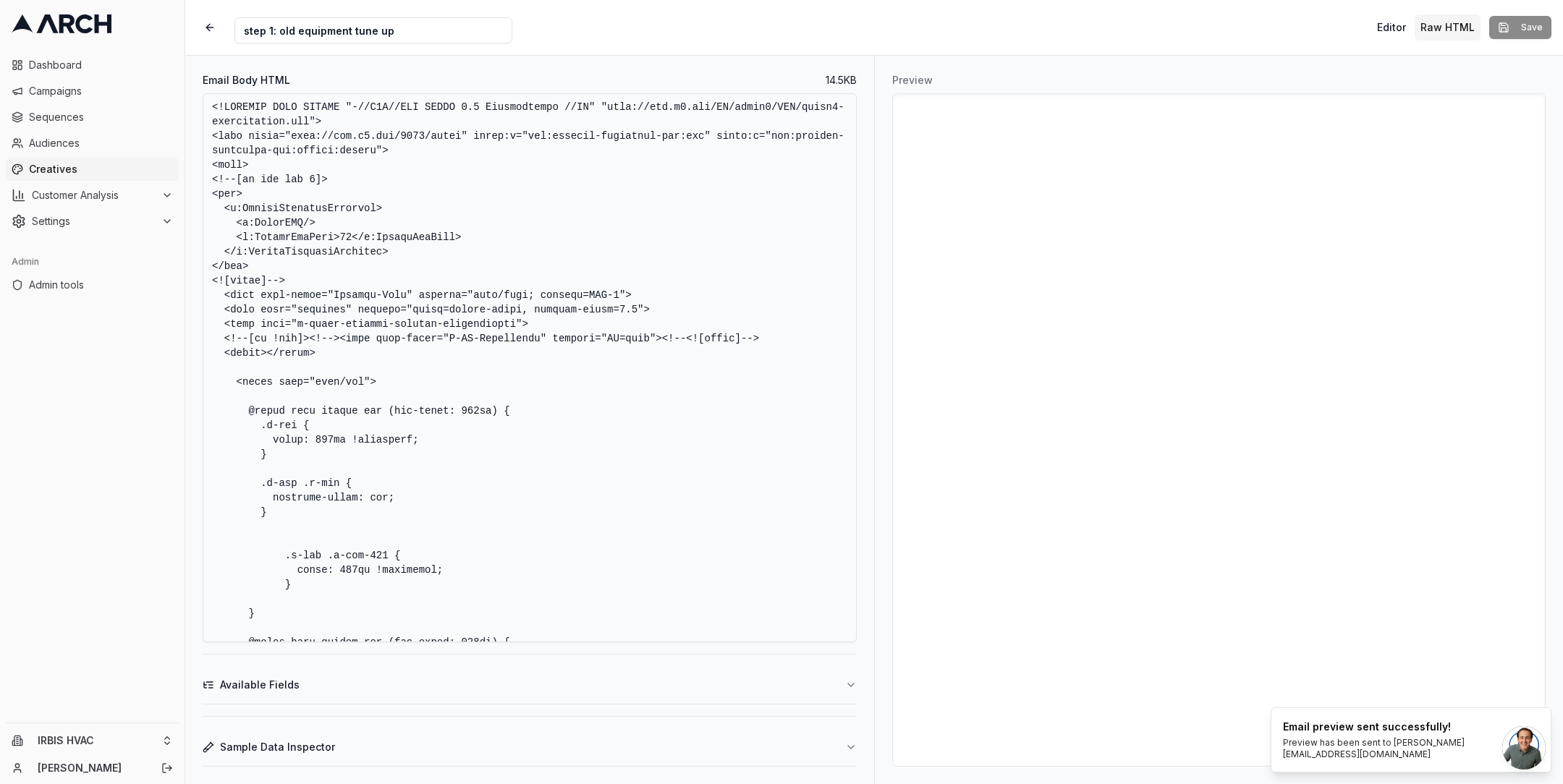
click at [608, 483] on textarea "Email Body HTML" at bounding box center [529, 367] width 654 height 549
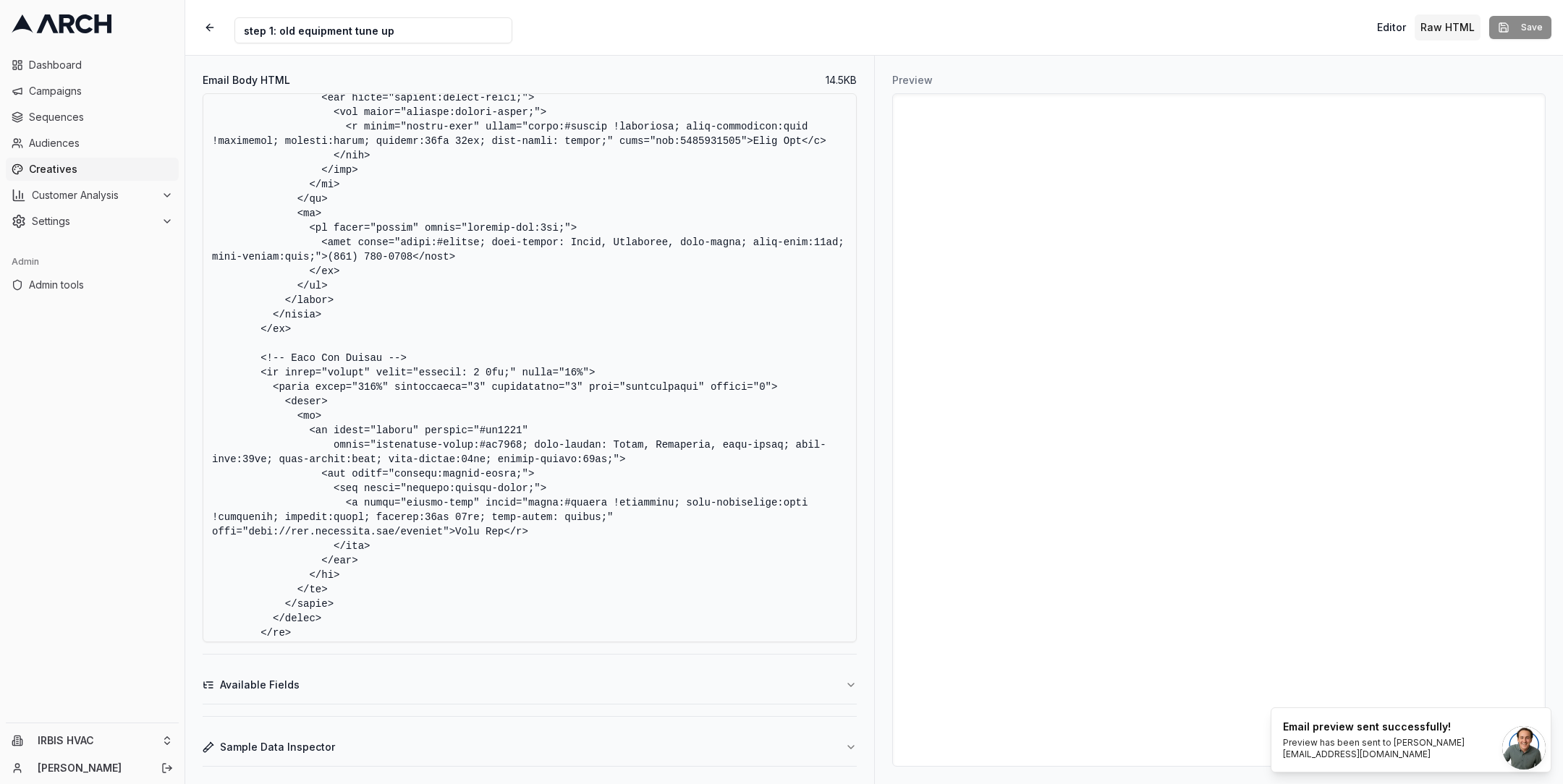
scroll to position [6158, 0]
drag, startPoint x: 210, startPoint y: 545, endPoint x: 450, endPoint y: 545, distance: 240.0
click at [450, 545] on textarea "Email Body HTML" at bounding box center [529, 367] width 654 height 549
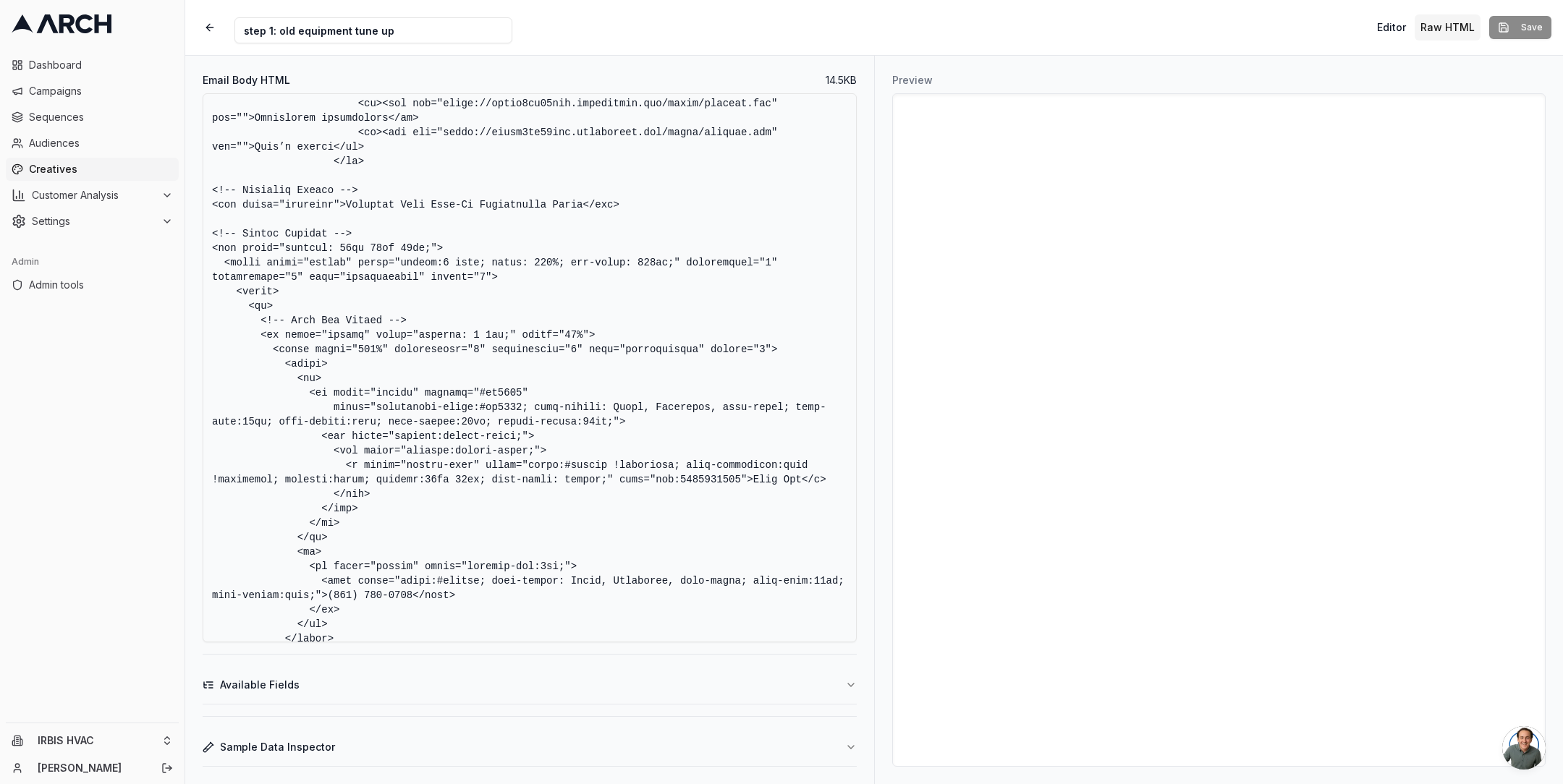
scroll to position [5812, 0]
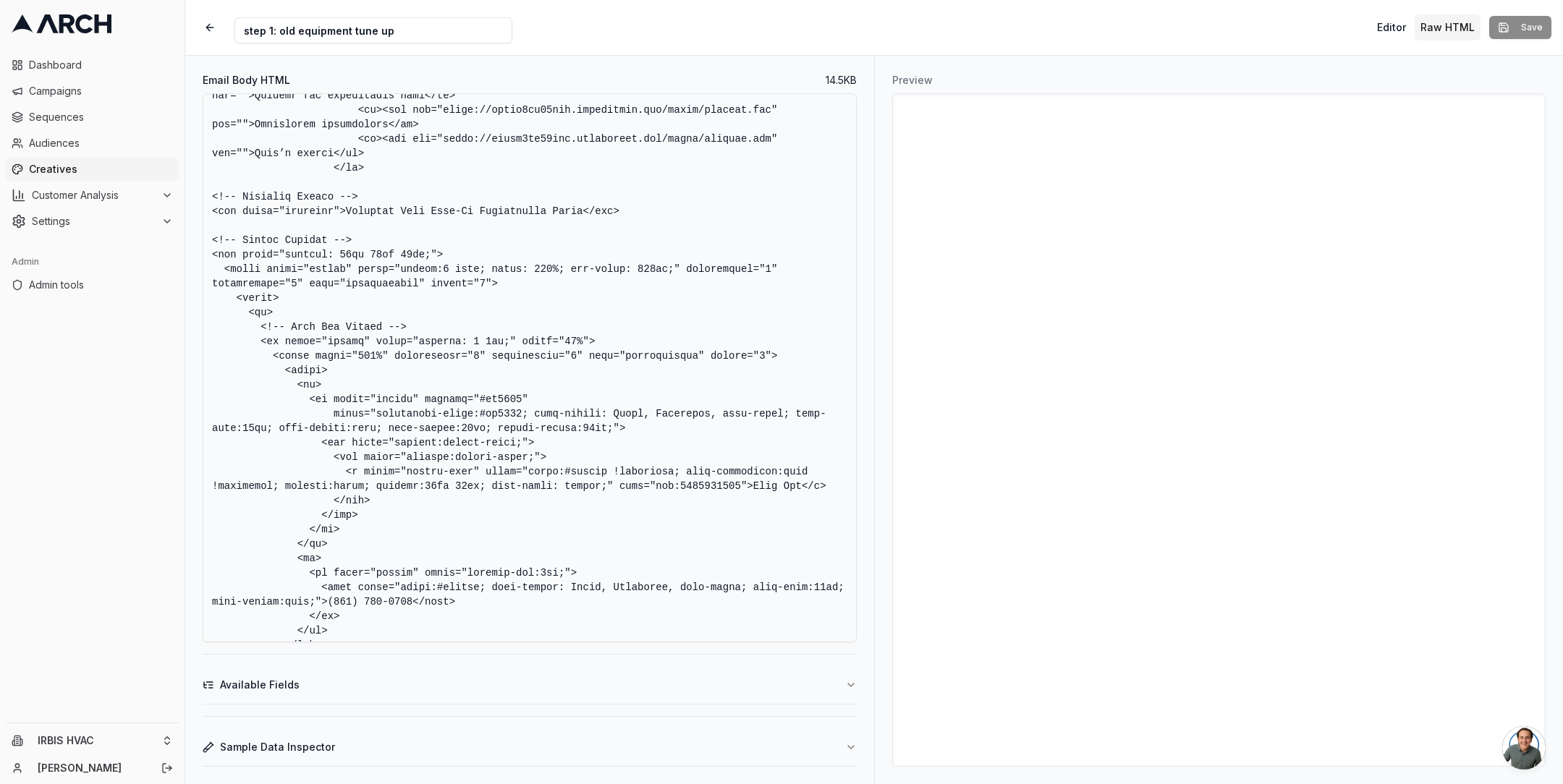
click at [636, 415] on textarea "Email Body HTML" at bounding box center [529, 367] width 654 height 549
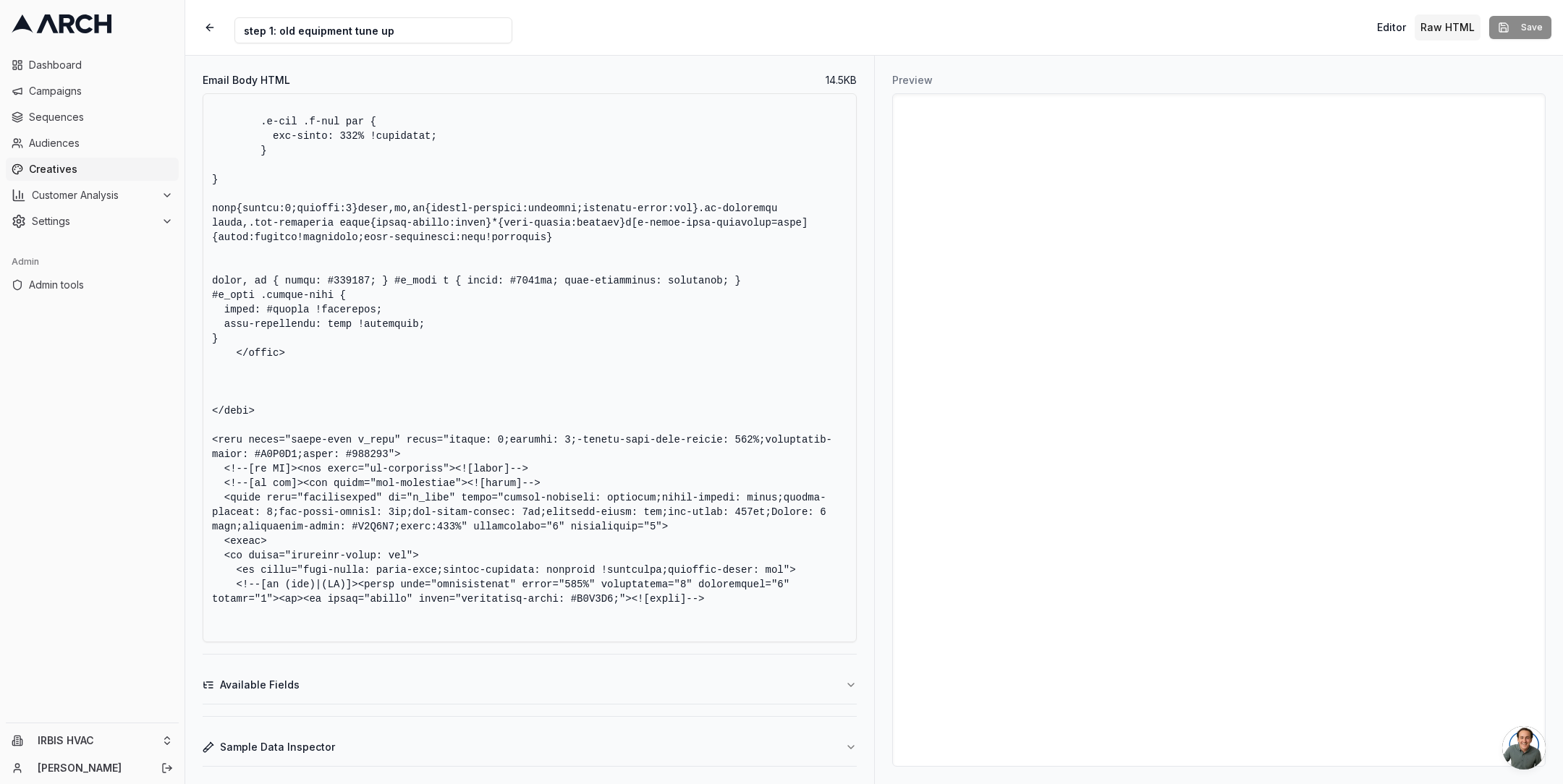
scroll to position [0, 0]
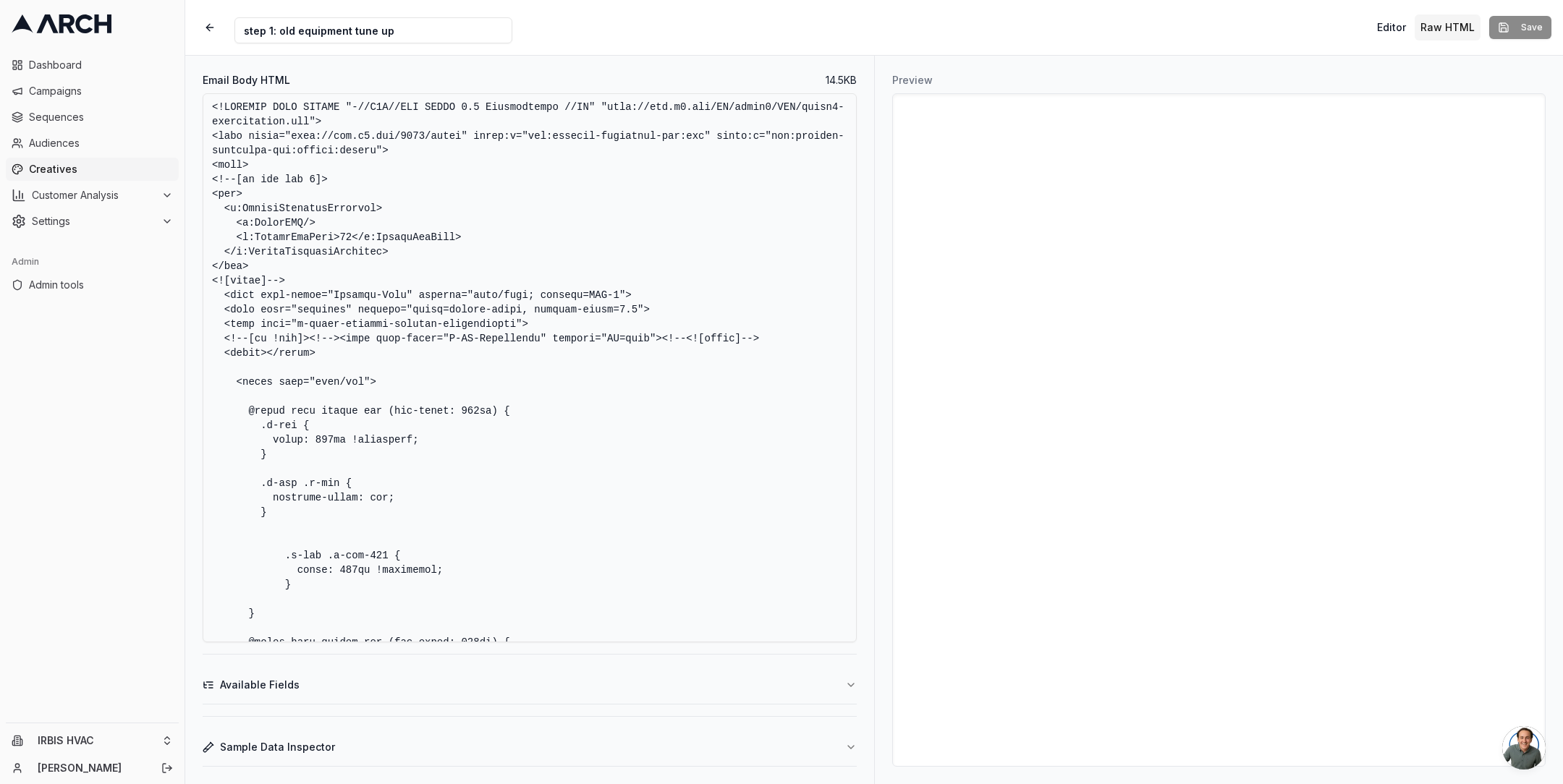
click at [684, 315] on textarea "Email Body HTML" at bounding box center [529, 367] width 654 height 549
click at [204, 28] on button "button" at bounding box center [210, 28] width 26 height 26
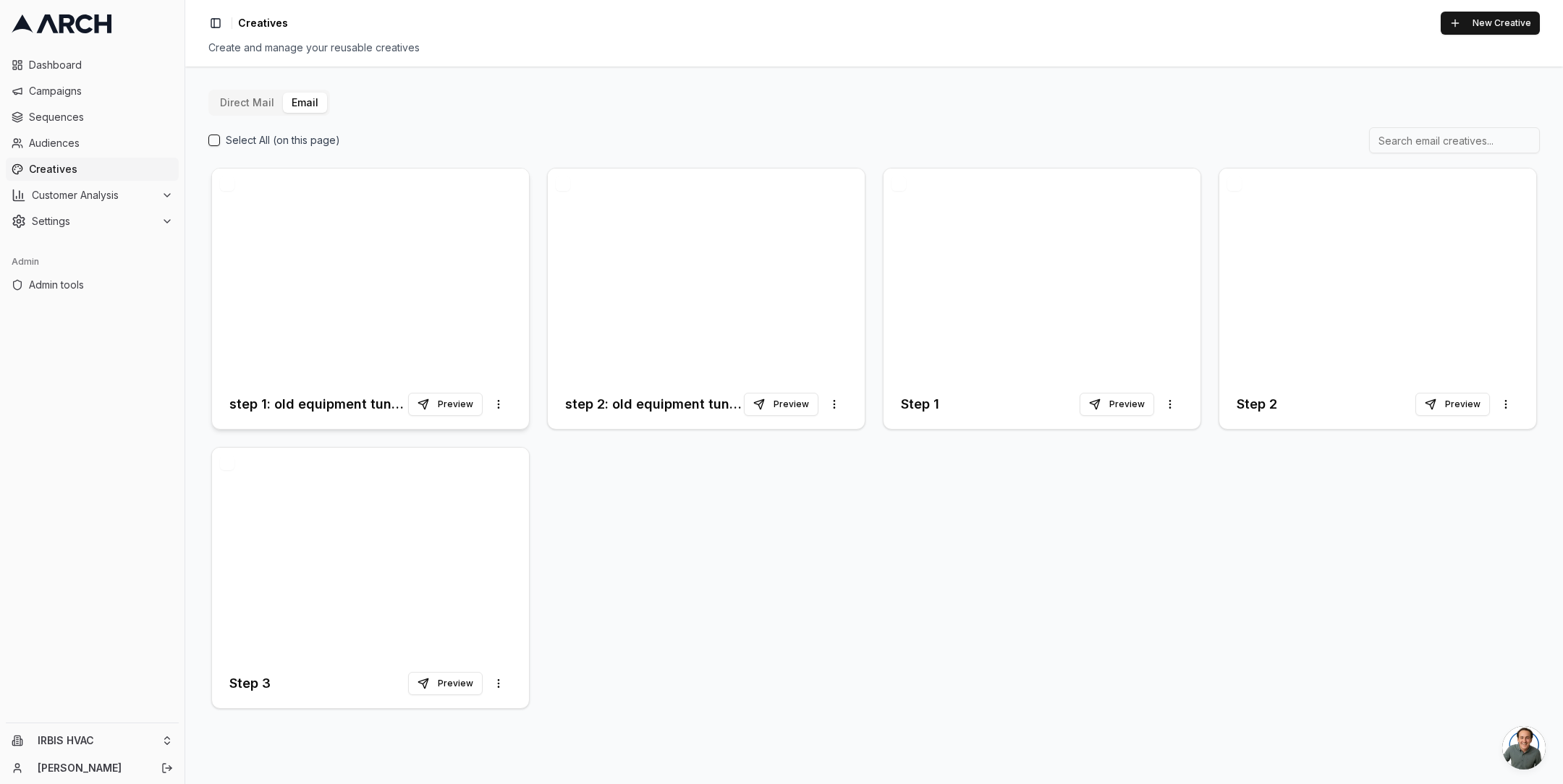
click at [364, 247] on div at bounding box center [370, 274] width 317 height 211
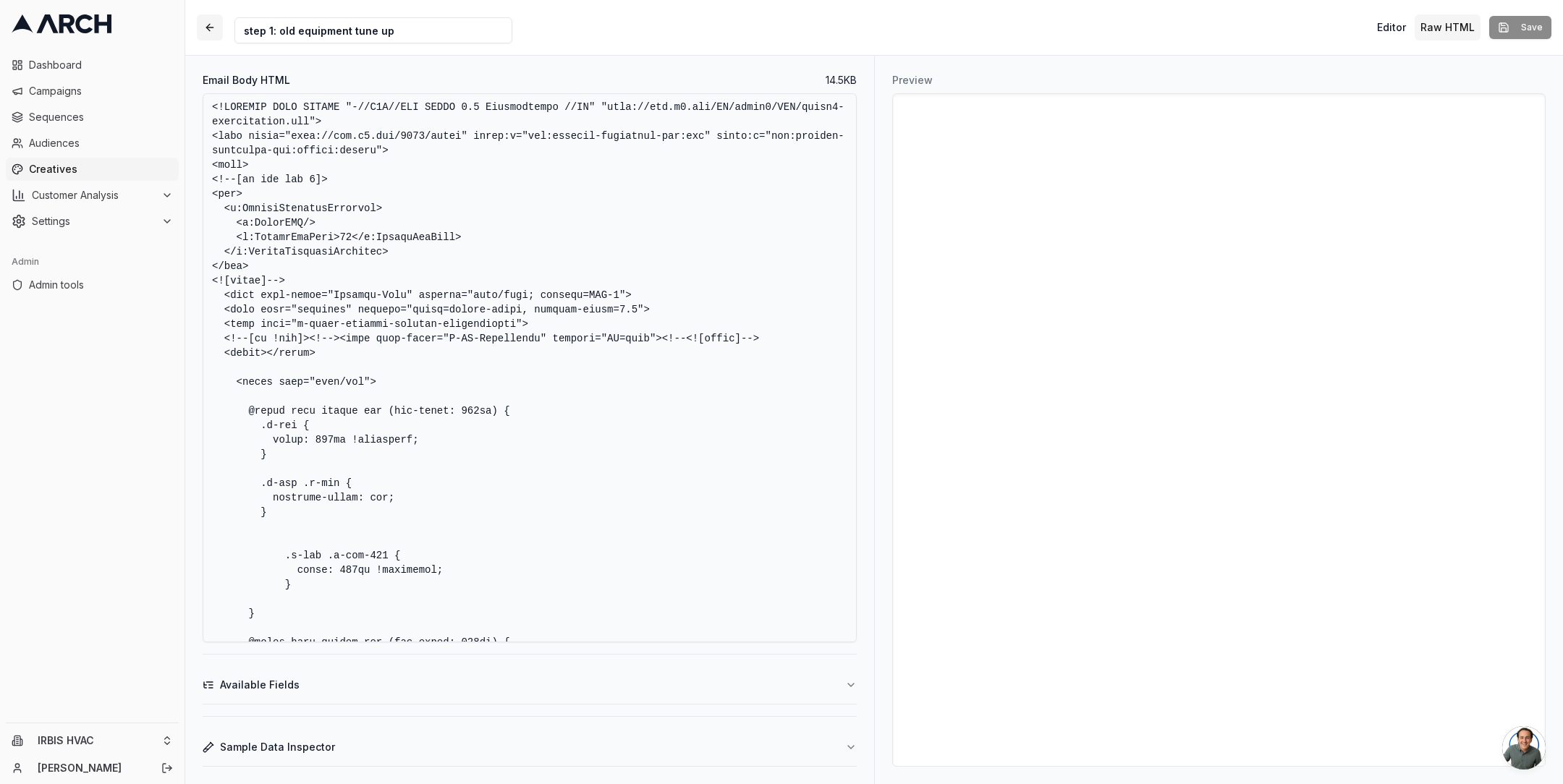
click at [206, 20] on button "button" at bounding box center [210, 28] width 26 height 26
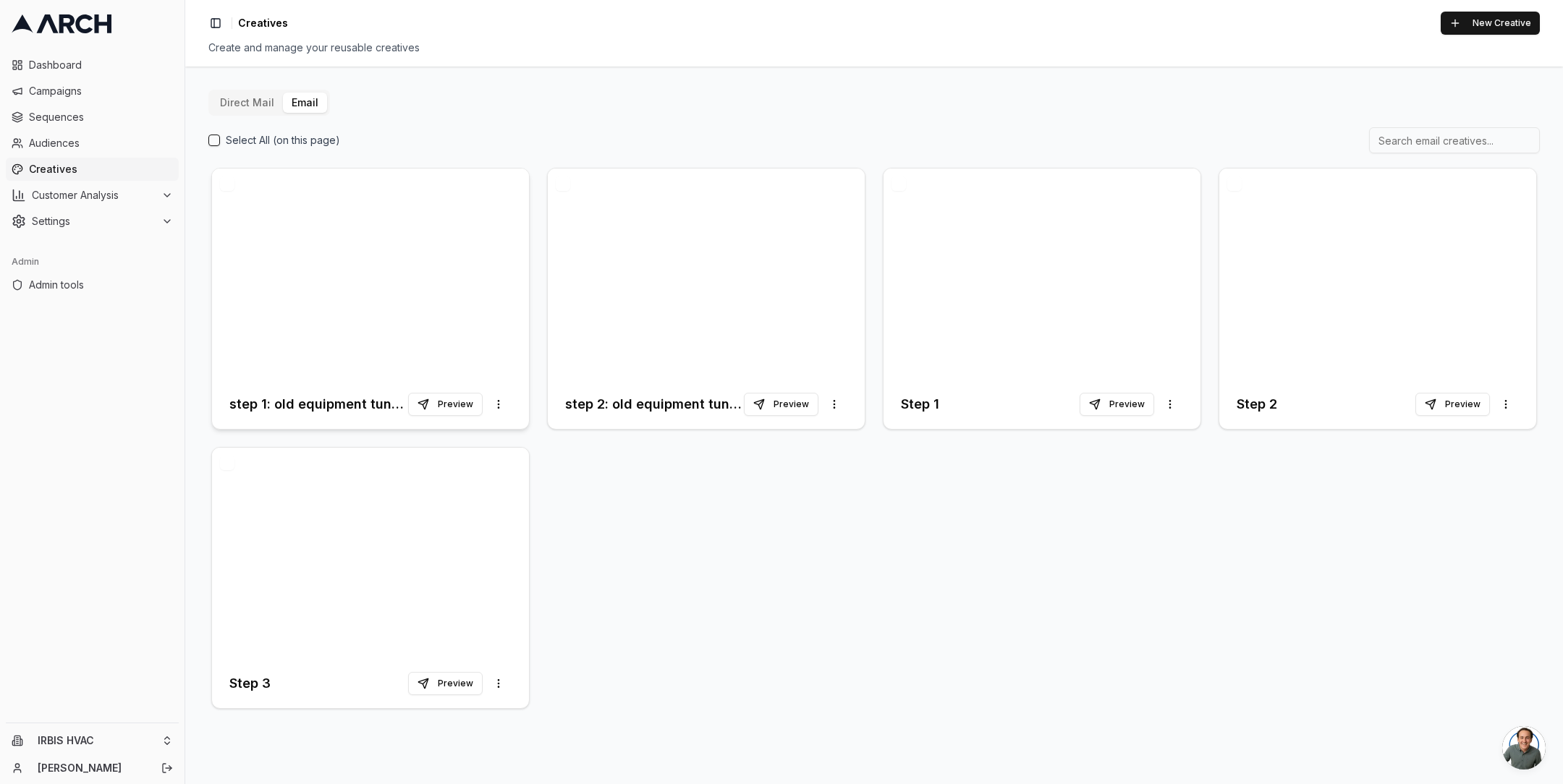
click at [447, 295] on div at bounding box center [370, 274] width 317 height 211
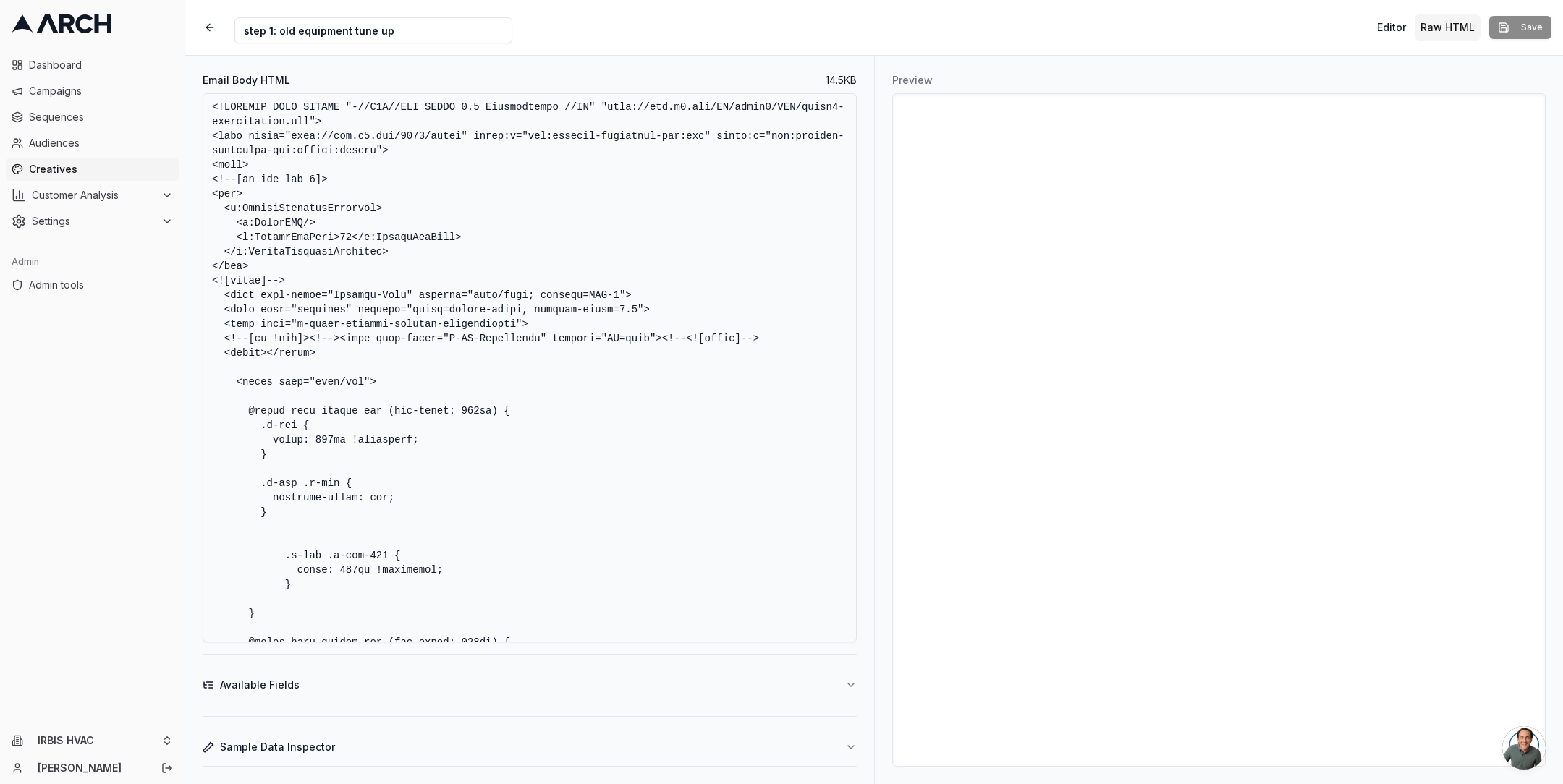
click at [634, 302] on textarea "Email Body HTML" at bounding box center [529, 367] width 654 height 549
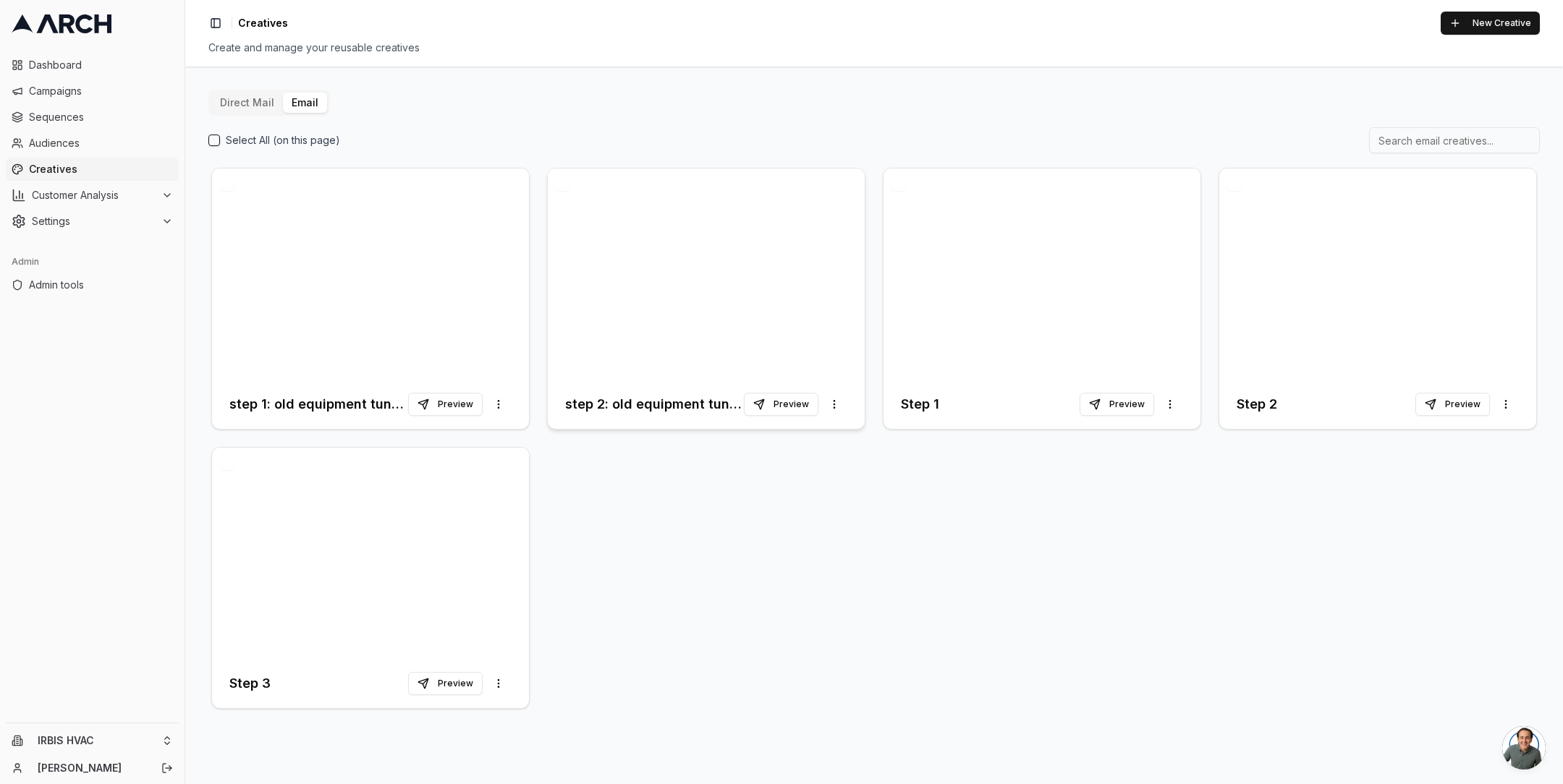
click at [677, 257] on div at bounding box center [706, 274] width 317 height 211
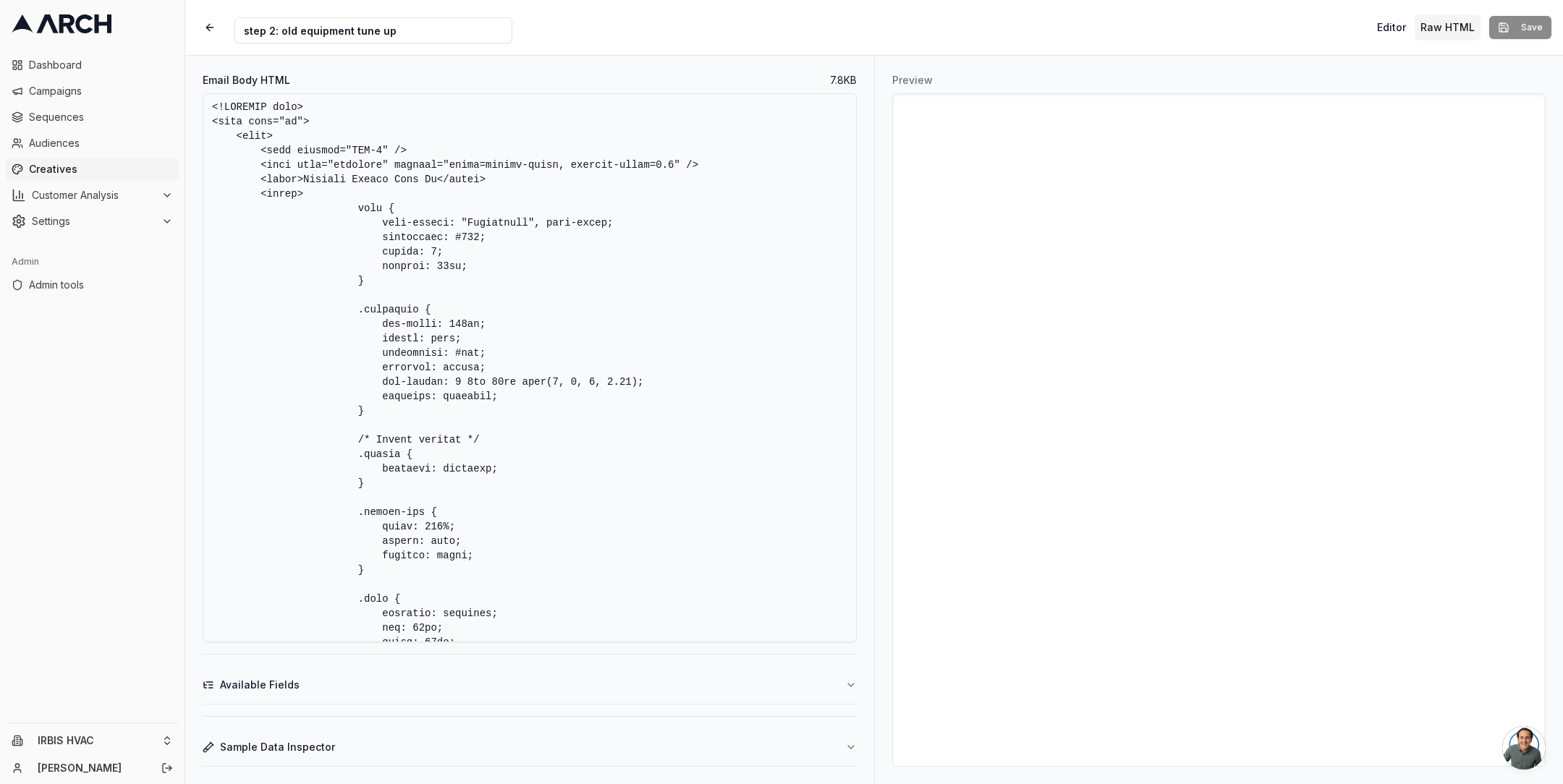
click at [641, 316] on textarea "Email Body HTML" at bounding box center [529, 367] width 654 height 549
click at [645, 327] on textarea "Email Body HTML" at bounding box center [529, 367] width 654 height 549
click at [450, 236] on textarea "Email Body HTML" at bounding box center [529, 367] width 654 height 549
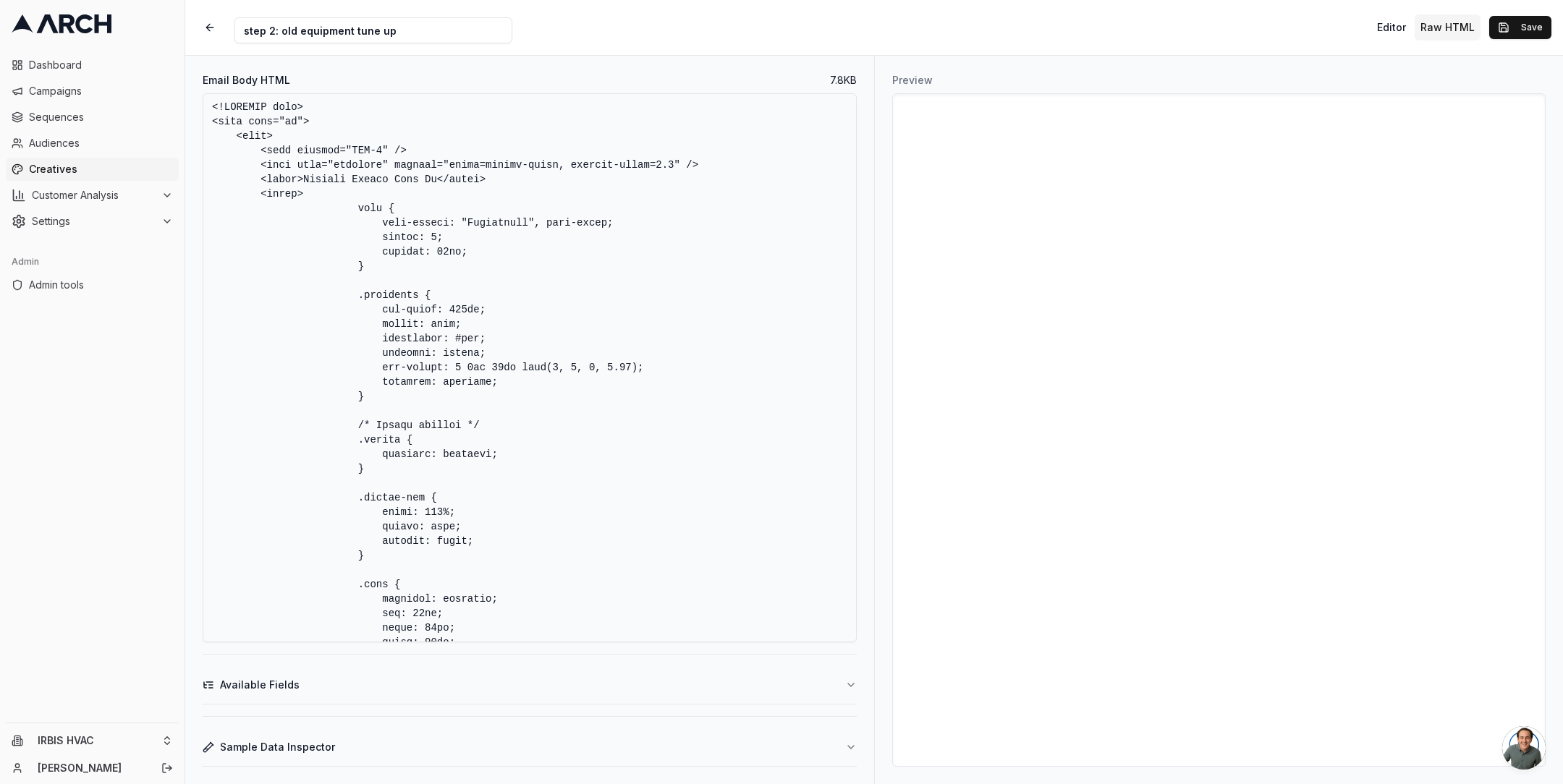
click at [666, 268] on textarea "Email Body HTML" at bounding box center [529, 367] width 654 height 549
click at [684, 271] on textarea "Email Body HTML" at bounding box center [529, 367] width 654 height 549
click at [692, 377] on textarea "Email Body HTML" at bounding box center [529, 367] width 654 height 549
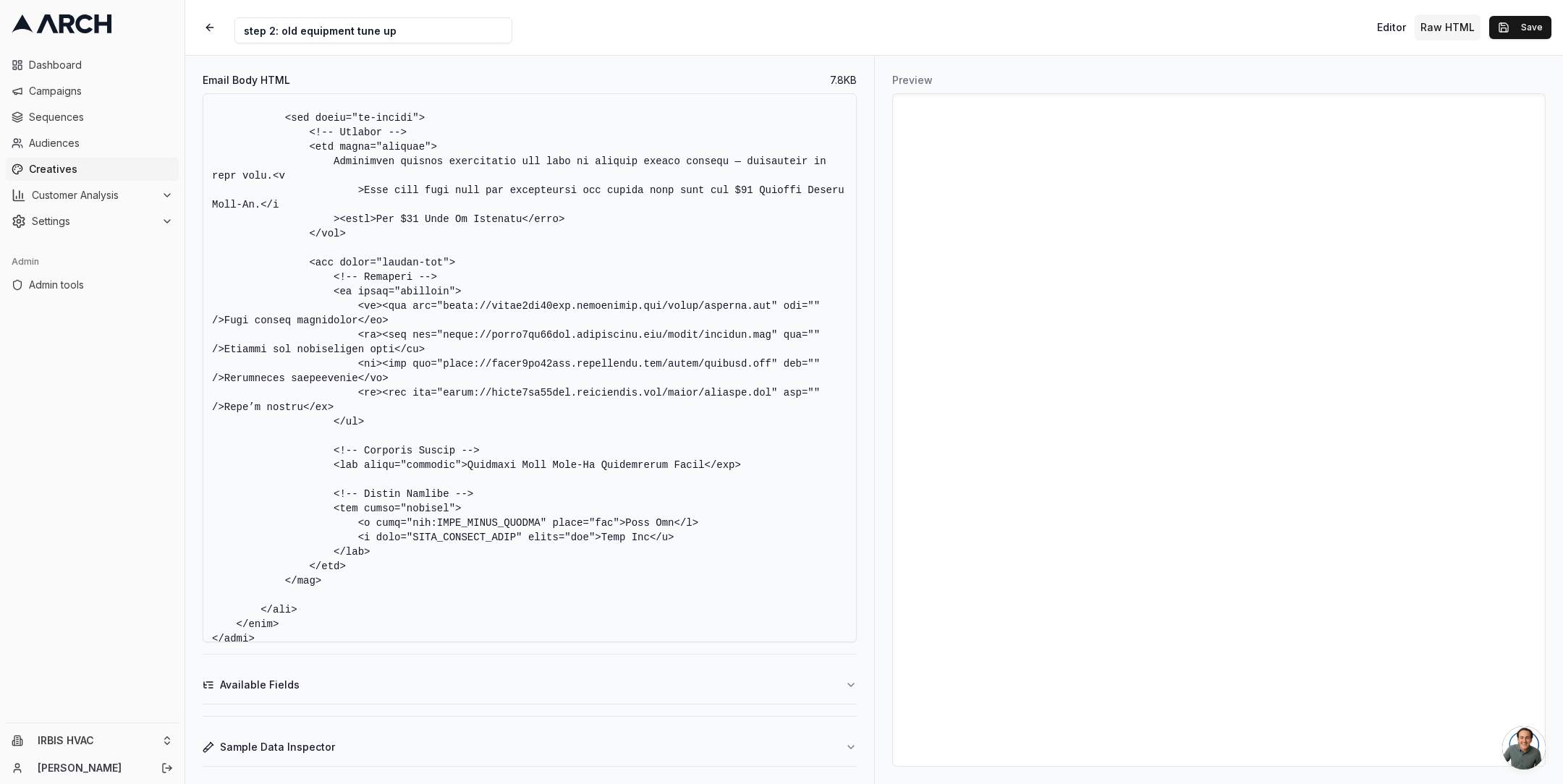
scroll to position [3454, 0]
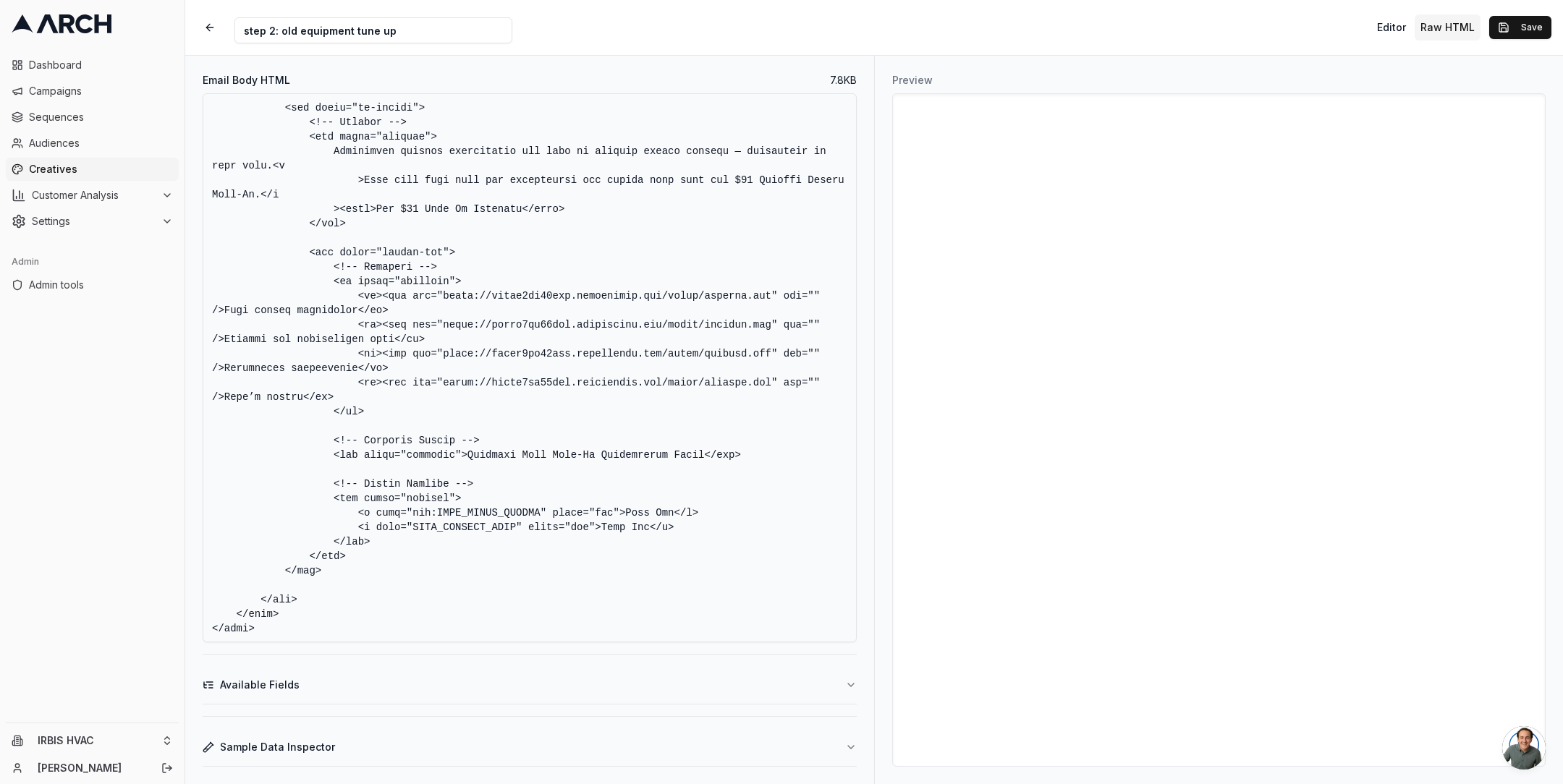
drag, startPoint x: 335, startPoint y: 429, endPoint x: 644, endPoint y: 467, distance: 311.3
click at [644, 467] on textarea "Email Body HTML" at bounding box center [529, 367] width 654 height 549
click at [689, 517] on textarea "Email Body HTML" at bounding box center [529, 367] width 654 height 549
drag, startPoint x: 386, startPoint y: 529, endPoint x: 166, endPoint y: 470, distance: 227.8
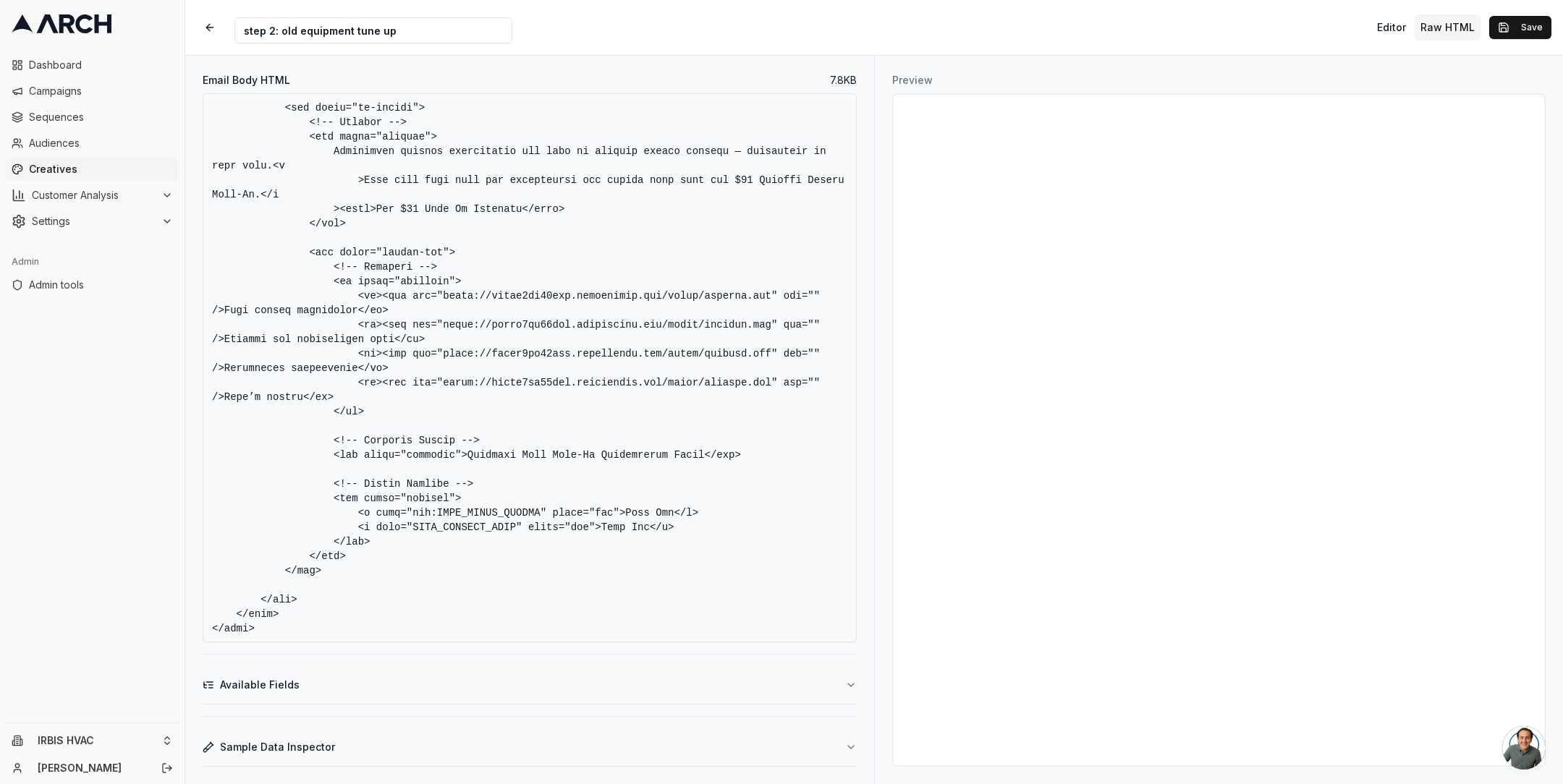
click at [166, 470] on div "Dashboard Campaigns Sequences Audiences Creatives Customer Analysis Settings Ad…" at bounding box center [782, 392] width 1563 height 784
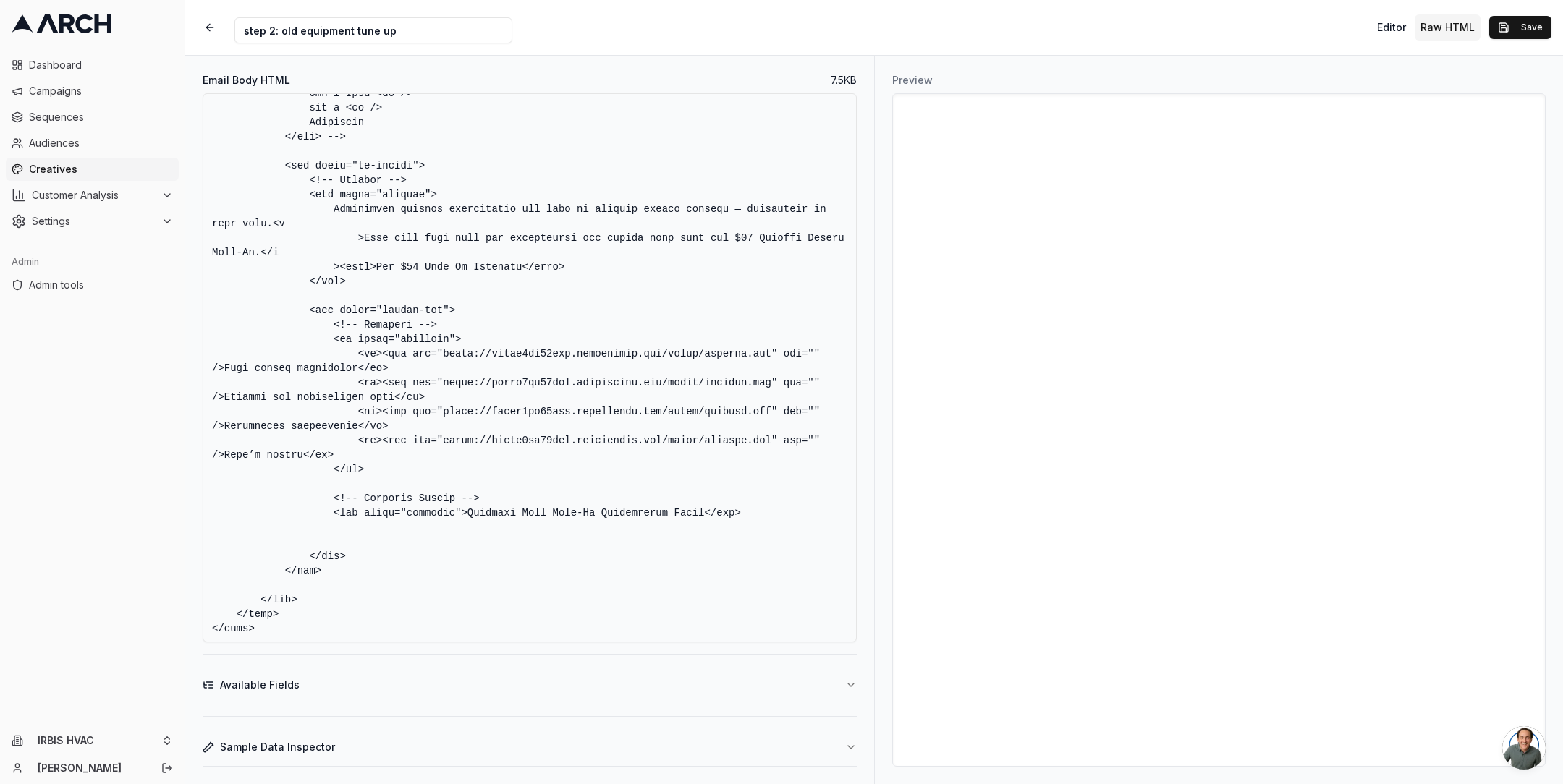
paste textarea "<!-- buttons --> <tr> <td style="padding:32px 20px;"> <table align="center" sty…"
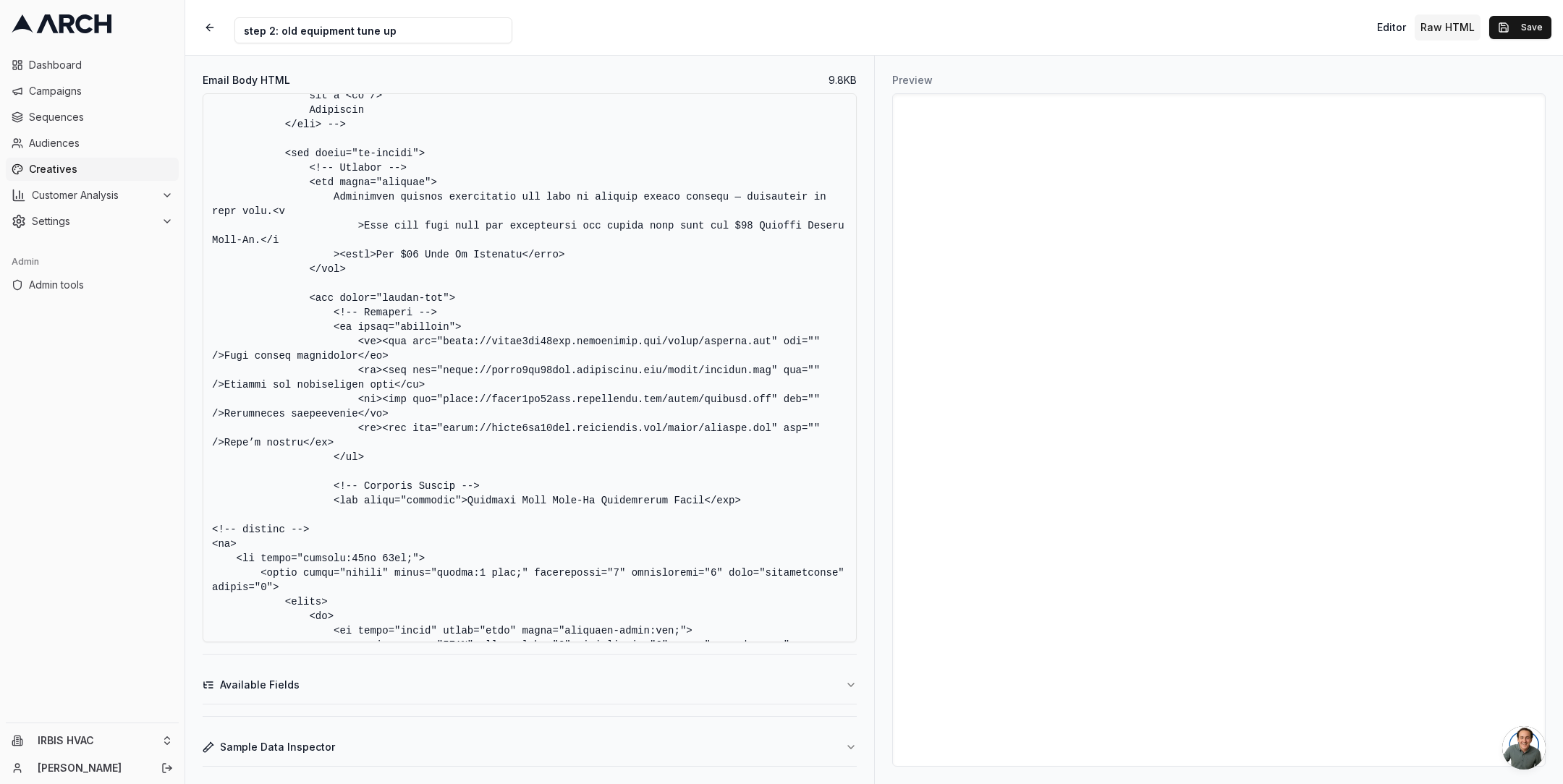
scroll to position [4285, 0]
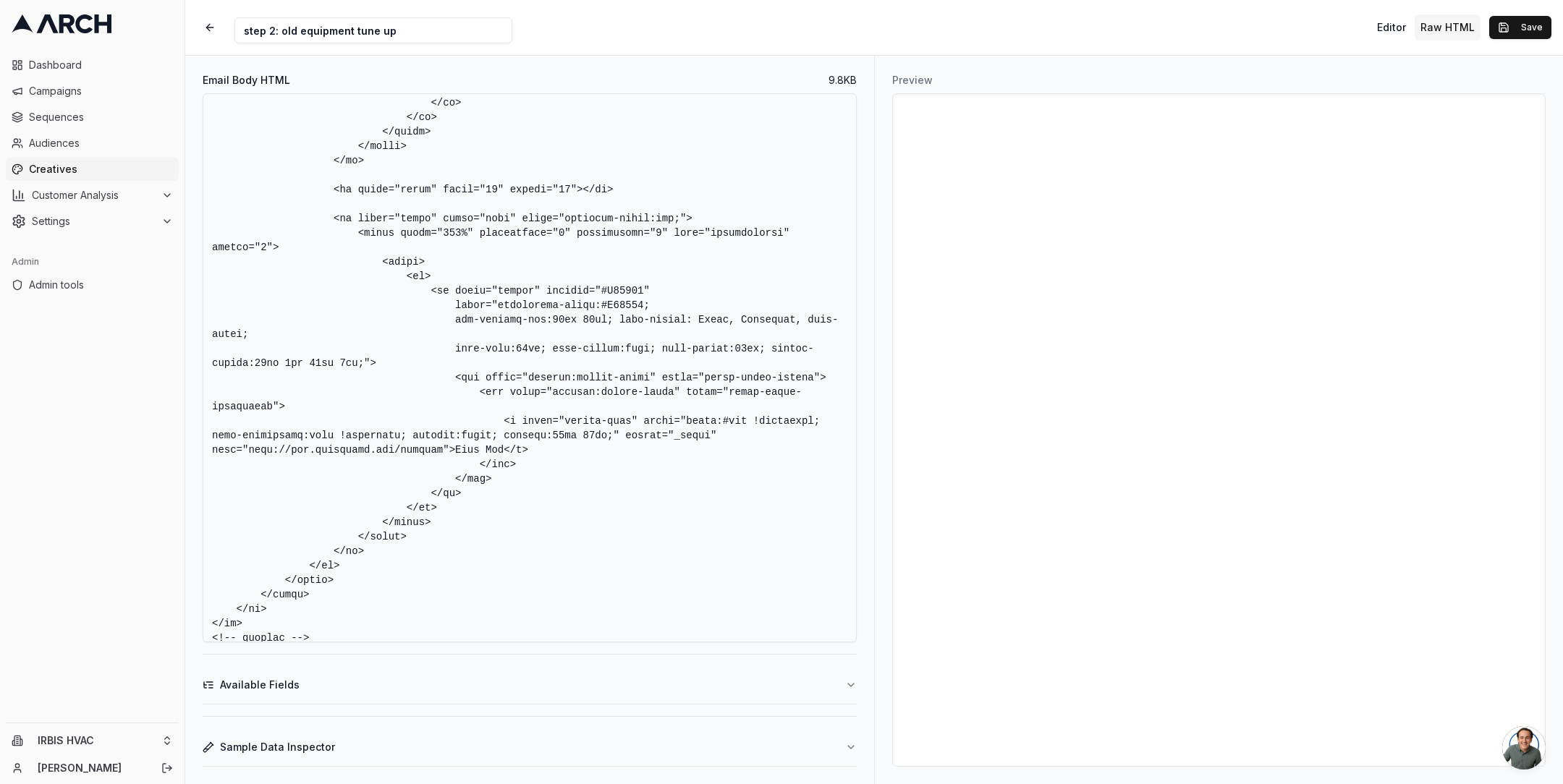
type textarea "<!DOCTYPE html> <html lang="en"> <head> <meta charset="UTF-8" /> <meta name="vi…"
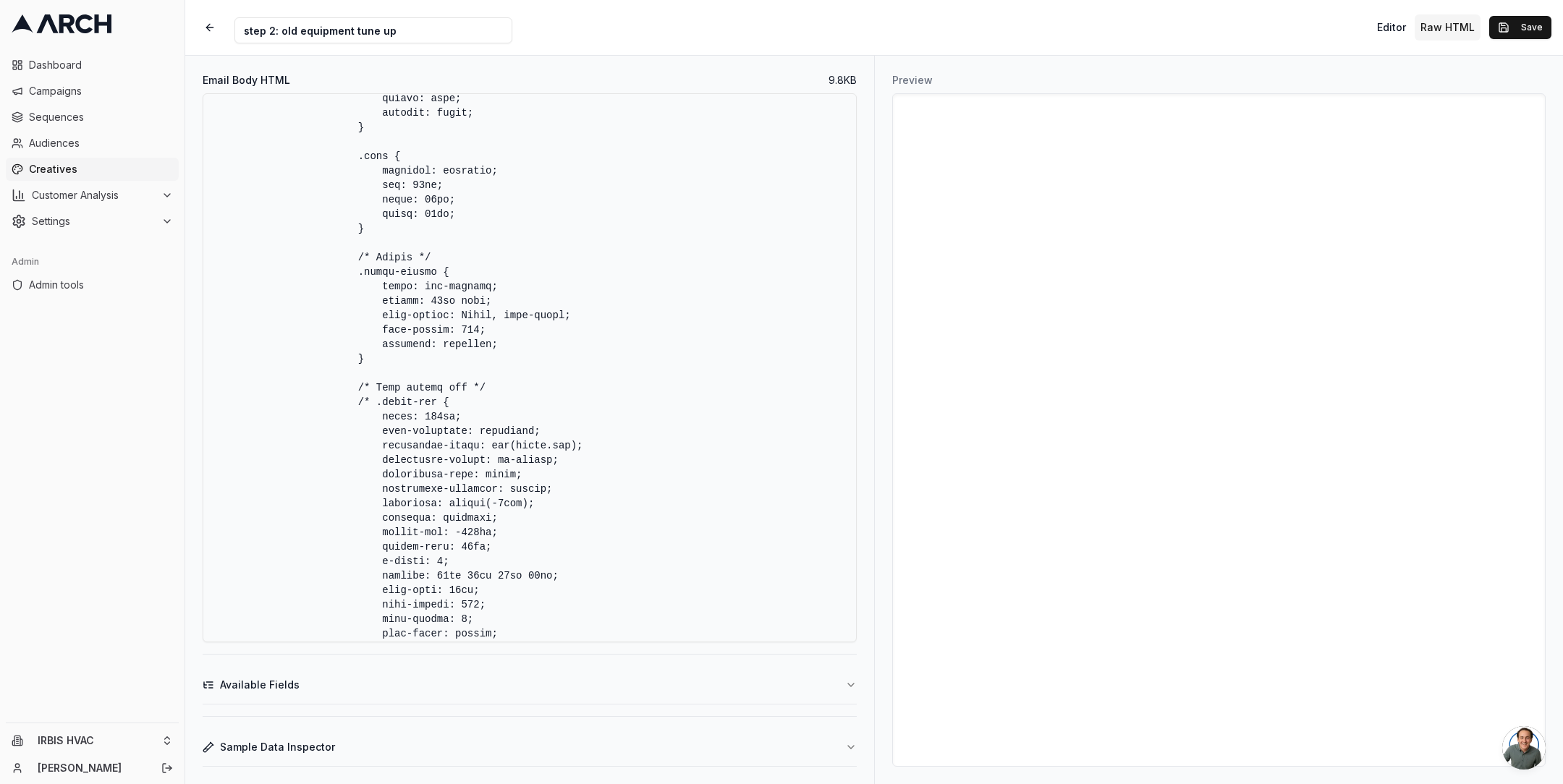
scroll to position [739, 0]
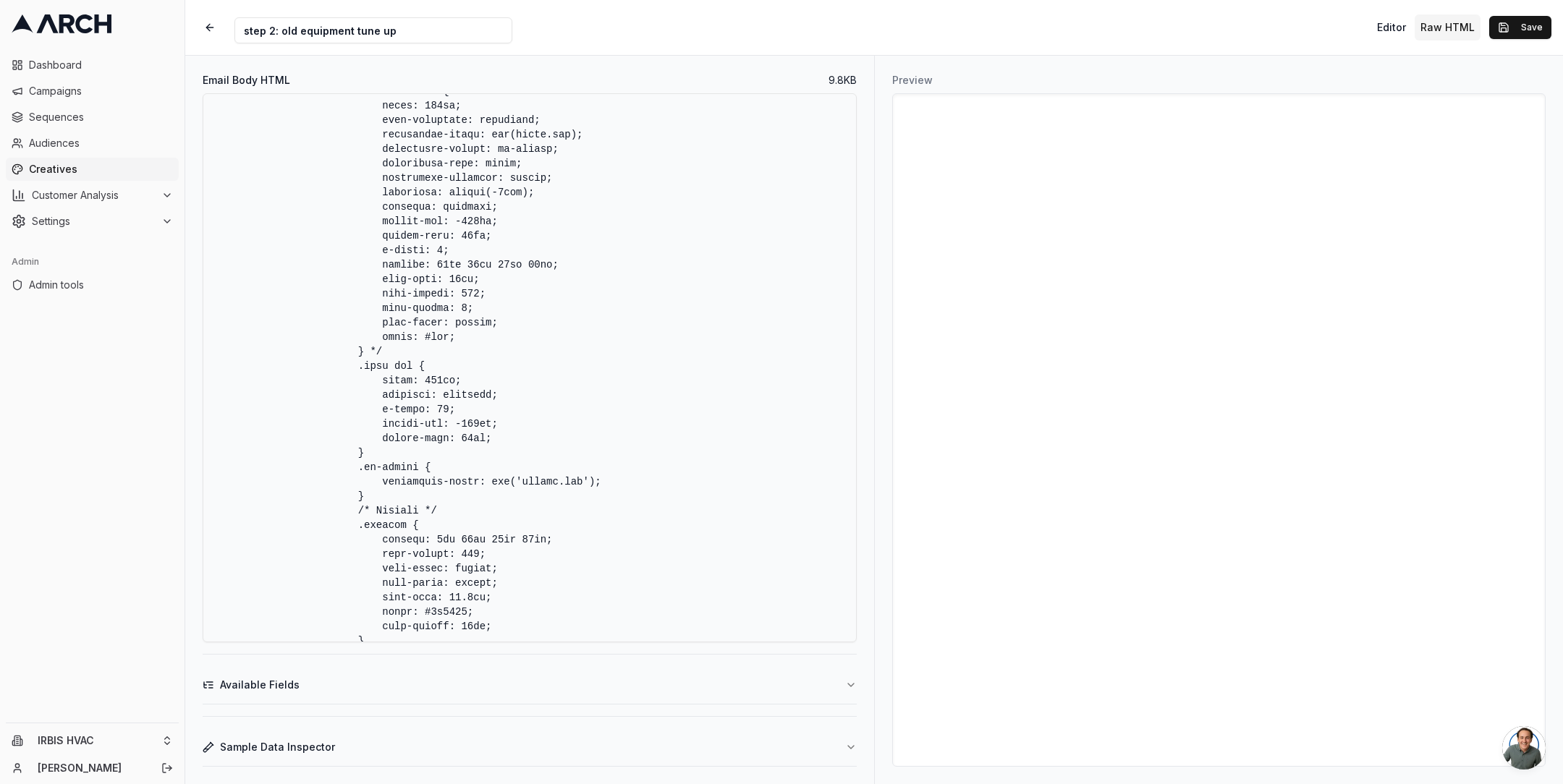
click at [523, 383] on textarea "Email Body HTML" at bounding box center [529, 367] width 654 height 549
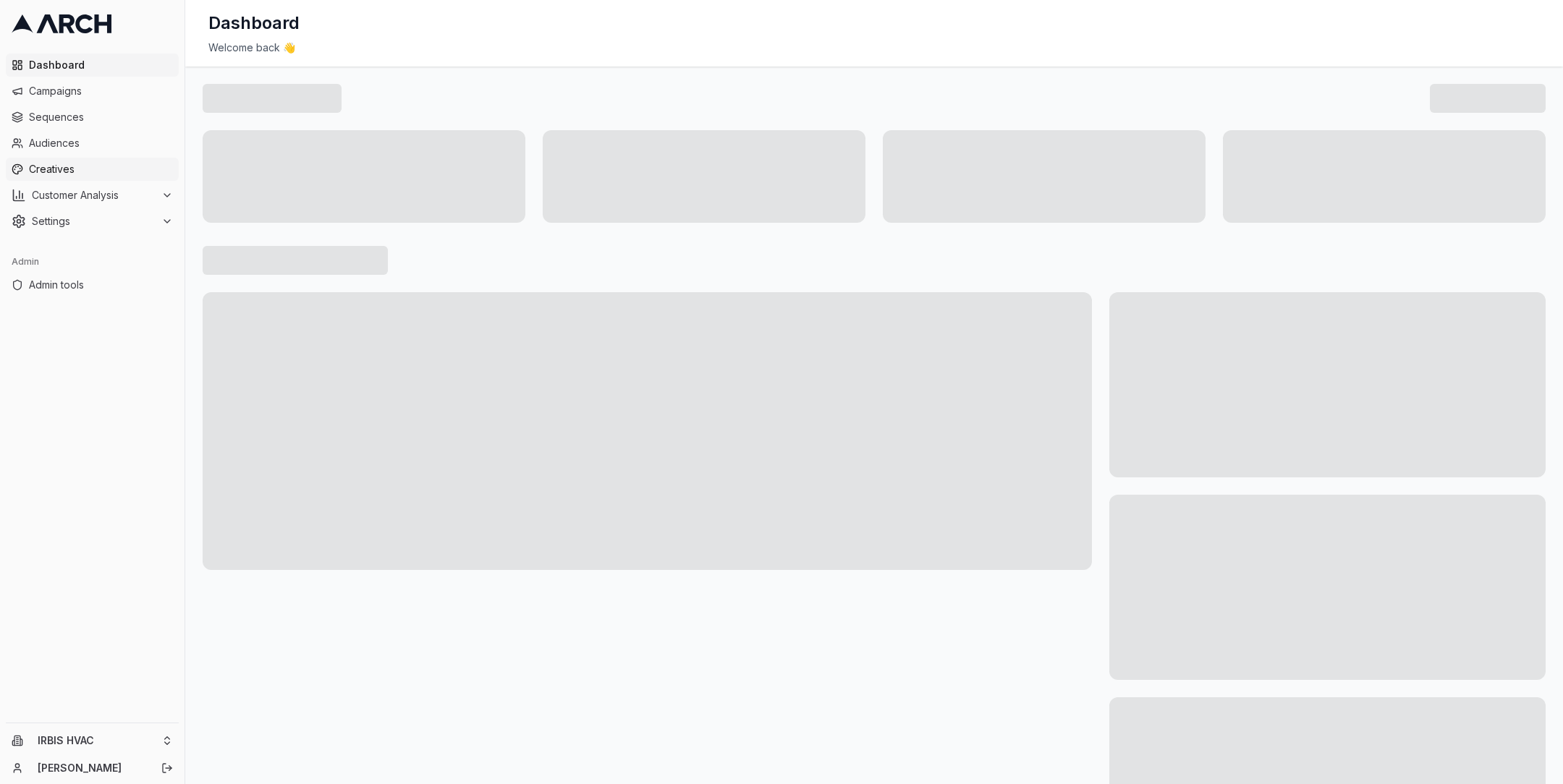
click at [85, 163] on span "Creatives" at bounding box center [100, 169] width 144 height 15
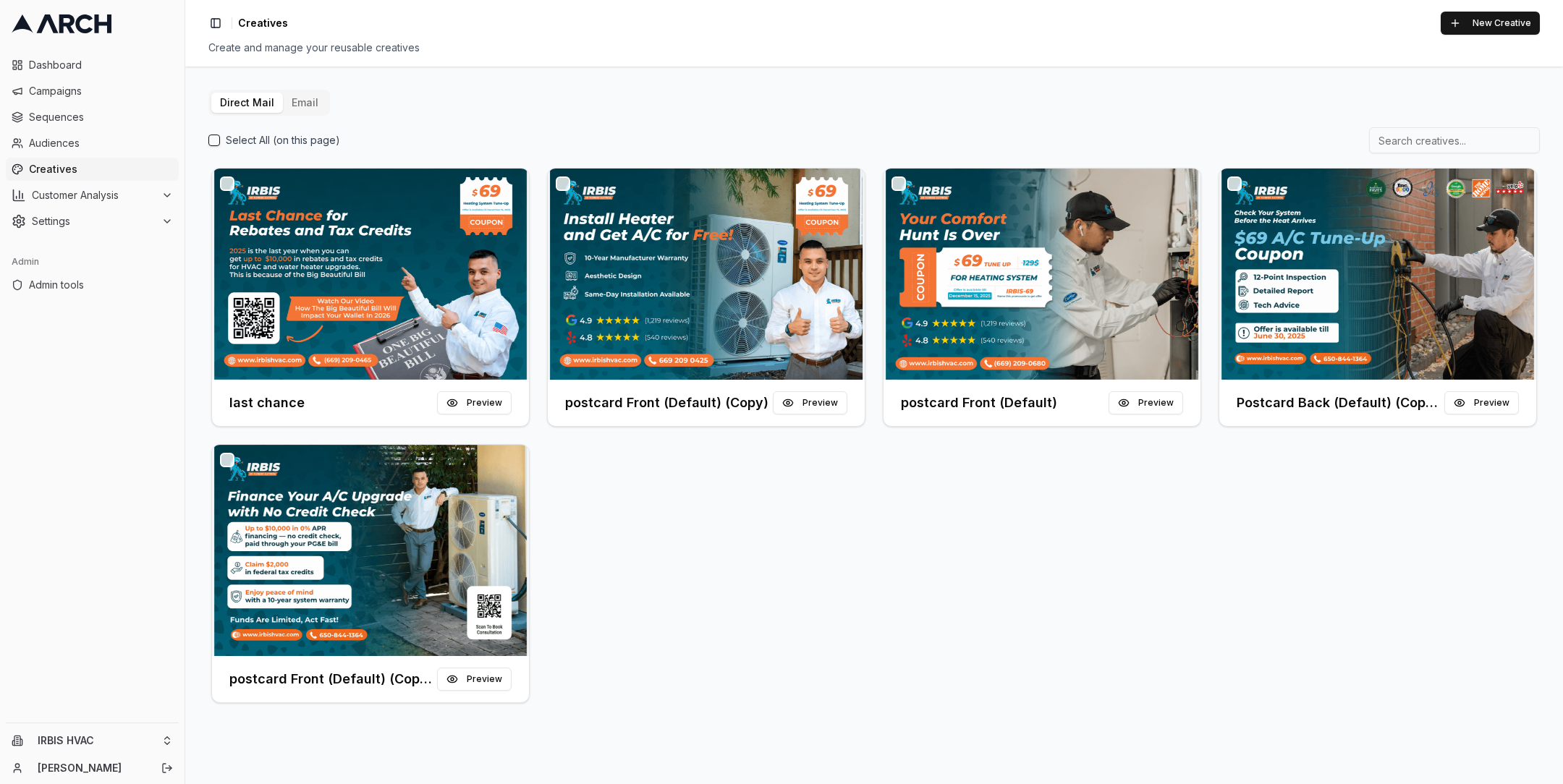
click at [299, 100] on button "Email" at bounding box center [305, 102] width 44 height 20
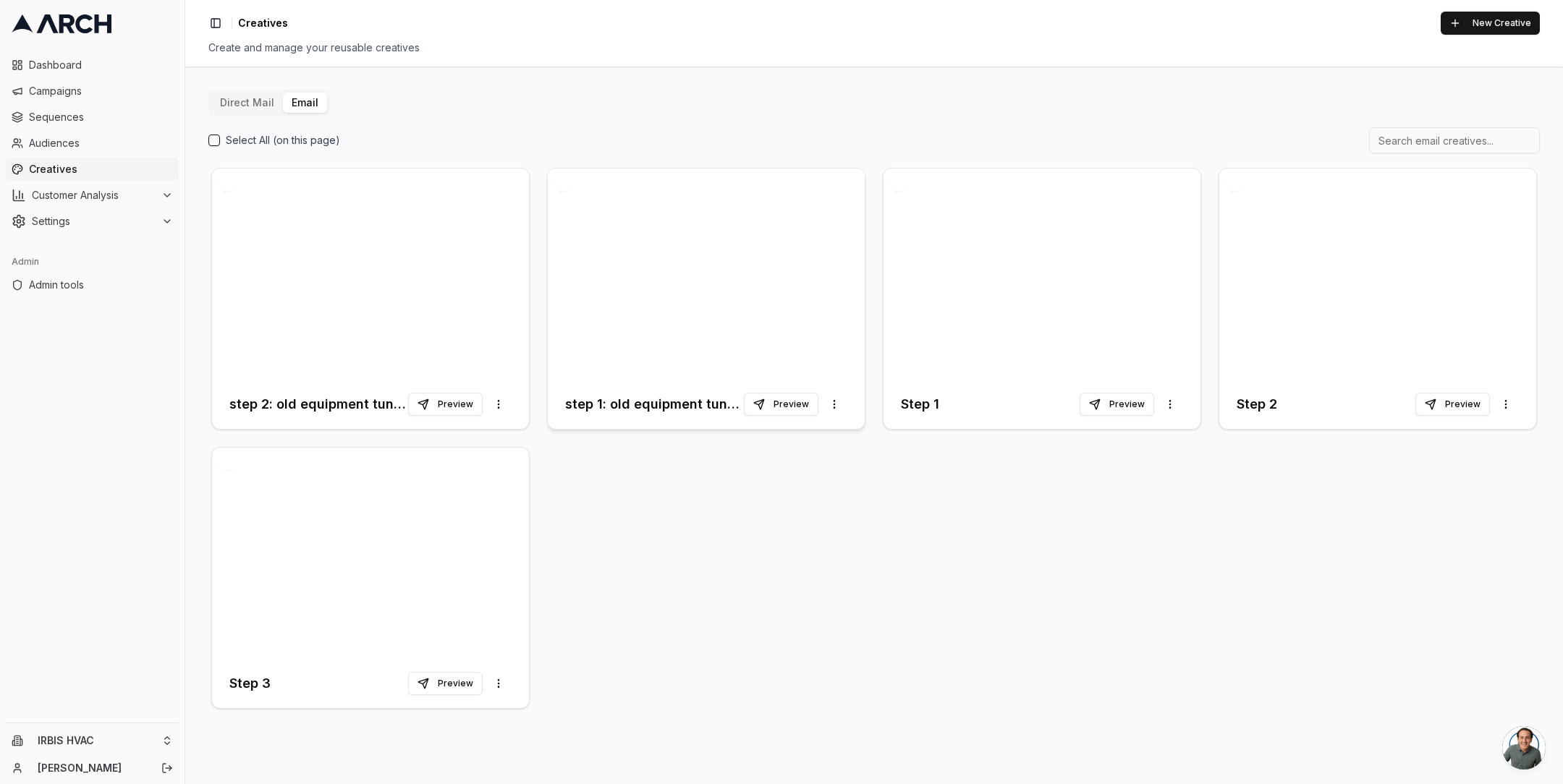
click at [640, 242] on div at bounding box center [706, 274] width 317 height 211
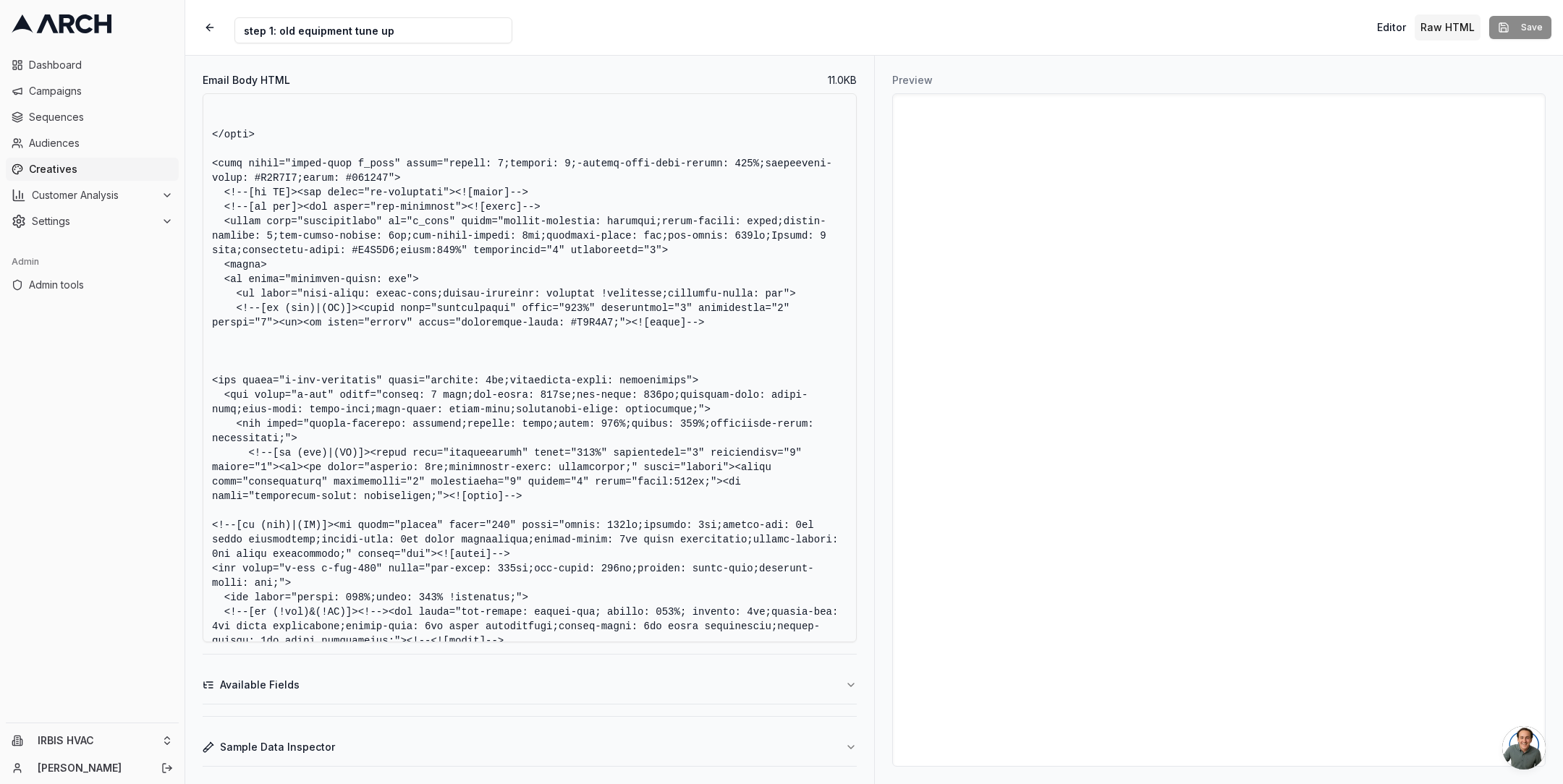
scroll to position [1089, 0]
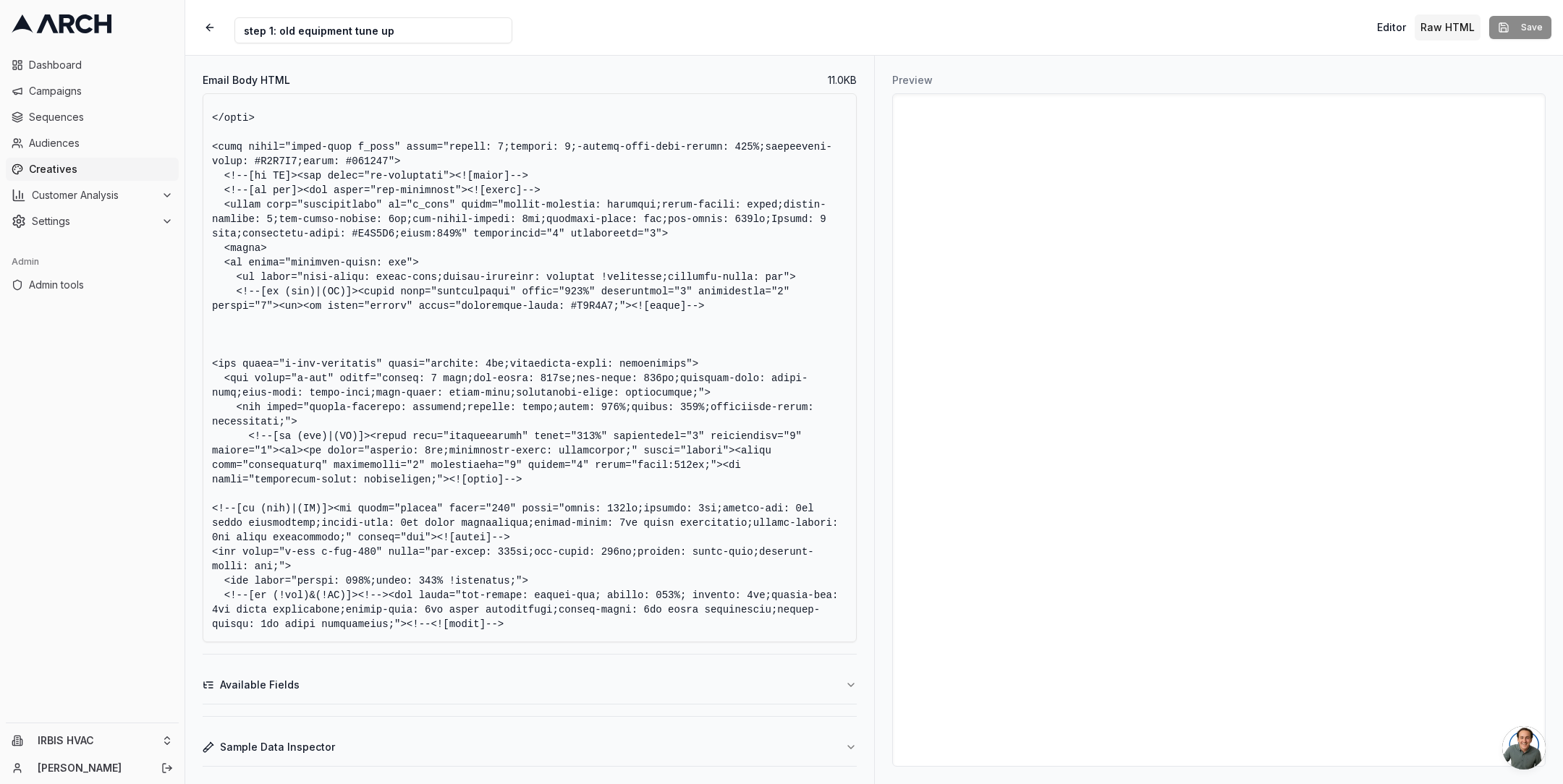
click at [515, 325] on textarea "Email Body HTML" at bounding box center [529, 367] width 654 height 549
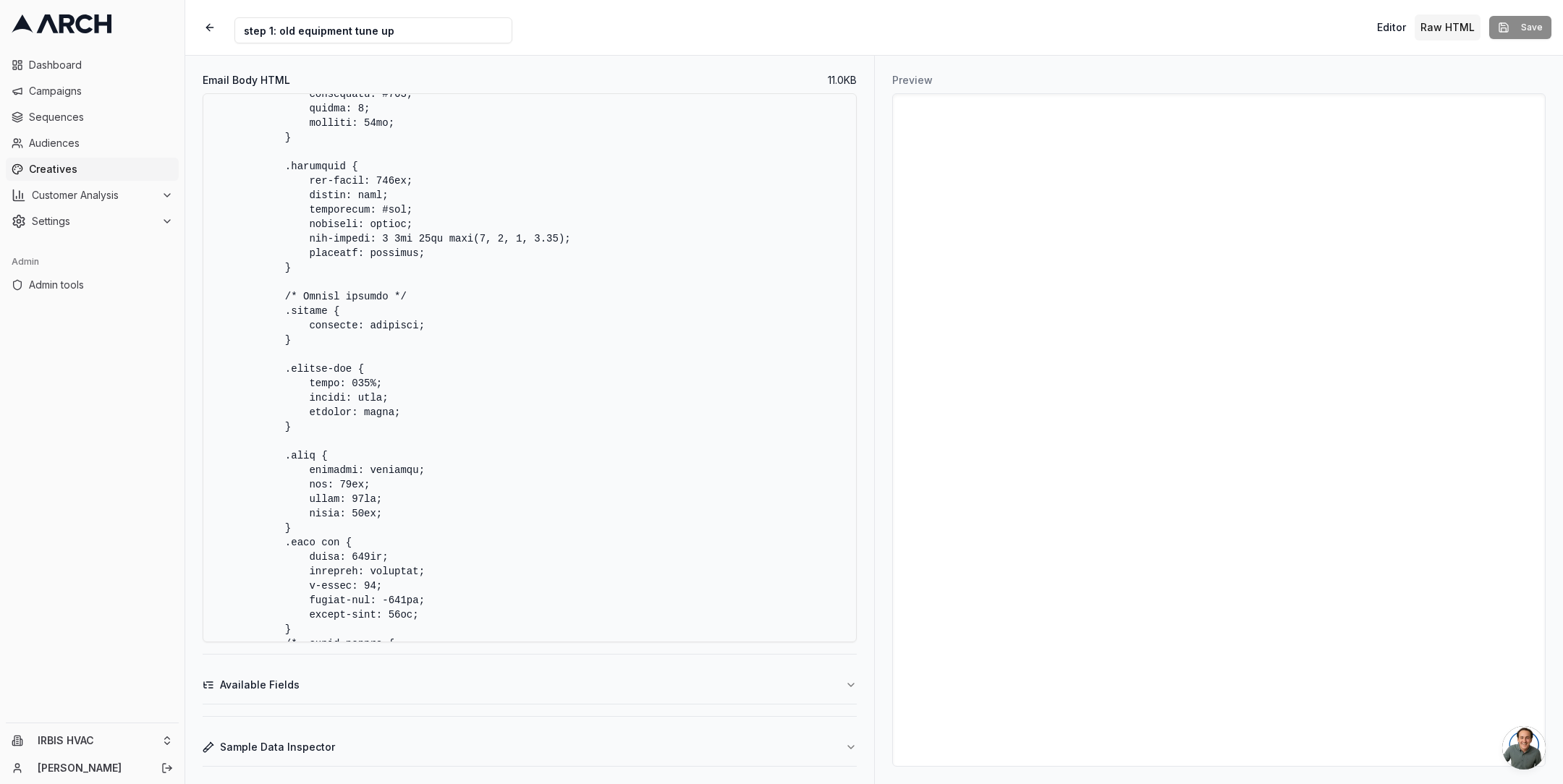
scroll to position [3137, 0]
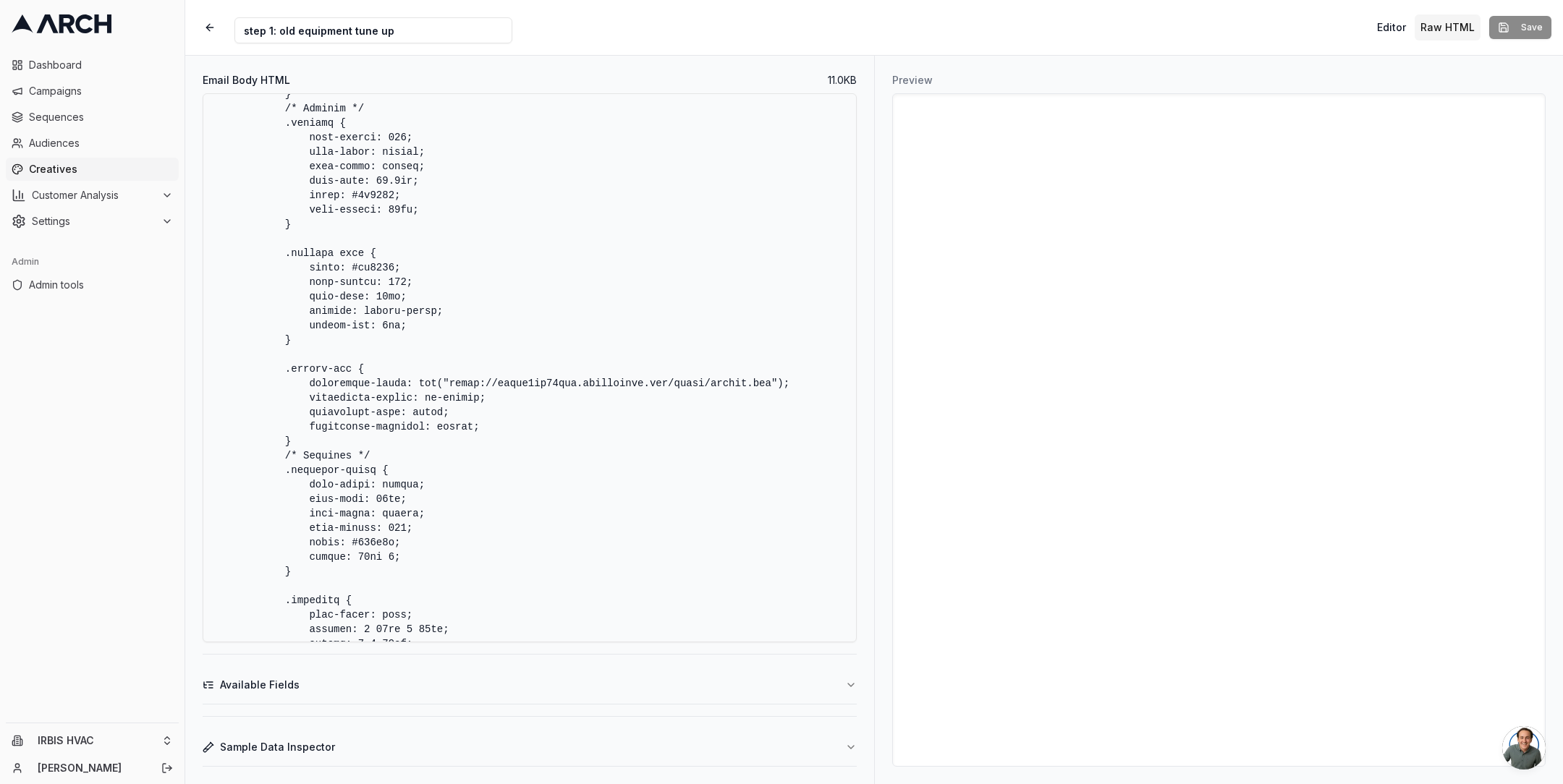
drag, startPoint x: 451, startPoint y: 379, endPoint x: 709, endPoint y: 379, distance: 258.0
click at [709, 379] on textarea "Email Body HTML" at bounding box center [529, 367] width 654 height 549
click at [615, 275] on textarea "Email Body HTML" at bounding box center [529, 367] width 654 height 549
click at [793, 274] on textarea "Email Body HTML" at bounding box center [529, 367] width 654 height 549
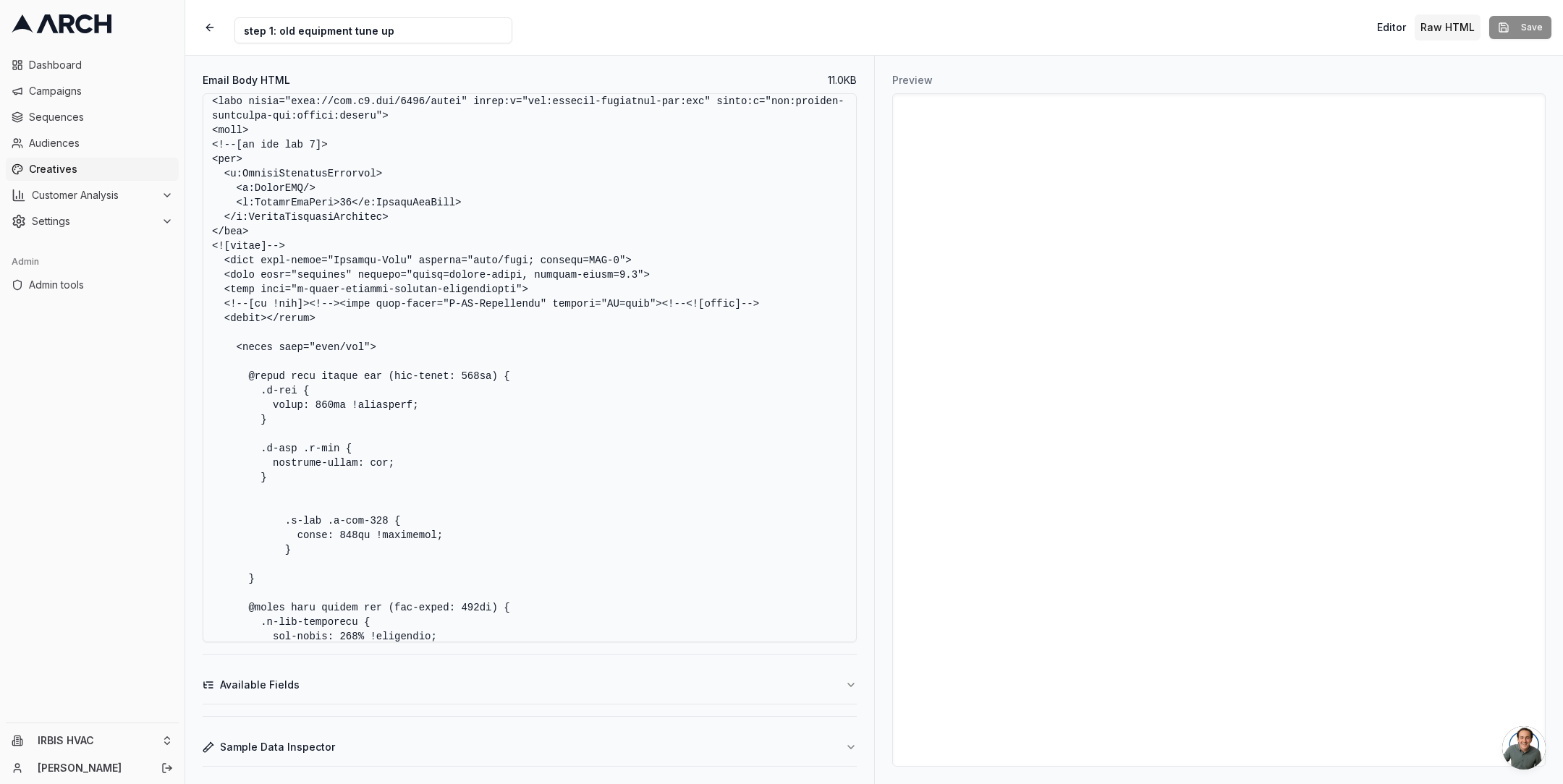
scroll to position [0, 0]
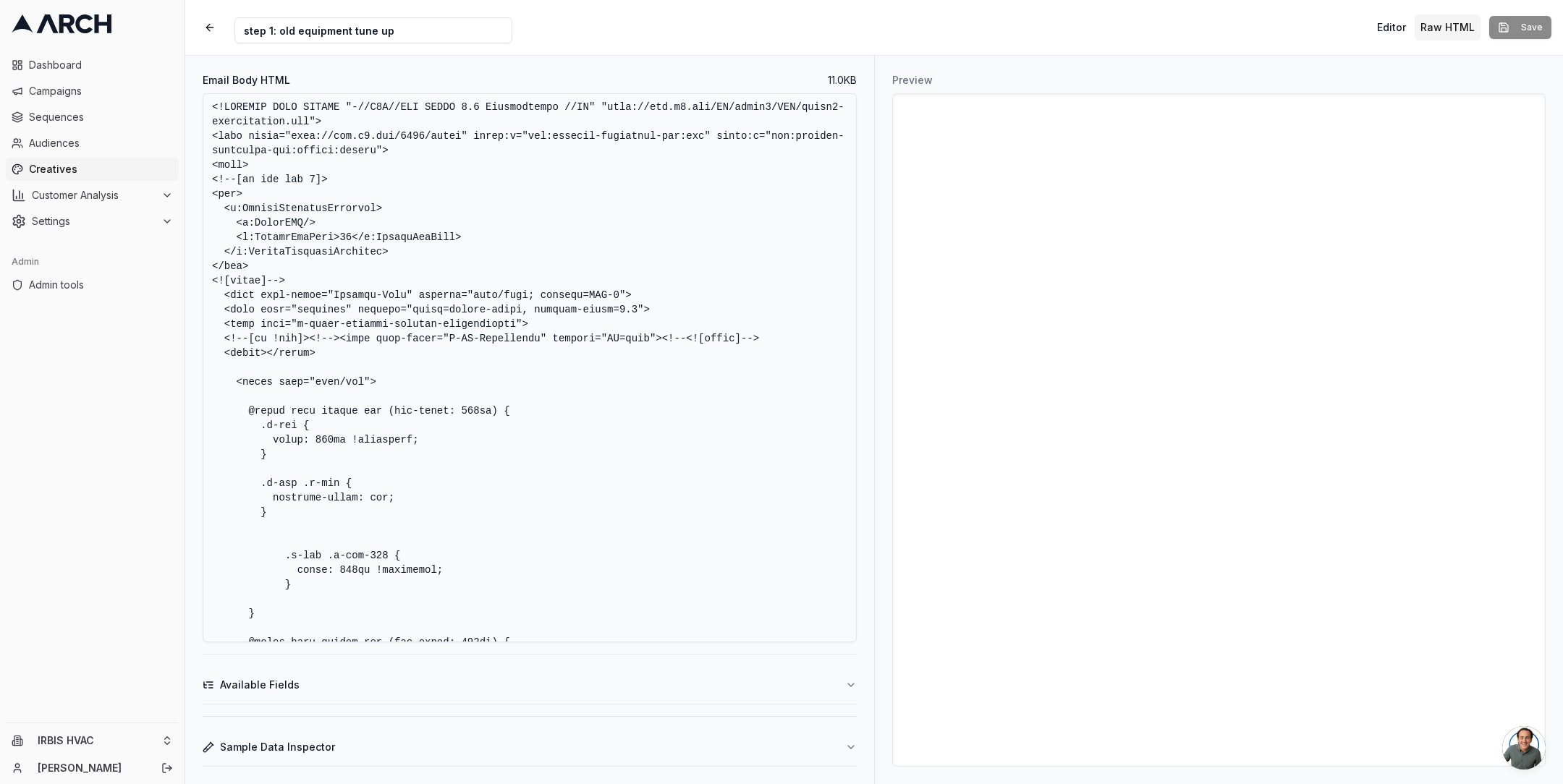
click at [642, 314] on textarea "Email Body HTML" at bounding box center [529, 367] width 654 height 549
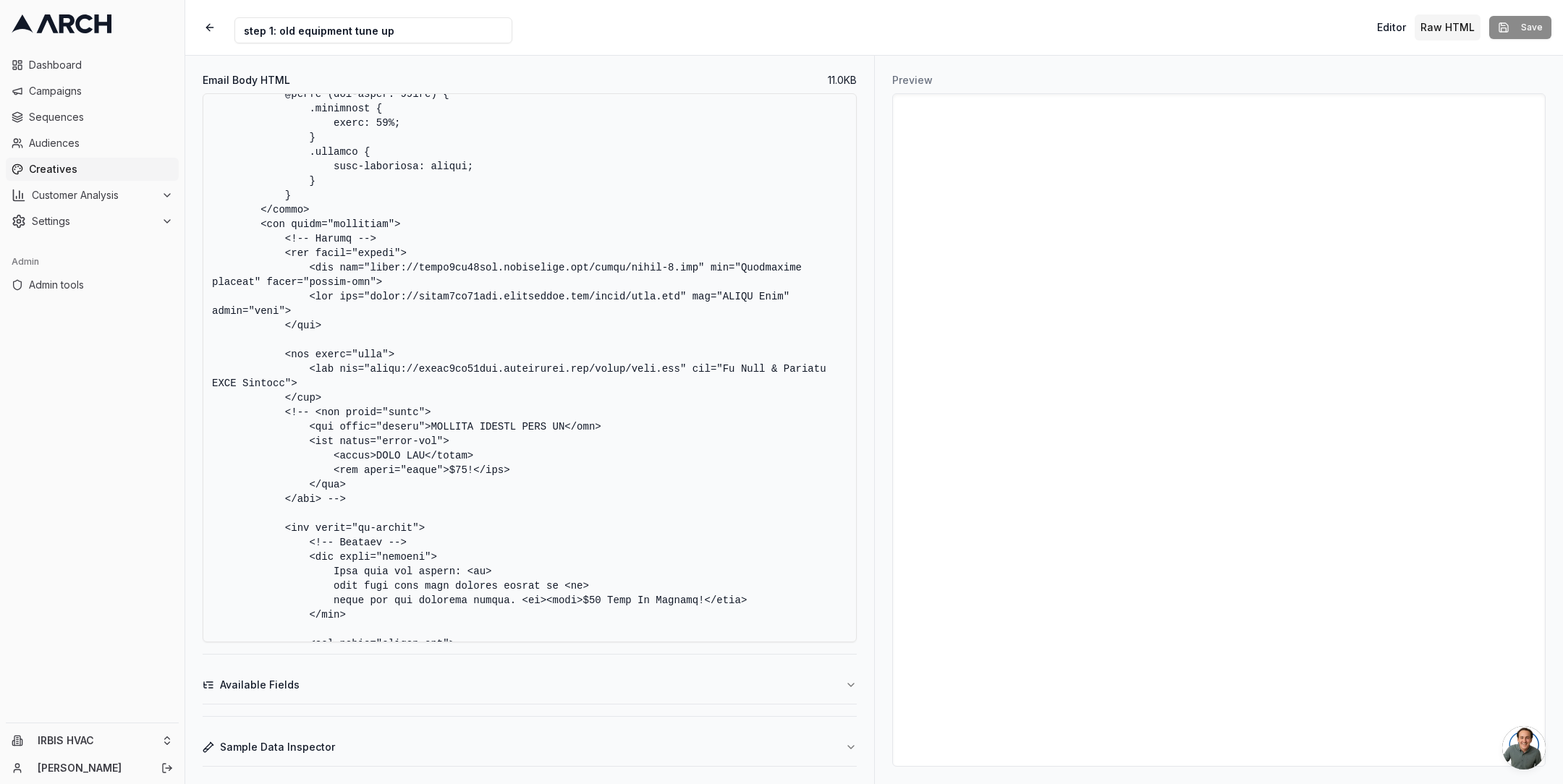
drag, startPoint x: 635, startPoint y: 299, endPoint x: 681, endPoint y: 299, distance: 46.0
click at [681, 299] on textarea "Email Body HTML" at bounding box center [529, 367] width 654 height 549
click at [731, 327] on textarea "Email Body HTML" at bounding box center [529, 367] width 654 height 549
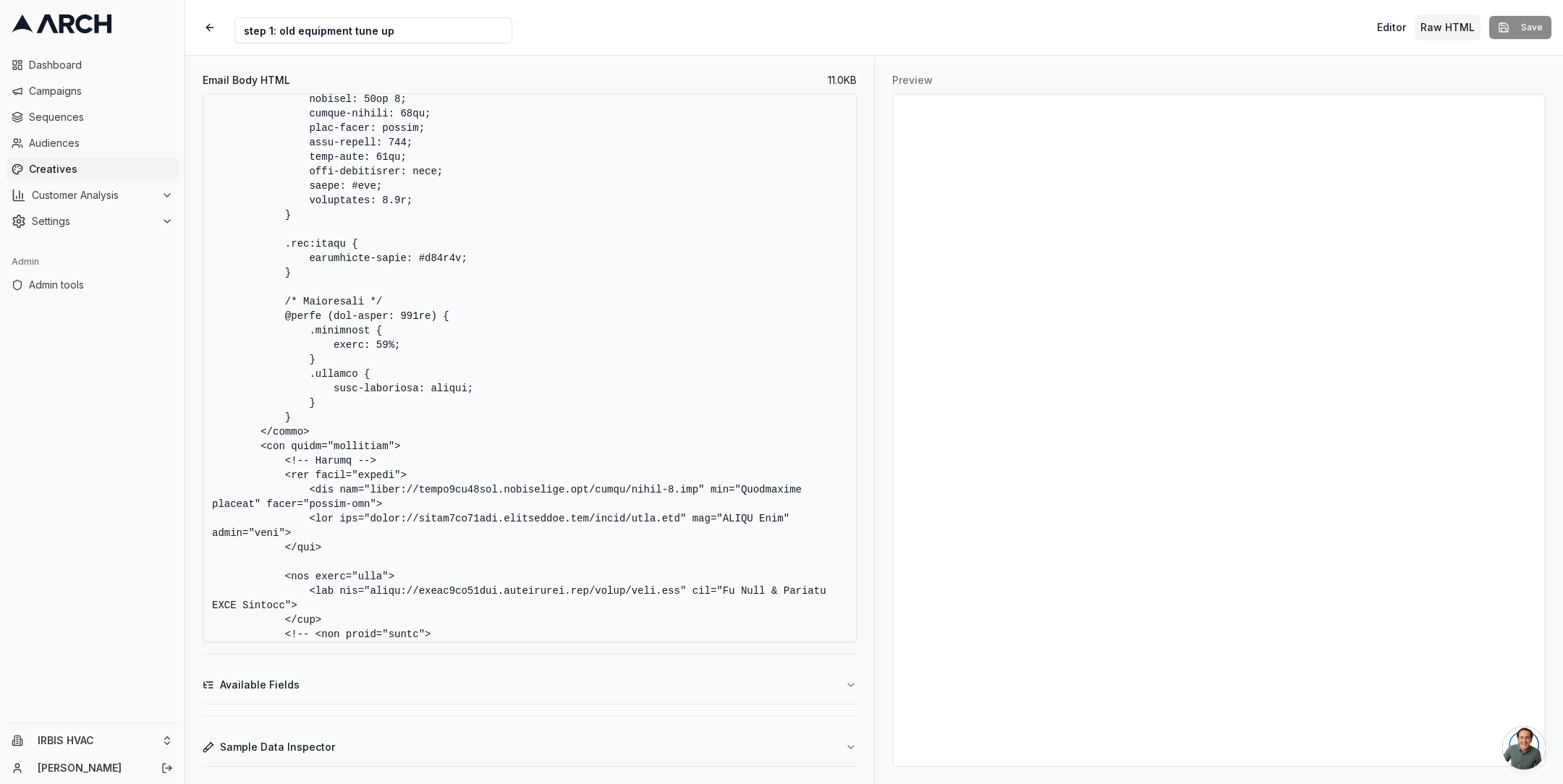
scroll to position [4143, 0]
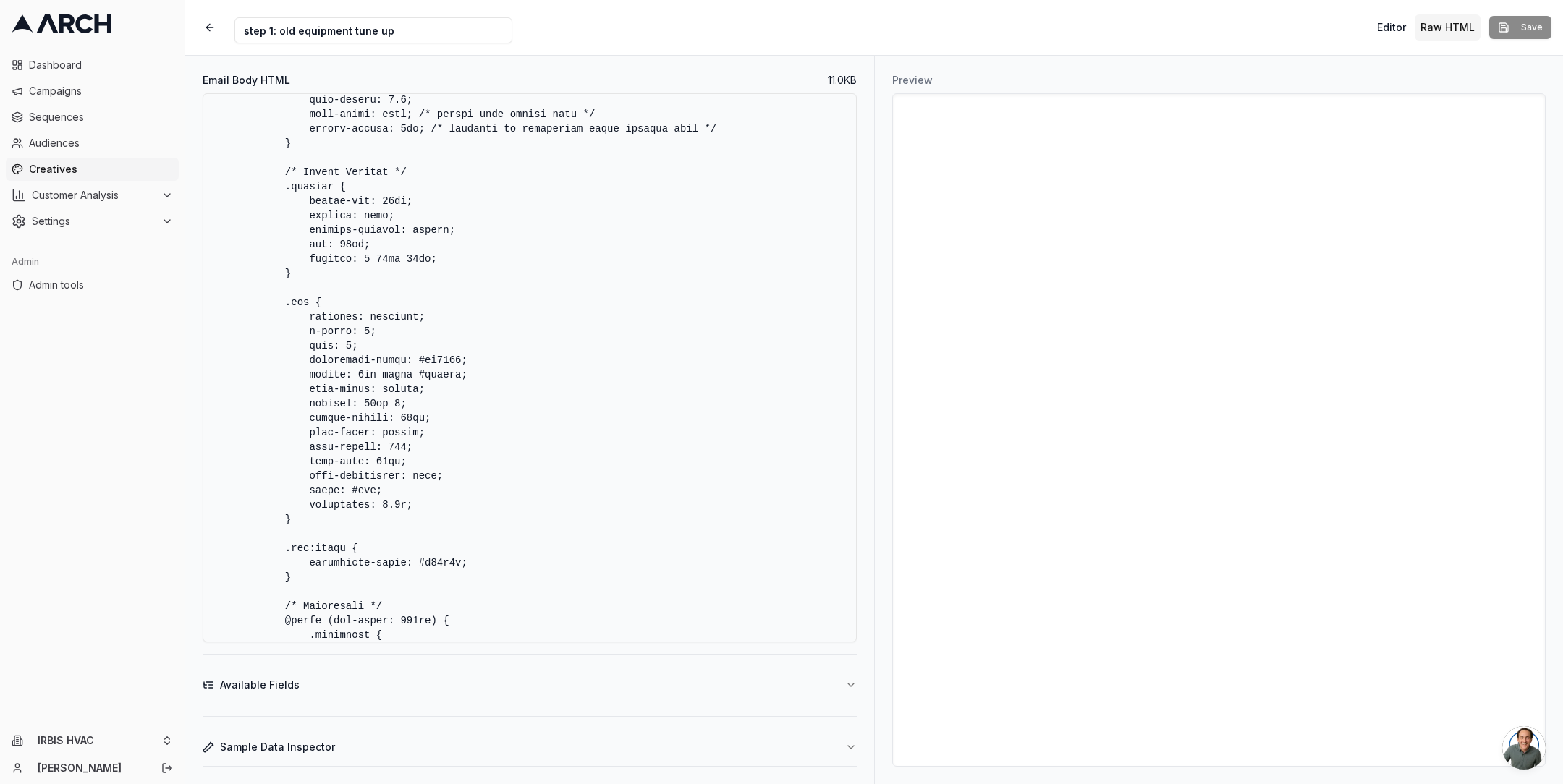
click at [641, 338] on textarea "Email Body HTML" at bounding box center [529, 367] width 654 height 549
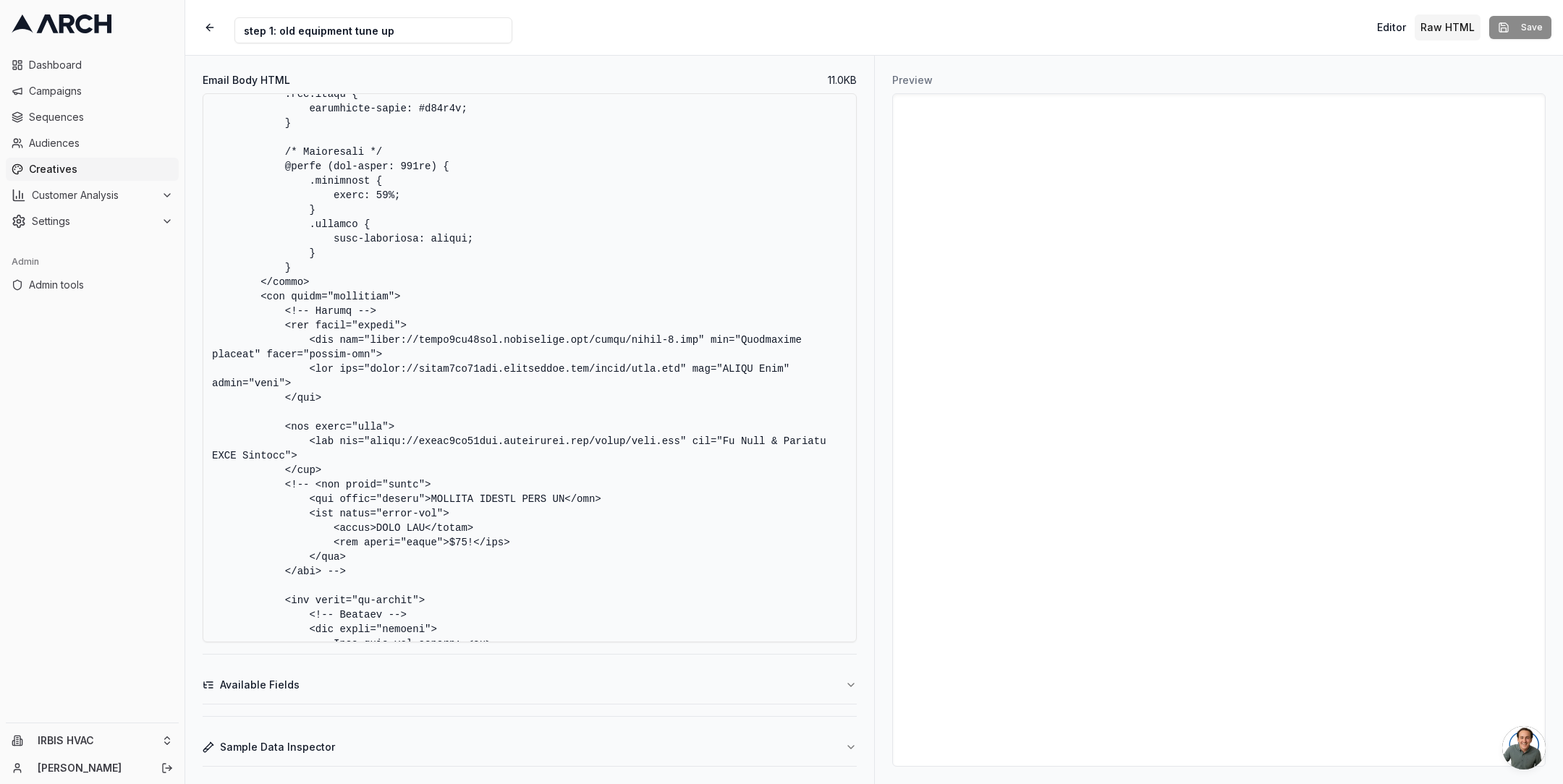
drag, startPoint x: 284, startPoint y: 328, endPoint x: 376, endPoint y: 394, distance: 113.2
click at [376, 394] on textarea "Email Body HTML" at bounding box center [529, 367] width 654 height 549
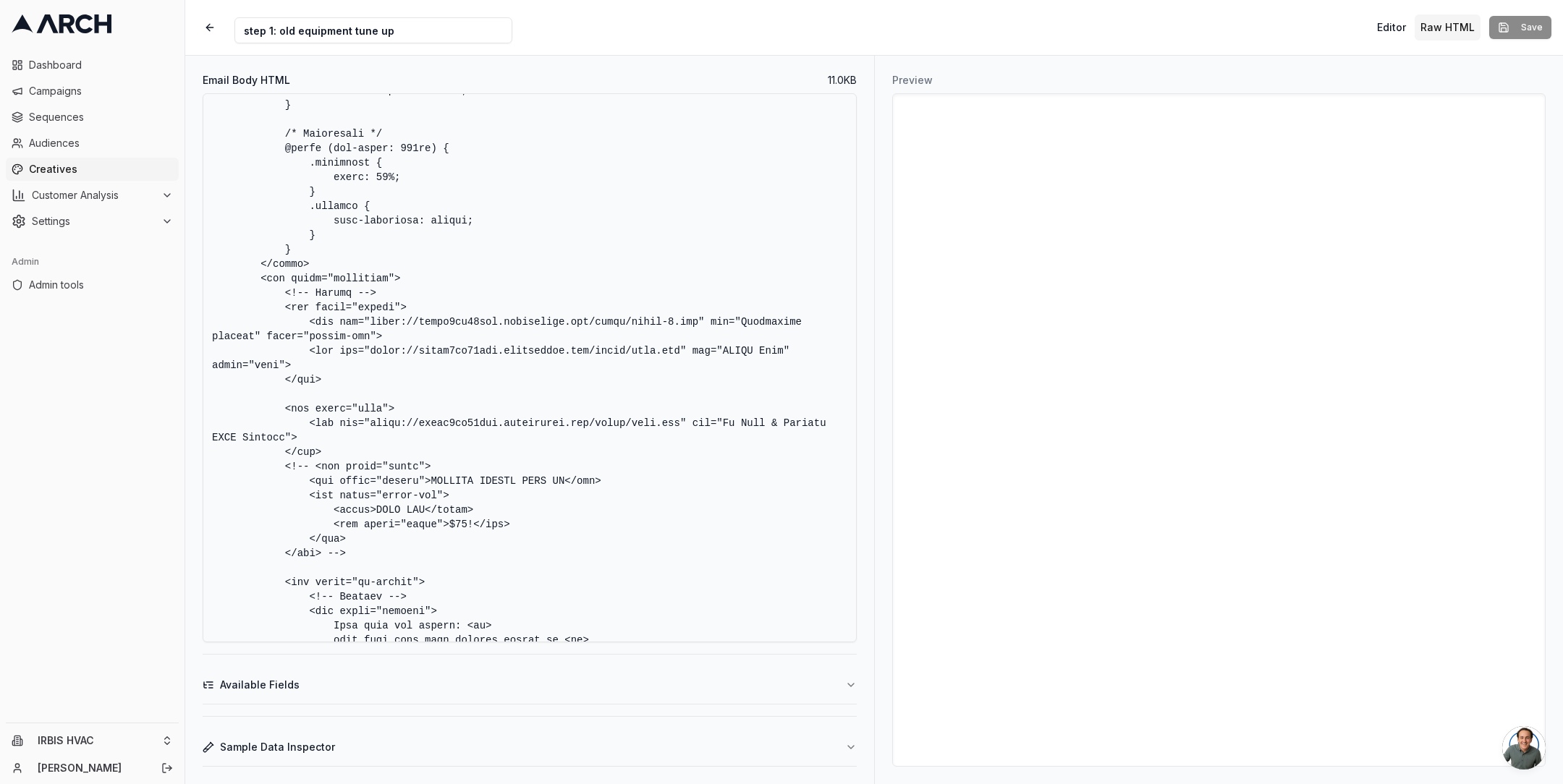
scroll to position [4609, 0]
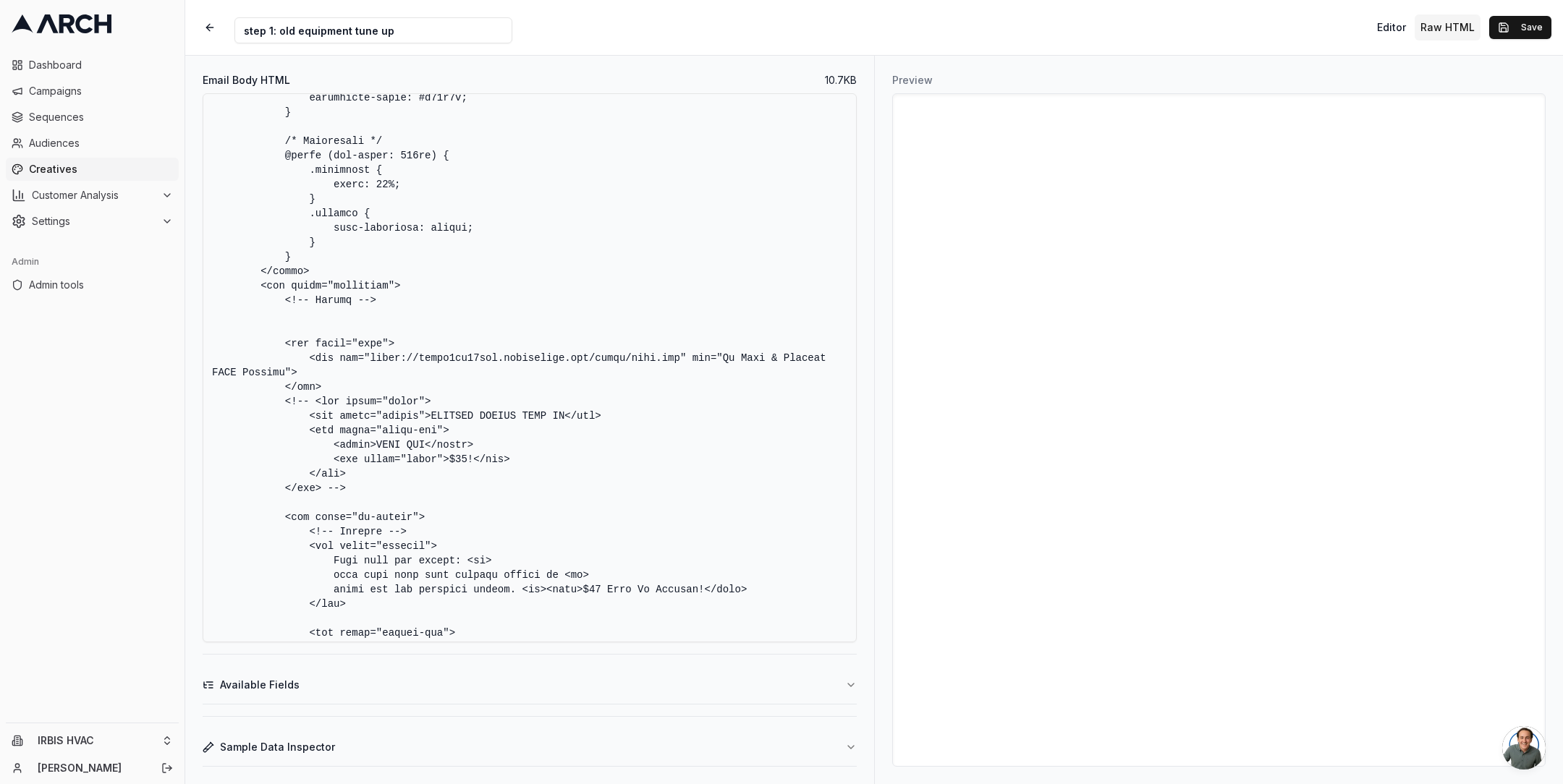
paste textarea "<table width="100%" cellpadding="0" cellspacing="0" border="0" style="position:…"
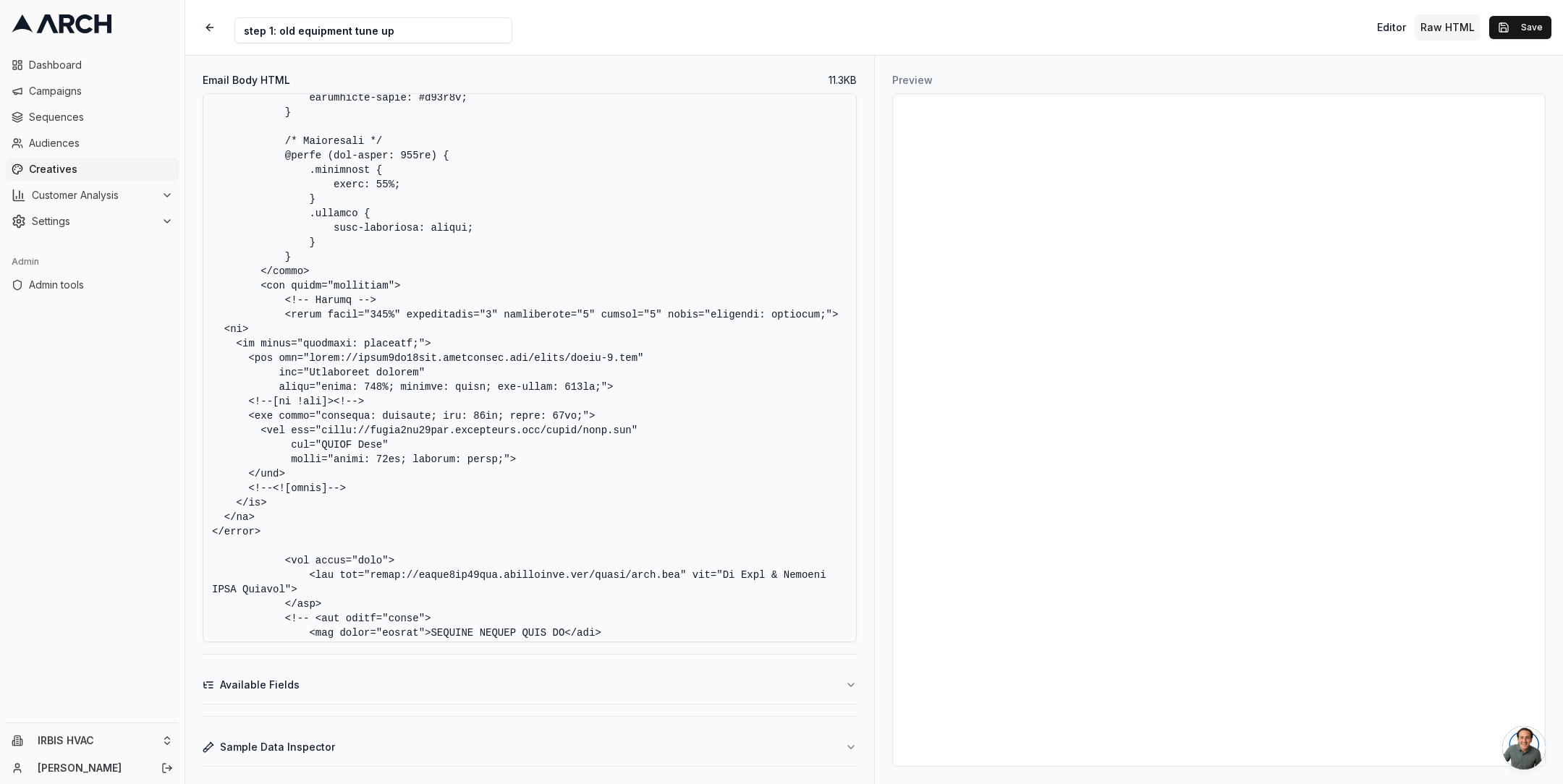
type textarea "<!DOCTYPE HTML PUBLIC "-//W3C//DTD XHTML 1.0 Transitional //EN" "[URL][DOMAIN_N…"
click at [1537, 31] on button "Save" at bounding box center [1520, 27] width 63 height 23
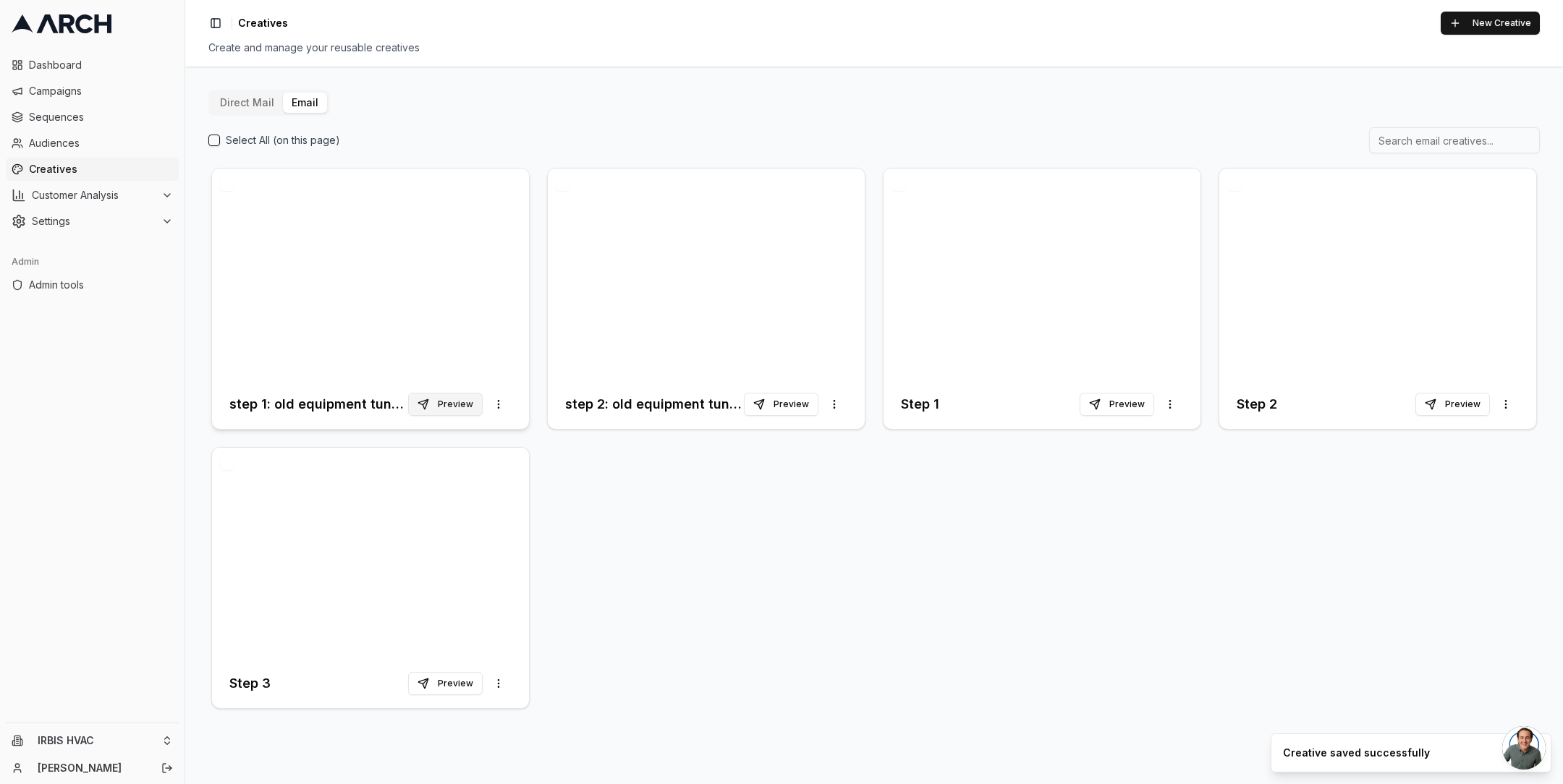
click at [443, 411] on button "Preview" at bounding box center [445, 404] width 74 height 23
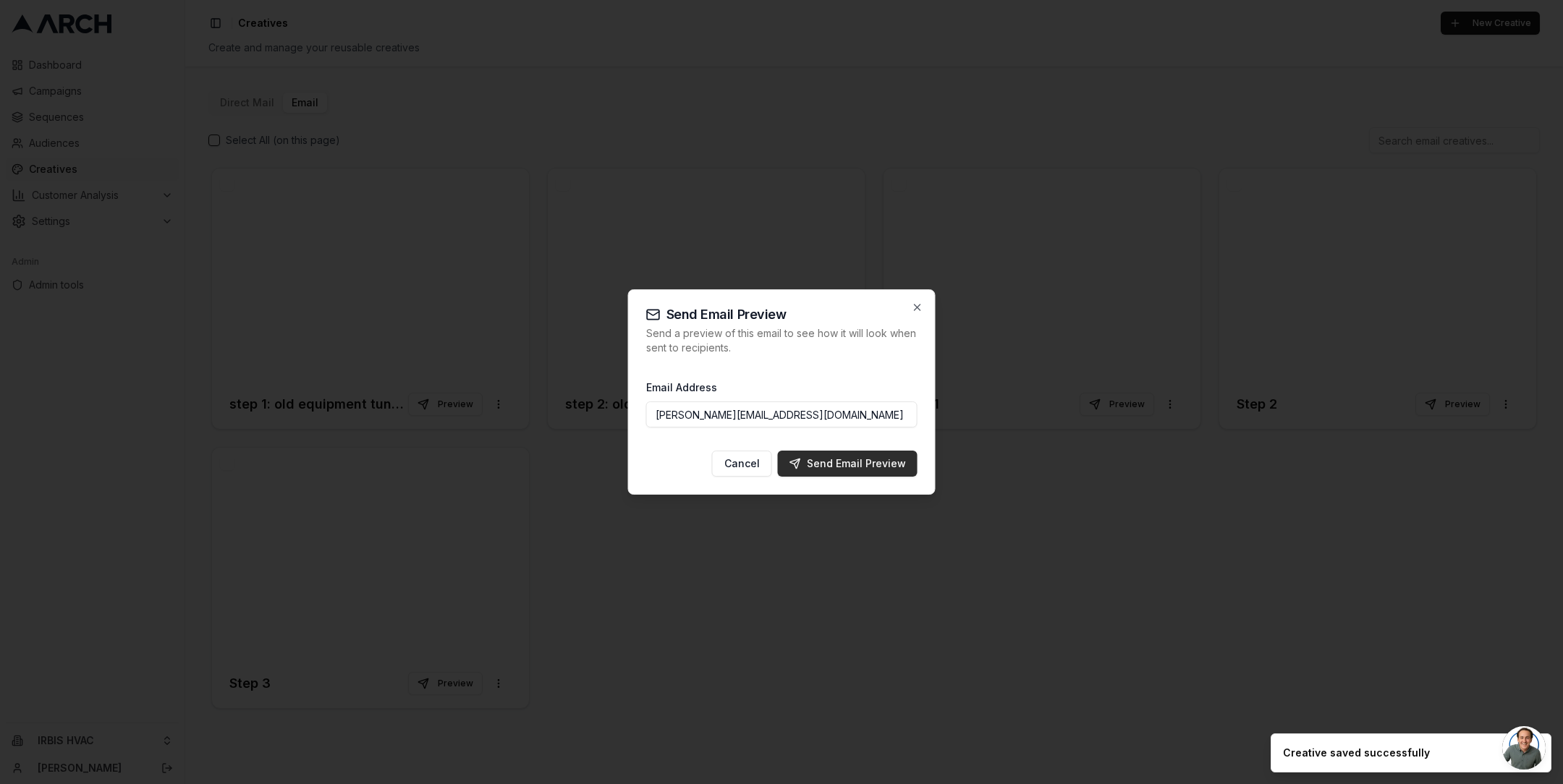
click at [807, 459] on div "Send Email Preview" at bounding box center [847, 463] width 116 height 15
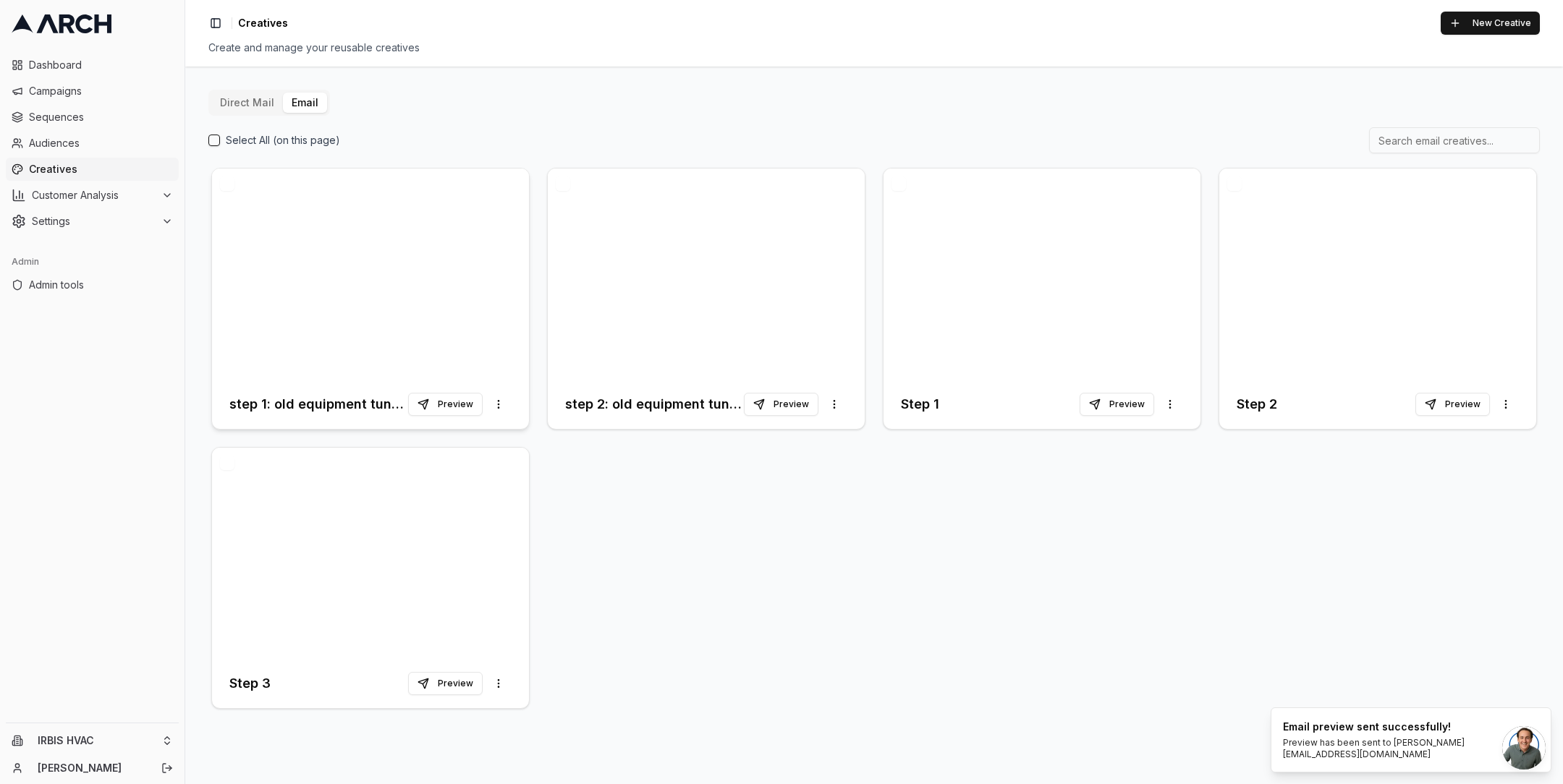
click at [408, 281] on div at bounding box center [370, 274] width 317 height 211
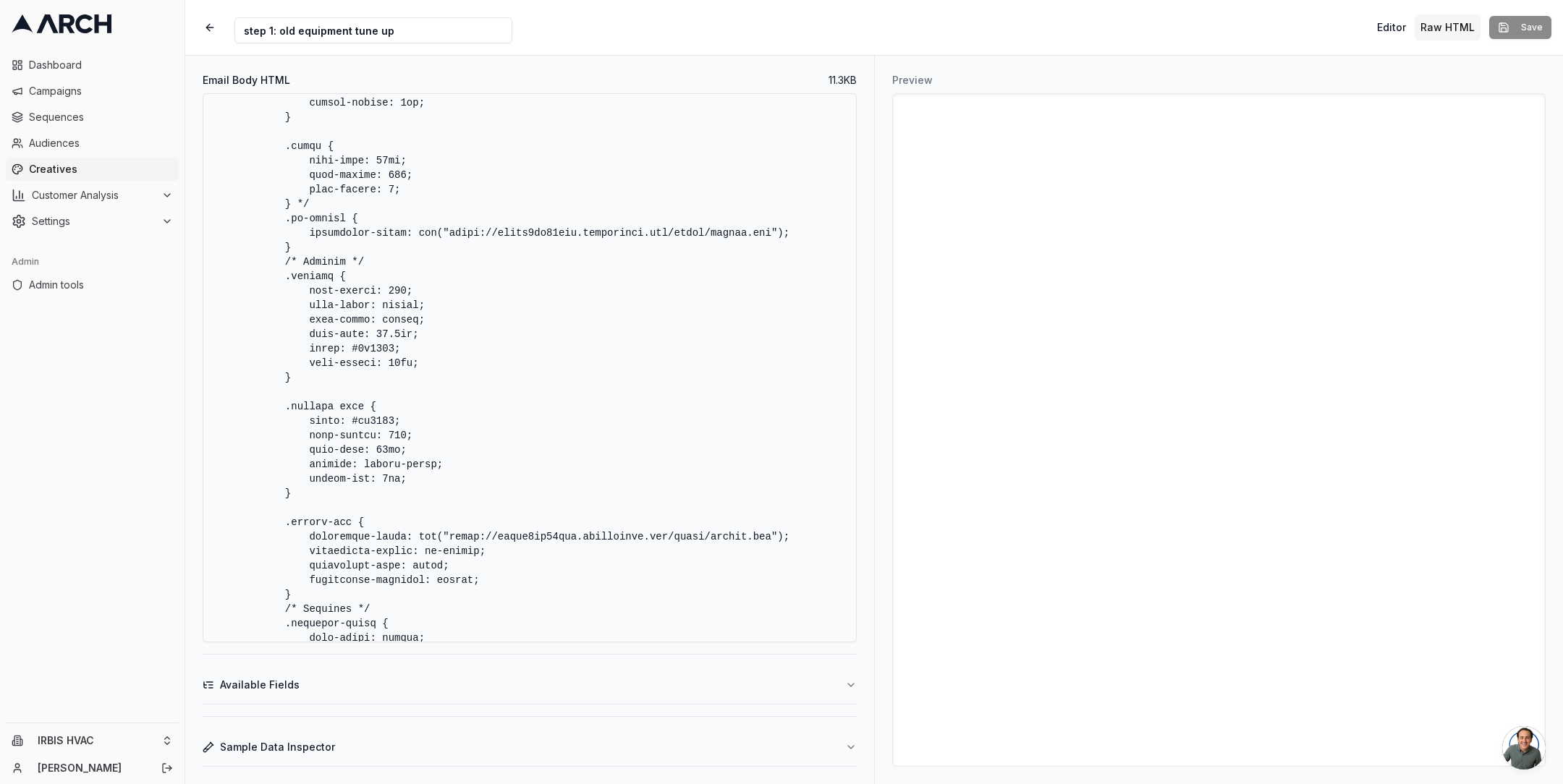
scroll to position [4670, 0]
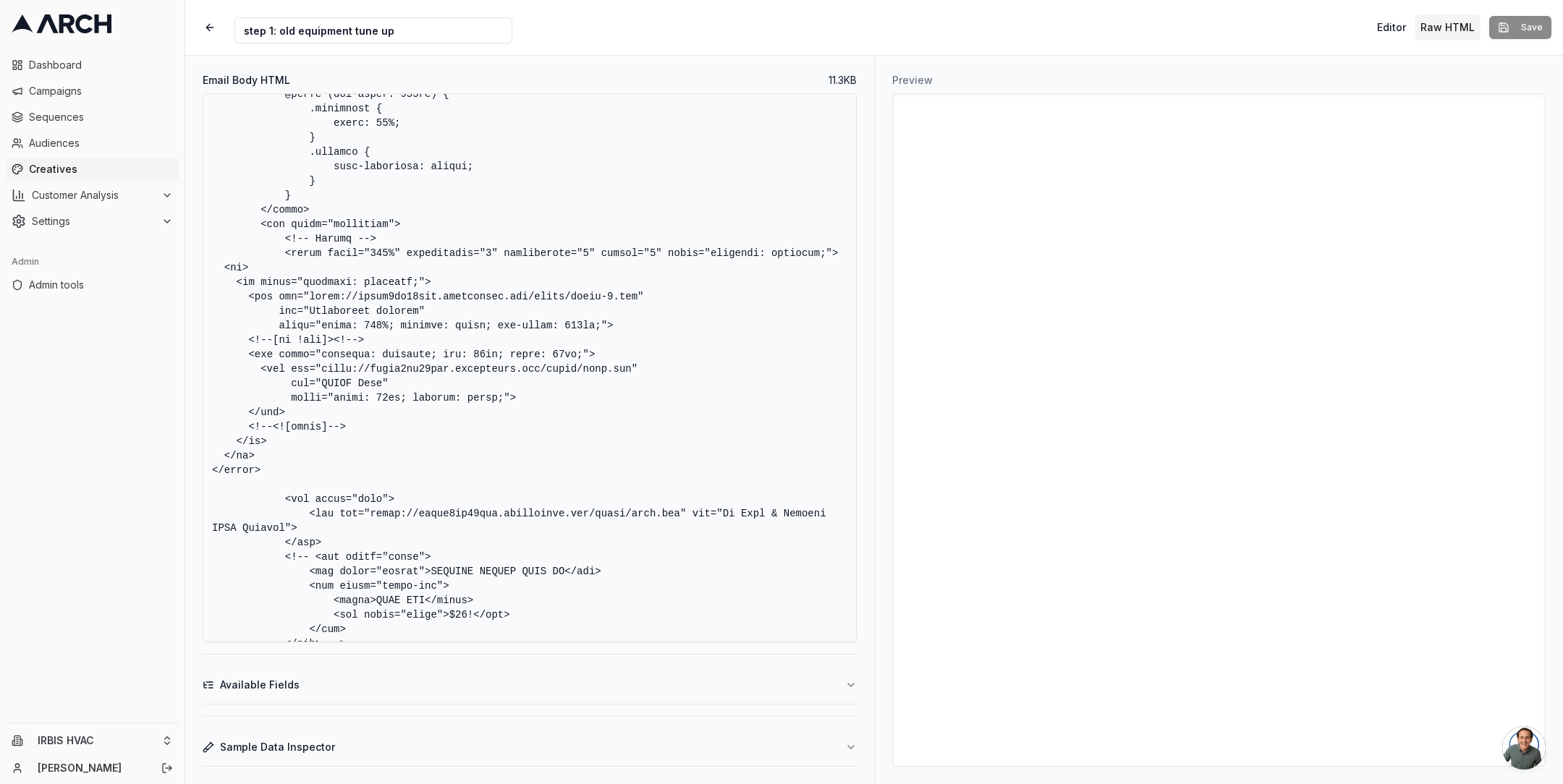
drag, startPoint x: 286, startPoint y: 254, endPoint x: 300, endPoint y: 466, distance: 212.5
click at [300, 466] on textarea "Email Body HTML" at bounding box center [529, 367] width 654 height 549
paste textarea "> <tr> <td background="https://dalcm5xu59zcf.cloudfront.net/irbis/email-4.png" …"
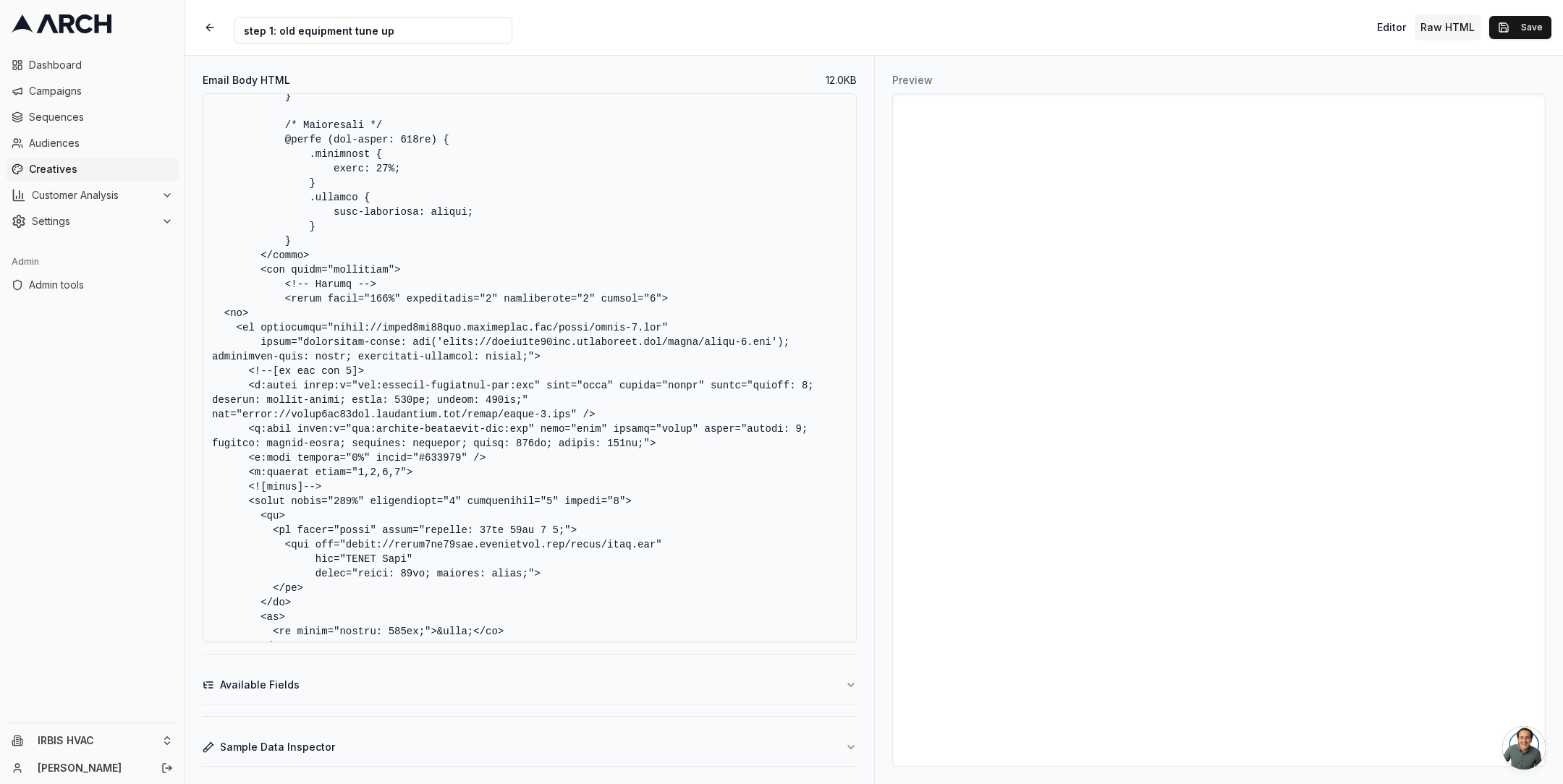
scroll to position [4623, 0]
type textarea "<!DOCTYPE HTML PUBLIC "-//W3C//DTD XHTML 1.0 Transitional //EN" "[URL][DOMAIN_N…"
click at [1532, 23] on button "Save" at bounding box center [1520, 27] width 63 height 23
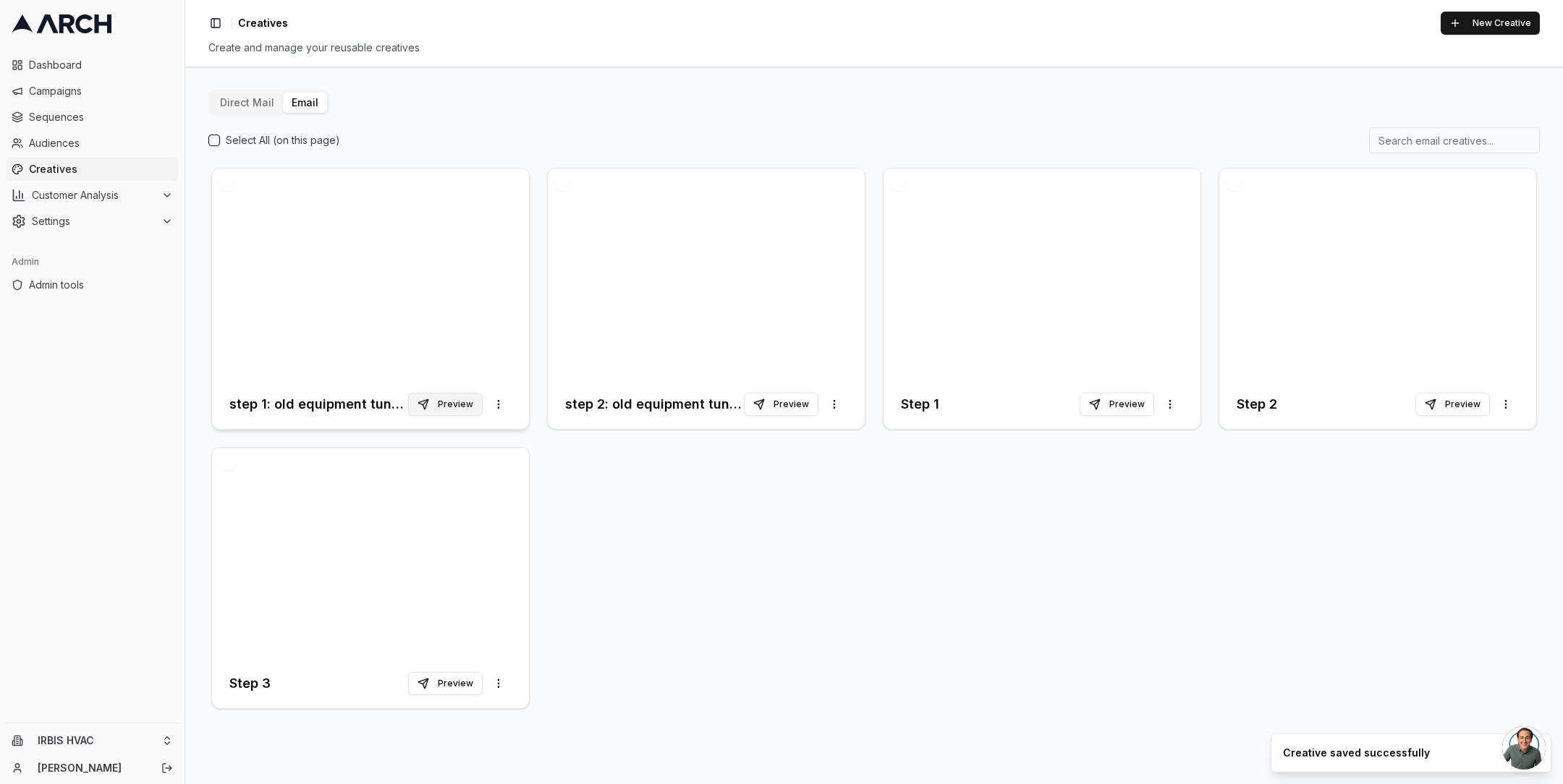
click at [452, 407] on button "Preview" at bounding box center [445, 404] width 74 height 23
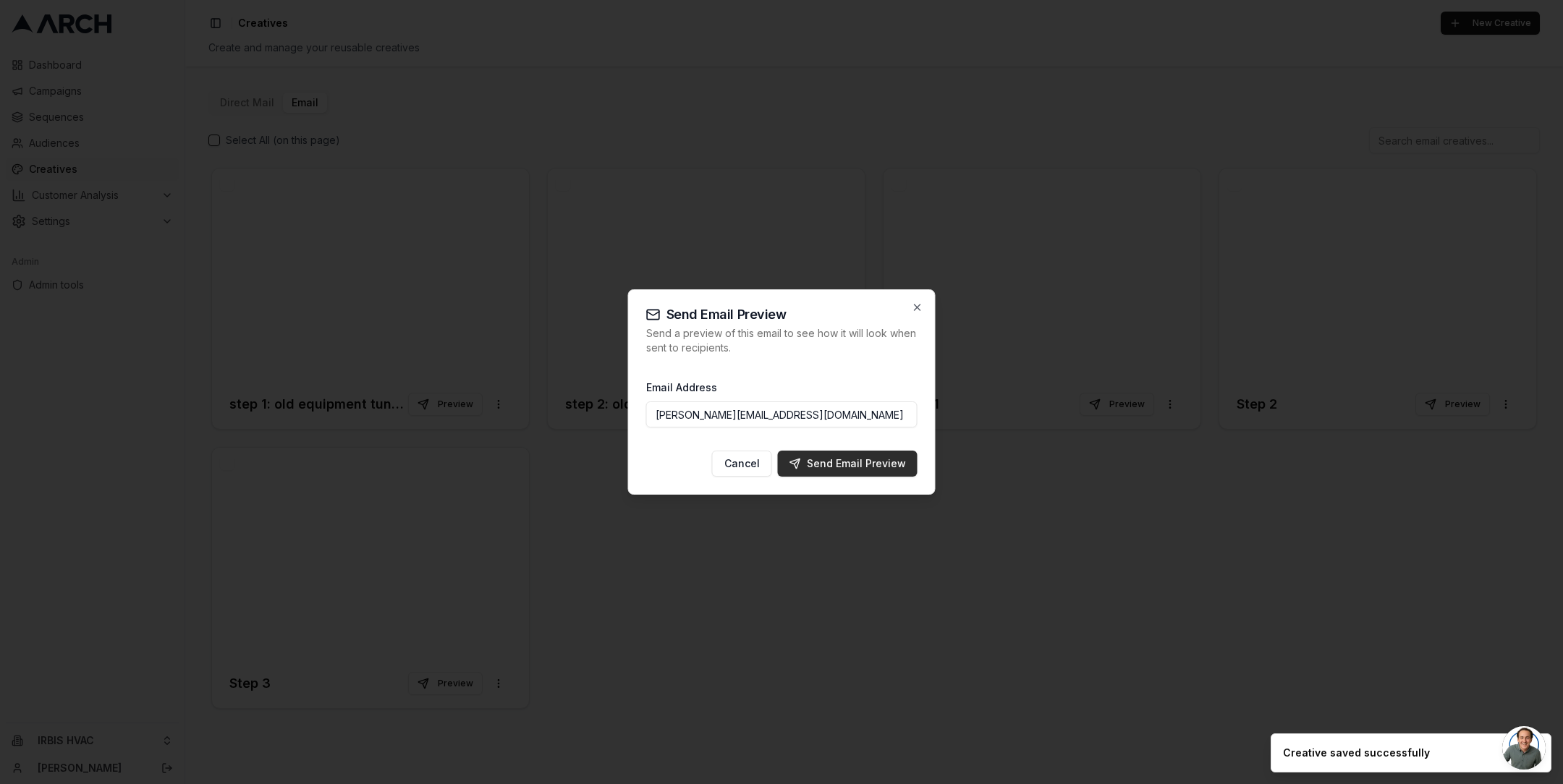
click at [847, 457] on div "Send Email Preview" at bounding box center [847, 463] width 116 height 15
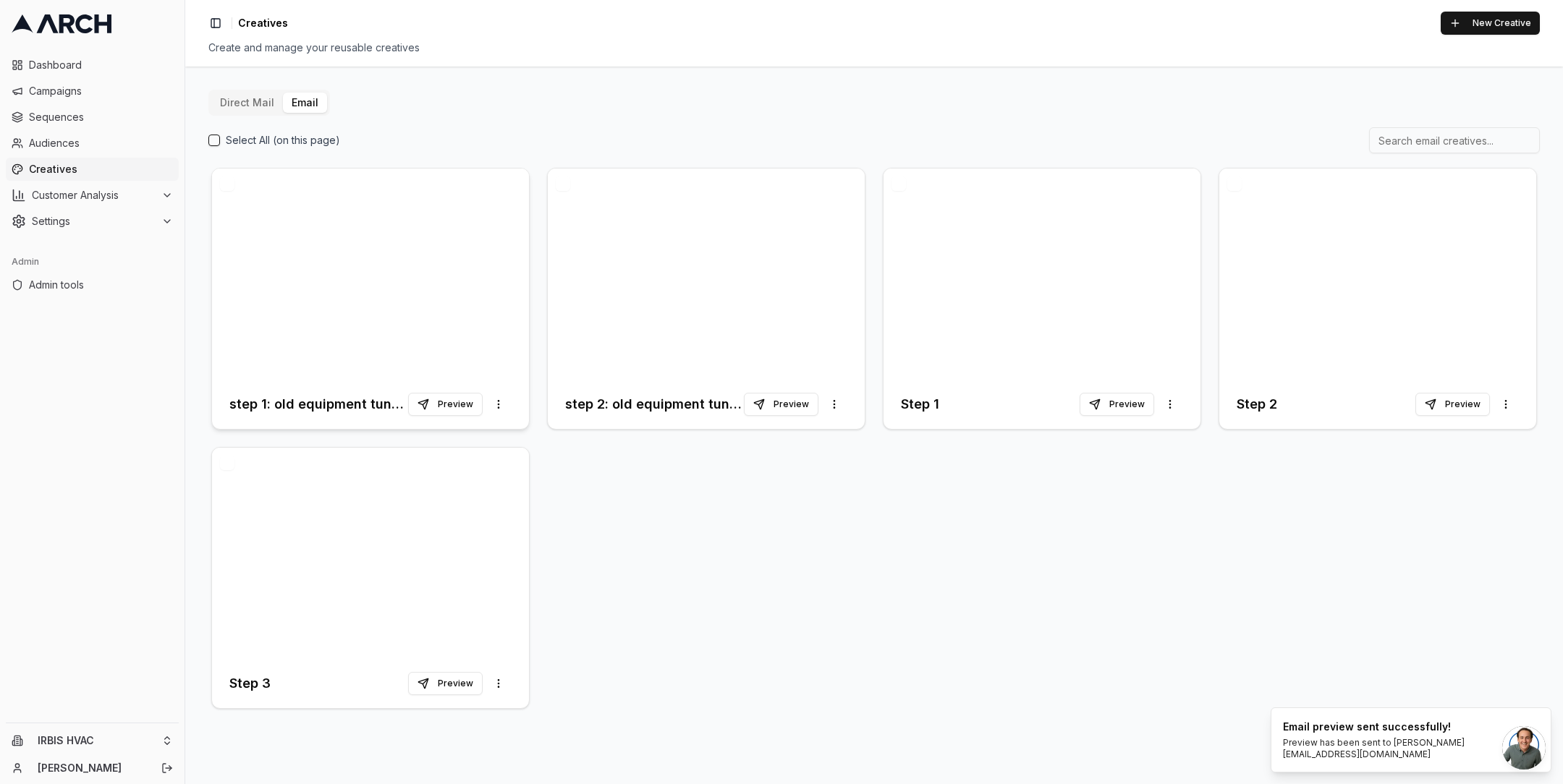
click at [441, 289] on div at bounding box center [370, 274] width 317 height 211
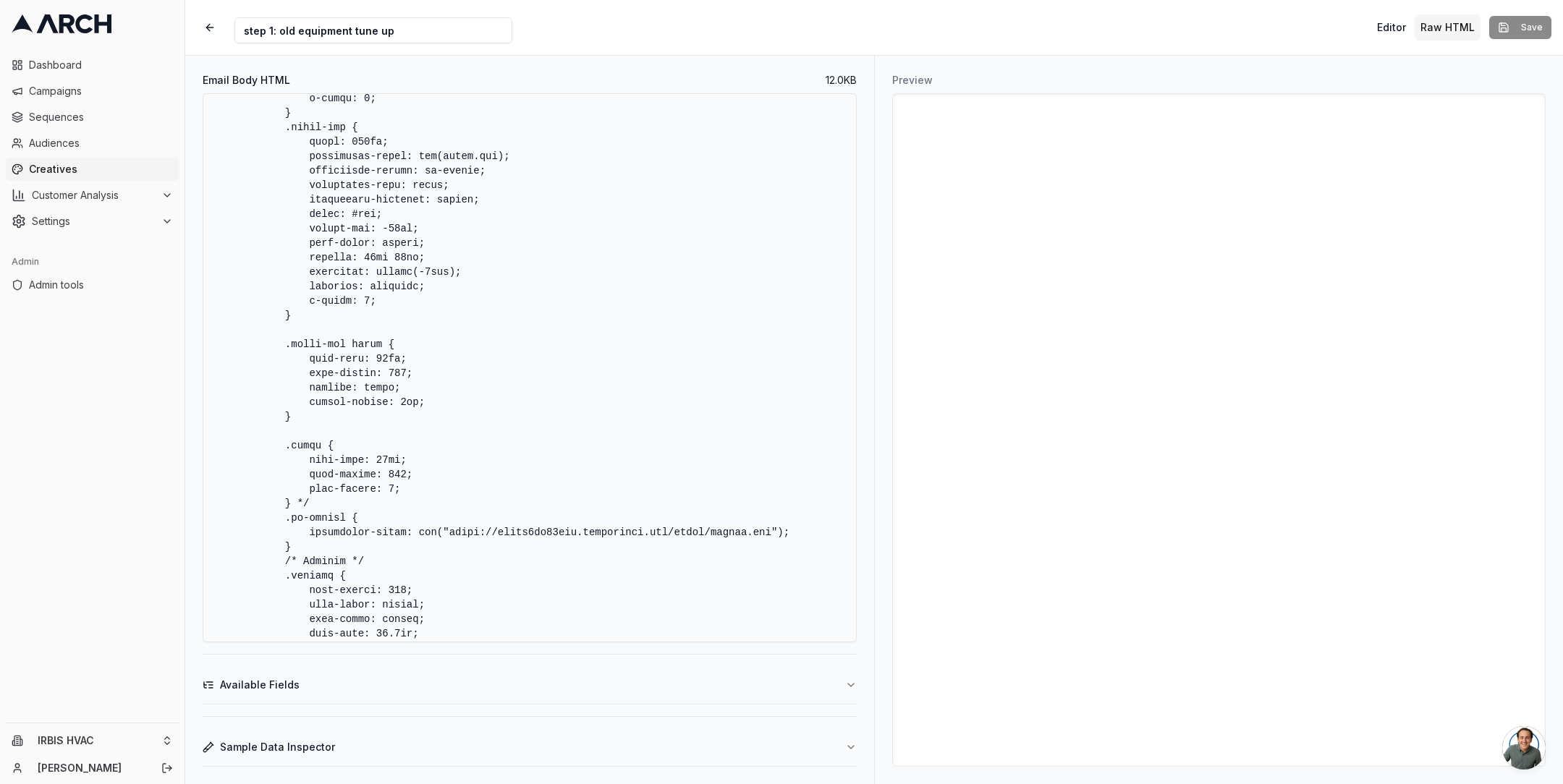
scroll to position [2662, 0]
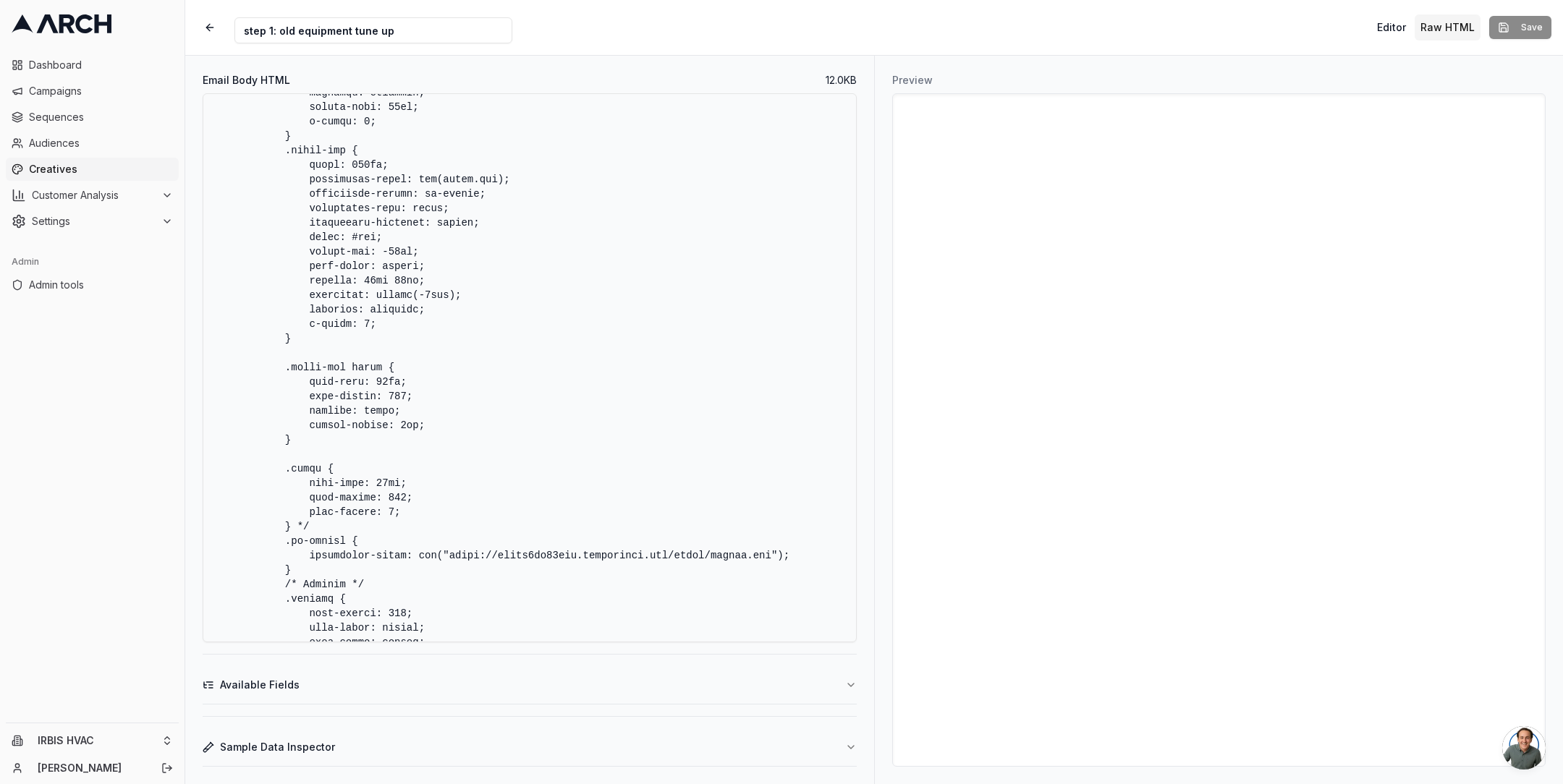
click at [541, 420] on textarea "Email Body HTML" at bounding box center [529, 367] width 654 height 549
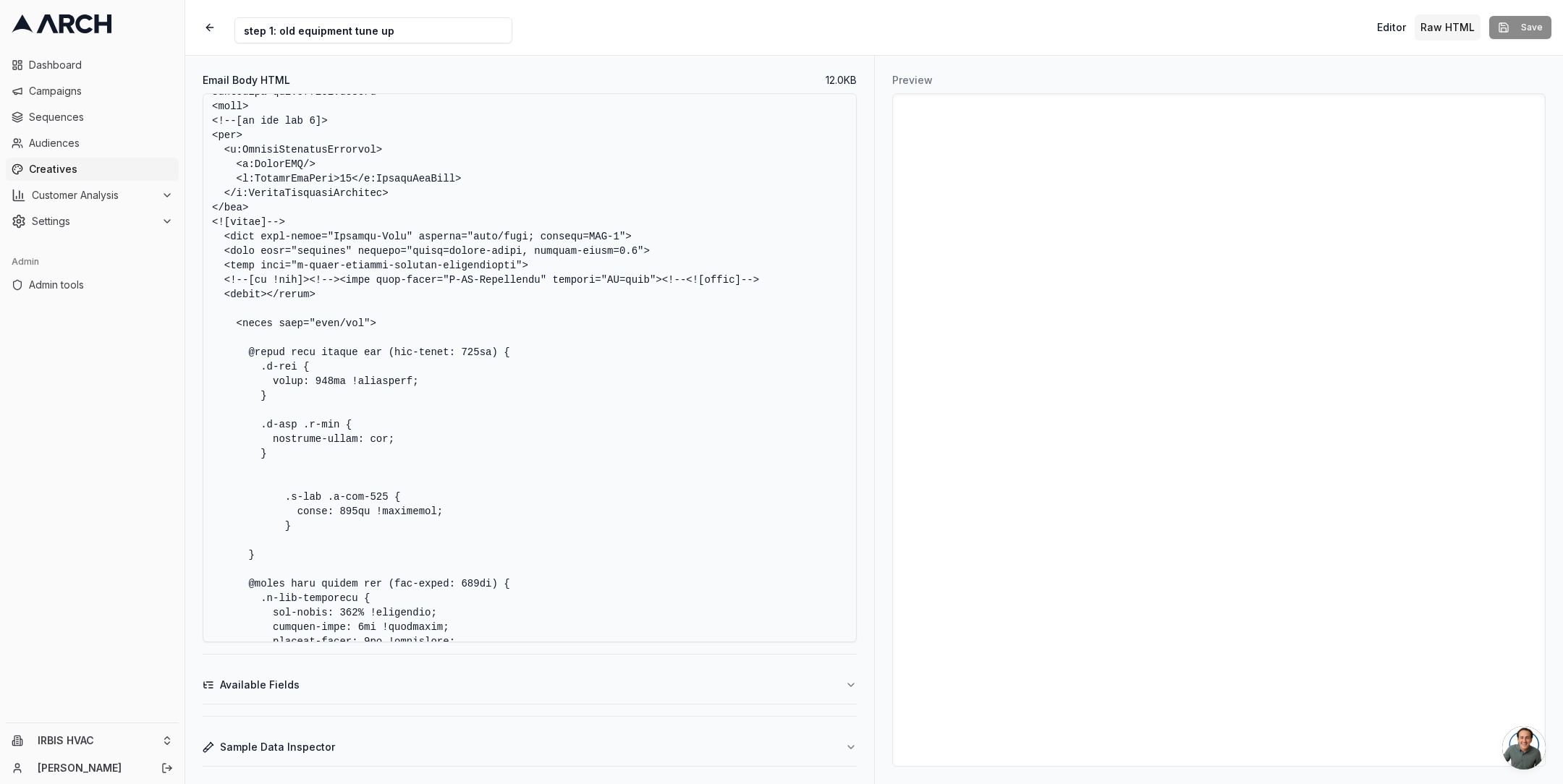
scroll to position [0, 0]
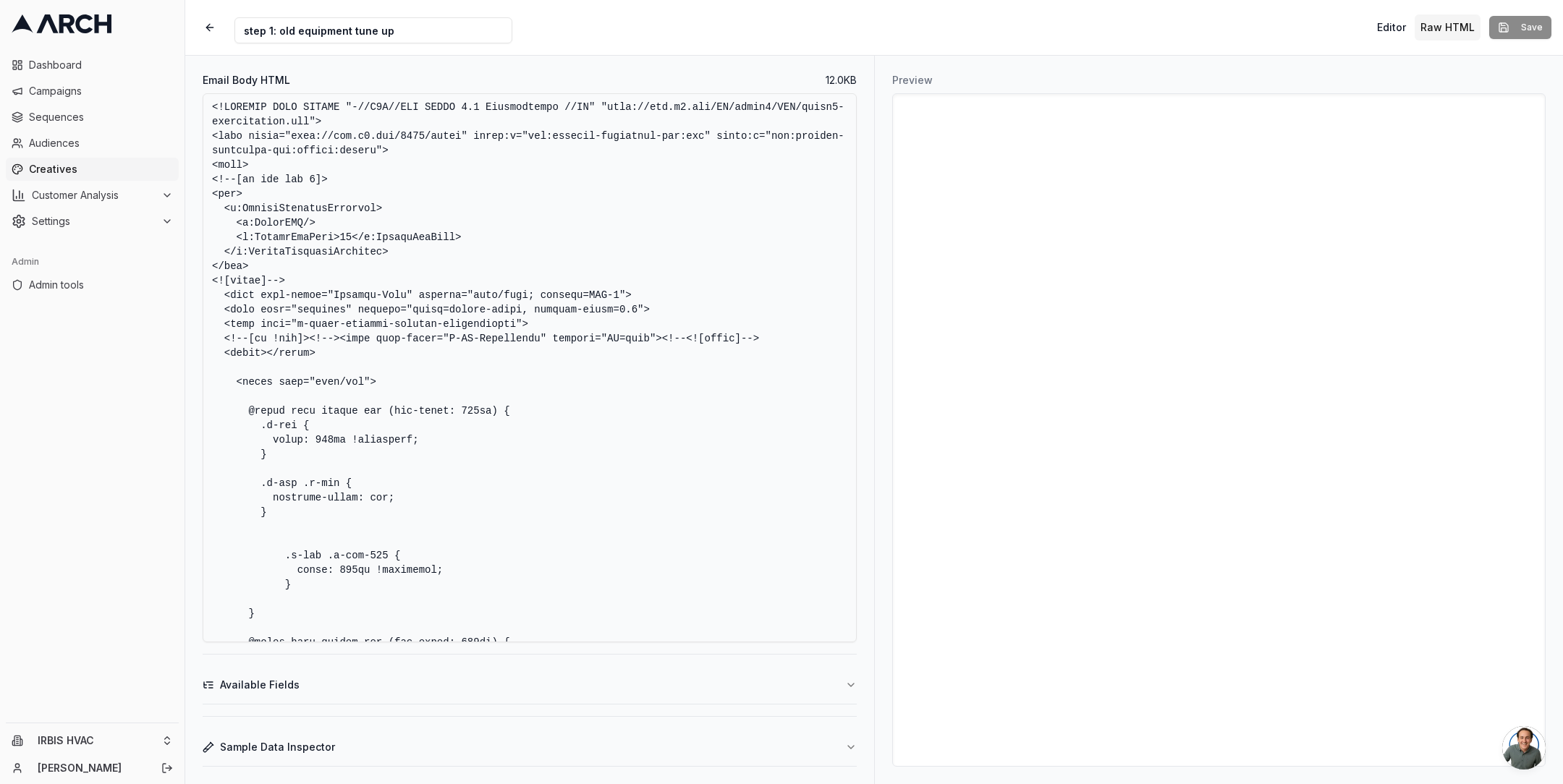
click at [631, 45] on div "Creative Name step 1: old equipment tune up Editor Raw HTML Save" at bounding box center [874, 27] width 1377 height 55
click at [418, 234] on textarea "Email Body HTML" at bounding box center [529, 367] width 654 height 549
click at [627, 375] on textarea "Email Body HTML" at bounding box center [529, 367] width 654 height 549
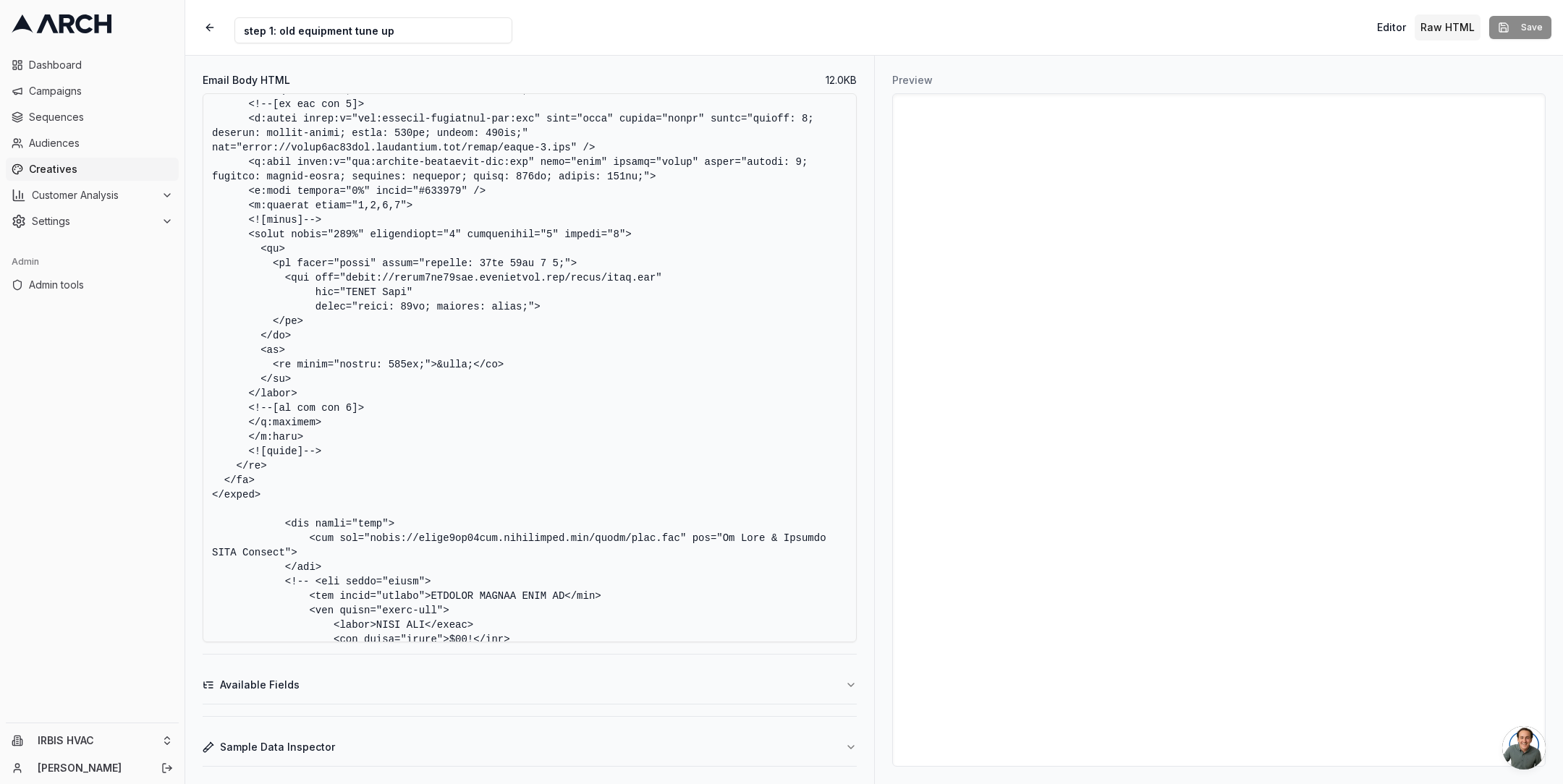
scroll to position [4898, 0]
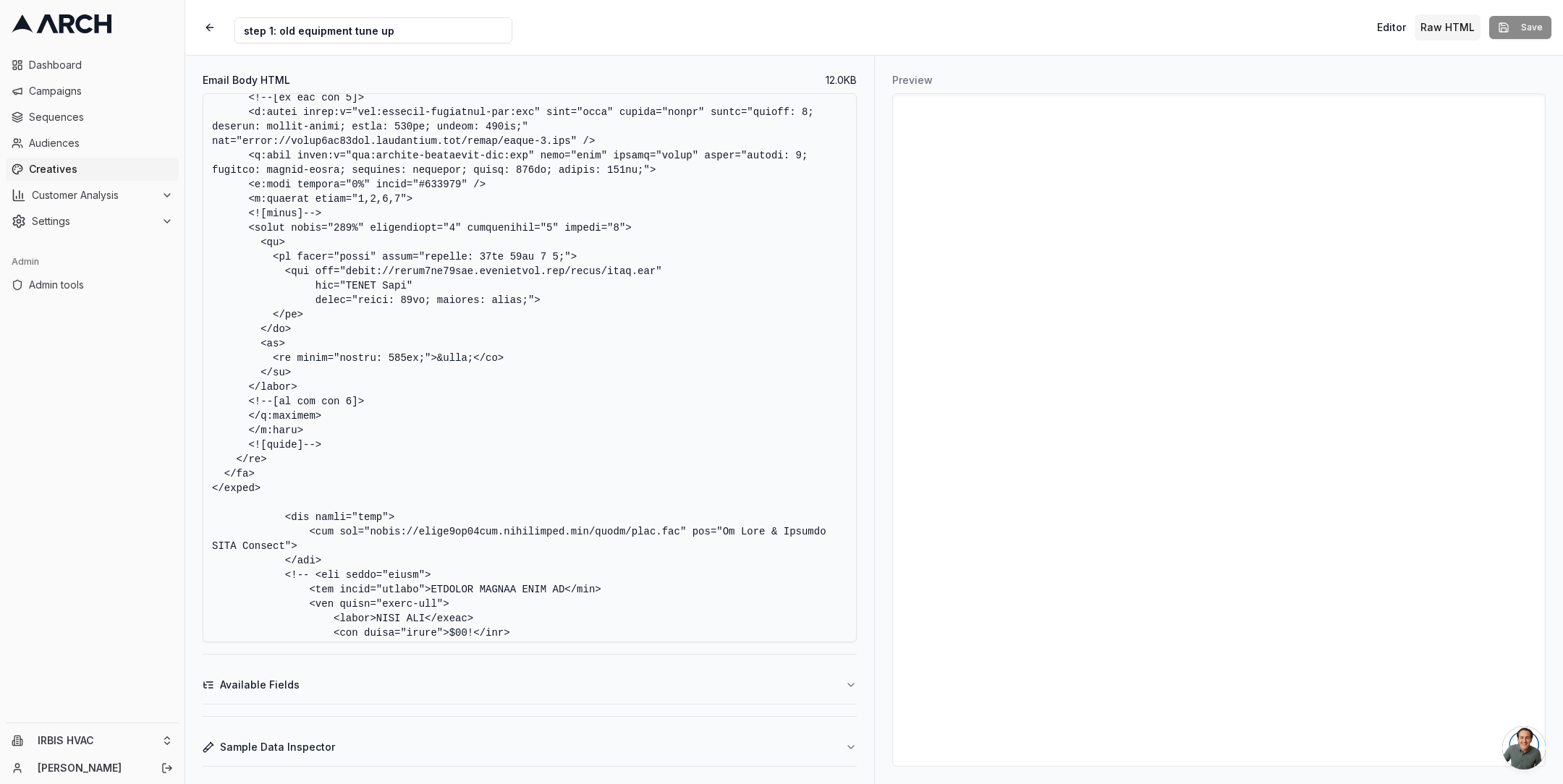
click at [401, 361] on textarea "Email Body HTML" at bounding box center [529, 367] width 654 height 549
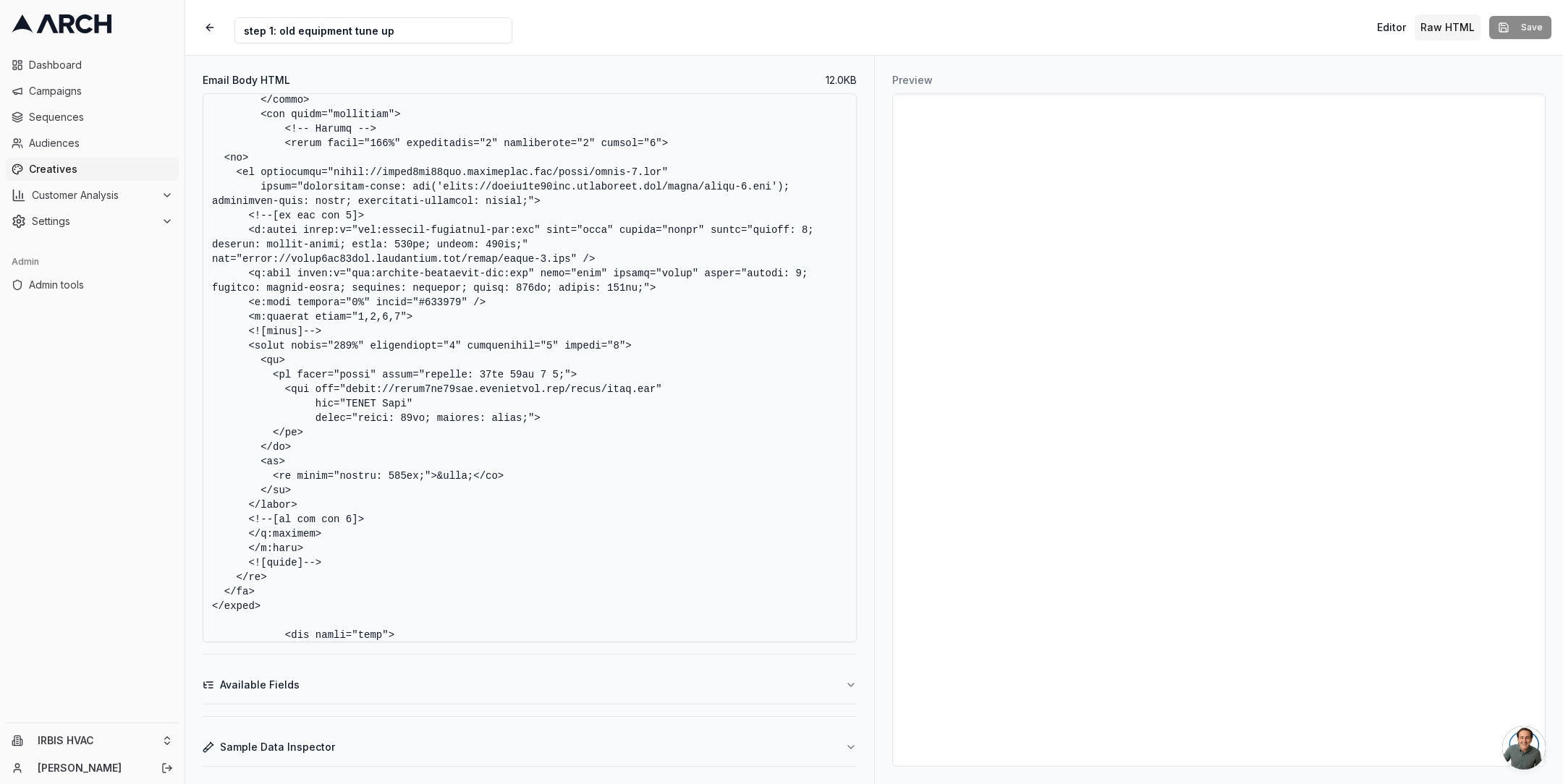
scroll to position [4801, 0]
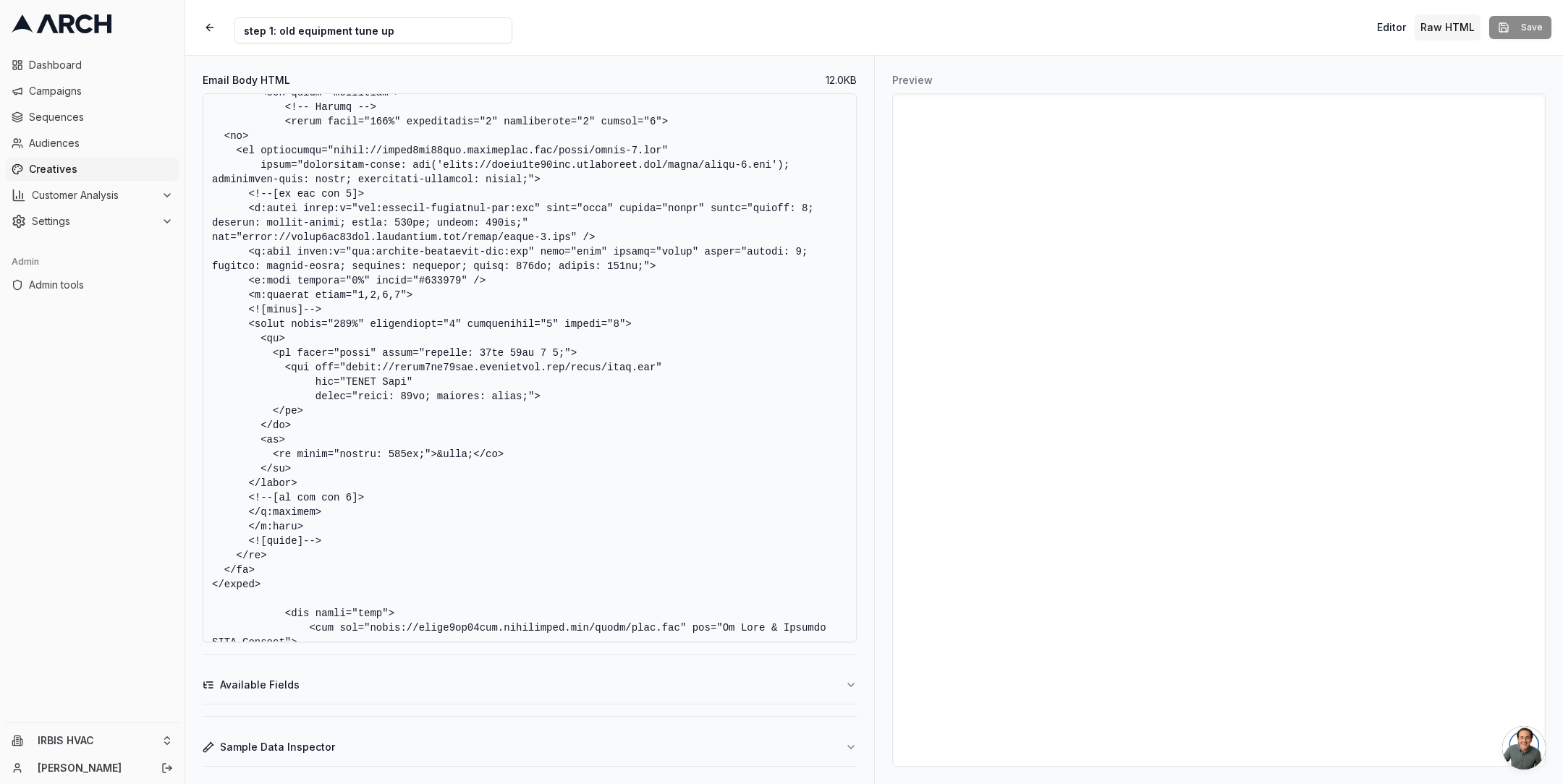
click at [584, 450] on textarea "Email Body HTML" at bounding box center [529, 367] width 654 height 549
click at [557, 447] on textarea "Email Body HTML" at bounding box center [529, 367] width 654 height 549
click at [417, 453] on textarea "Email Body HTML" at bounding box center [529, 367] width 654 height 549
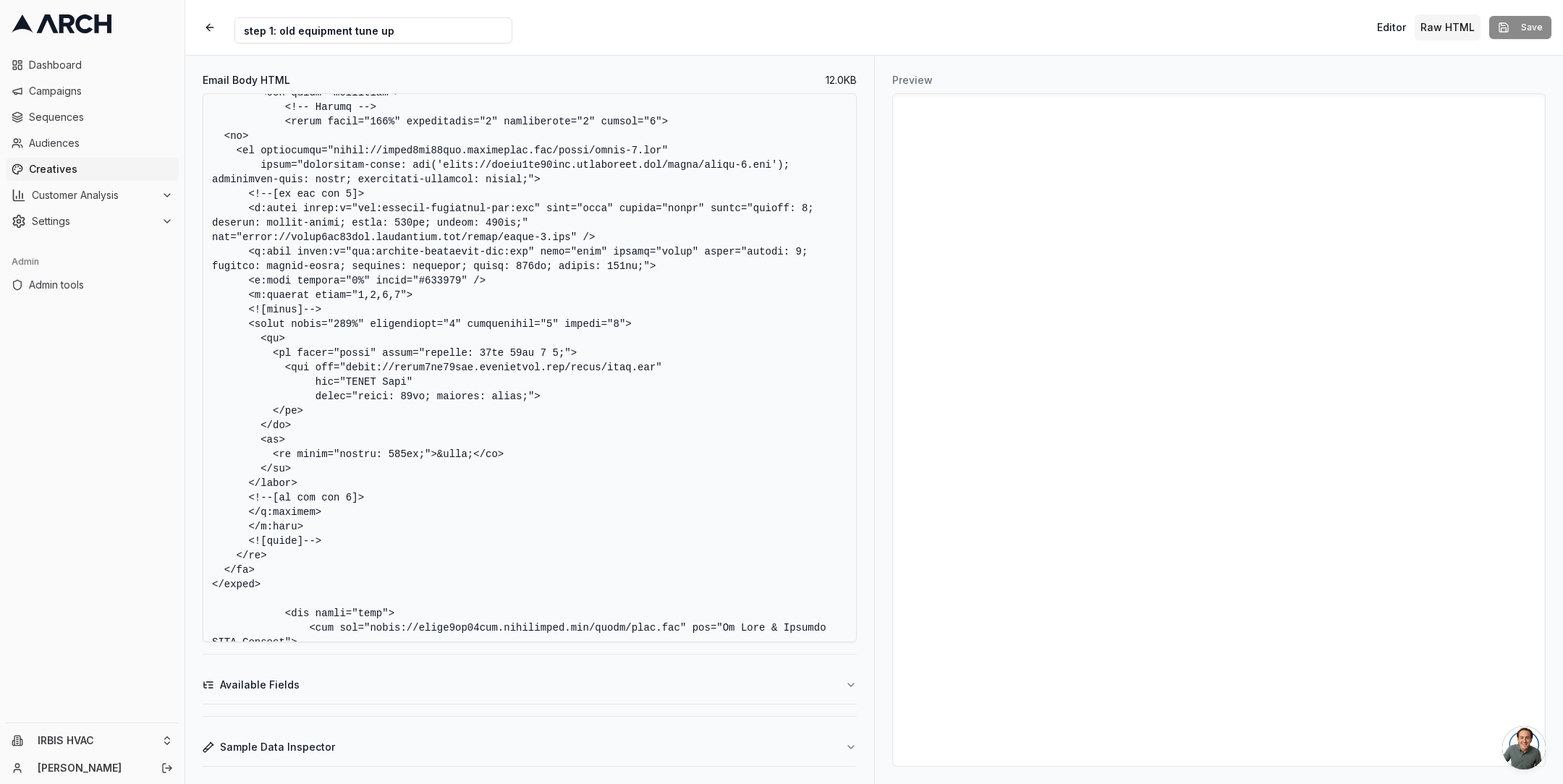
click at [527, 455] on textarea "Email Body HTML" at bounding box center [529, 367] width 654 height 549
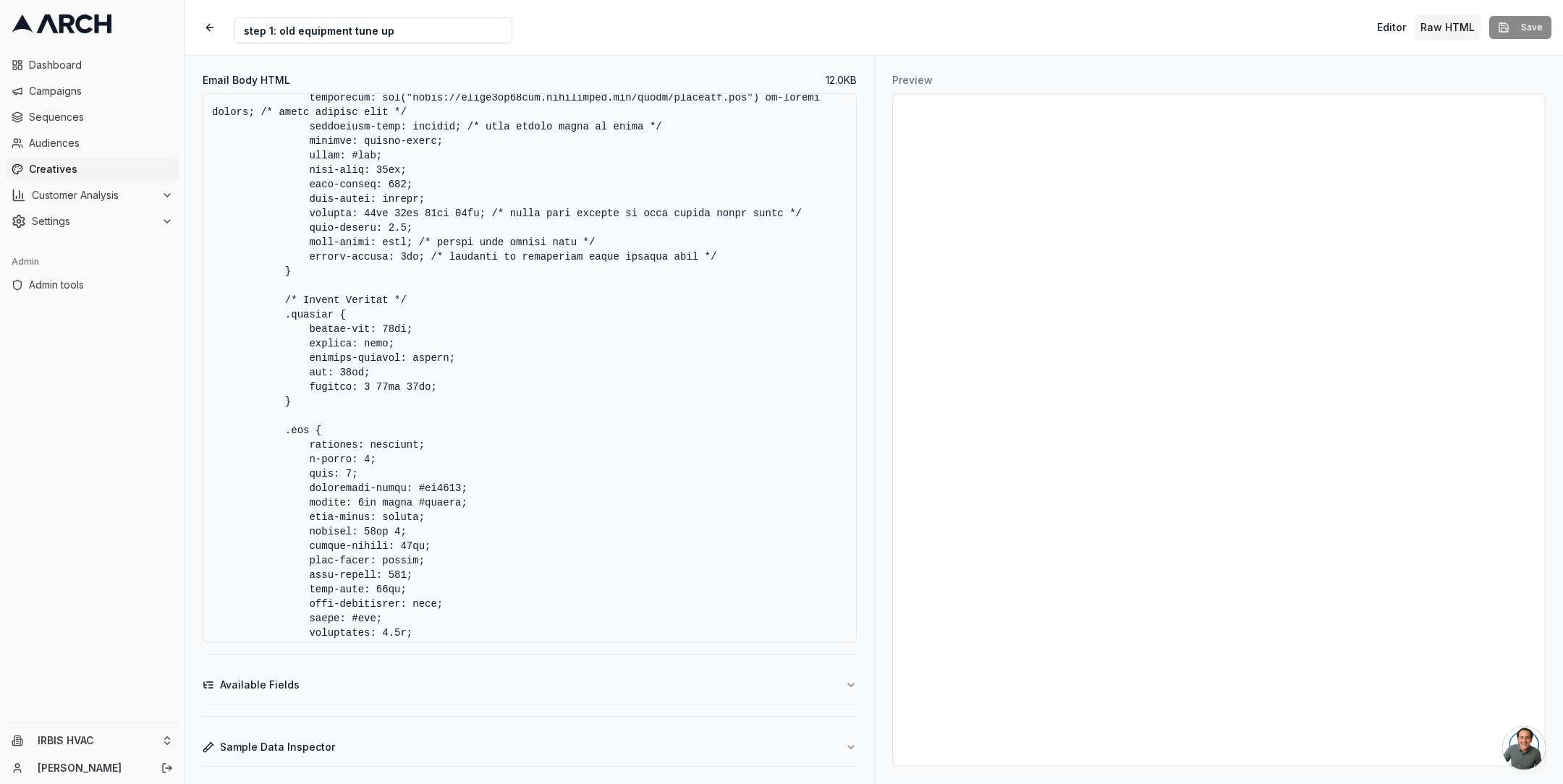
scroll to position [3985, 0]
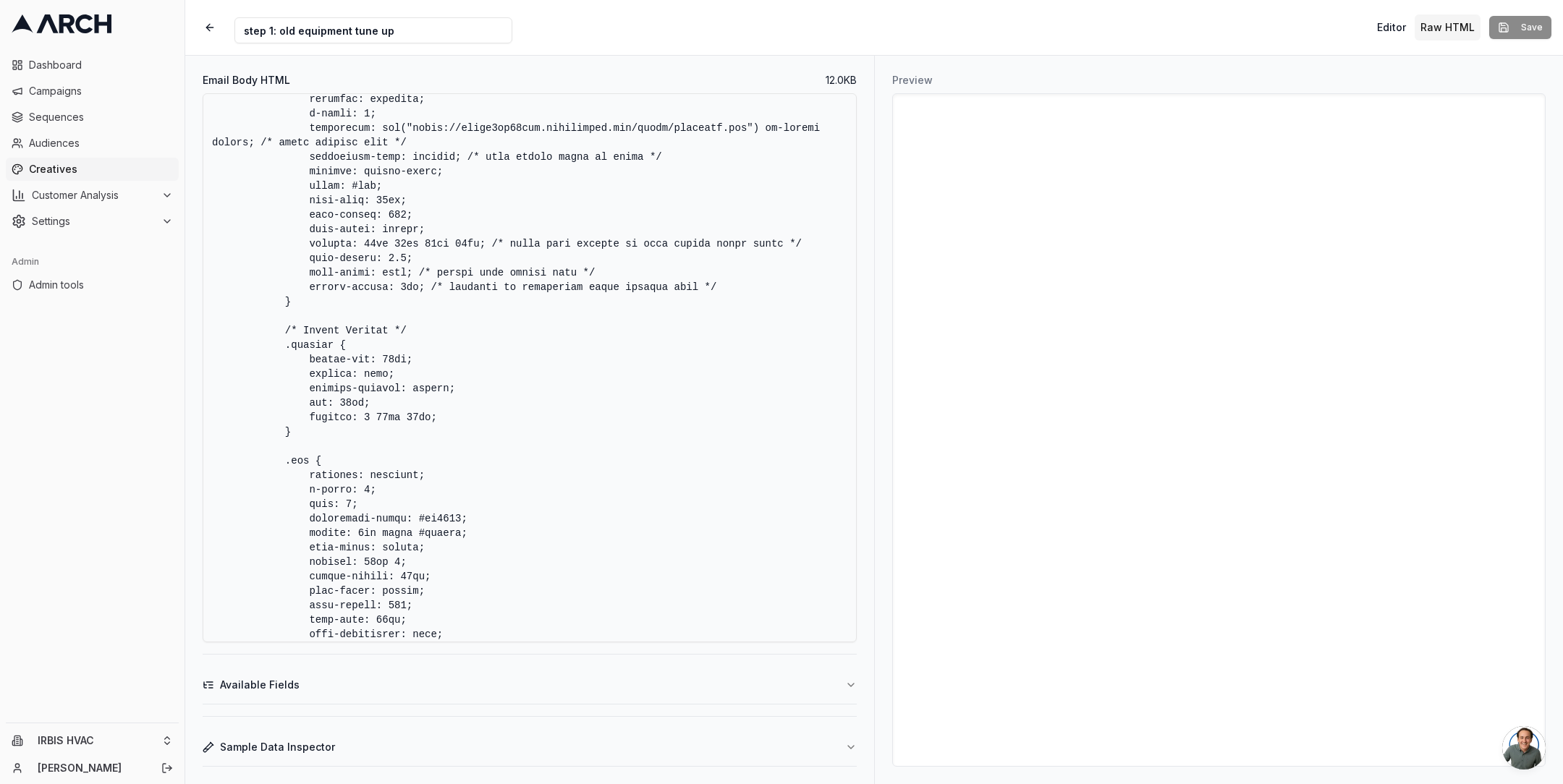
click at [527, 455] on textarea "Email Body HTML" at bounding box center [529, 367] width 654 height 549
click at [737, 423] on textarea "Email Body HTML" at bounding box center [529, 367] width 654 height 549
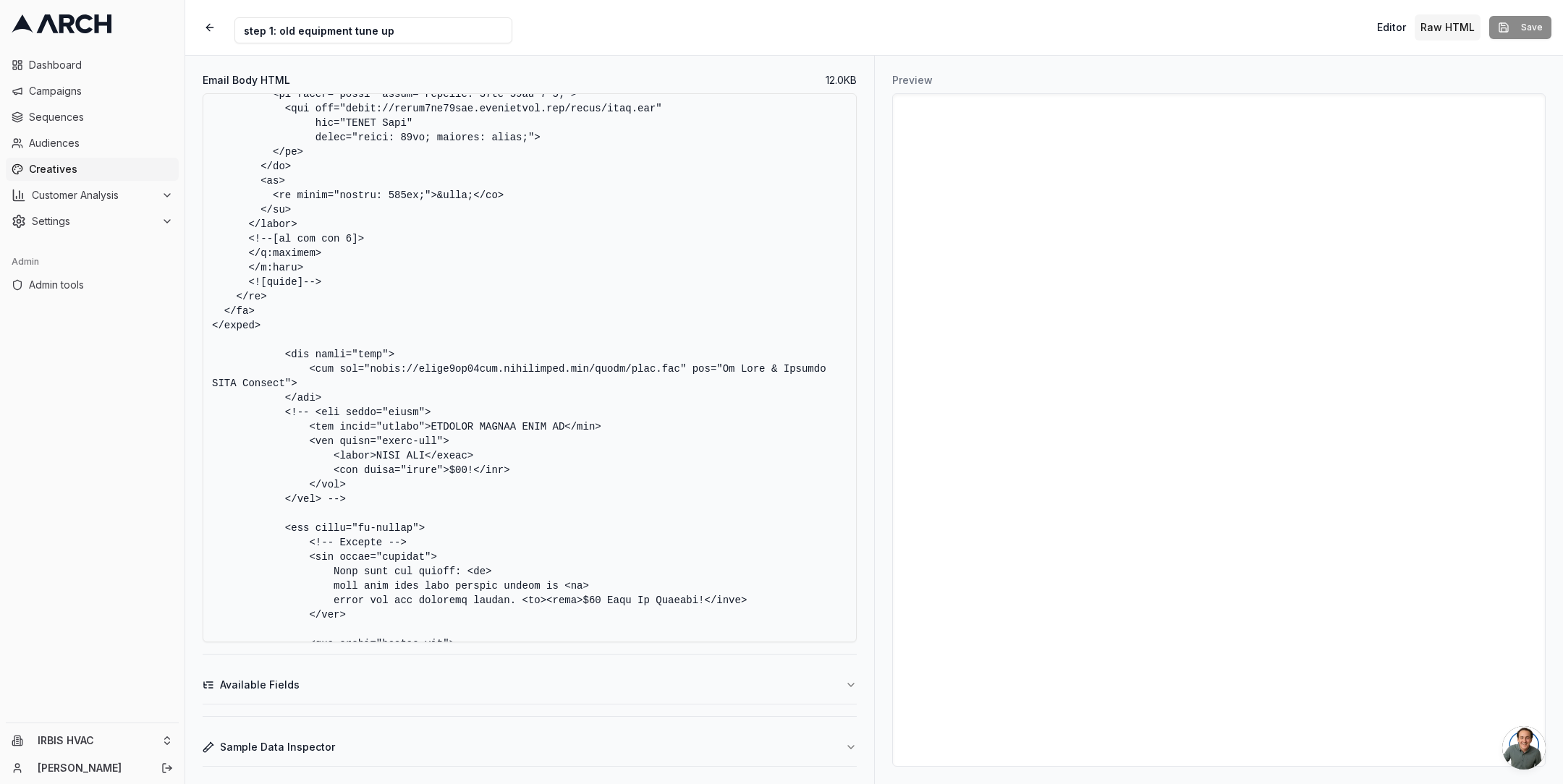
scroll to position [1980, 0]
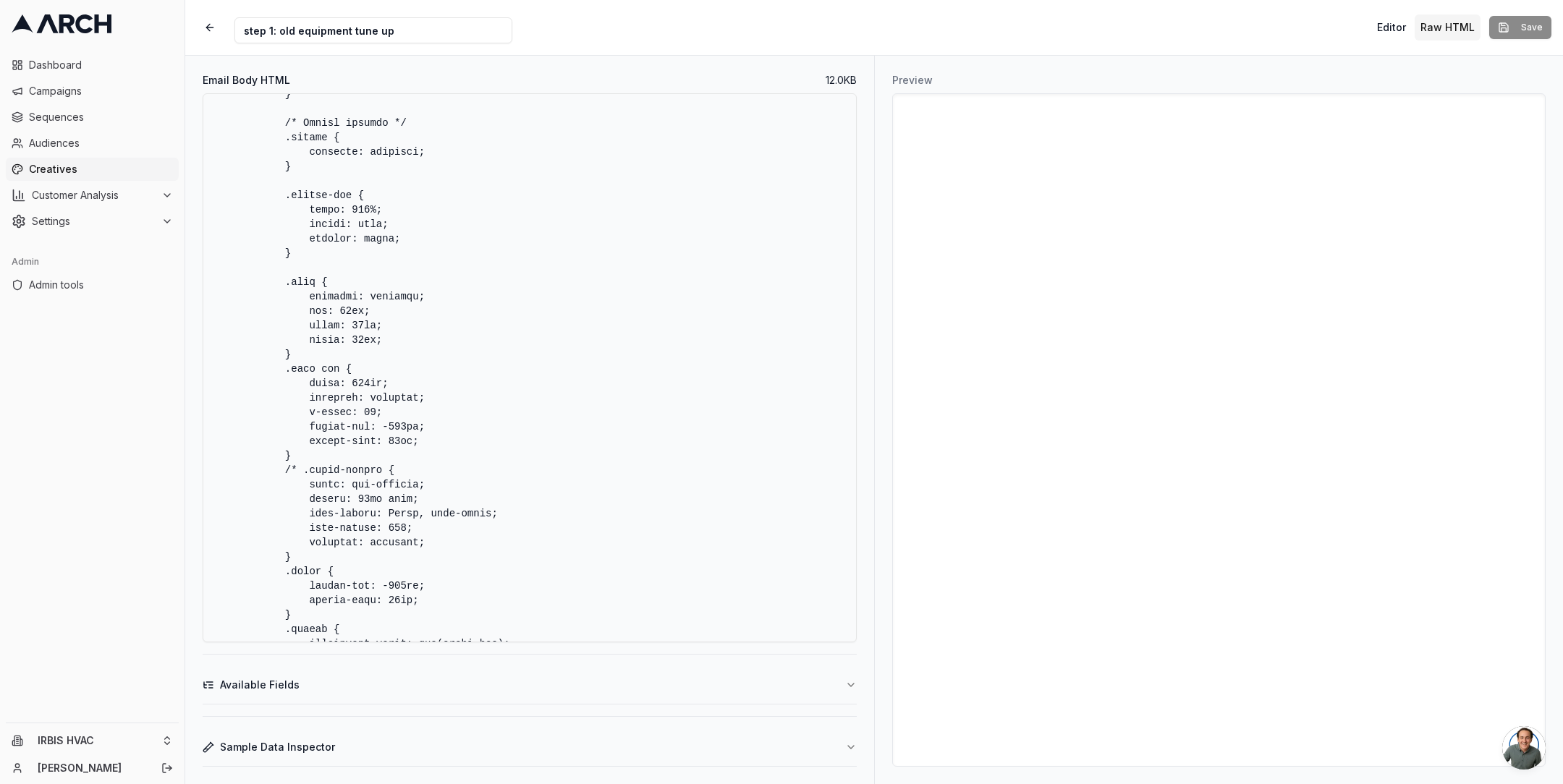
drag, startPoint x: 307, startPoint y: 426, endPoint x: 447, endPoint y: 425, distance: 140.0
click at [447, 425] on textarea "Email Body HTML" at bounding box center [529, 367] width 654 height 549
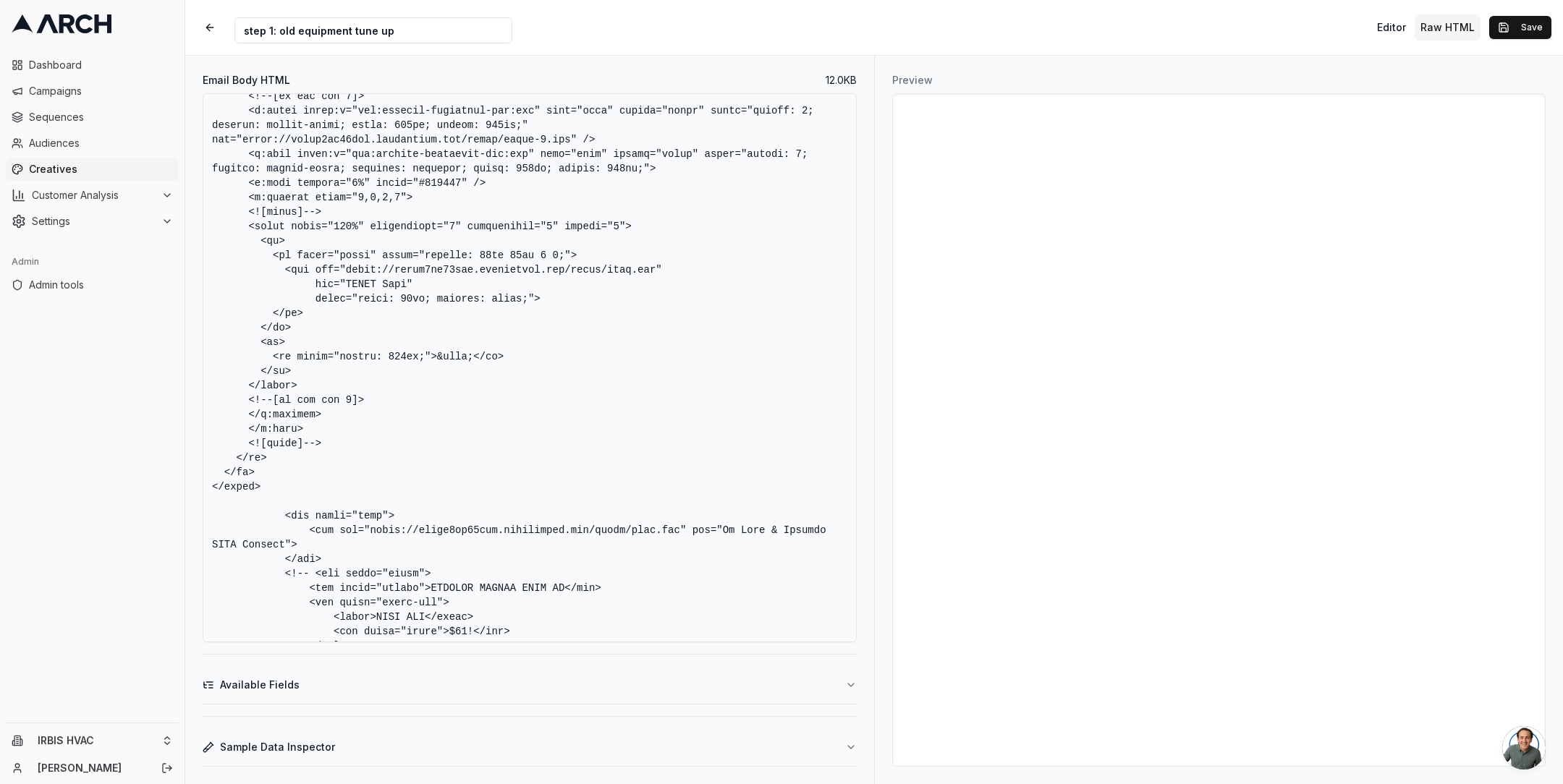
scroll to position [4860, 0]
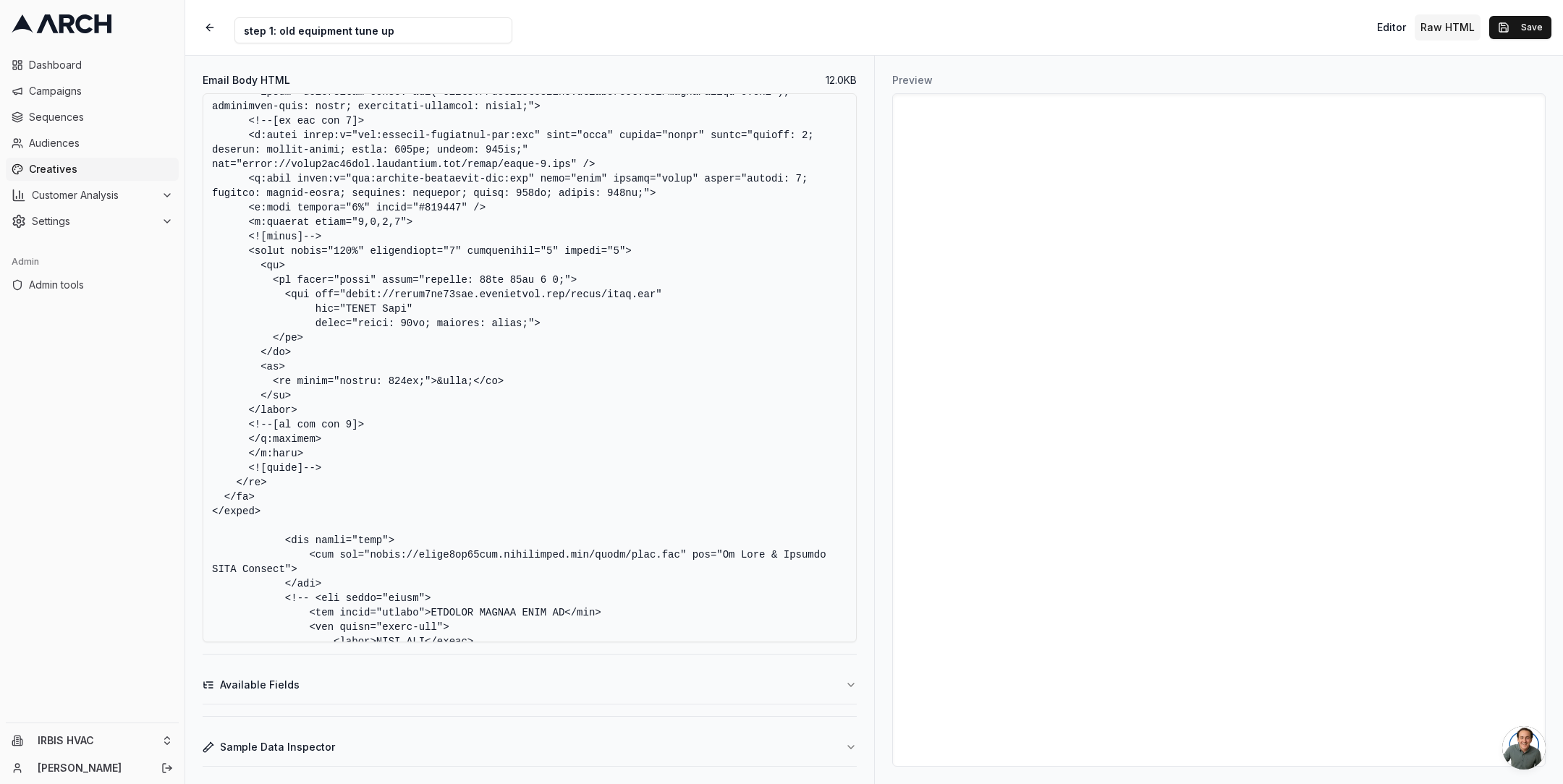
click at [398, 380] on textarea "Email Body HTML" at bounding box center [529, 367] width 654 height 549
click at [516, 379] on textarea "Email Body HTML" at bounding box center [529, 367] width 654 height 549
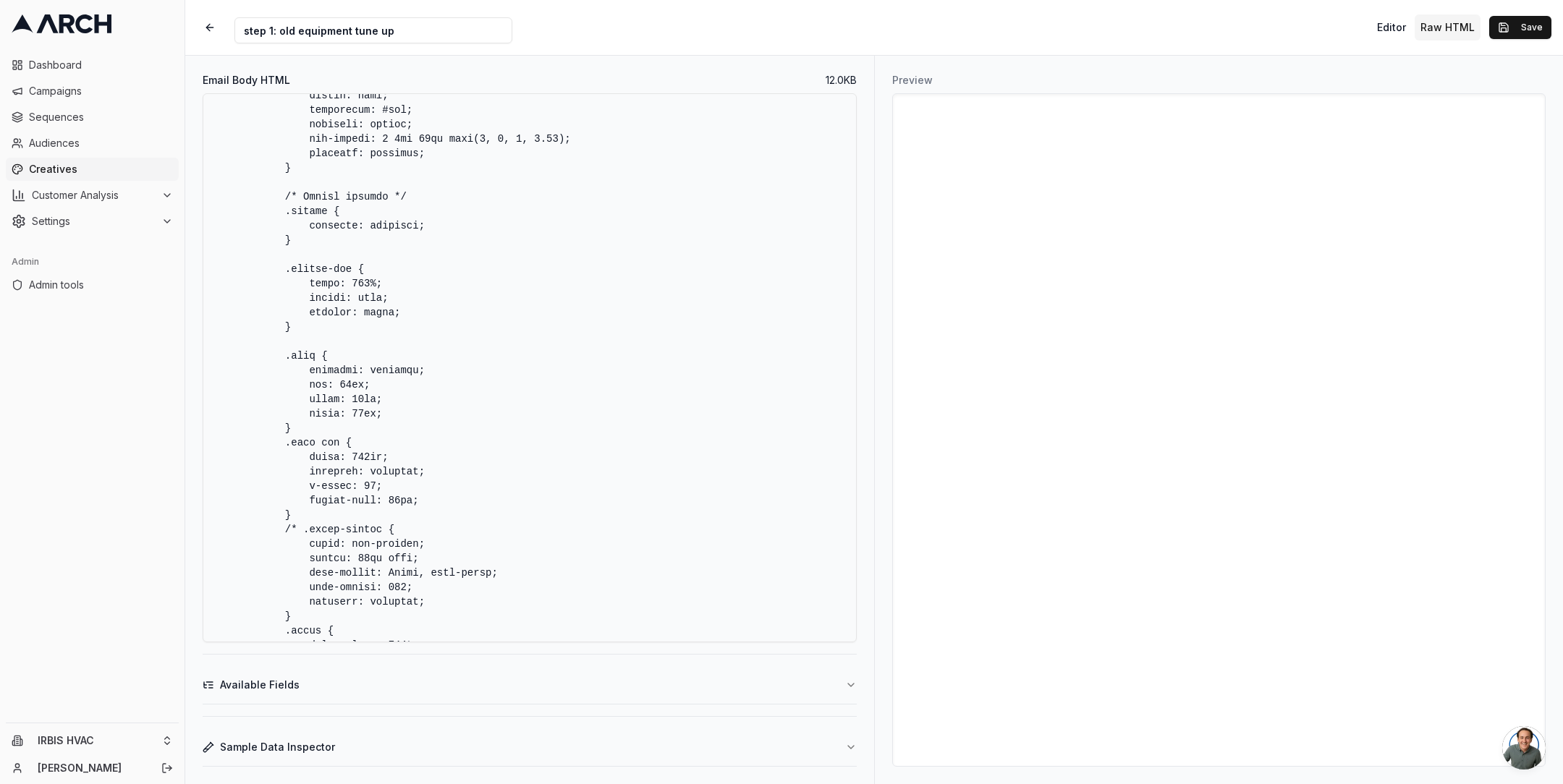
scroll to position [2003, 0]
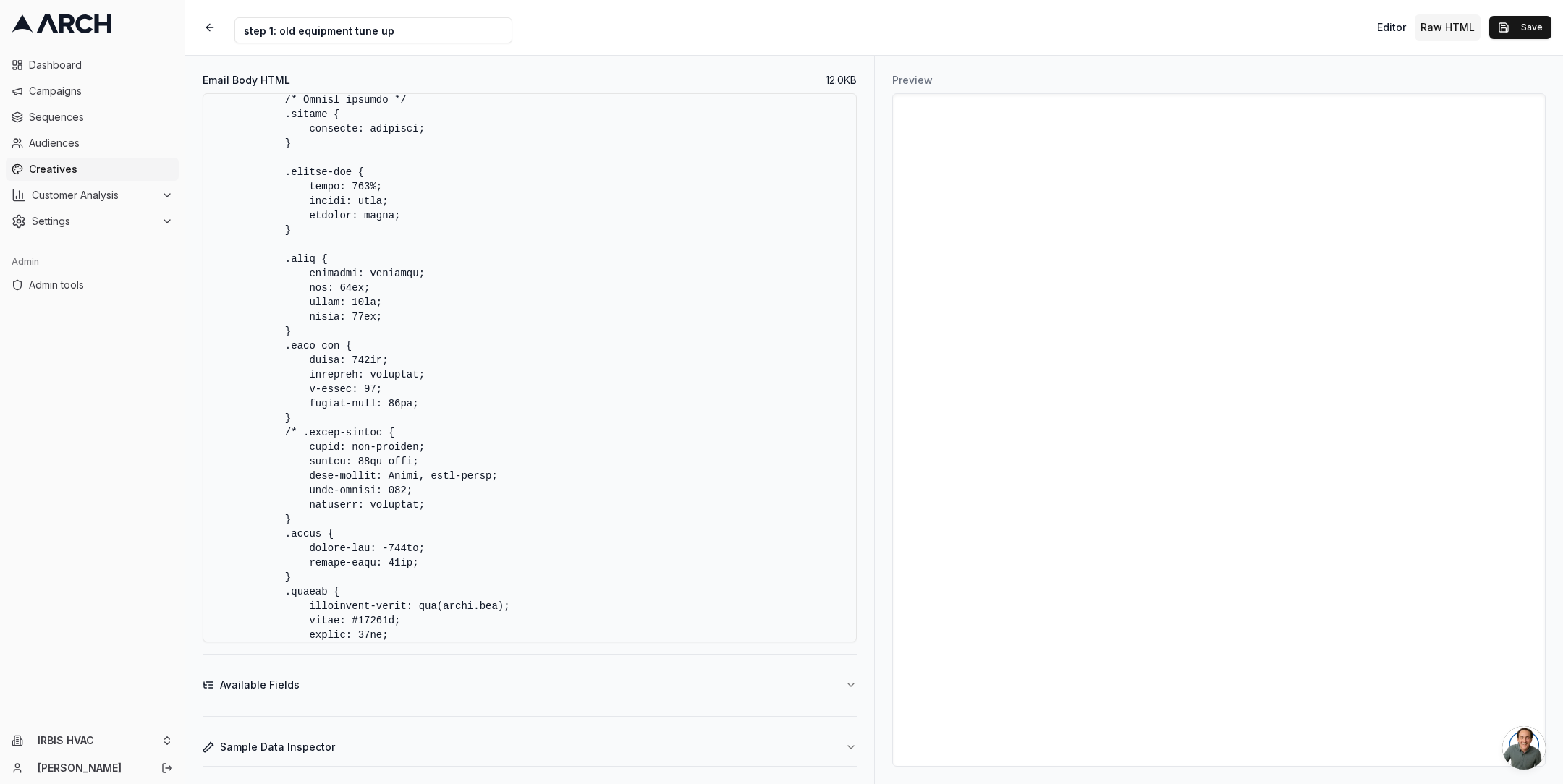
click at [680, 404] on textarea "Email Body HTML" at bounding box center [529, 367] width 654 height 549
click at [616, 378] on textarea "Email Body HTML" at bounding box center [529, 367] width 654 height 549
click at [530, 327] on textarea "Email Body HTML" at bounding box center [529, 367] width 654 height 549
click at [395, 393] on textarea "Email Body HTML" at bounding box center [529, 367] width 654 height 549
drag, startPoint x: 315, startPoint y: 416, endPoint x: 196, endPoint y: 349, distance: 136.6
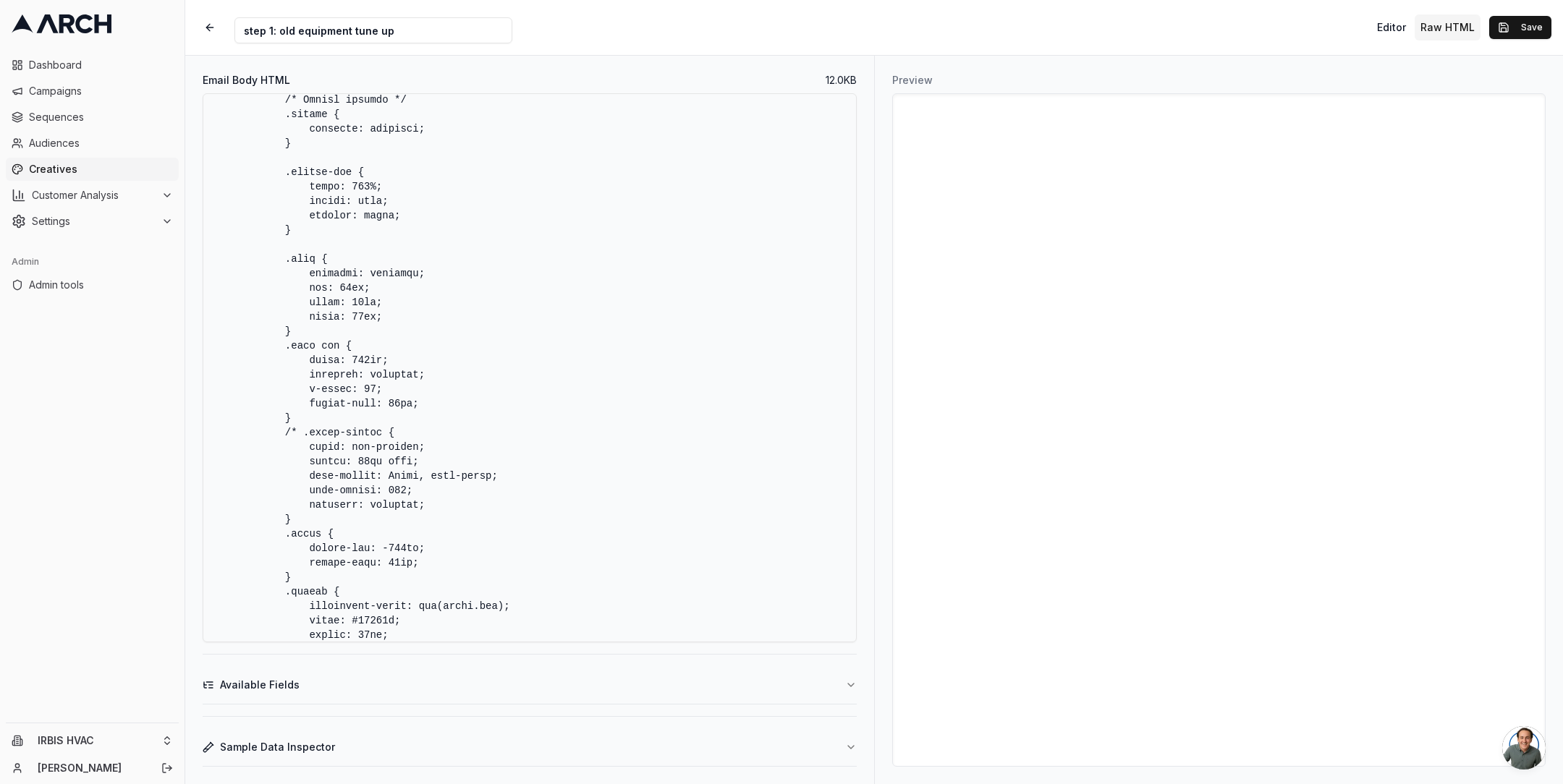
click at [196, 349] on div "Email Body HTML 12.0 KB Available Fields Sample Data Inspector" at bounding box center [530, 420] width 689 height 728
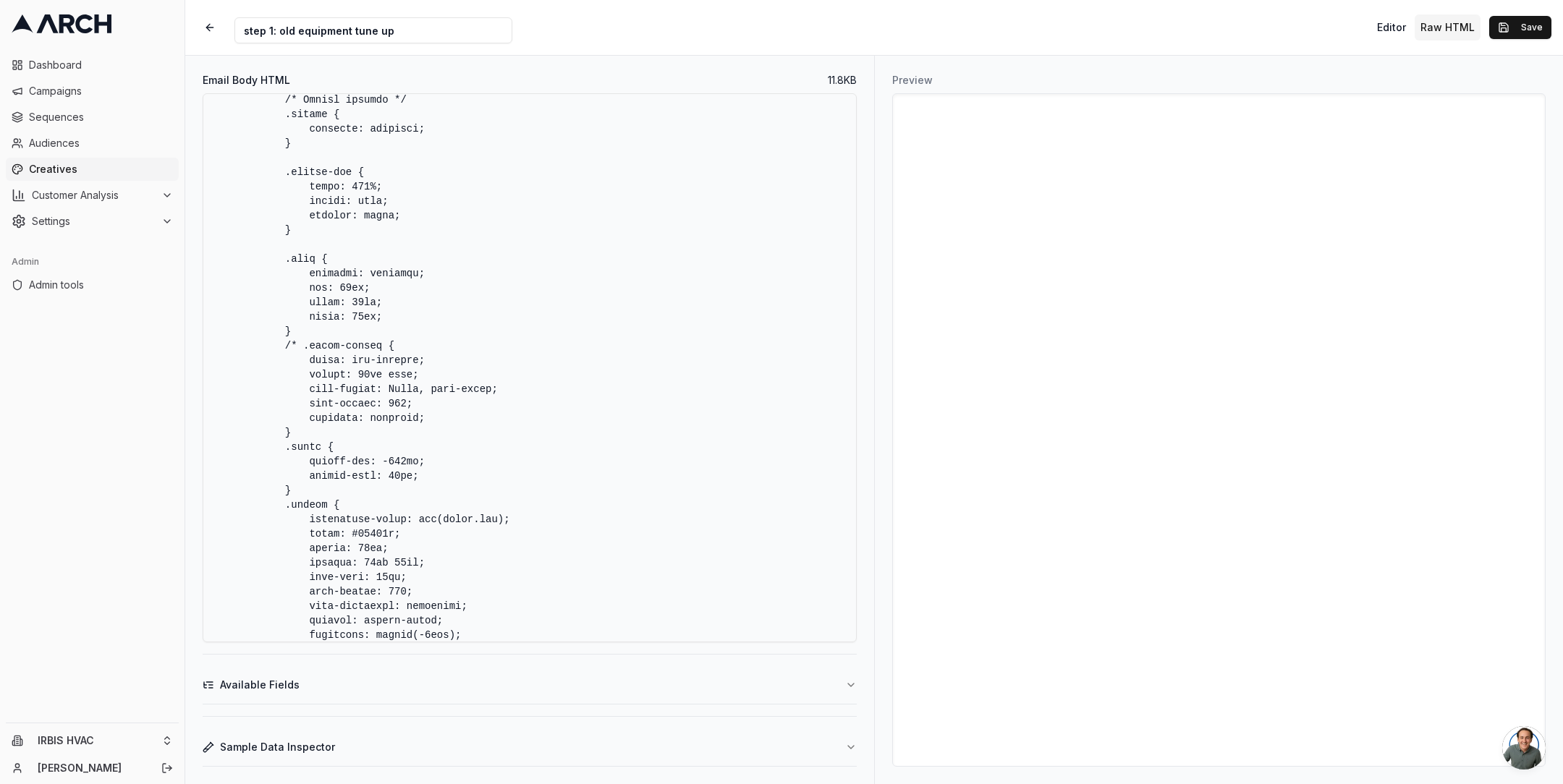
click at [596, 353] on textarea "Email Body HTML" at bounding box center [529, 367] width 654 height 549
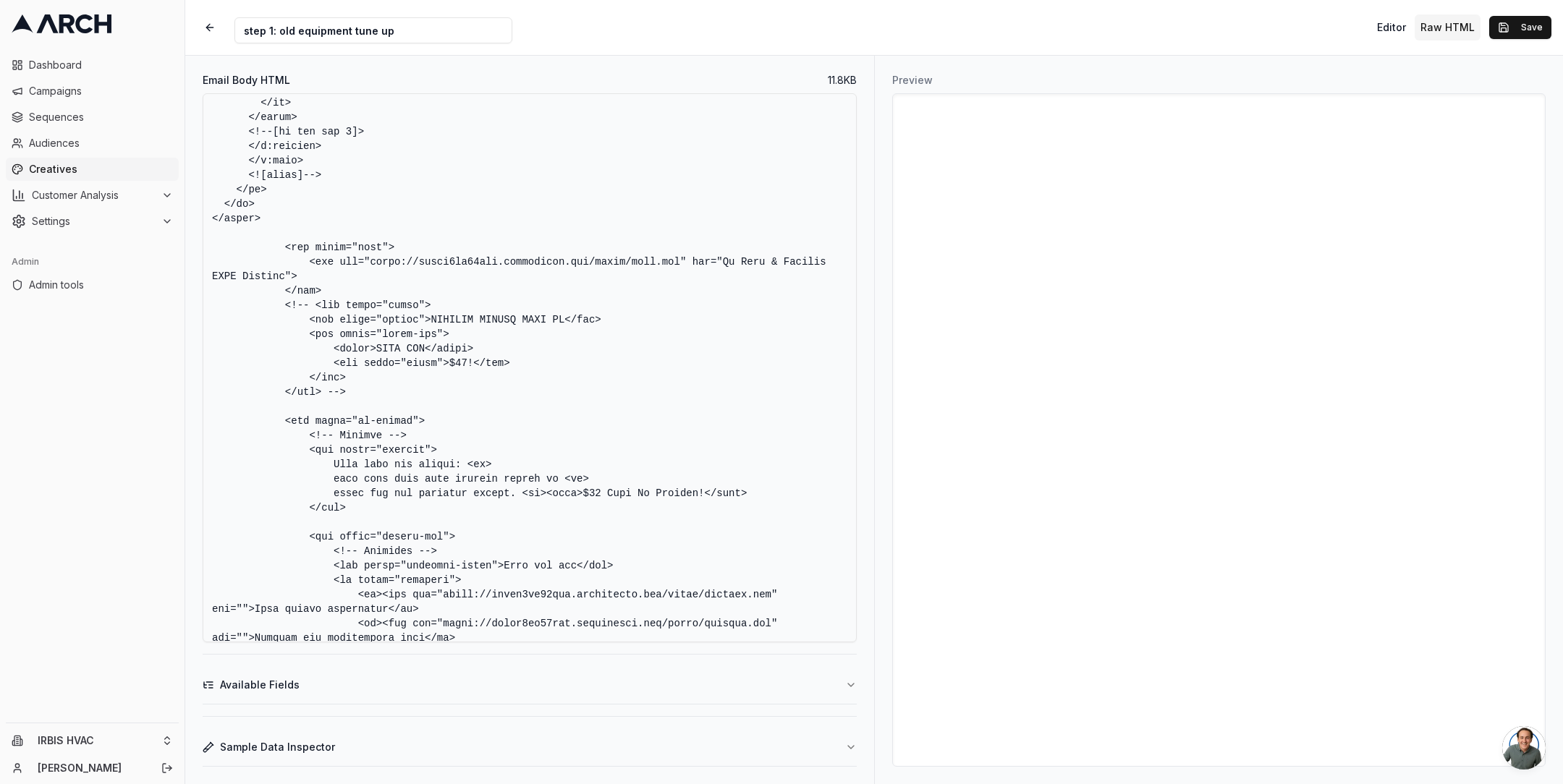
scroll to position [5089, 0]
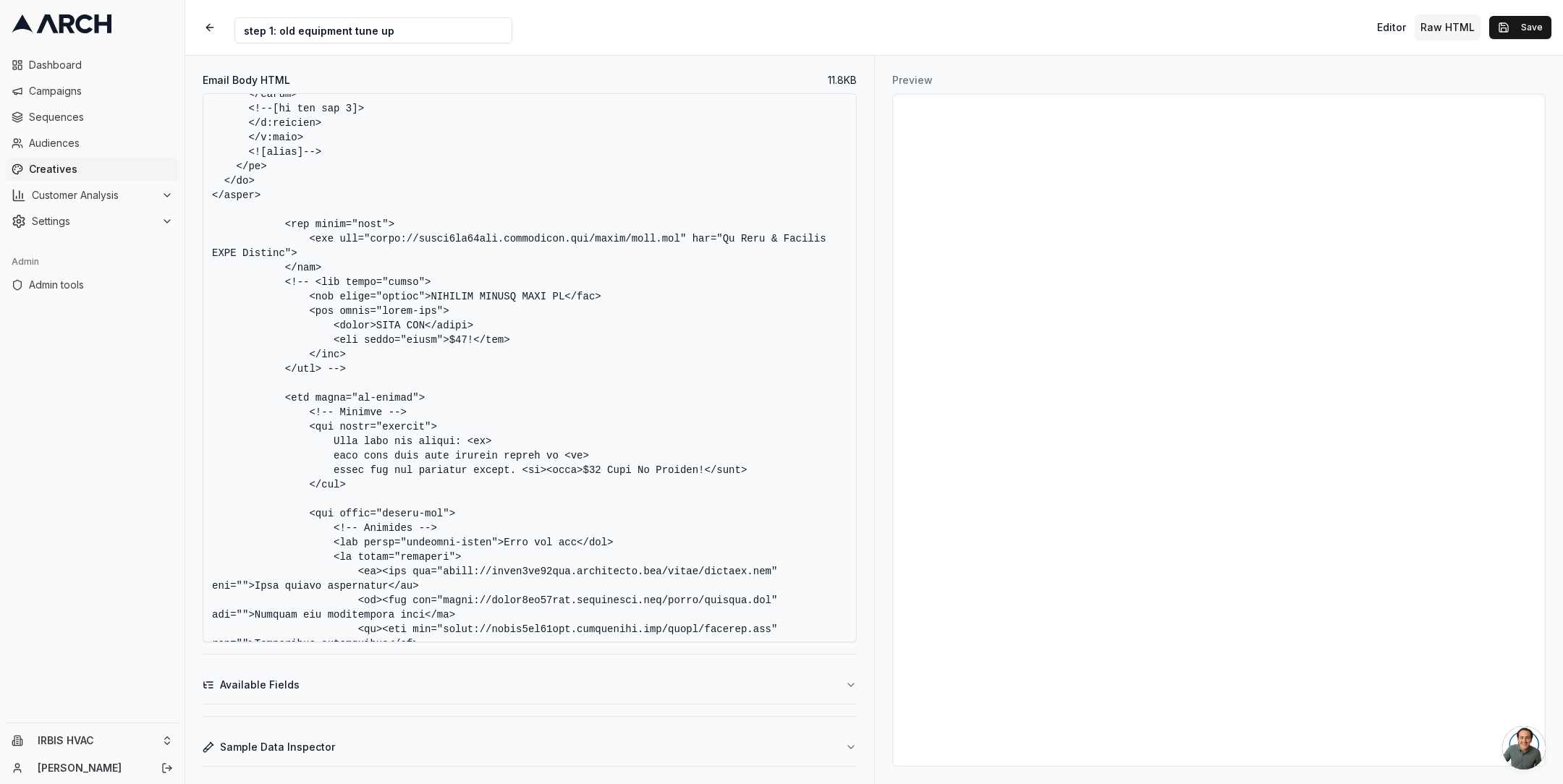
drag, startPoint x: 211, startPoint y: 228, endPoint x: 352, endPoint y: 260, distance: 144.6
click at [352, 260] on textarea "Email Body HTML" at bounding box center [529, 367] width 654 height 549
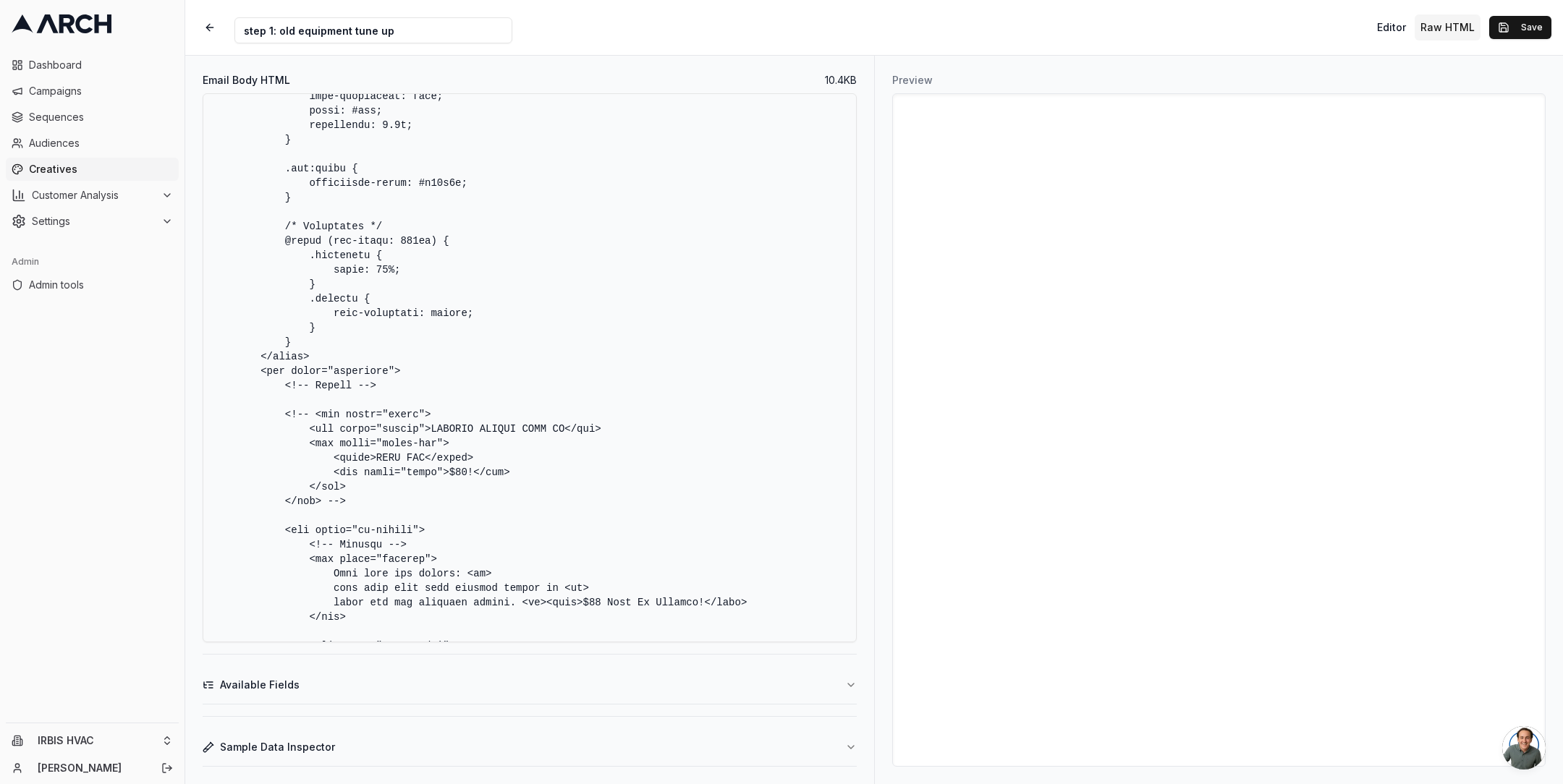
paste textarea "<!-- Header --> <table width="100%" cellpadding="0" cellspacing="0" border="0">…"
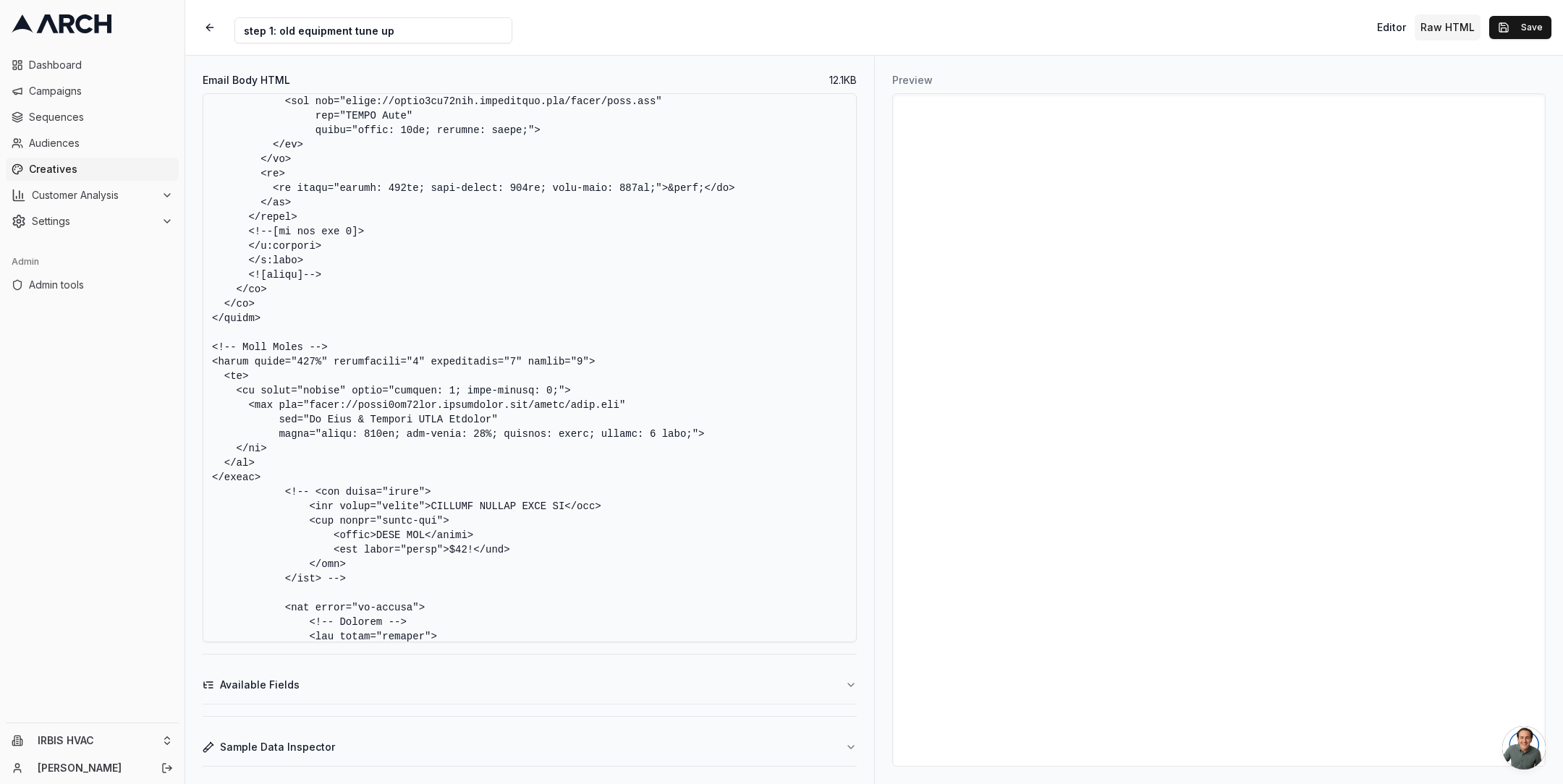
scroll to position [4977, 0]
drag, startPoint x: 261, startPoint y: 478, endPoint x: 199, endPoint y: 352, distance: 140.4
click at [199, 352] on div "Email Body HTML 12.1 KB Available Fields Sample Data Inspector" at bounding box center [530, 420] width 689 height 728
paste textarea "with overlap --> <table width="100%" cellpadding="0" cellspacing="0" border="0"…"
click at [727, 361] on textarea "Email Body HTML" at bounding box center [529, 367] width 654 height 549
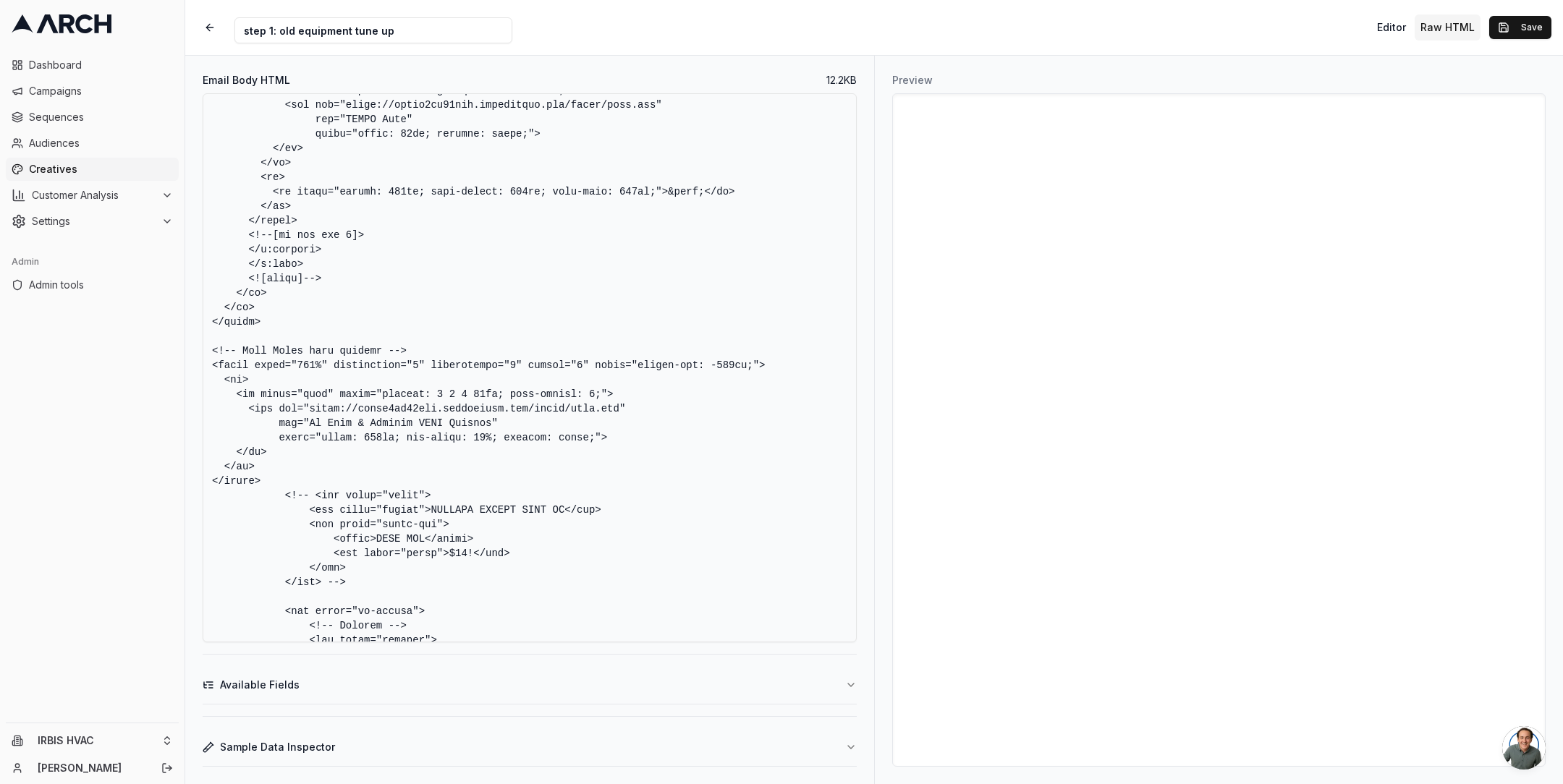
click at [477, 396] on textarea "Email Body HTML" at bounding box center [529, 367] width 654 height 549
type textarea "<!DOCTYPE HTML PUBLIC "-//W3C//DTD XHTML 1.0 Transitional //EN" "[URL][DOMAIN_N…"
click at [706, 368] on textarea "Email Body HTML" at bounding box center [529, 367] width 654 height 549
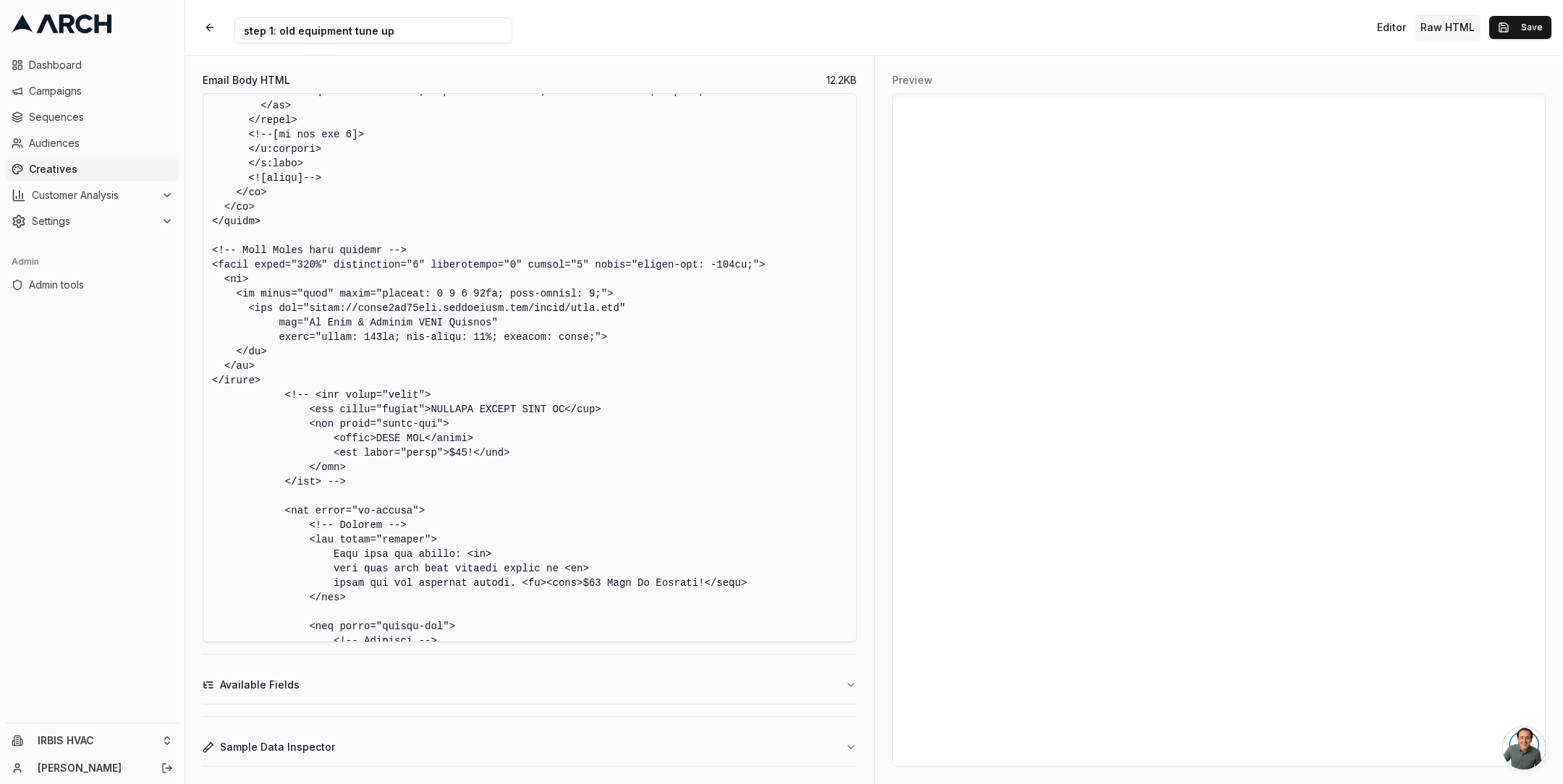
scroll to position [4567, 0]
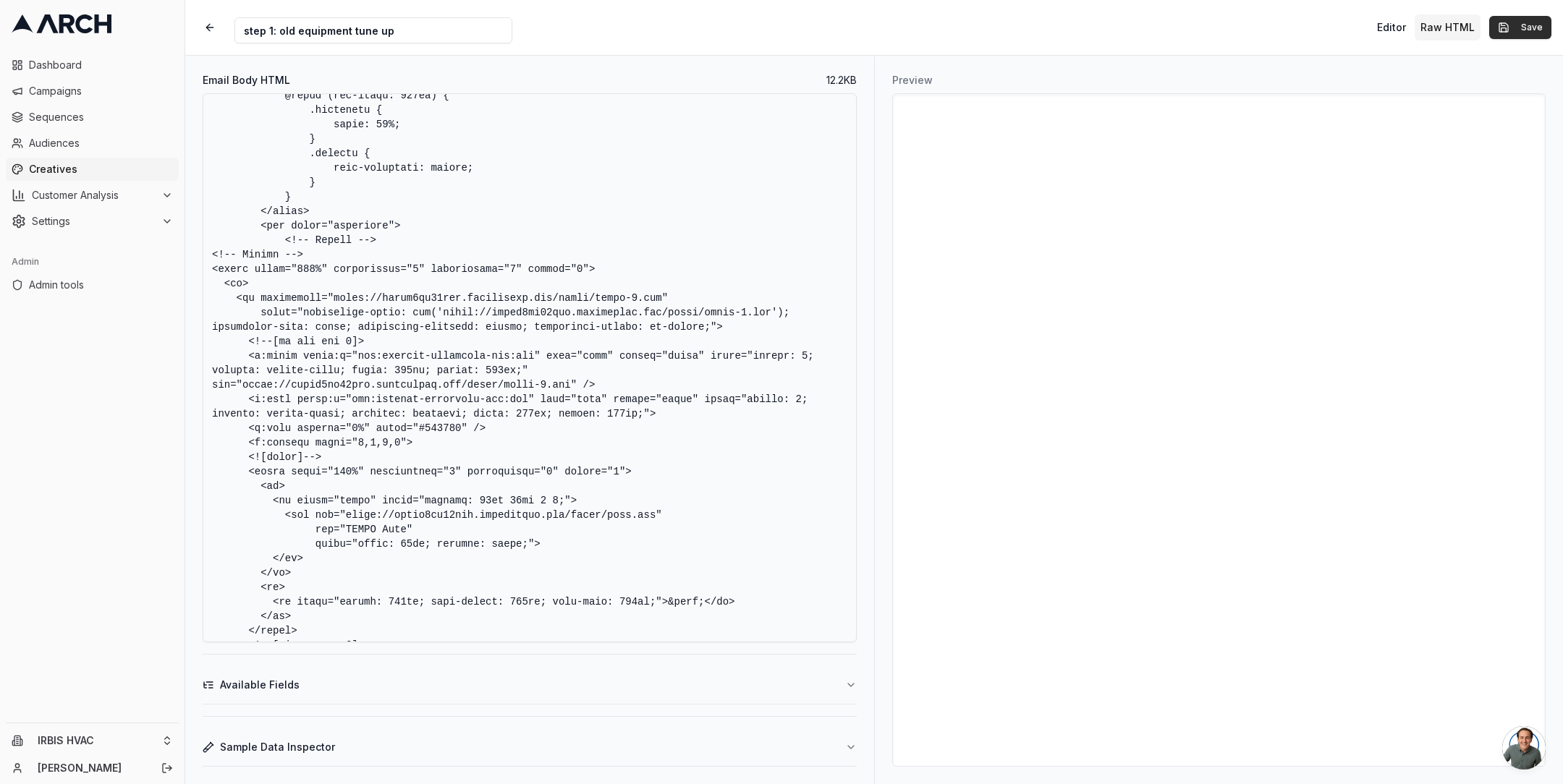
click at [1520, 32] on button "Save" at bounding box center [1520, 27] width 63 height 23
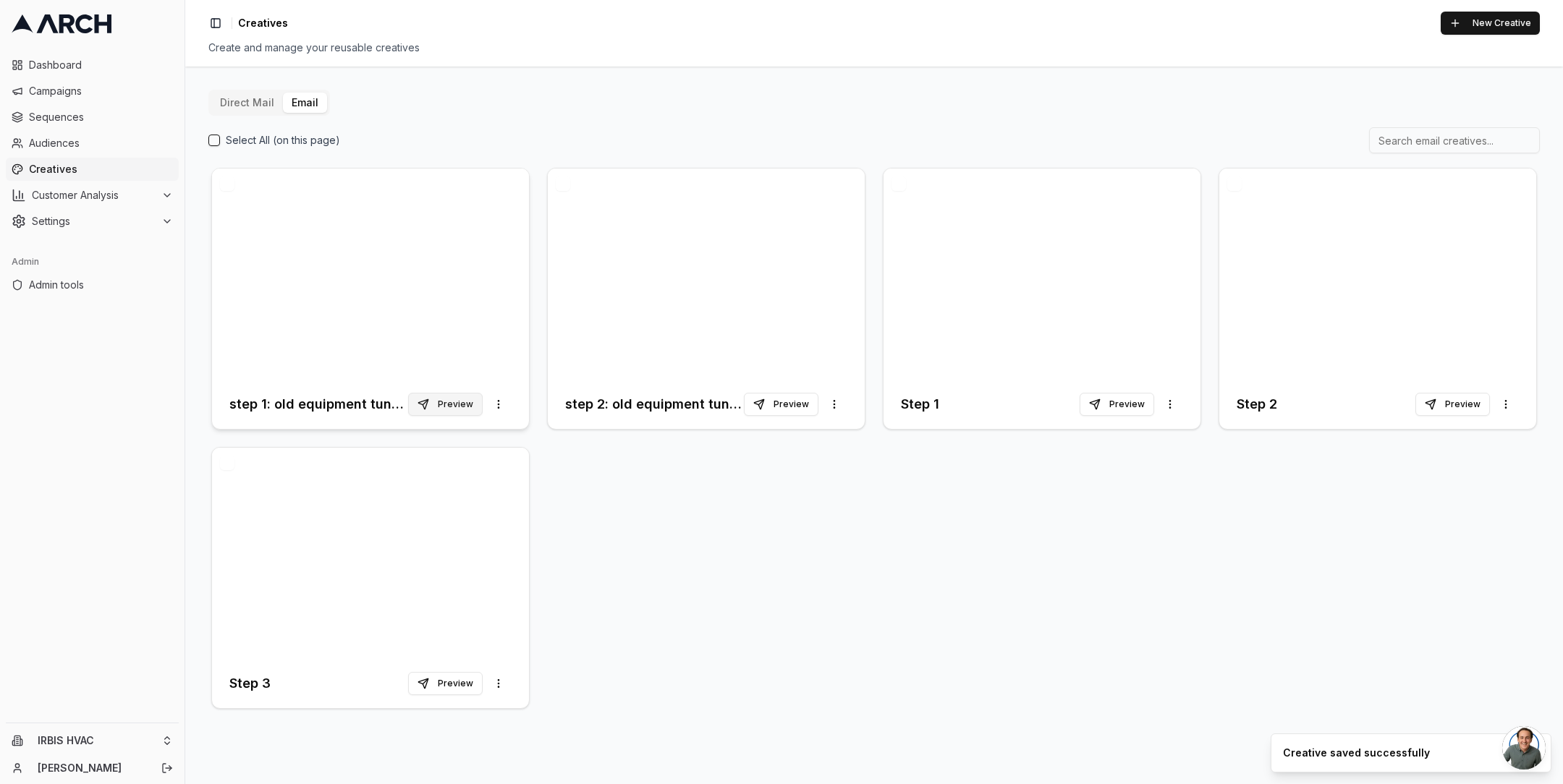
click at [452, 404] on button "Preview" at bounding box center [445, 404] width 74 height 23
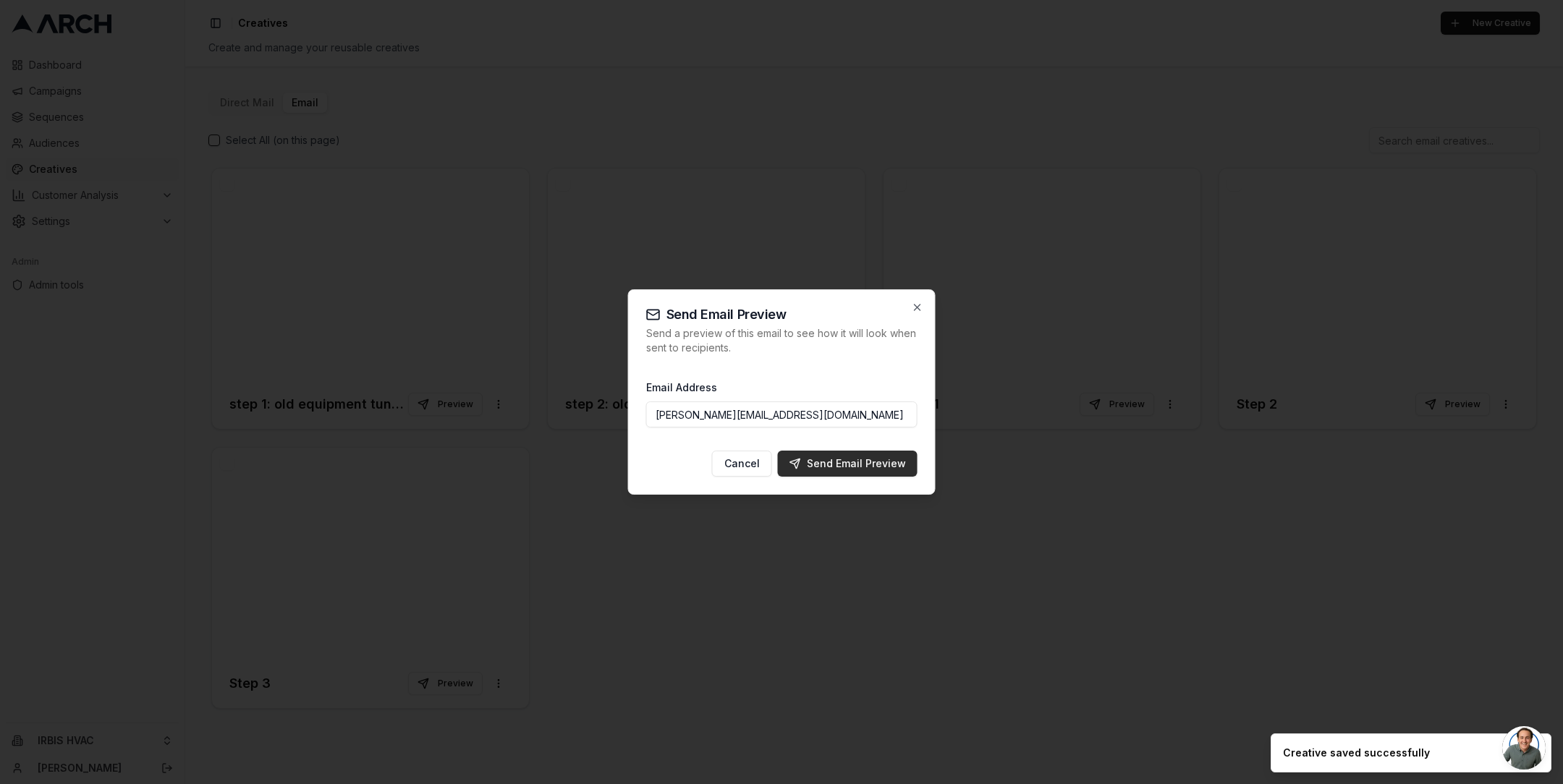
click at [836, 457] on div "Send Email Preview" at bounding box center [847, 463] width 116 height 15
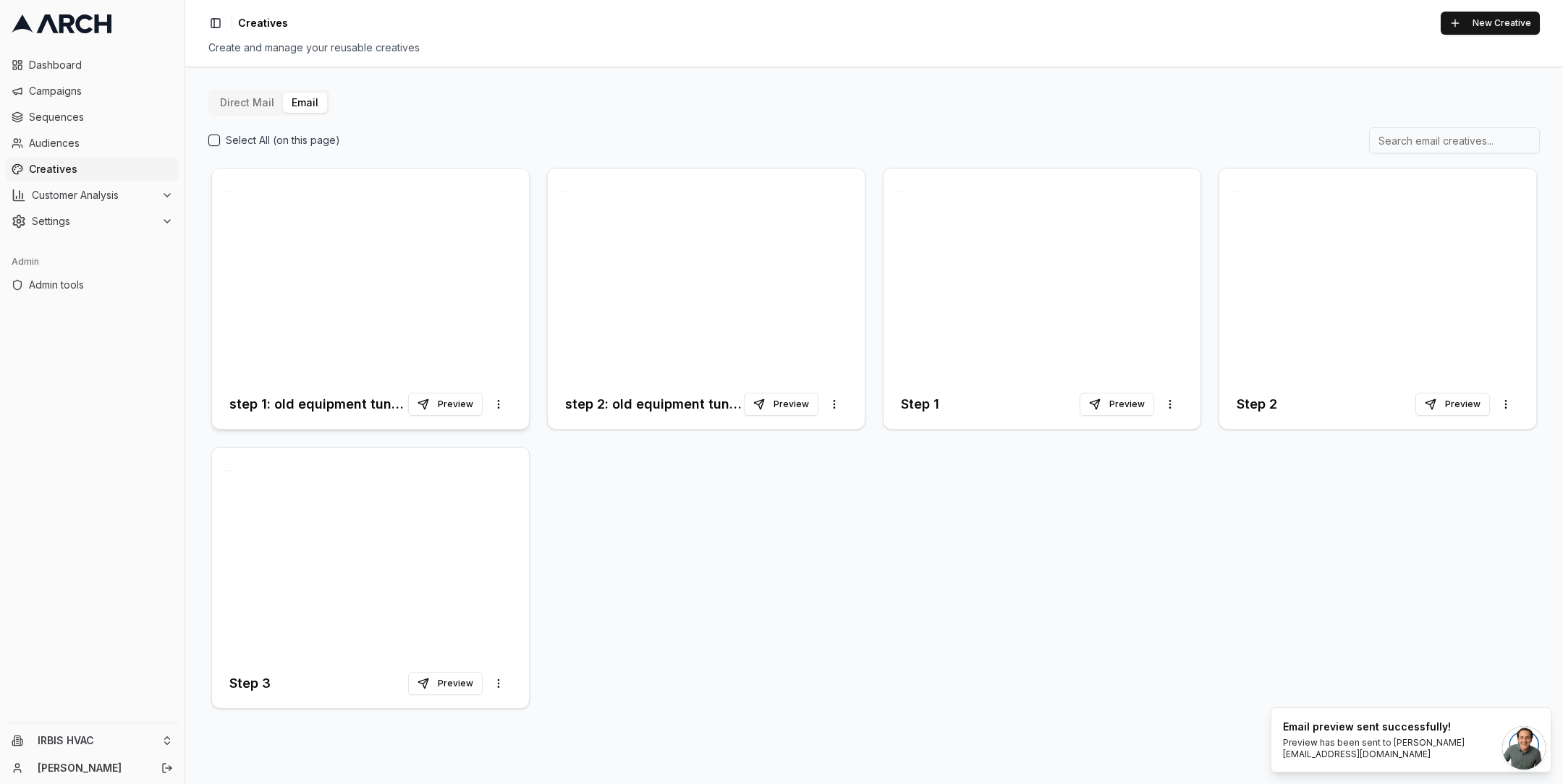
click at [417, 266] on div at bounding box center [370, 274] width 317 height 211
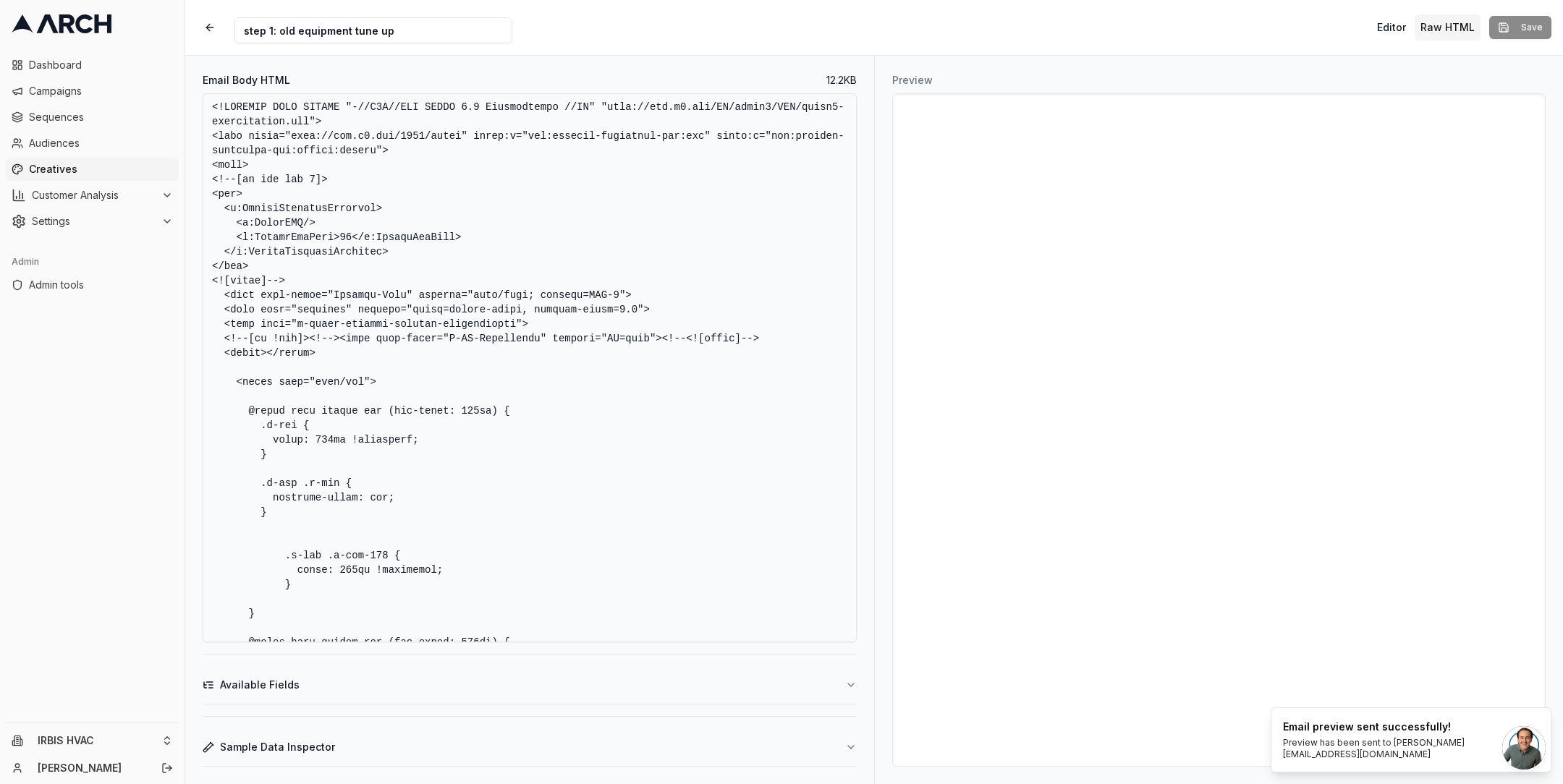
click at [636, 366] on textarea "Email Body HTML" at bounding box center [529, 367] width 654 height 549
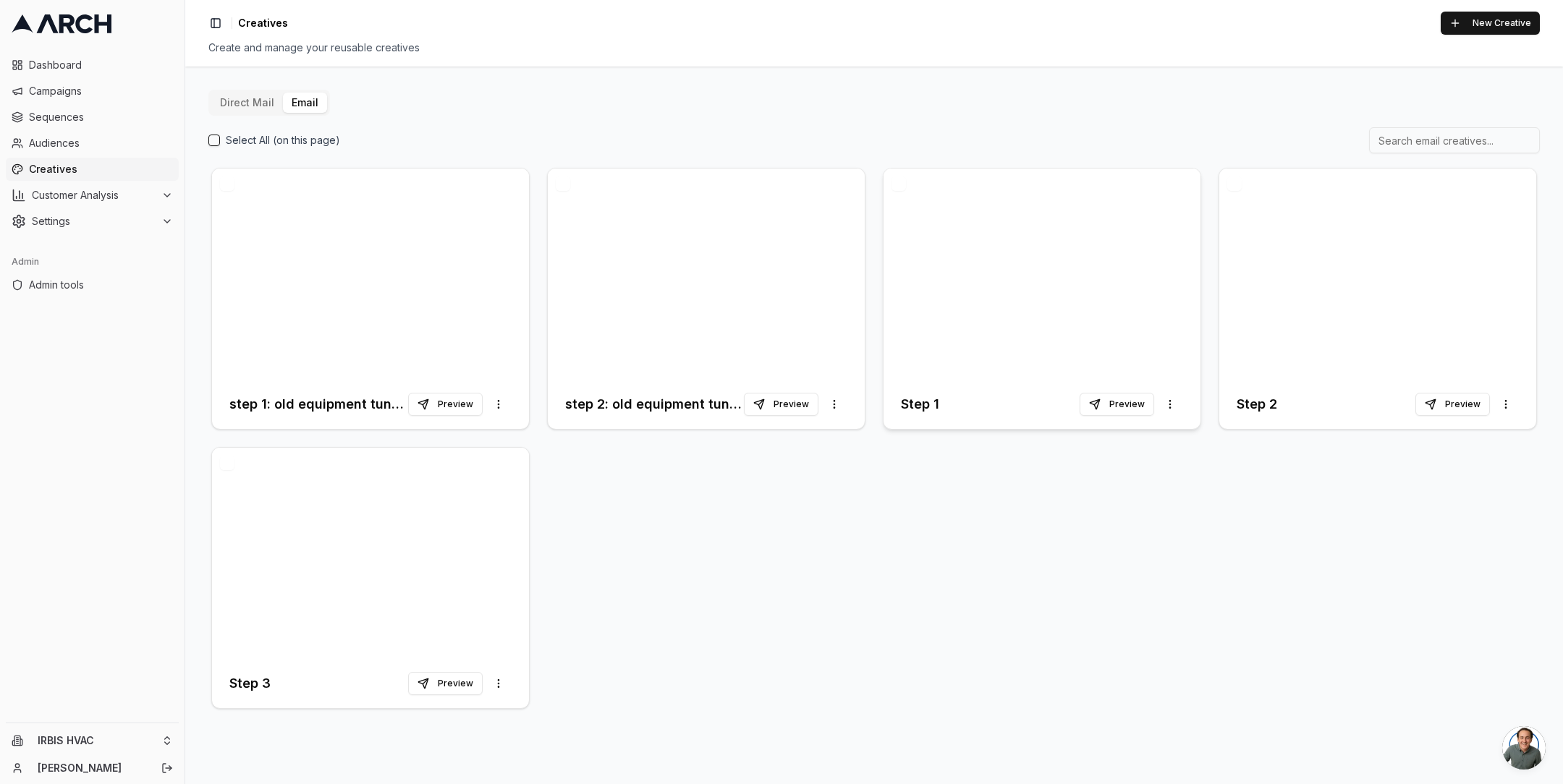
click at [999, 281] on div at bounding box center [1042, 274] width 317 height 211
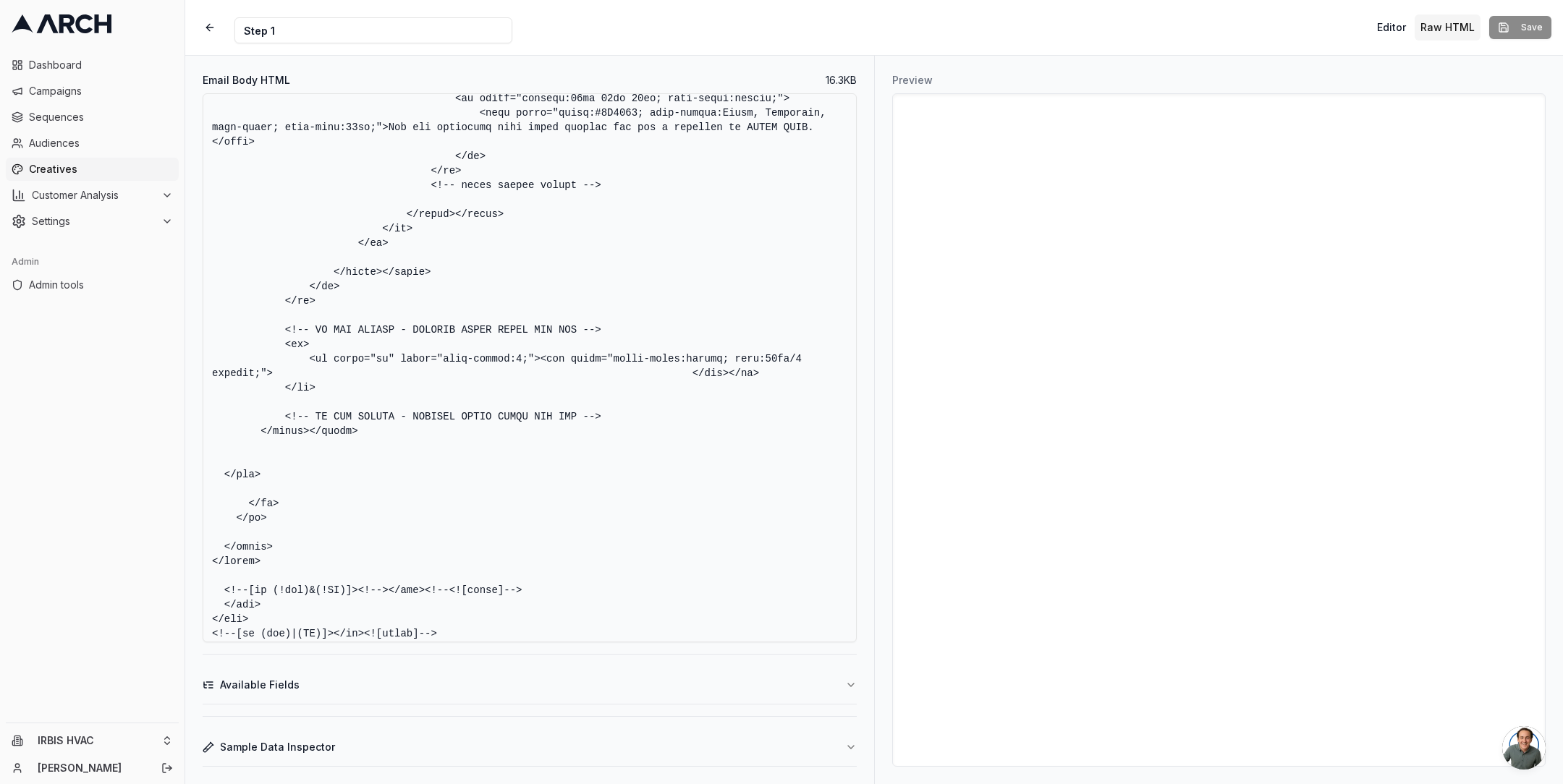
scroll to position [5438, 0]
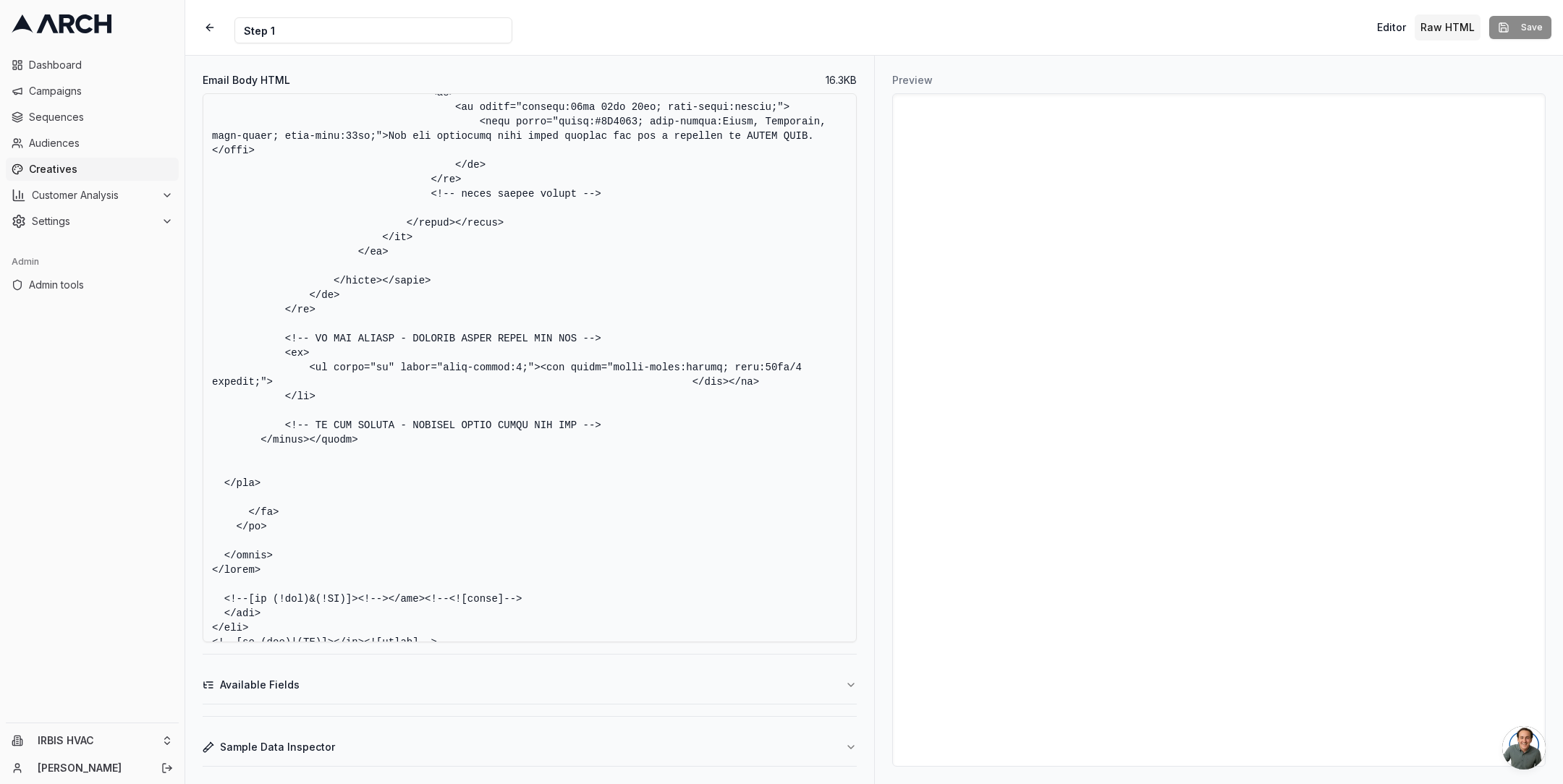
click at [534, 494] on textarea "Email Body HTML" at bounding box center [529, 367] width 654 height 549
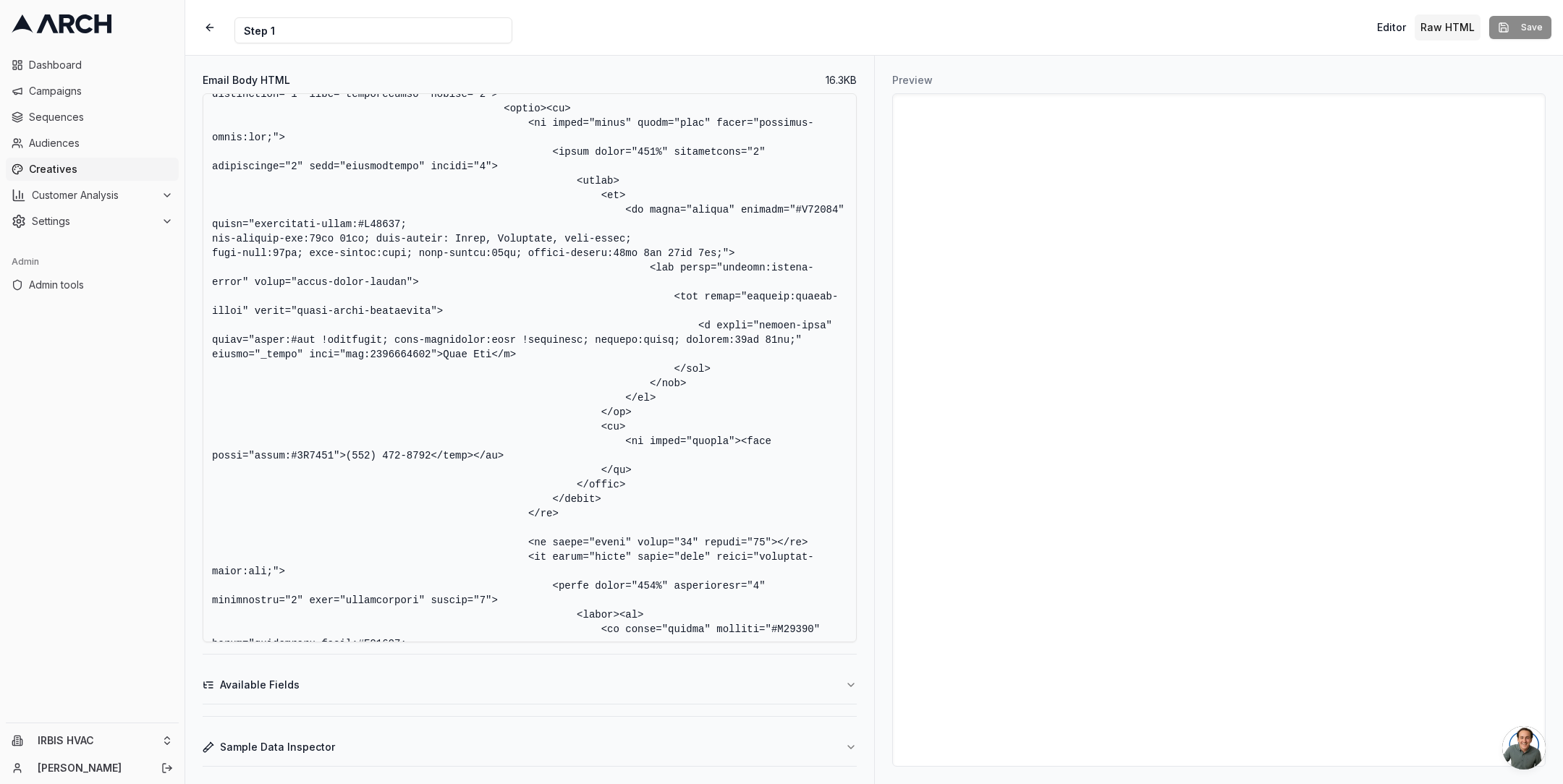
click at [390, 368] on textarea "Email Body HTML" at bounding box center [529, 367] width 654 height 549
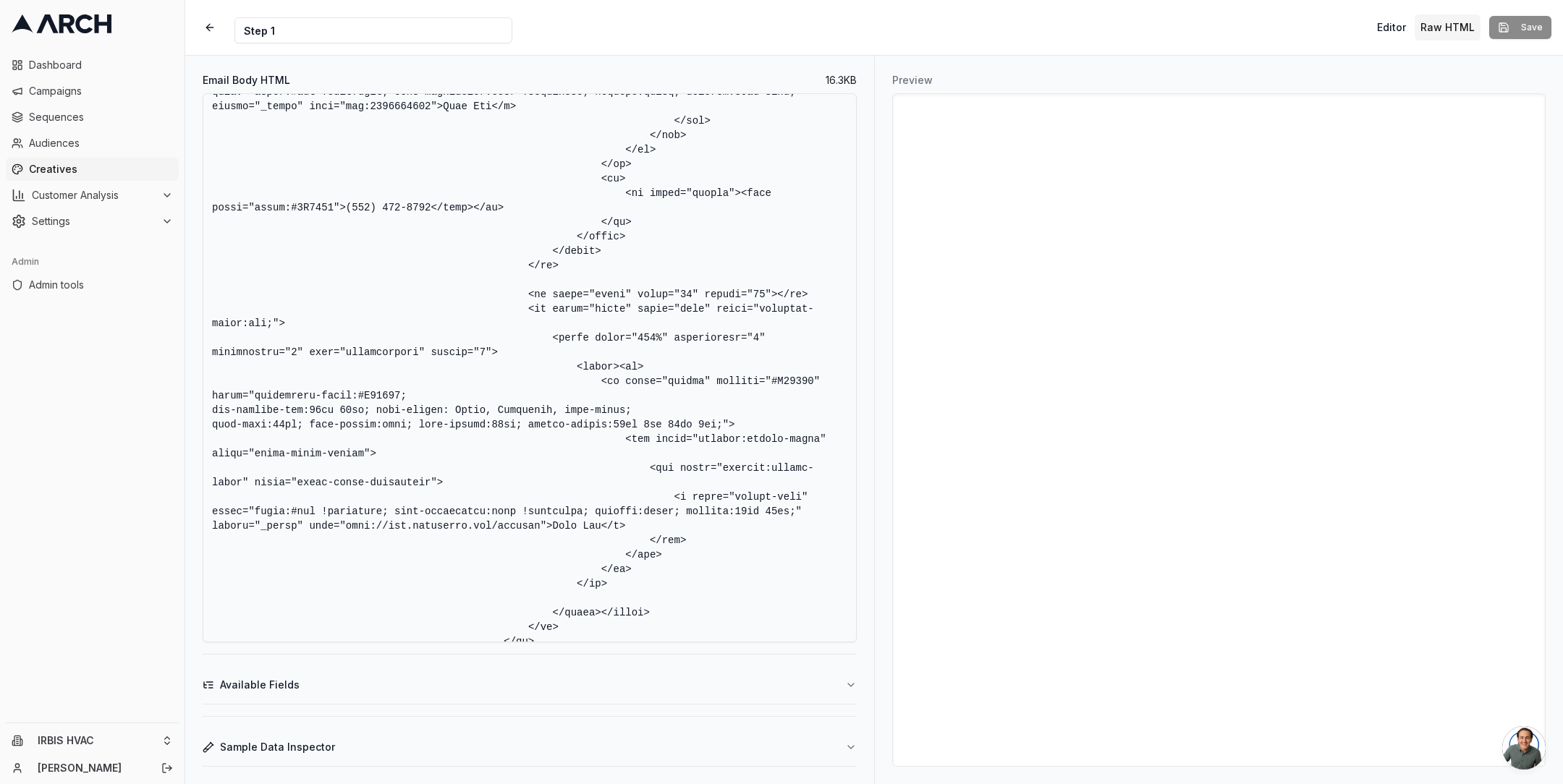
scroll to position [4769, 0]
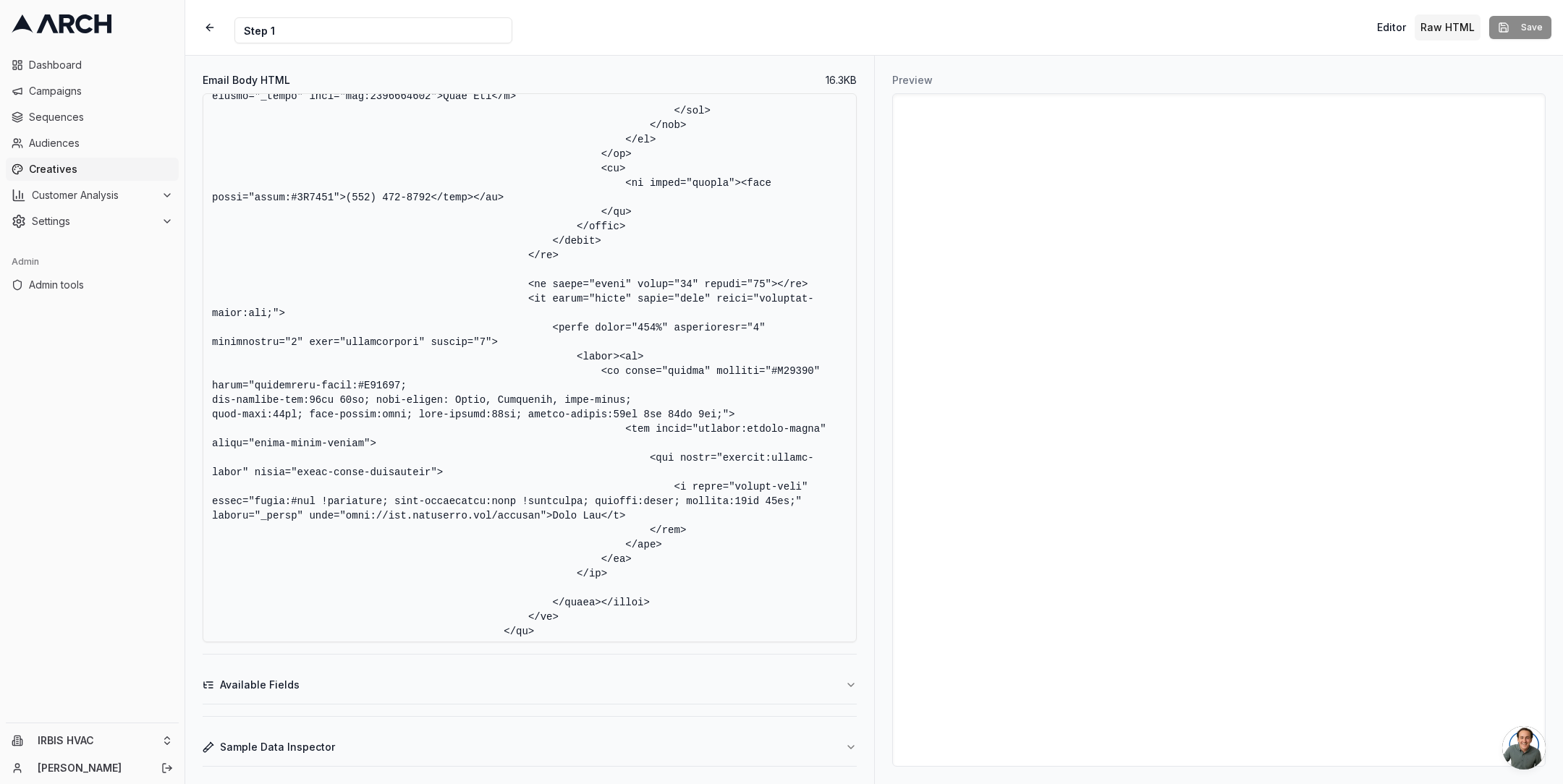
drag, startPoint x: 346, startPoint y: 532, endPoint x: 538, endPoint y: 526, distance: 192.1
click at [538, 526] on textarea "Email Body HTML" at bounding box center [529, 367] width 654 height 549
click at [619, 505] on textarea "Email Body HTML" at bounding box center [529, 367] width 654 height 549
click at [699, 432] on textarea "Email Body HTML" at bounding box center [529, 367] width 654 height 549
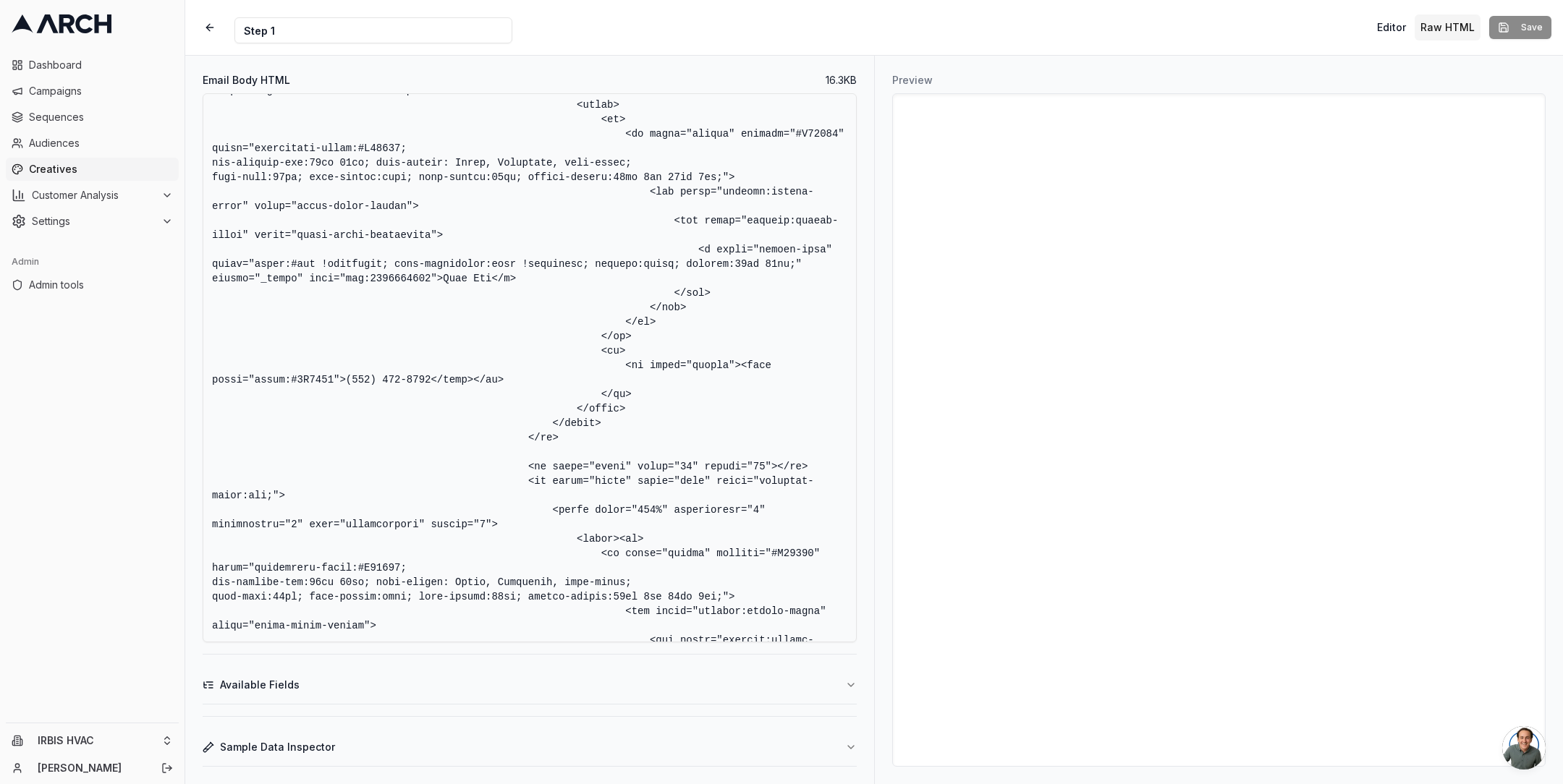
scroll to position [4580, 0]
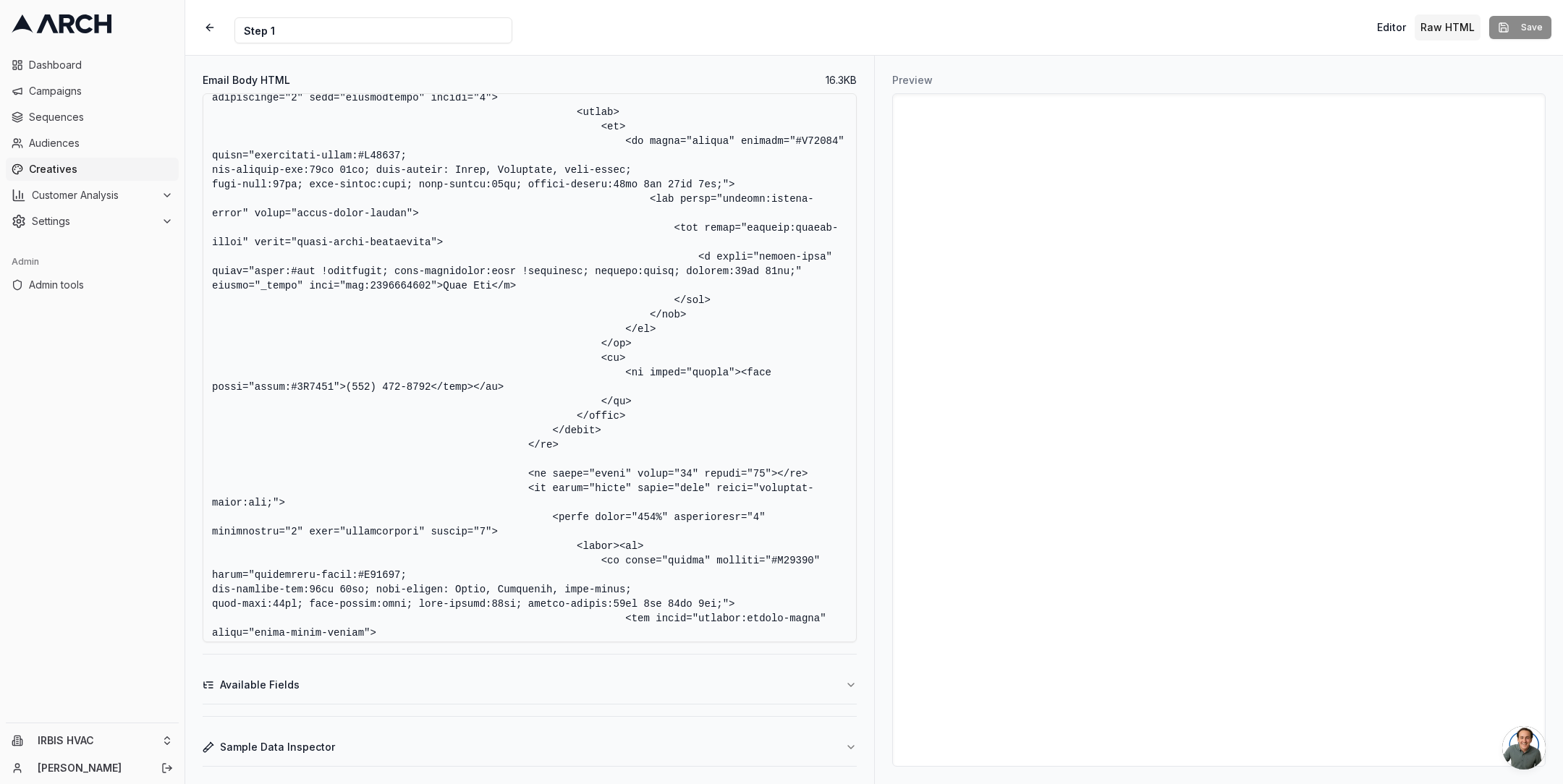
drag, startPoint x: 602, startPoint y: 375, endPoint x: 652, endPoint y: 413, distance: 62.8
click at [652, 413] on textarea "Email Body HTML" at bounding box center [529, 367] width 654 height 549
click at [635, 308] on textarea "Email Body HTML" at bounding box center [529, 367] width 654 height 549
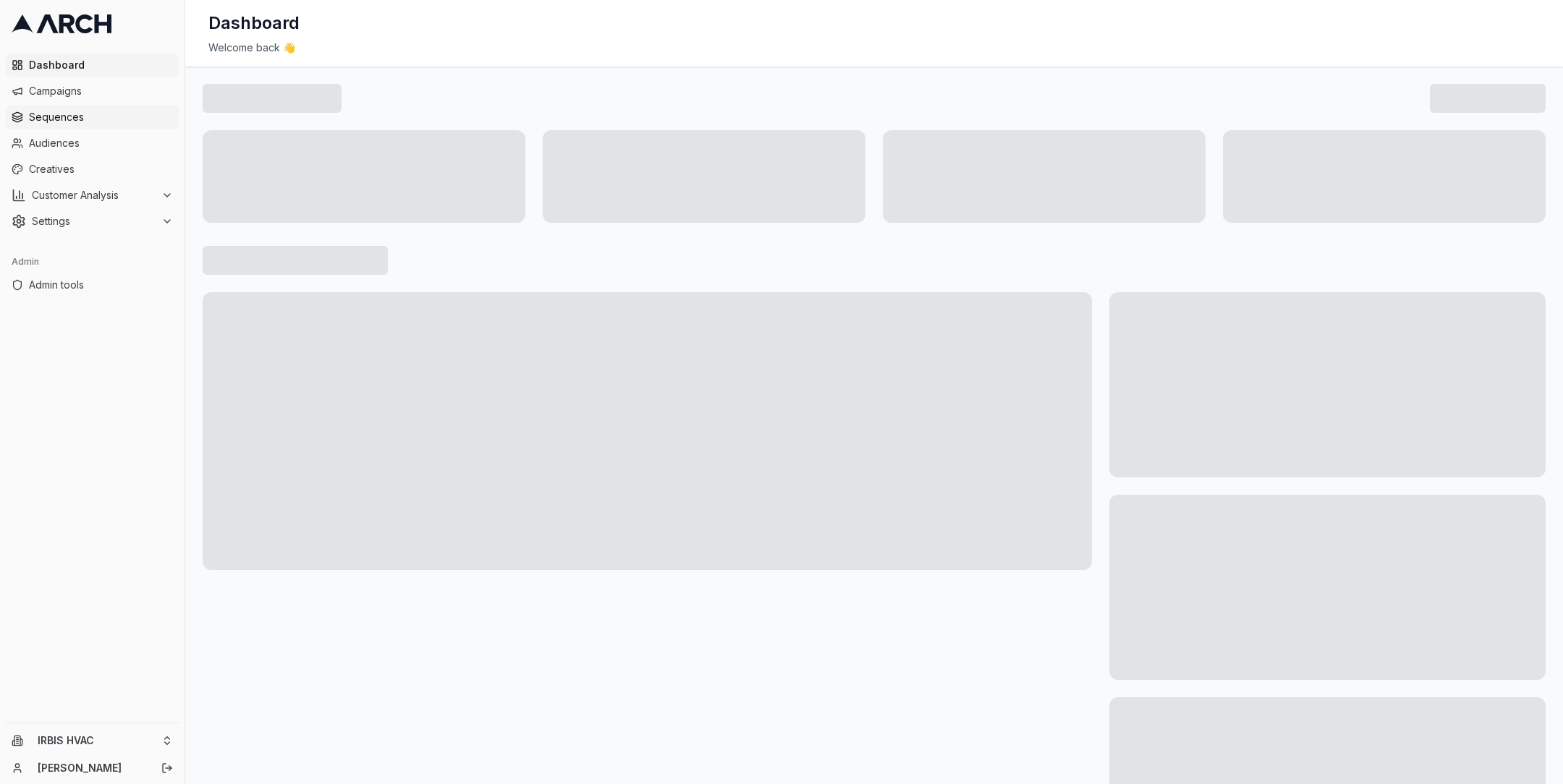
click at [81, 115] on span "Sequences" at bounding box center [100, 117] width 144 height 15
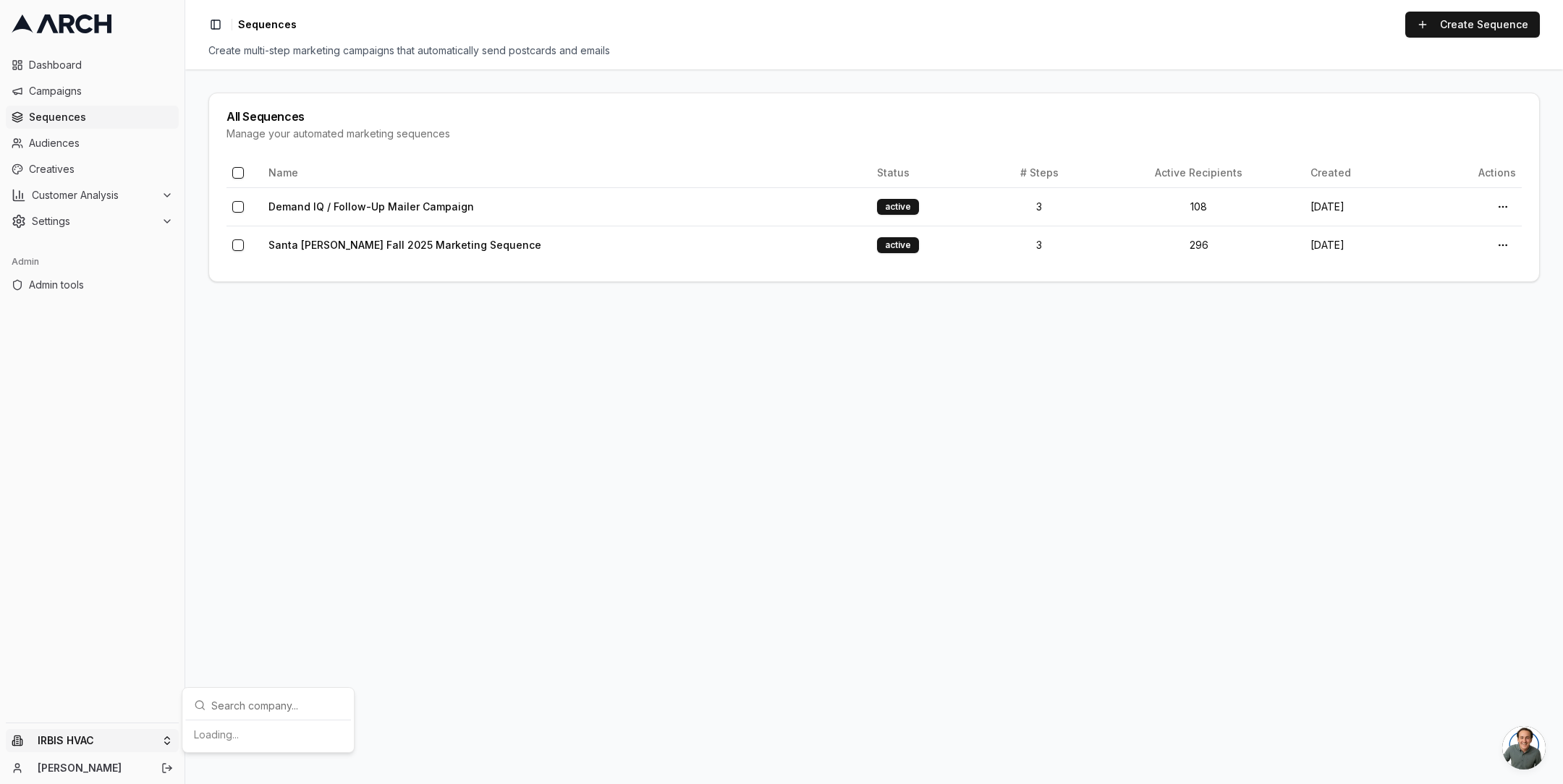
click at [81, 751] on html "Dashboard Campaigns Sequences Audiences Creatives Customer Analysis Settings Ad…" at bounding box center [782, 392] width 1563 height 784
click at [291, 582] on div "Arch Demo" at bounding box center [267, 592] width 160 height 23
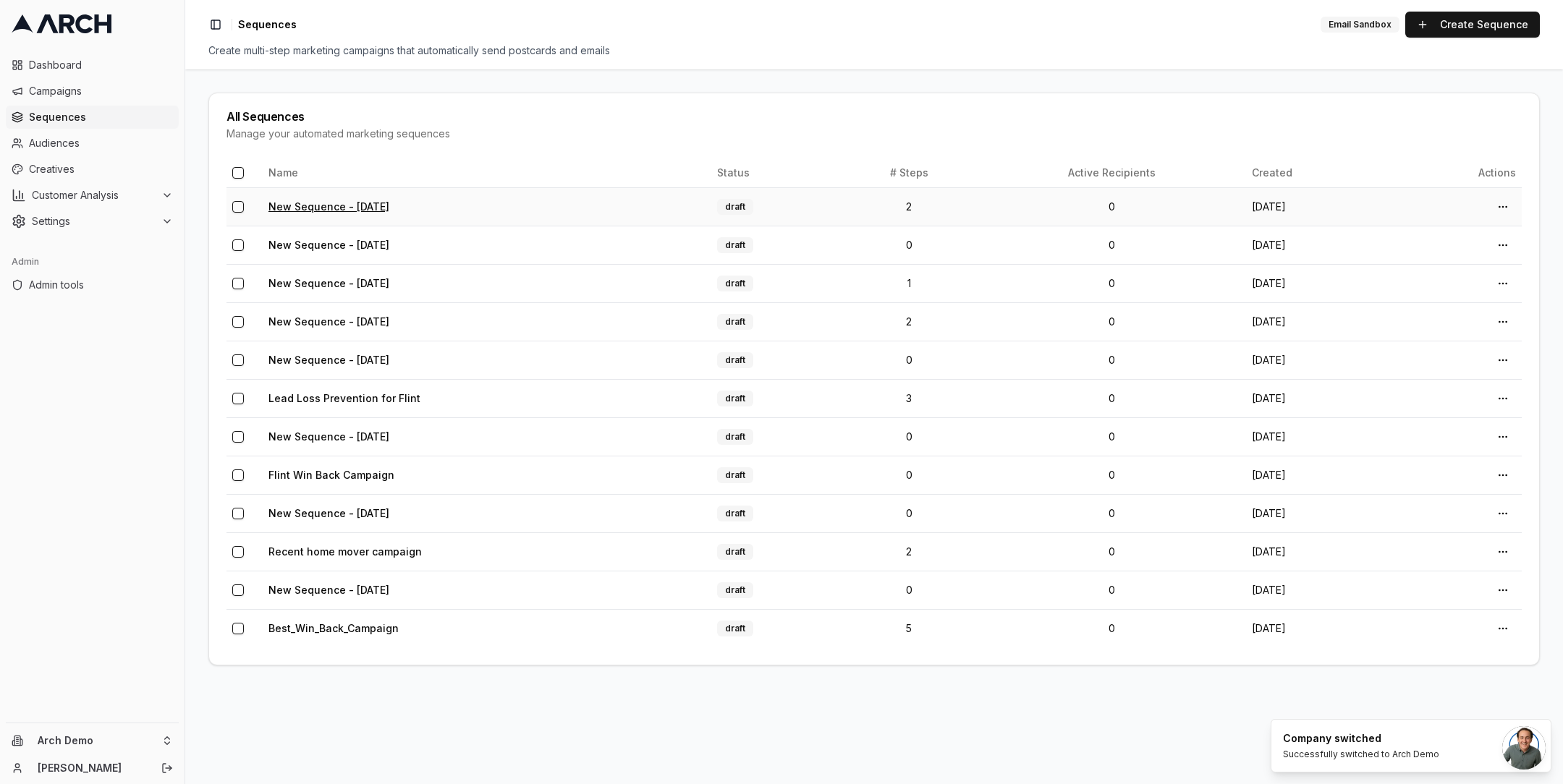
click at [343, 201] on link "New Sequence - [DATE]" at bounding box center [329, 206] width 121 height 12
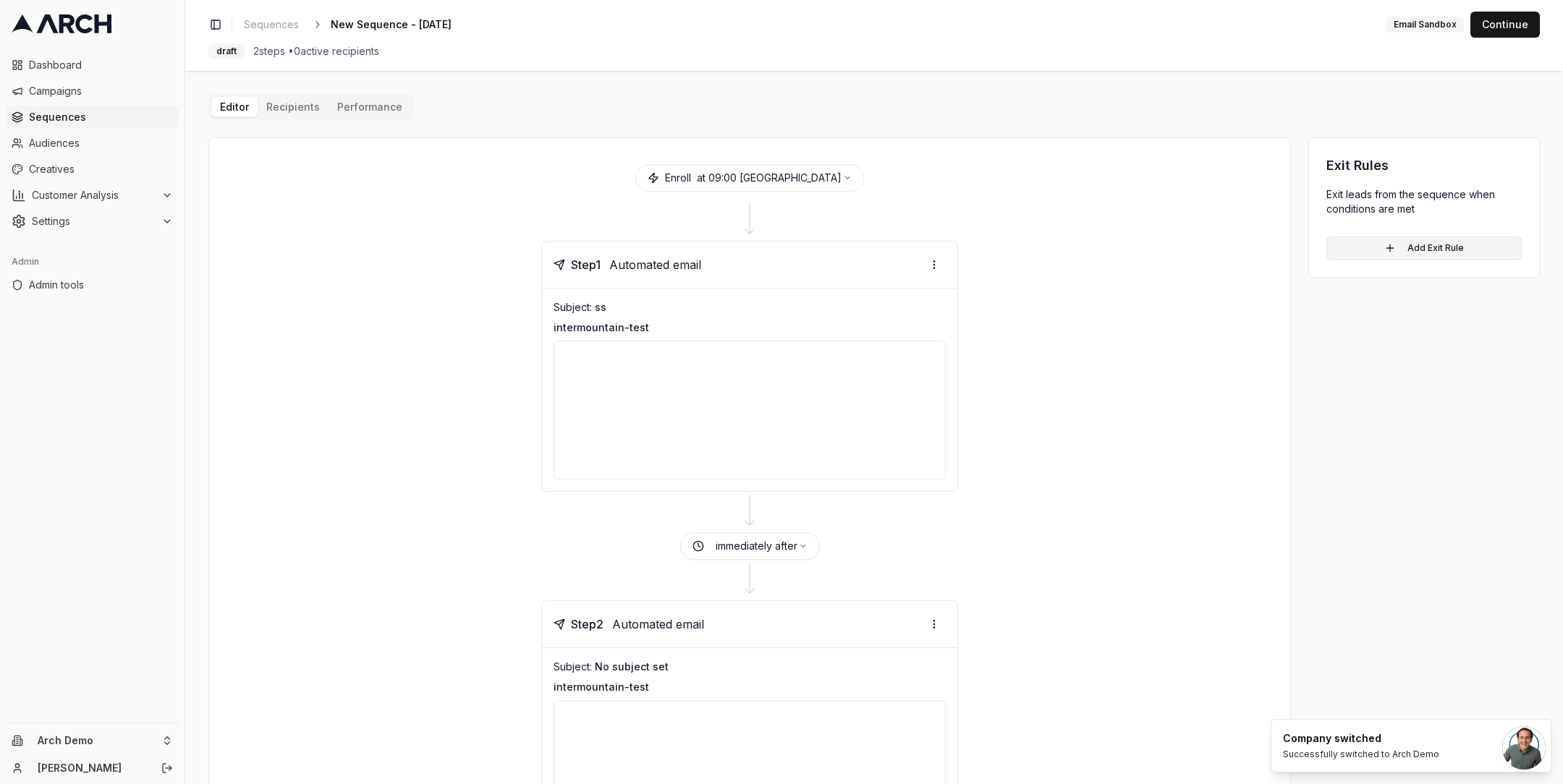
click at [1410, 241] on button "Add Exit Rule" at bounding box center [1424, 247] width 196 height 23
click at [1407, 272] on html "Dashboard Campaigns Sequences Audiences Creatives Customer Analysis Settings Ad…" at bounding box center [782, 392] width 1563 height 784
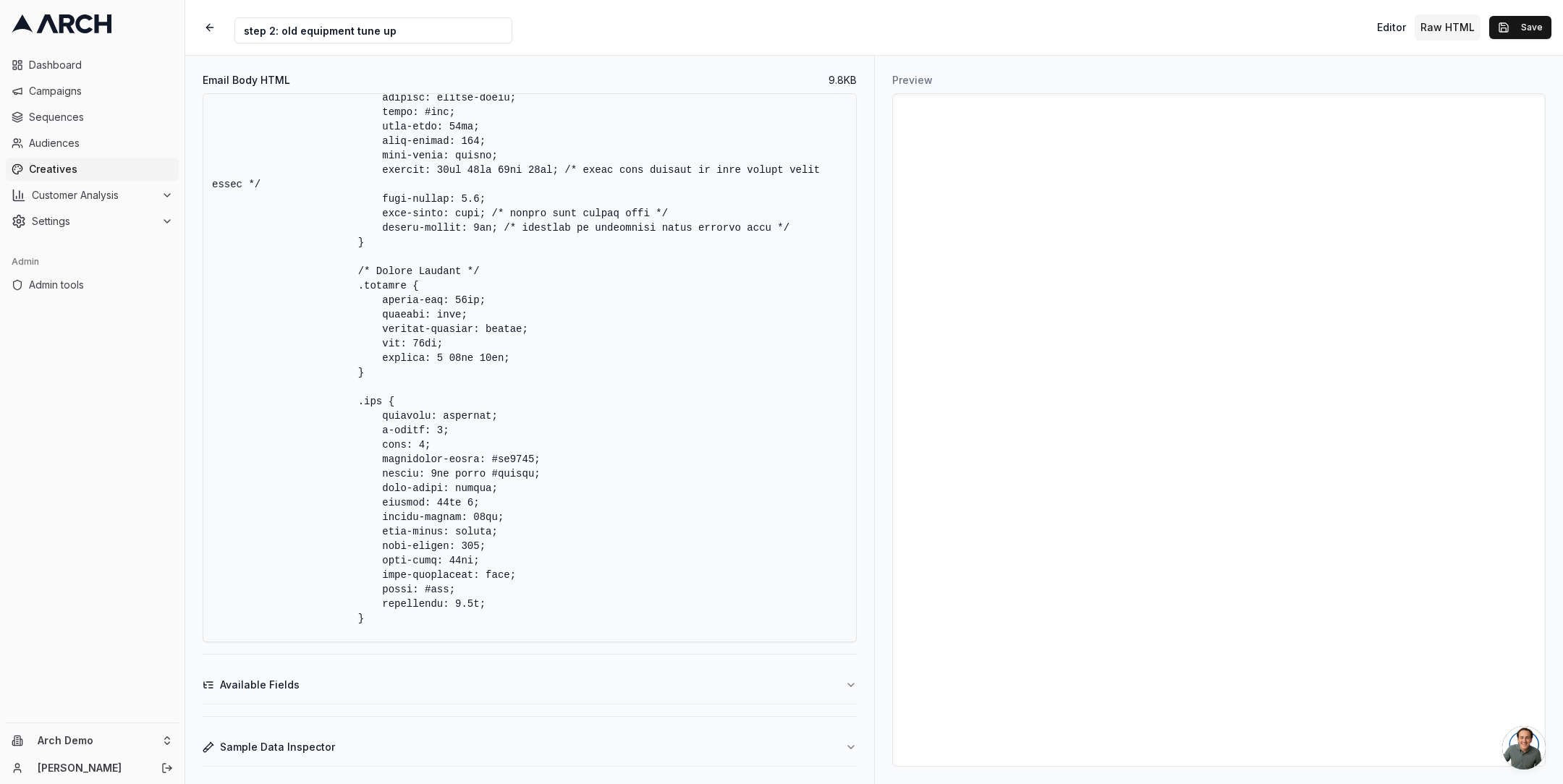
scroll to position [1614, 0]
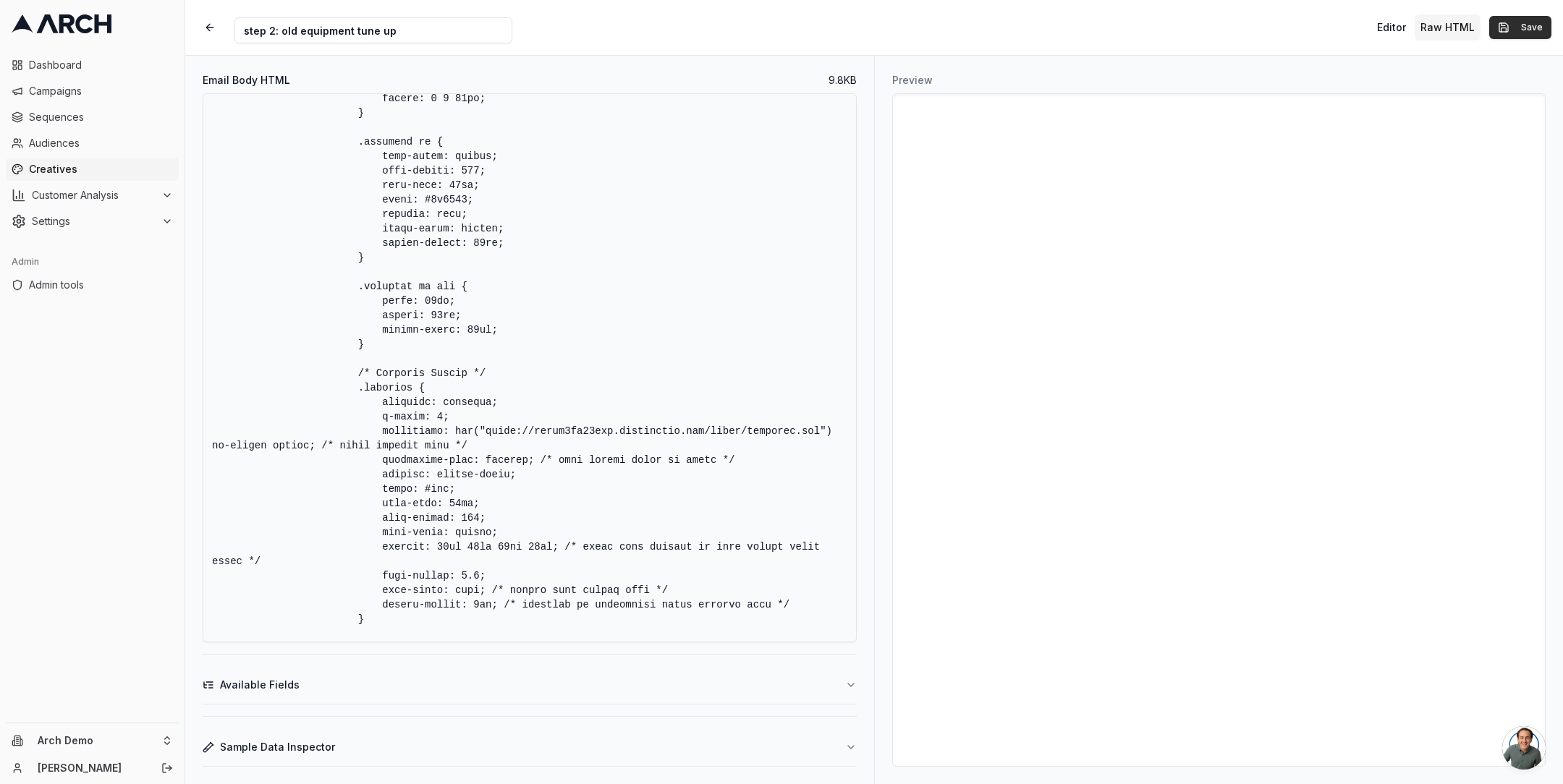
click at [1510, 31] on button "Save" at bounding box center [1520, 27] width 63 height 23
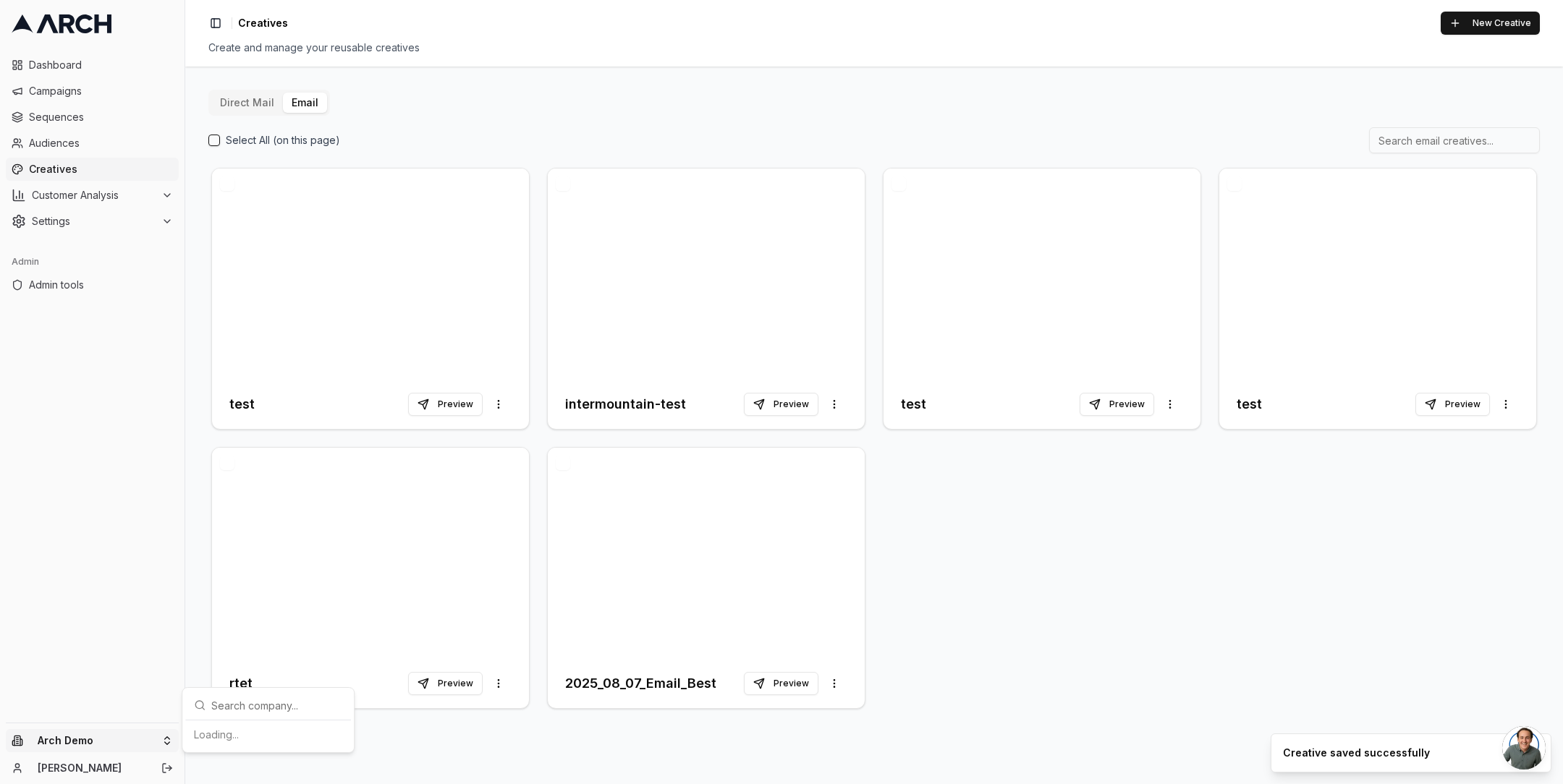
click at [157, 731] on html "Dashboard Campaigns Sequences Audiences Creatives Customer Analysis Settings Ad…" at bounding box center [782, 392] width 1563 height 784
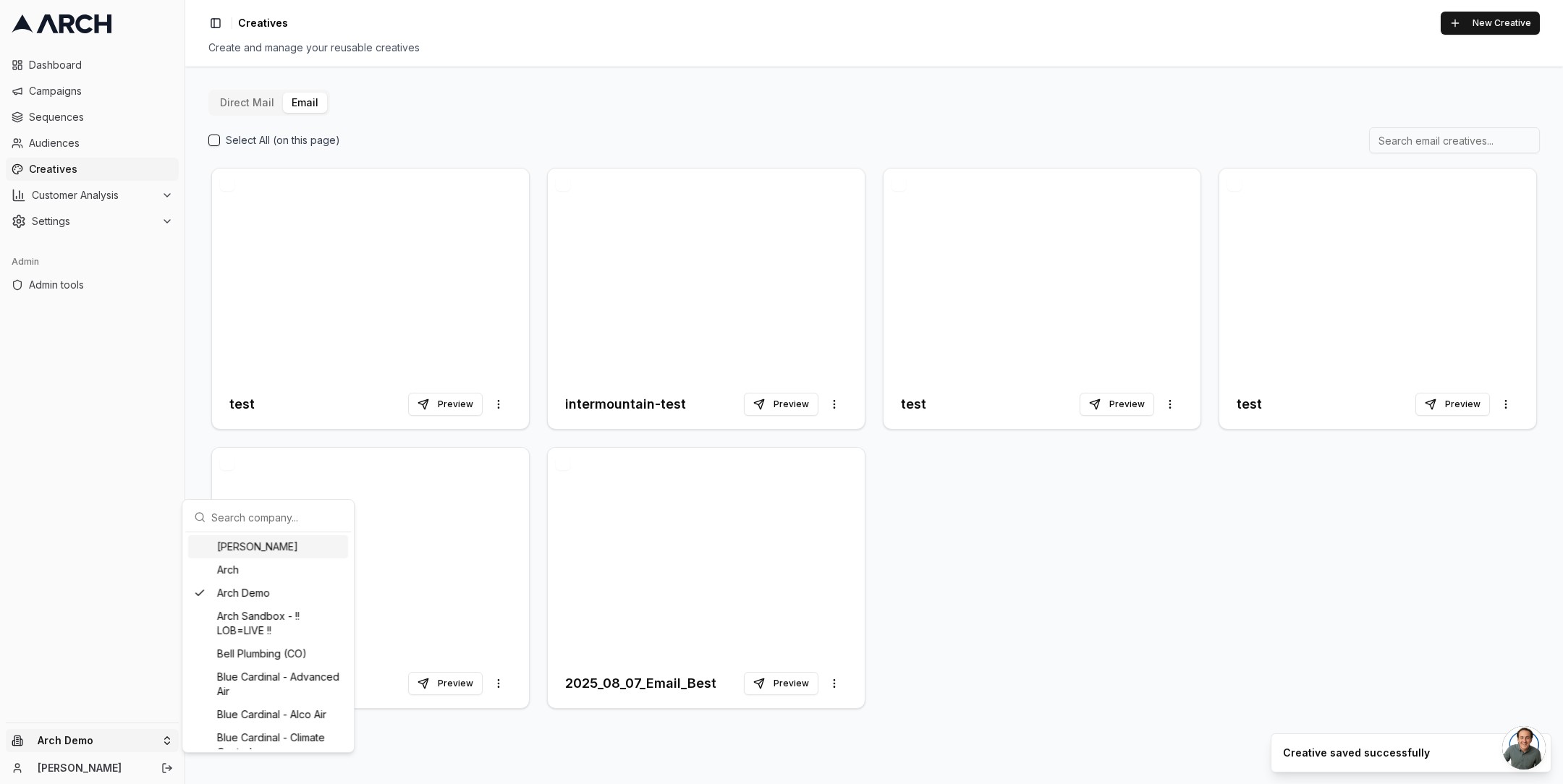
click at [256, 513] on input "text" at bounding box center [277, 516] width 131 height 29
type input "irbis"
click at [243, 732] on div "IRBIS HVAC" at bounding box center [267, 734] width 160 height 23
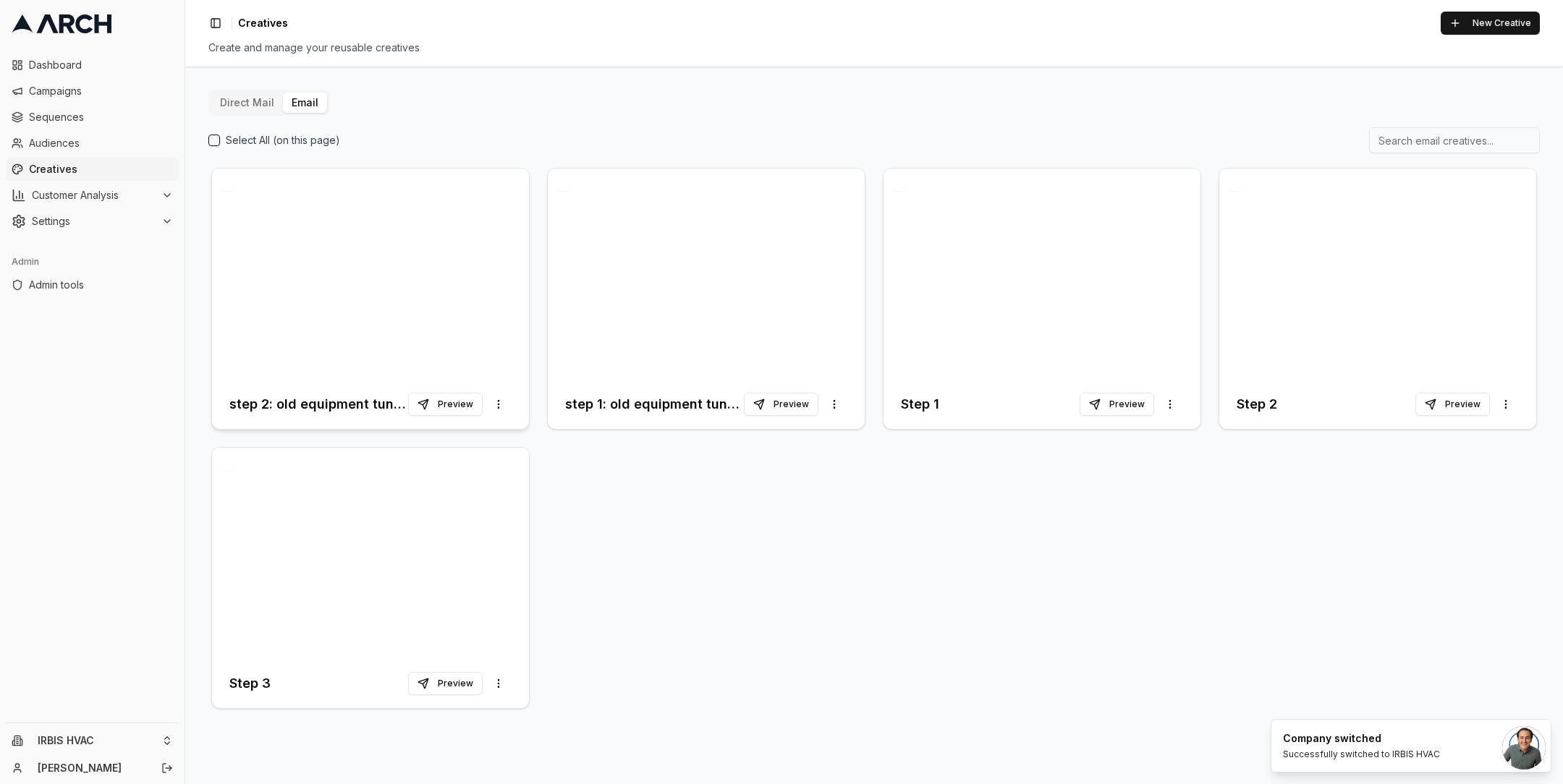
click at [398, 289] on div at bounding box center [370, 274] width 317 height 211
click at [450, 396] on button "Preview" at bounding box center [445, 404] width 74 height 23
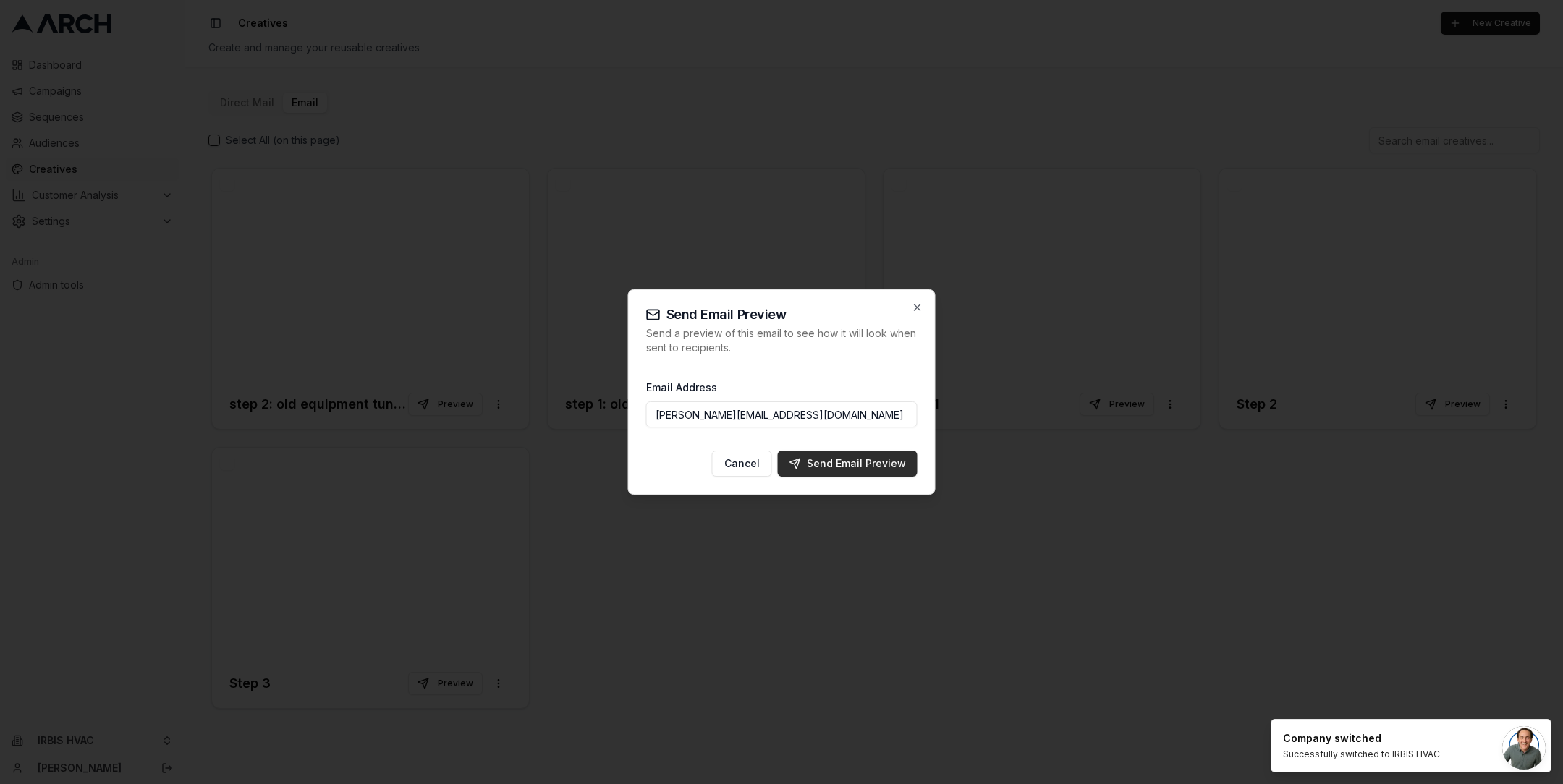
click at [857, 463] on div "Send Email Preview" at bounding box center [847, 463] width 116 height 15
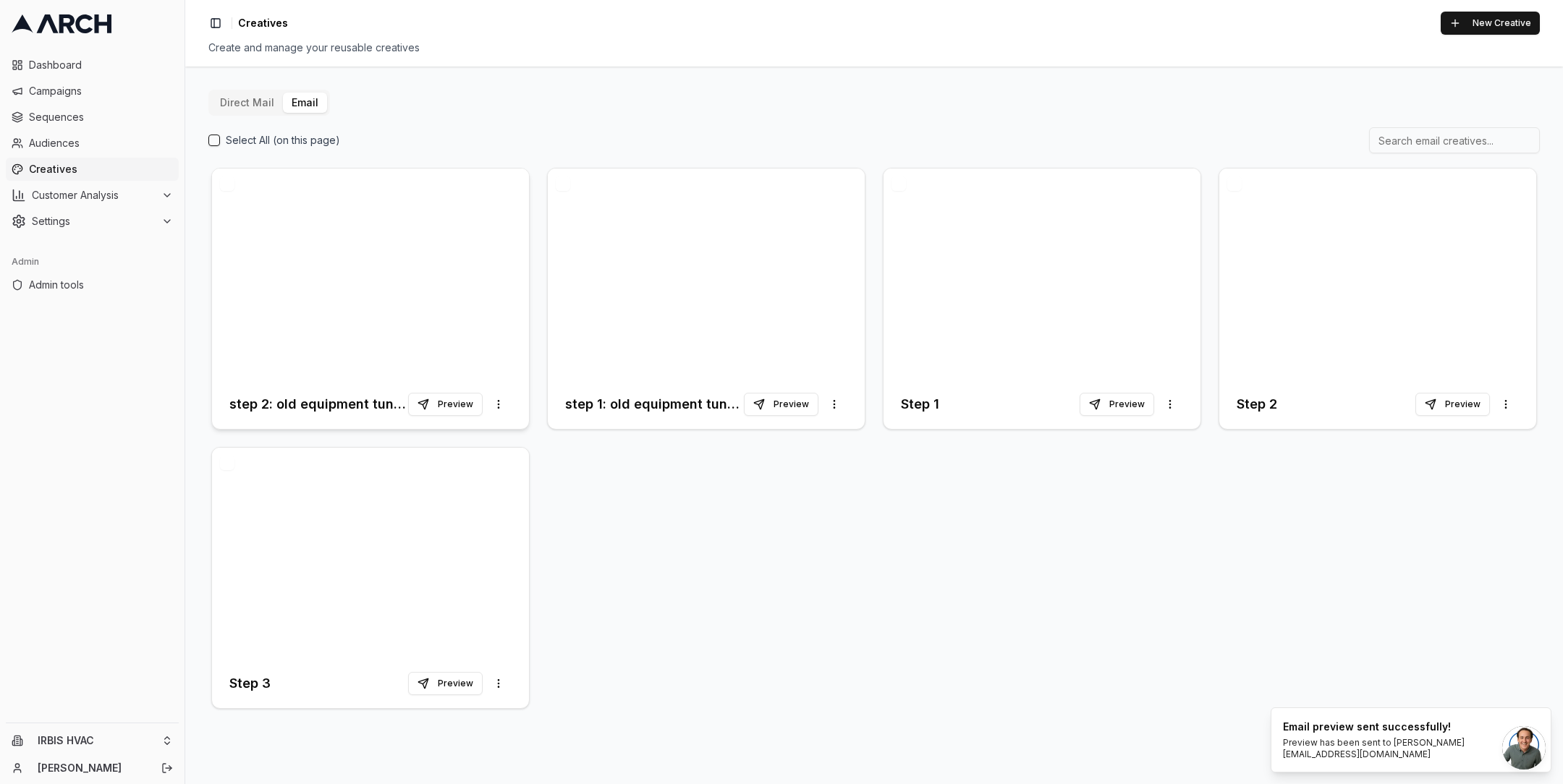
click at [405, 304] on div at bounding box center [370, 274] width 317 height 211
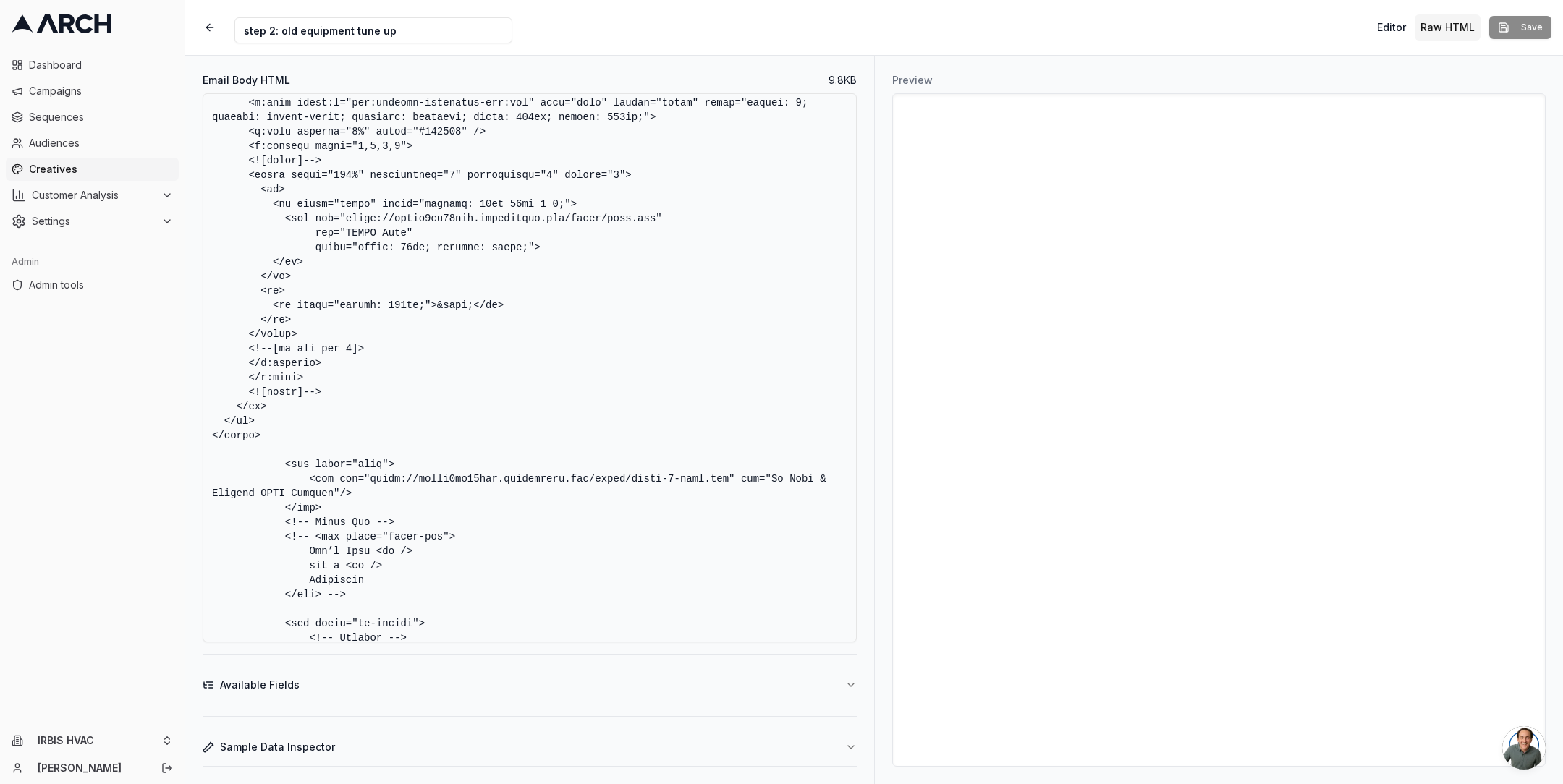
scroll to position [2946, 0]
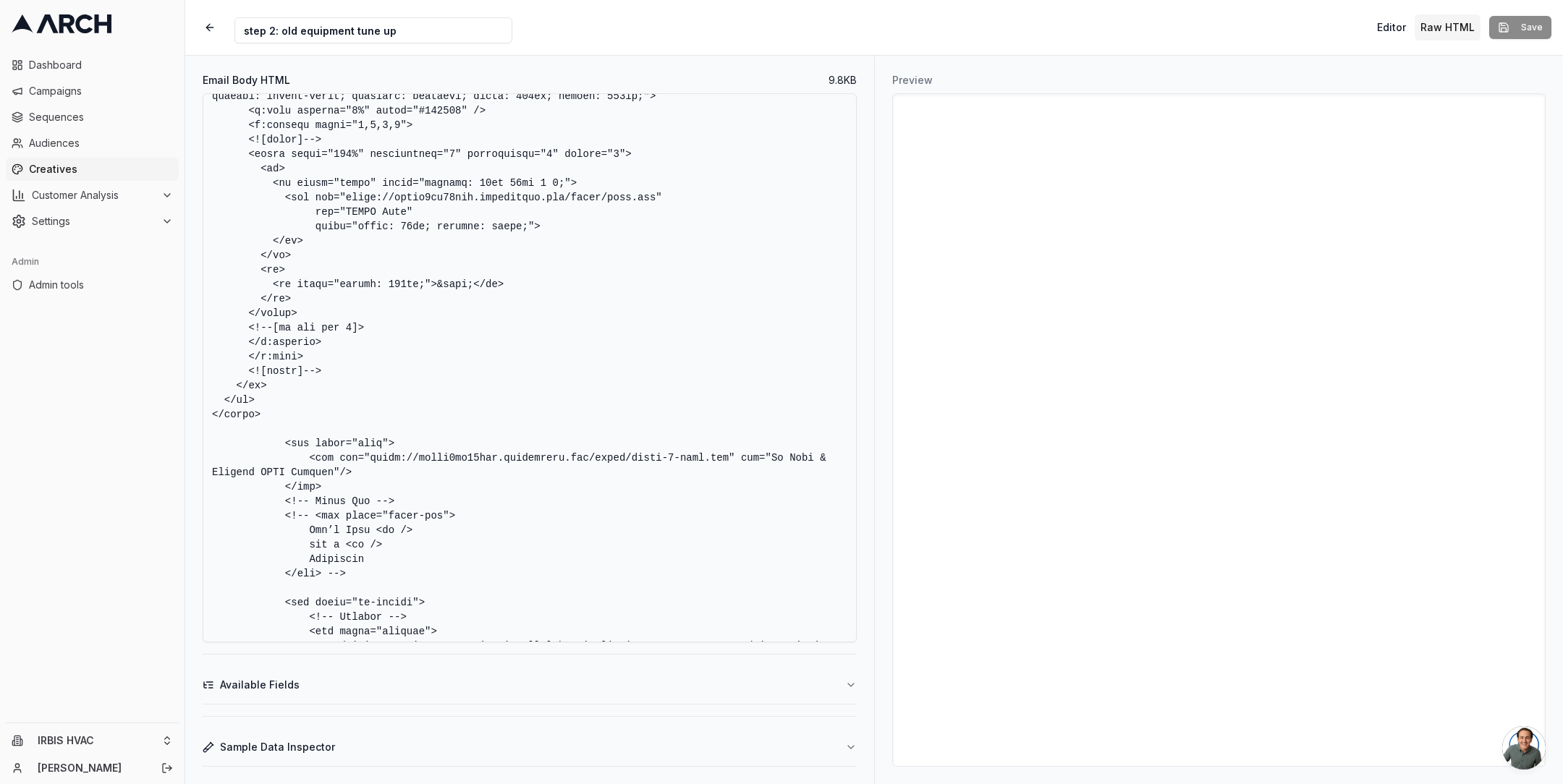
drag, startPoint x: 213, startPoint y: 217, endPoint x: 441, endPoint y: 567, distance: 417.7
click at [441, 567] on textarea "Email Body HTML" at bounding box center [529, 367] width 654 height 549
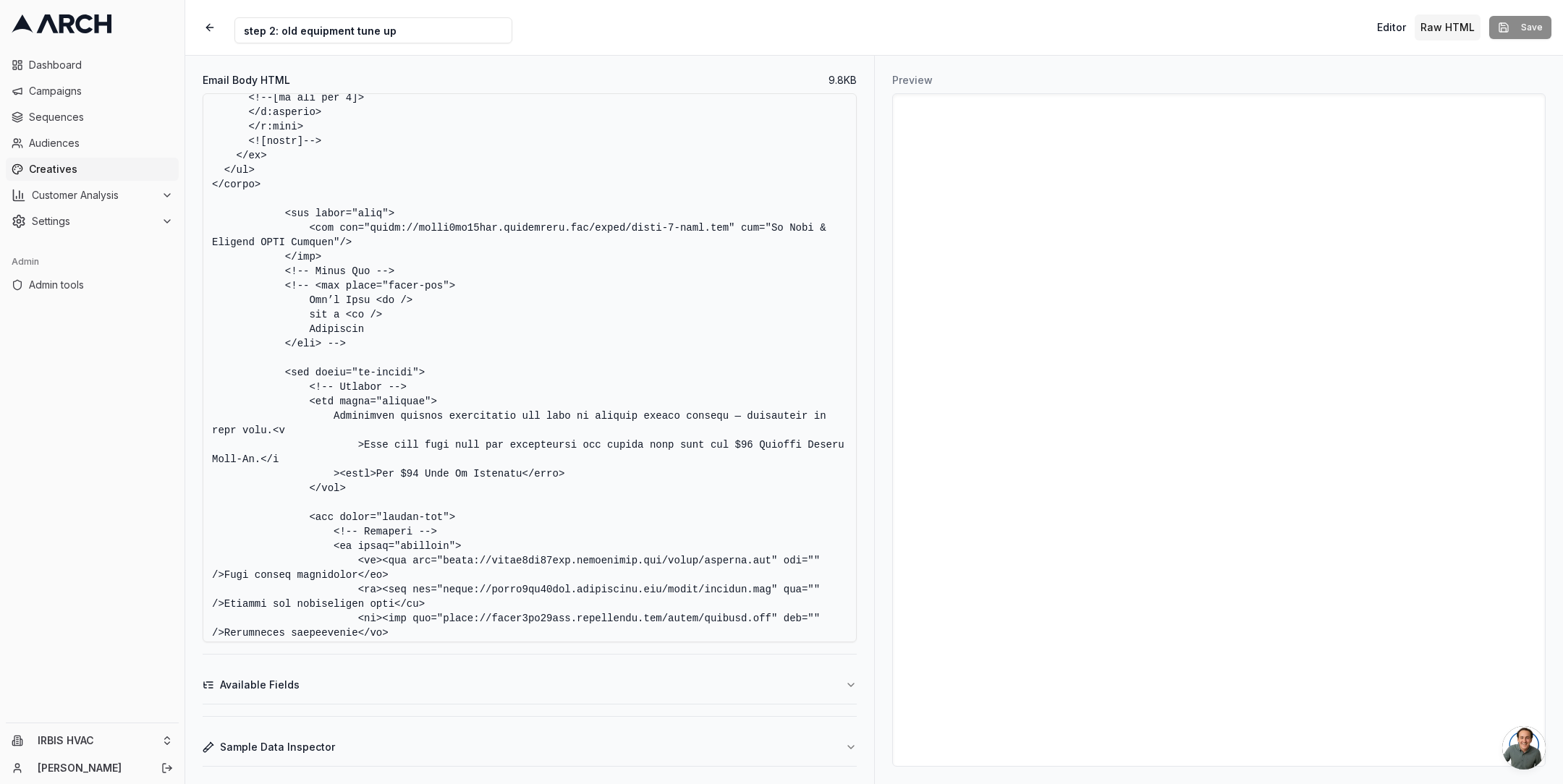
scroll to position [3179, 0]
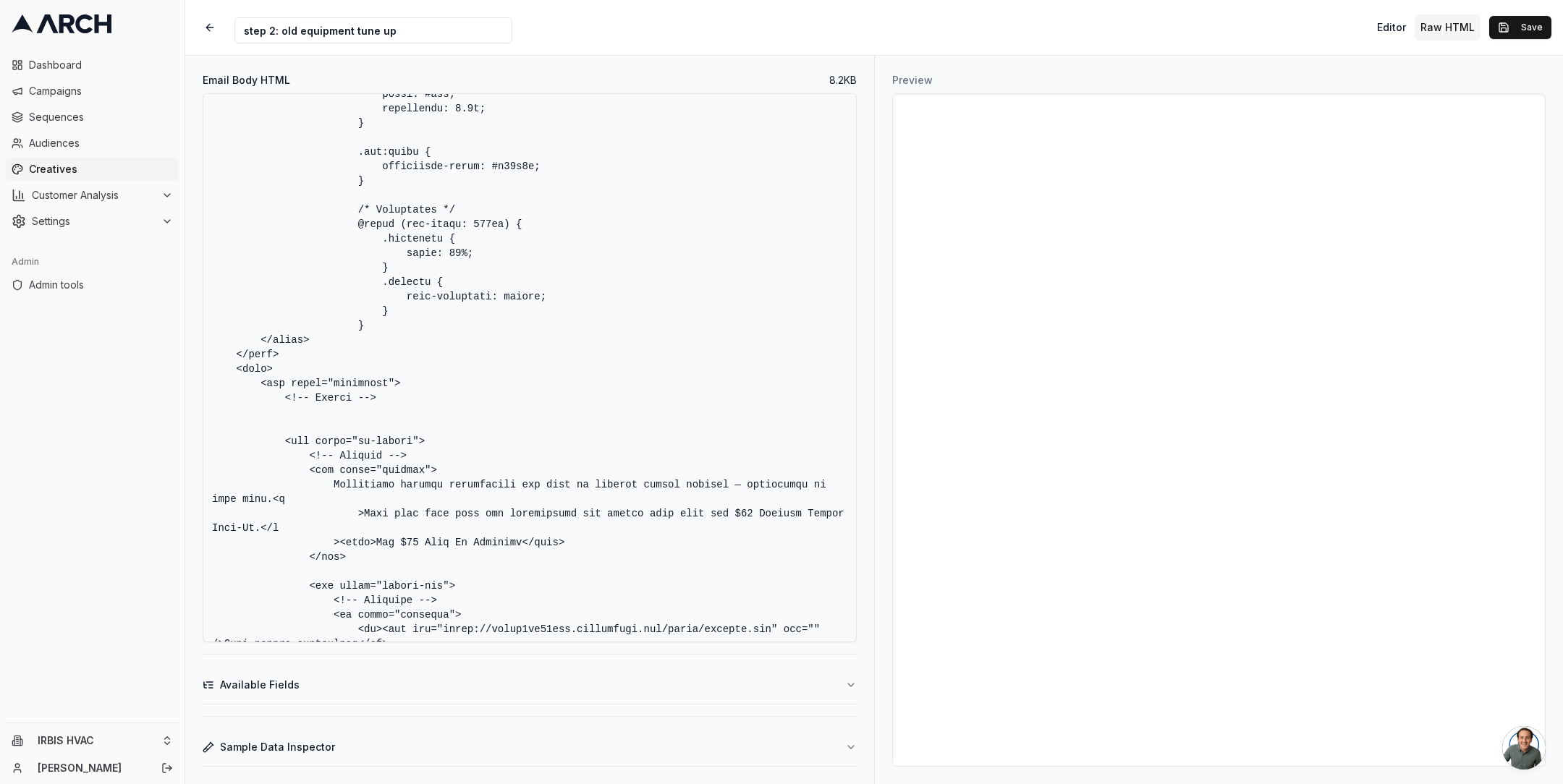
paste textarea "<!-- hero --> <tr> <td align="center" valign="top" style="padding: 0;"> <!--[if…"
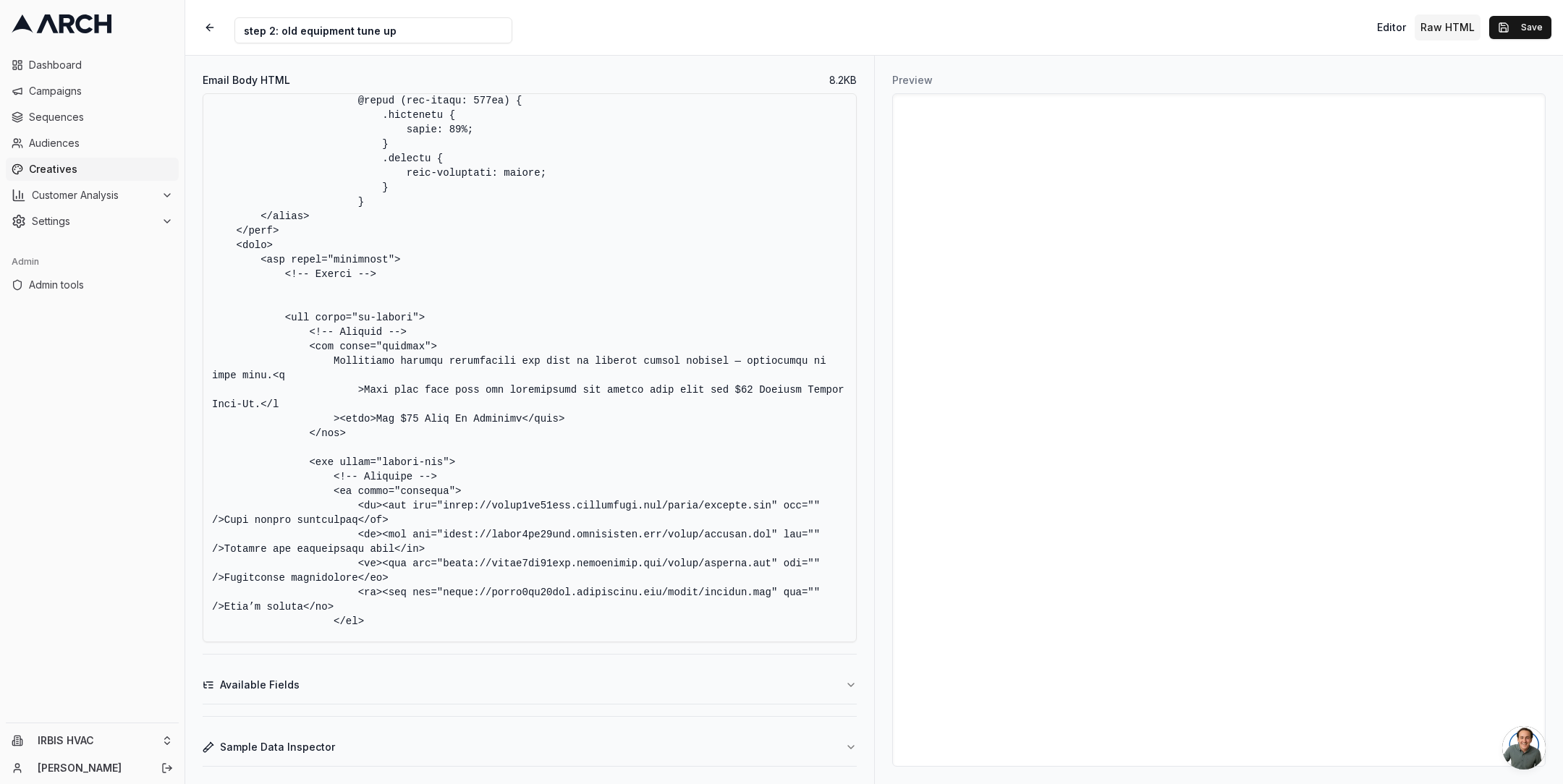
scroll to position [2595, 0]
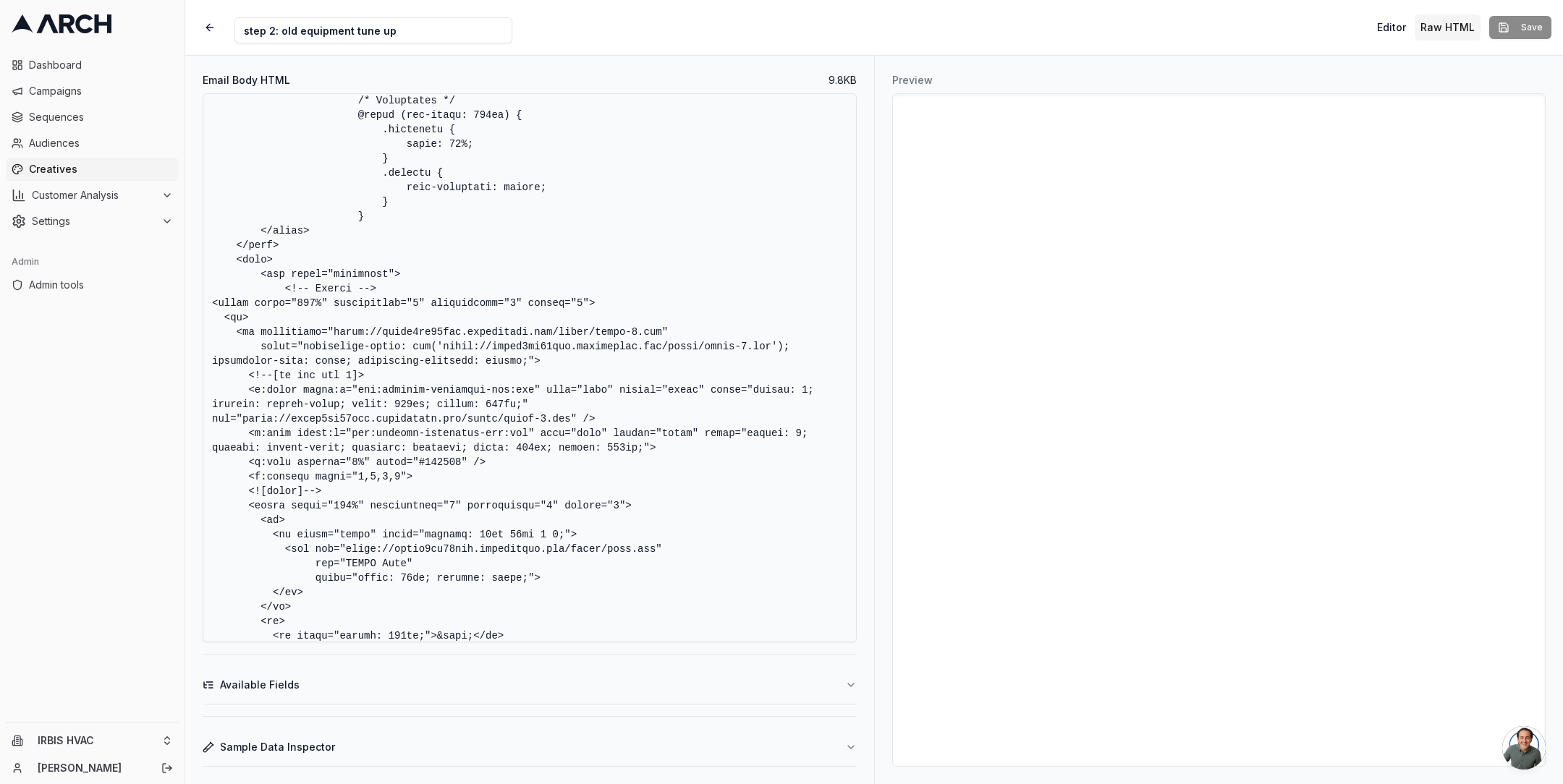
click at [616, 347] on textarea "Email Body HTML" at bounding box center [529, 367] width 654 height 549
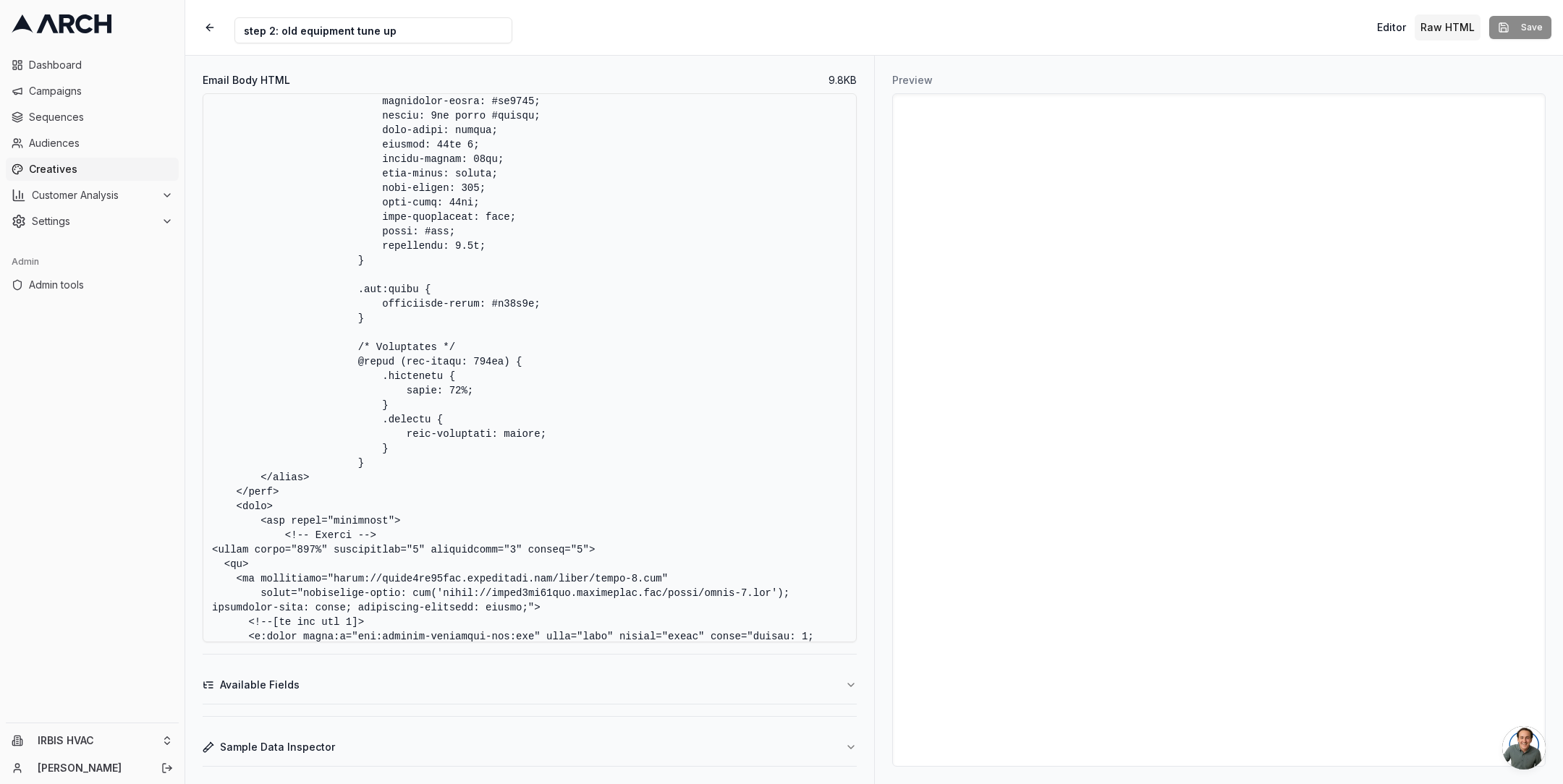
scroll to position [2332, 0]
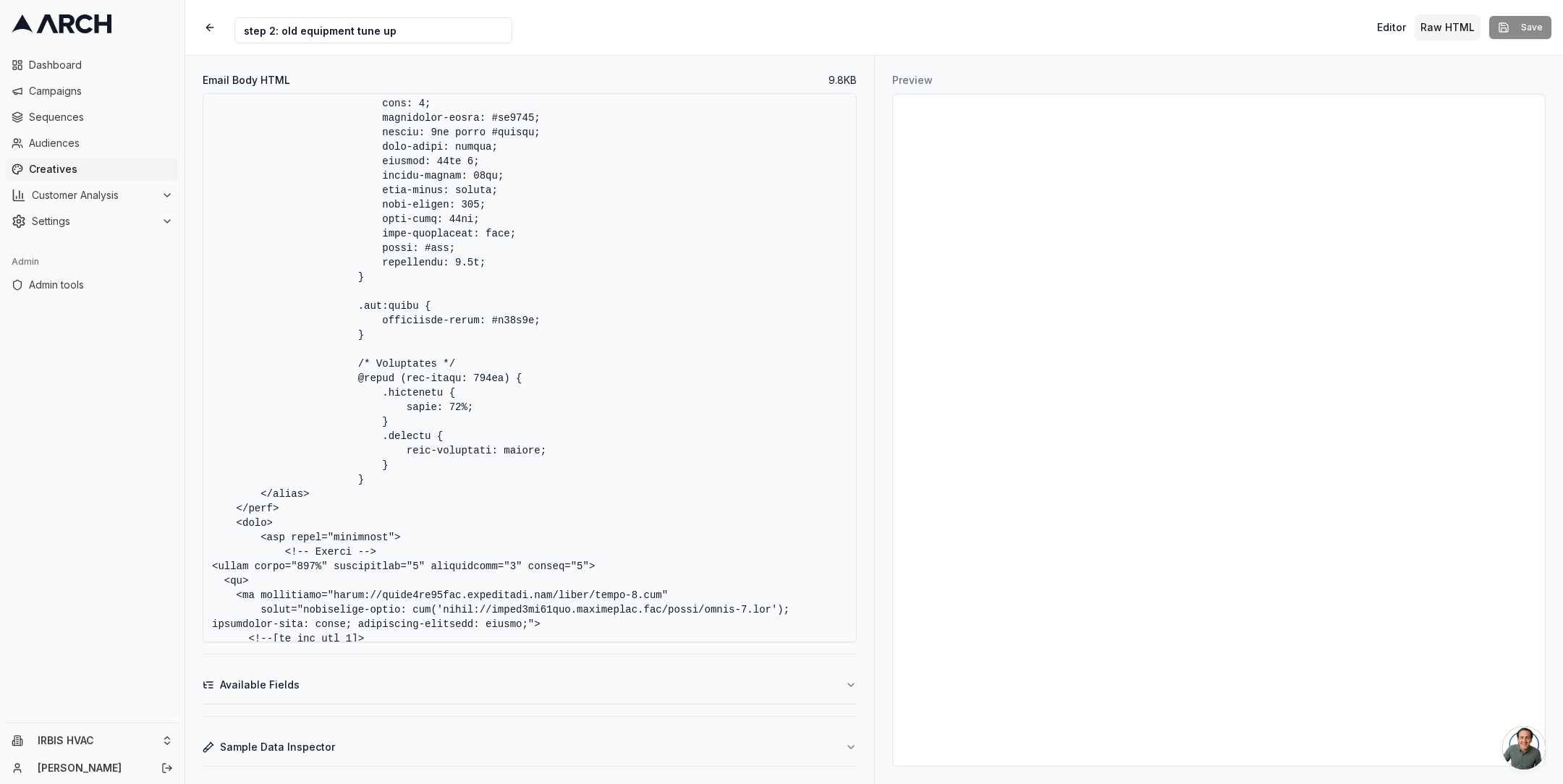
click at [83, 172] on span "Creatives" at bounding box center [100, 169] width 144 height 15
click at [742, 271] on textarea "Email Body HTML" at bounding box center [529, 367] width 654 height 549
click at [639, 254] on textarea "Email Body HTML" at bounding box center [529, 367] width 654 height 549
paste textarea "HTML PUBLIC "-//W3C//DTD XHTML 1.0 Transitional //EN" "http://www.w3.org/TR/xht…"
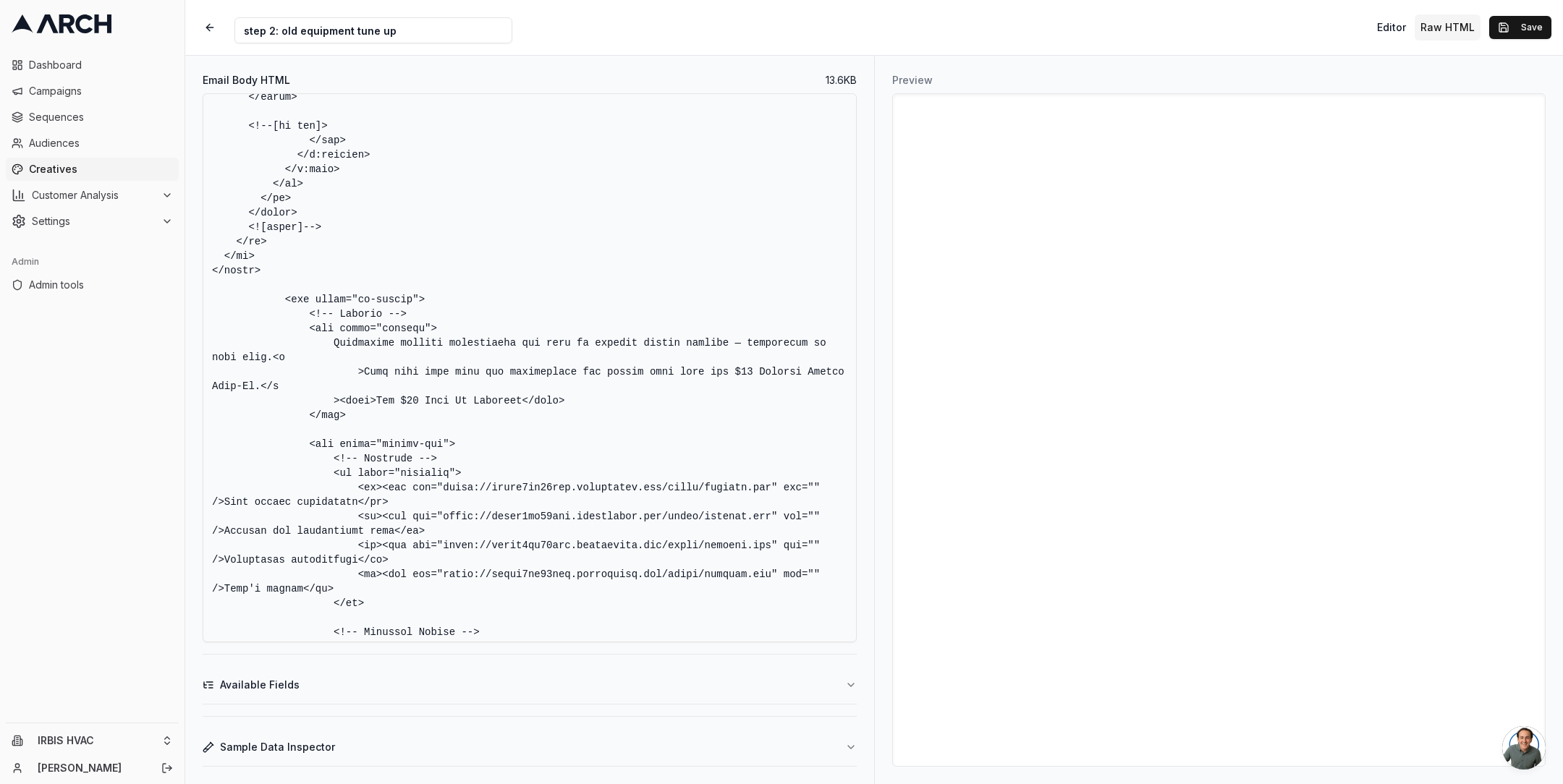
scroll to position [3818, 0]
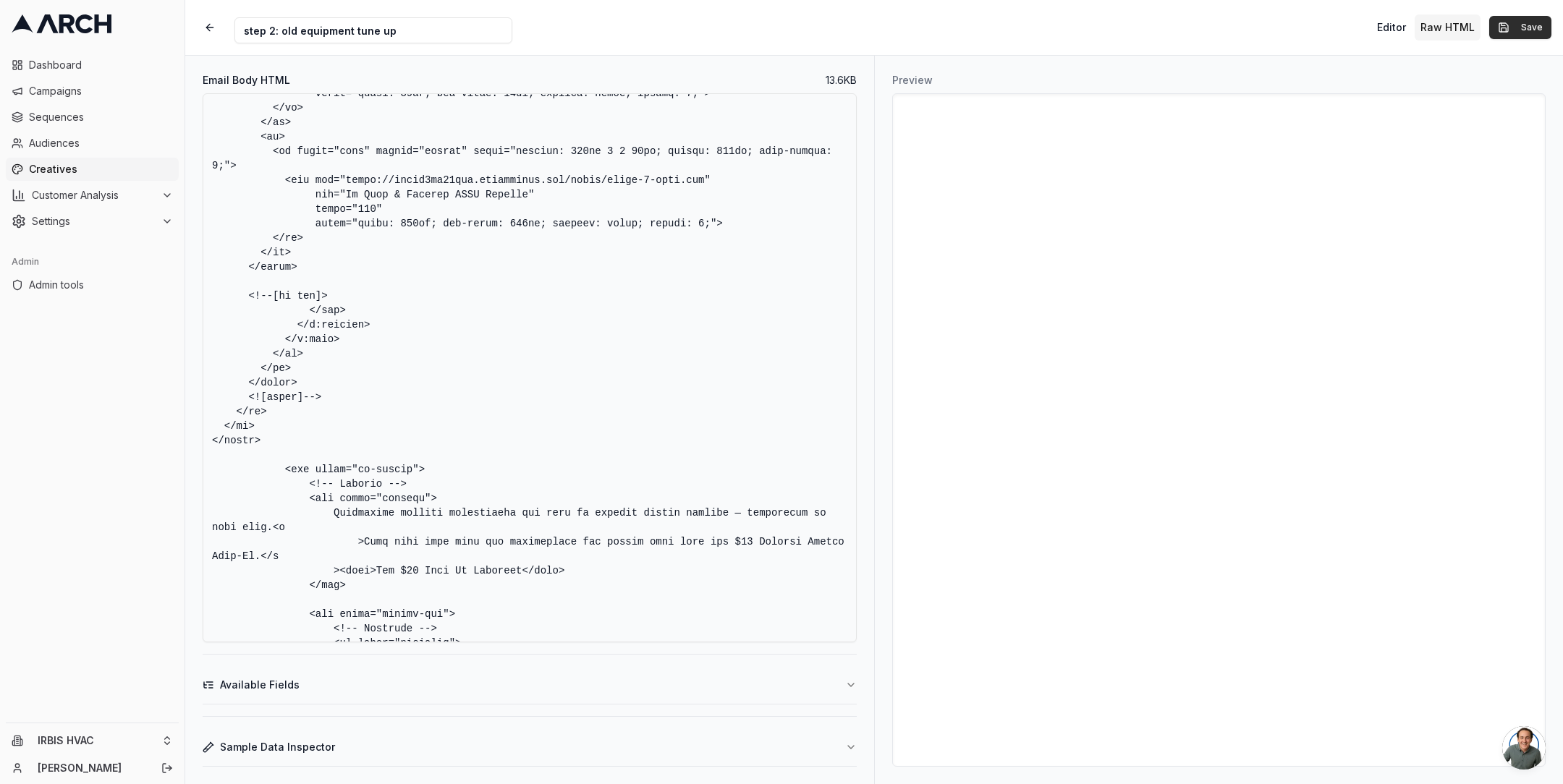
type textarea "<!DOCTYPE HTML PUBLIC "-//W3C//DTD XHTML 1.0 Transitional //EN" "[URL][DOMAIN_N…"
click at [1513, 34] on button "Save" at bounding box center [1520, 27] width 63 height 23
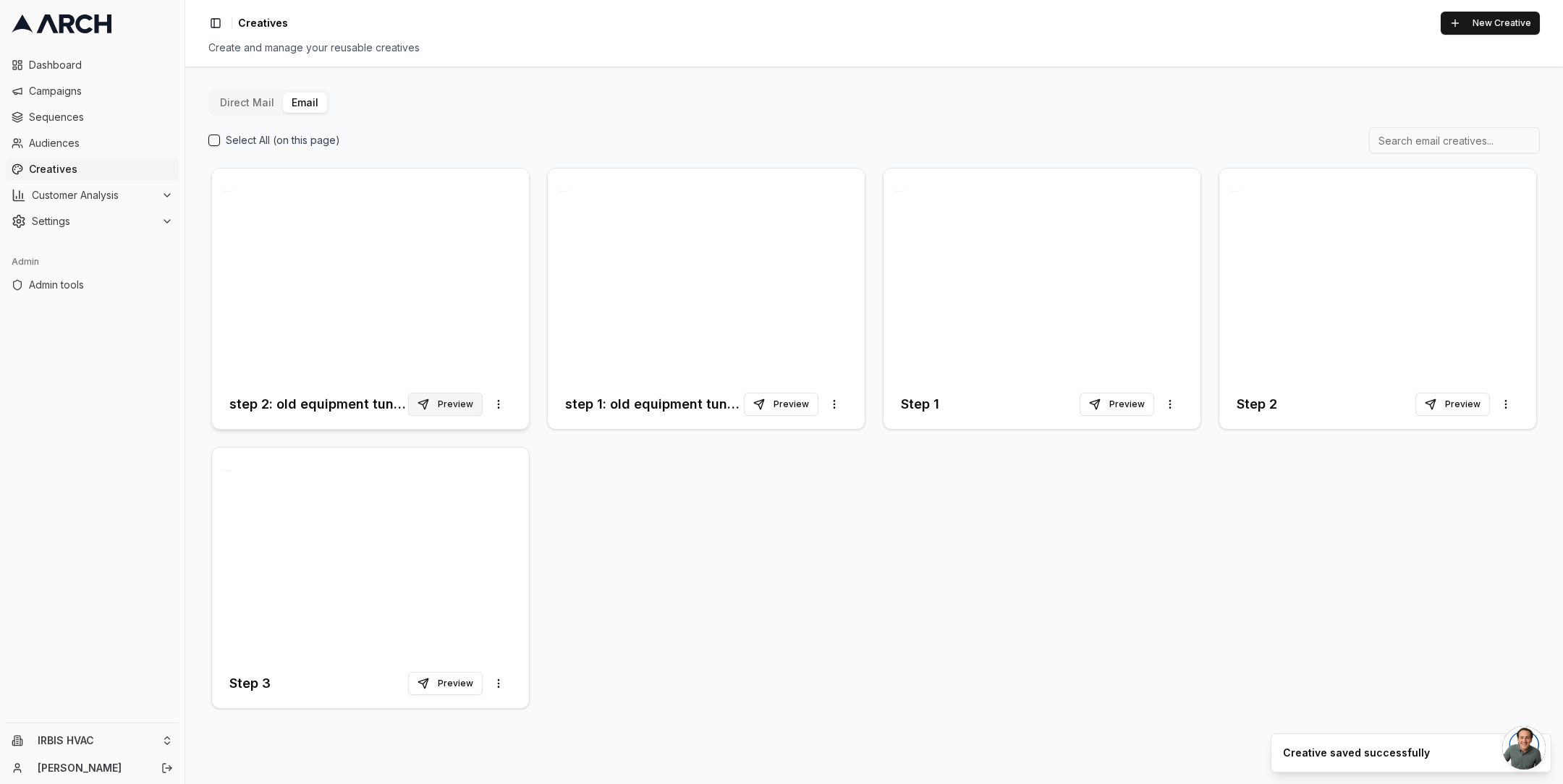
click at [422, 407] on button "Preview" at bounding box center [445, 404] width 74 height 23
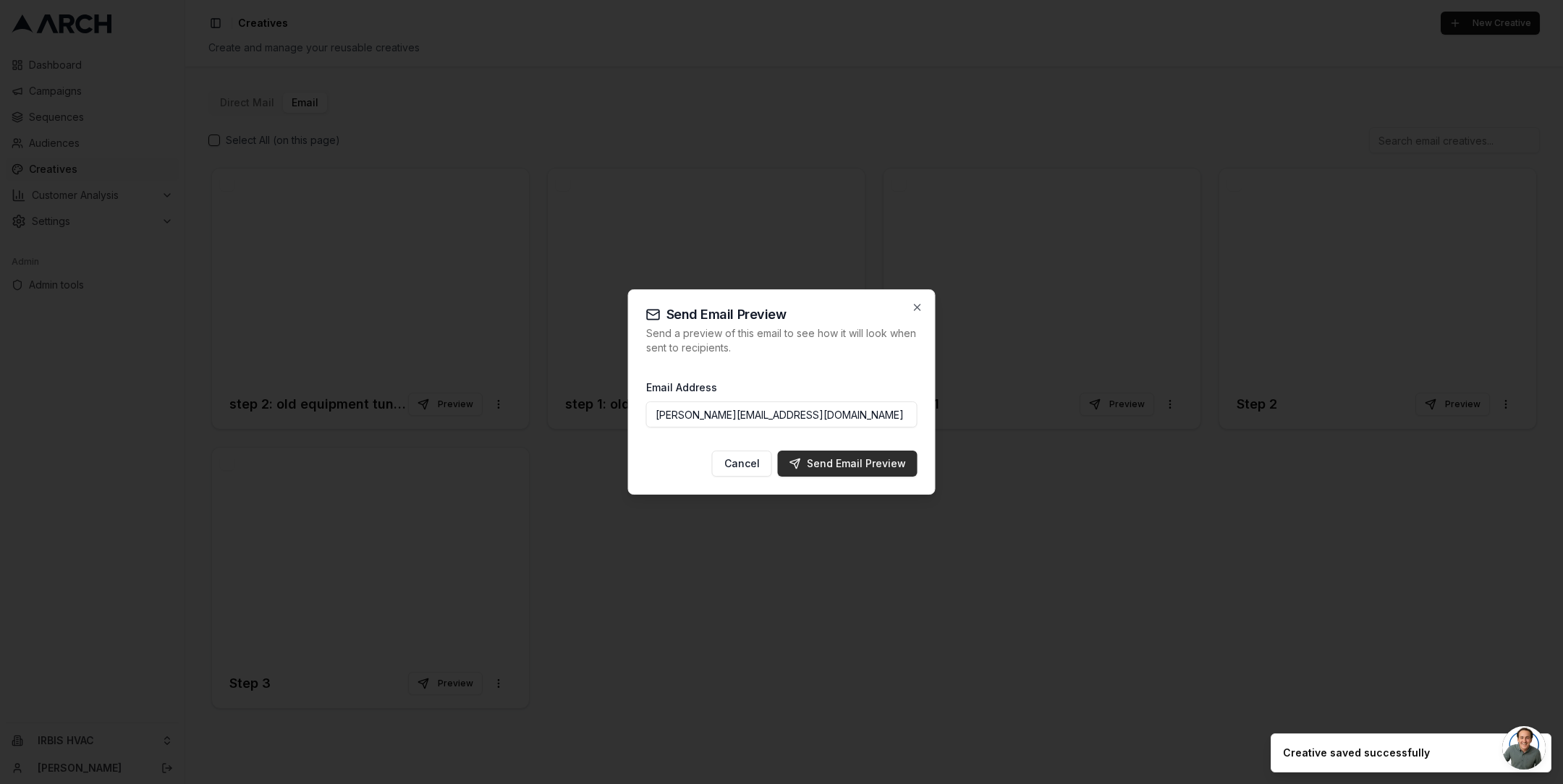
click at [872, 467] on div "Send Email Preview" at bounding box center [847, 463] width 116 height 15
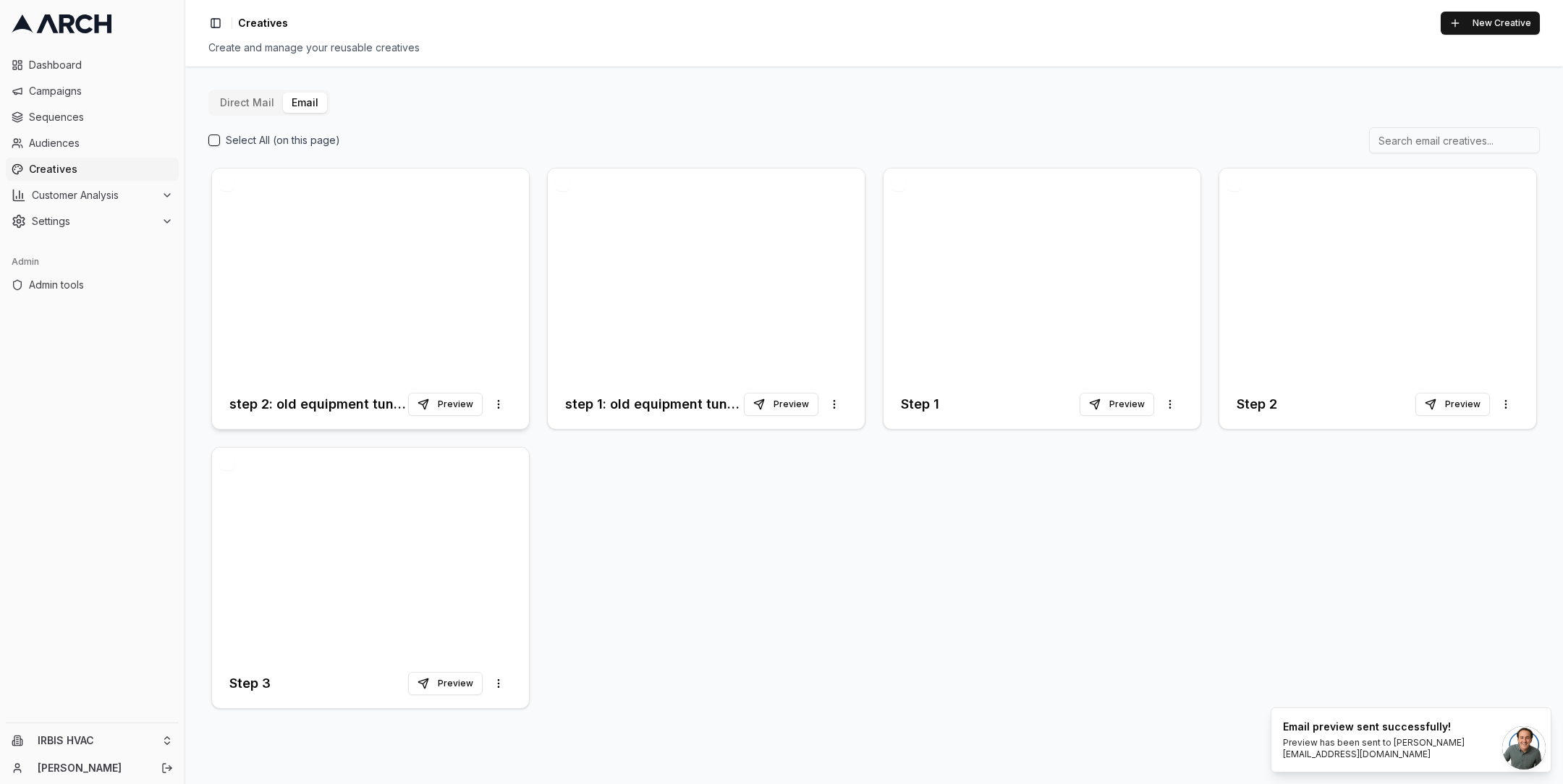
click at [444, 290] on div at bounding box center [370, 274] width 317 height 211
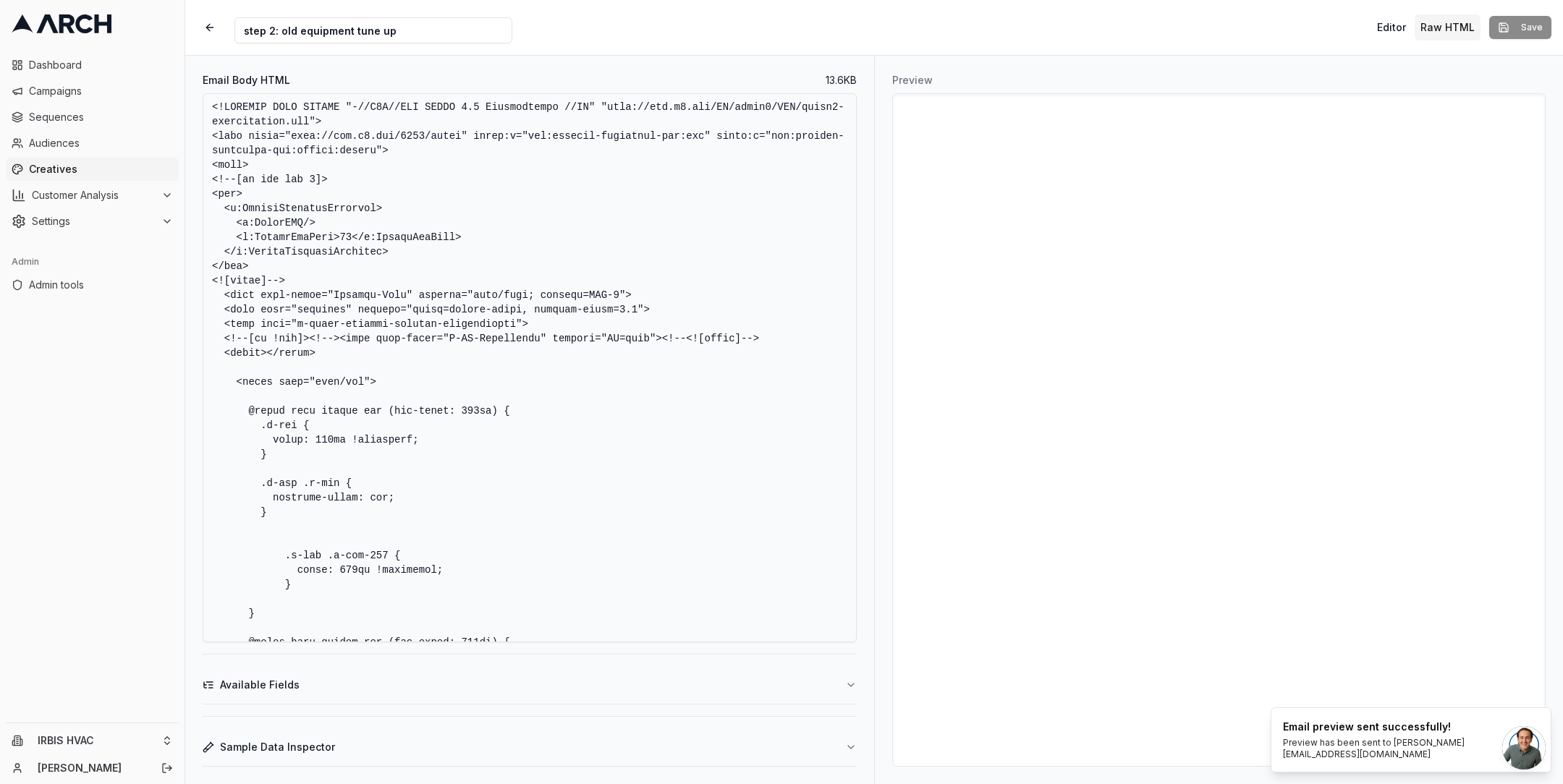
click at [521, 454] on textarea "Email Body HTML" at bounding box center [529, 367] width 654 height 549
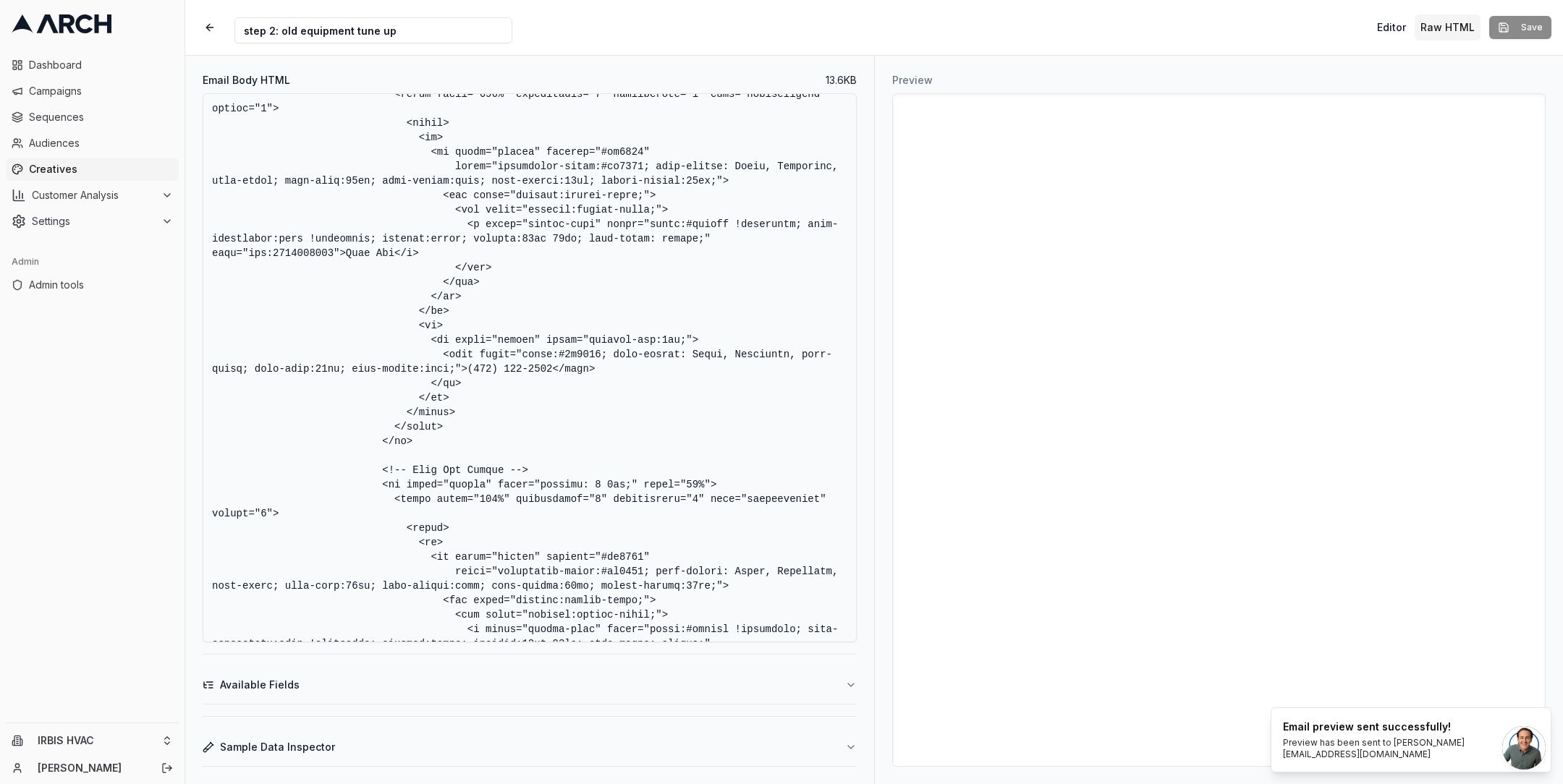
click at [580, 349] on textarea "Email Body HTML" at bounding box center [529, 367] width 654 height 549
click at [676, 437] on textarea "Email Body HTML" at bounding box center [529, 367] width 654 height 549
type textarea "<!DOCTYPE HTML PUBLIC "-//W3C//DTD XHTML 1.0 Transitional //EN" "[URL][DOMAIN_N…"
click at [1518, 31] on button "Save" at bounding box center [1520, 27] width 63 height 23
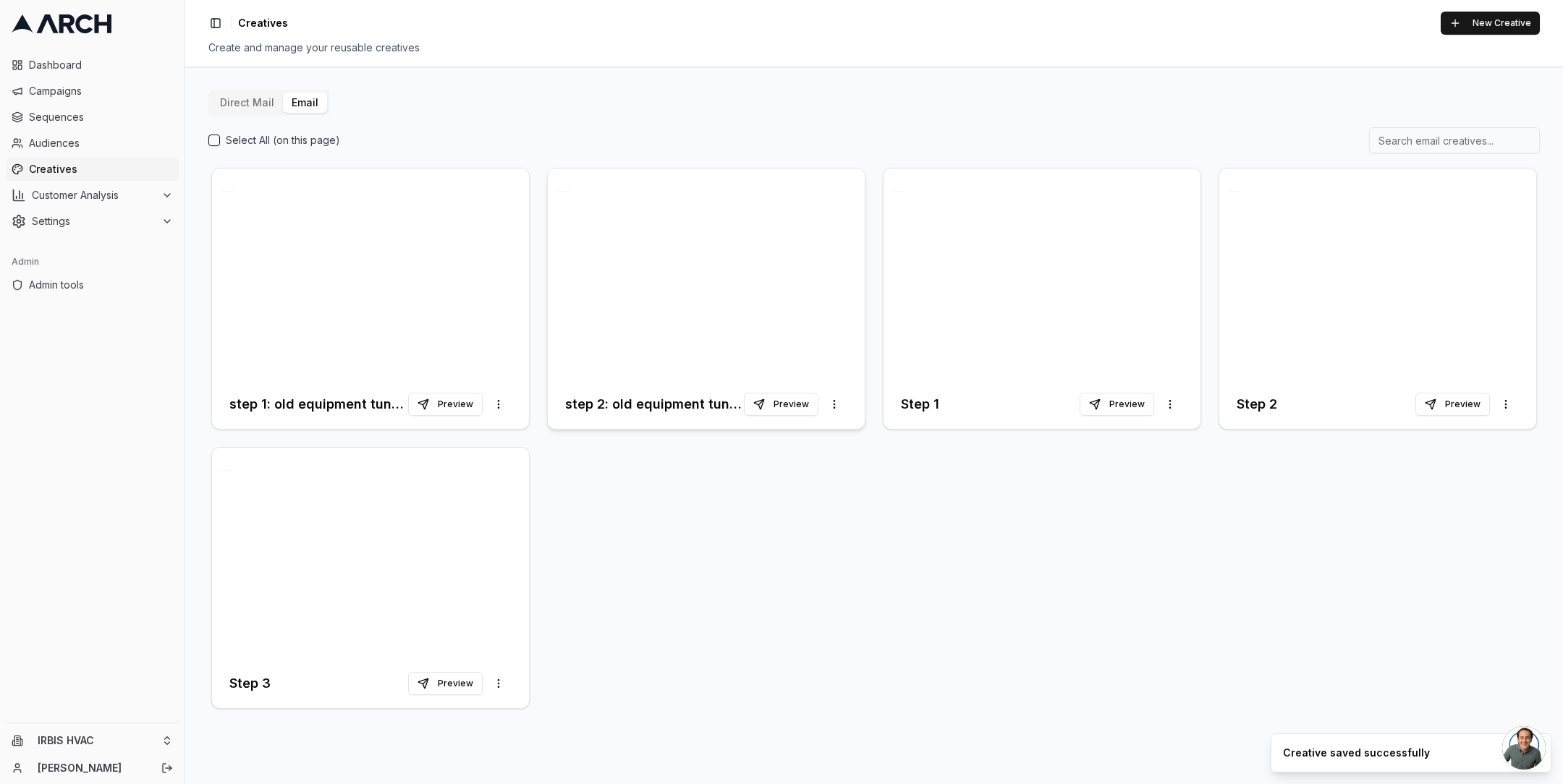
click at [722, 245] on div at bounding box center [706, 274] width 317 height 211
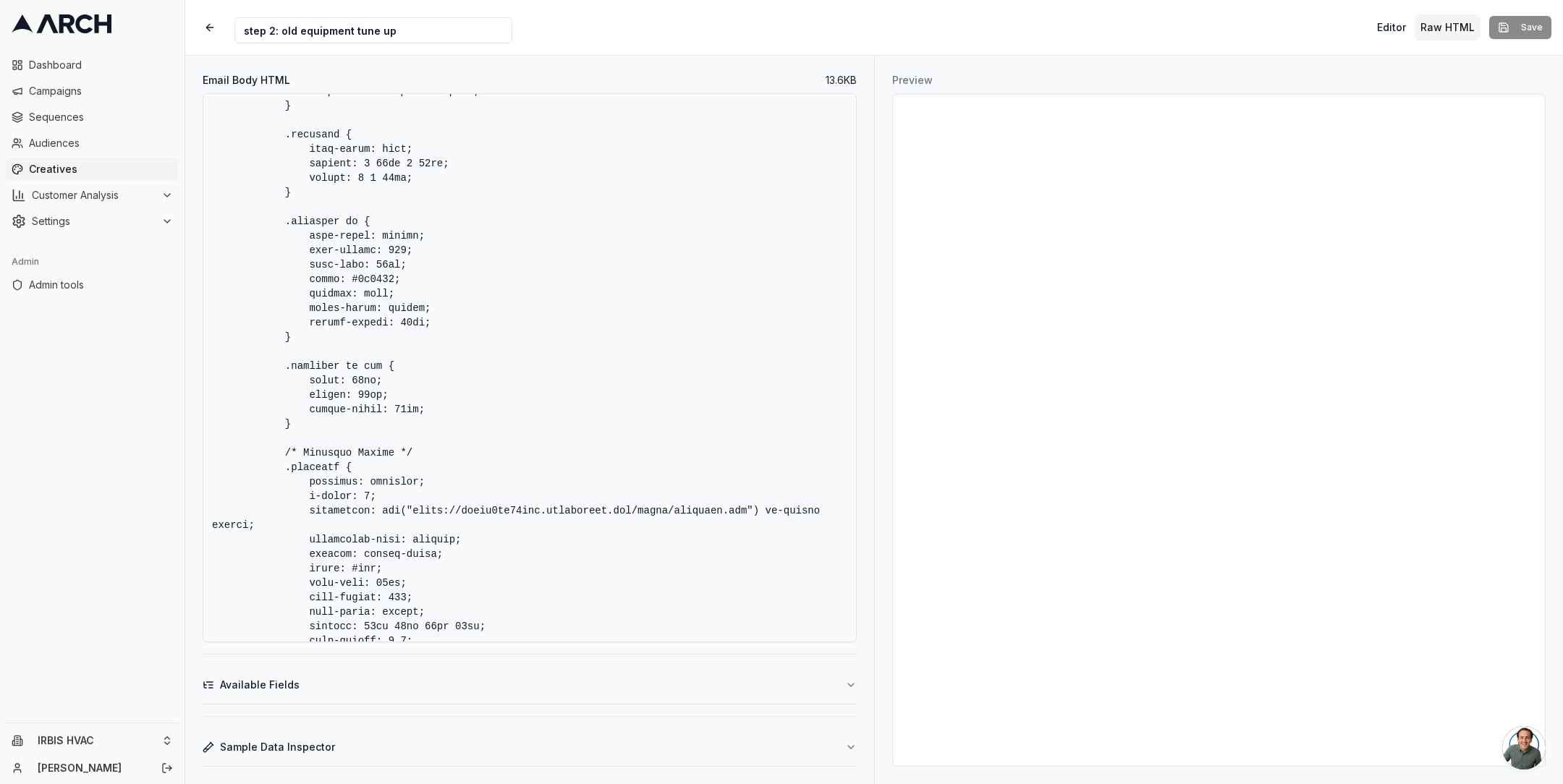
scroll to position [2755, 0]
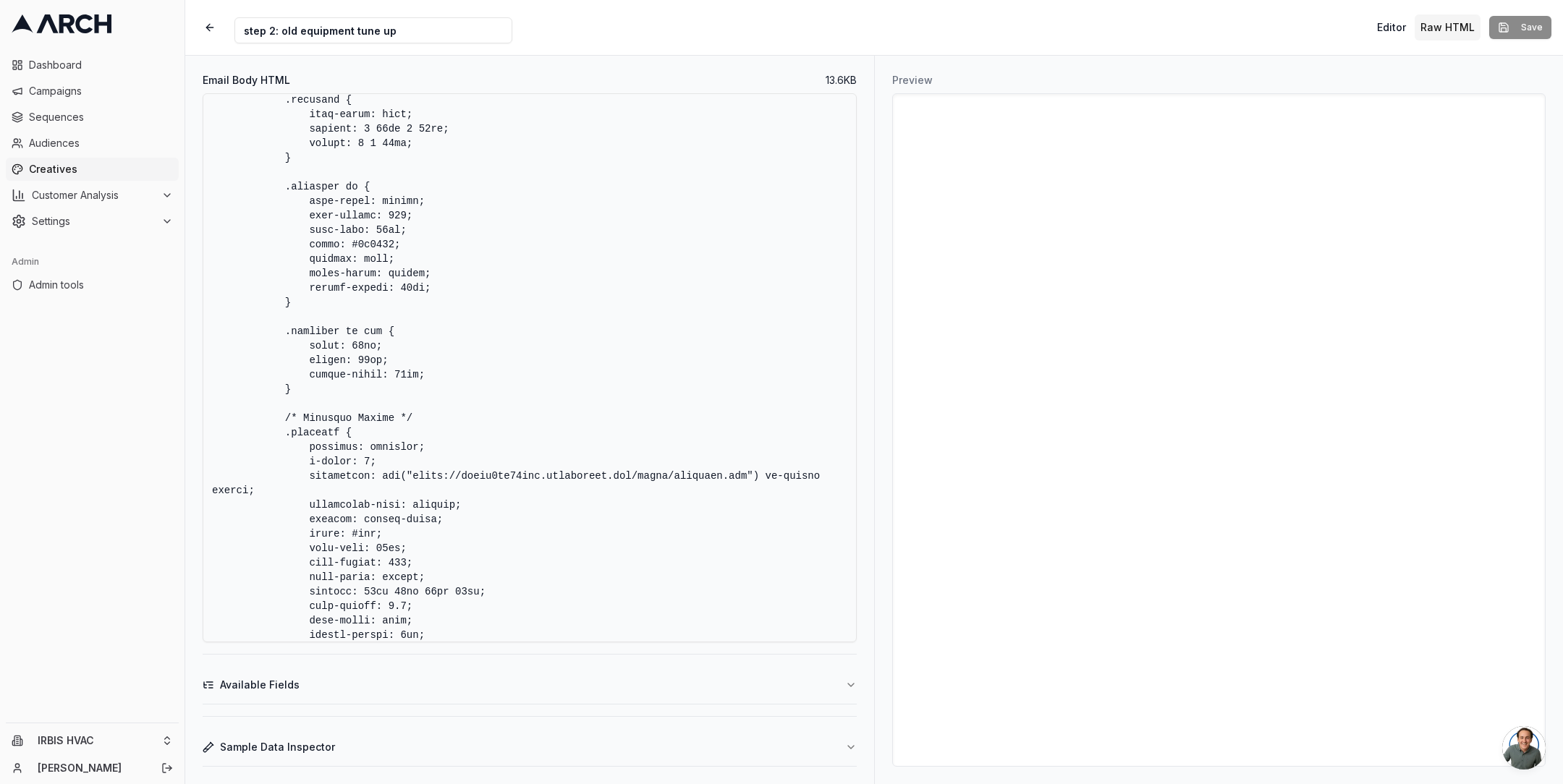
drag, startPoint x: 302, startPoint y: 386, endPoint x: 284, endPoint y: 336, distance: 53.1
click at [284, 336] on textarea "Email Body HTML" at bounding box center [529, 367] width 654 height 549
paste textarea "width: 30px; height: 30px; min-width: 30px; min-height: 30px; margin-right: 10p…"
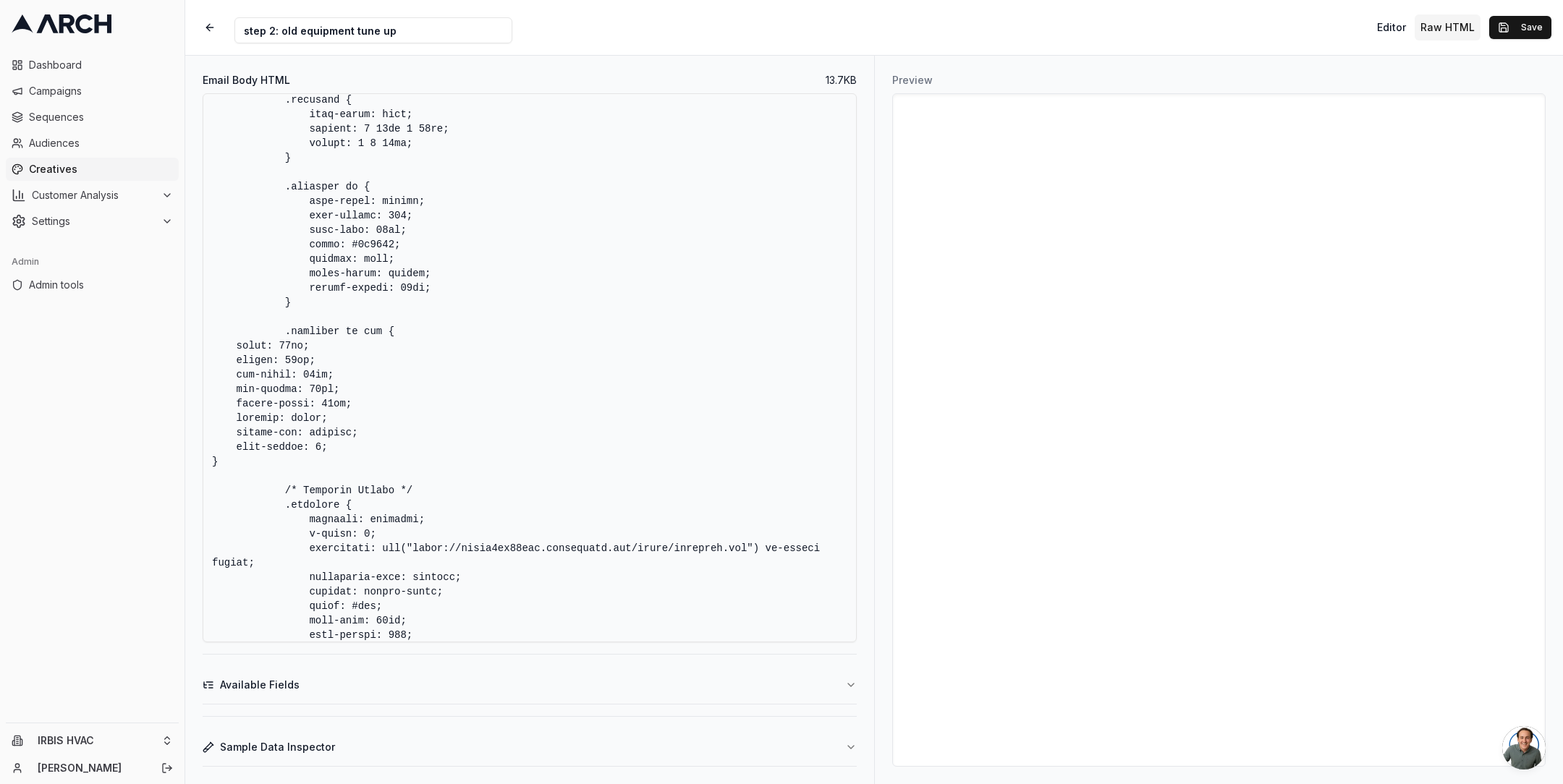
click at [463, 407] on textarea "Email Body HTML" at bounding box center [529, 367] width 654 height 549
type textarea "<!DOCTYPE HTML PUBLIC "-//W3C//DTD XHTML 1.0 Transitional //EN" "[URL][DOMAIN_N…"
click at [1529, 31] on button "Save" at bounding box center [1520, 27] width 63 height 23
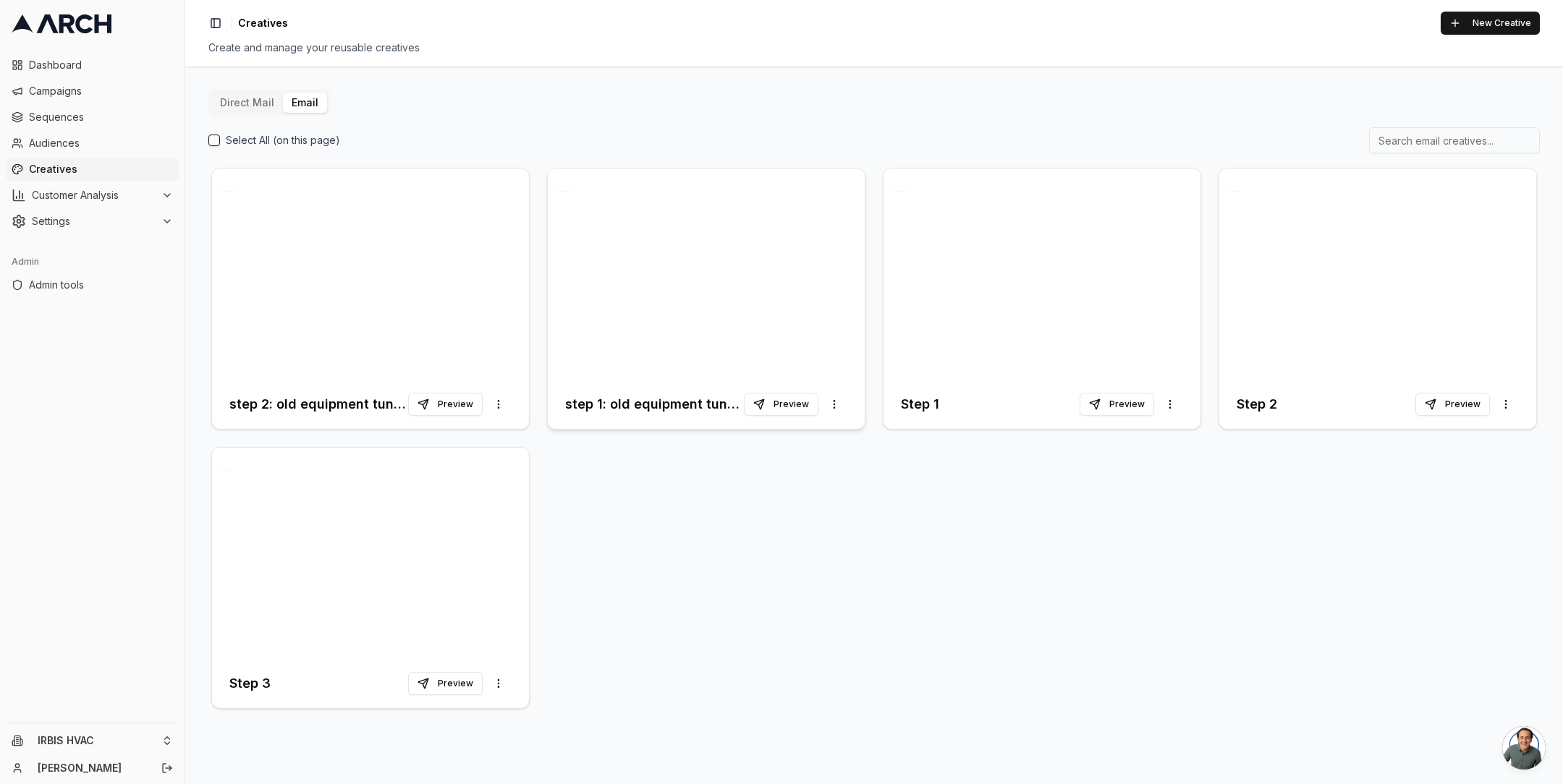
click at [715, 241] on div at bounding box center [706, 274] width 317 height 211
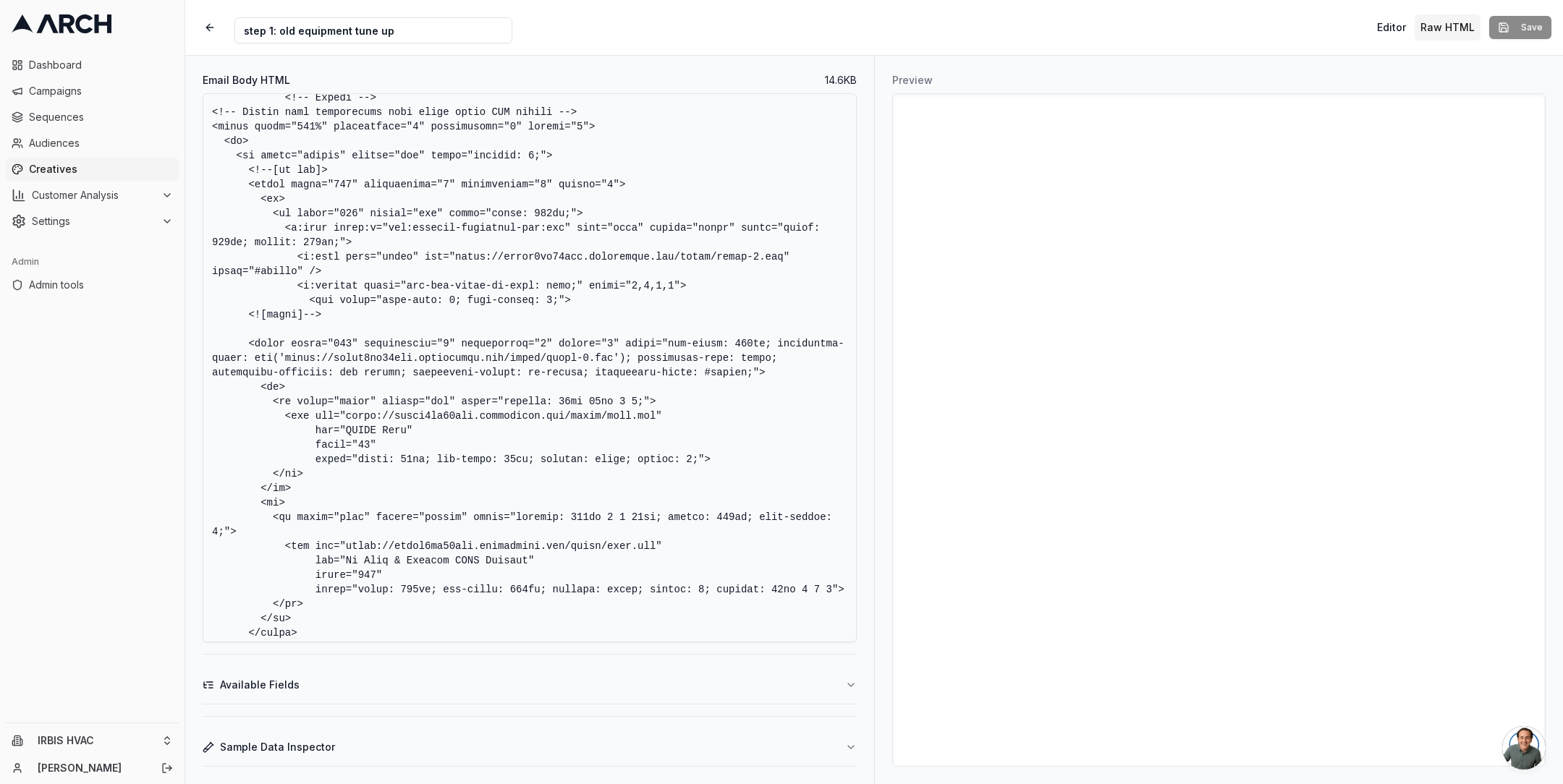
scroll to position [4906, 0]
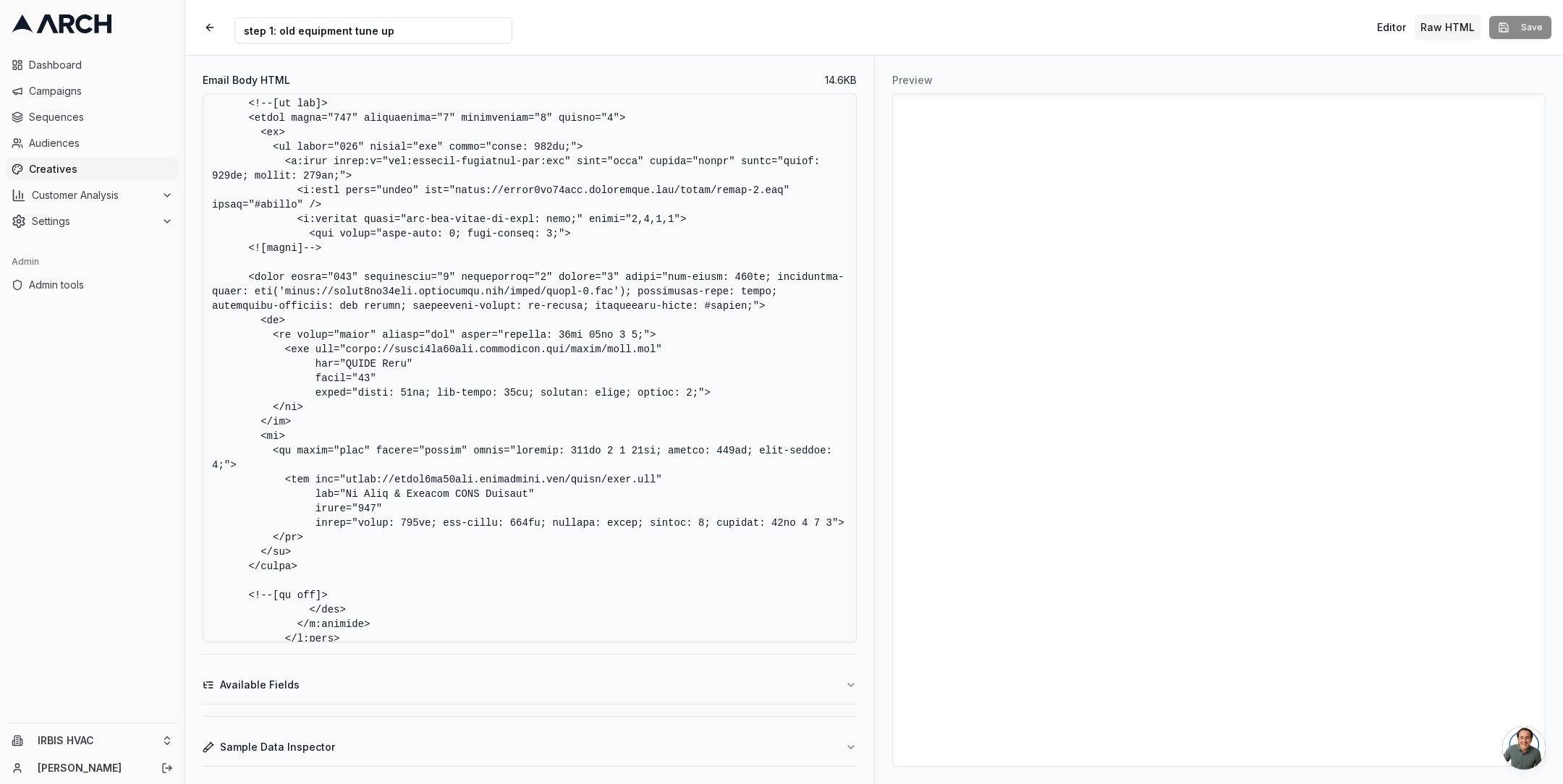
click at [712, 324] on textarea "Email Body HTML" at bounding box center [529, 367] width 654 height 549
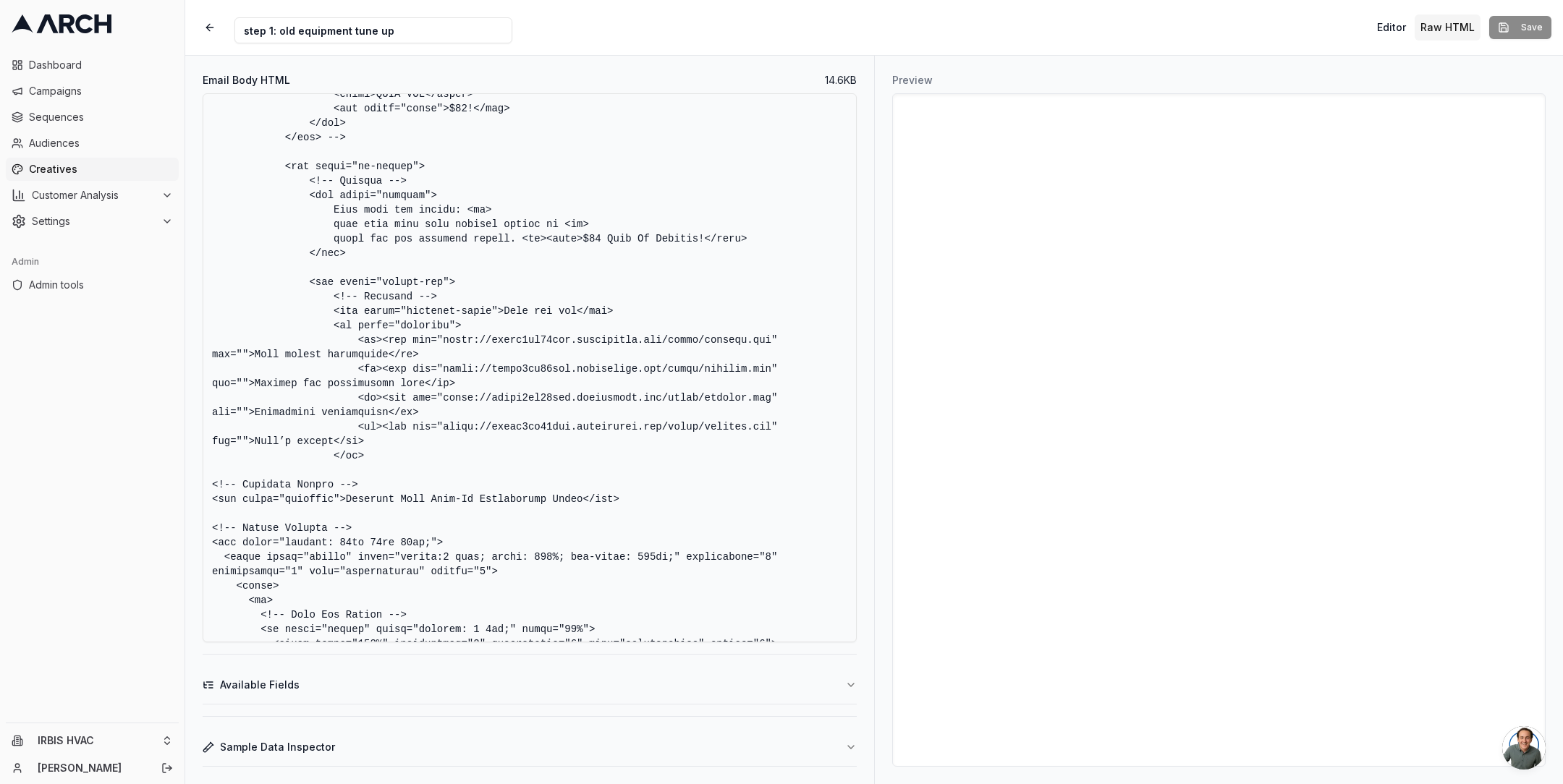
click at [425, 343] on textarea "Email Body HTML" at bounding box center [529, 367] width 654 height 549
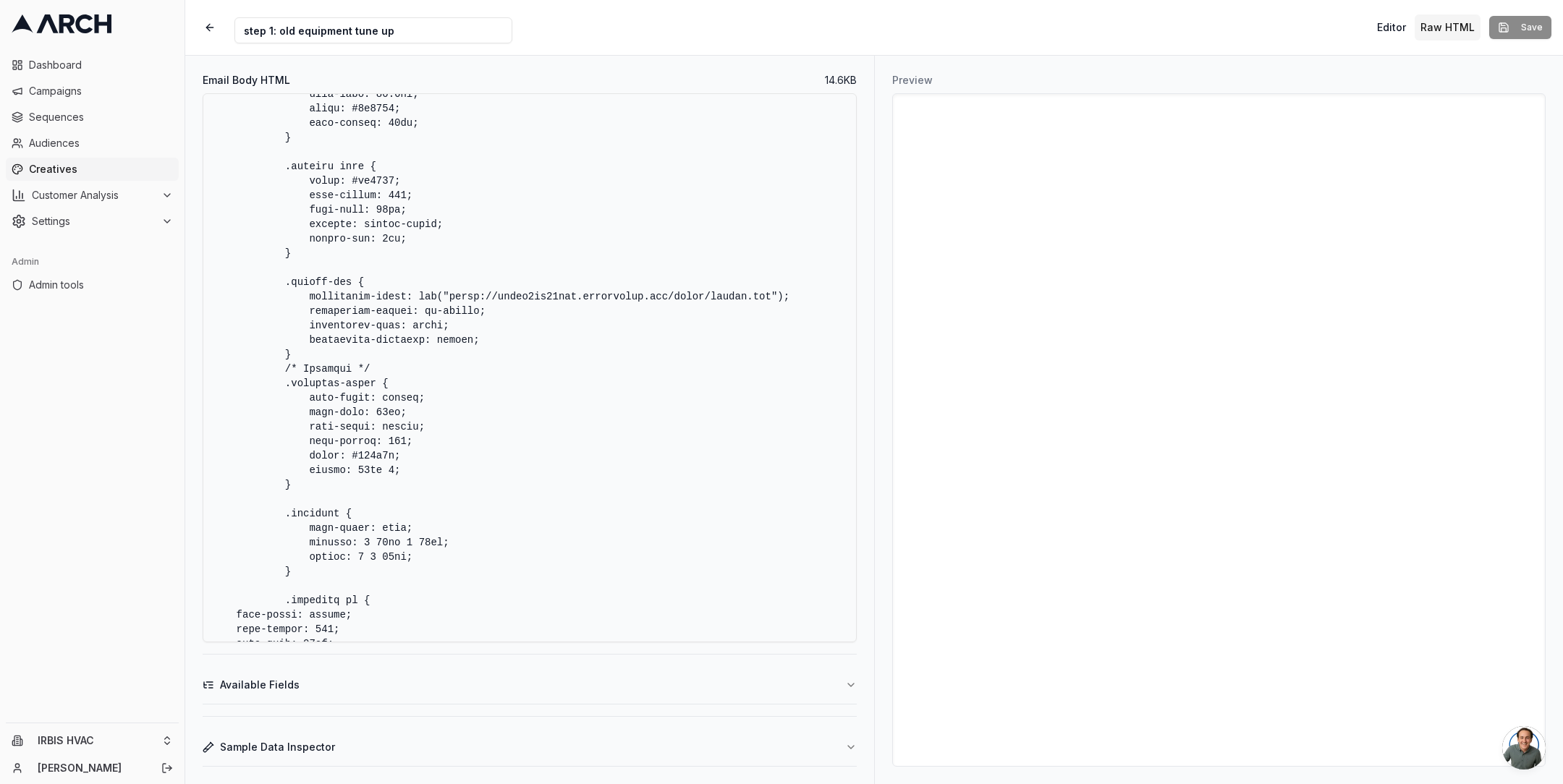
click at [369, 468] on textarea "Email Body HTML" at bounding box center [529, 367] width 654 height 549
click at [422, 473] on textarea "Email Body HTML" at bounding box center [529, 367] width 654 height 549
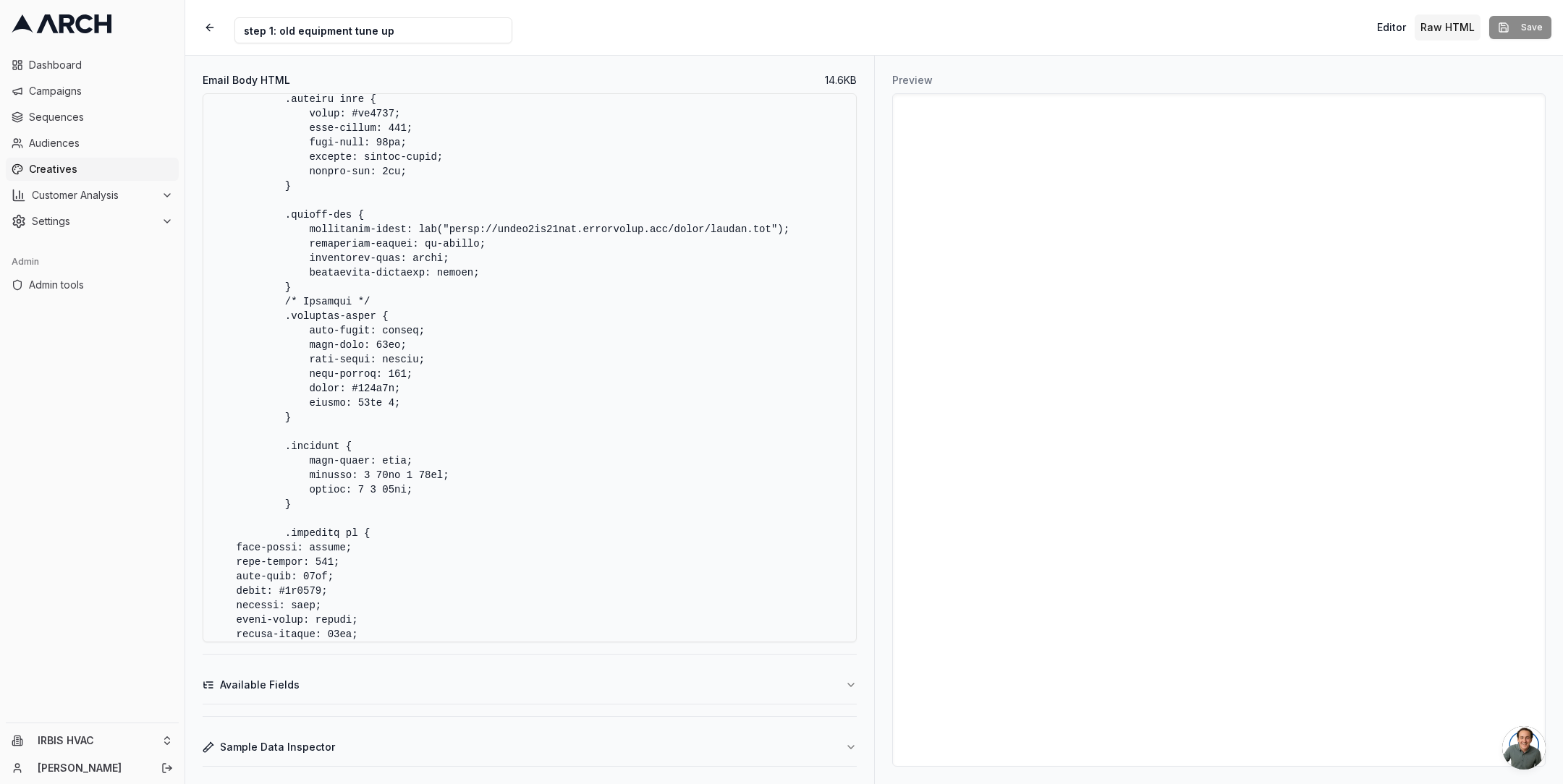
scroll to position [3242, 0]
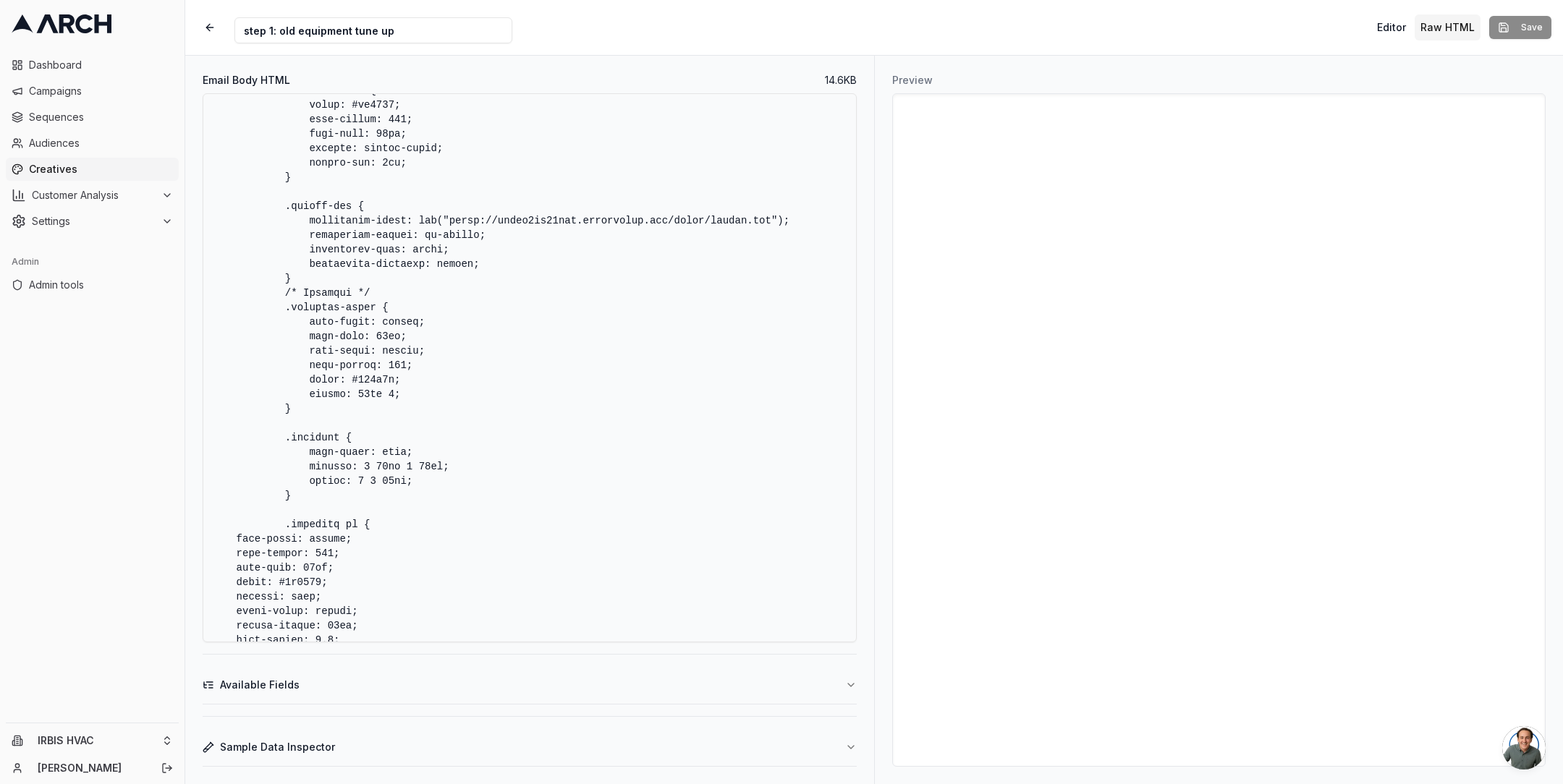
click at [392, 484] on textarea "Email Body HTML" at bounding box center [529, 367] width 654 height 549
type textarea "<!DOCTYPE HTML PUBLIC "-//W3C//DTD XHTML 1.0 Transitional //EN" "[URL][DOMAIN_N…"
click at [444, 493] on textarea "Email Body HTML" at bounding box center [529, 367] width 654 height 549
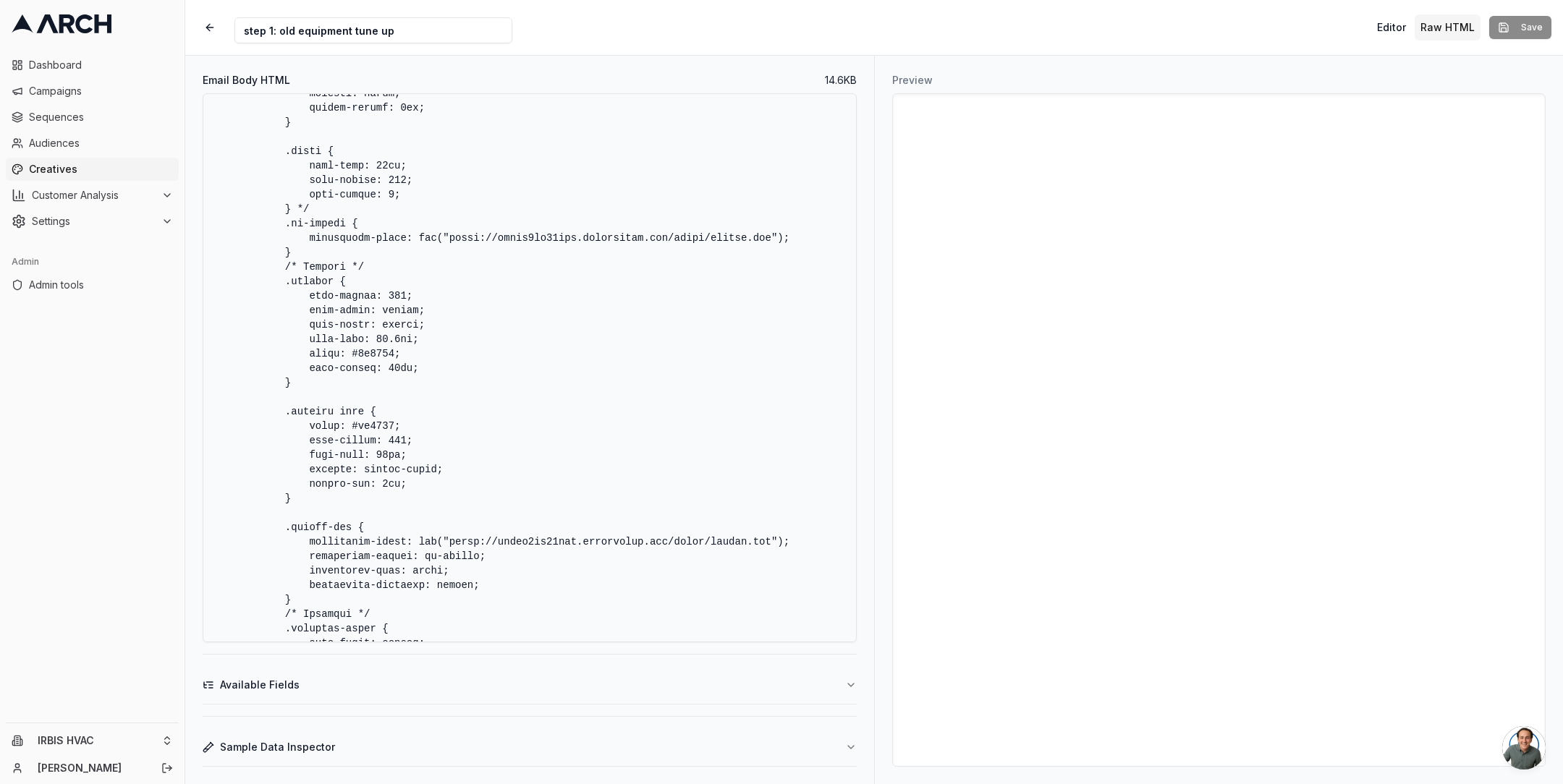
scroll to position [2552, 0]
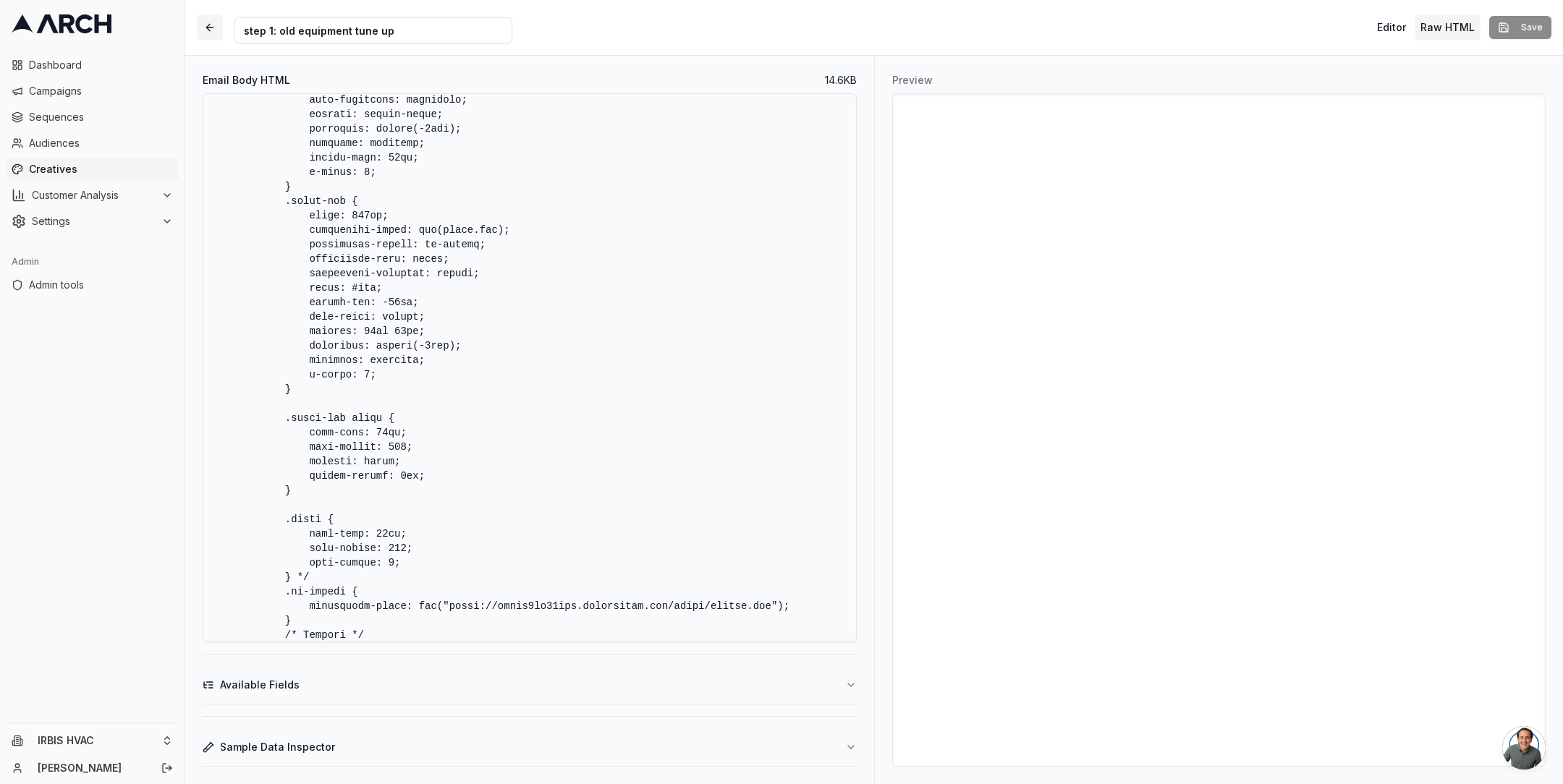
click at [210, 30] on button "button" at bounding box center [210, 28] width 26 height 26
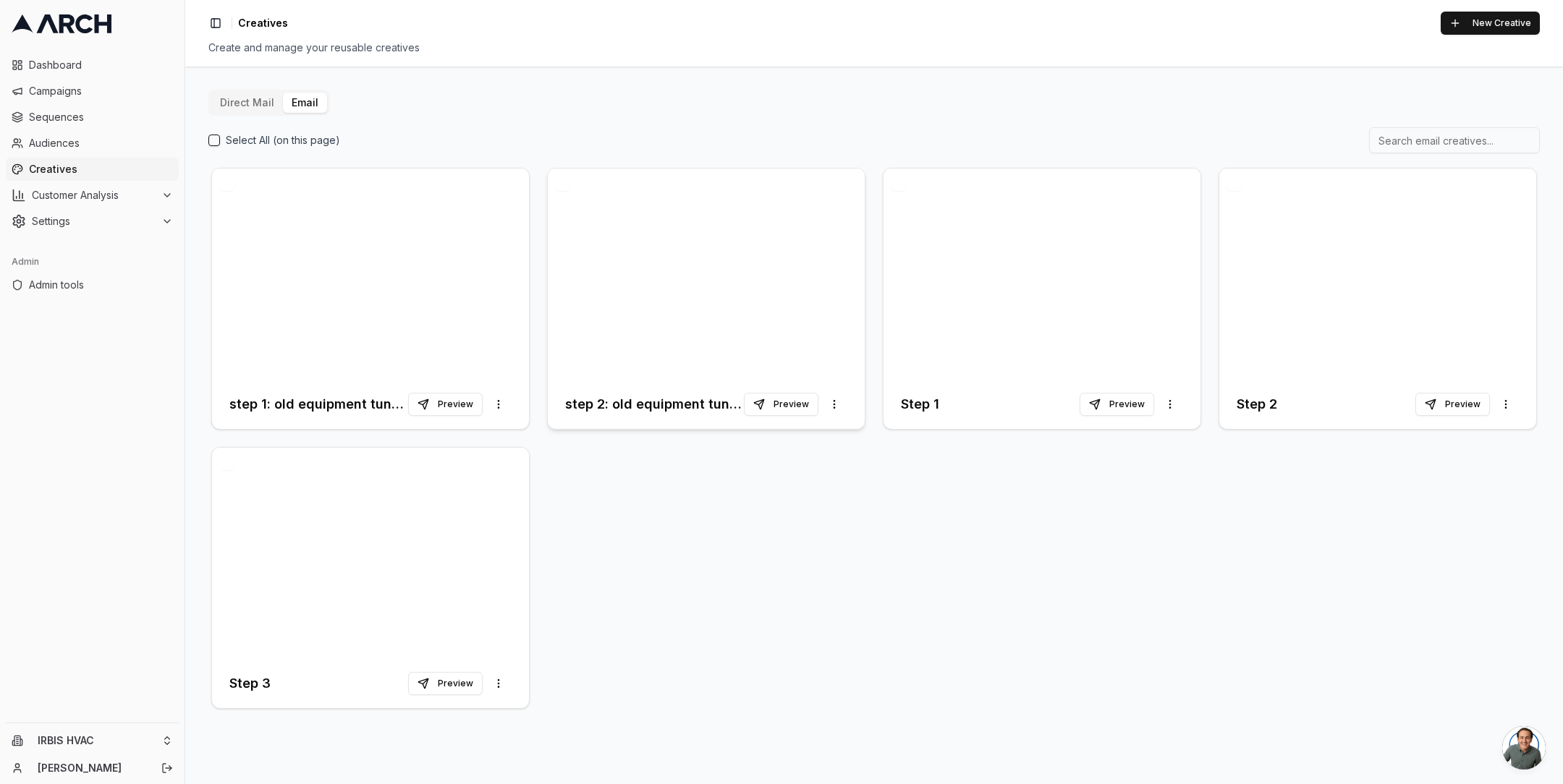
click at [637, 273] on div at bounding box center [706, 274] width 317 height 211
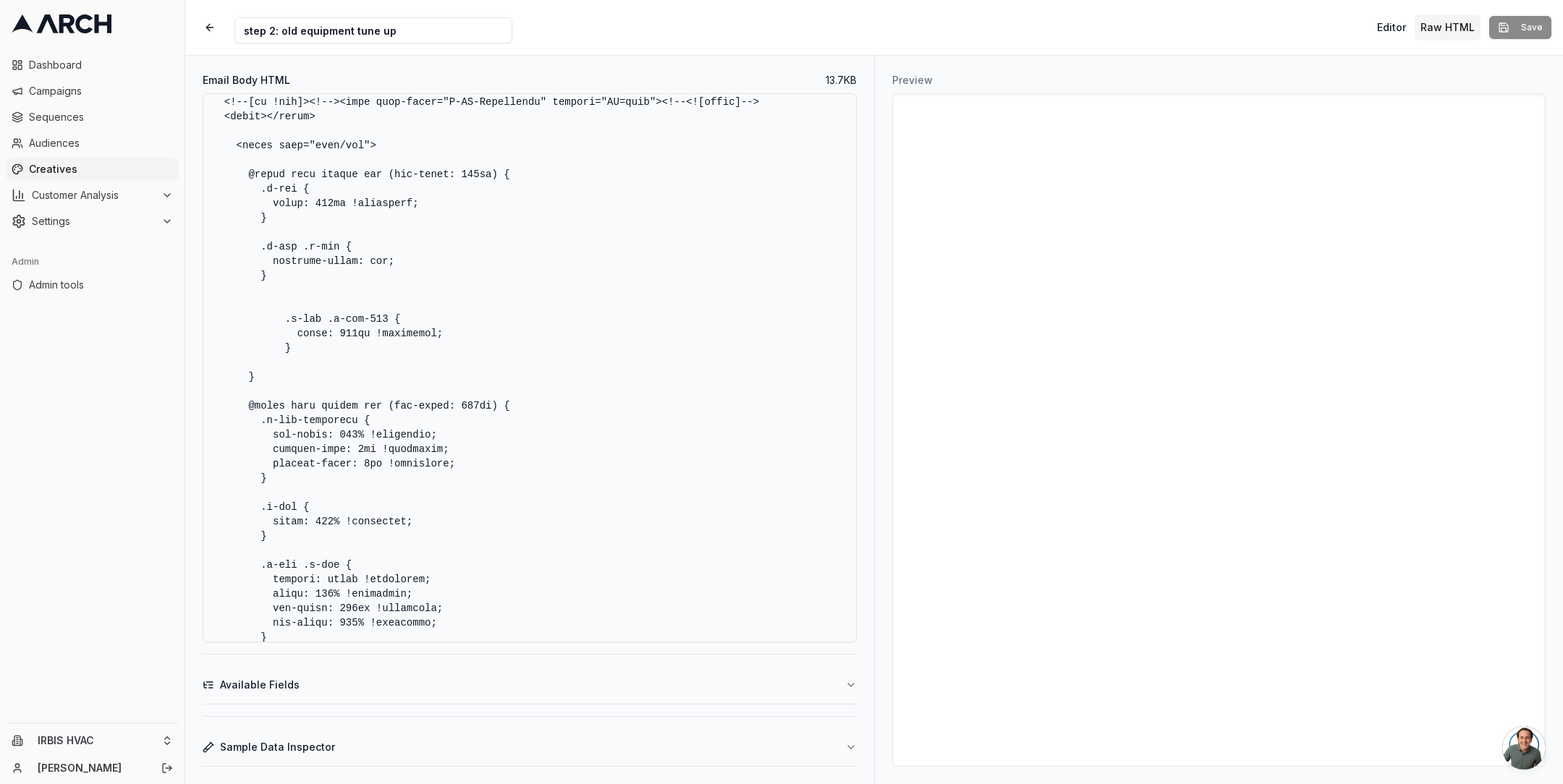
scroll to position [246, 0]
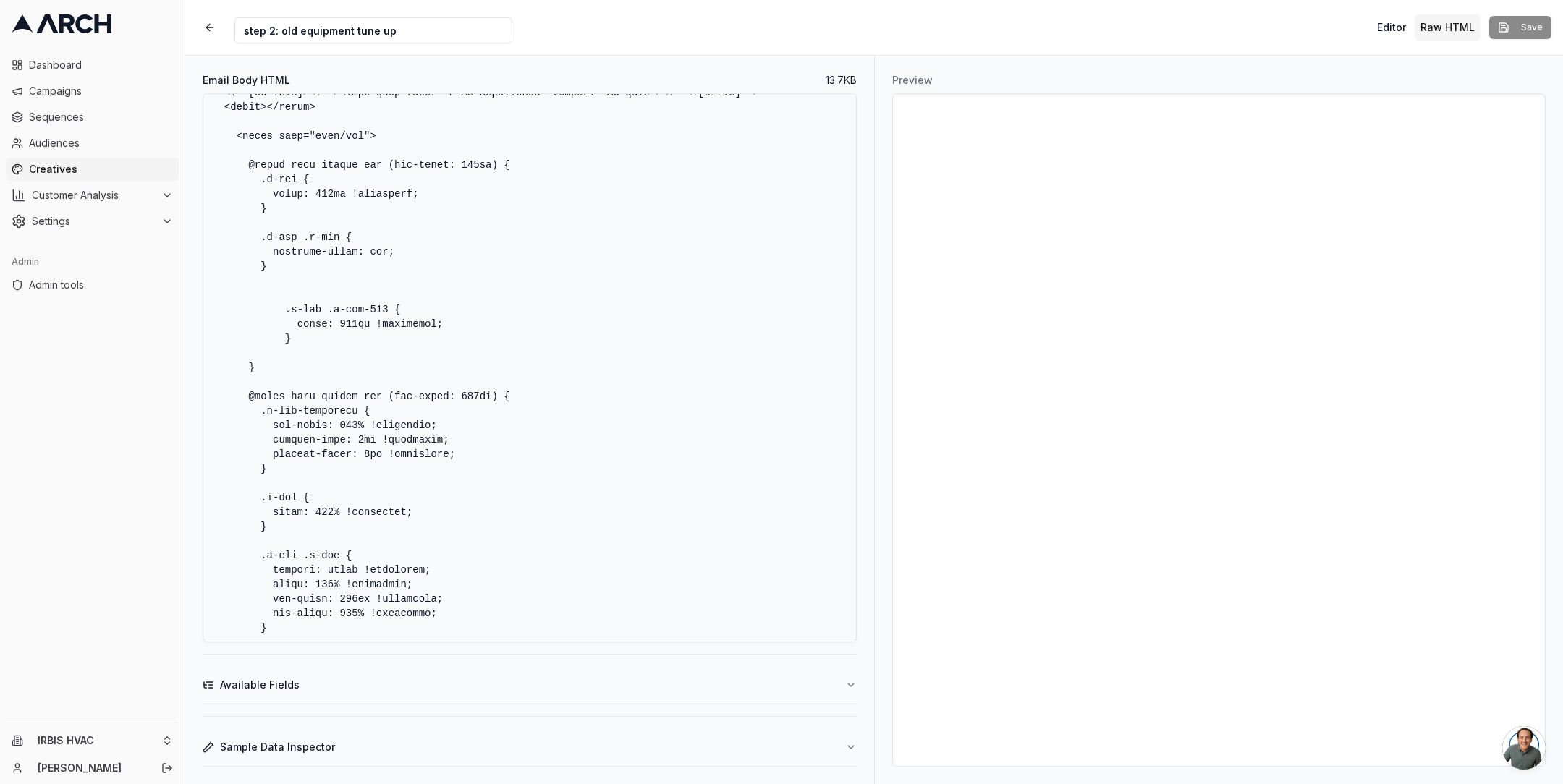
click at [563, 268] on textarea "Email Body HTML" at bounding box center [529, 367] width 654 height 549
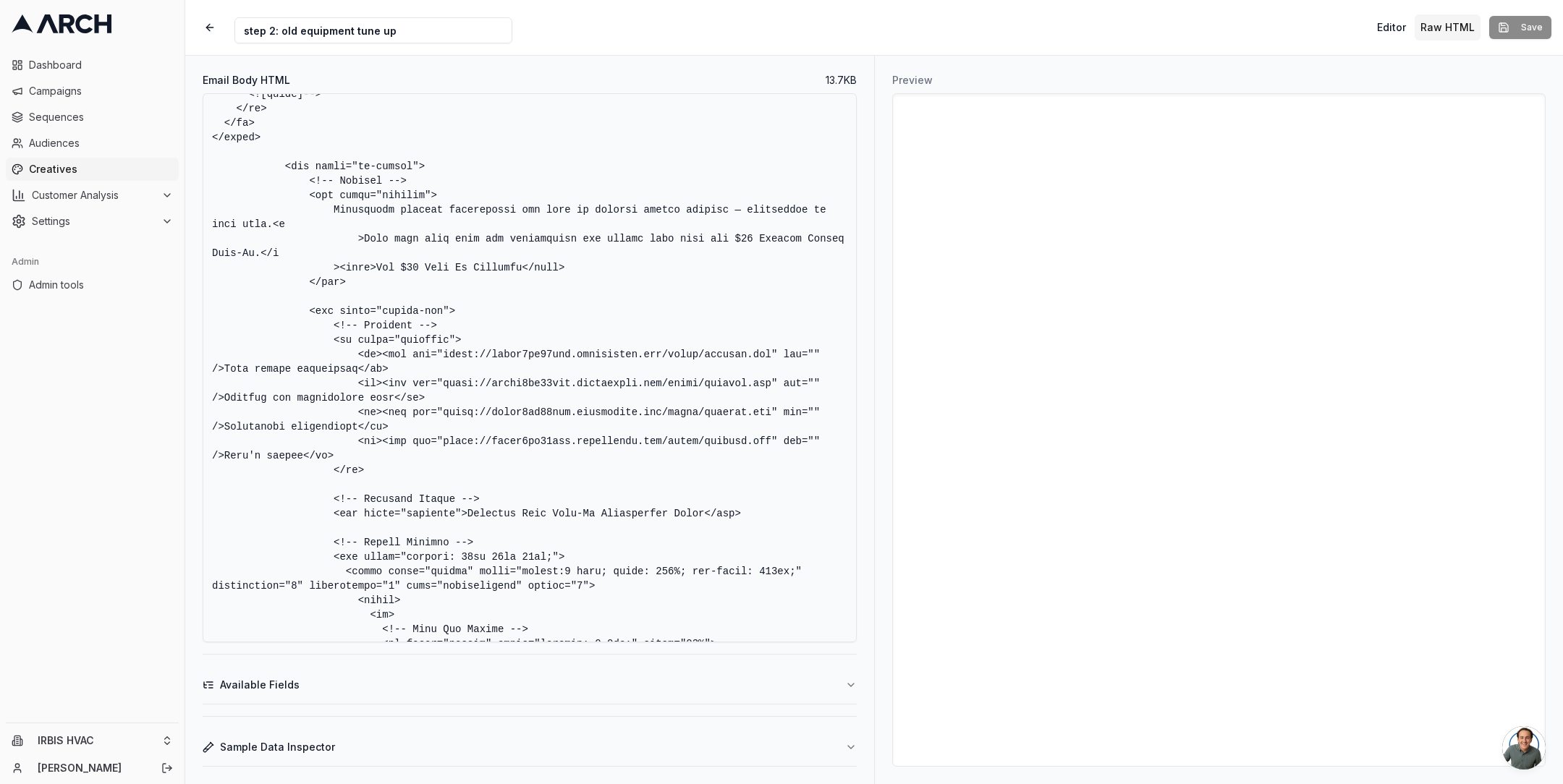
click at [824, 353] on textarea "Email Body HTML" at bounding box center [529, 367] width 654 height 549
paste textarea "width="30" height="30" style="width: 30px; height: 30px; display: block;"><span…"
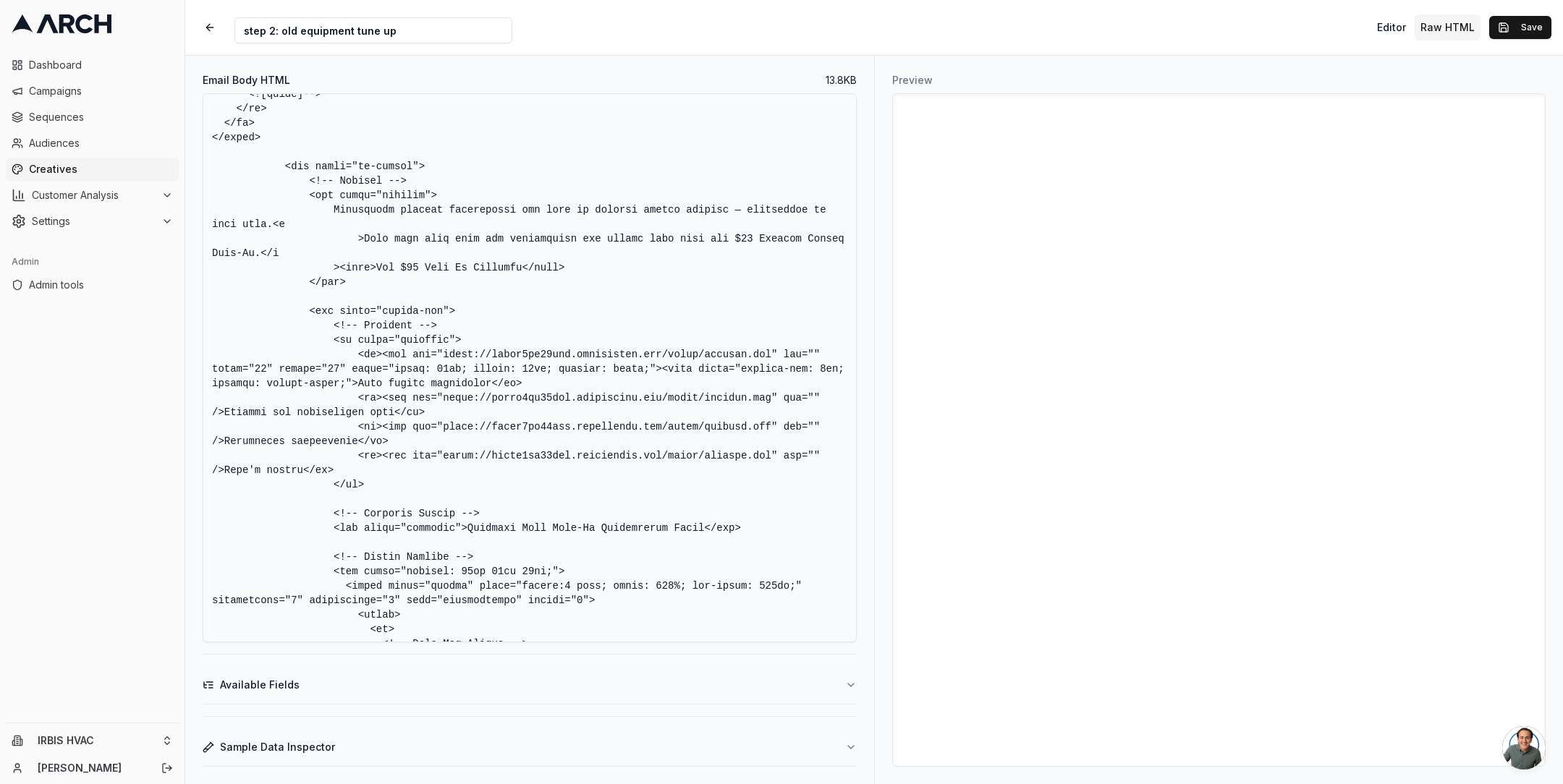
click at [220, 415] on textarea "Email Body HTML" at bounding box center [529, 367] width 654 height 549
paste textarea "width="30" height="30" style="width: 30px; height: 30px; display: block;"><span…"
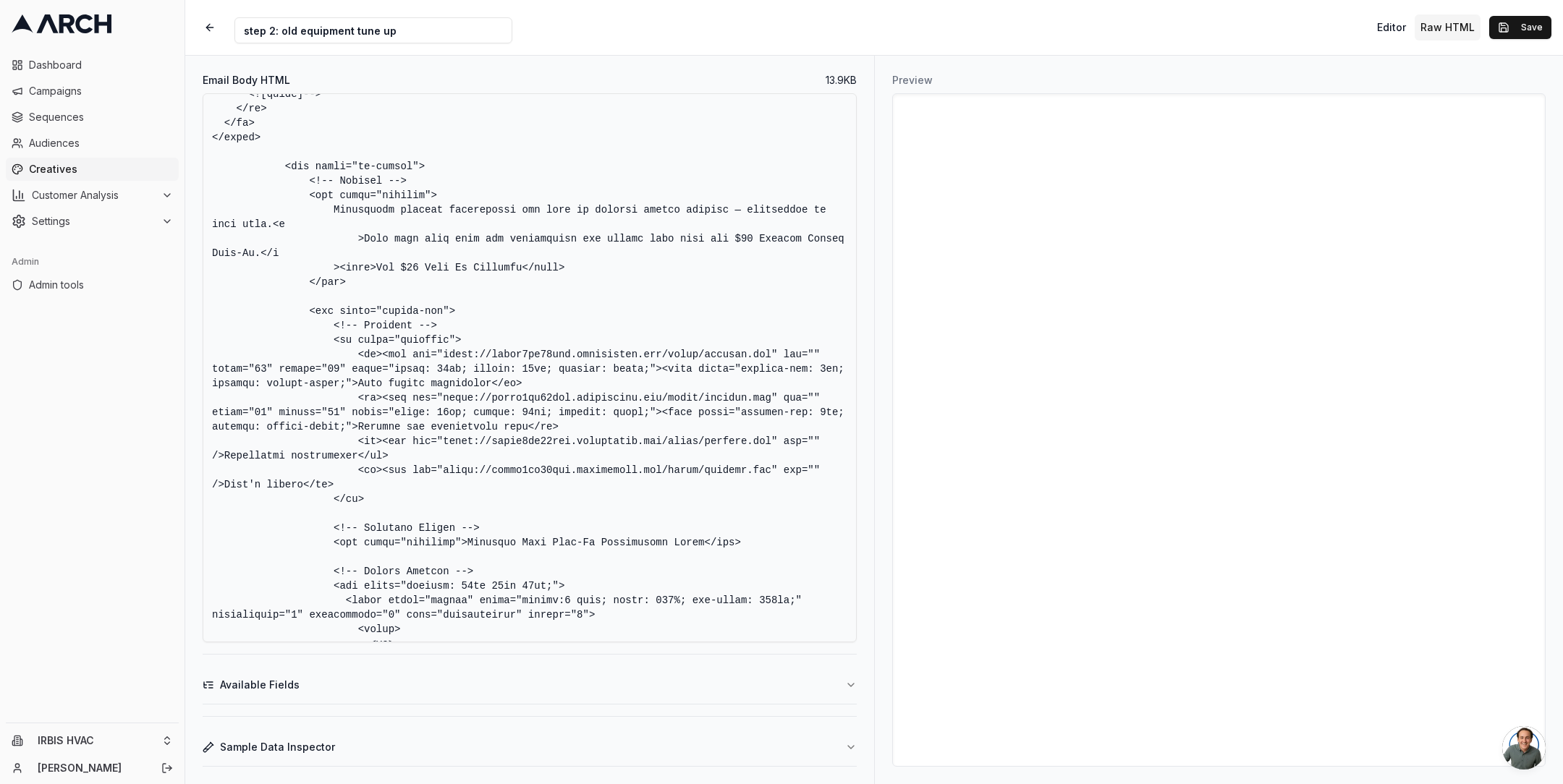
click at [218, 458] on textarea "Email Body HTML" at bounding box center [529, 367] width 654 height 549
paste textarea "width="30" height="30" style="width: 30px; height: 30px; display: block;"><span…"
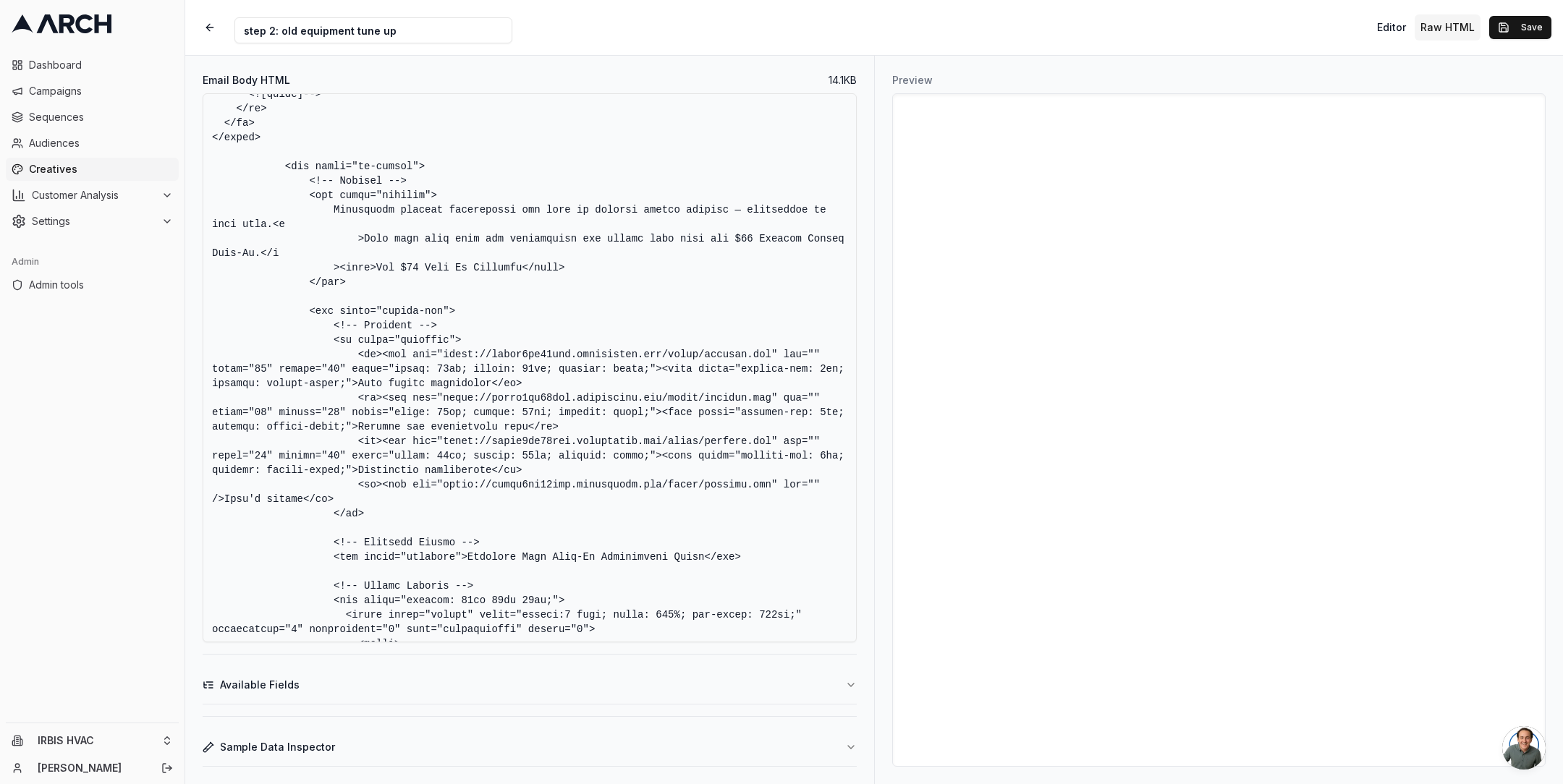
click at [219, 503] on textarea "Email Body HTML" at bounding box center [529, 367] width 654 height 549
paste textarea "width="30" height="30" style="width: 30px; height: 30px; display: block;"><span…"
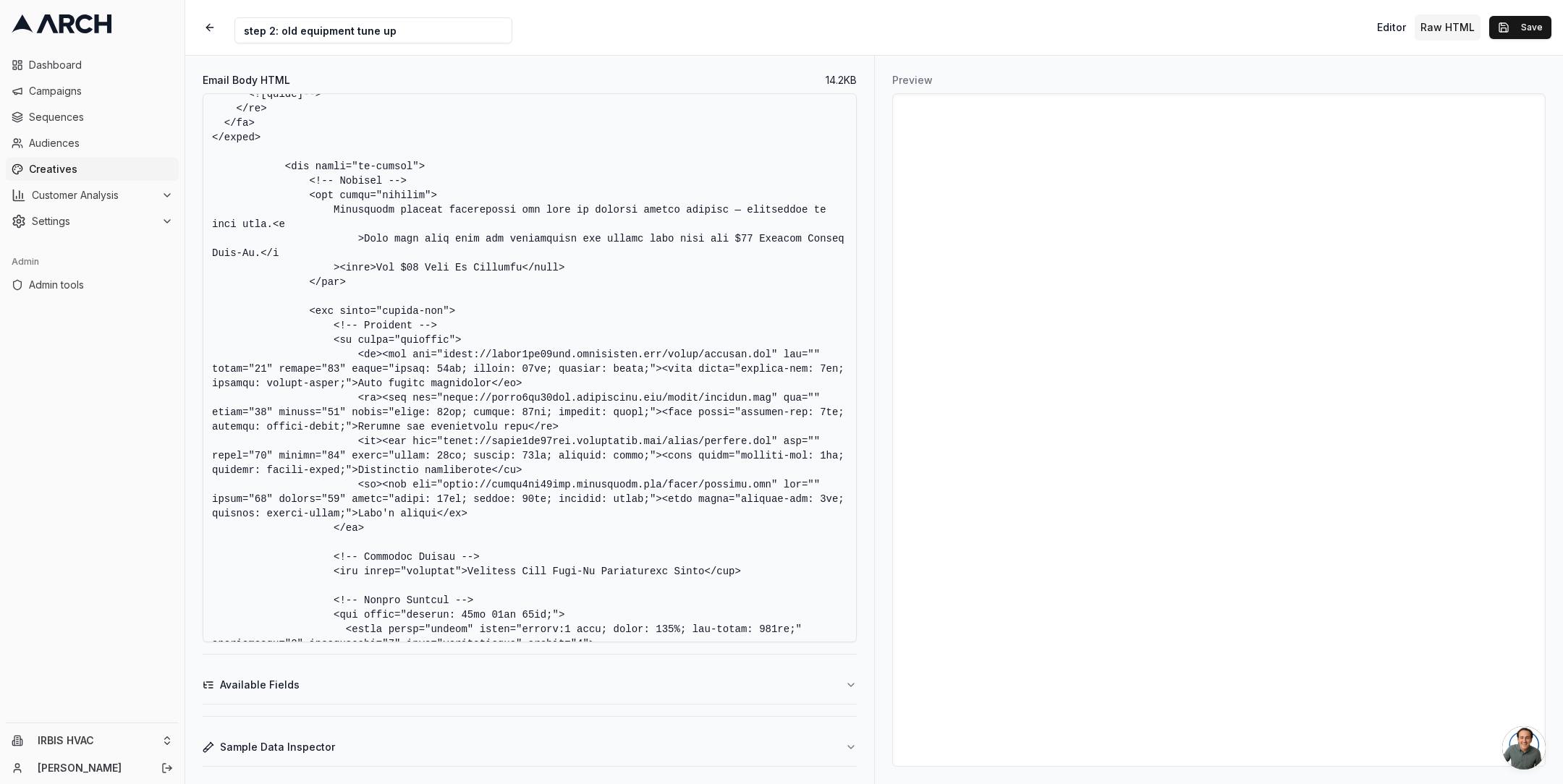
click at [330, 478] on textarea "Email Body HTML" at bounding box center [529, 367] width 654 height 549
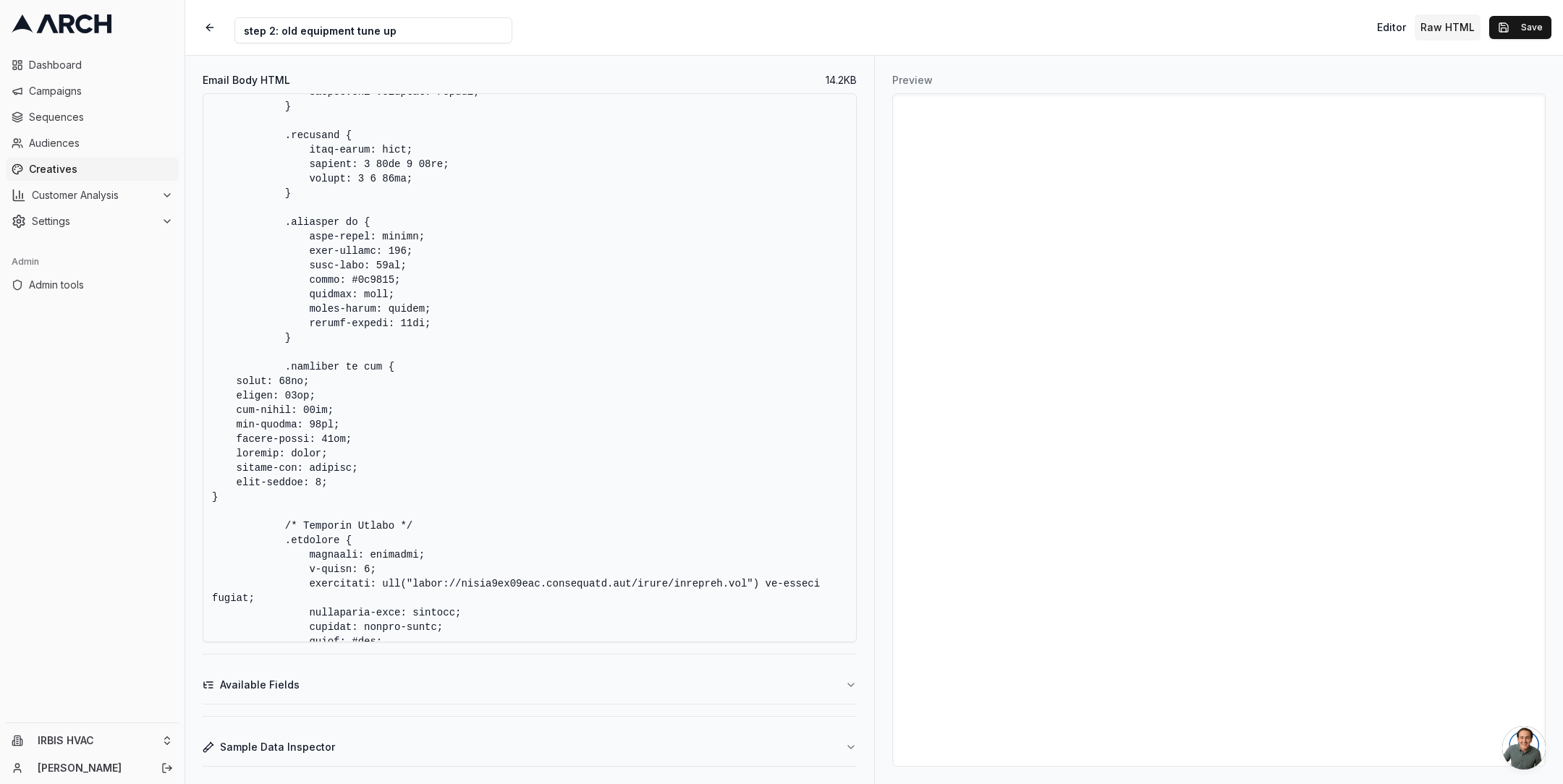
scroll to position [2732, 0]
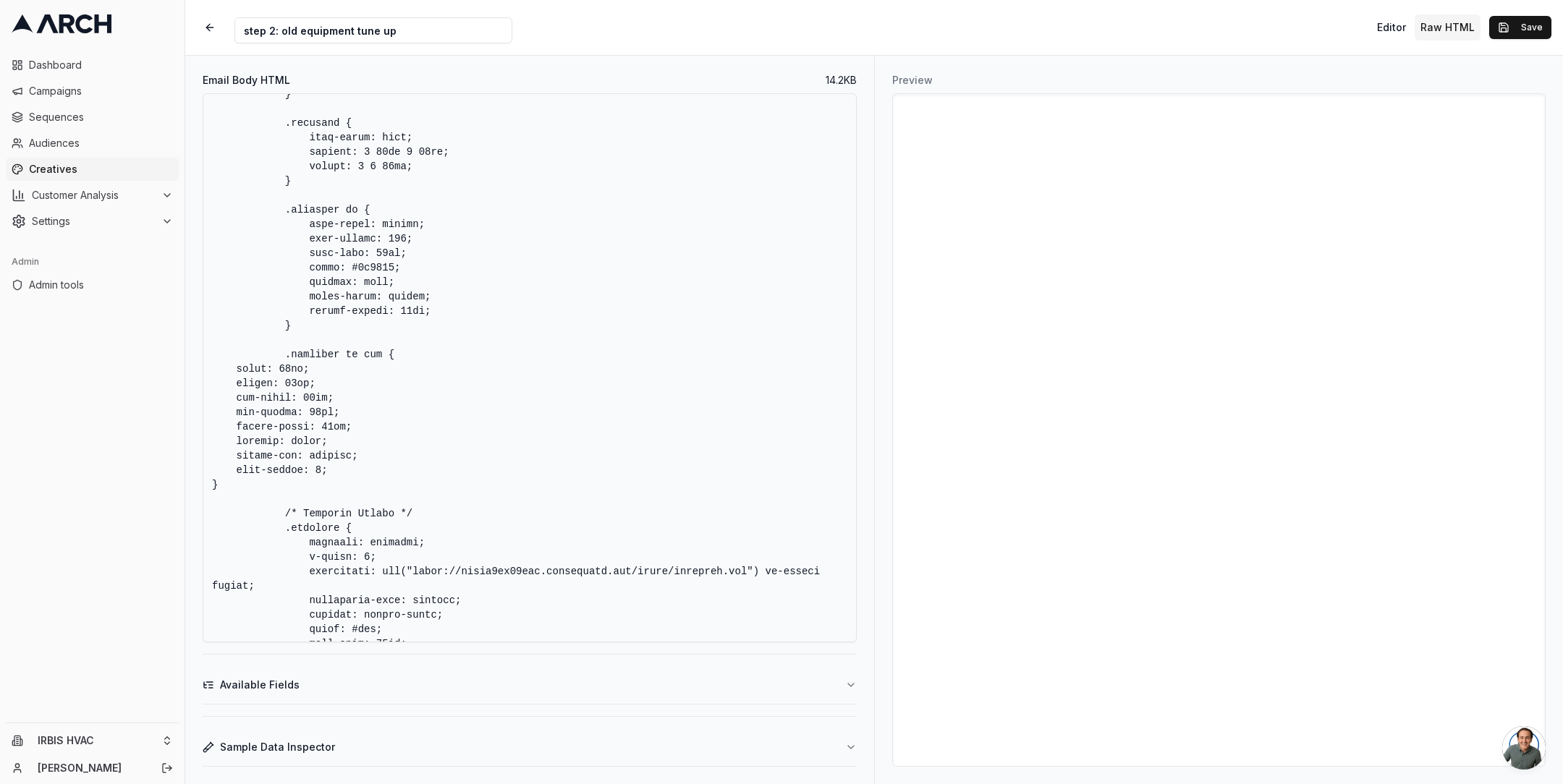
drag, startPoint x: 284, startPoint y: 214, endPoint x: 396, endPoint y: 478, distance: 286.8
click at [396, 478] on textarea "Email Body HTML" at bounding box center [529, 367] width 654 height 549
paste textarea "font-style: italic; font-weight: 700; font-size: 14px; color: #1a6887; display:…"
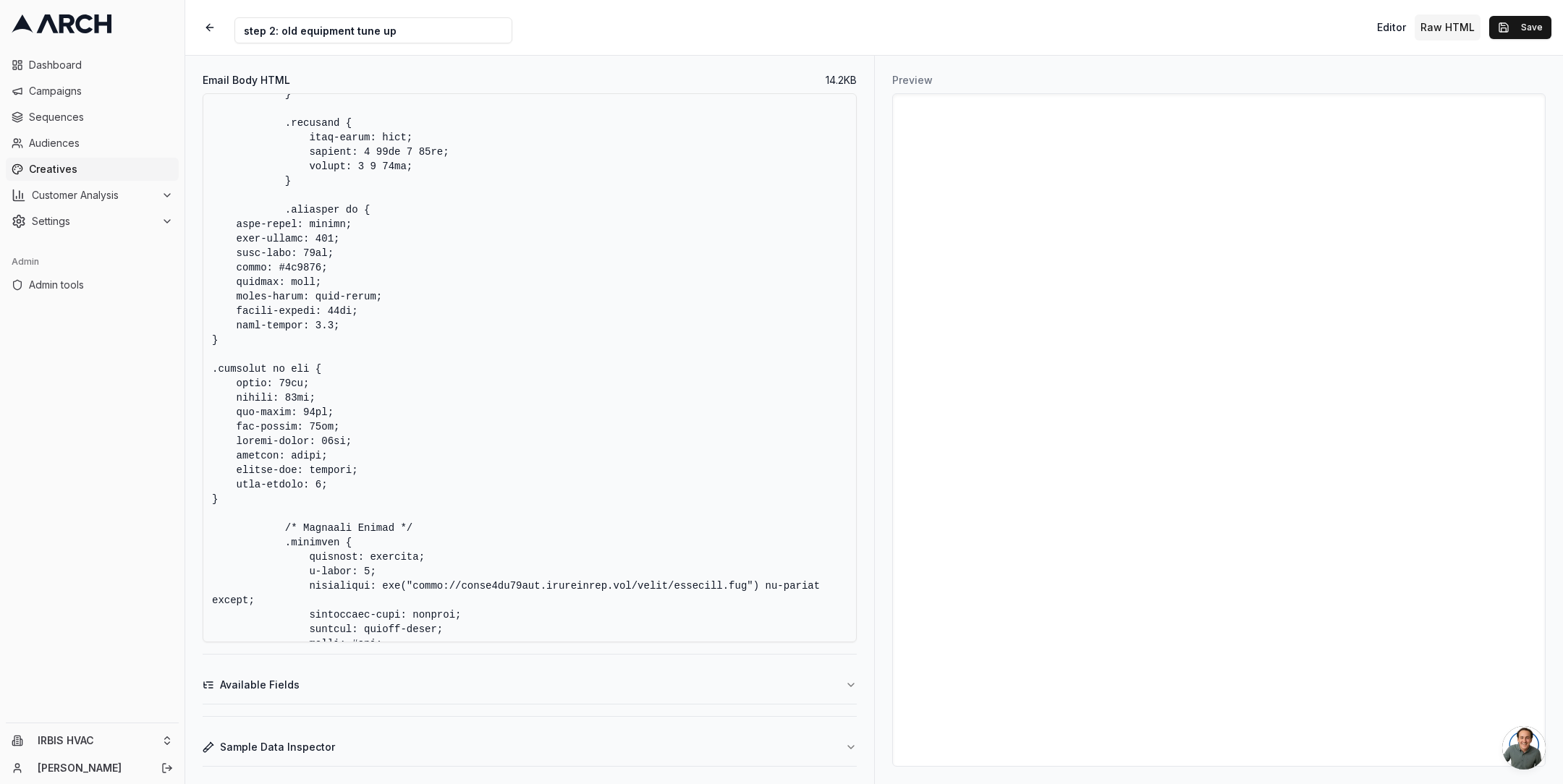
click at [479, 428] on textarea "Email Body HTML" at bounding box center [529, 367] width 654 height 549
type textarea "<!DOCTYPE HTML PUBLIC "-//W3C//DTD XHTML 1.0 Transitional //EN" "[URL][DOMAIN_N…"
click at [1502, 25] on button "Save" at bounding box center [1520, 27] width 63 height 23
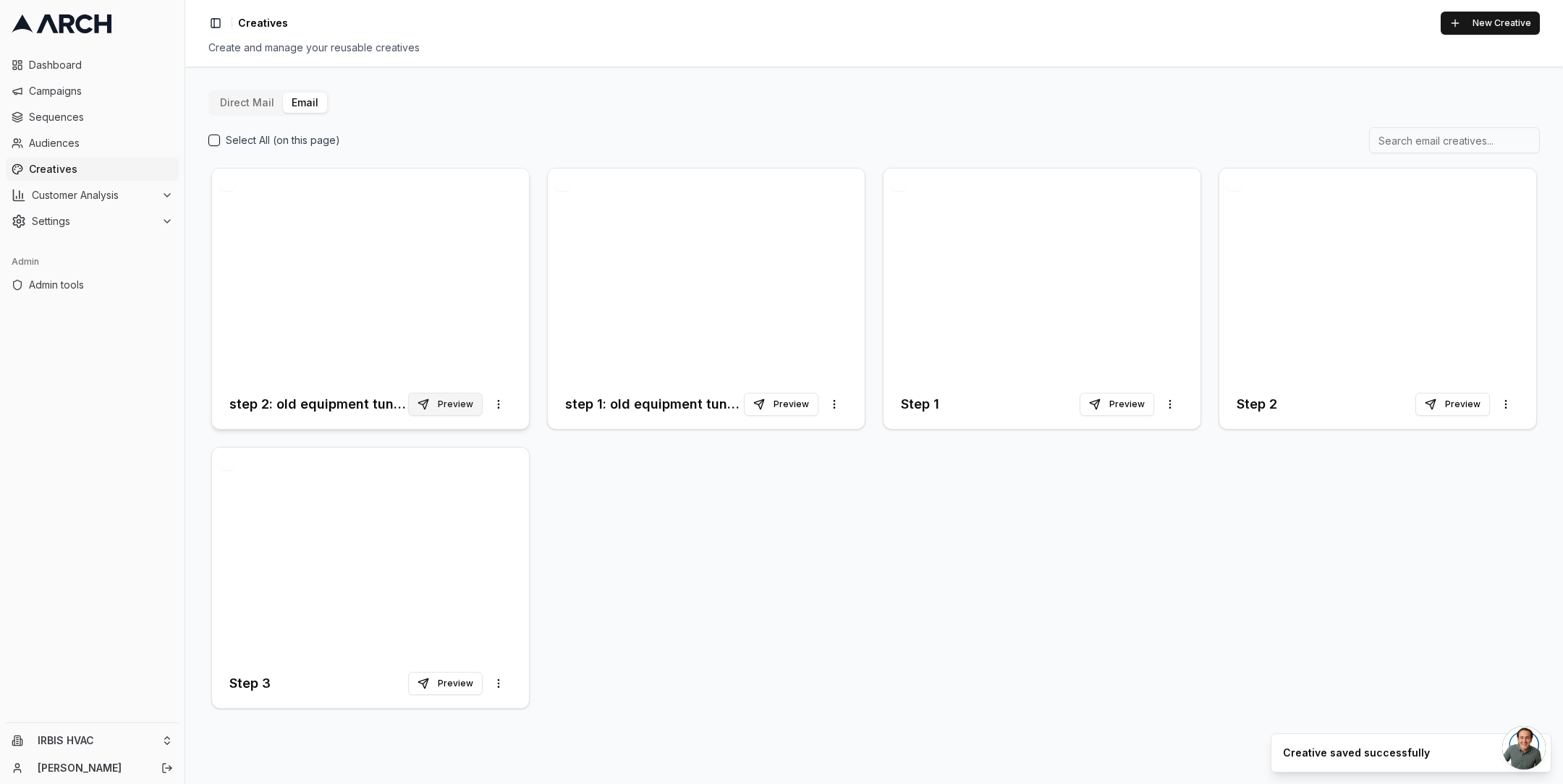
click at [452, 401] on button "Preview" at bounding box center [445, 404] width 74 height 23
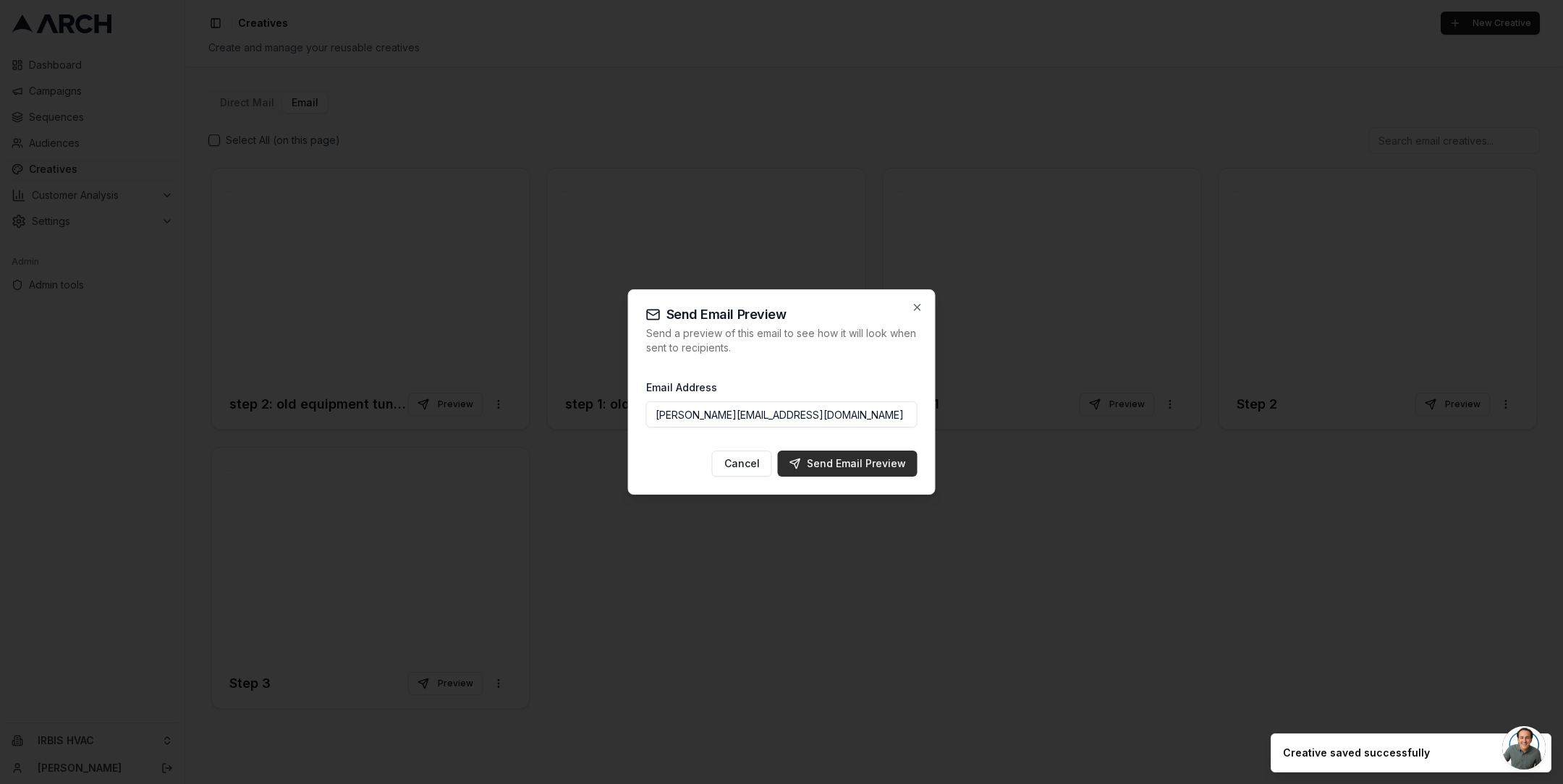
click at [814, 458] on div "Send Email Preview" at bounding box center [847, 463] width 116 height 15
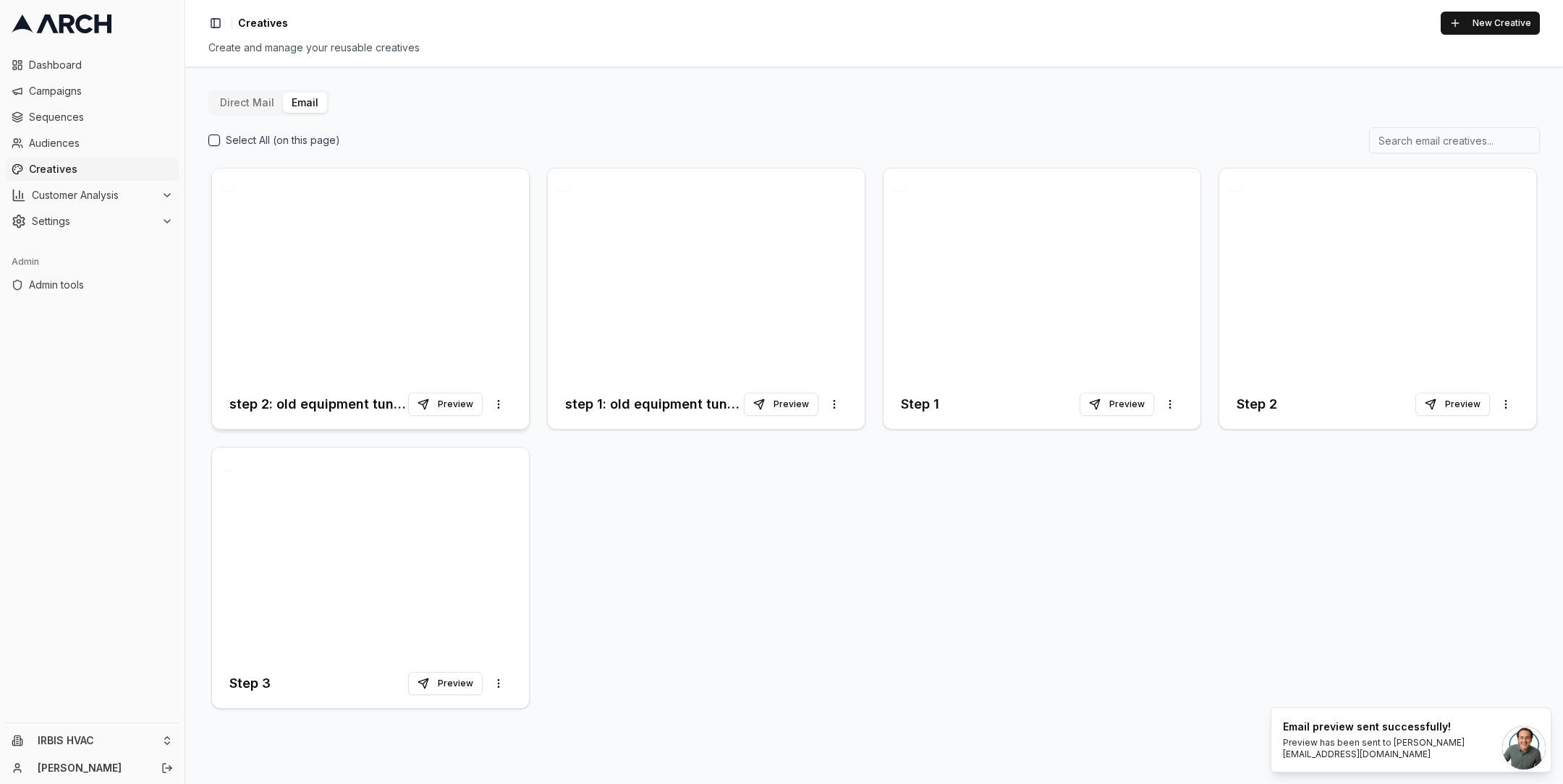
click at [404, 289] on div at bounding box center [370, 274] width 317 height 211
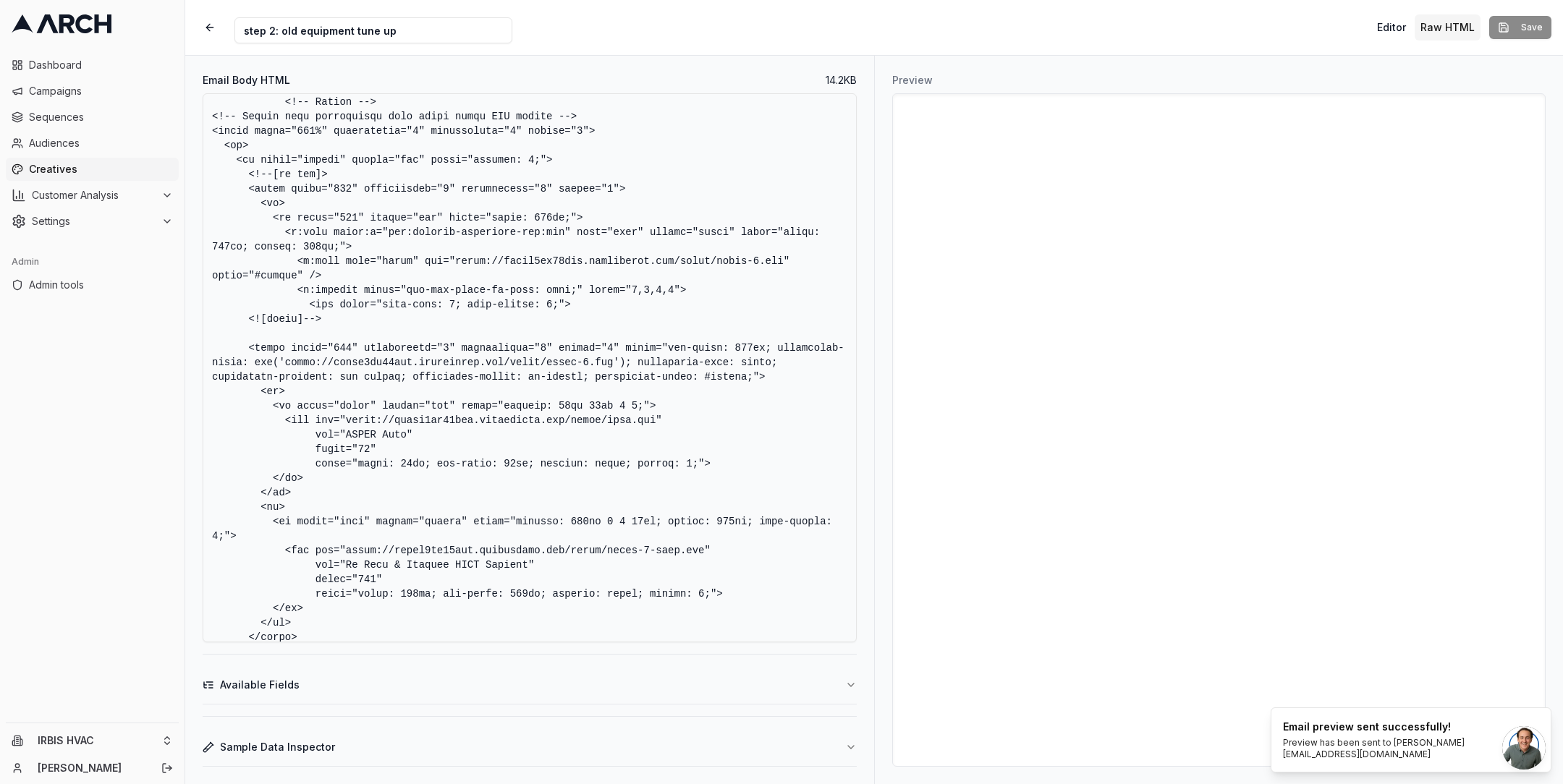
scroll to position [4214, 0]
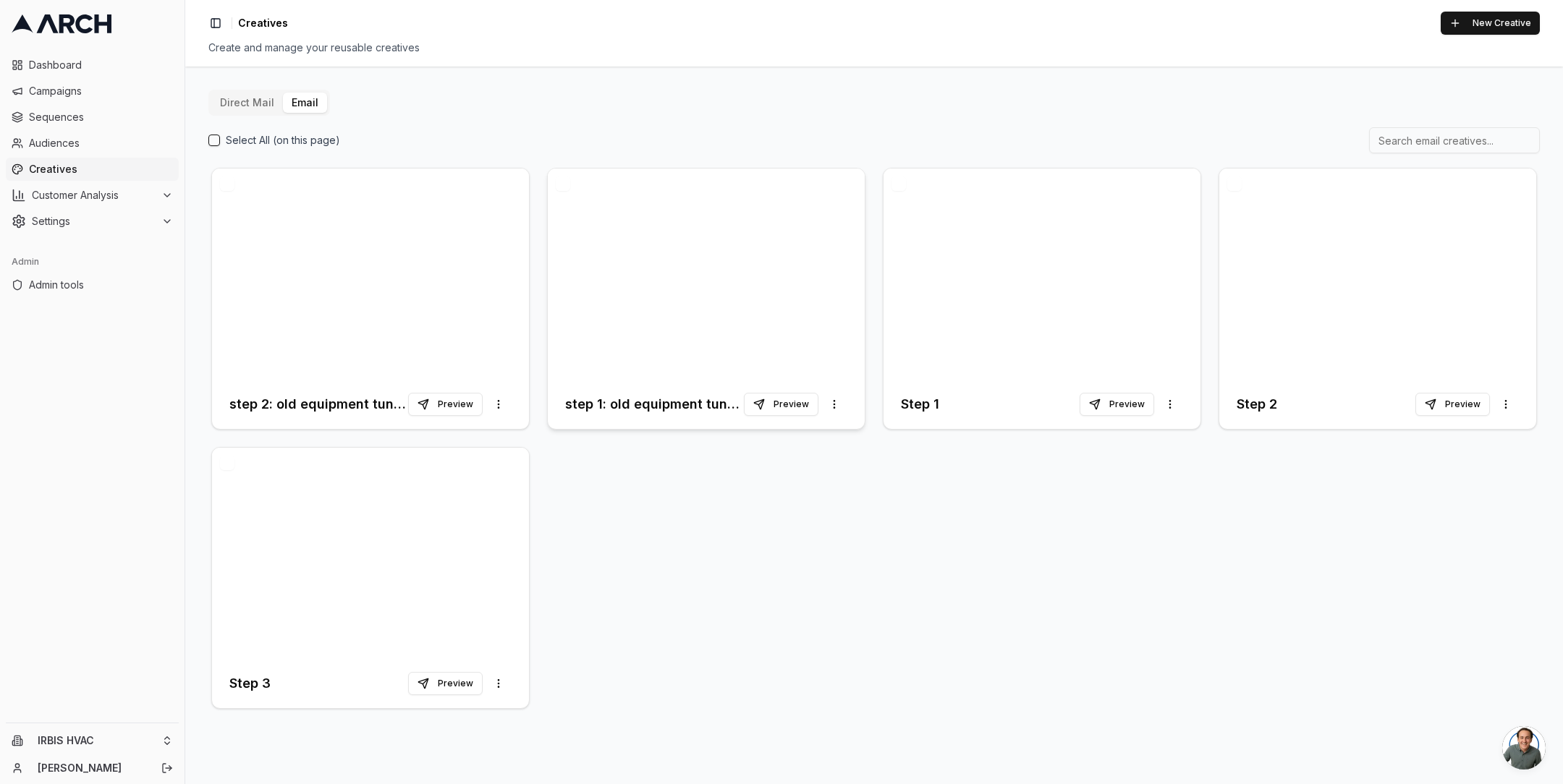
click at [746, 233] on div at bounding box center [706, 274] width 317 height 211
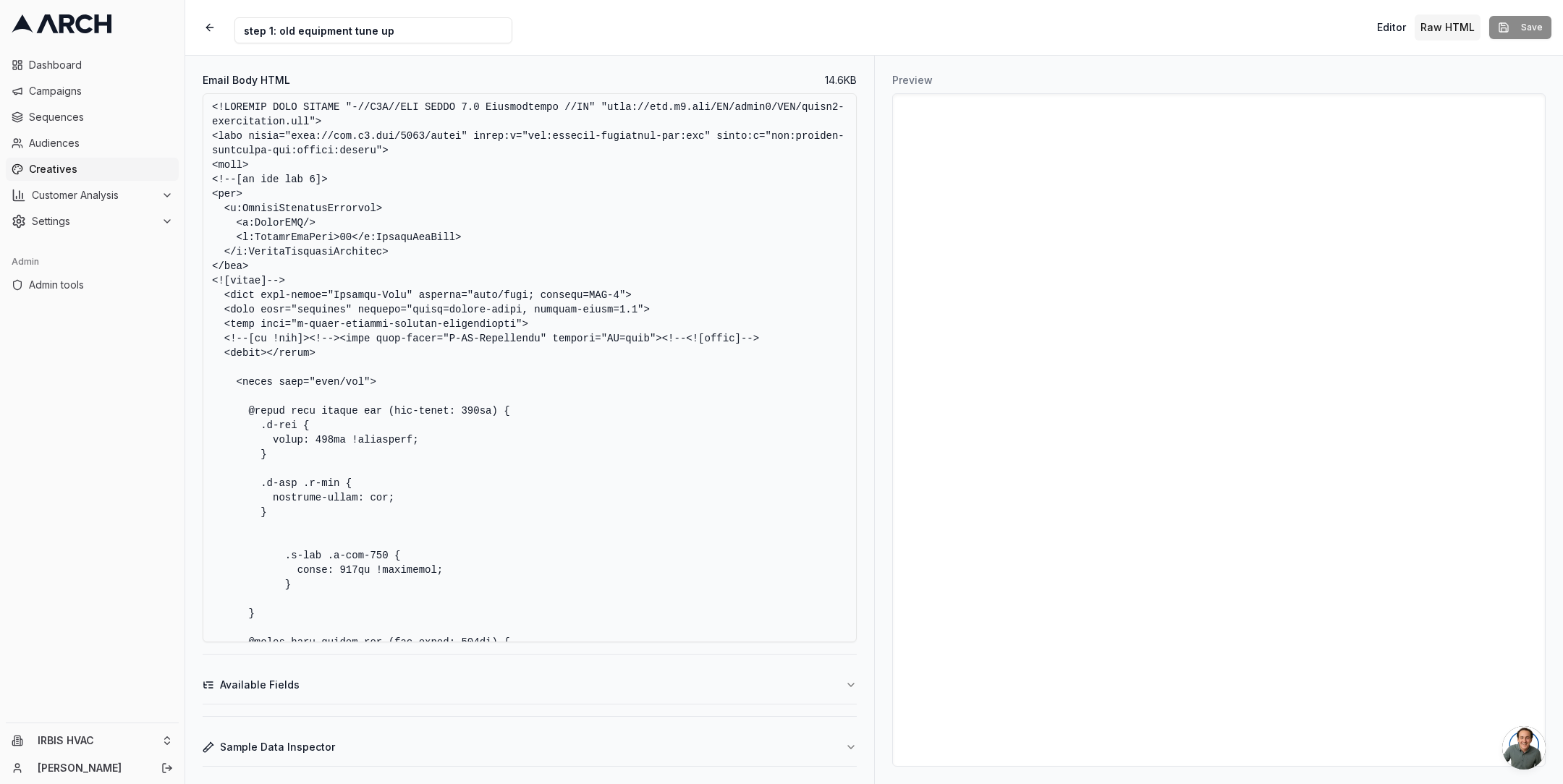
click at [687, 333] on textarea "Email Body HTML" at bounding box center [529, 367] width 654 height 549
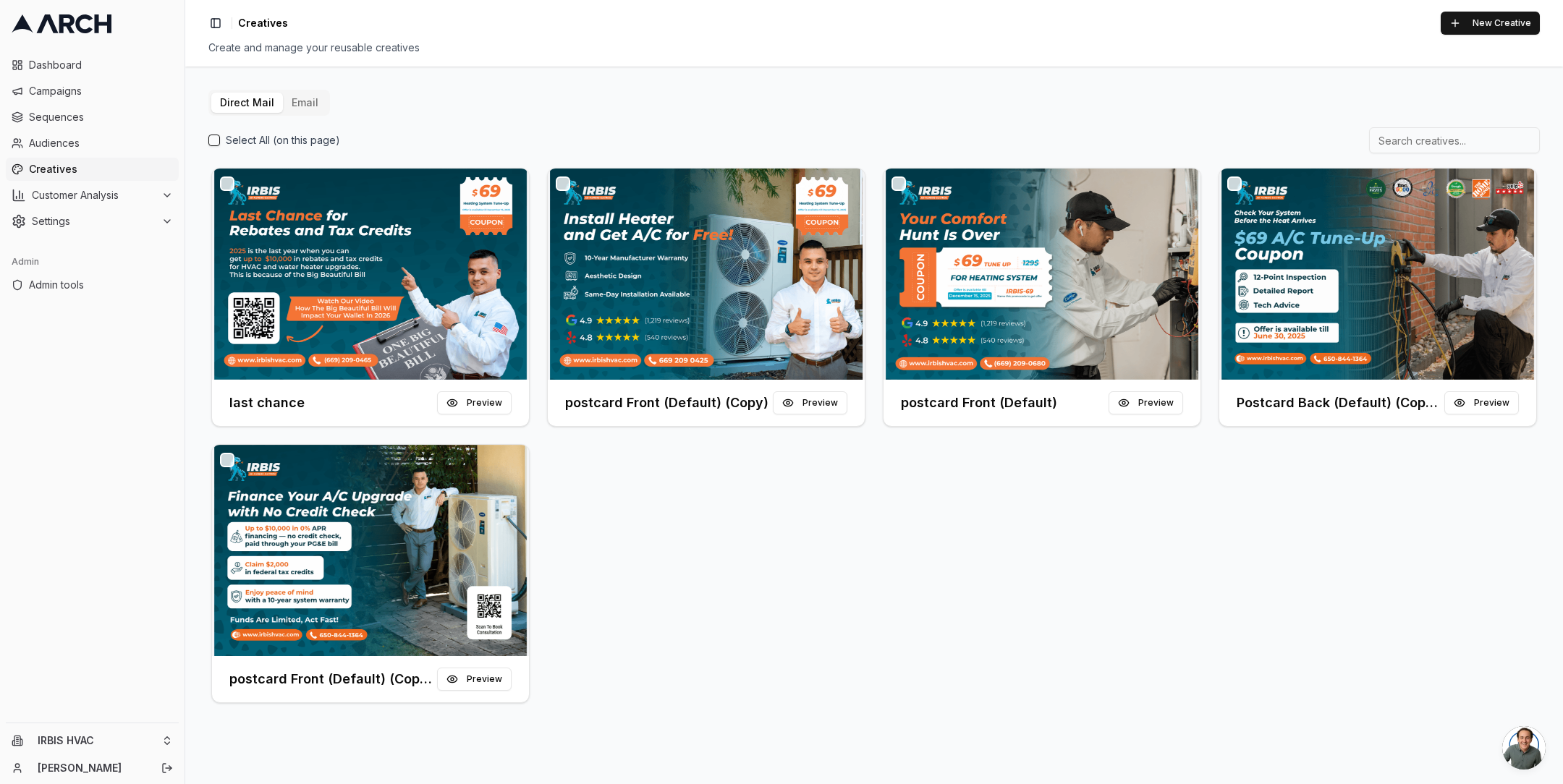
click at [308, 107] on button "Email" at bounding box center [305, 102] width 44 height 20
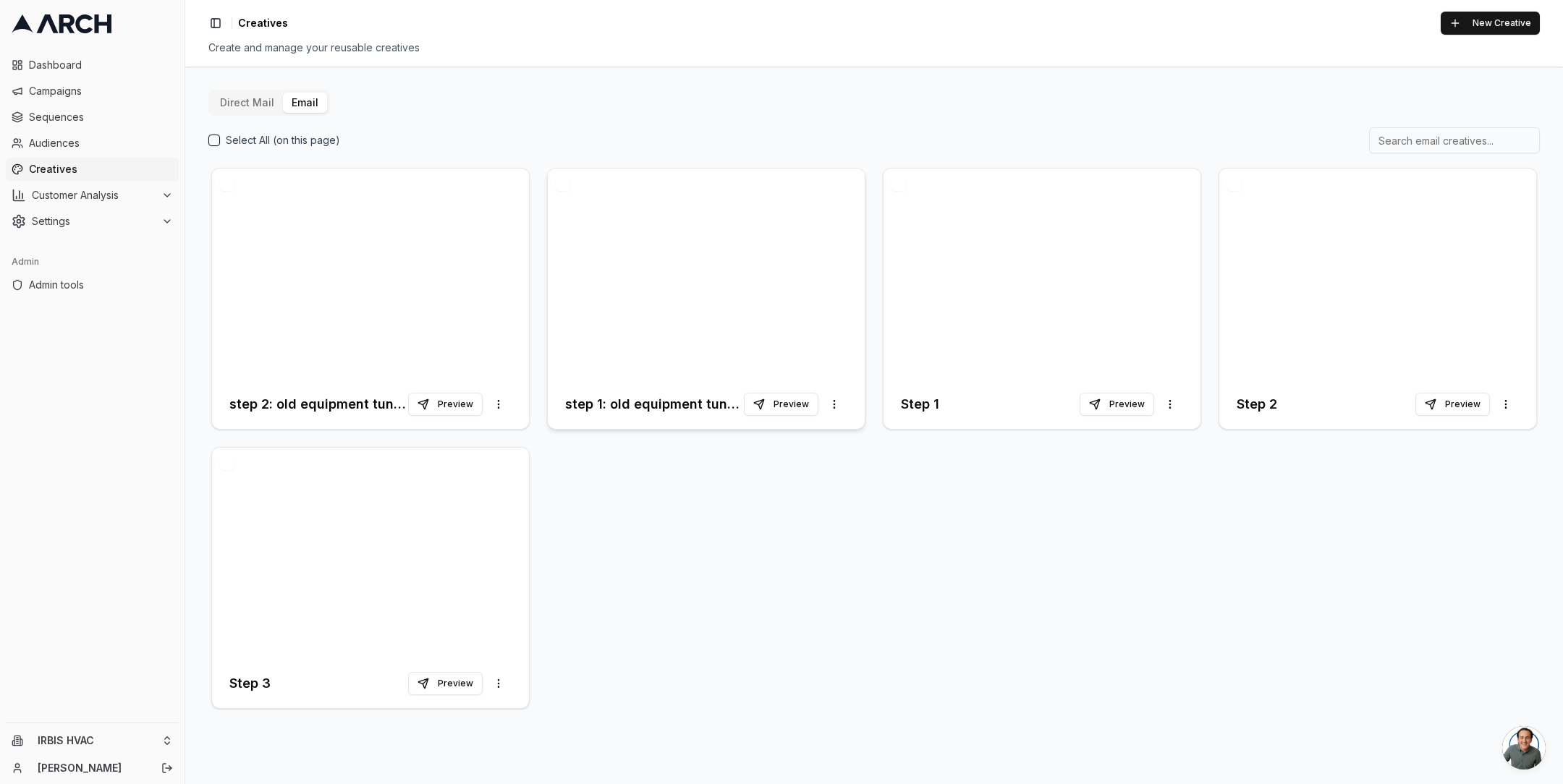
click at [663, 303] on div at bounding box center [706, 274] width 317 height 211
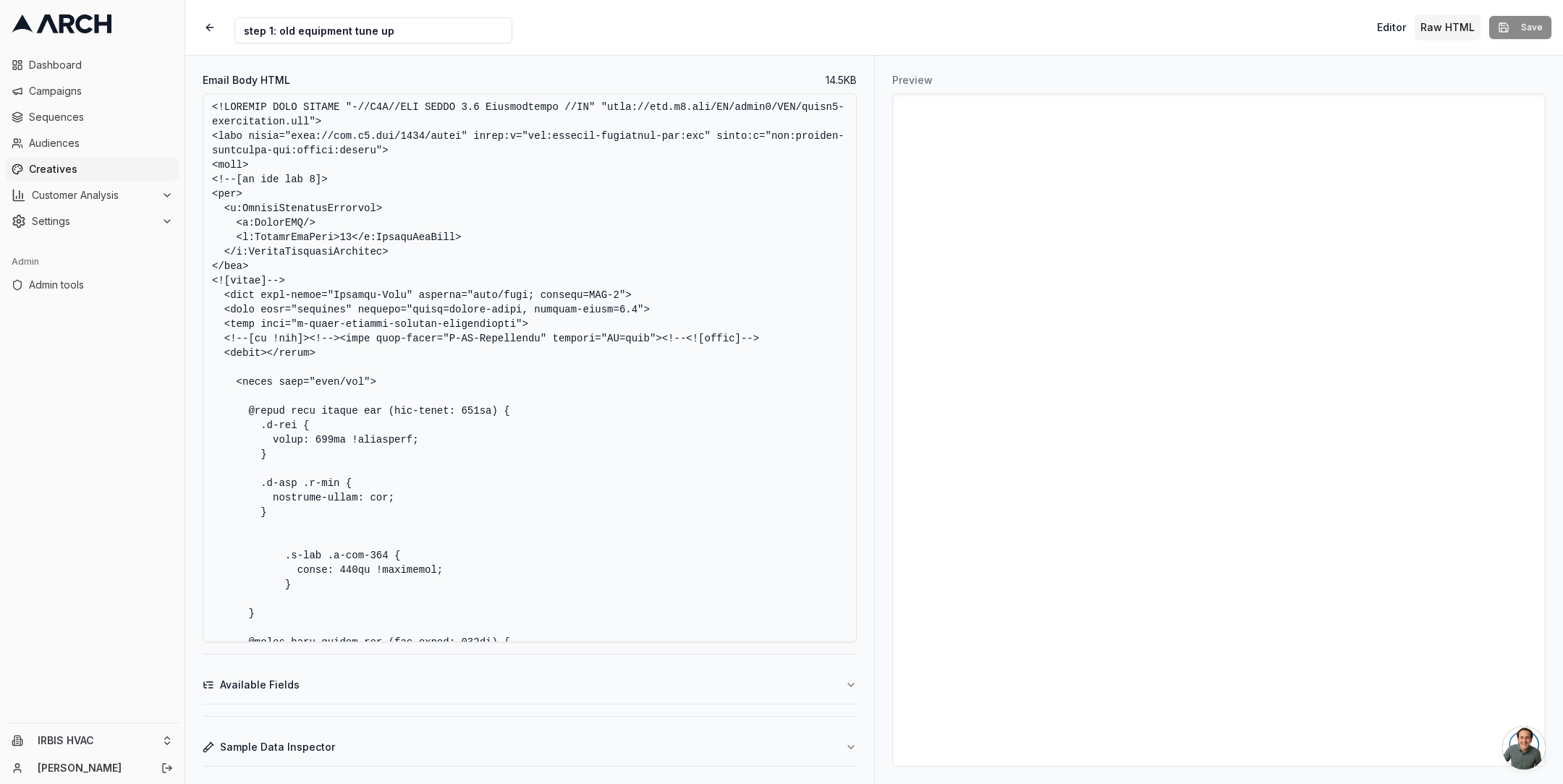
click at [594, 322] on textarea "Email Body HTML" at bounding box center [529, 367] width 654 height 549
click at [661, 423] on textarea "Email Body HTML" at bounding box center [529, 367] width 654 height 549
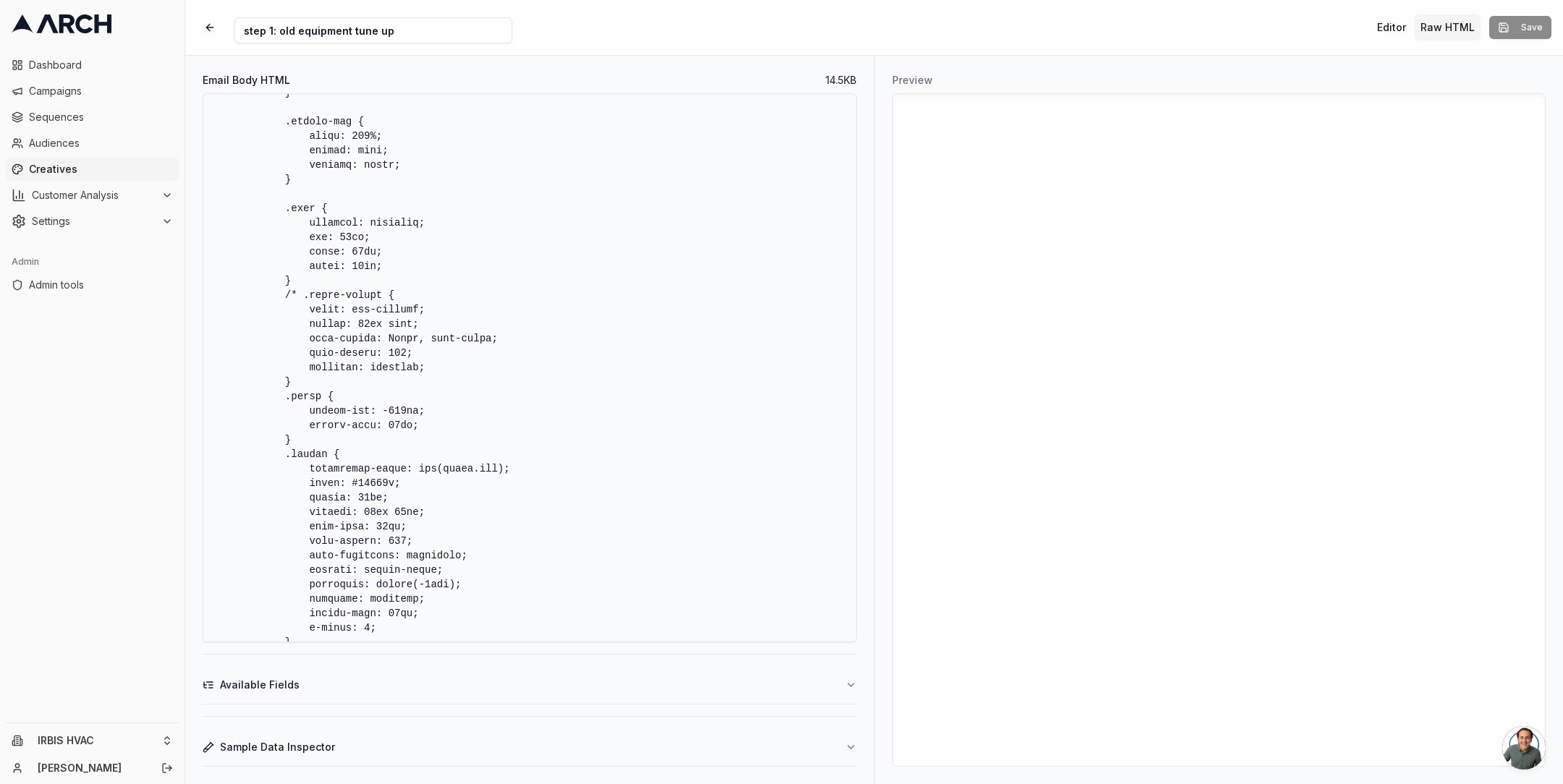
scroll to position [2619, 0]
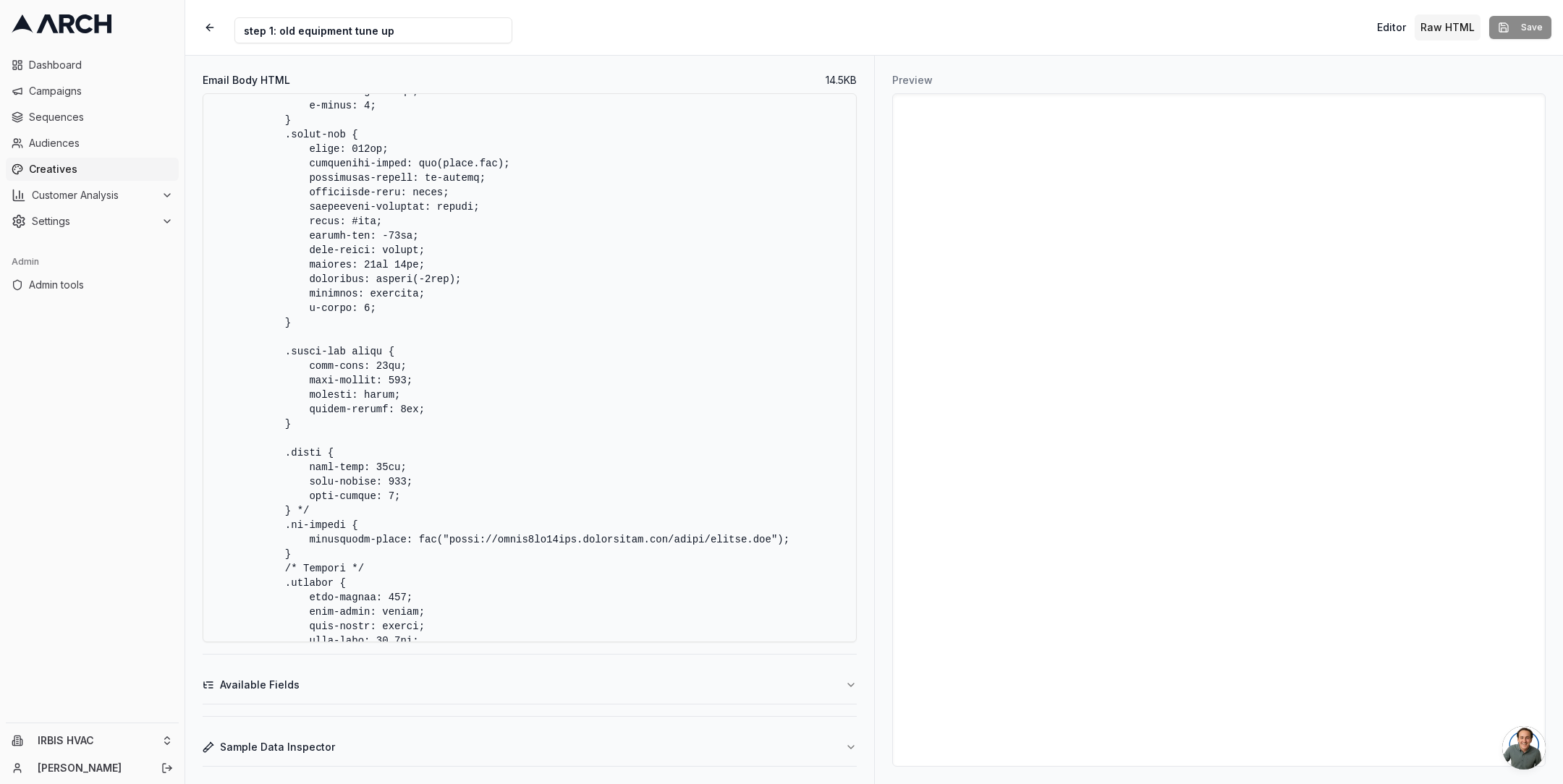
click at [661, 423] on textarea "Email Body HTML" at bounding box center [529, 367] width 654 height 549
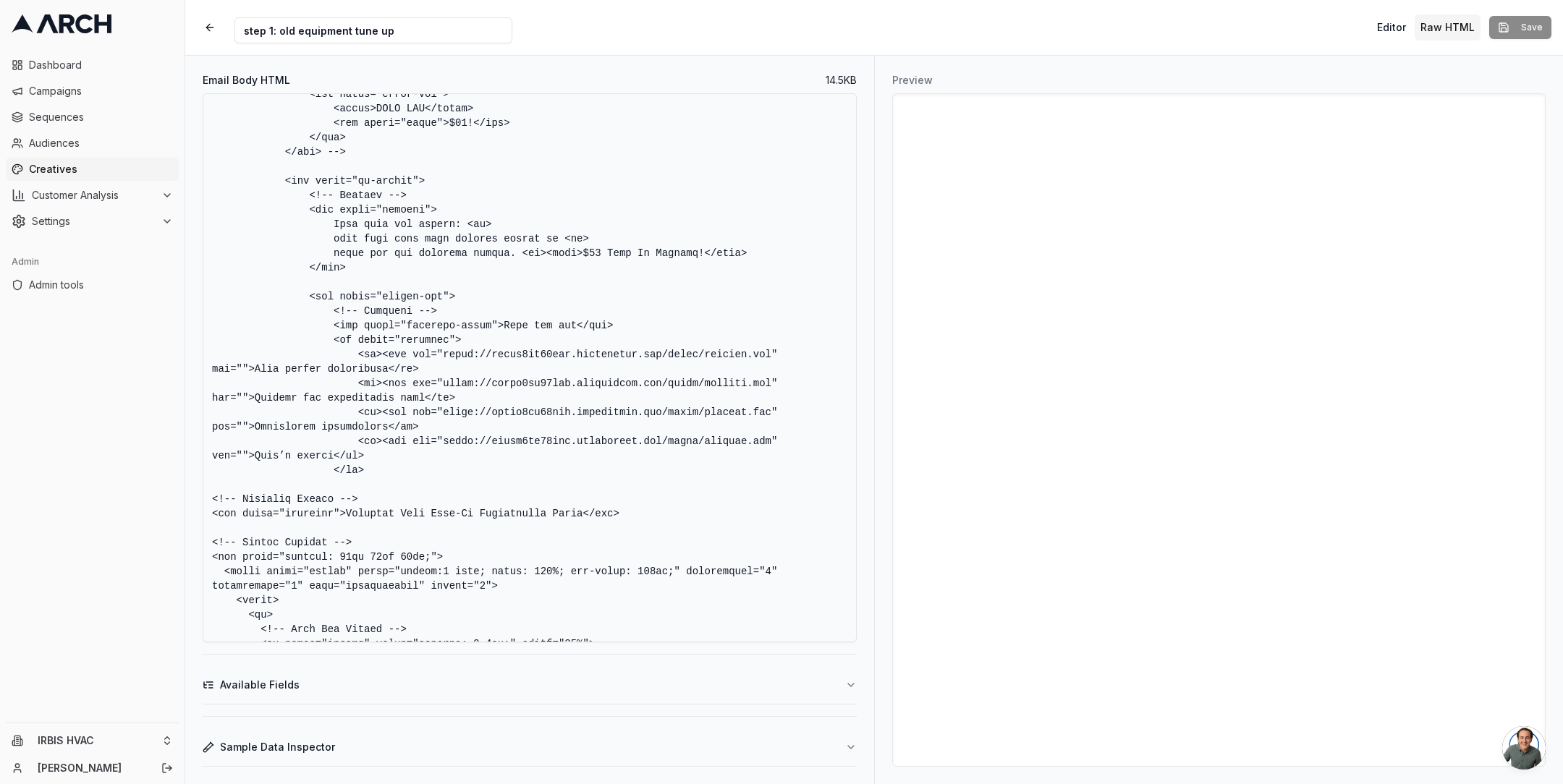
click at [425, 358] on textarea "Email Body HTML" at bounding box center [529, 367] width 654 height 549
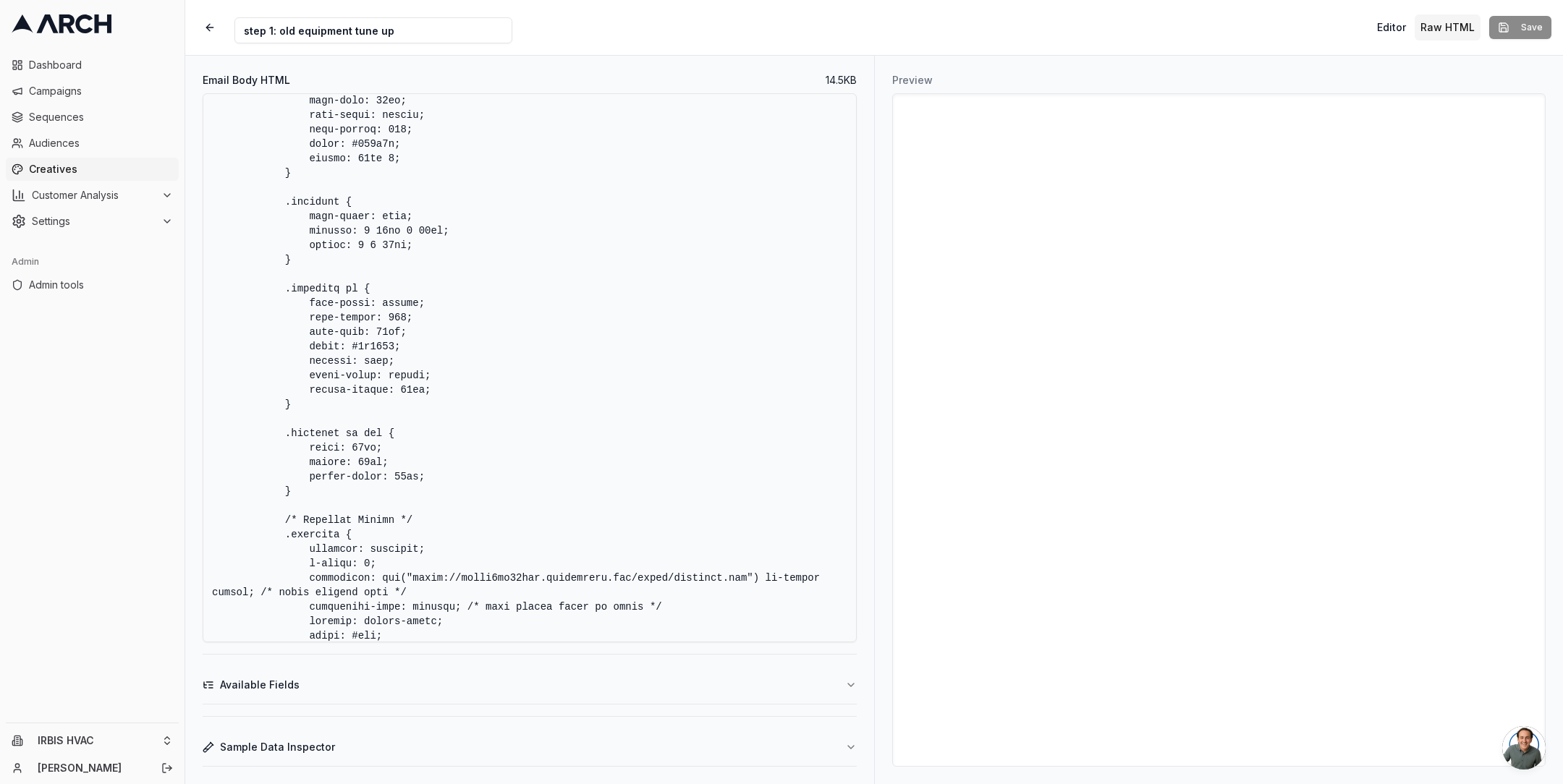
scroll to position [3544, 0]
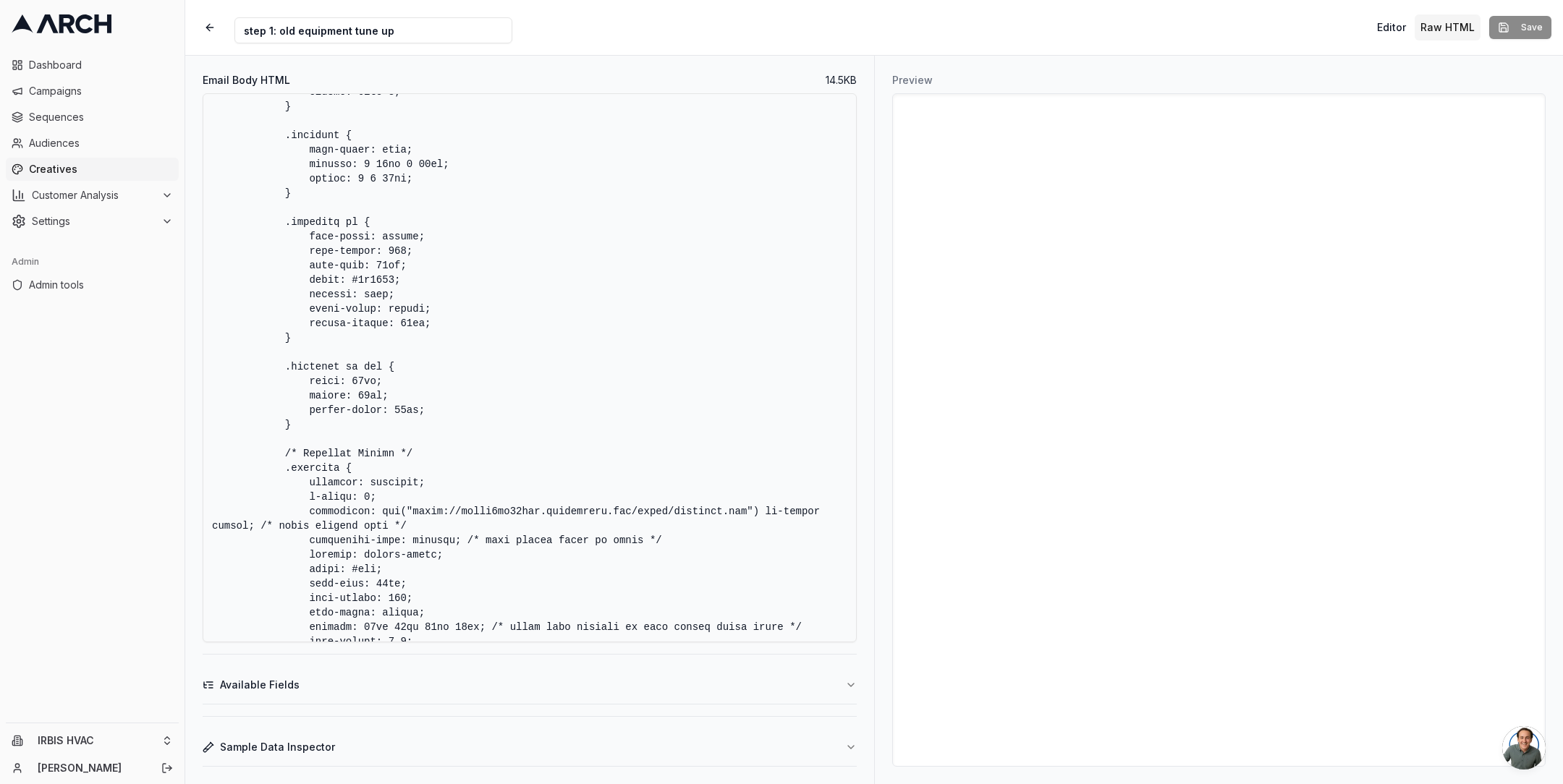
click at [323, 374] on textarea "Email Body HTML" at bounding box center [529, 367] width 654 height 549
drag, startPoint x: 285, startPoint y: 364, endPoint x: 391, endPoint y: 420, distance: 119.9
click at [391, 420] on textarea "Email Body HTML" at bounding box center [529, 367] width 654 height 549
paste textarea "width: 30px; height: 30px; min-width: 30px; min-height: 30px; margin-right: 10p…"
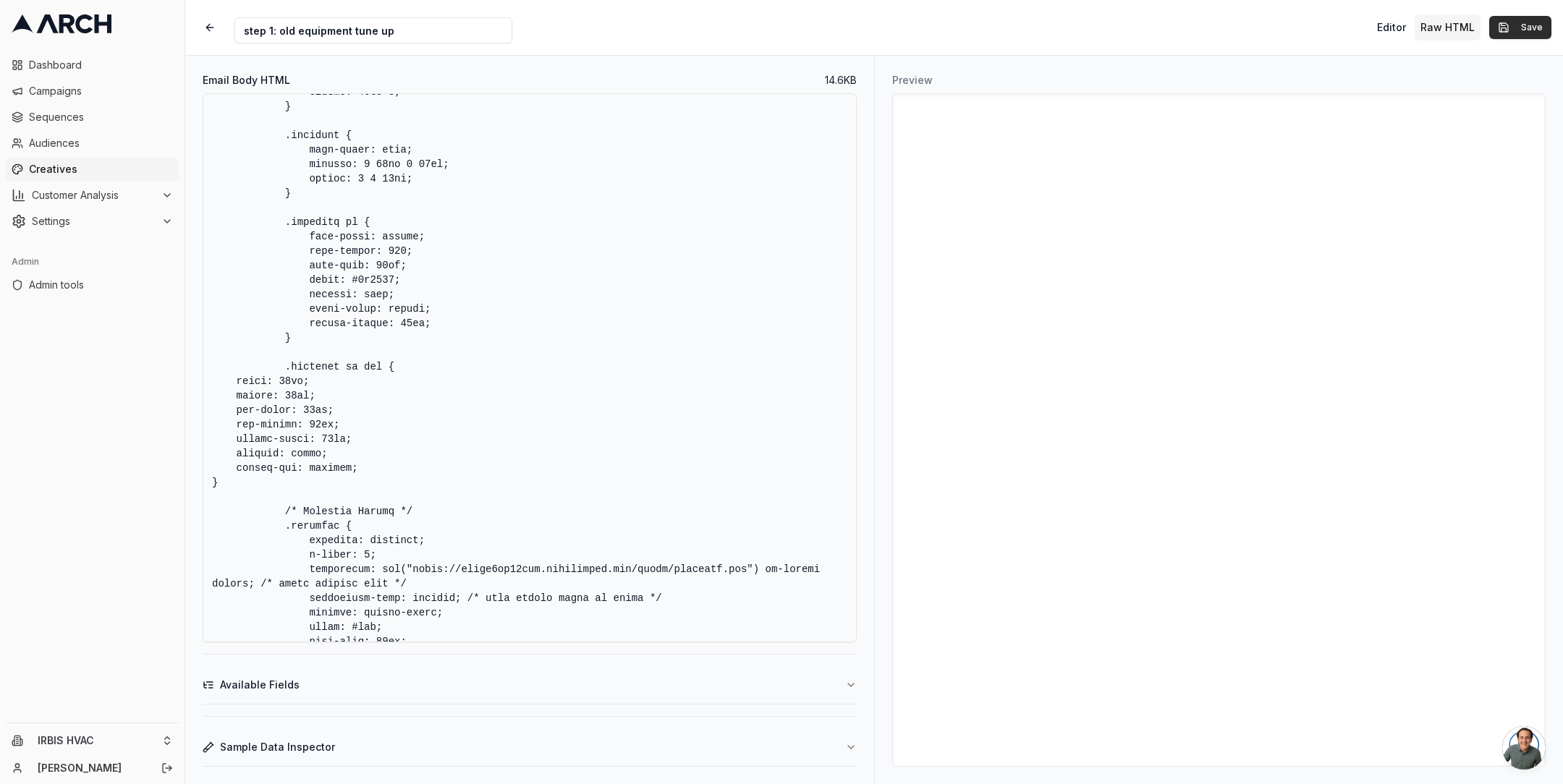
type textarea "<!DOCTYPE HTML PUBLIC "-//W3C//DTD XHTML 1.0 Transitional //EN" "[URL][DOMAIN_N…"
click at [1527, 26] on button "Save" at bounding box center [1520, 27] width 63 height 23
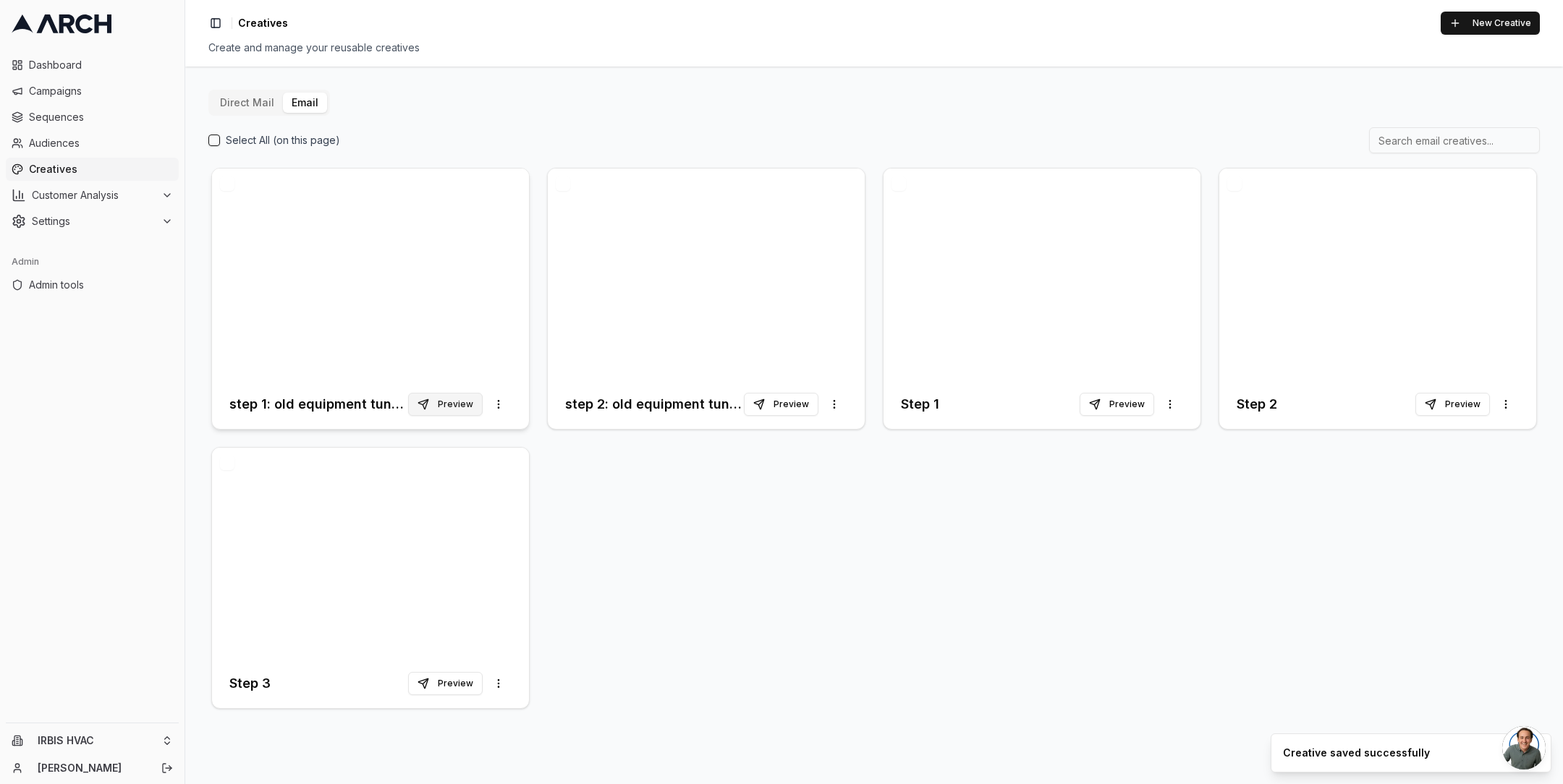
click at [447, 407] on button "Preview" at bounding box center [445, 404] width 74 height 23
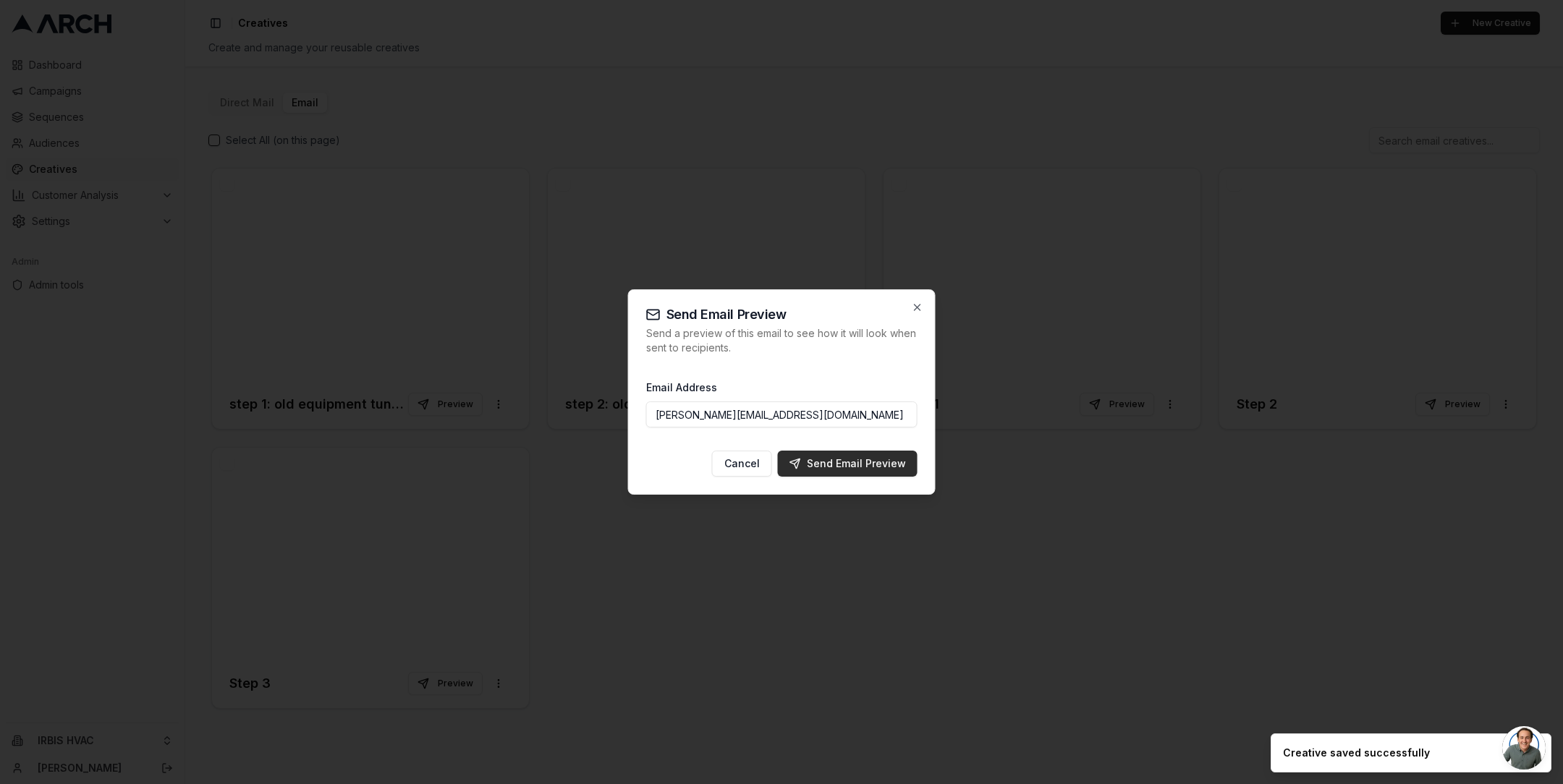
click at [838, 467] on div "Send Email Preview" at bounding box center [847, 463] width 116 height 15
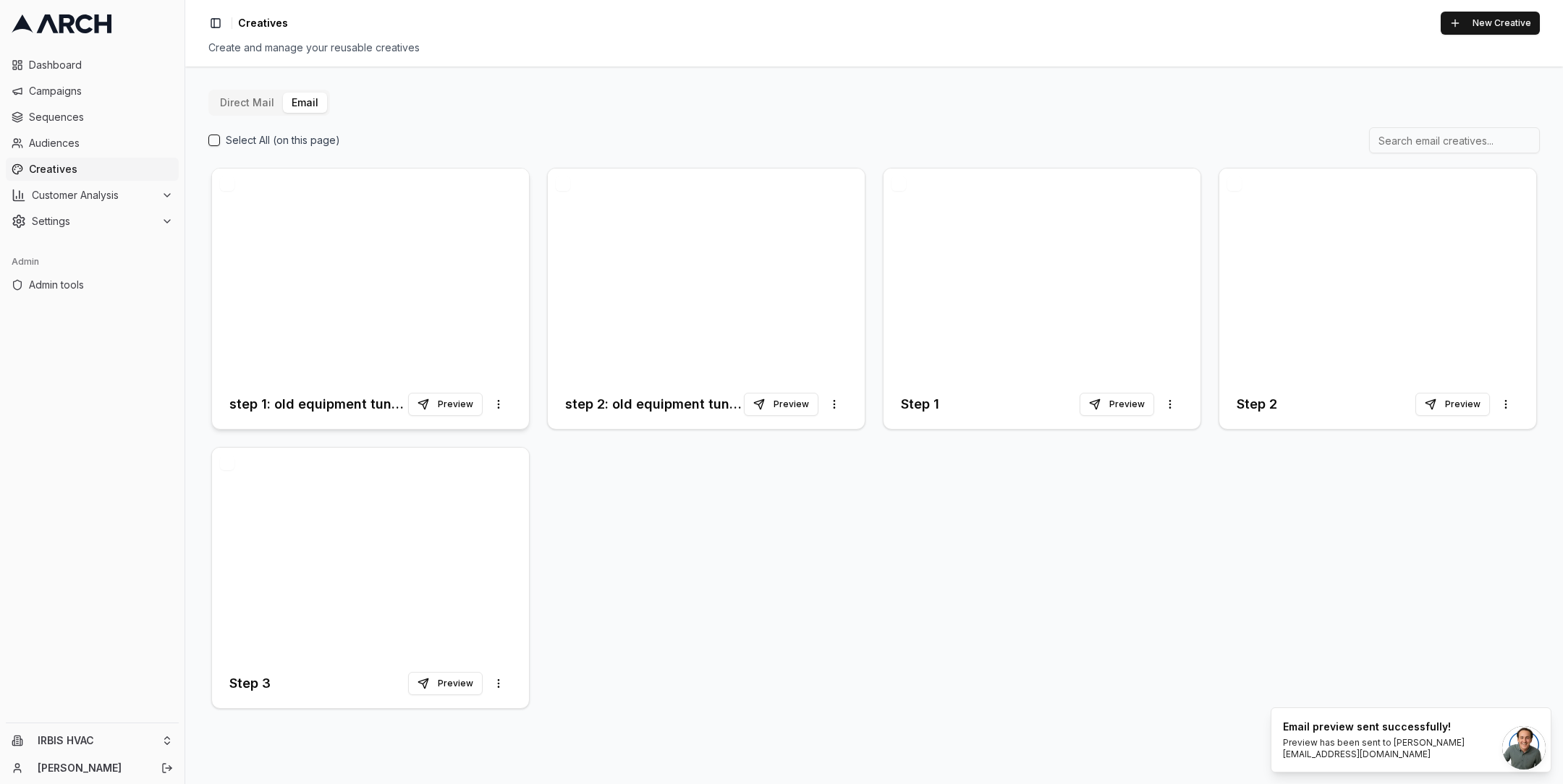
click at [423, 276] on div at bounding box center [370, 274] width 317 height 211
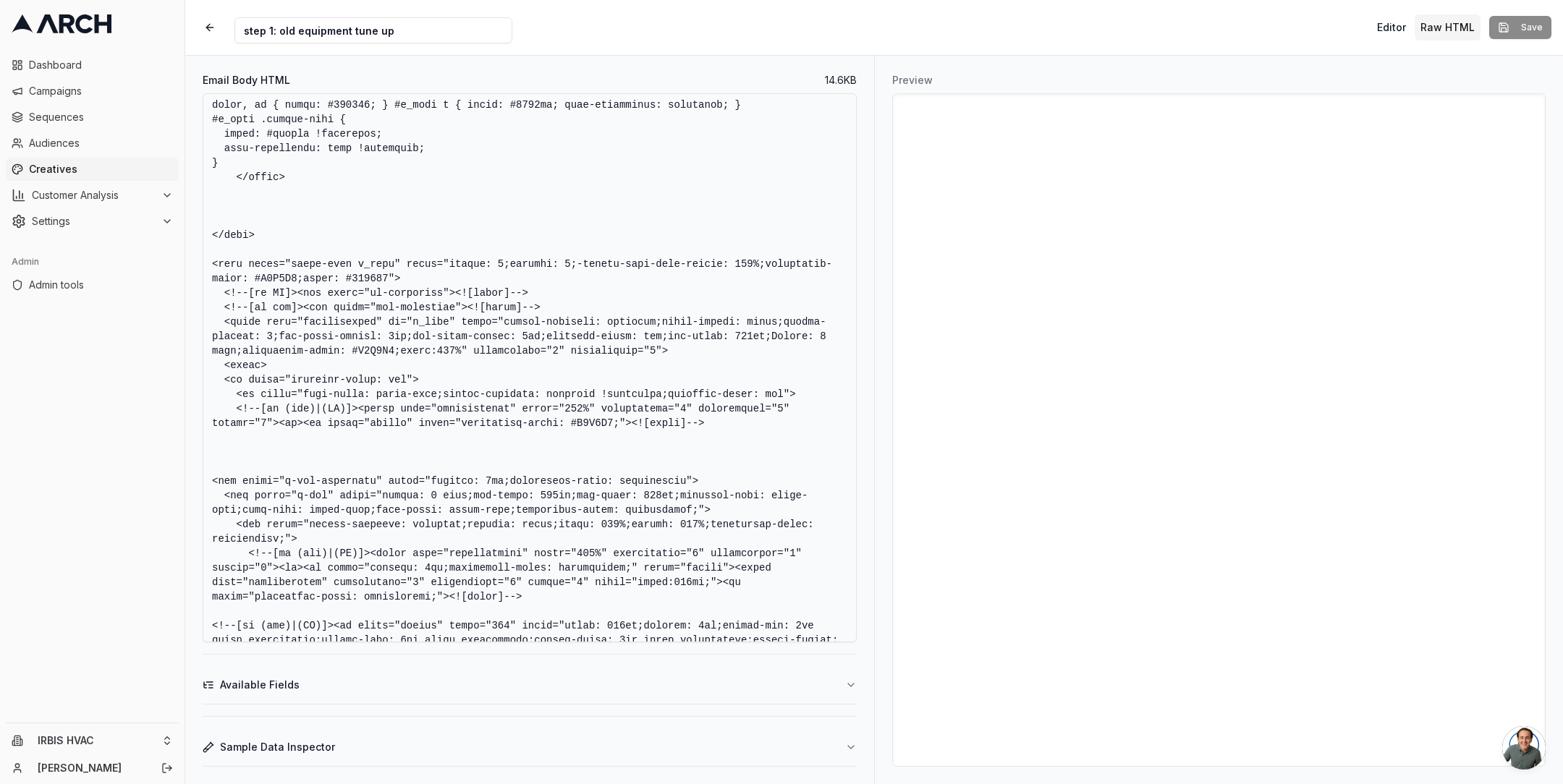
scroll to position [1147, 0]
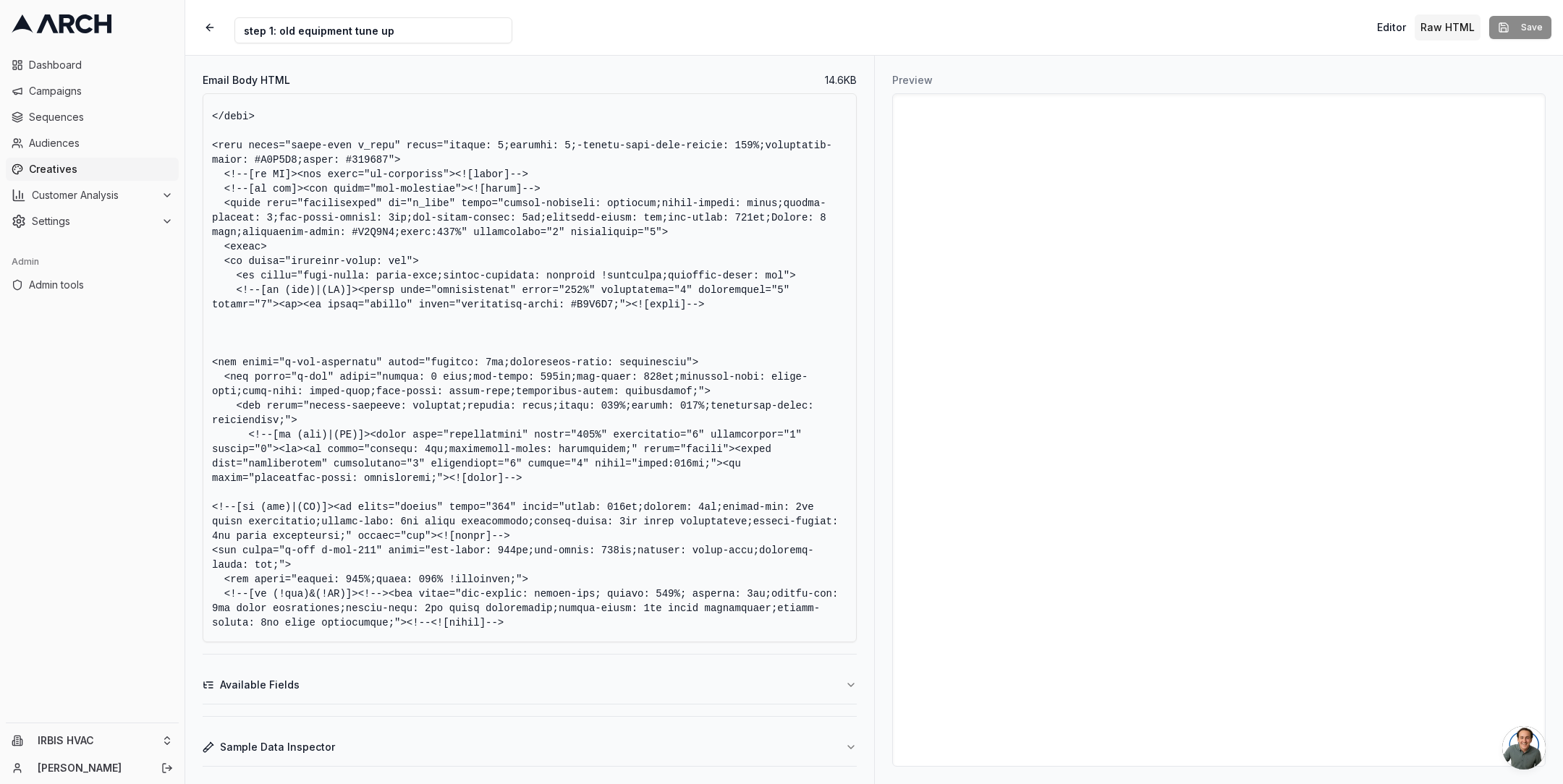
click at [605, 311] on textarea "Email Body HTML" at bounding box center [529, 367] width 654 height 549
click at [569, 335] on textarea "Email Body HTML" at bounding box center [529, 367] width 654 height 549
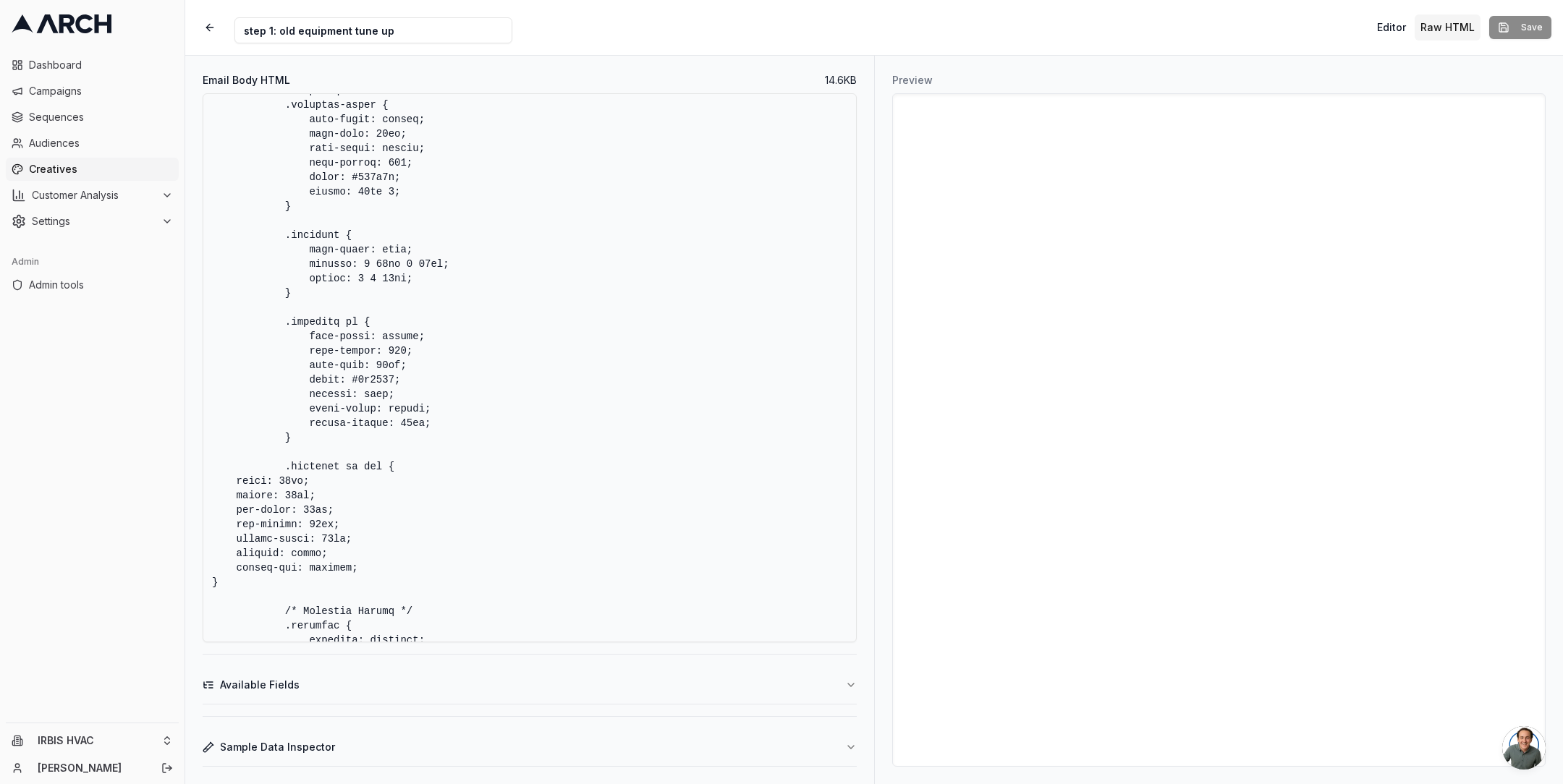
scroll to position [3449, 0]
drag, startPoint x: 298, startPoint y: 431, endPoint x: 284, endPoint y: 319, distance: 112.9
click at [284, 319] on textarea "Email Body HTML" at bounding box center [529, 367] width 654 height 549
paste textarea "font-style: italic; font-weight: 700; font-size: 14px; color: #1a6887; display:…"
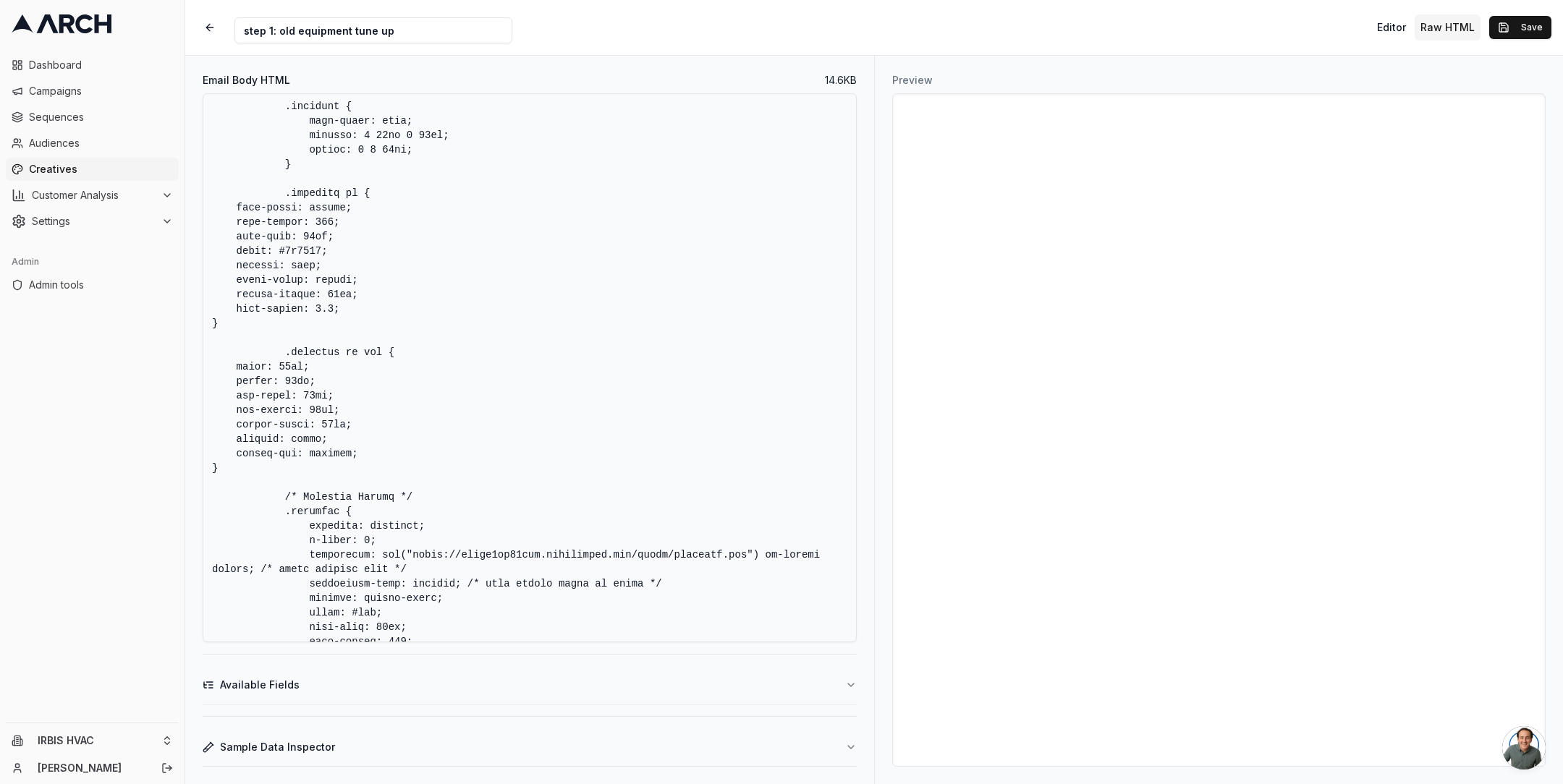
scroll to position [3575, 0]
drag, startPoint x: 237, startPoint y: 462, endPoint x: 210, endPoint y: 343, distance: 122.0
click at [210, 343] on textarea "Email Body HTML" at bounding box center [529, 367] width 654 height 549
paste textarea ".features li img { width: 30px; height: 30px; min-width: 30px; min-height: 30px…"
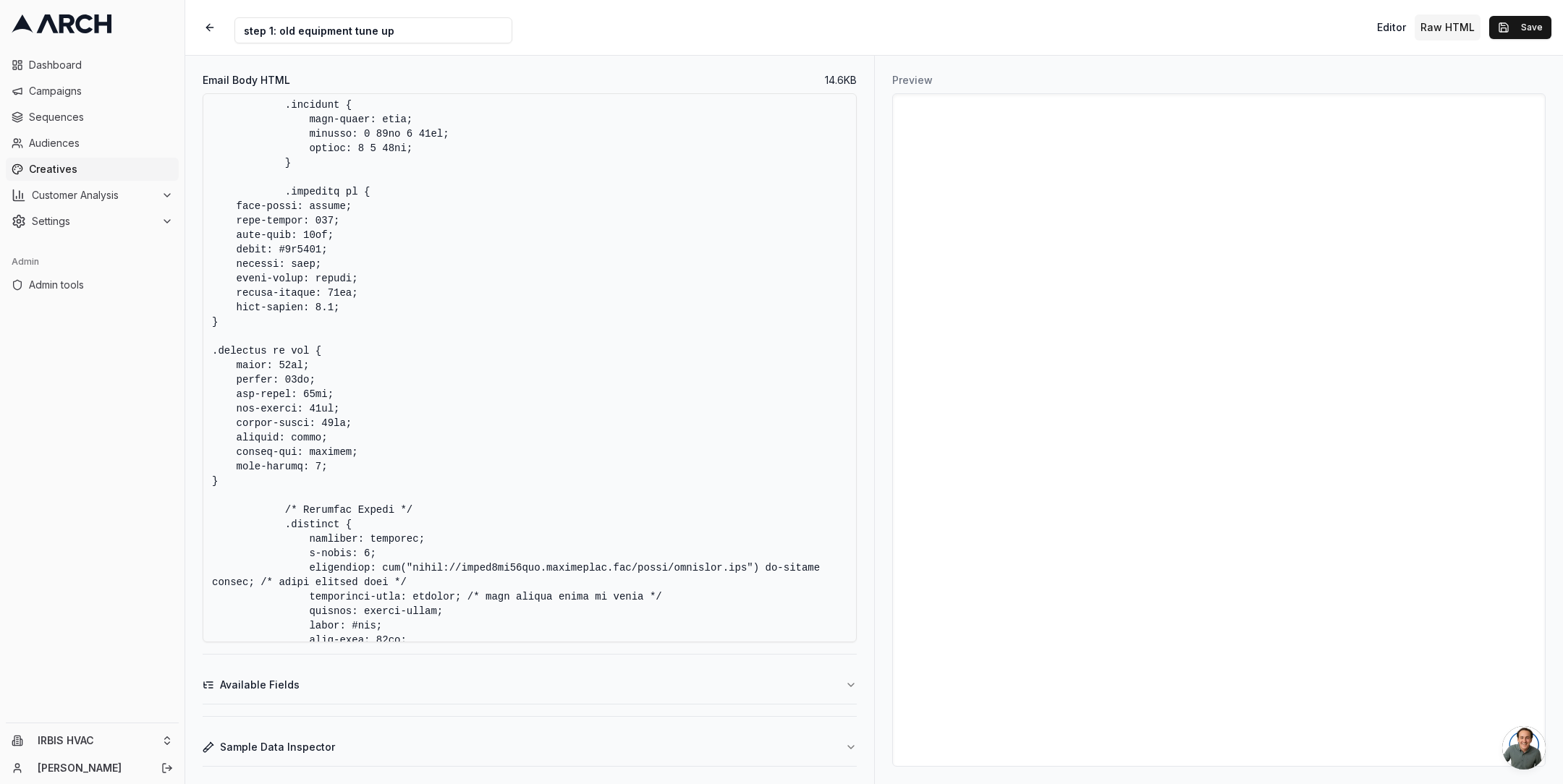
click at [507, 437] on textarea "Email Body HTML" at bounding box center [529, 367] width 654 height 549
type textarea "<!DOCTYPE HTML PUBLIC "-//W3C//DTD XHTML 1.0 Transitional //EN" "[URL][DOMAIN_N…"
click at [1533, 26] on button "Save" at bounding box center [1520, 27] width 63 height 23
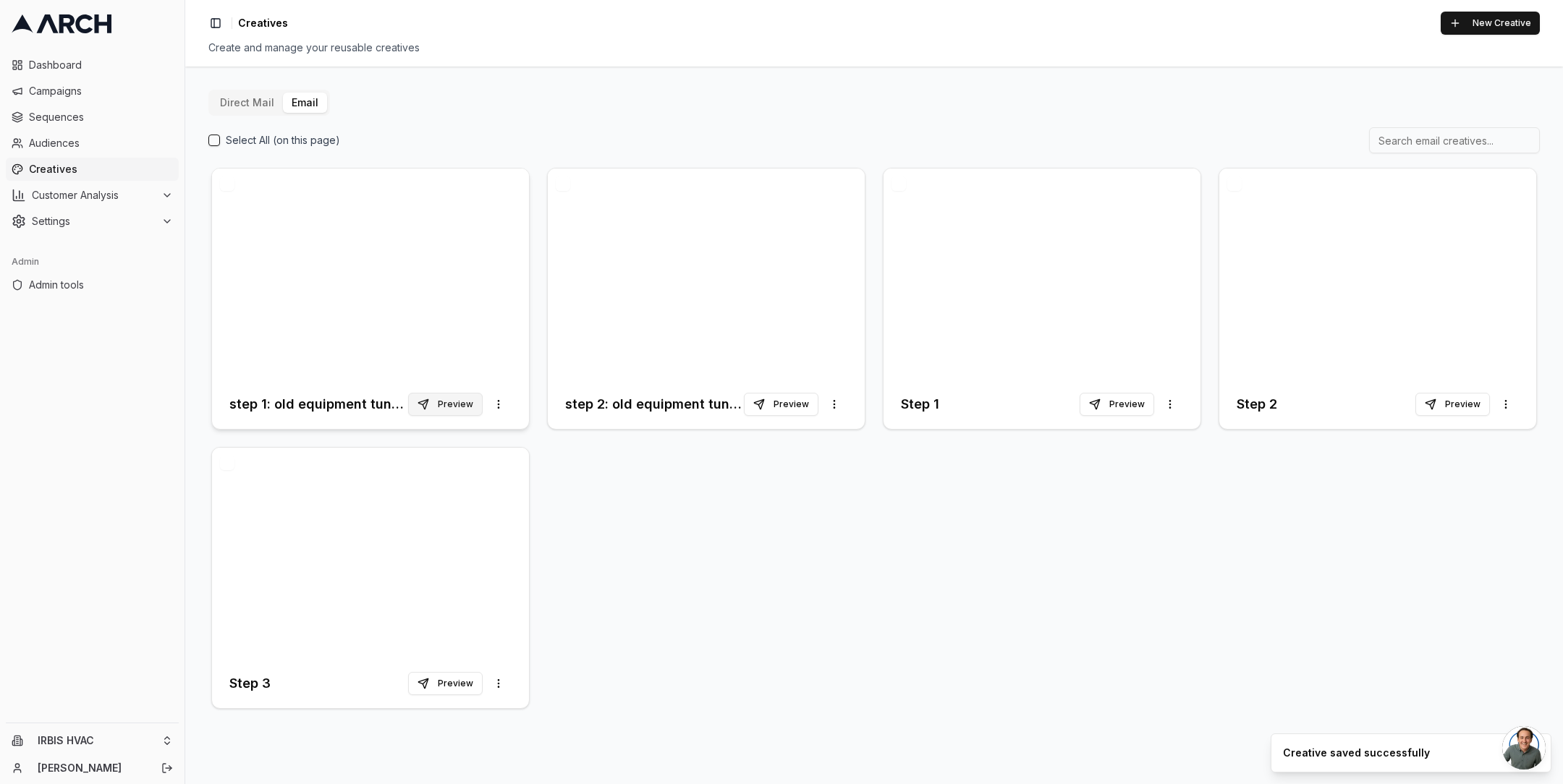
click at [450, 412] on button "Preview" at bounding box center [445, 404] width 74 height 23
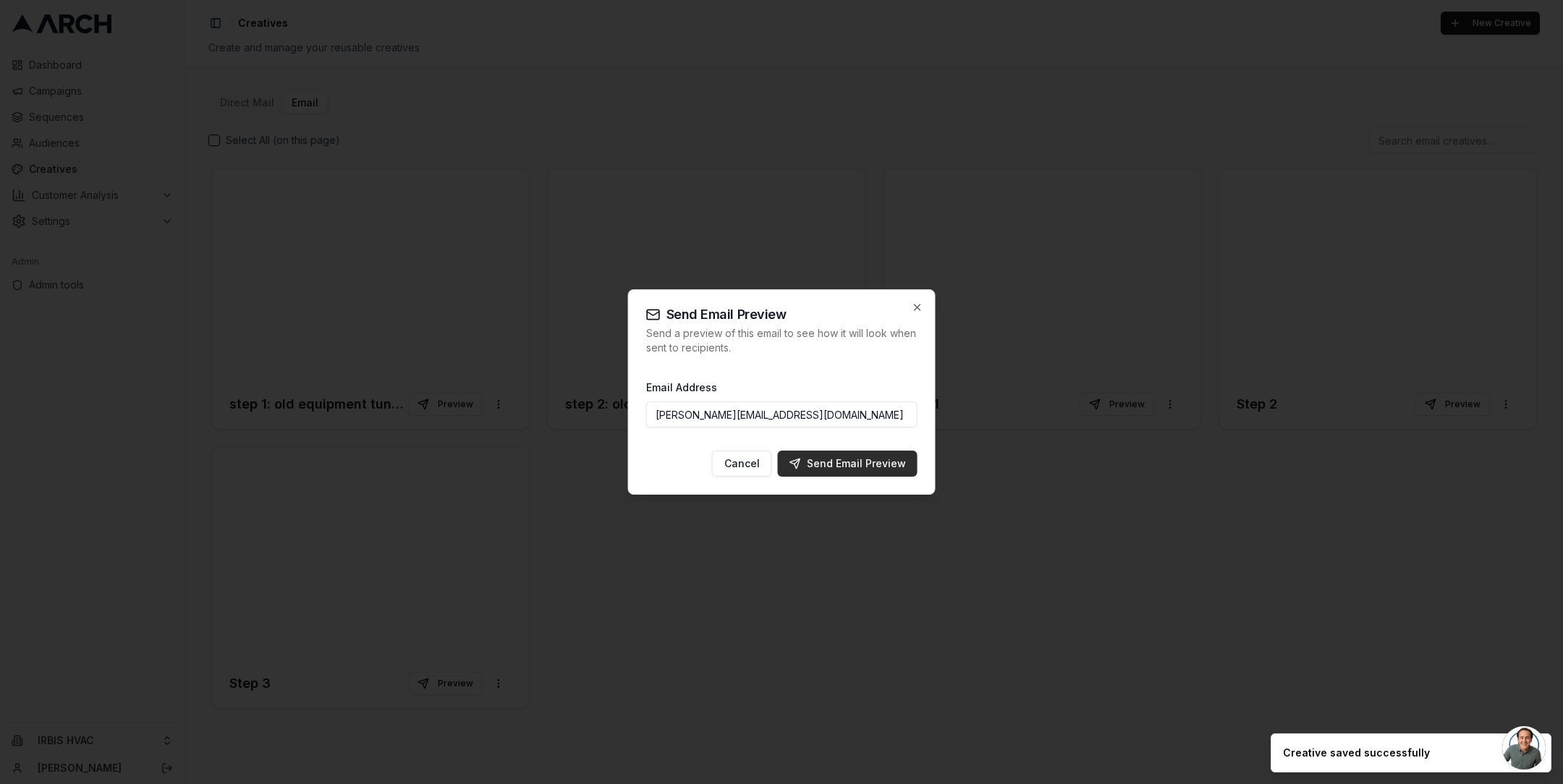
click at [863, 462] on div "Send Email Preview" at bounding box center [847, 463] width 116 height 15
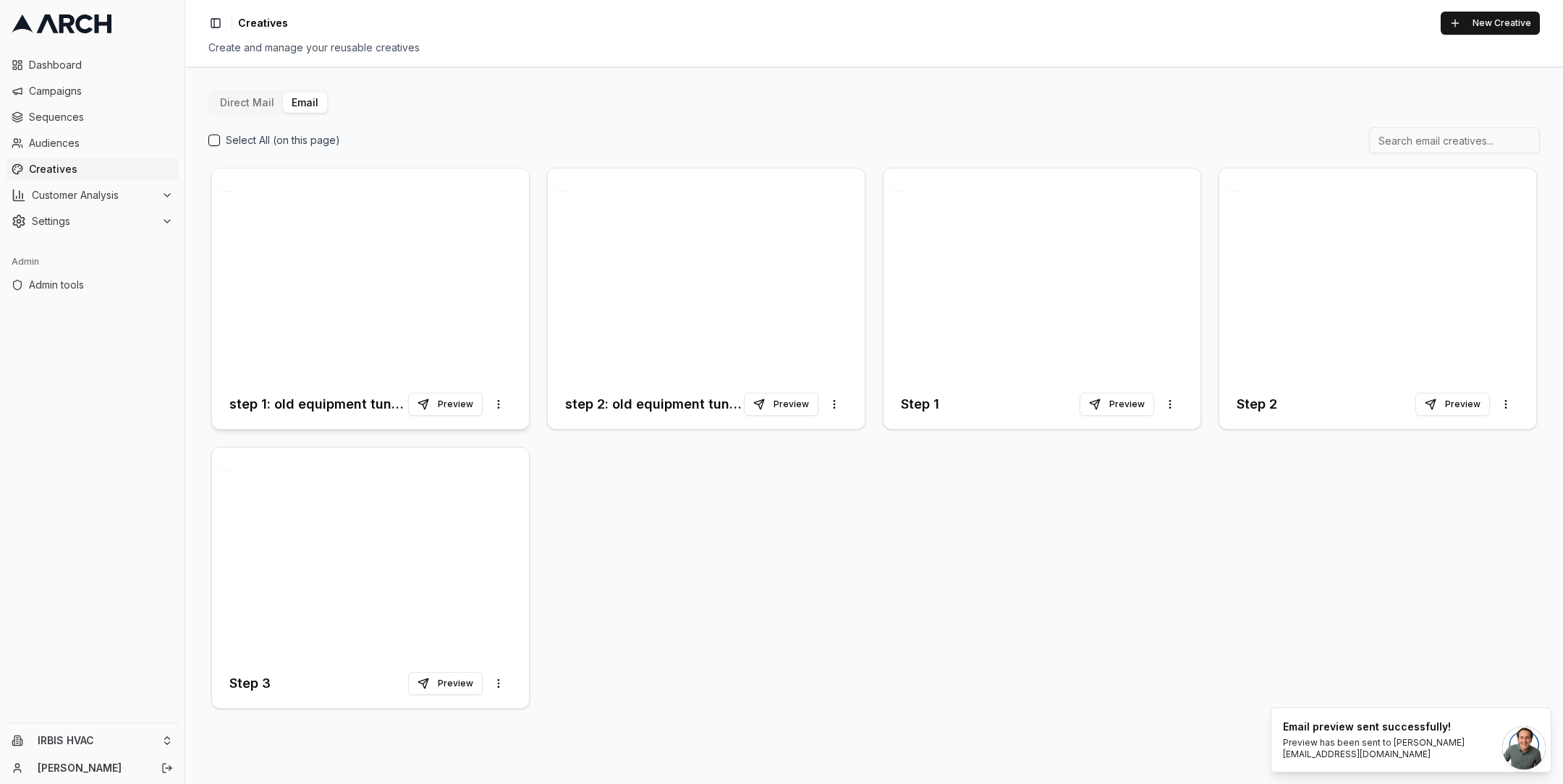
click at [433, 252] on div at bounding box center [370, 274] width 317 height 211
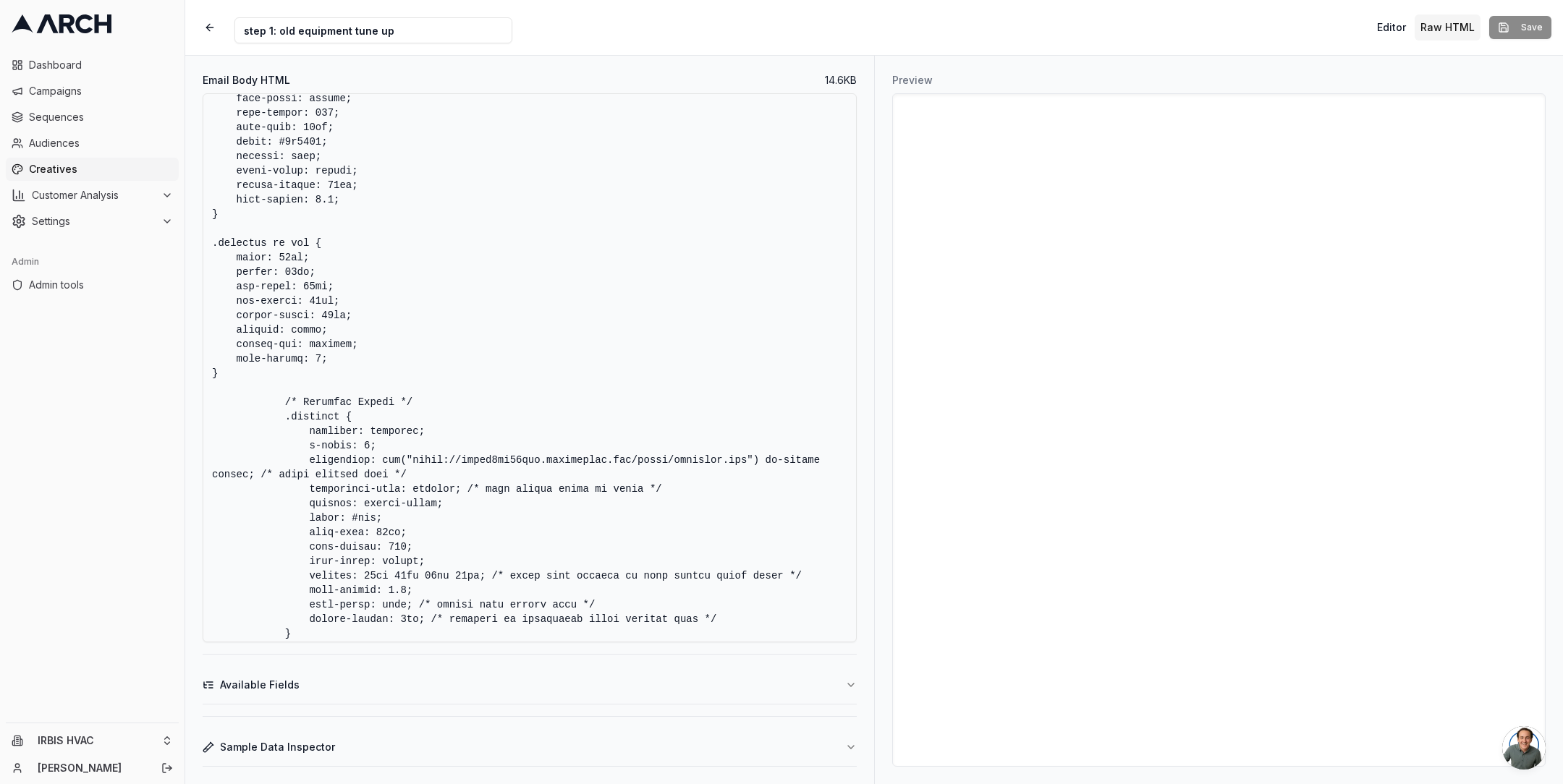
scroll to position [3697, 0]
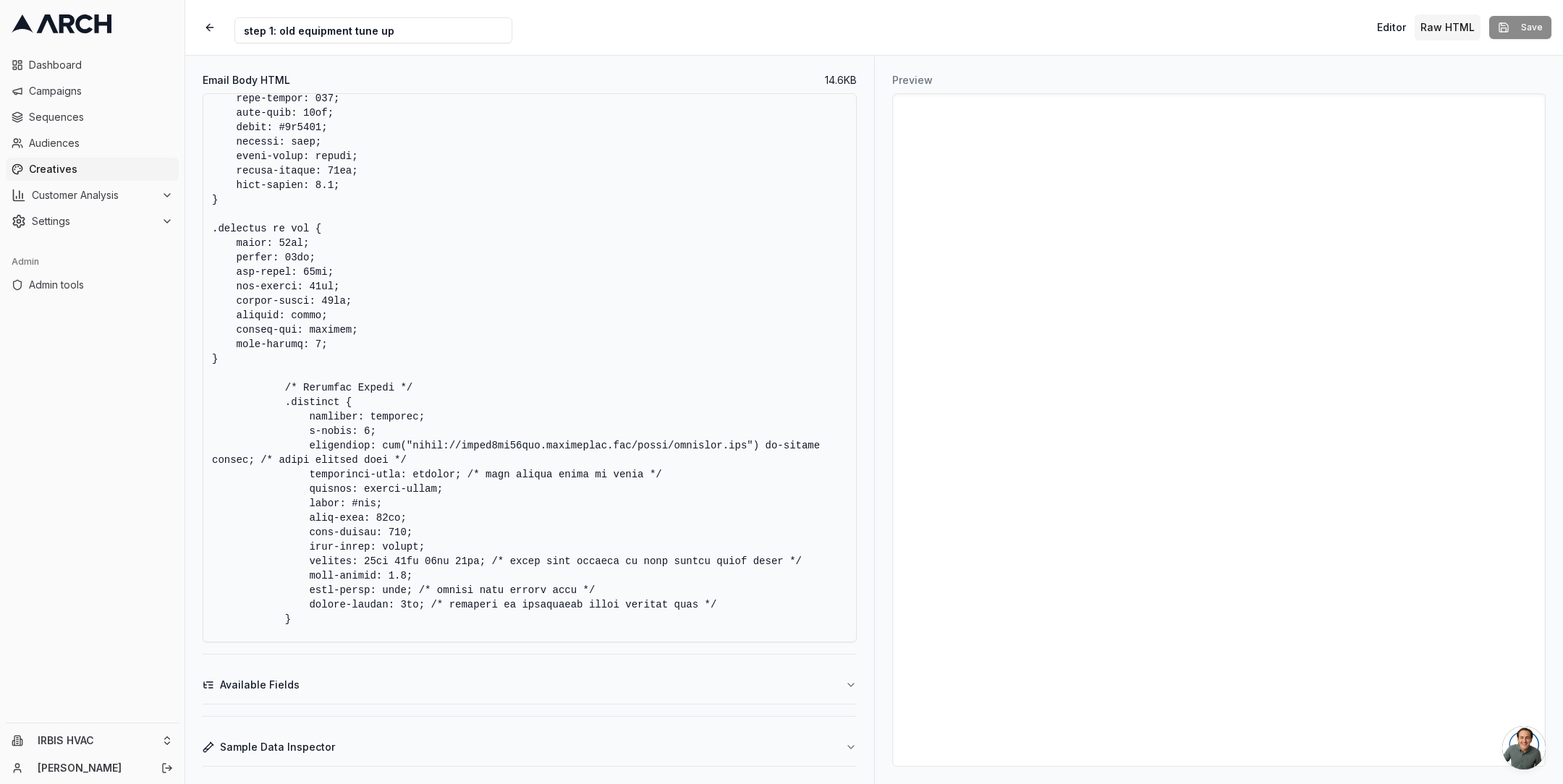
drag, startPoint x: 238, startPoint y: 357, endPoint x: 204, endPoint y: 232, distance: 129.5
click at [204, 232] on textarea "Email Body HTML" at bounding box center [529, 367] width 654 height 549
click at [743, 244] on textarea "Email Body HTML" at bounding box center [529, 367] width 654 height 549
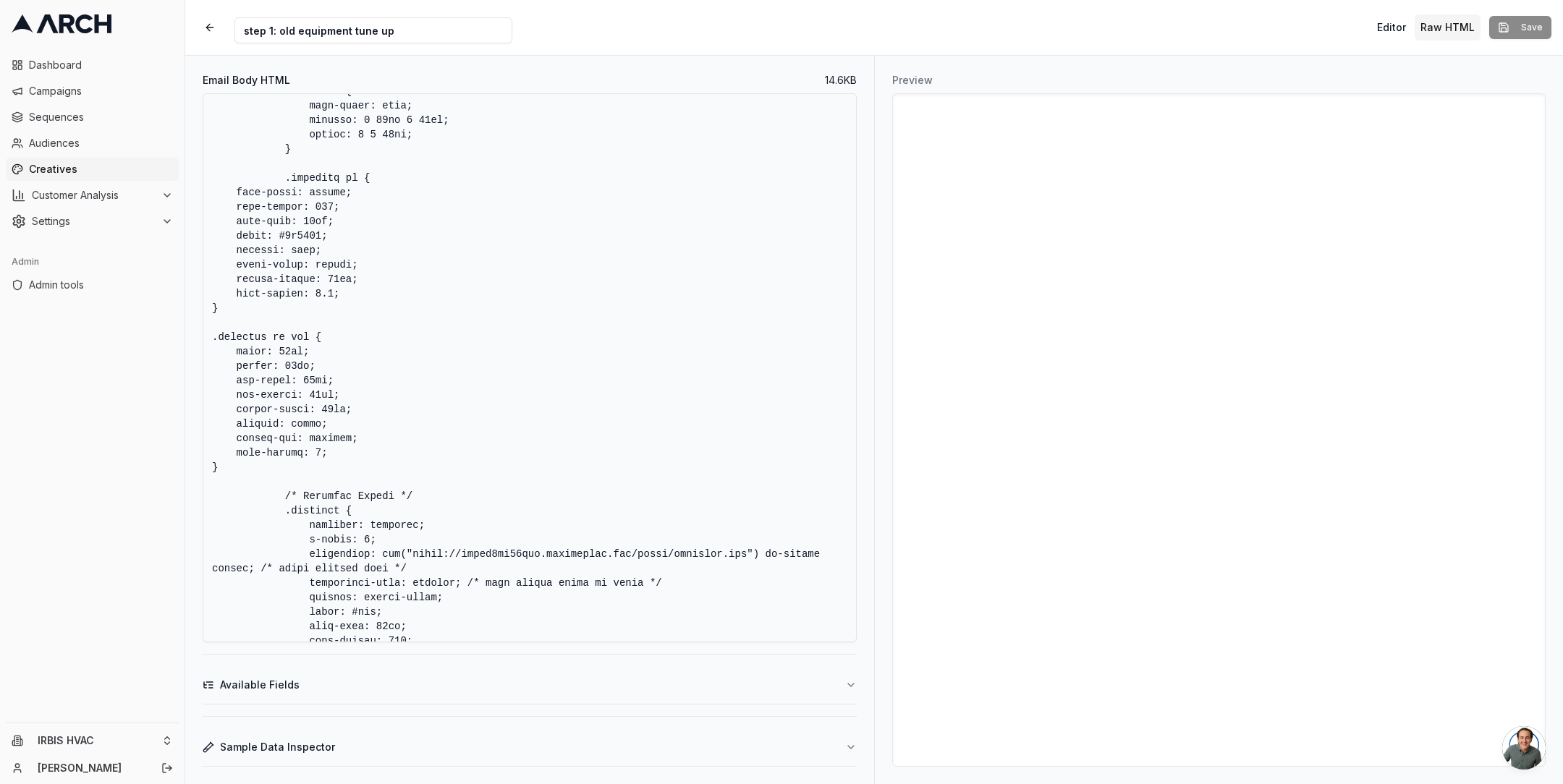
scroll to position [3587, 0]
click at [617, 460] on textarea "Email Body HTML" at bounding box center [529, 367] width 654 height 549
click at [413, 361] on textarea "Email Body HTML" at bounding box center [529, 367] width 654 height 549
drag, startPoint x: 268, startPoint y: 310, endPoint x: 169, endPoint y: 181, distance: 162.6
click at [169, 181] on div "Dashboard Campaigns Sequences Audiences Creatives Customer Analysis Settings Ad…" at bounding box center [782, 392] width 1563 height 784
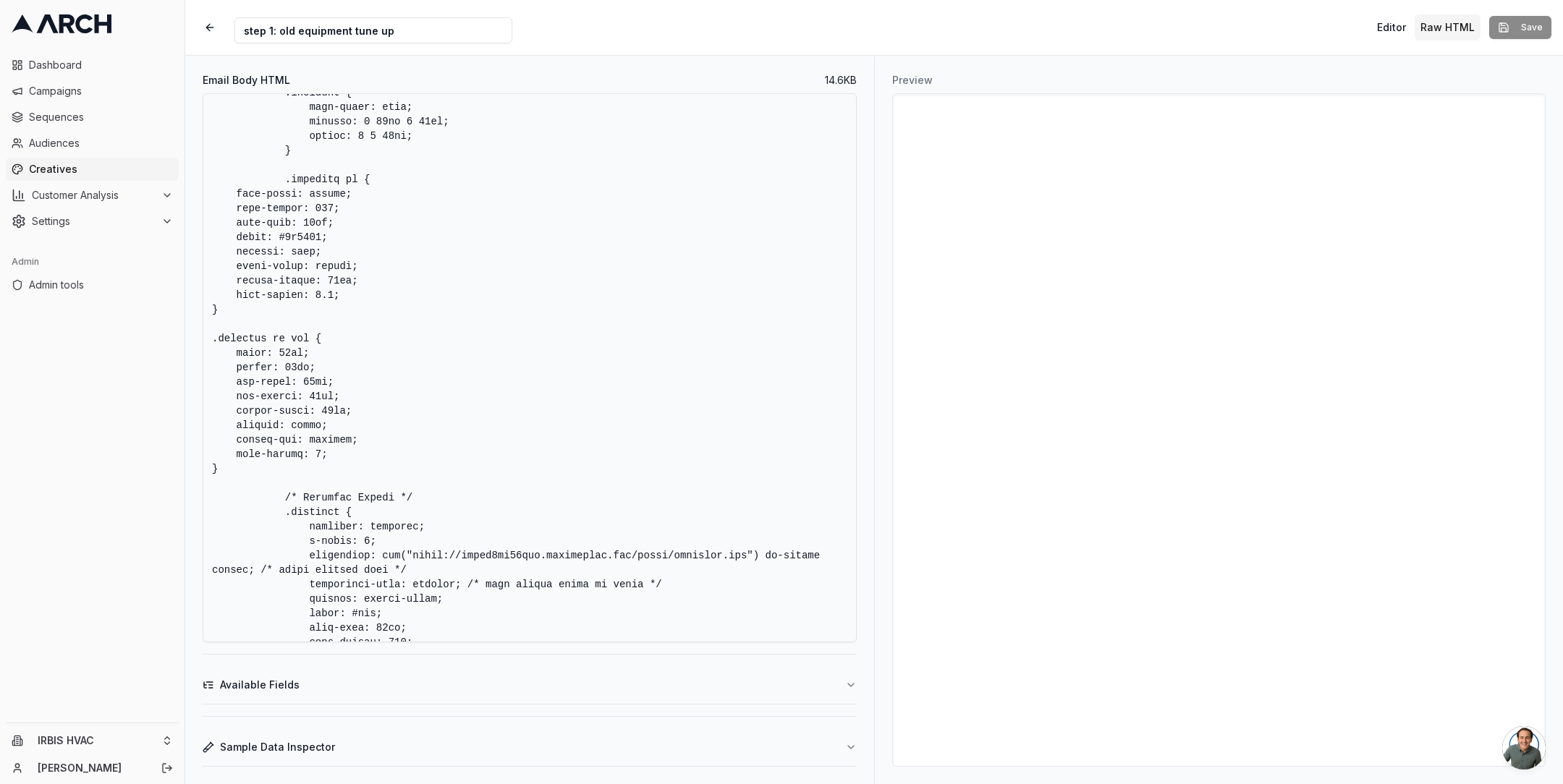
paste textarea ".features li { font-style: italic; font-weight: 700; font-size: 14px; color: #1…"
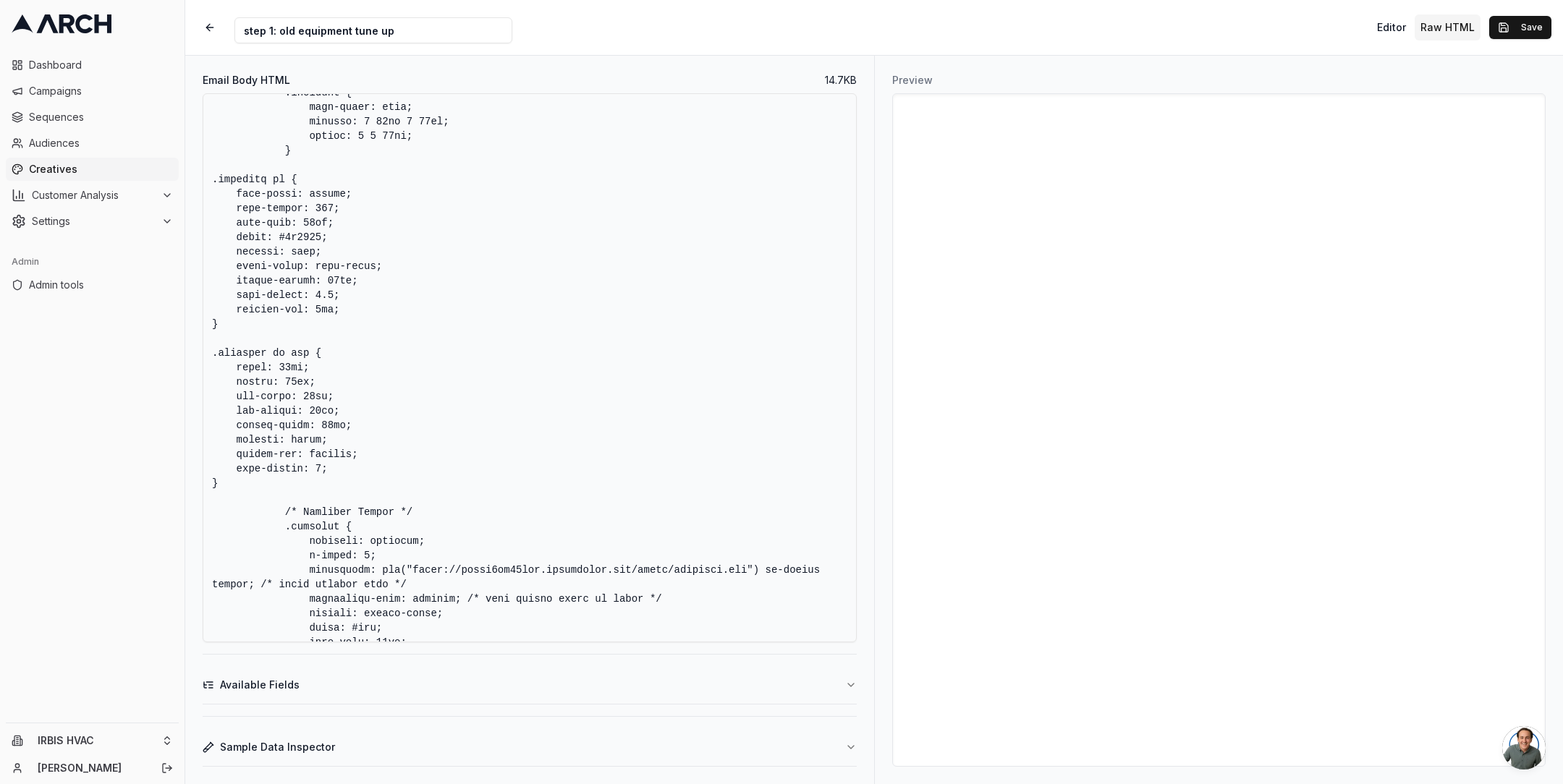
click at [577, 331] on textarea "Email Body HTML" at bounding box center [529, 367] width 654 height 549
type textarea "<!DOCTYPE HTML PUBLIC "-//W3C//DTD XHTML 1.0 Transitional //EN" "[URL][DOMAIN_N…"
click at [555, 343] on textarea "Email Body HTML" at bounding box center [529, 367] width 654 height 549
click at [1518, 28] on button "Save" at bounding box center [1520, 27] width 63 height 23
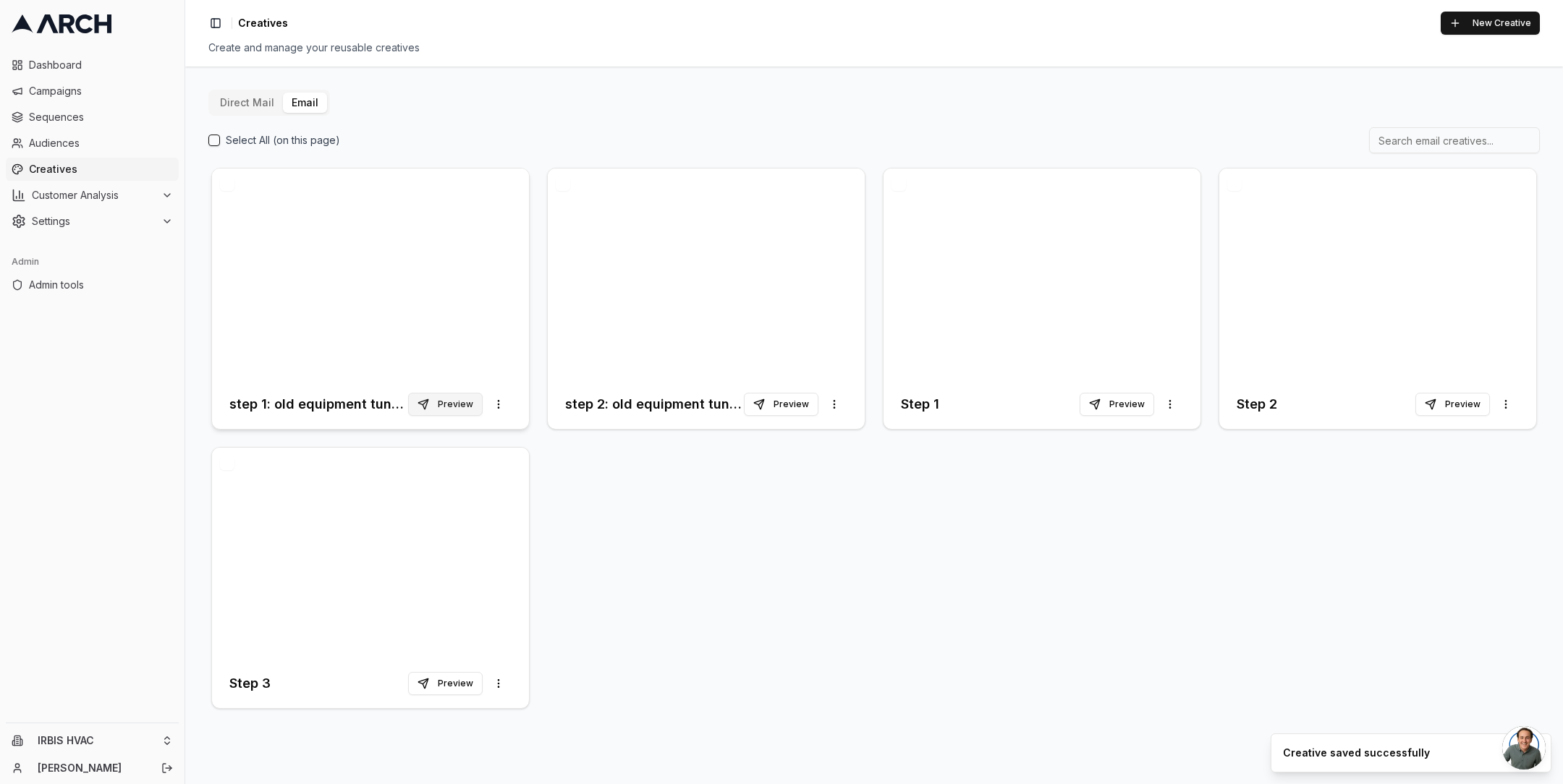
click at [441, 404] on button "Preview" at bounding box center [445, 404] width 74 height 23
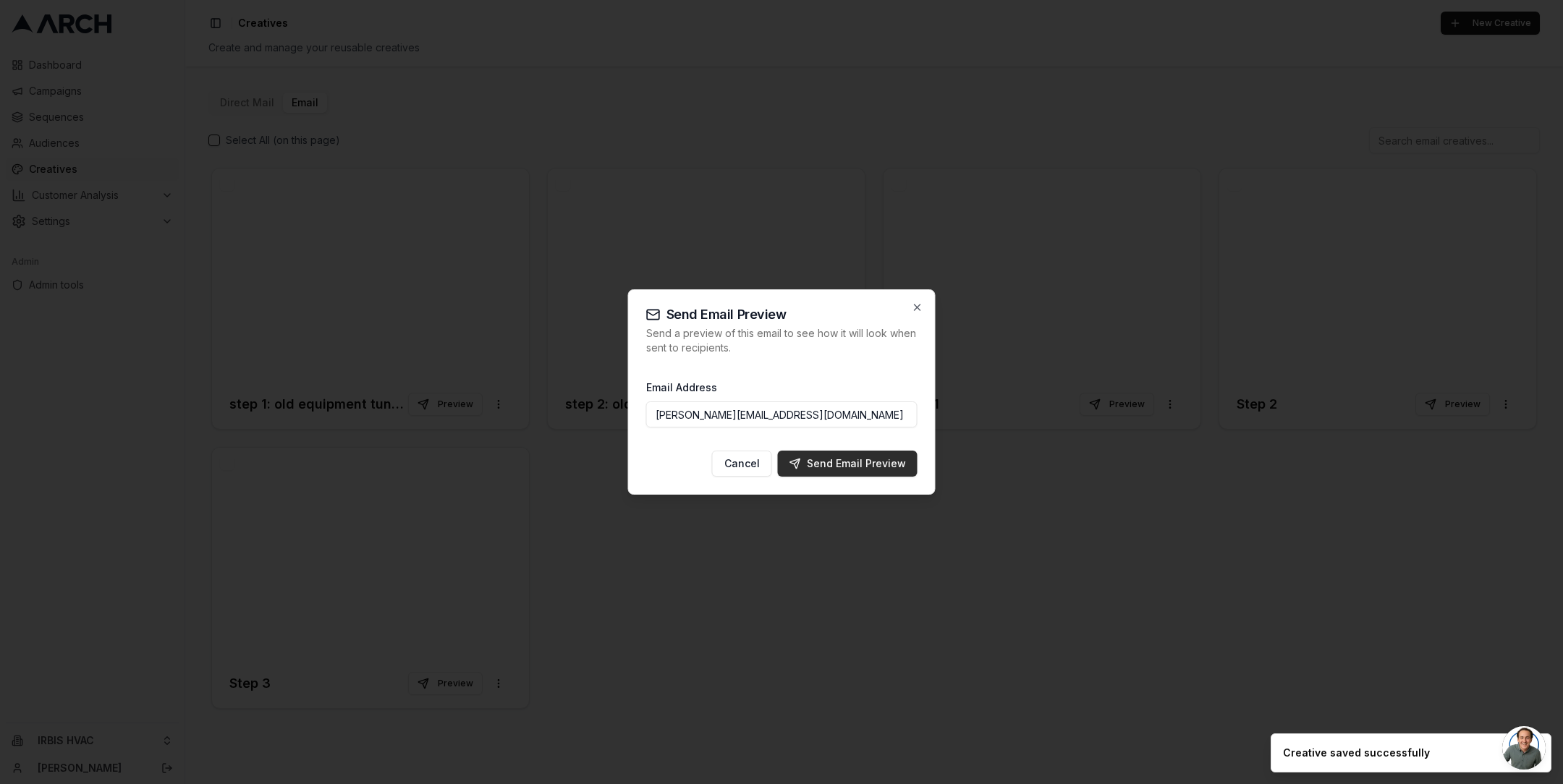
click at [821, 461] on div "Send Email Preview" at bounding box center [847, 463] width 116 height 15
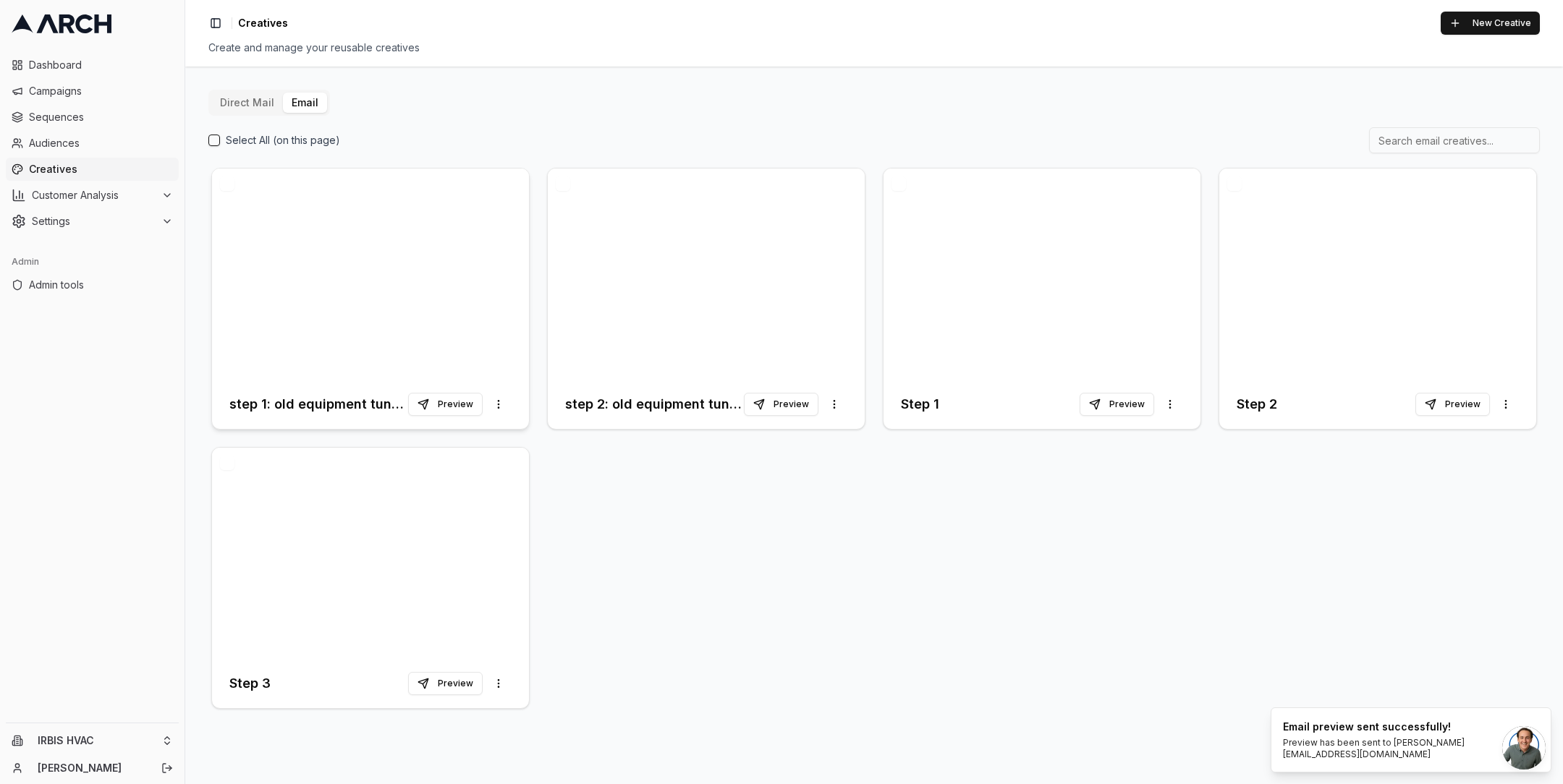
click at [380, 276] on div at bounding box center [370, 274] width 317 height 211
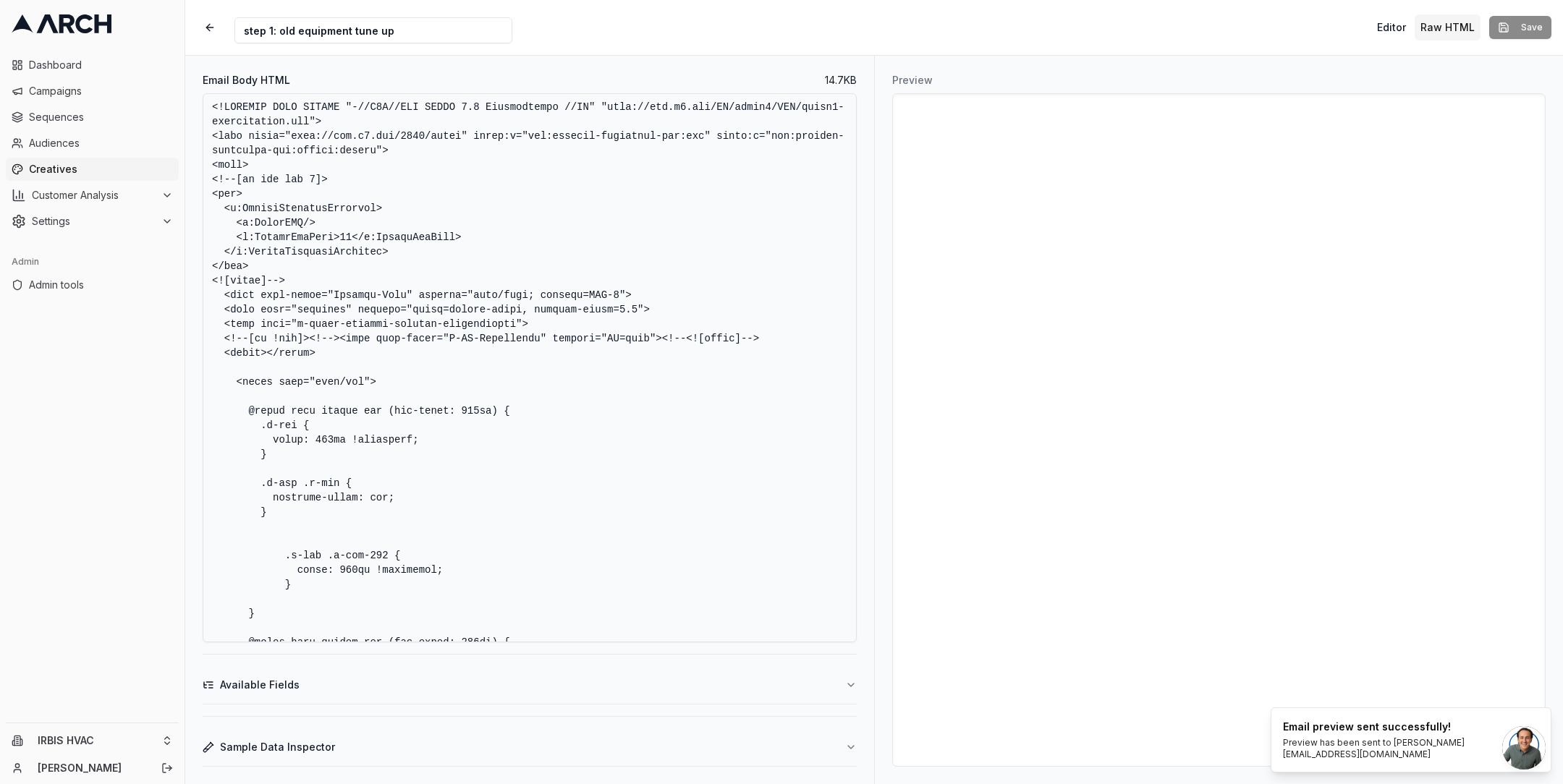
click at [408, 518] on textarea "Email Body HTML" at bounding box center [529, 367] width 654 height 549
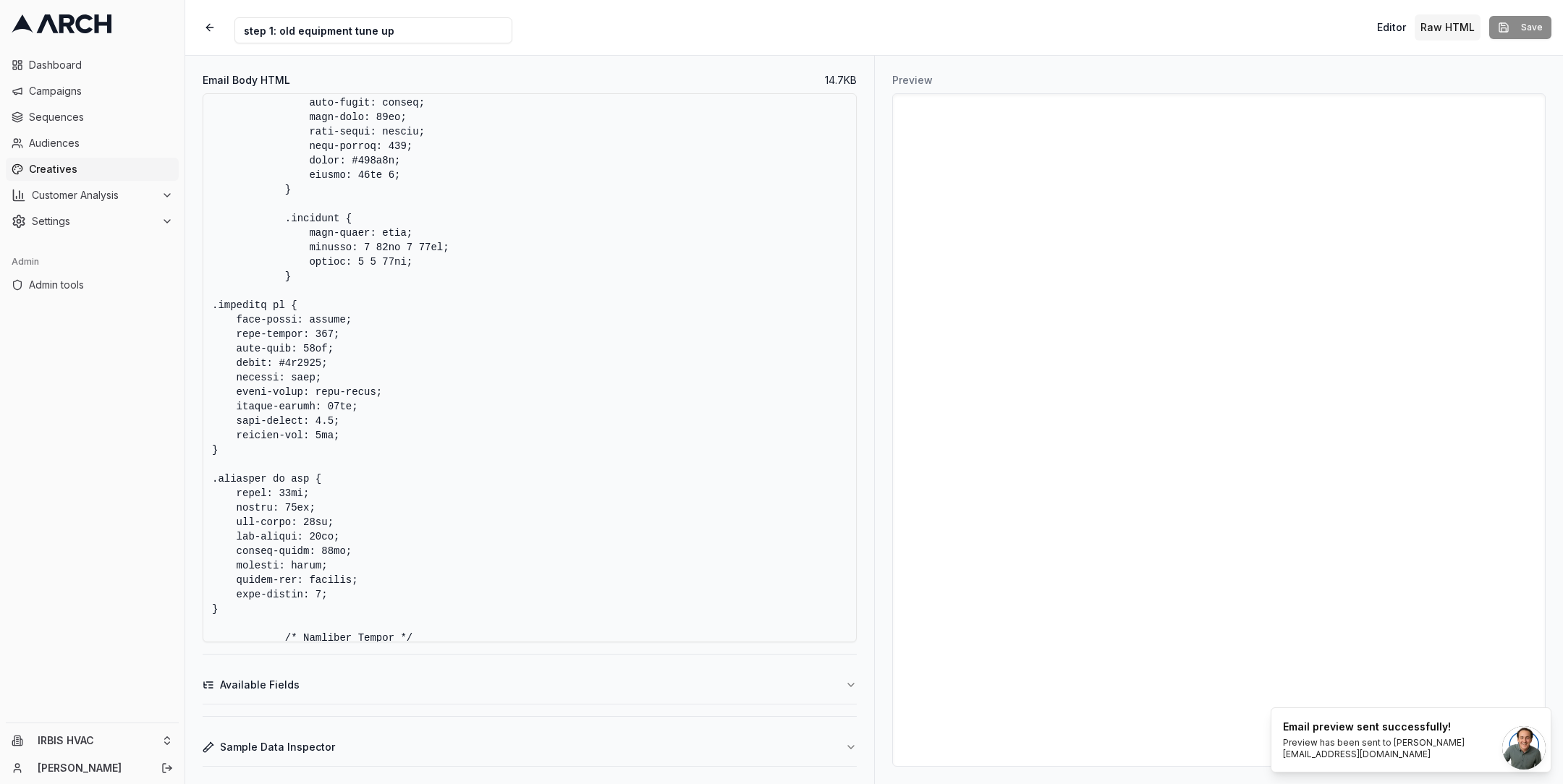
scroll to position [3541, 0]
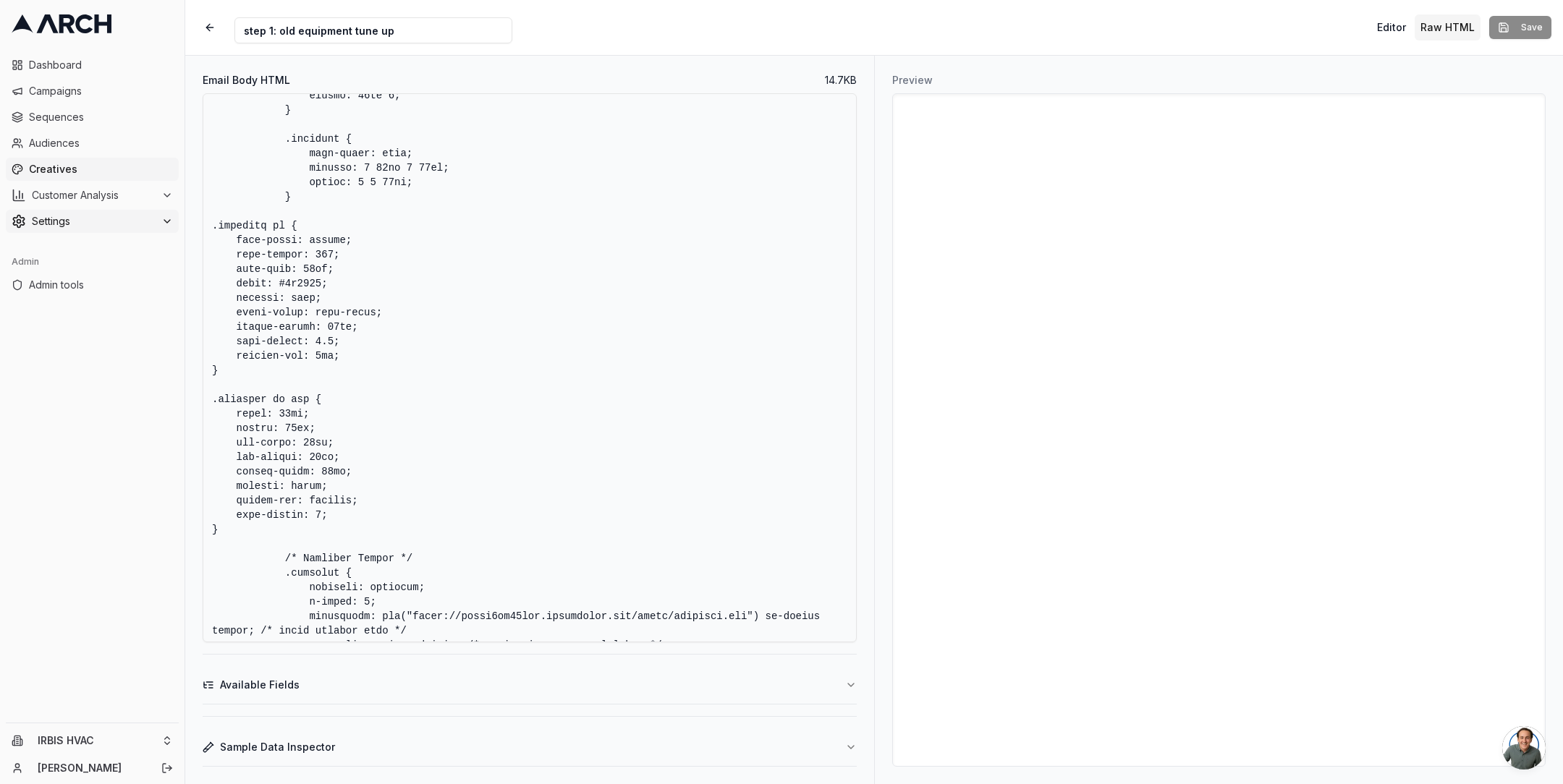
drag, startPoint x: 241, startPoint y: 526, endPoint x: 177, endPoint y: 225, distance: 307.7
click at [177, 225] on div "Dashboard Campaigns Sequences Audiences Creatives Customer Analysis Settings Ad…" at bounding box center [782, 392] width 1563 height 784
paste textarea
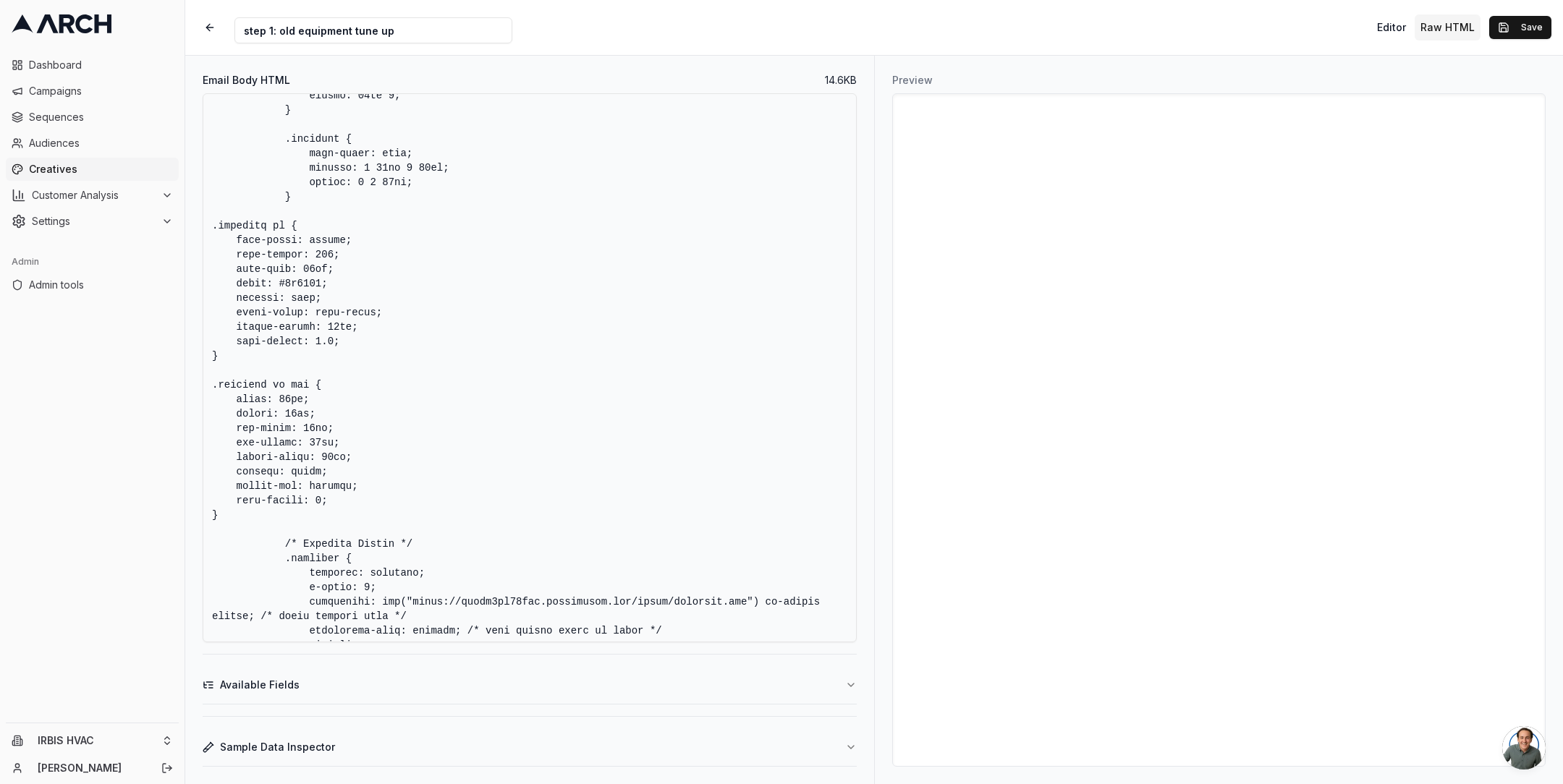
click at [421, 274] on textarea "Email Body HTML" at bounding box center [529, 367] width 654 height 549
click at [703, 304] on textarea "Email Body HTML" at bounding box center [529, 367] width 654 height 549
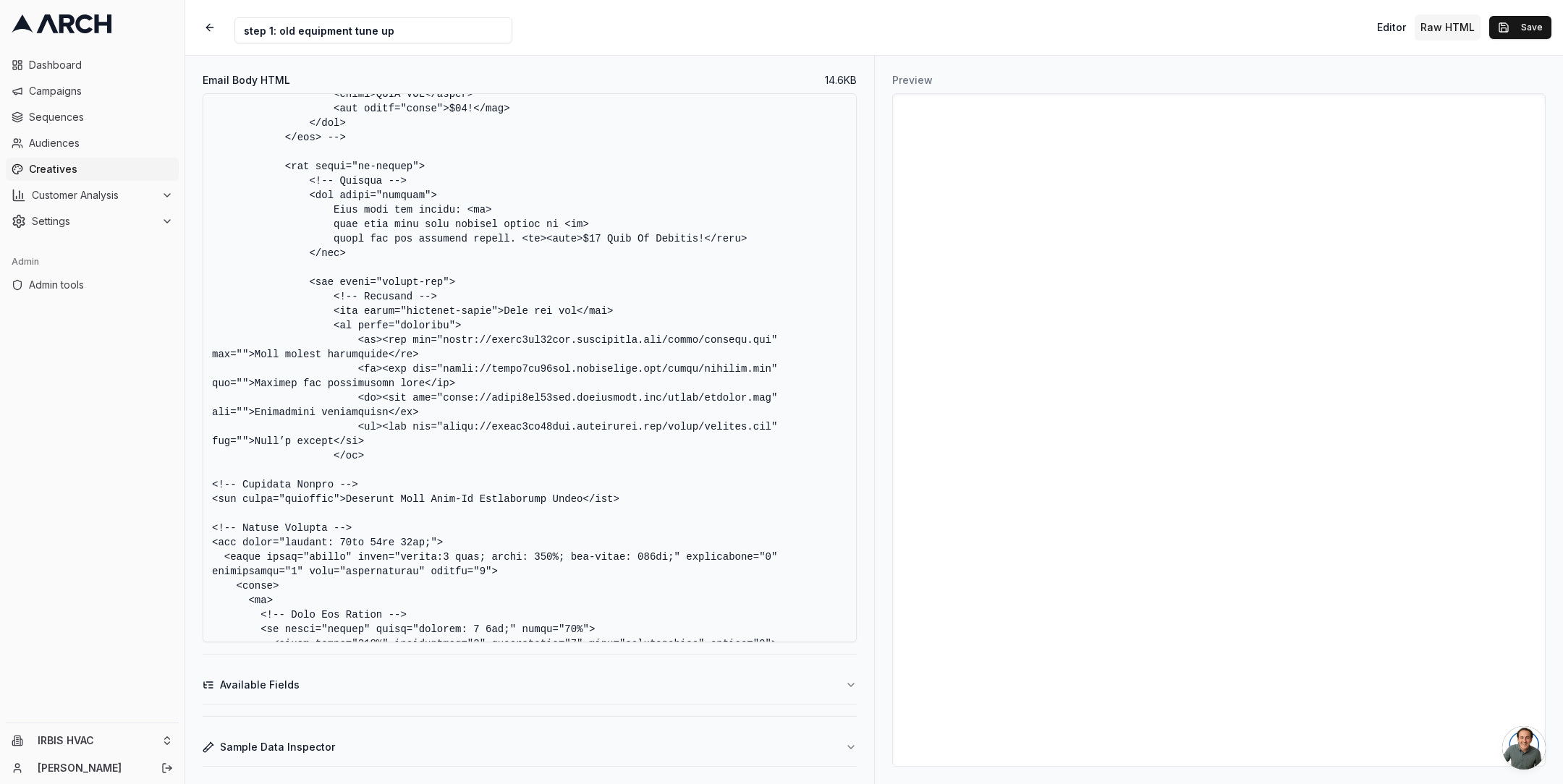
drag, startPoint x: 422, startPoint y: 368, endPoint x: 361, endPoint y: 354, distance: 62.6
click at [361, 354] on textarea "Email Body HTML" at bounding box center [529, 367] width 654 height 549
paste textarea "width="30" height="30" style="width: 30px; height: 30px; display: block;"><span…"
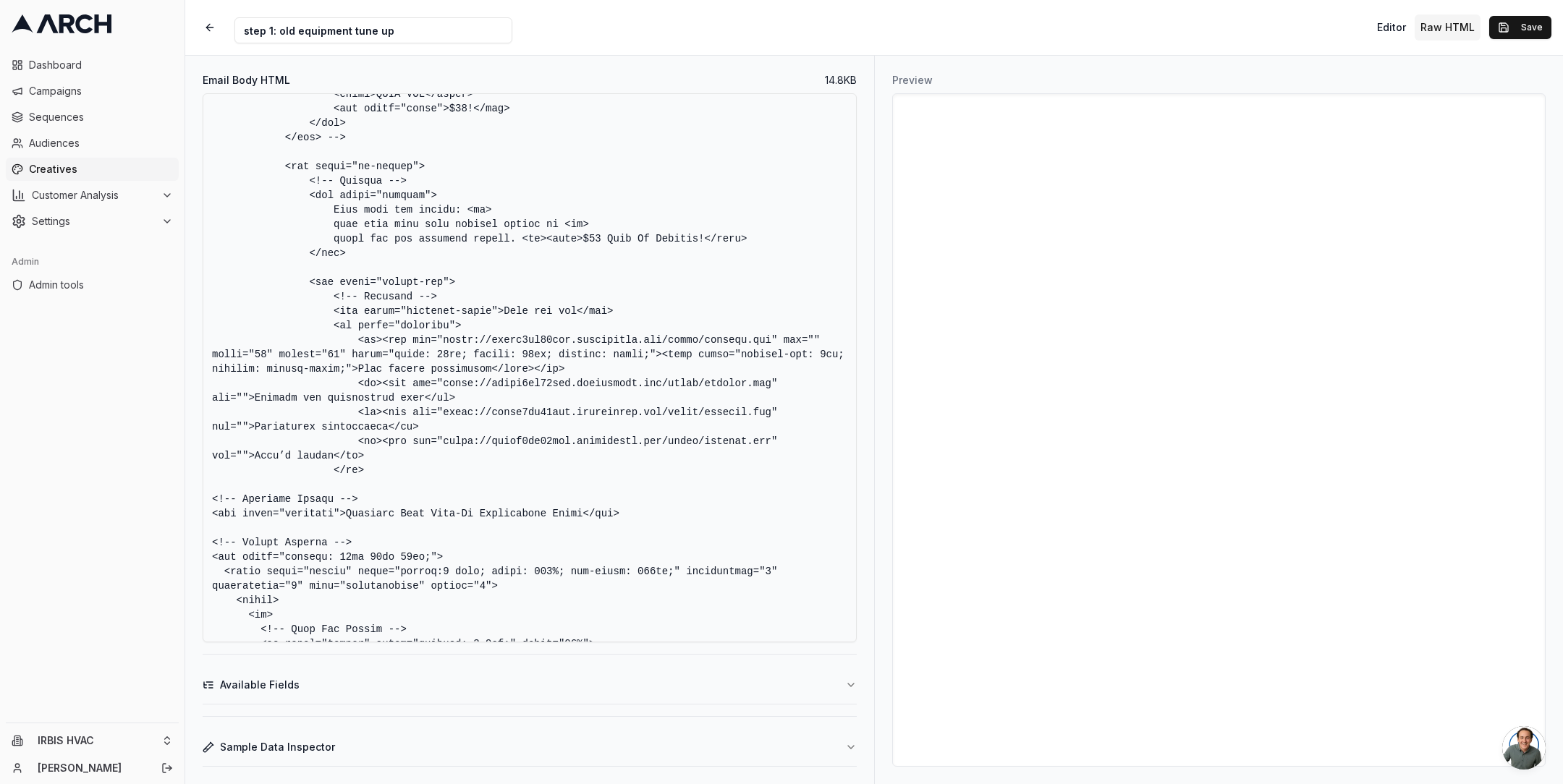
click at [586, 409] on textarea "Email Body HTML" at bounding box center [529, 367] width 654 height 549
drag, startPoint x: 785, startPoint y: 356, endPoint x: 381, endPoint y: 387, distance: 405.2
click at [381, 387] on textarea "Email Body HTML" at bounding box center [529, 367] width 654 height 549
click at [313, 384] on textarea "Email Body HTML" at bounding box center [529, 367] width 654 height 549
drag, startPoint x: 213, startPoint y: 371, endPoint x: 382, endPoint y: 386, distance: 169.7
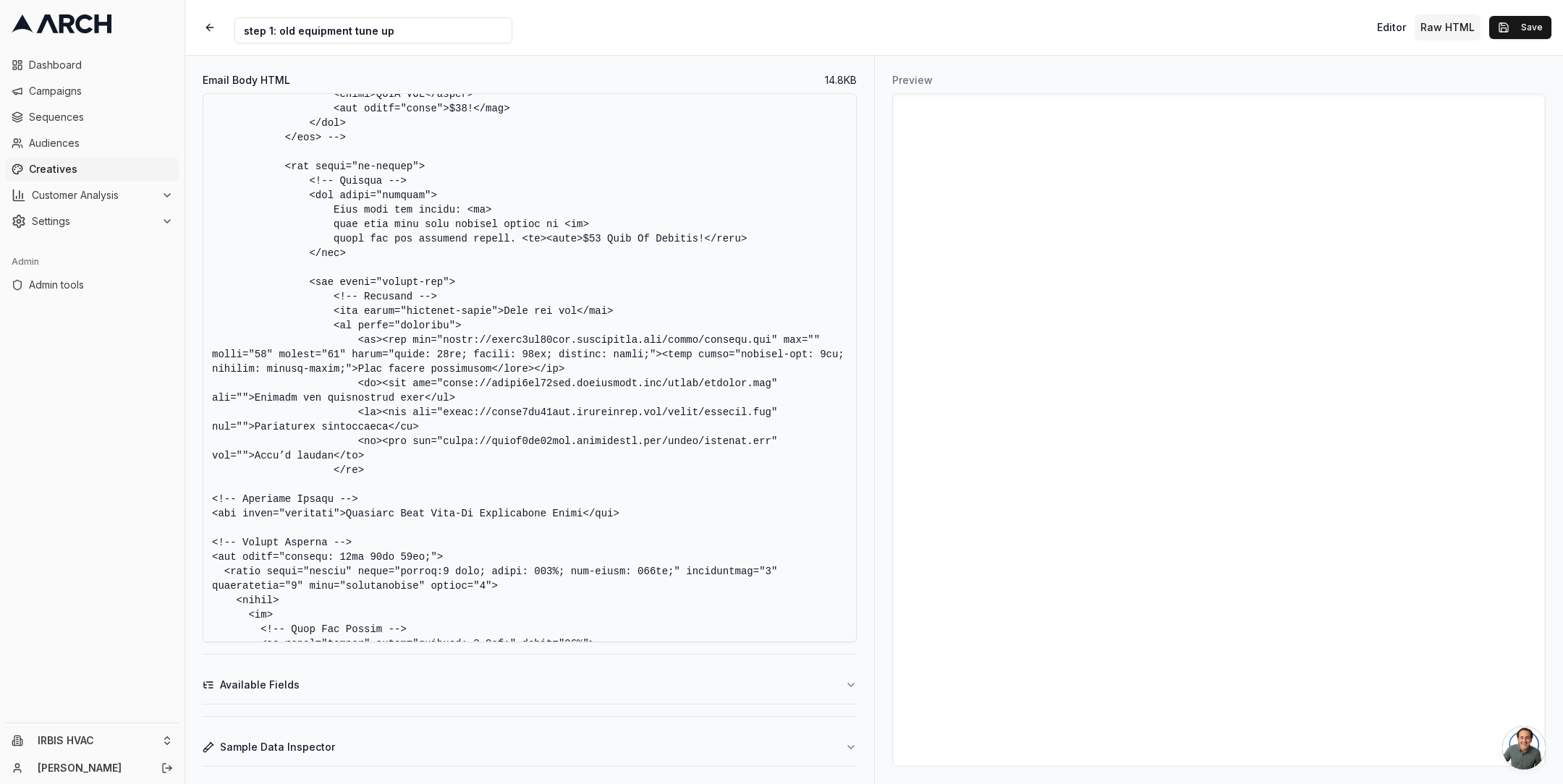
click at [382, 386] on textarea "Email Body HTML" at bounding box center [529, 367] width 654 height 549
click at [247, 415] on textarea "Email Body HTML" at bounding box center [529, 367] width 654 height 549
paste textarea "width="30" height="30" style="width: 30px; height: 30px; display: block;"><span…"
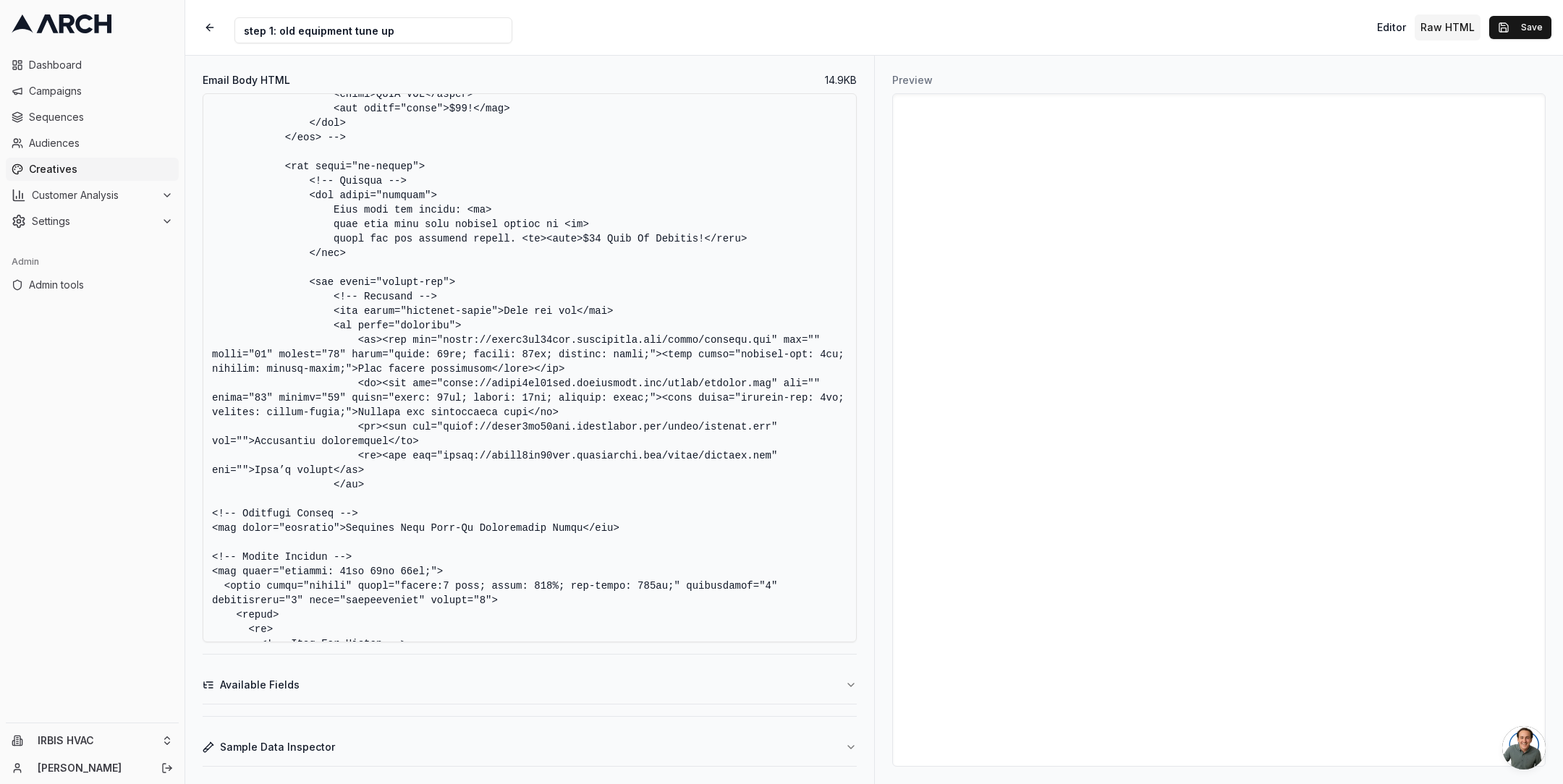
click at [248, 458] on textarea "Email Body HTML" at bounding box center [529, 367] width 654 height 549
paste textarea "width="30" height="30" style="width: 30px; height: 30px; display: block;"><span…"
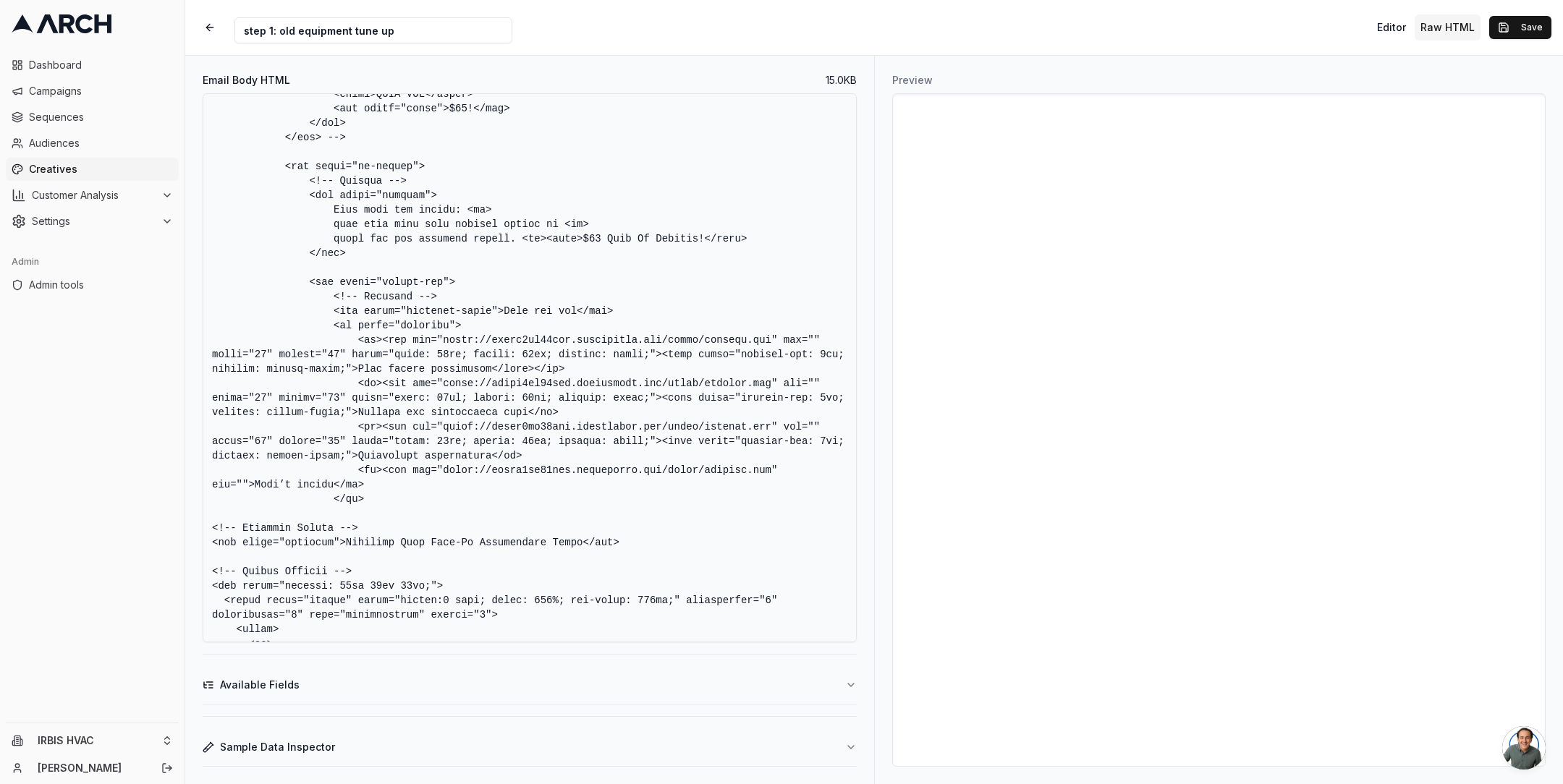
click at [249, 502] on textarea "Email Body HTML" at bounding box center [529, 367] width 654 height 549
paste textarea "width="30" height="30" style="width: 30px; height: 30px; display: block;"><span…"
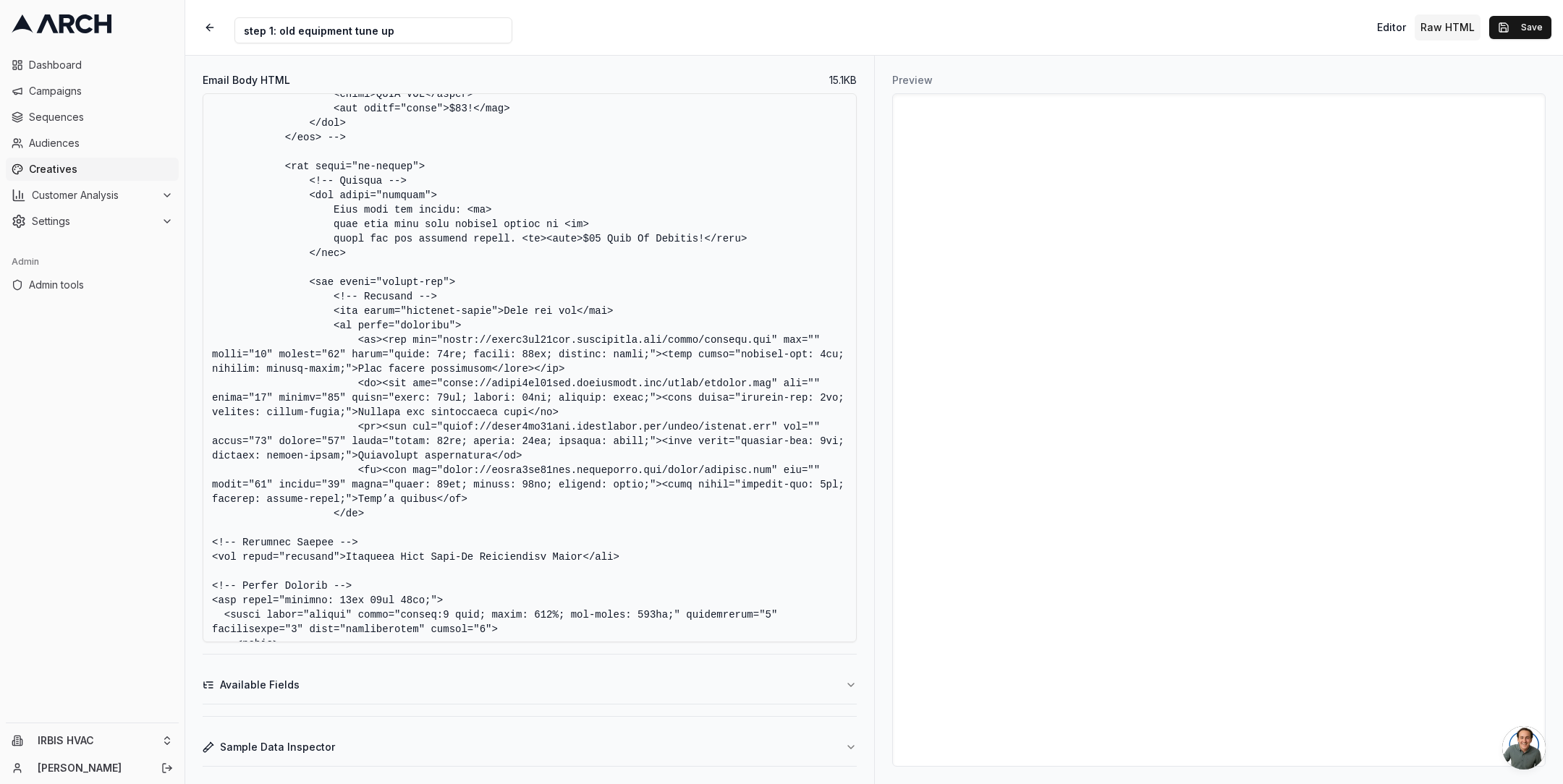
click at [455, 420] on textarea "Email Body HTML" at bounding box center [529, 367] width 654 height 549
type textarea "<!DOCTYPE HTML PUBLIC "-//W3C//DTD XHTML 1.0 Transitional //EN" "[URL][DOMAIN_N…"
click at [1513, 28] on button "Save" at bounding box center [1520, 27] width 63 height 23
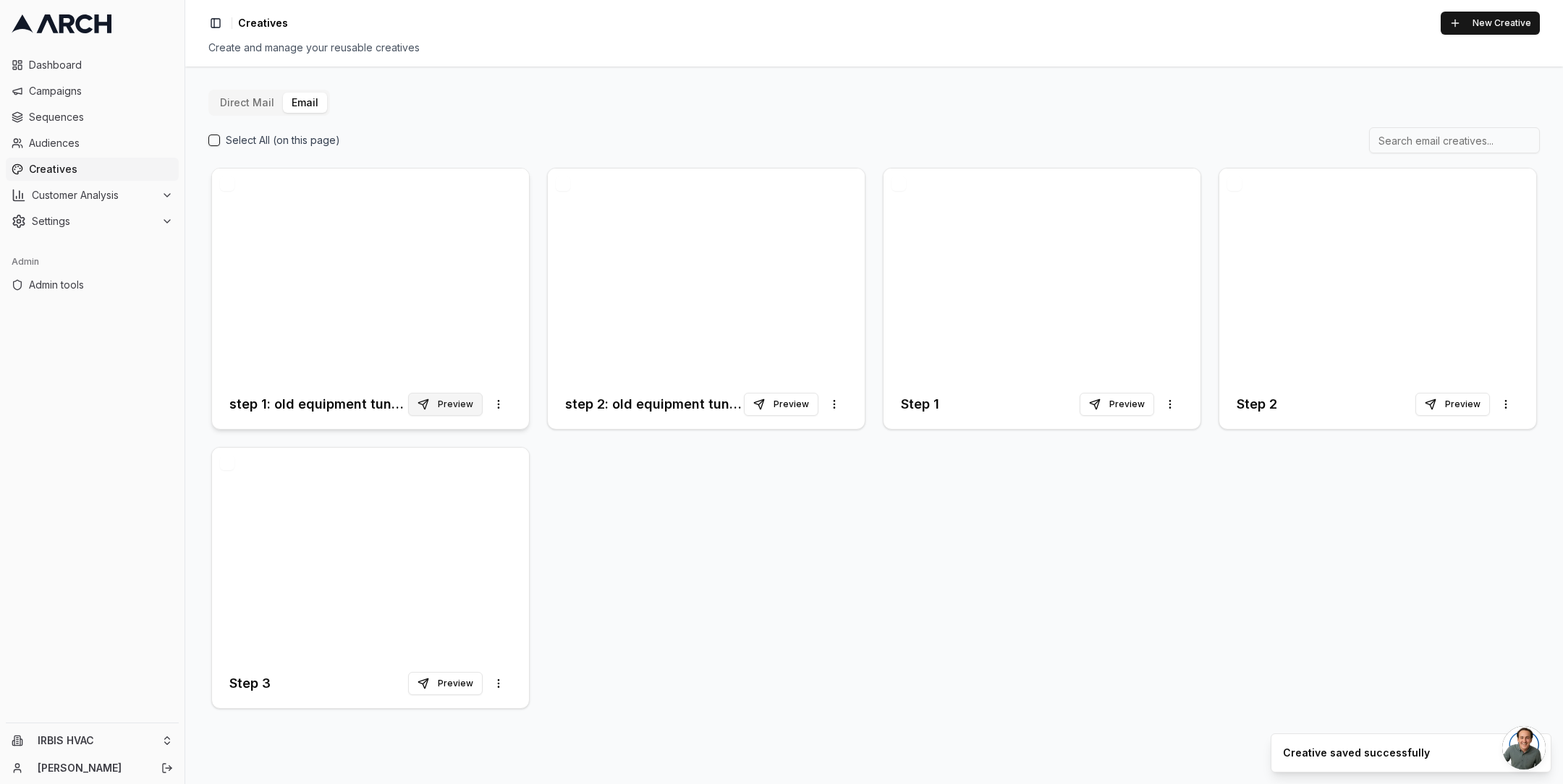
click at [455, 398] on button "Preview" at bounding box center [445, 404] width 74 height 23
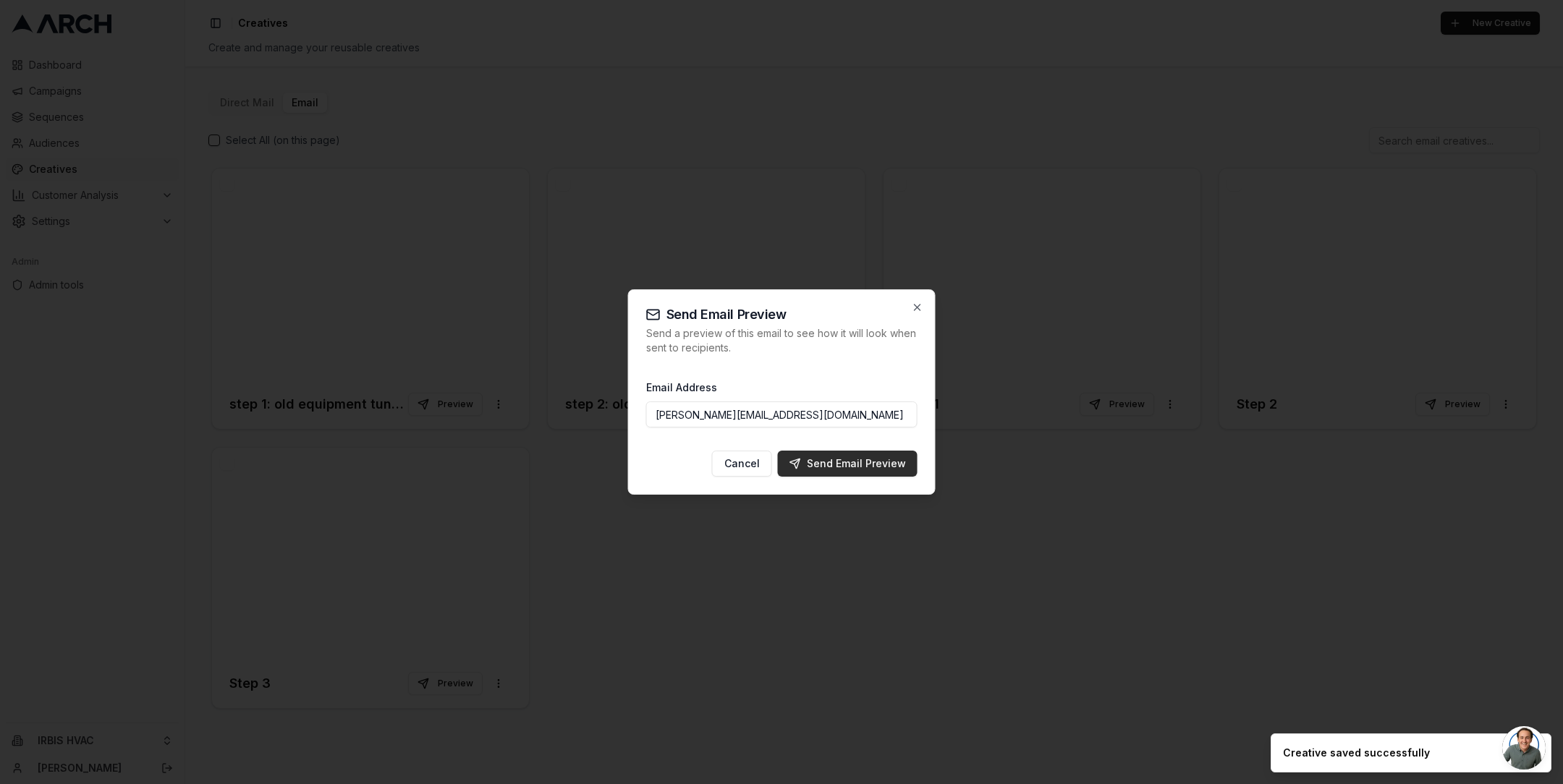
click at [862, 463] on div "Send Email Preview" at bounding box center [847, 463] width 116 height 15
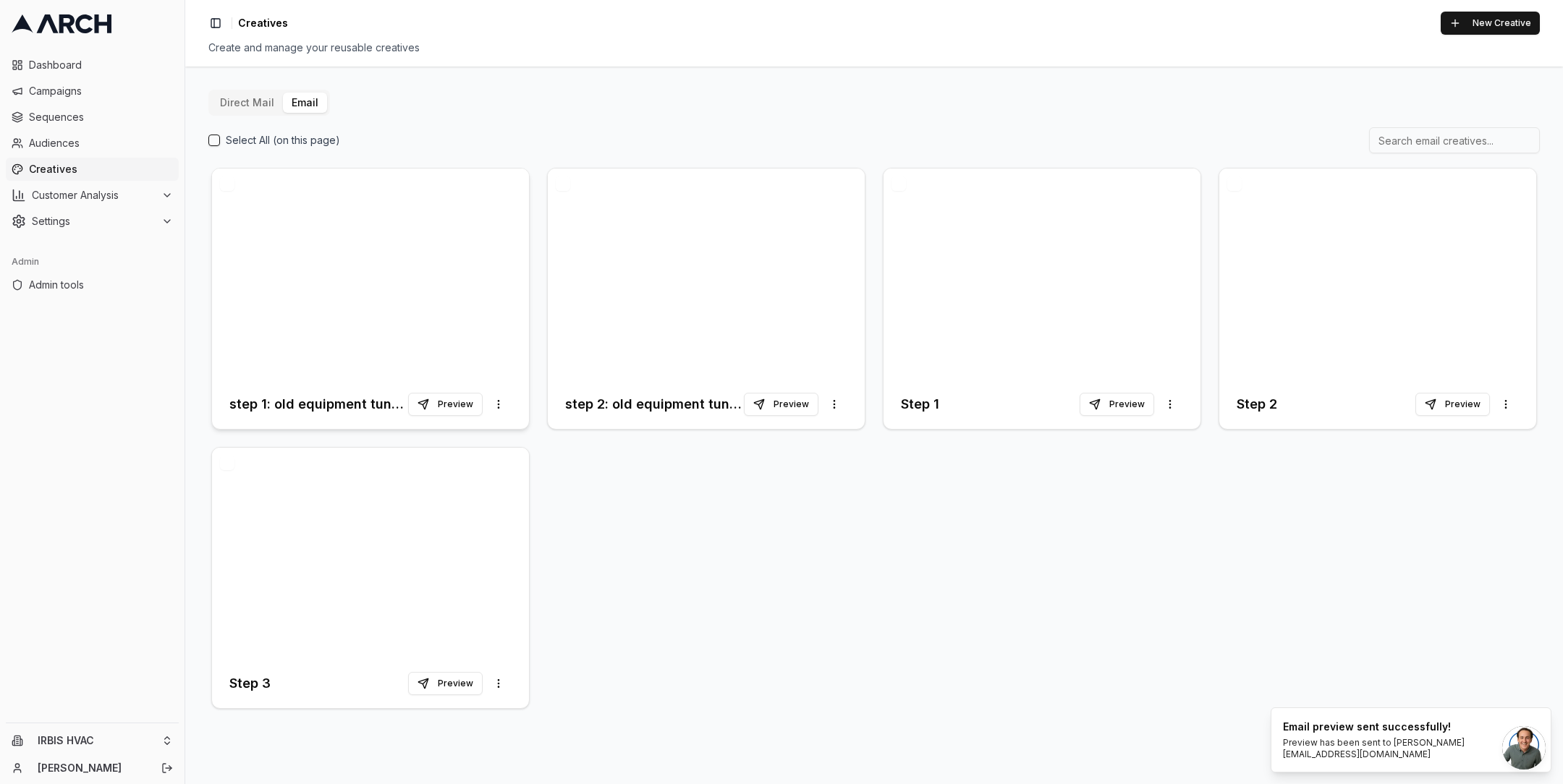
click at [444, 316] on div at bounding box center [370, 274] width 317 height 211
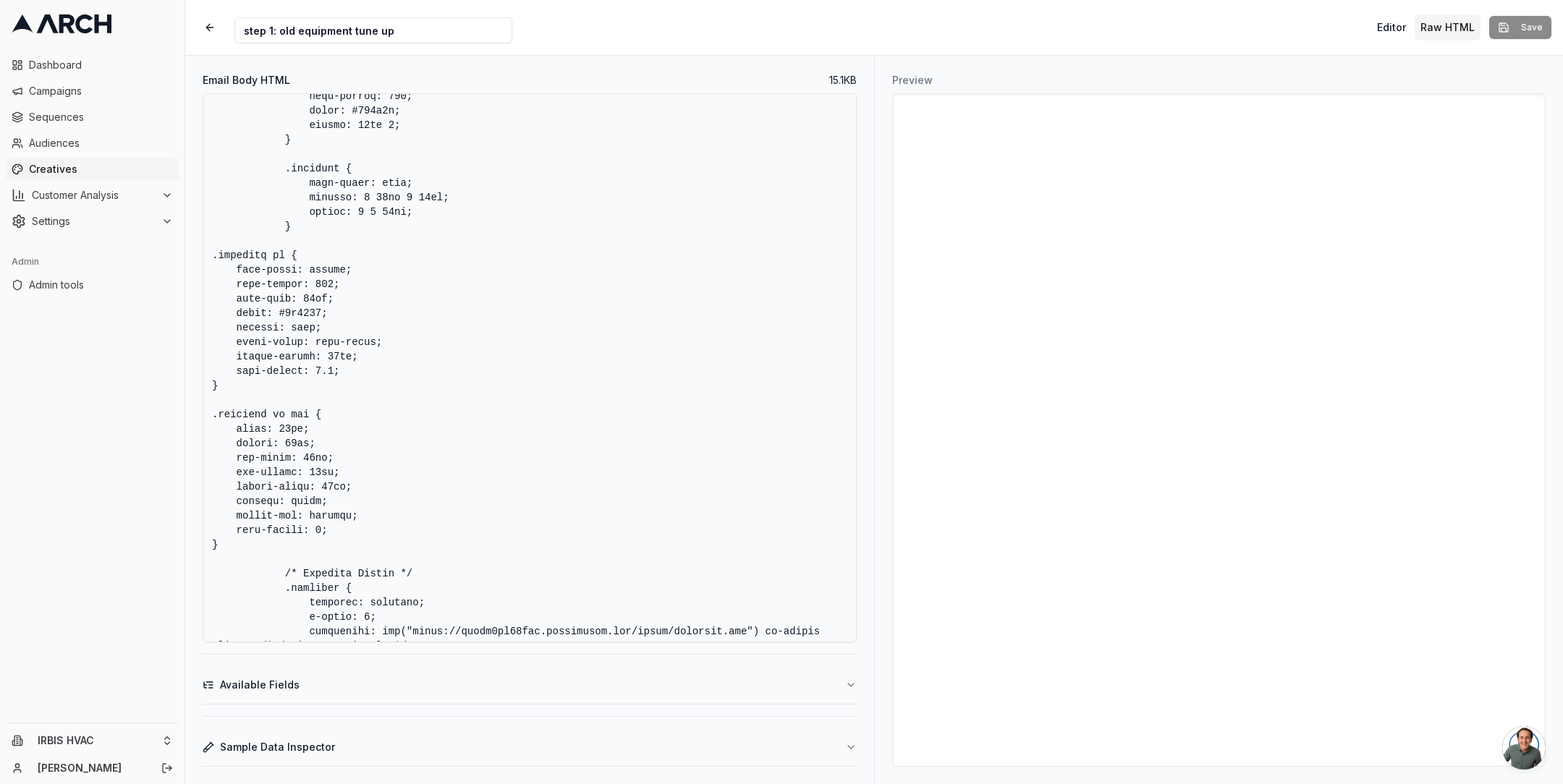
scroll to position [3549, 0]
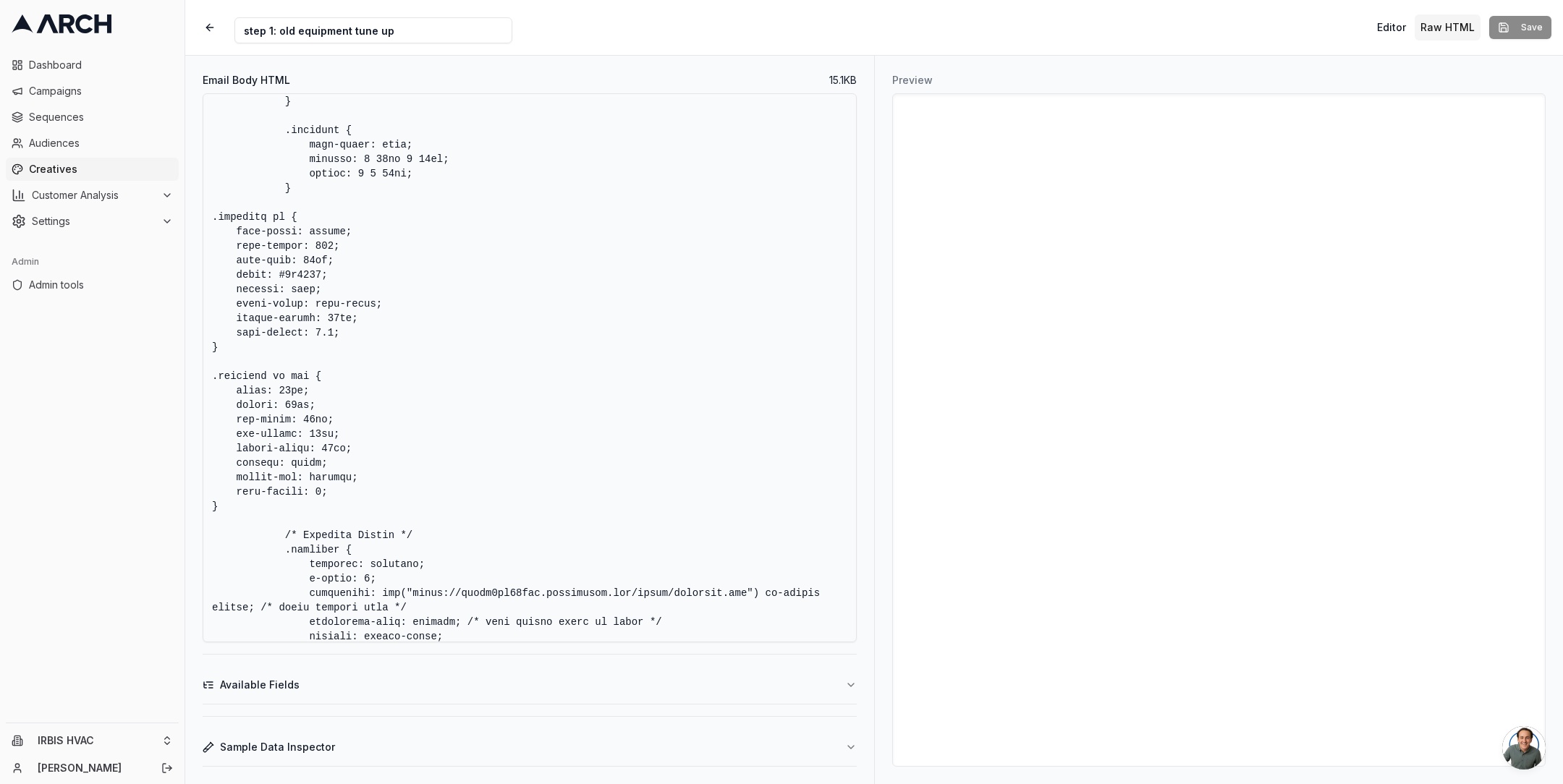
drag, startPoint x: 233, startPoint y: 508, endPoint x: 185, endPoint y: 218, distance: 293.9
click at [185, 218] on div "Dashboard Campaigns Sequences Audiences Creatives Customer Analysis Settings Ad…" at bounding box center [782, 392] width 1563 height 784
click at [212, 28] on button "button" at bounding box center [210, 28] width 26 height 26
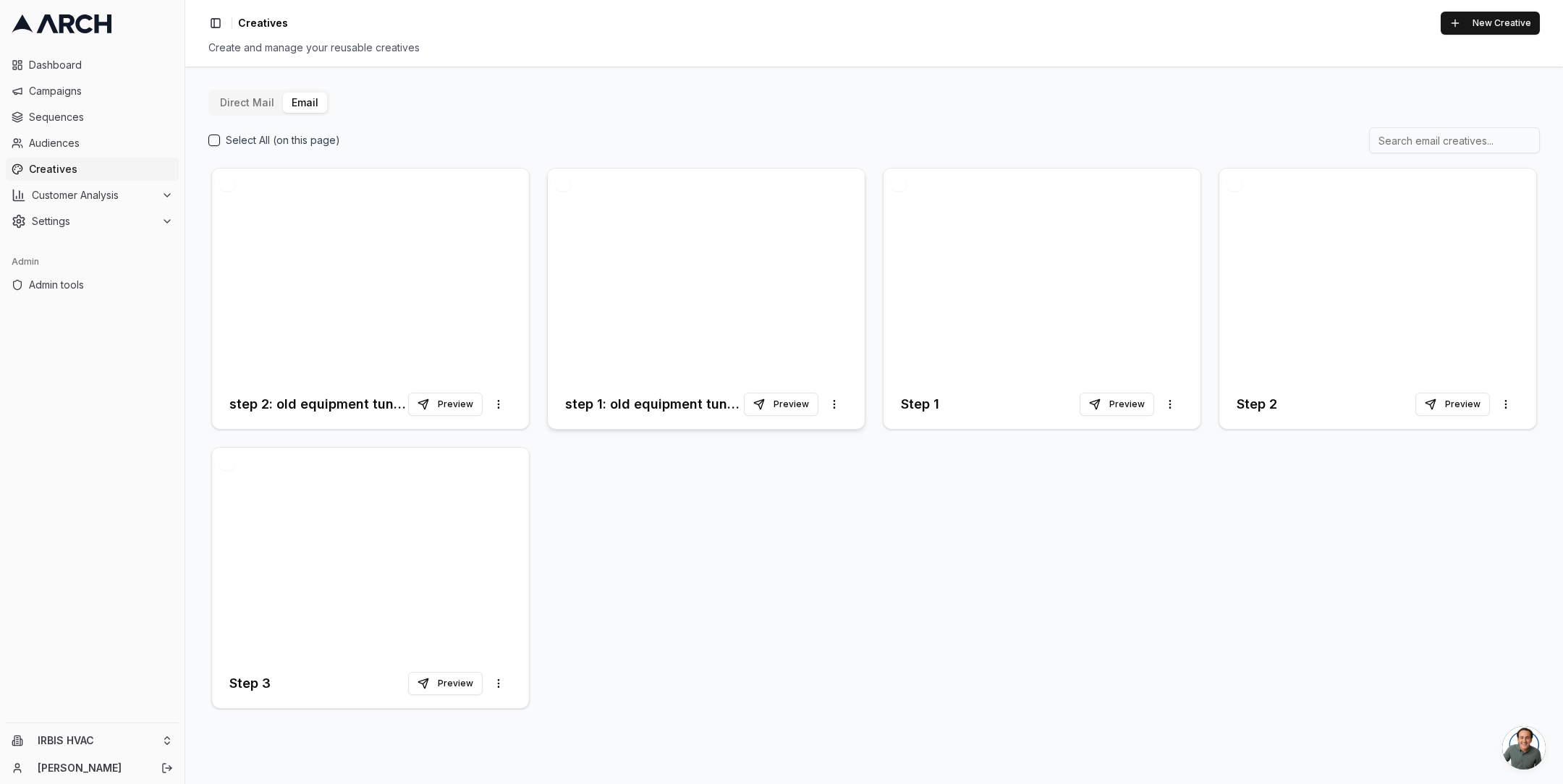
click at [626, 300] on div at bounding box center [706, 274] width 317 height 211
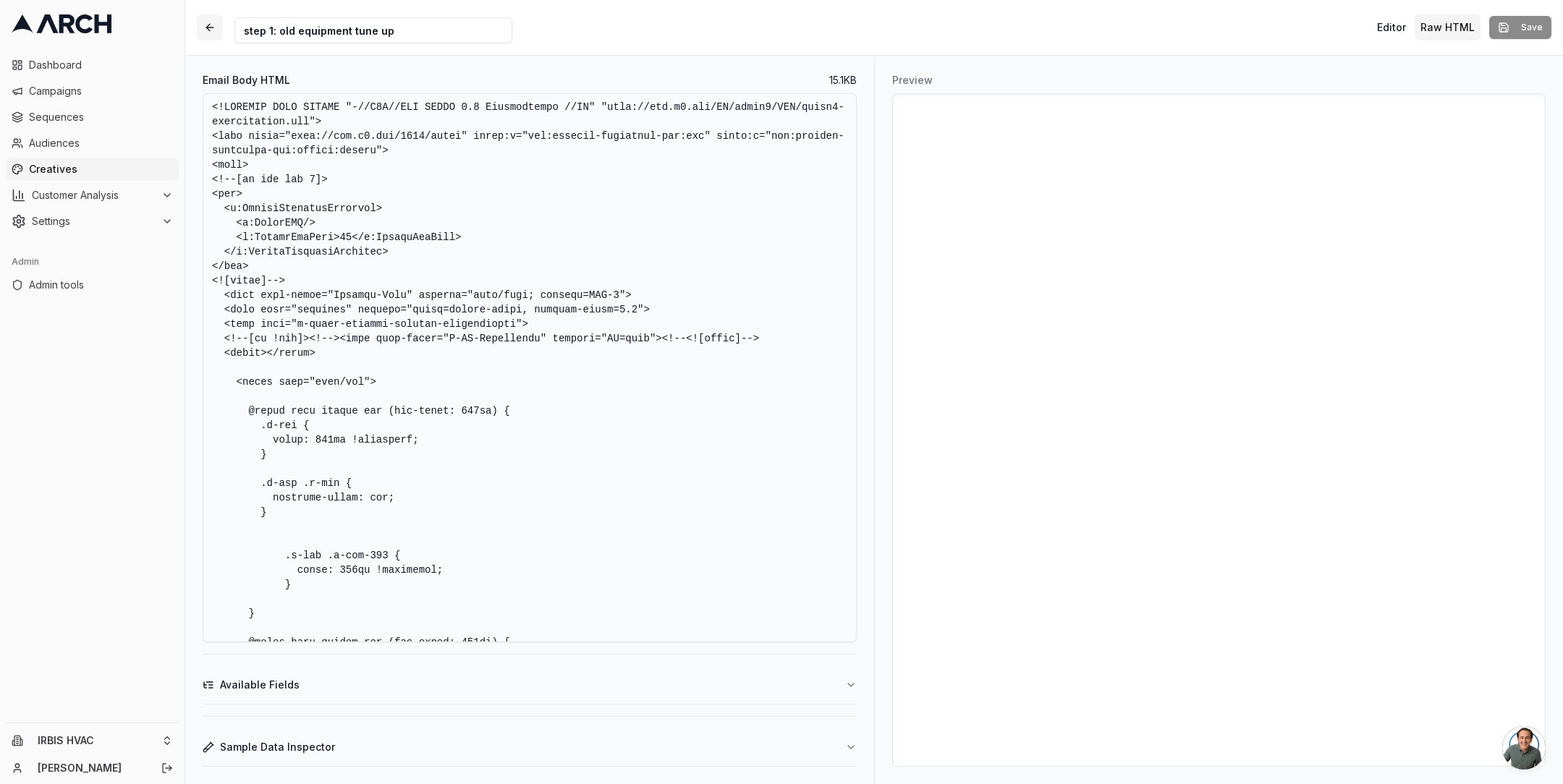
click at [204, 22] on button "button" at bounding box center [210, 28] width 26 height 26
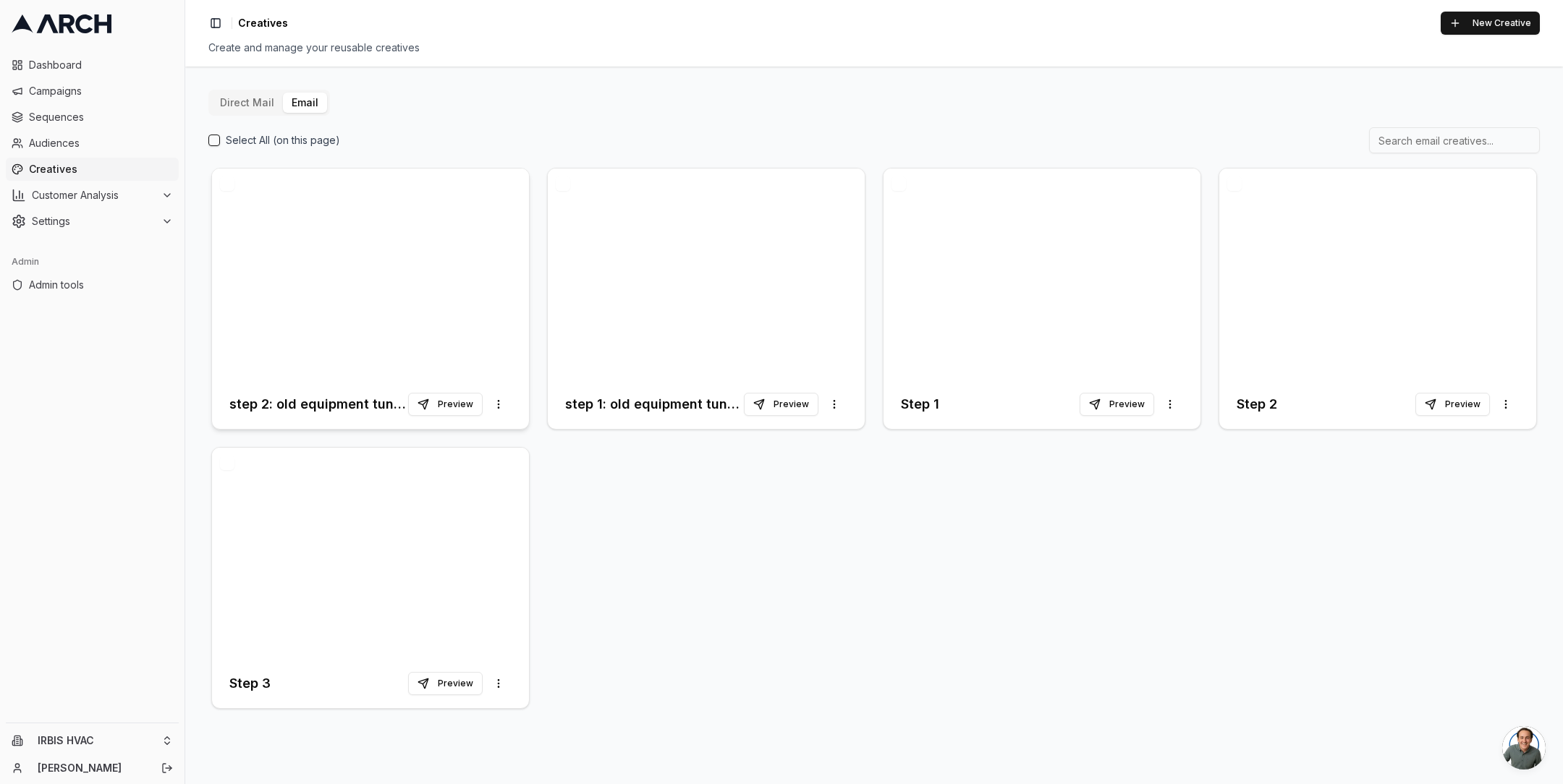
click at [339, 260] on div at bounding box center [370, 274] width 317 height 211
